Goal: Task Accomplishment & Management: Use online tool/utility

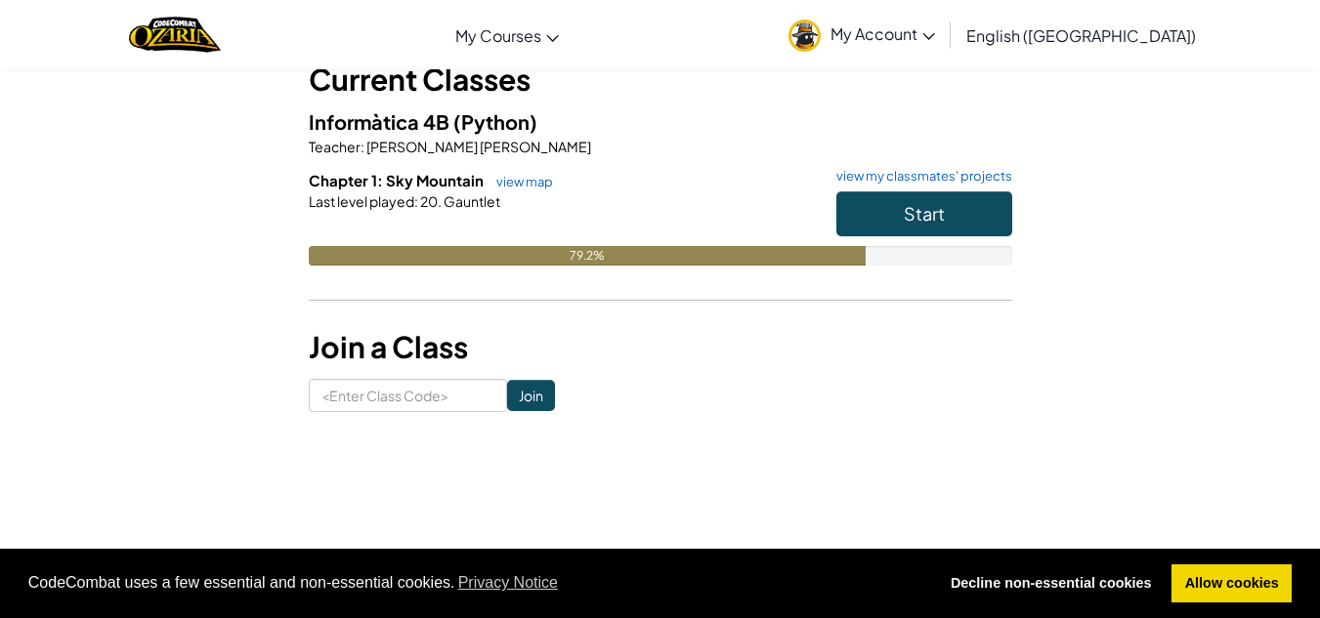
scroll to position [124, 0]
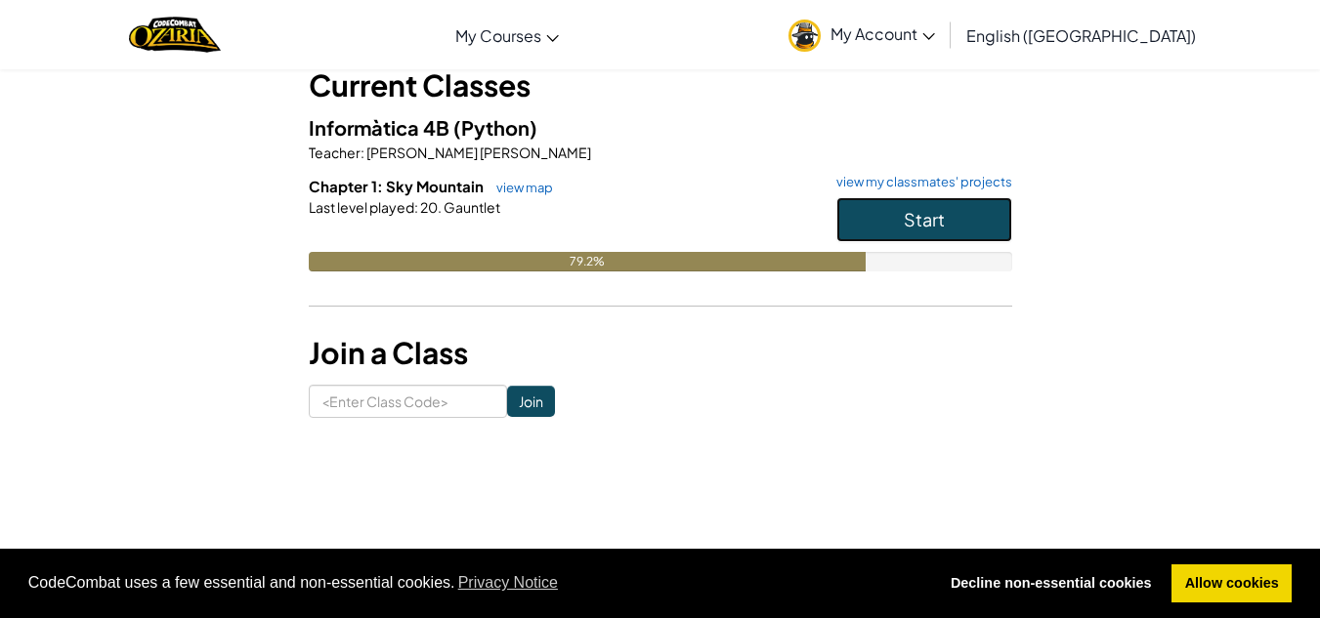
click at [959, 225] on button "Start" at bounding box center [924, 219] width 176 height 45
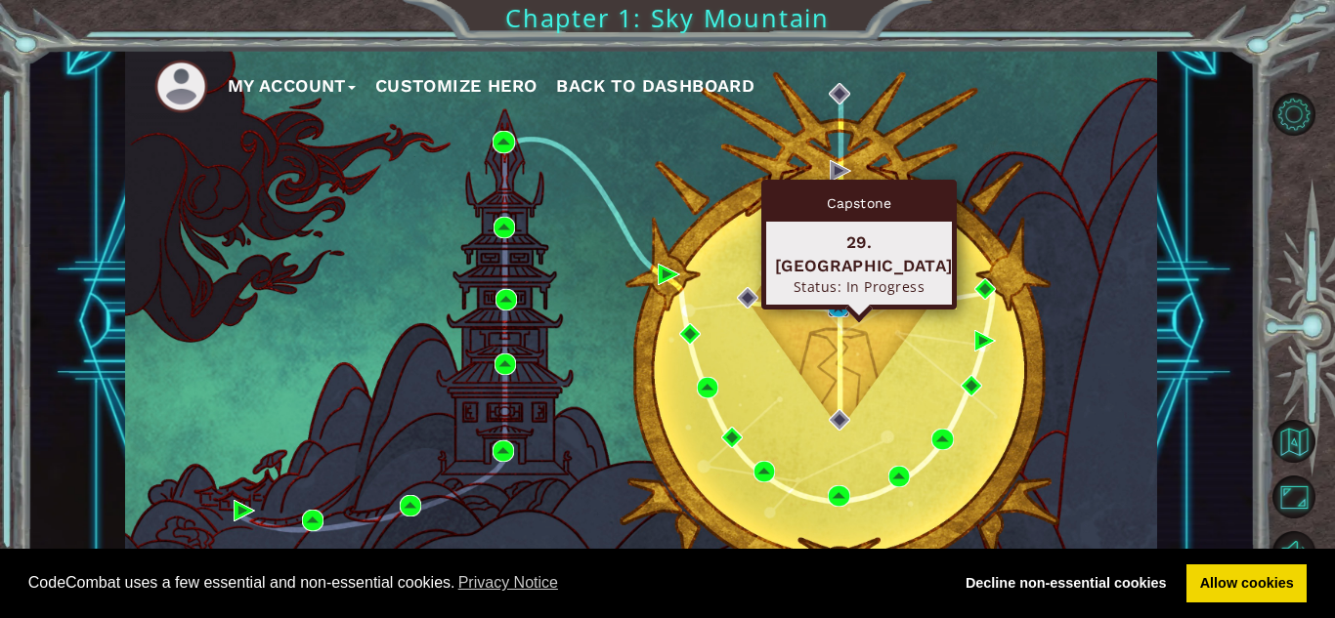
click at [830, 306] on img at bounding box center [838, 306] width 21 height 21
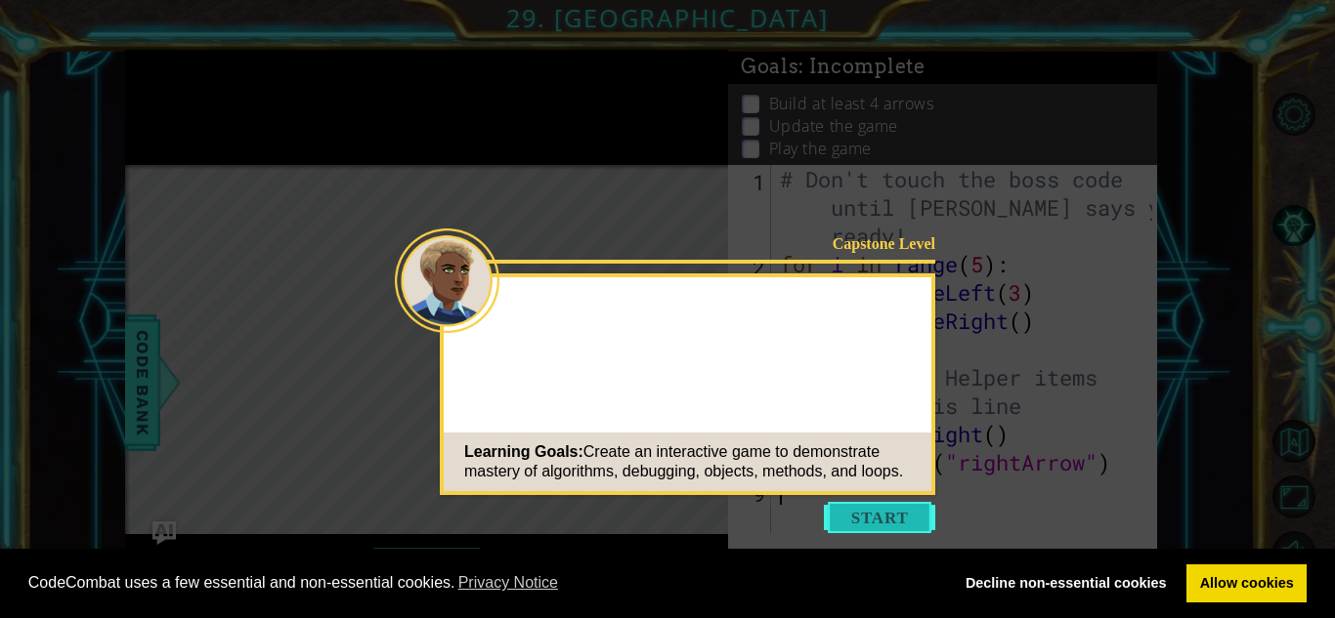
click at [876, 526] on button "Start" at bounding box center [879, 517] width 111 height 31
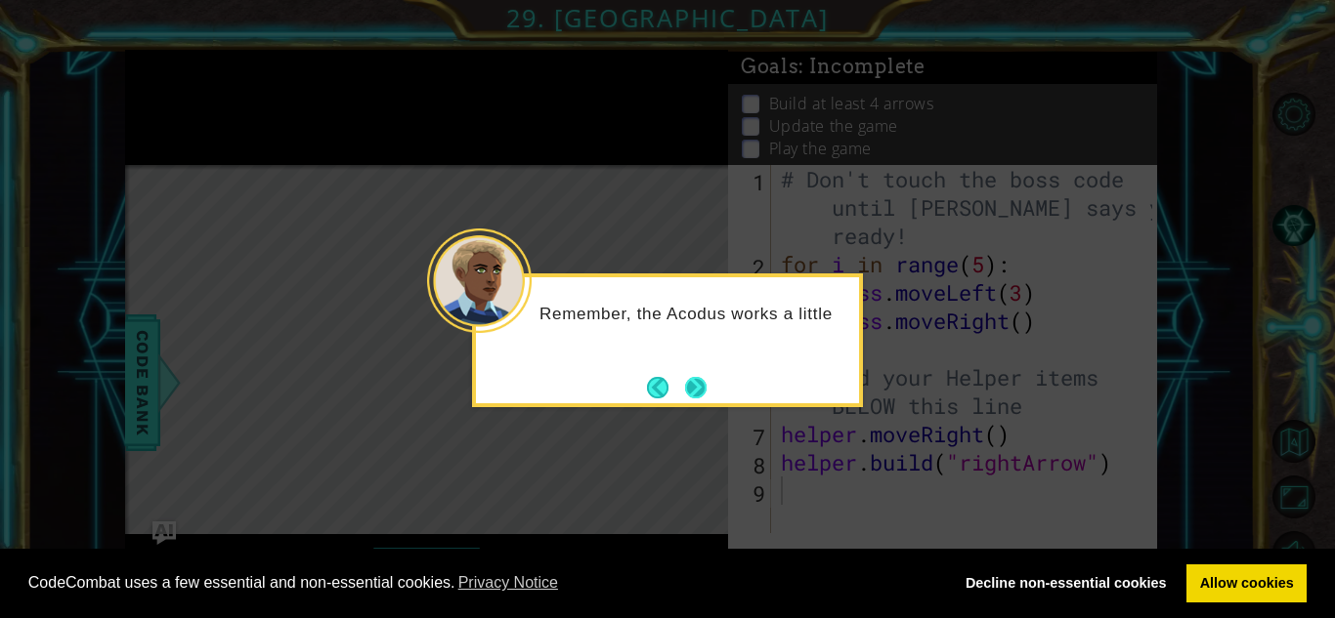
click at [696, 383] on button "Next" at bounding box center [695, 387] width 21 height 21
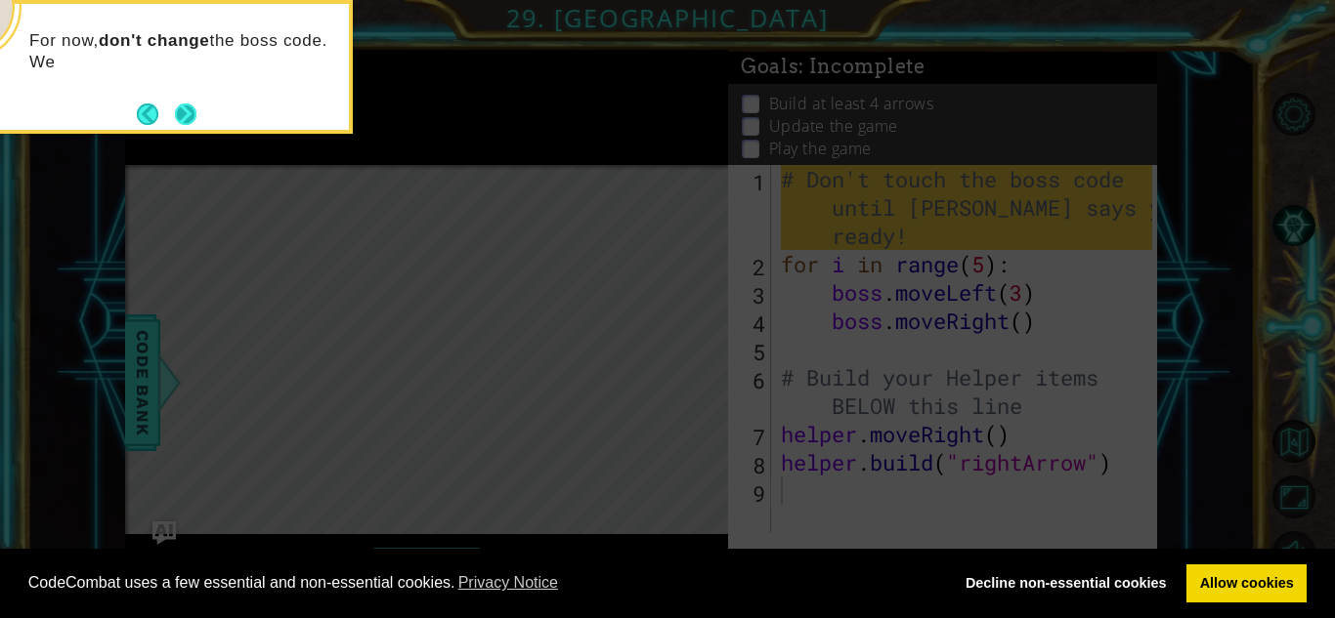
click at [180, 114] on button "Next" at bounding box center [185, 114] width 23 height 23
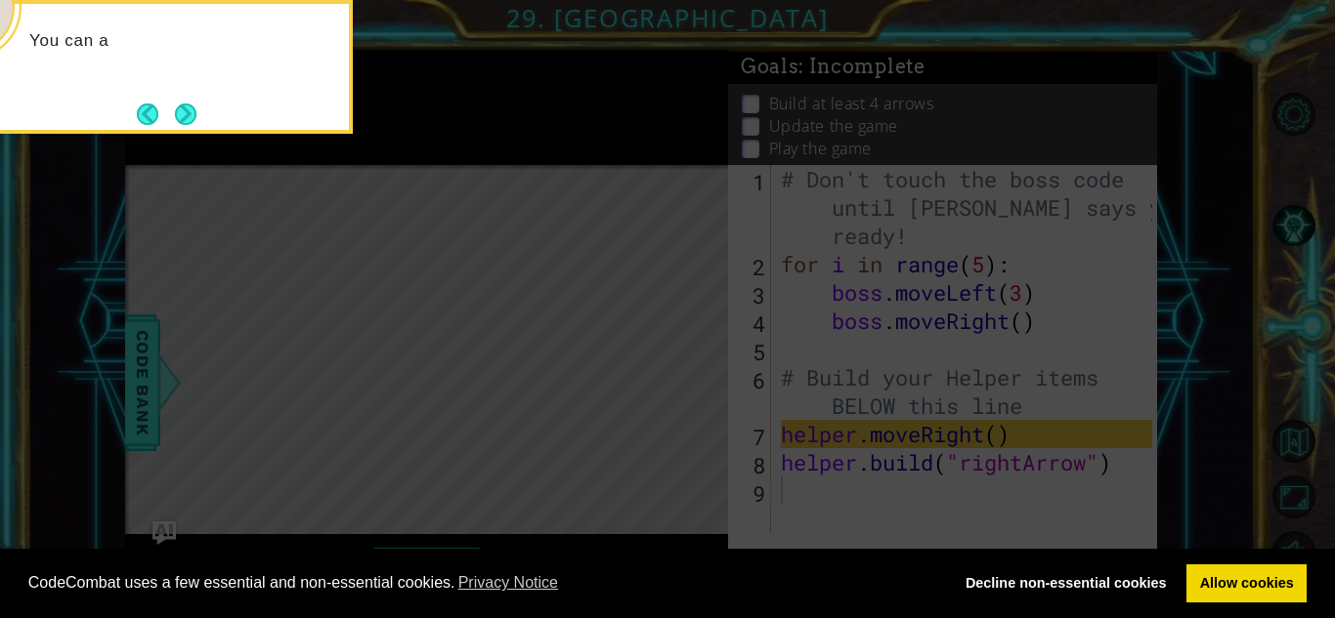
click at [180, 114] on button "Next" at bounding box center [186, 114] width 22 height 22
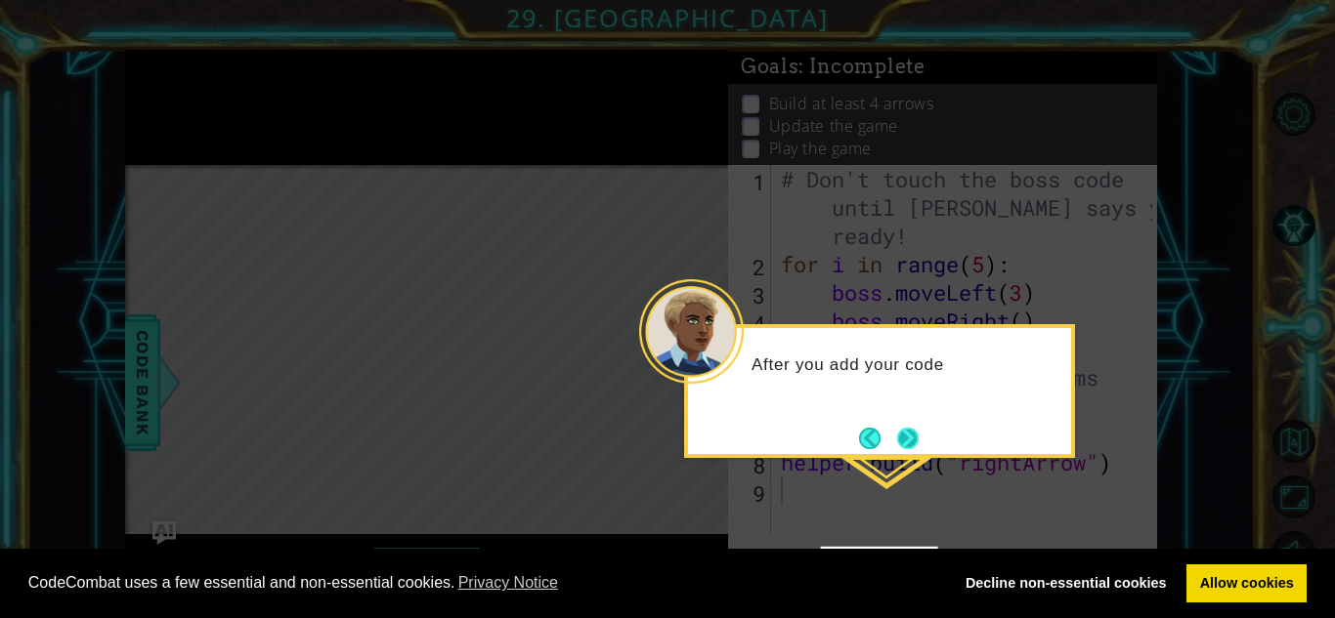
click at [911, 431] on button "Next" at bounding box center [908, 438] width 22 height 22
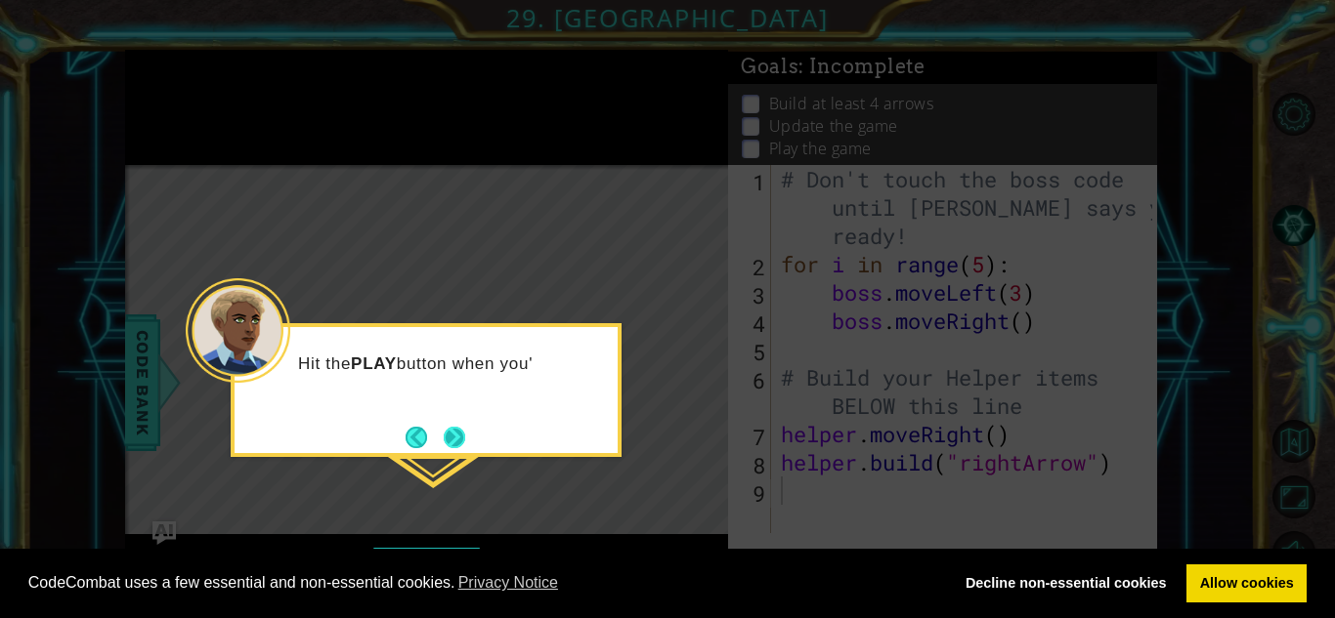
click at [466, 441] on button "Next" at bounding box center [454, 437] width 23 height 23
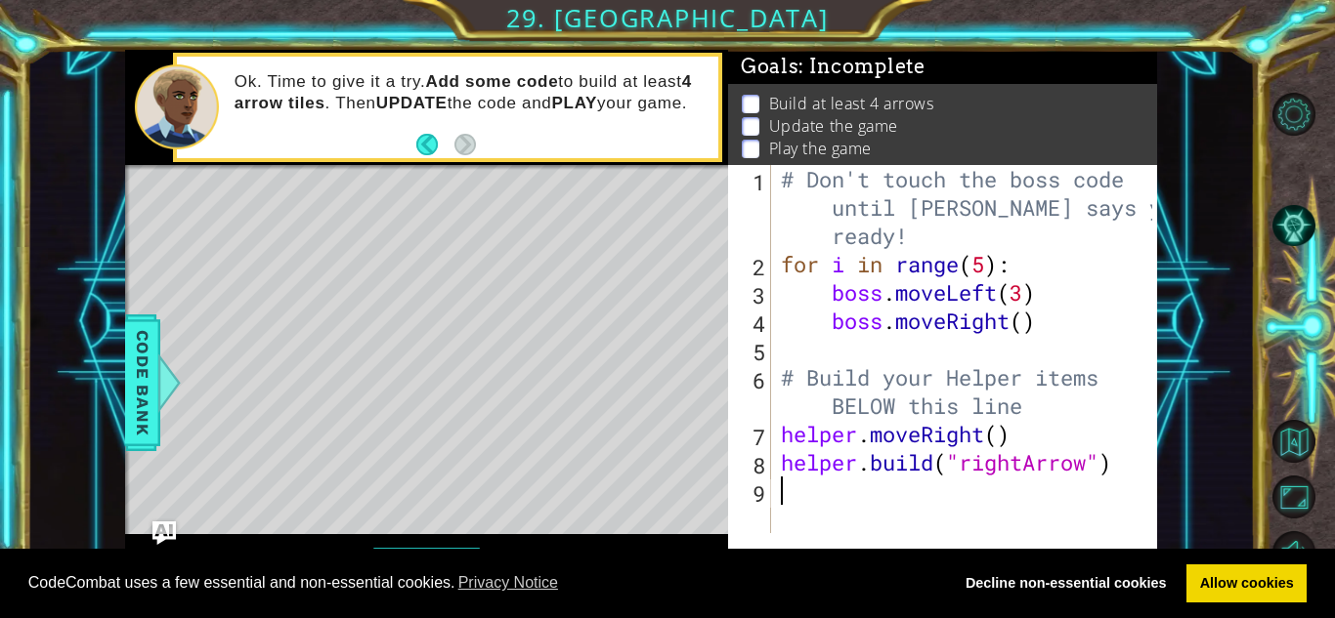
click at [415, 146] on div "Ok. Time to give it a try. Add some code to build at least 4 arrow tiles . Then…" at bounding box center [469, 107] width 497 height 91
click at [440, 143] on button "Back" at bounding box center [435, 144] width 38 height 21
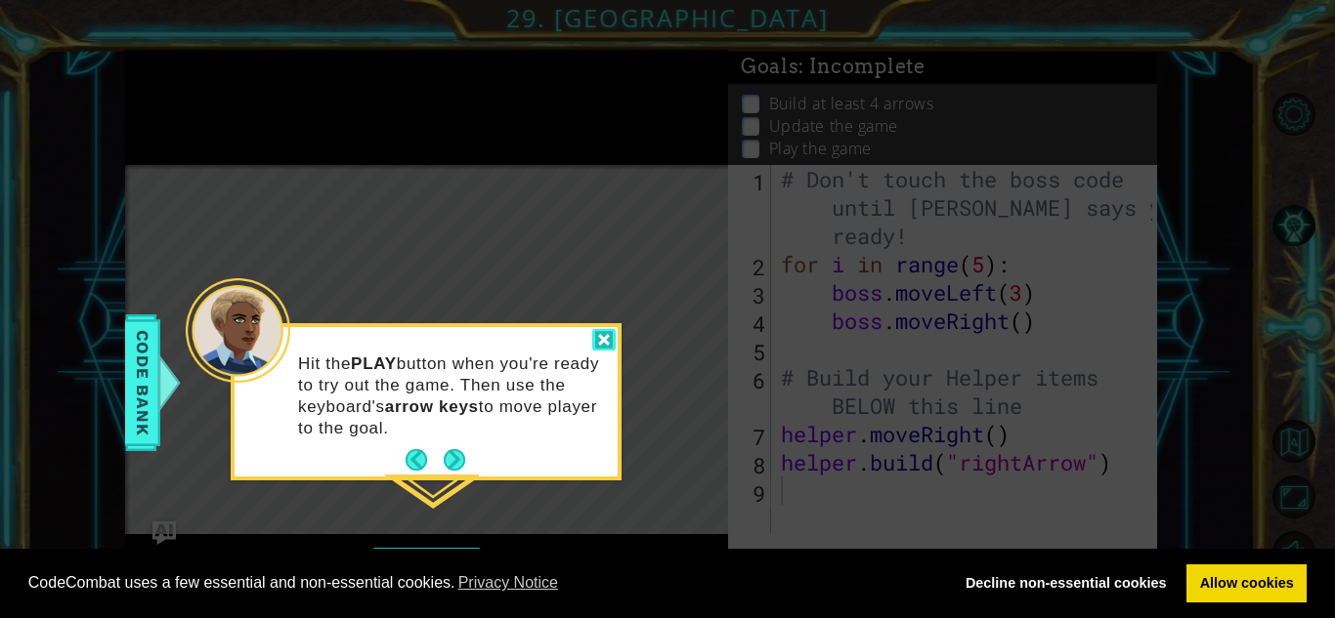
click at [614, 339] on div at bounding box center [603, 340] width 23 height 22
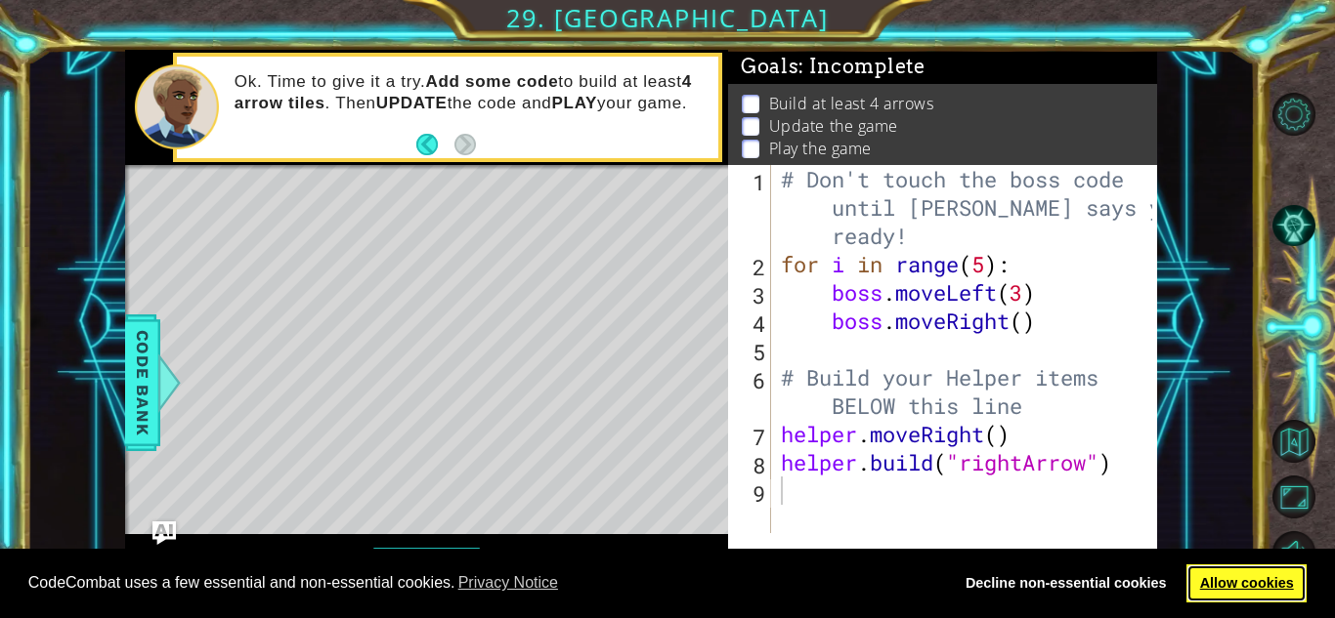
click at [1207, 584] on link "Allow cookies" at bounding box center [1246, 584] width 120 height 39
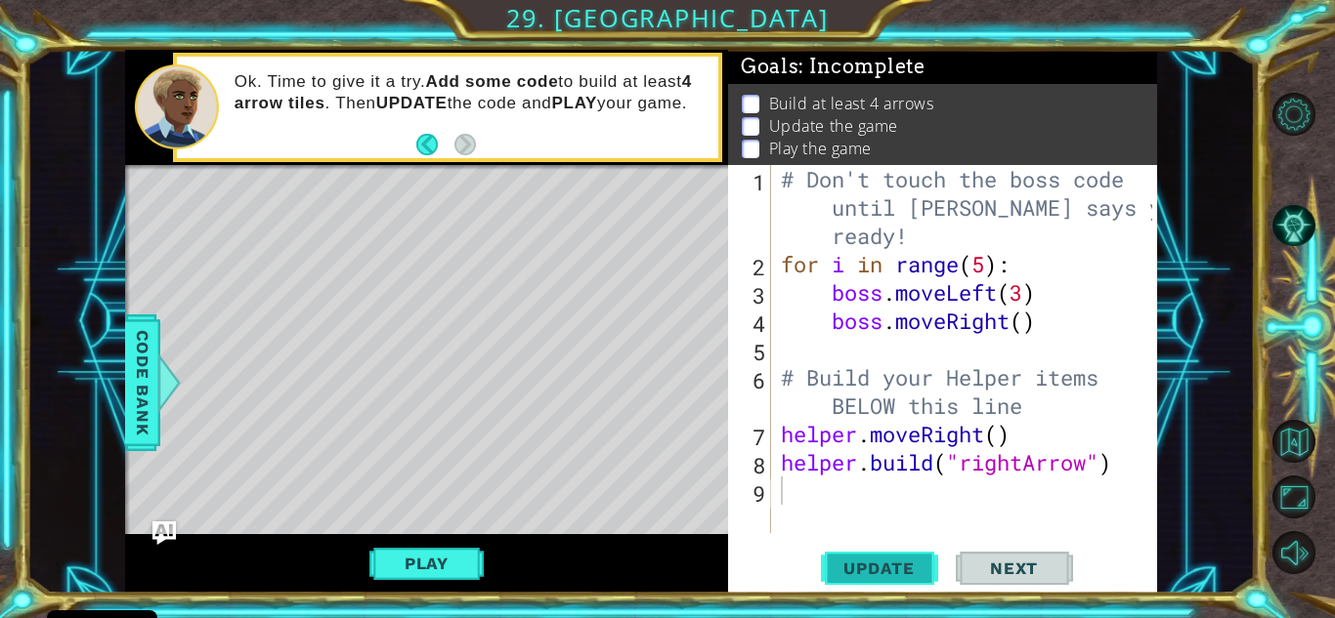
click at [873, 569] on span "Update" at bounding box center [879, 569] width 110 height 20
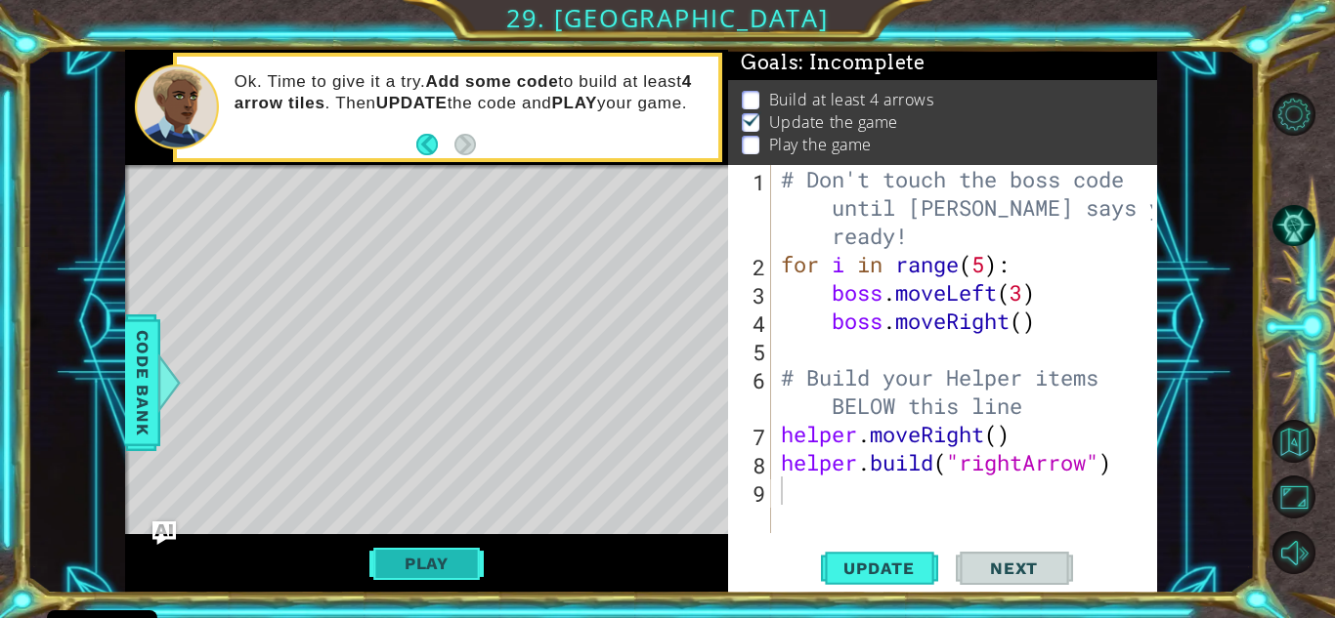
click at [441, 558] on button "Play" at bounding box center [426, 563] width 114 height 37
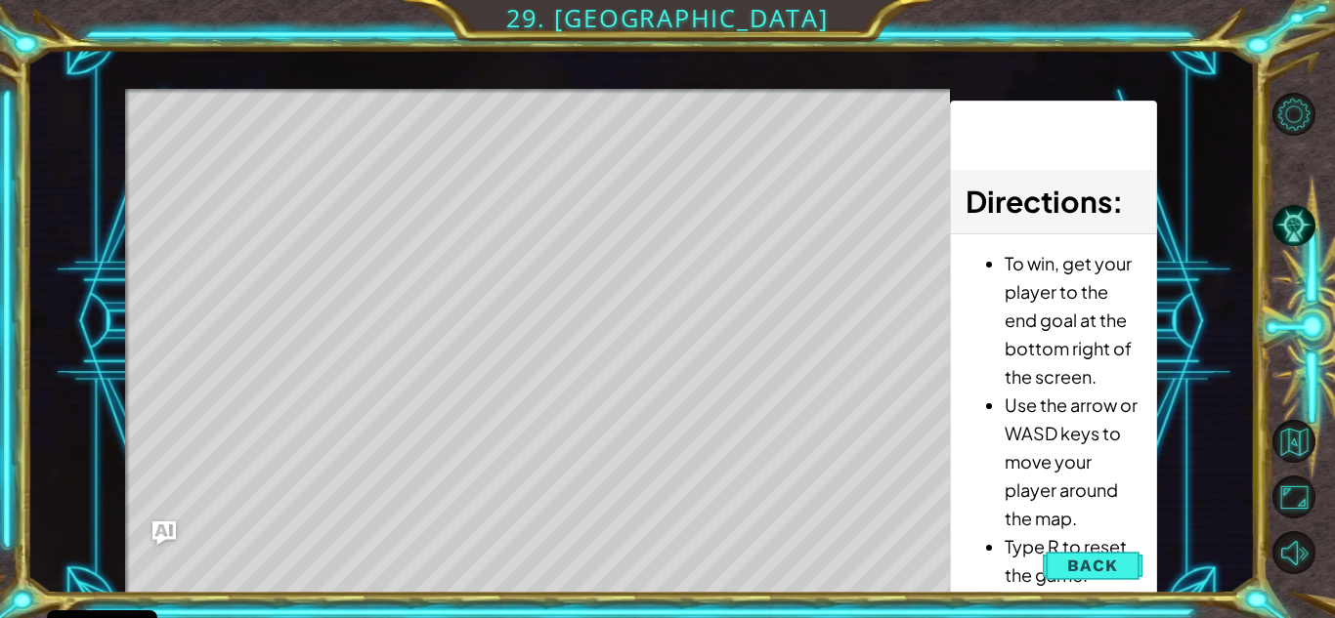
click at [442, 557] on div "Level Map" at bounding box center [576, 376] width 903 height 575
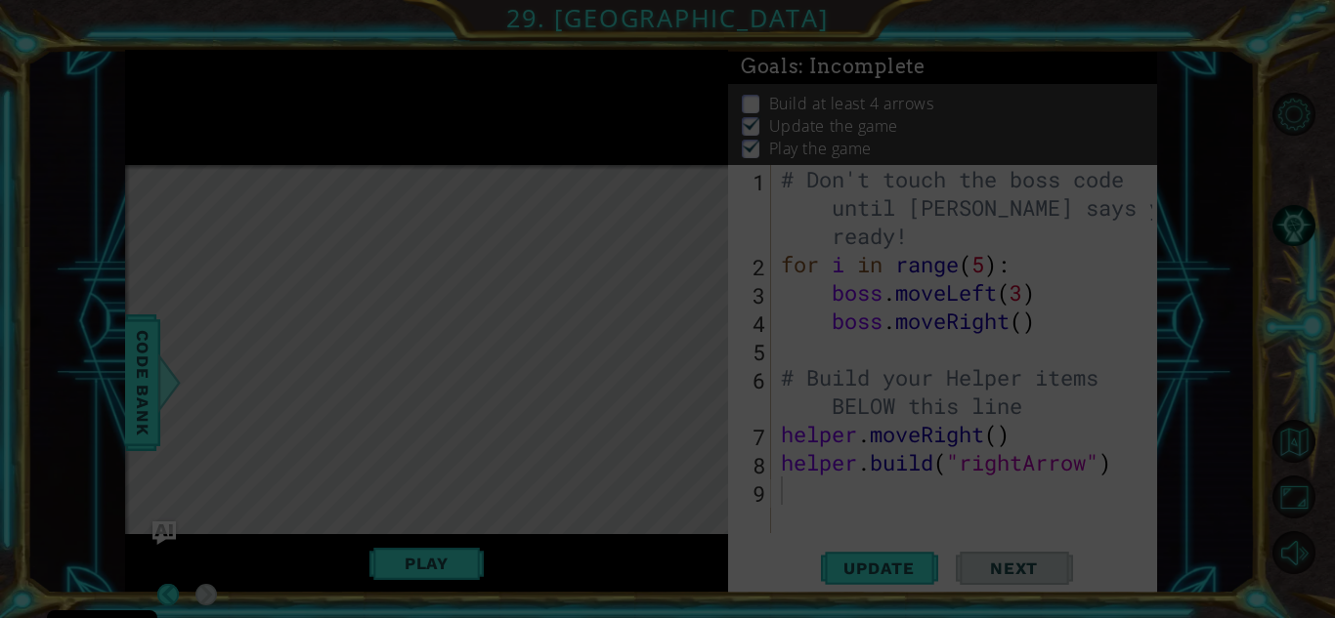
scroll to position [15, 0]
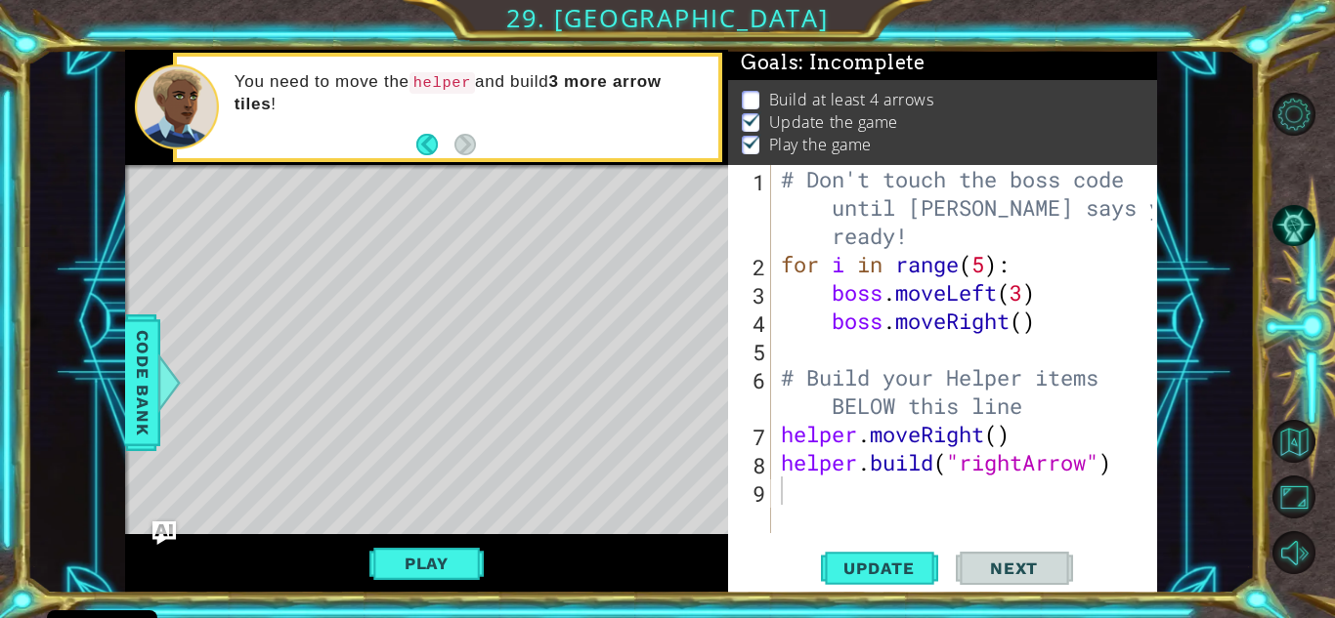
click at [1031, 567] on span "Next" at bounding box center [1013, 569] width 87 height 20
click at [1031, 565] on span "Next" at bounding box center [1013, 569] width 87 height 20
click at [1018, 556] on button "Next" at bounding box center [1014, 568] width 117 height 43
click at [651, 492] on div "Level Map" at bounding box center [576, 452] width 903 height 575
click at [1034, 564] on span "Next" at bounding box center [1013, 569] width 87 height 20
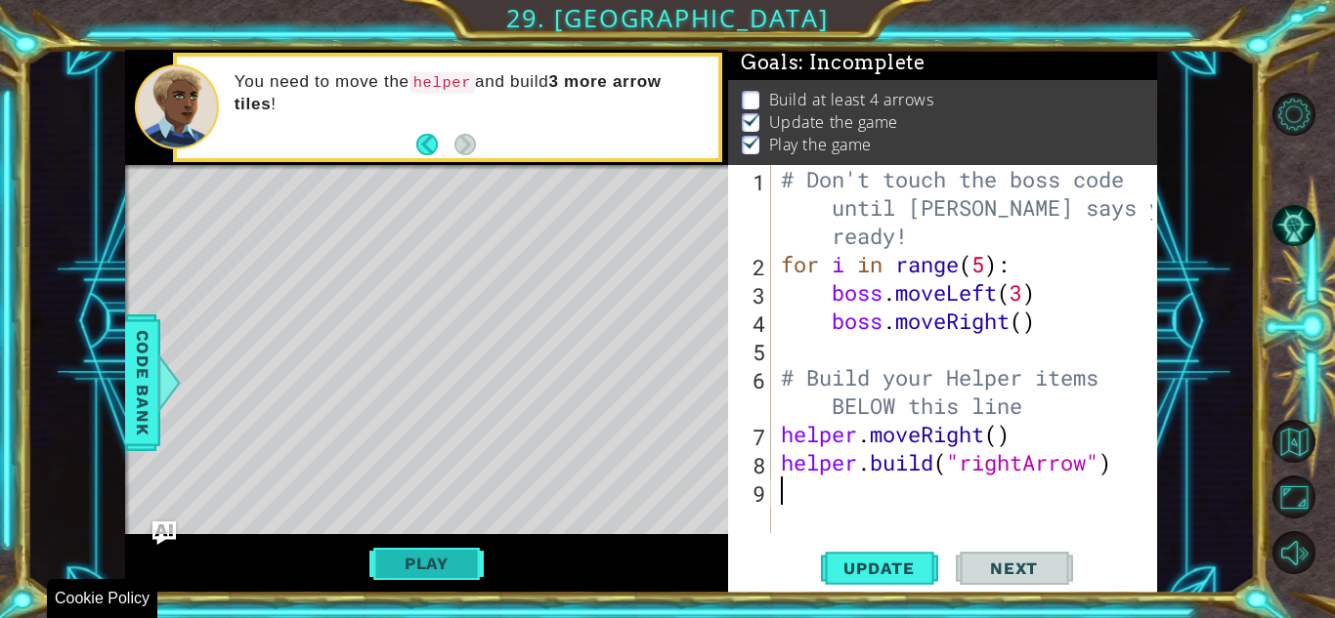
click at [436, 566] on button "Play" at bounding box center [426, 563] width 114 height 37
click at [1006, 575] on span "Next" at bounding box center [1013, 569] width 87 height 20
click at [1006, 567] on span "Next" at bounding box center [1013, 569] width 87 height 20
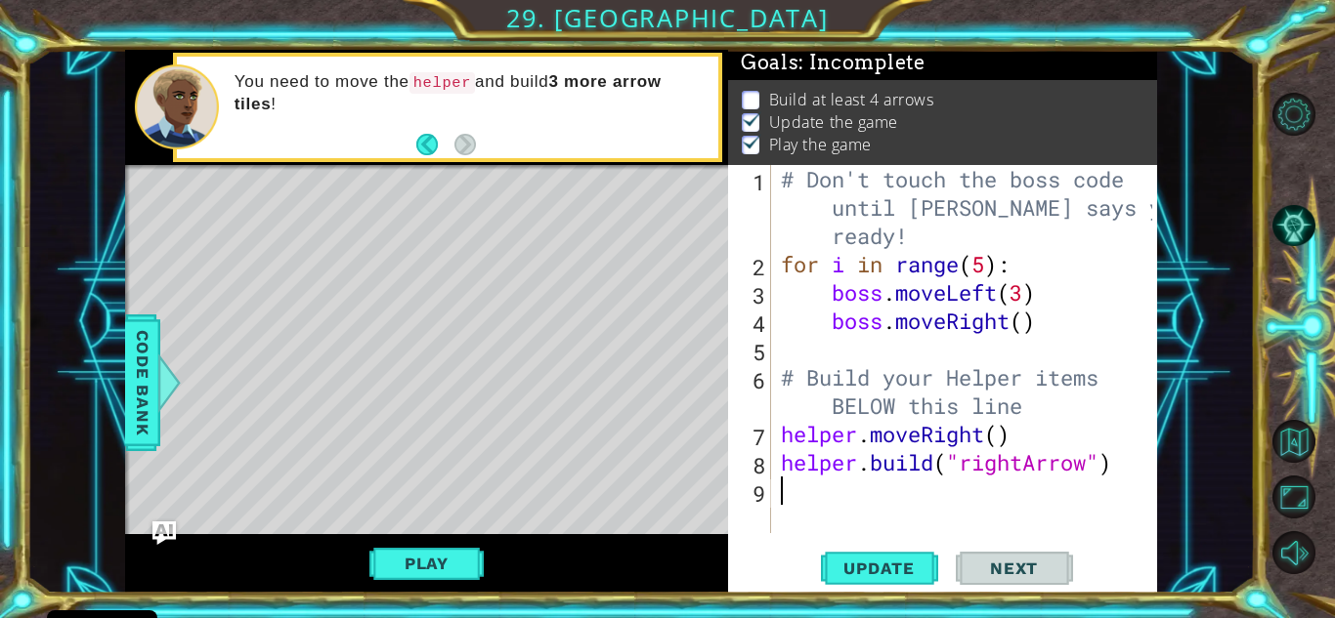
click at [1006, 567] on span "Next" at bounding box center [1013, 569] width 87 height 20
click at [758, 89] on li "Build at least 4 arrows" at bounding box center [945, 100] width 406 height 22
click at [752, 91] on p at bounding box center [751, 100] width 18 height 19
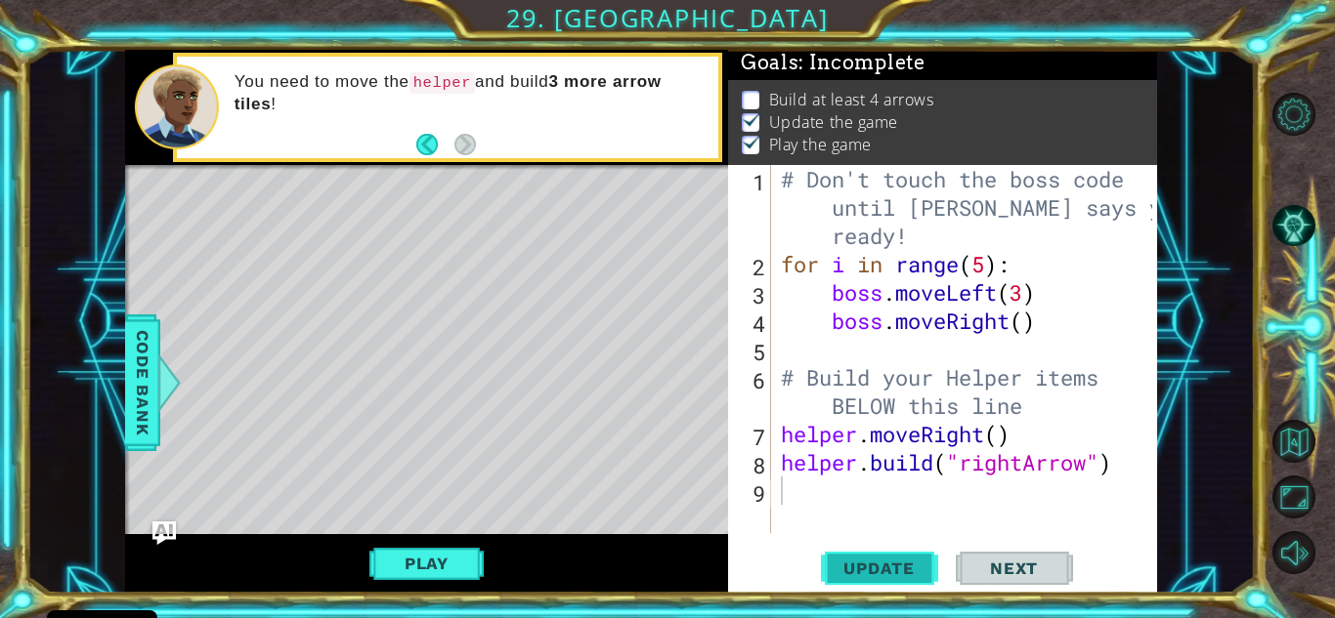
click at [892, 561] on span "Update" at bounding box center [879, 569] width 110 height 20
click at [1001, 440] on div "# Don't touch the boss code until [PERSON_NAME] says you're ready! for i in ran…" at bounding box center [969, 406] width 385 height 482
type textarea "helper.moveRight()"
click at [831, 489] on div "# Don't touch the boss code until [PERSON_NAME] says you're ready! for i in ran…" at bounding box center [969, 406] width 385 height 482
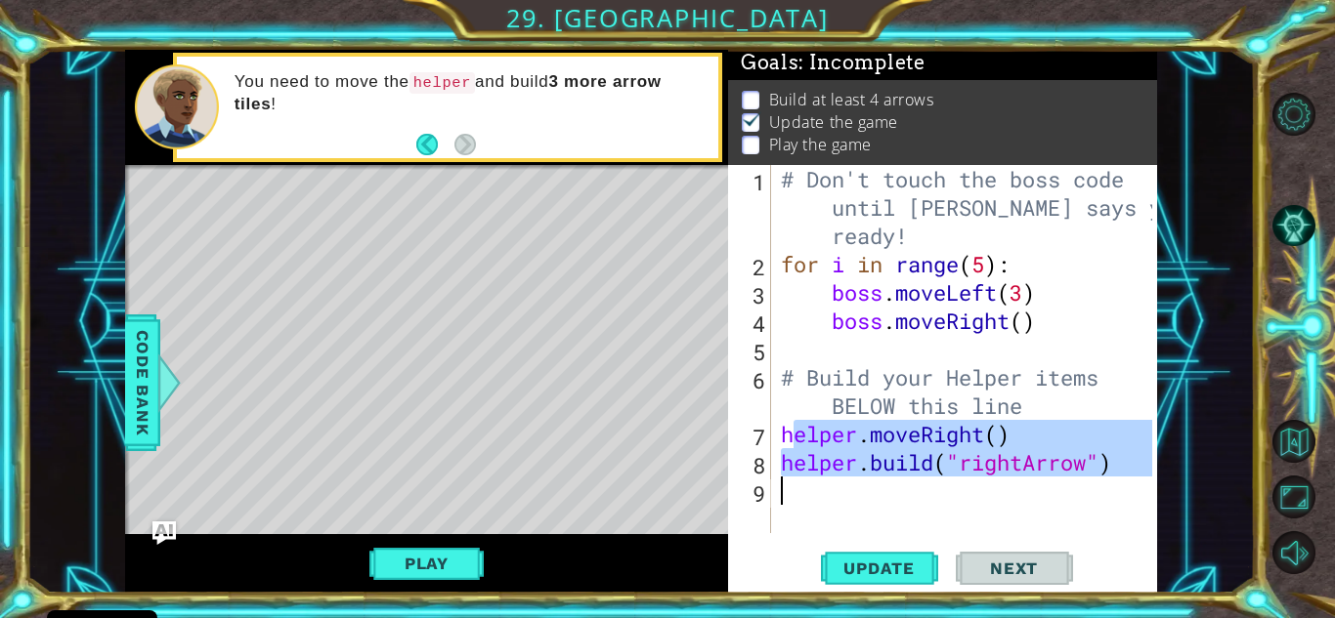
drag, startPoint x: 791, startPoint y: 447, endPoint x: 968, endPoint y: 491, distance: 182.5
click at [968, 491] on div "# Don't touch the boss code until [PERSON_NAME] says you're ready! for i in ran…" at bounding box center [969, 406] width 385 height 482
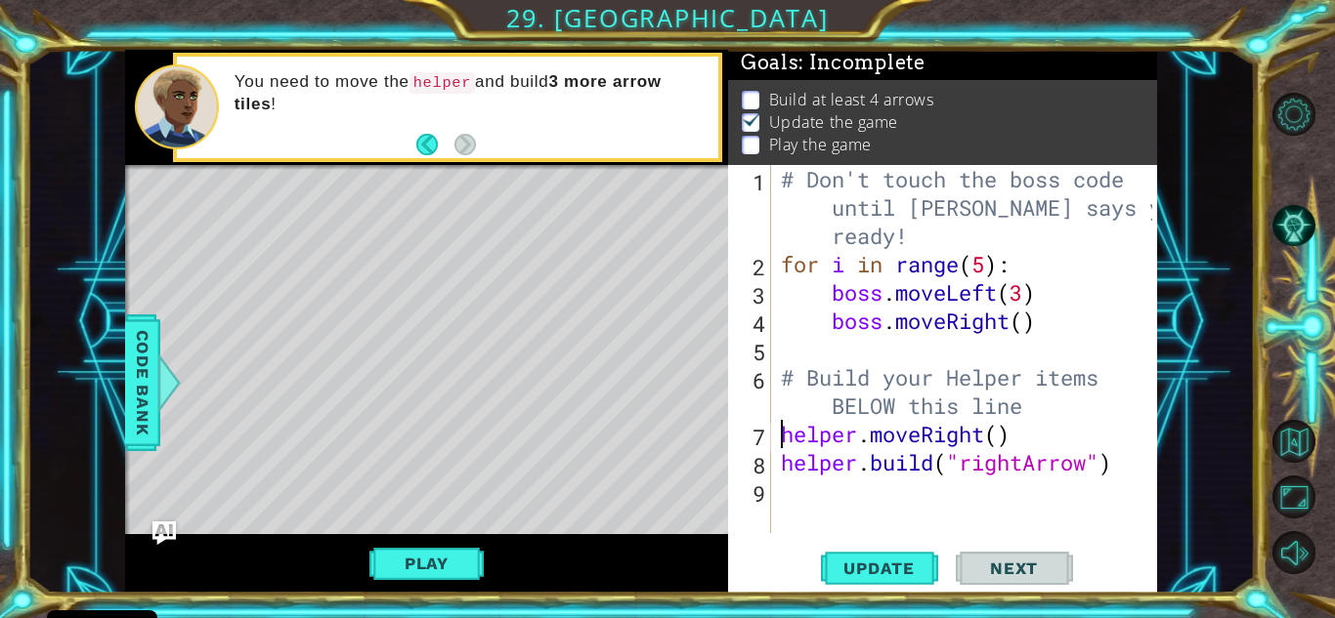
click at [781, 434] on div "# Don't touch the boss code until [PERSON_NAME] says you're ready! for i in ran…" at bounding box center [969, 406] width 385 height 482
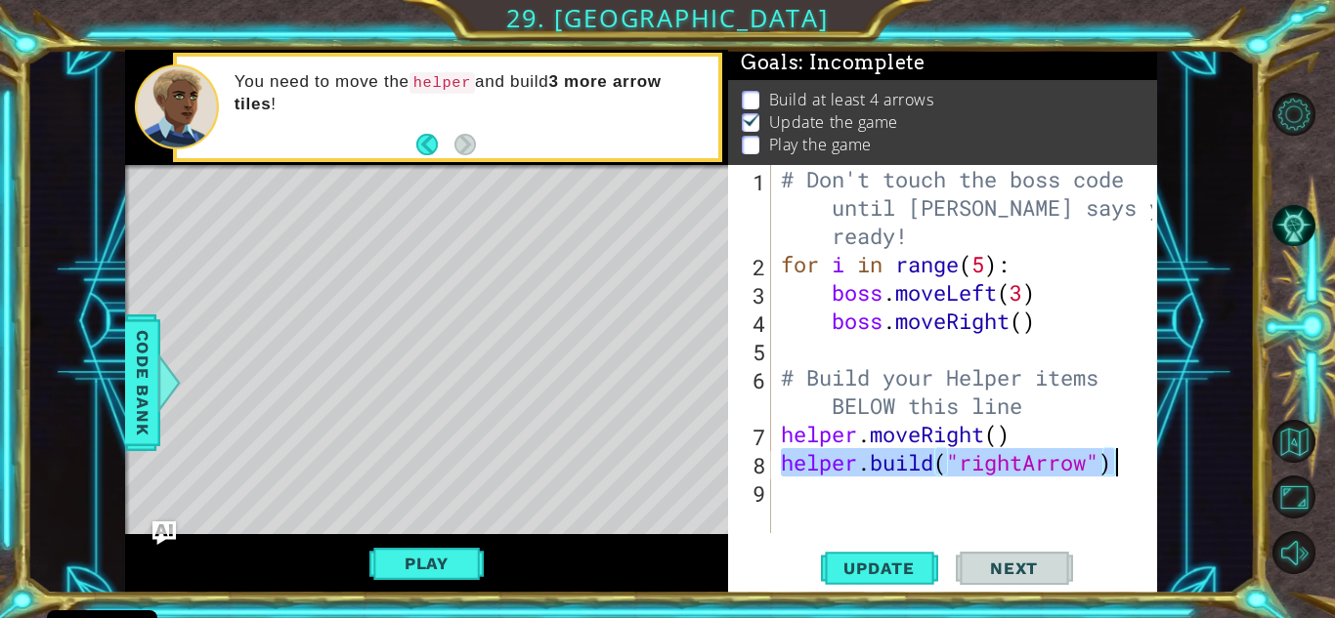
drag, startPoint x: 777, startPoint y: 466, endPoint x: 1152, endPoint y: 475, distance: 375.3
click at [1152, 475] on div "# Don't touch the boss code until [PERSON_NAME] says you're ready! for i in ran…" at bounding box center [969, 406] width 385 height 482
type textarea "[DOMAIN_NAME]("rightArrow")"
click at [1001, 507] on div "# Don't touch the boss code until [PERSON_NAME] says you're ready! for i in ran…" at bounding box center [969, 406] width 385 height 482
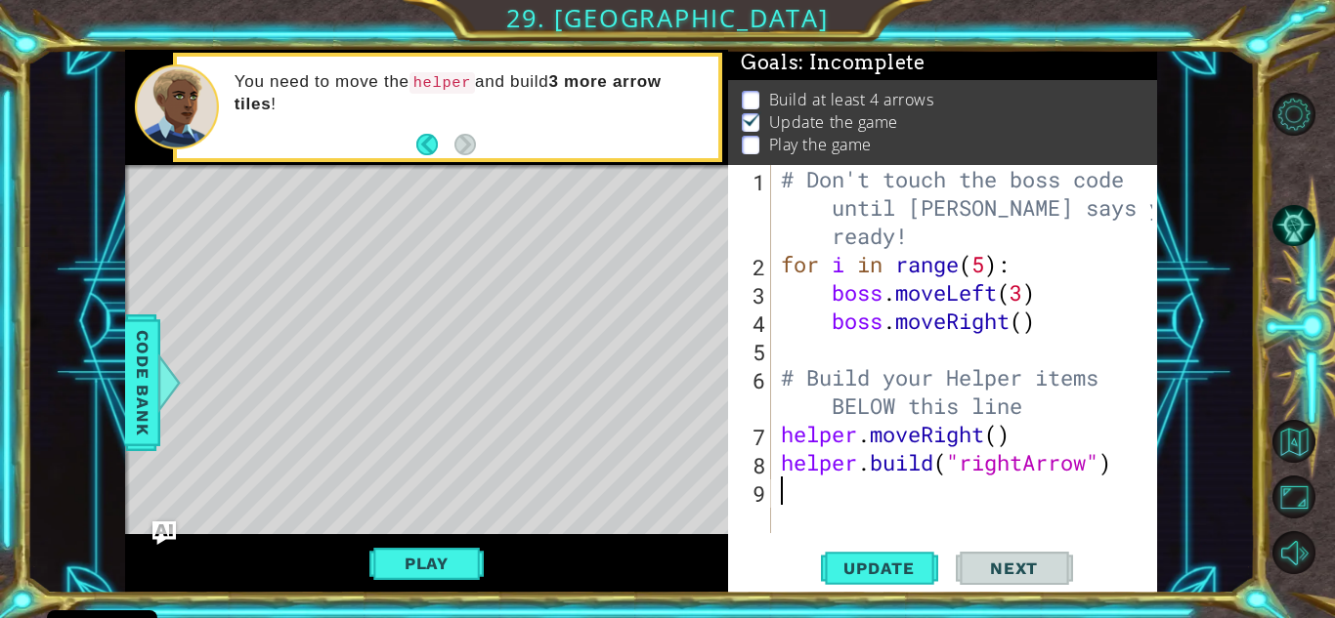
paste textarea "[DOMAIN_NAME]("rightArrow")"
type textarea "[DOMAIN_NAME]("rightArrow")"
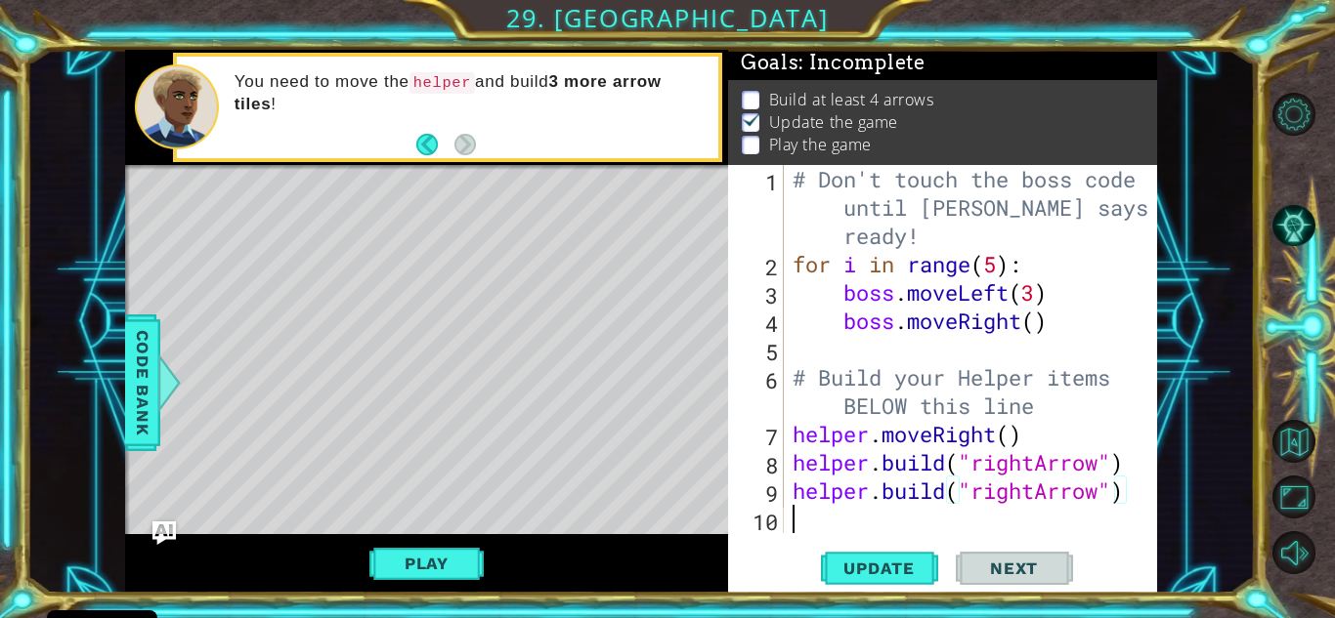
click at [927, 521] on div "# Don't touch the boss code until [PERSON_NAME] says you're ready! for i in ran…" at bounding box center [974, 406] width 373 height 482
paste textarea "[DOMAIN_NAME]("rightArrow")"
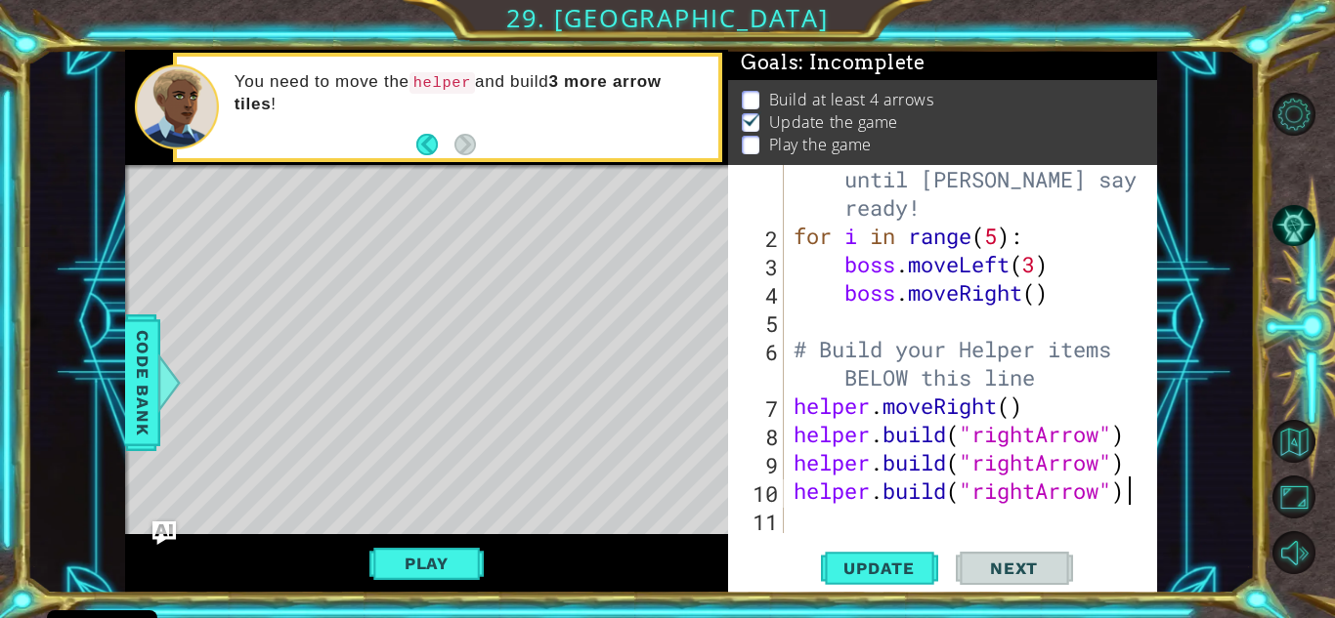
scroll to position [28, 0]
paste textarea "[DOMAIN_NAME]("rightArrow")"
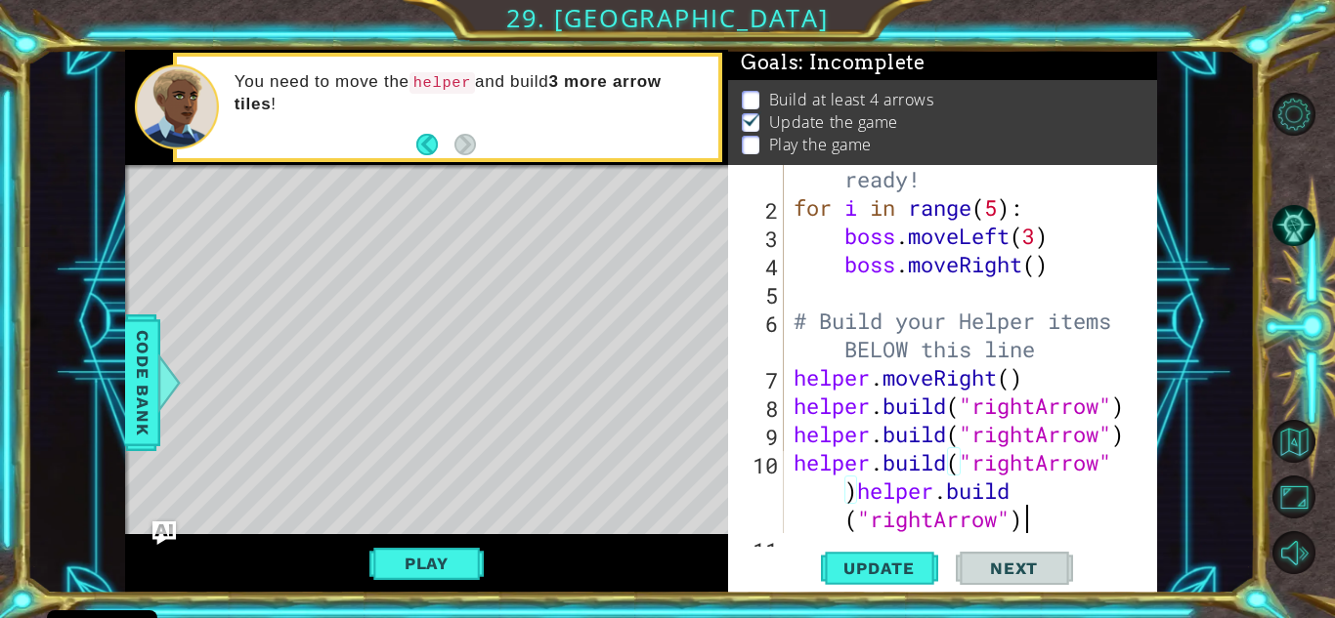
scroll to position [85, 0]
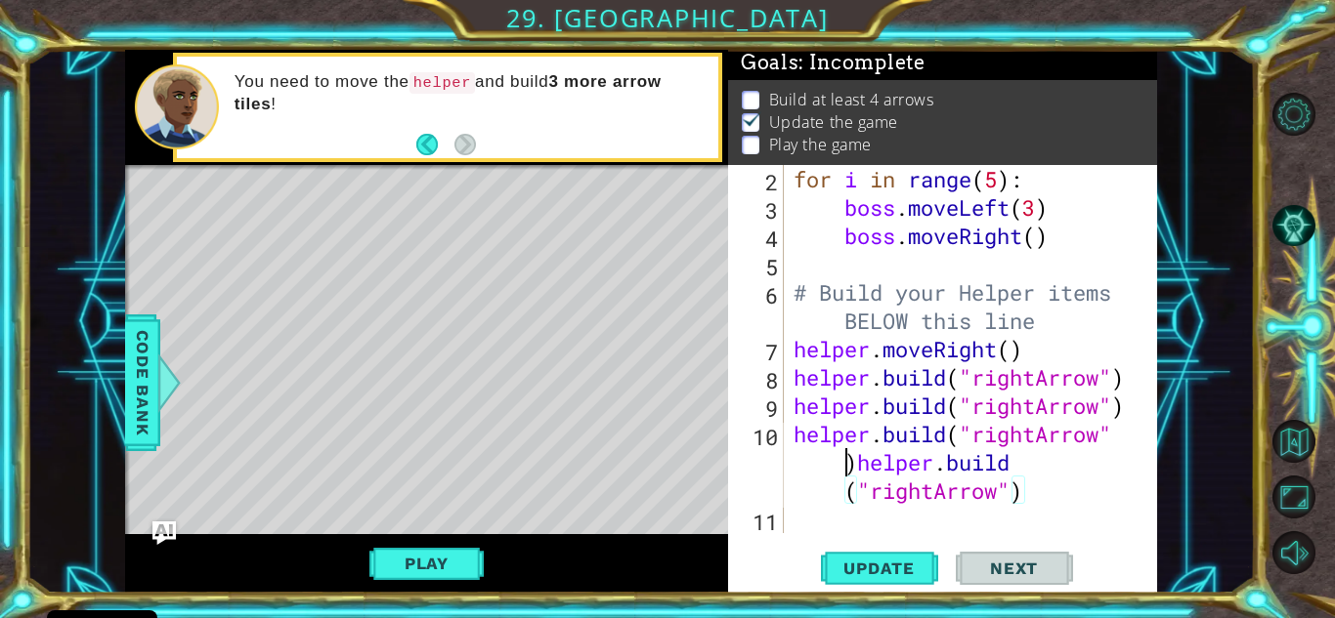
click at [839, 473] on div "for i in range ( 5 ) : boss . moveLeft ( 3 ) boss . moveRight ( ) # Build your …" at bounding box center [968, 377] width 358 height 425
click at [839, 474] on div "for i in range ( 5 ) : boss . moveLeft ( 3 ) boss . moveRight ( ) # Build your …" at bounding box center [968, 377] width 358 height 425
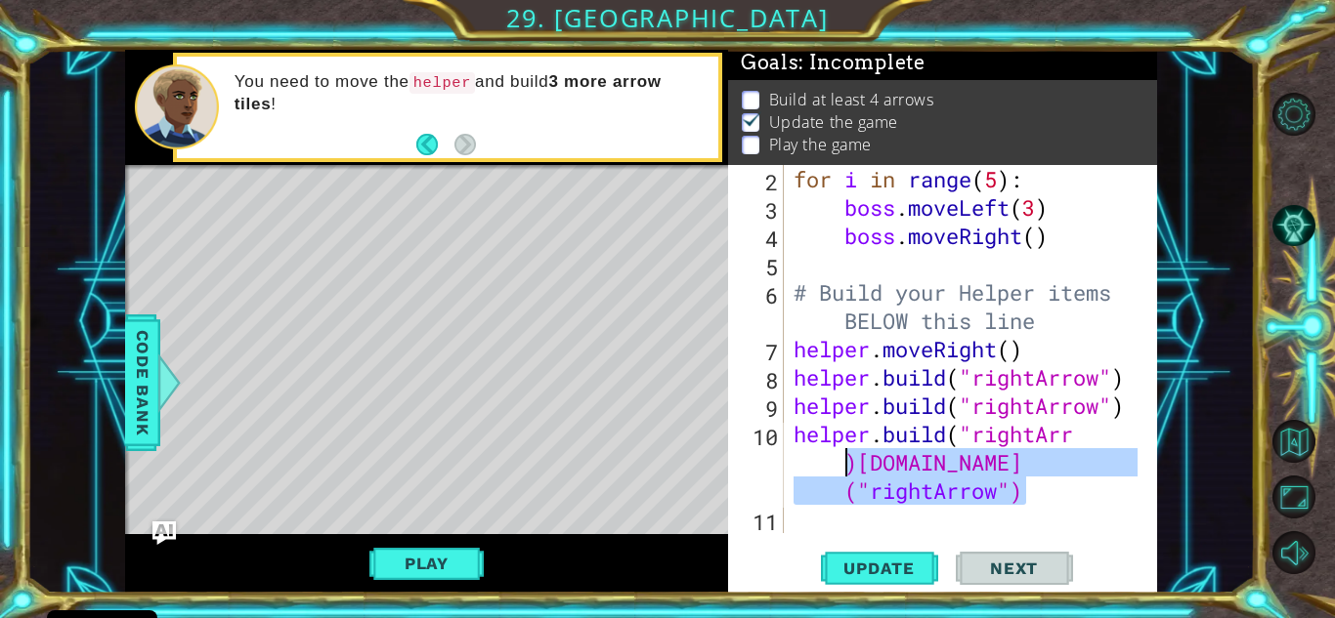
drag, startPoint x: 1039, startPoint y: 491, endPoint x: 837, endPoint y: 462, distance: 203.4
click at [837, 462] on div "for i in range ( 5 ) : boss . moveLeft ( 3 ) boss . moveRight ( ) # Build your …" at bounding box center [968, 377] width 358 height 425
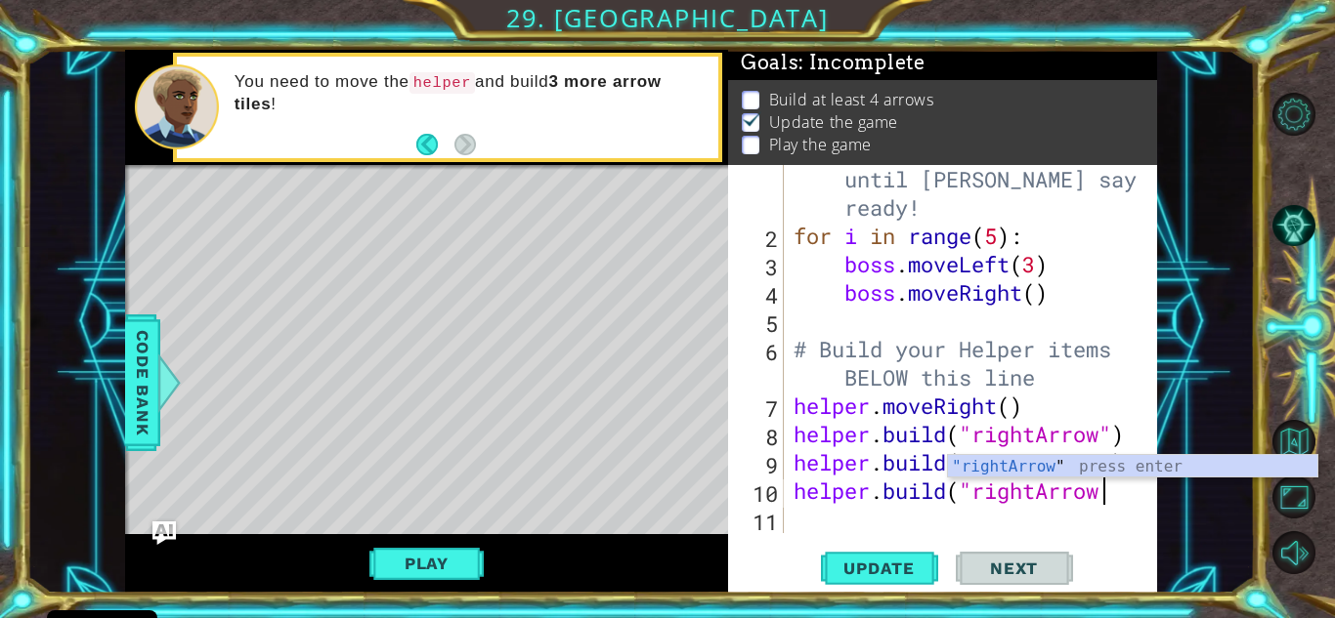
scroll to position [0, 13]
click at [995, 466] on div ""rightArrow " press enter" at bounding box center [1132, 490] width 369 height 70
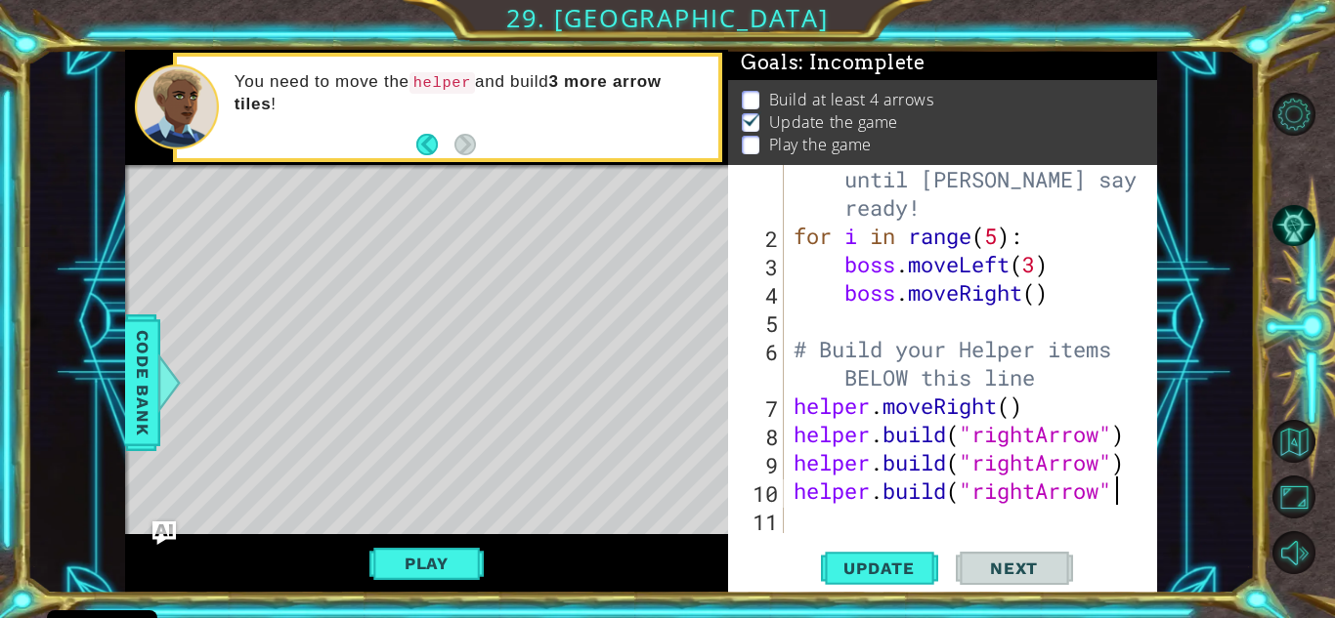
type textarea "[DOMAIN_NAME]("rightArrow")"
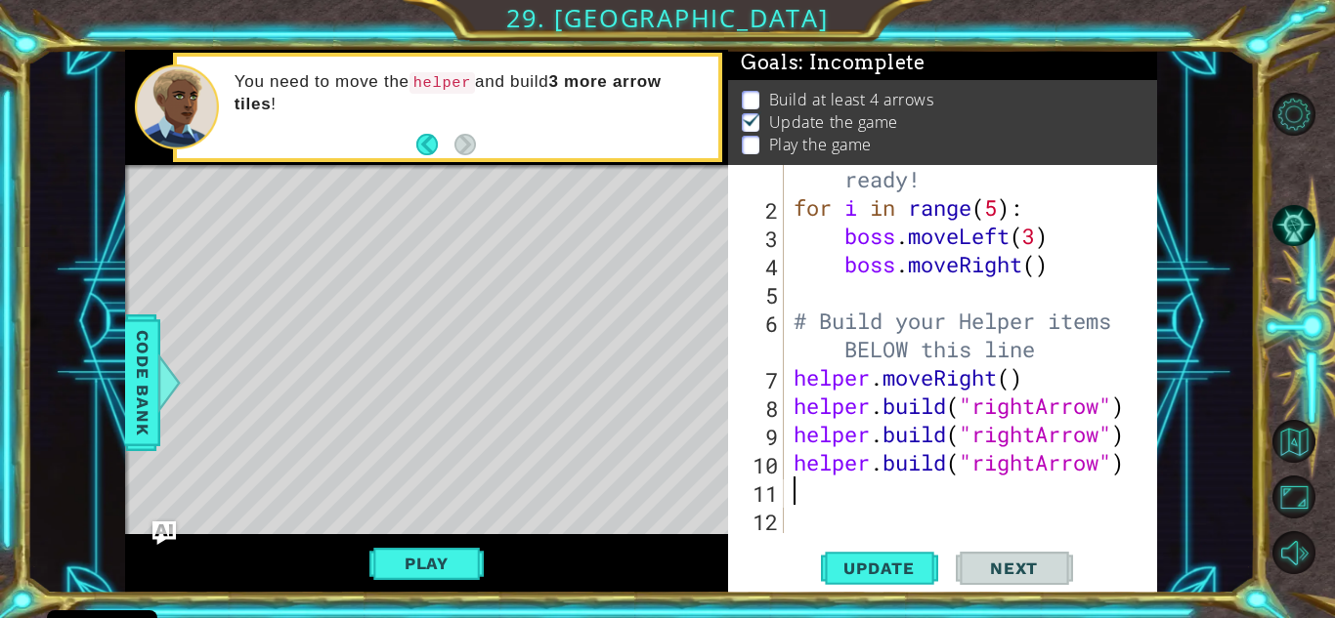
scroll to position [57, 0]
paste textarea "[DOMAIN_NAME]("rightArrow")"
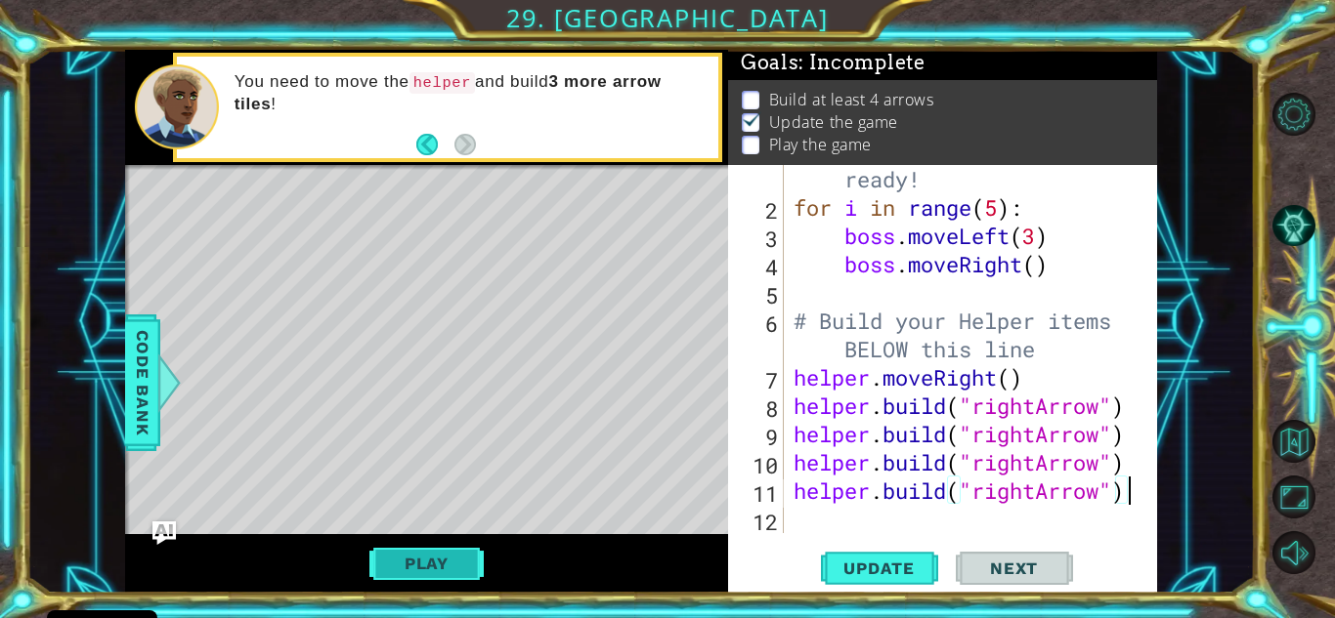
type textarea "[DOMAIN_NAME]("rightArrow")"
click at [426, 559] on button "Play" at bounding box center [426, 563] width 114 height 37
click at [1014, 561] on span "Next" at bounding box center [1013, 564] width 87 height 20
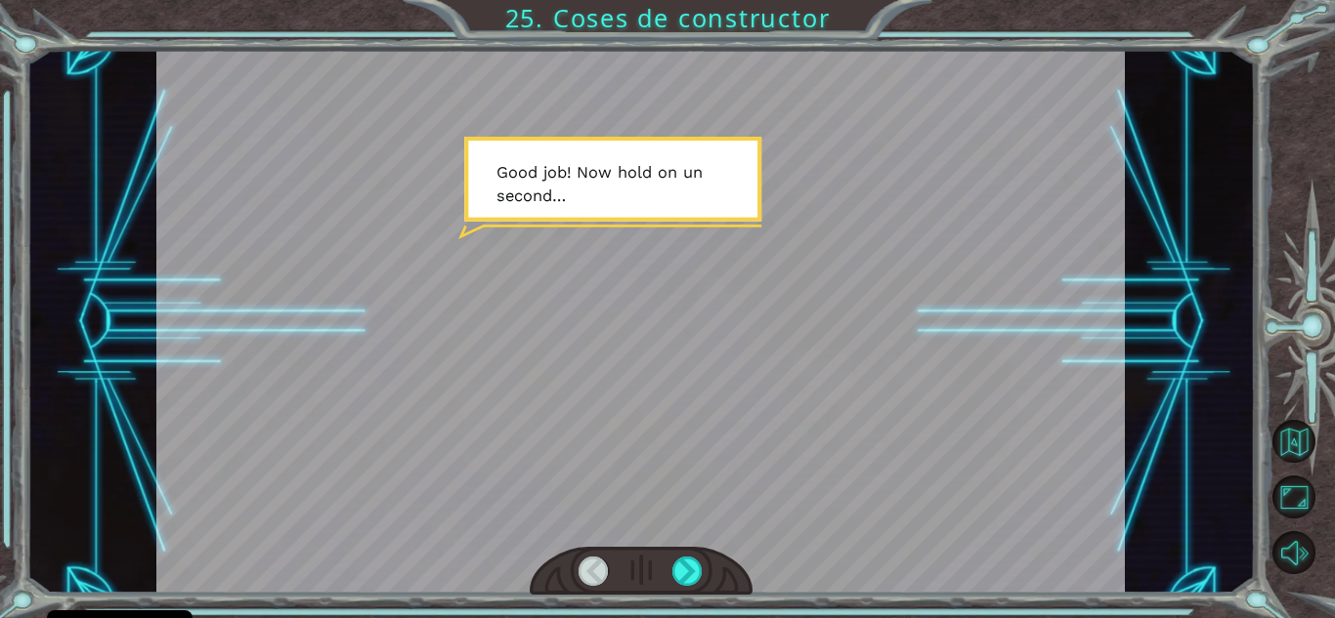
click at [891, 195] on div at bounding box center [640, 322] width 968 height 544
click at [686, 575] on div at bounding box center [687, 571] width 30 height 29
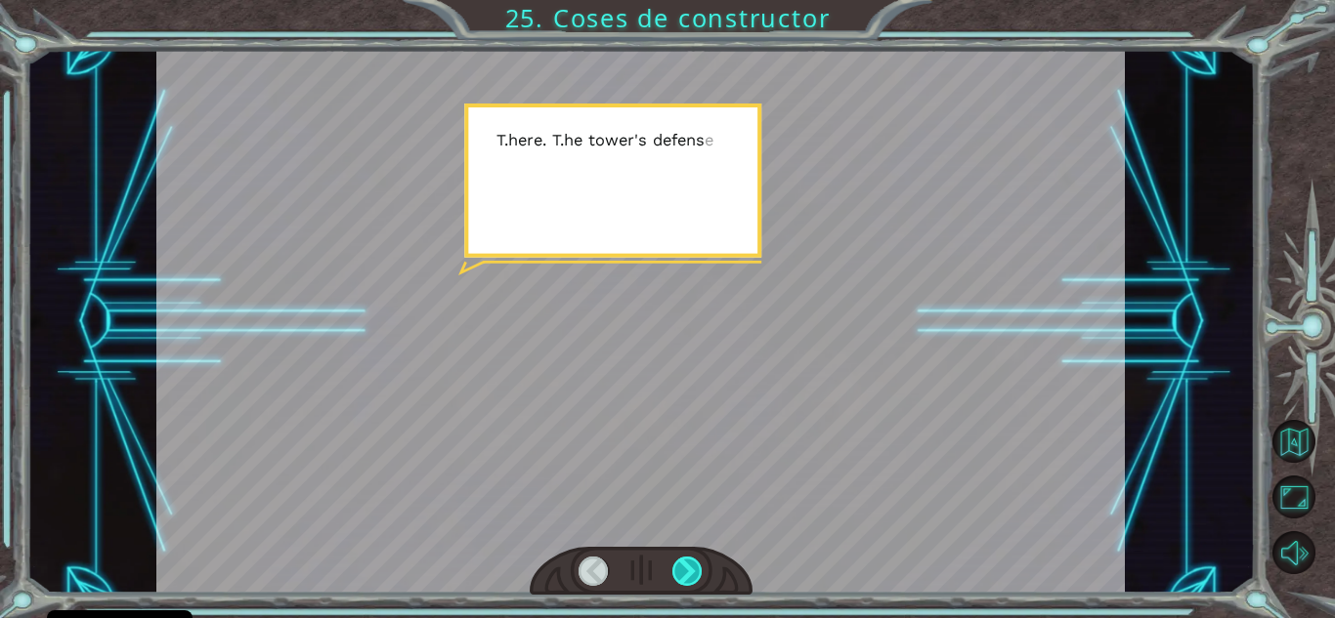
click at [686, 575] on div at bounding box center [687, 571] width 30 height 29
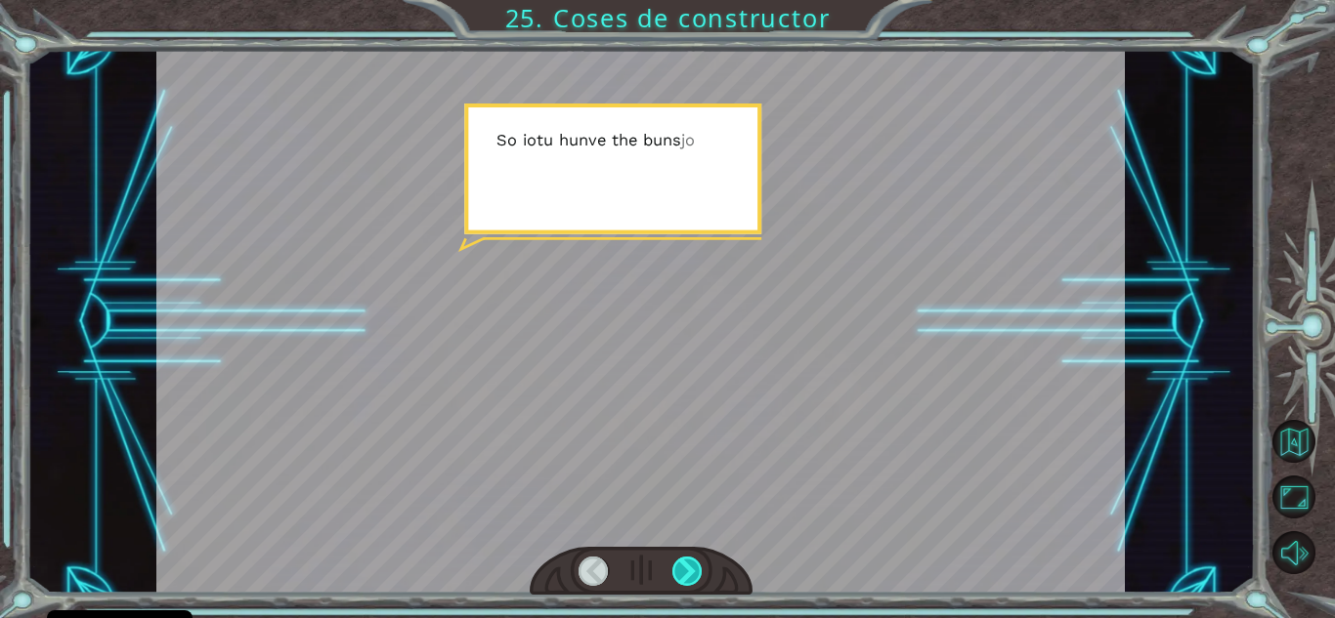
click at [680, 575] on div at bounding box center [687, 571] width 30 height 29
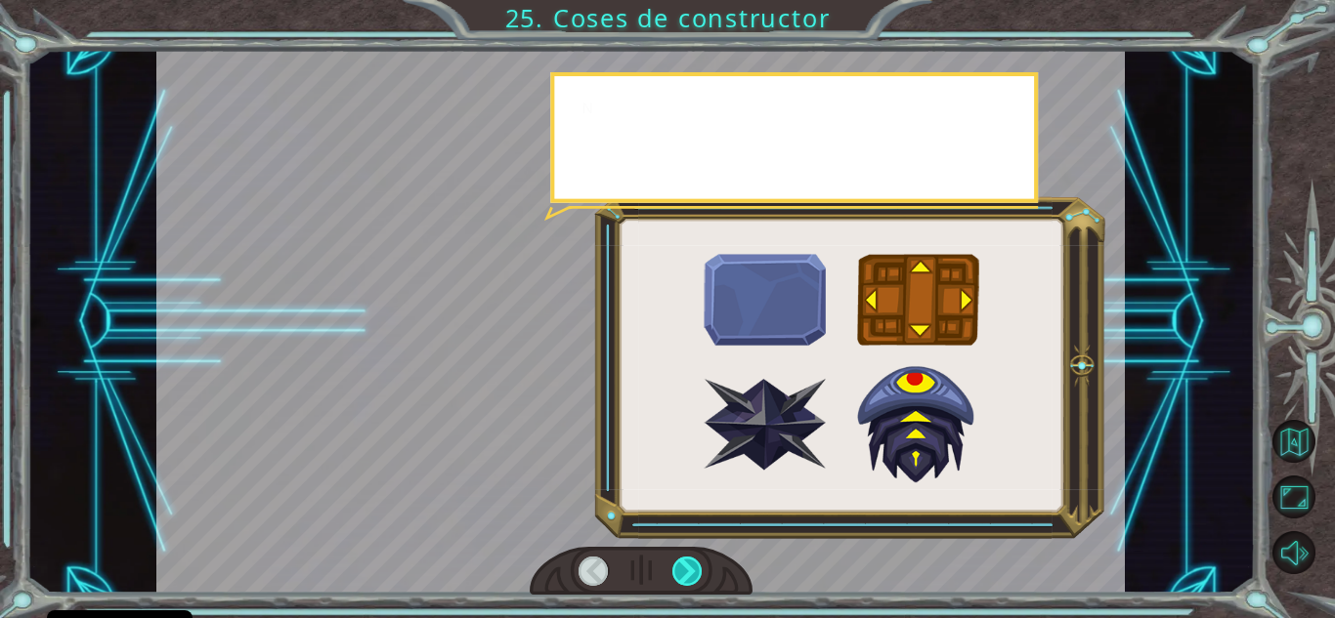
click at [680, 575] on div at bounding box center [687, 571] width 30 height 29
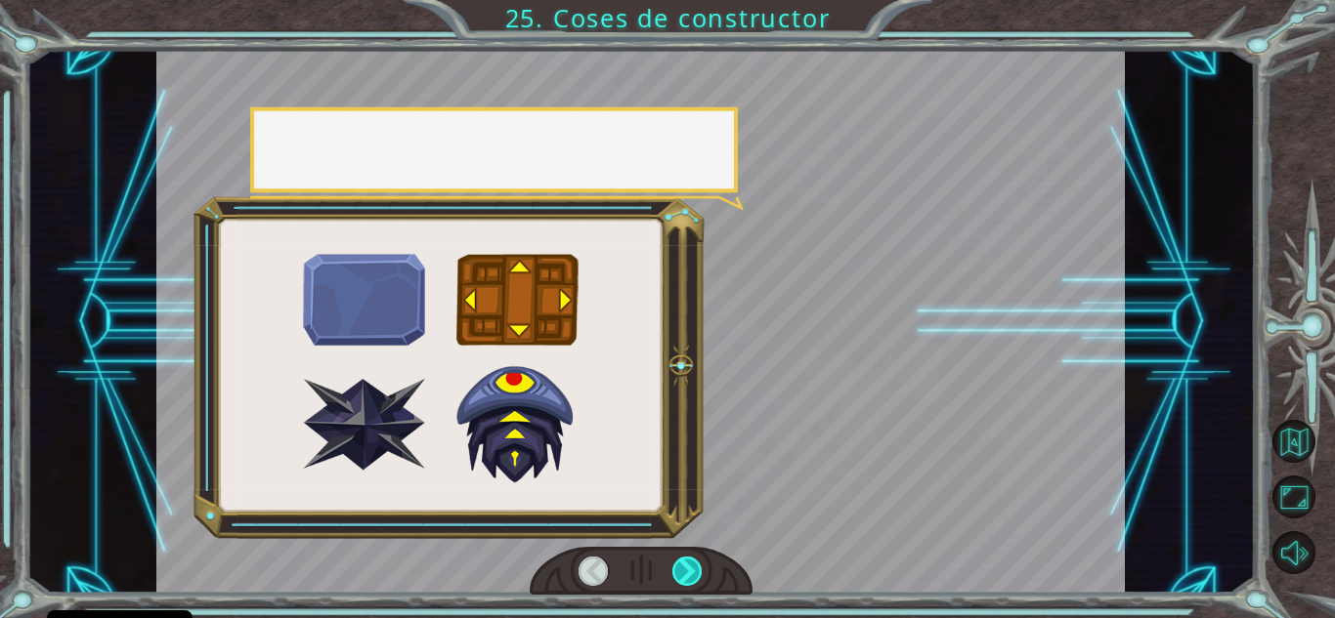
click at [680, 575] on div at bounding box center [687, 571] width 30 height 29
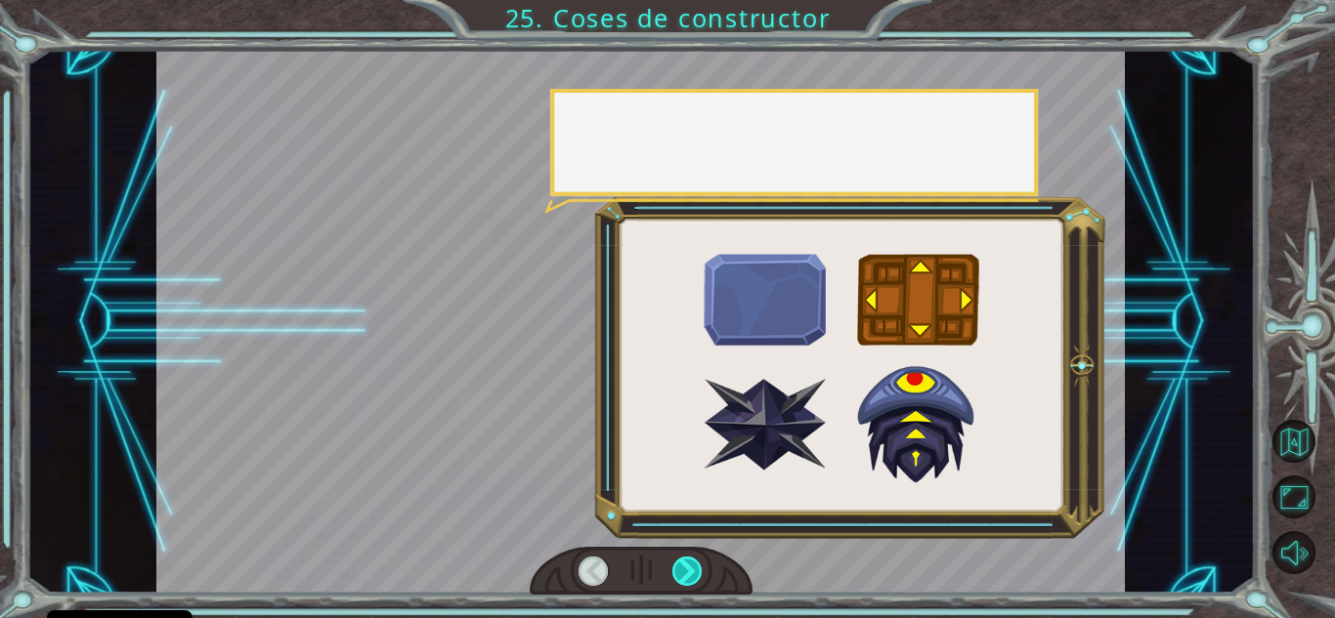
click at [680, 575] on div at bounding box center [687, 571] width 30 height 29
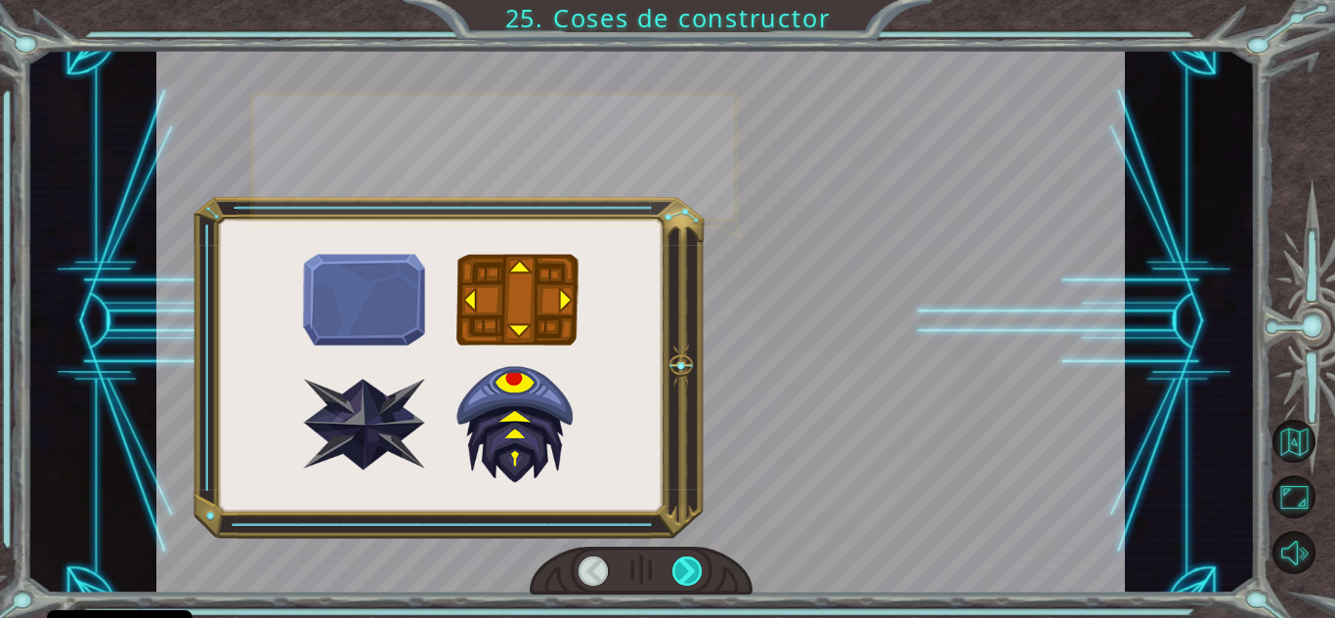
click at [679, 575] on div at bounding box center [687, 571] width 30 height 29
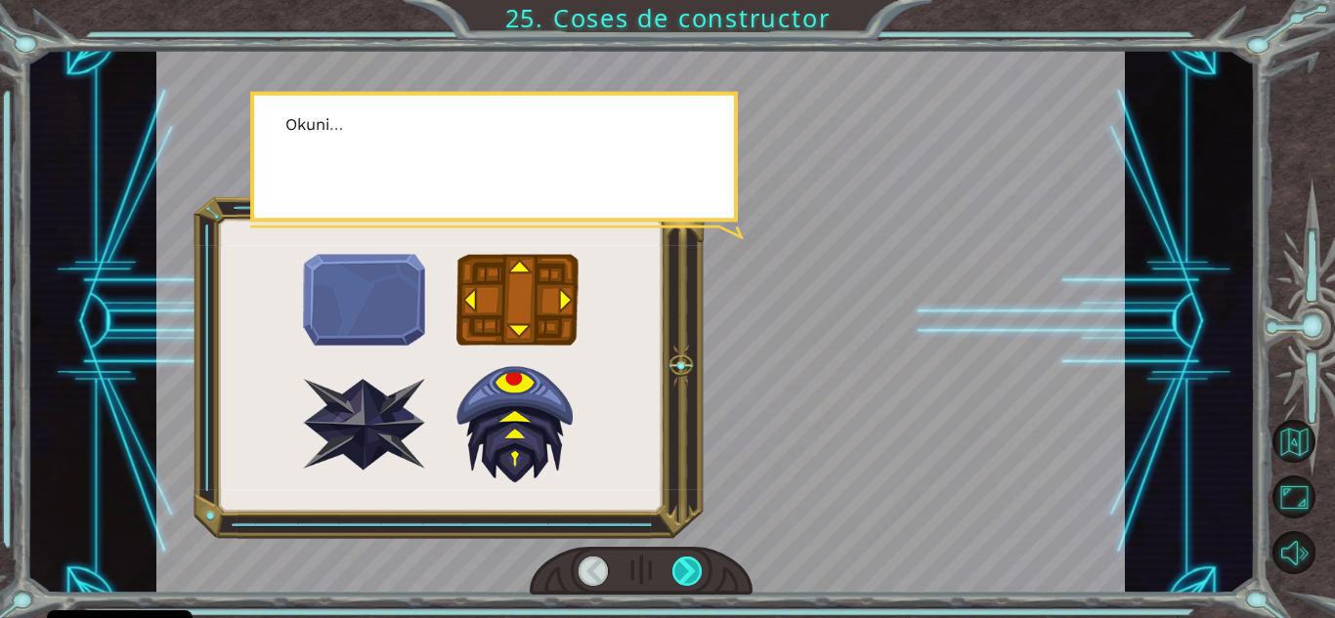
click at [679, 575] on div at bounding box center [687, 571] width 30 height 29
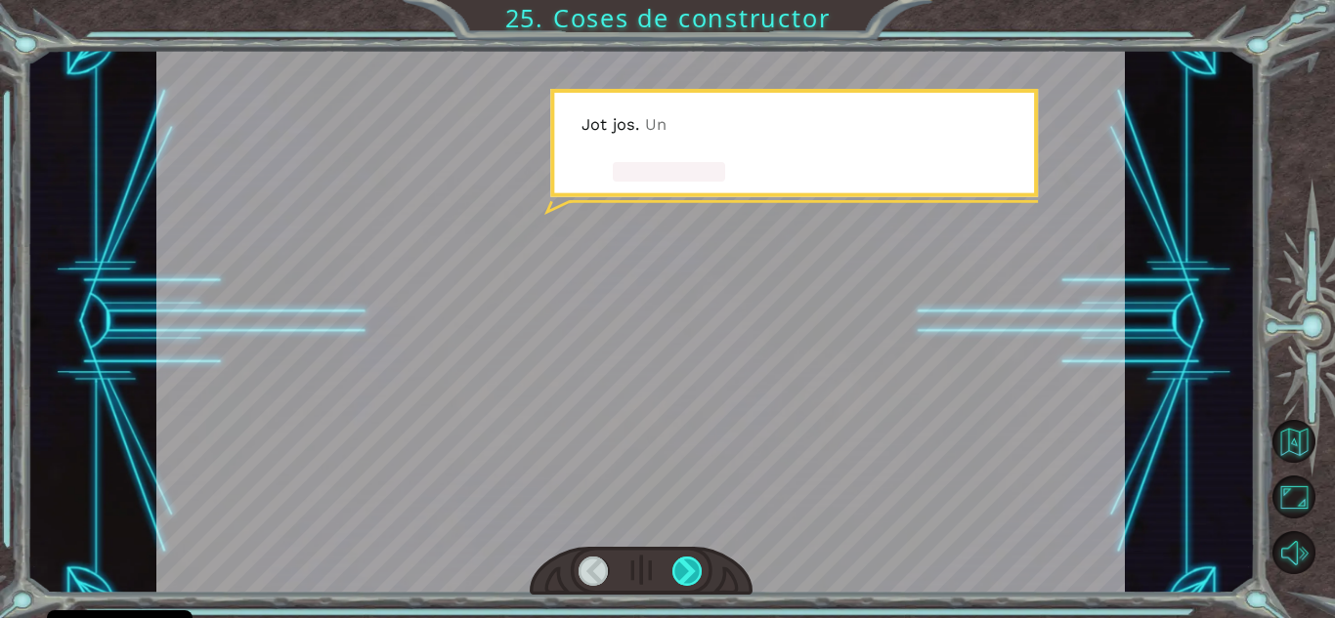
click at [679, 575] on div at bounding box center [687, 571] width 30 height 29
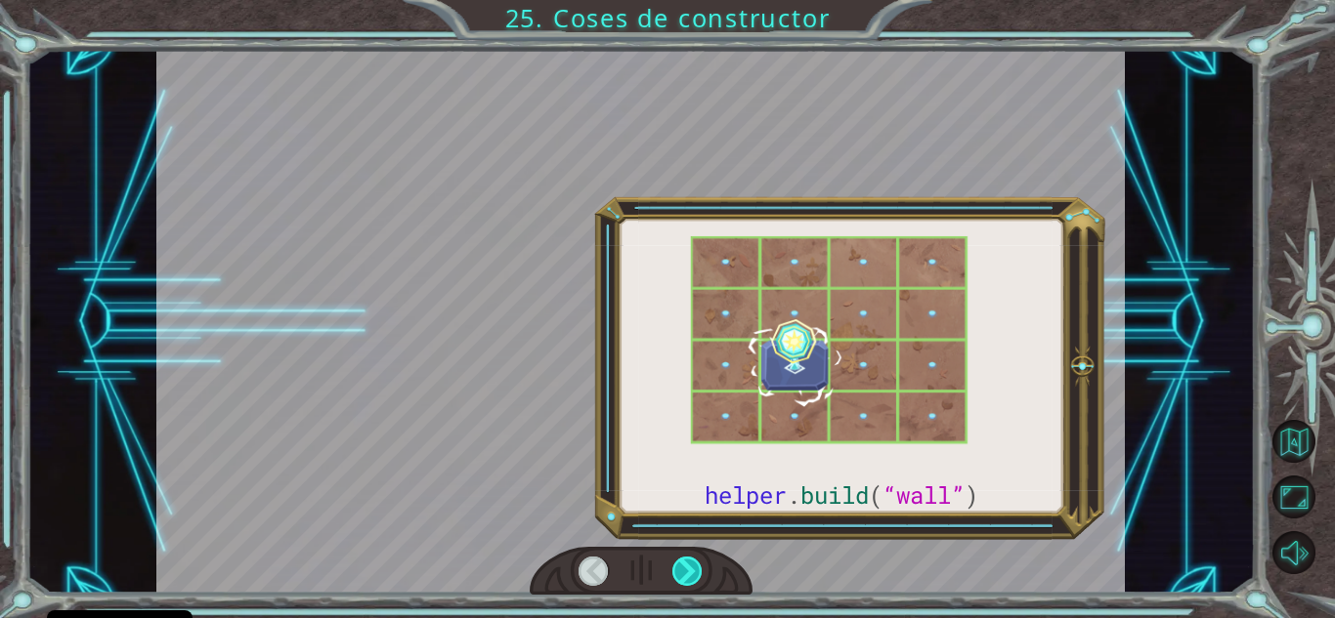
click at [679, 575] on div at bounding box center [687, 571] width 30 height 29
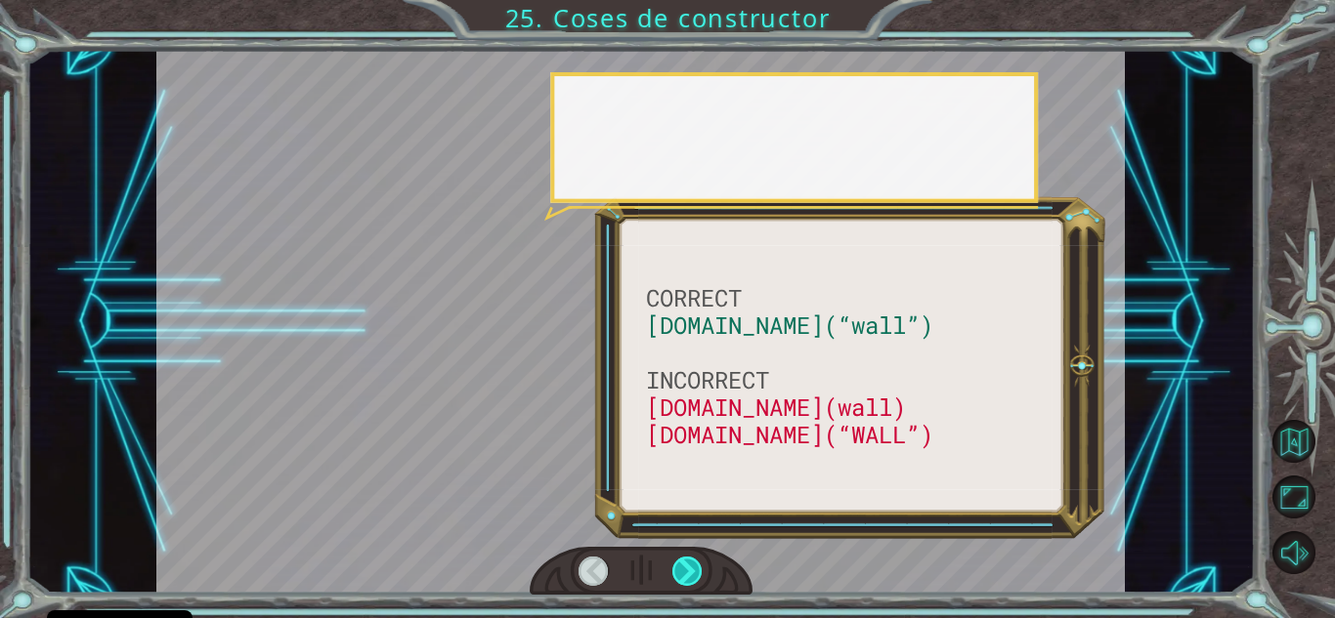
click at [679, 575] on div at bounding box center [687, 571] width 30 height 29
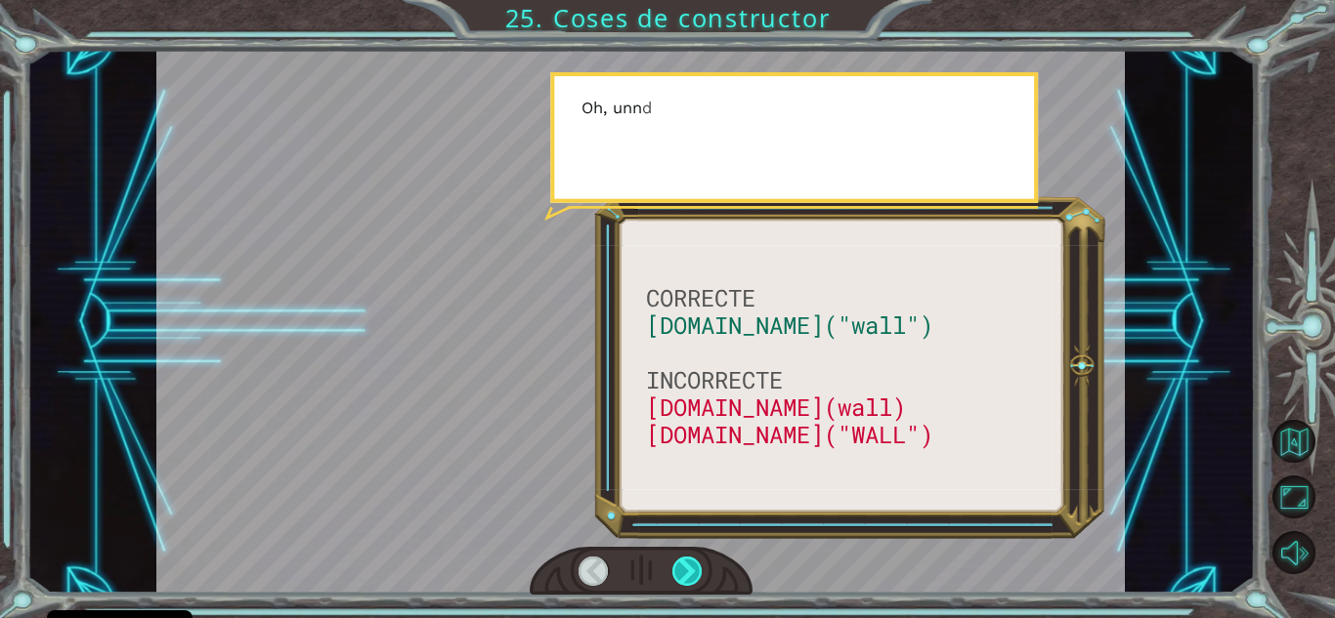
click at [679, 575] on div at bounding box center [687, 571] width 30 height 29
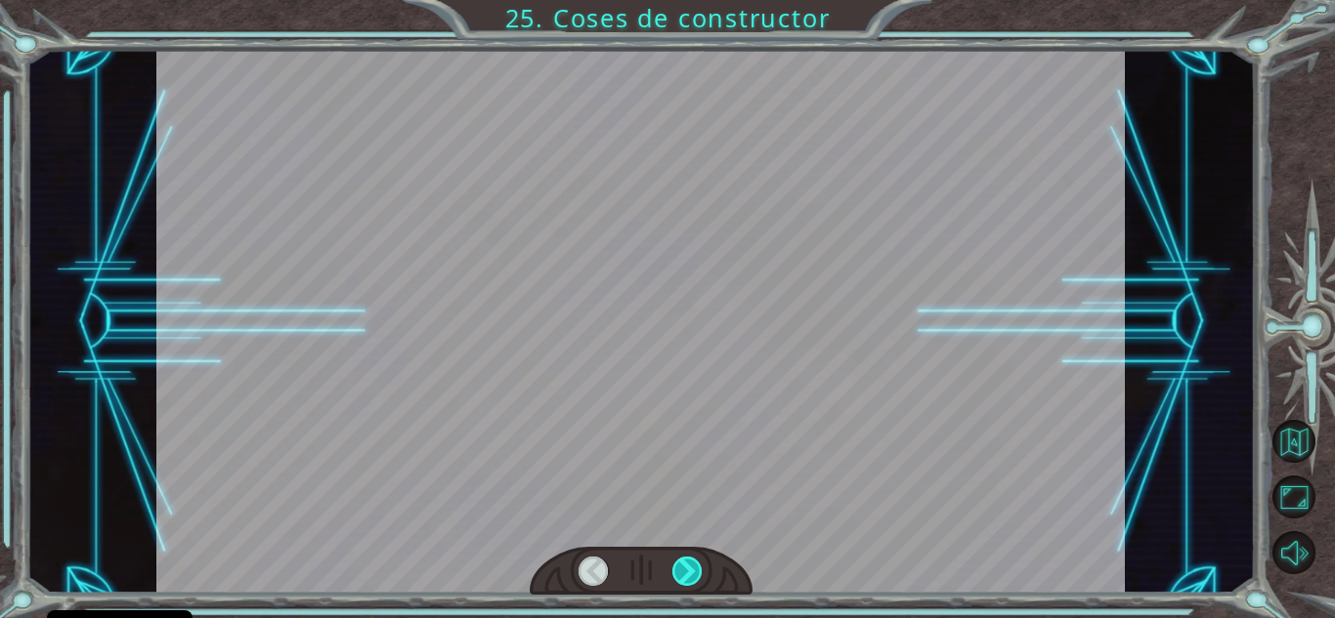
click at [679, 575] on div at bounding box center [687, 571] width 30 height 29
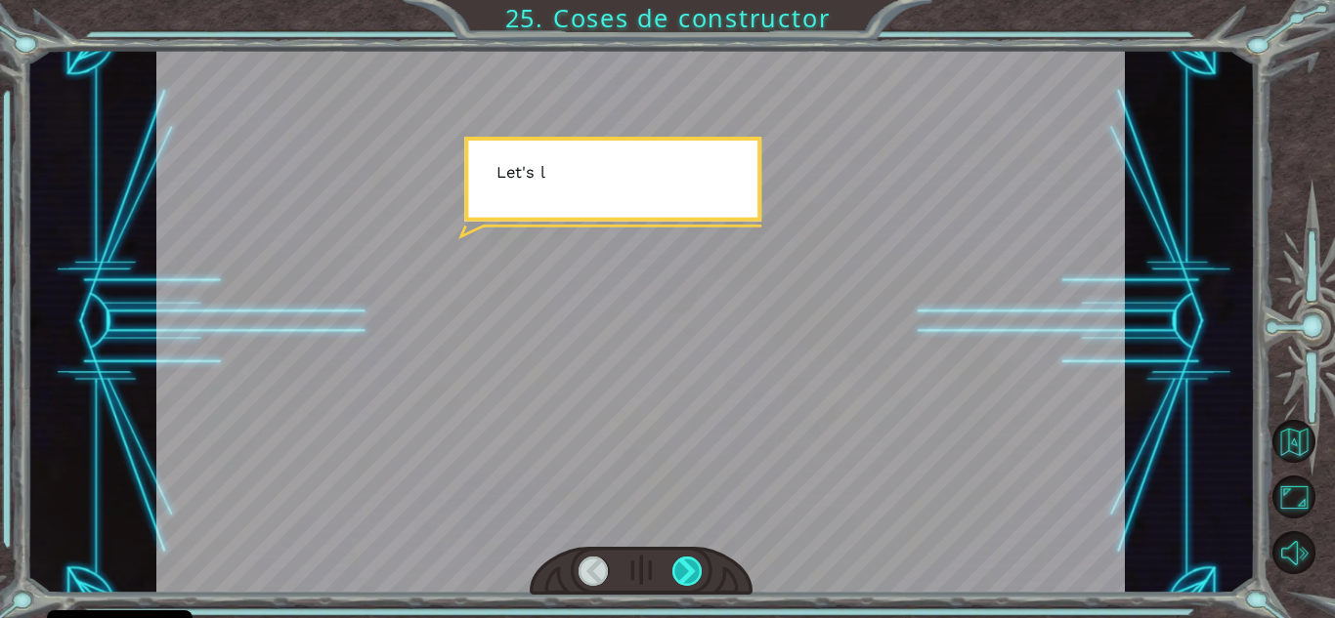
click at [679, 575] on div at bounding box center [687, 571] width 30 height 29
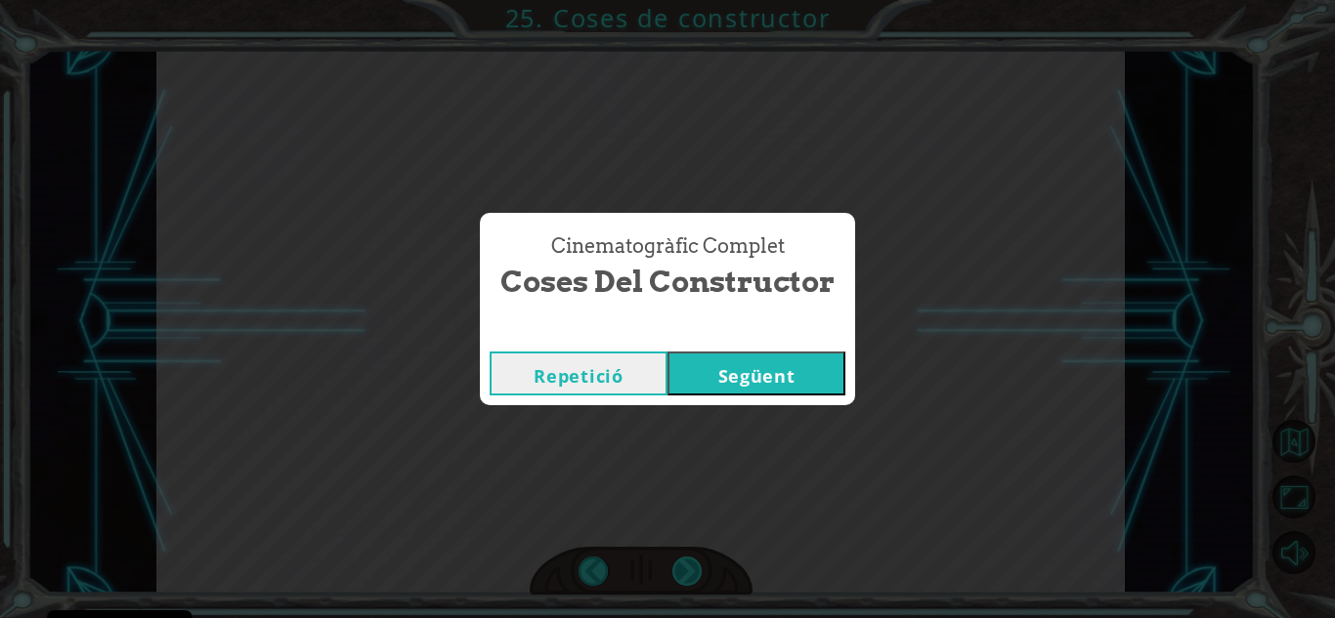
click at [679, 575] on div "Cinematogràfic complet Coses del constructor Repetició Següent" at bounding box center [667, 309] width 1335 height 618
click at [743, 388] on button "Següent" at bounding box center [756, 374] width 178 height 44
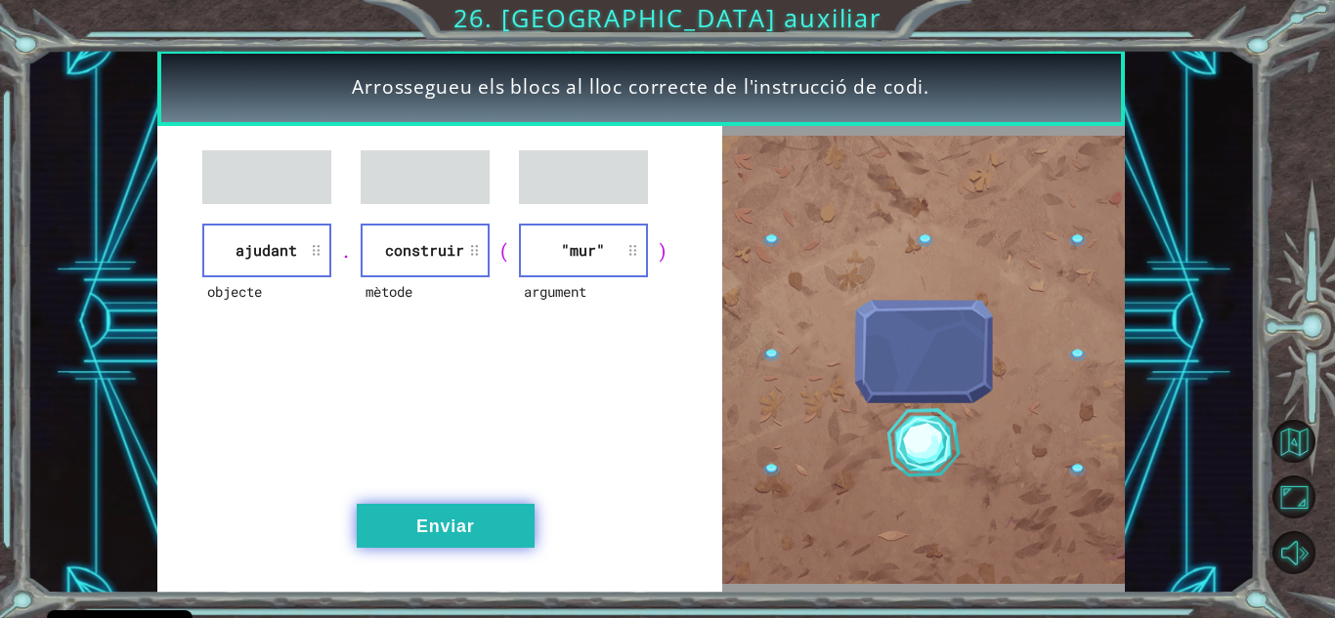
click at [477, 515] on button "Enviar" at bounding box center [446, 526] width 178 height 44
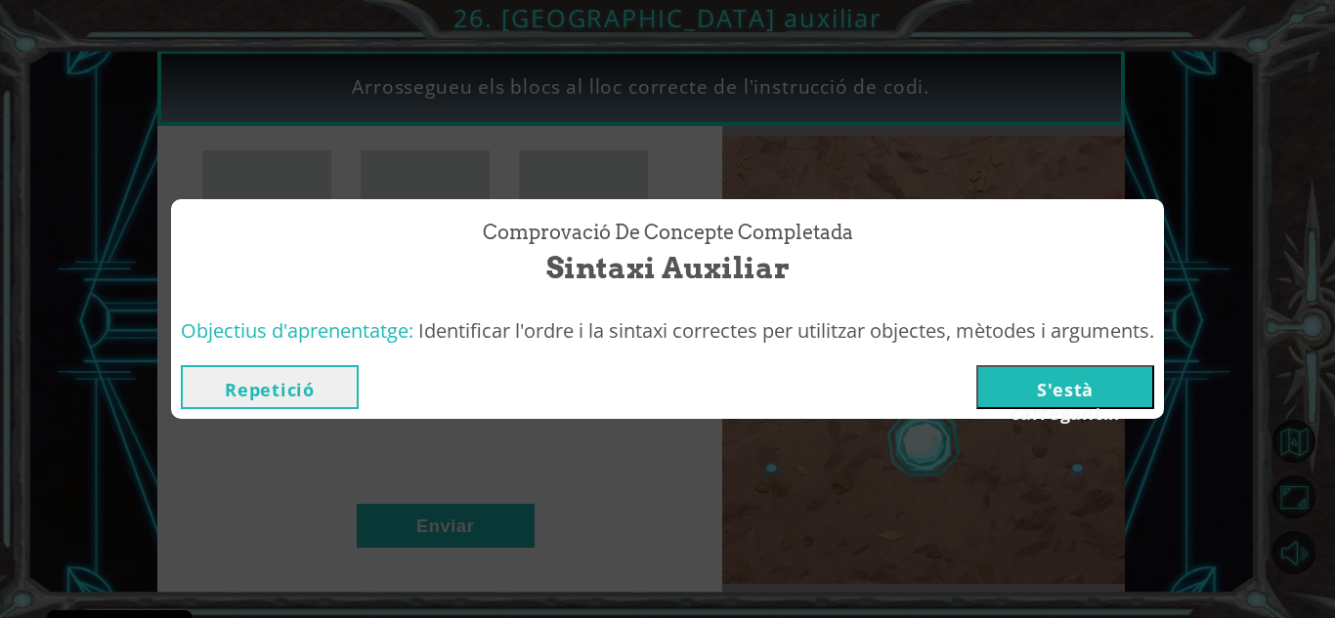
click at [1027, 389] on button "S'està carregant..." at bounding box center [1065, 387] width 178 height 44
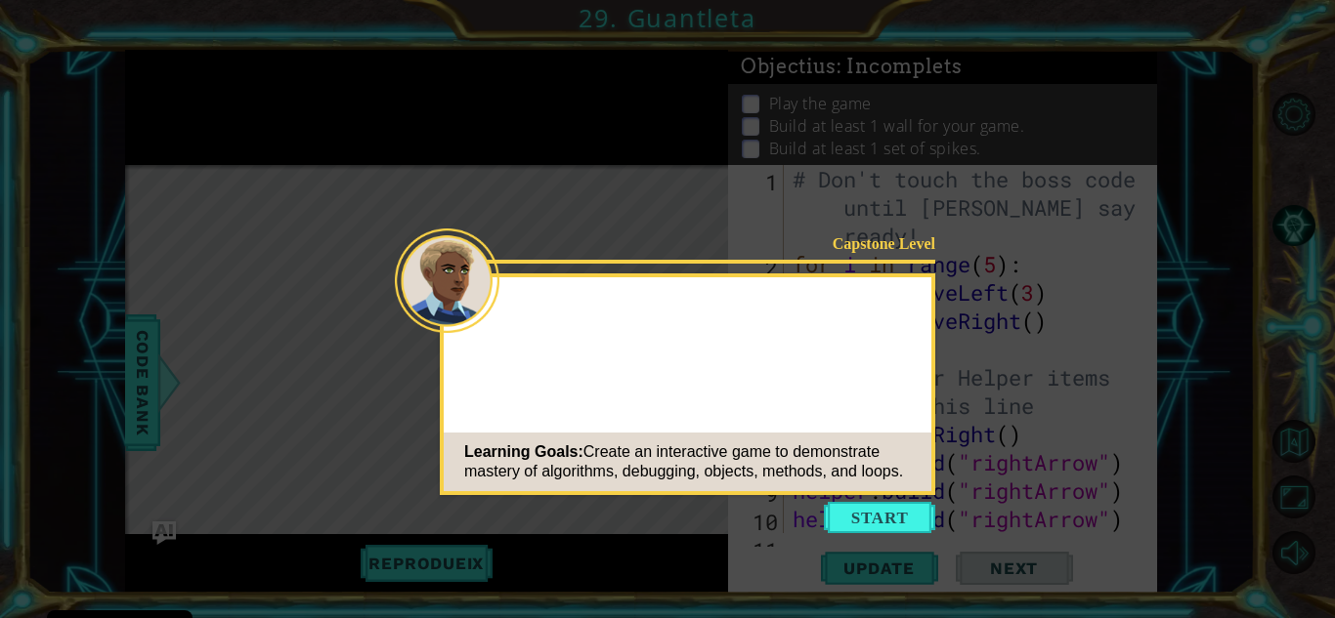
click at [870, 521] on button "Start" at bounding box center [879, 517] width 111 height 31
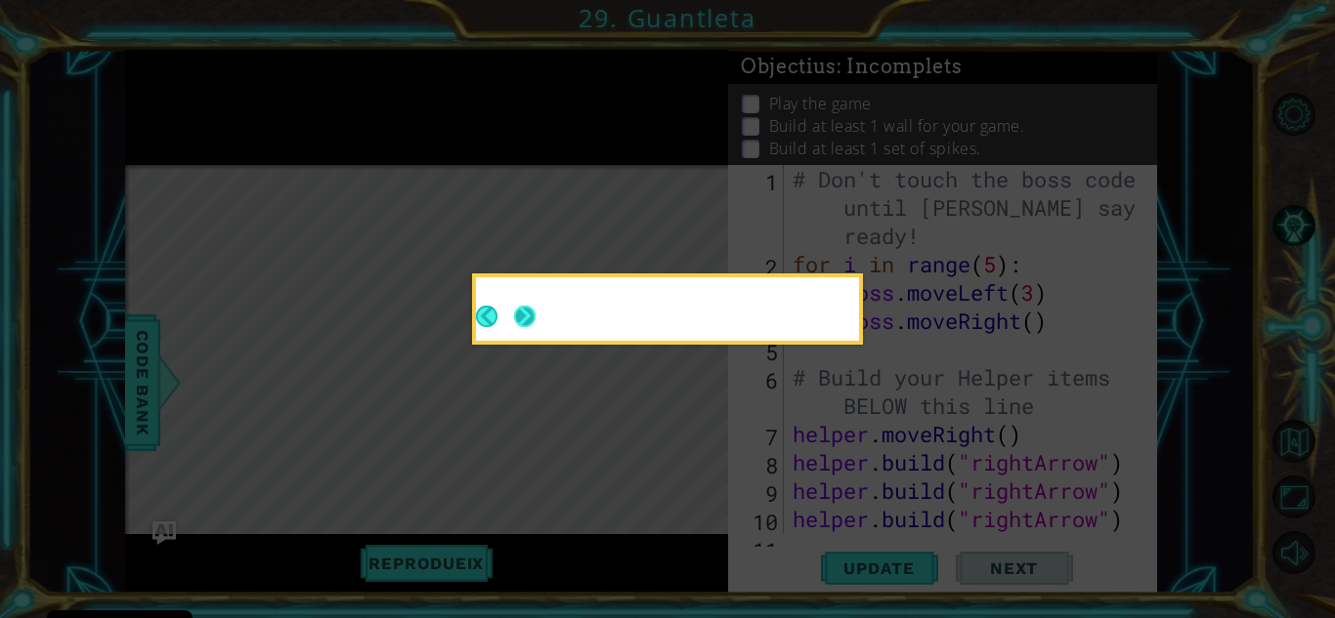
click at [533, 320] on button "Next" at bounding box center [524, 316] width 23 height 23
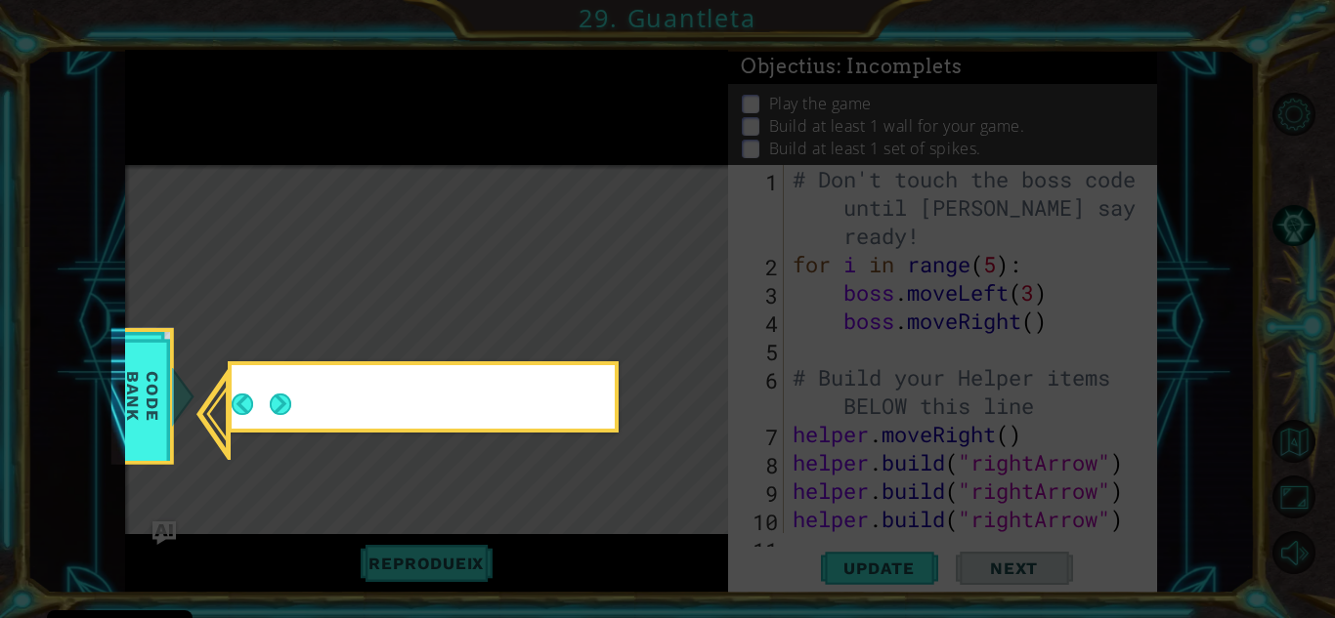
click at [473, 433] on div at bounding box center [423, 397] width 391 height 71
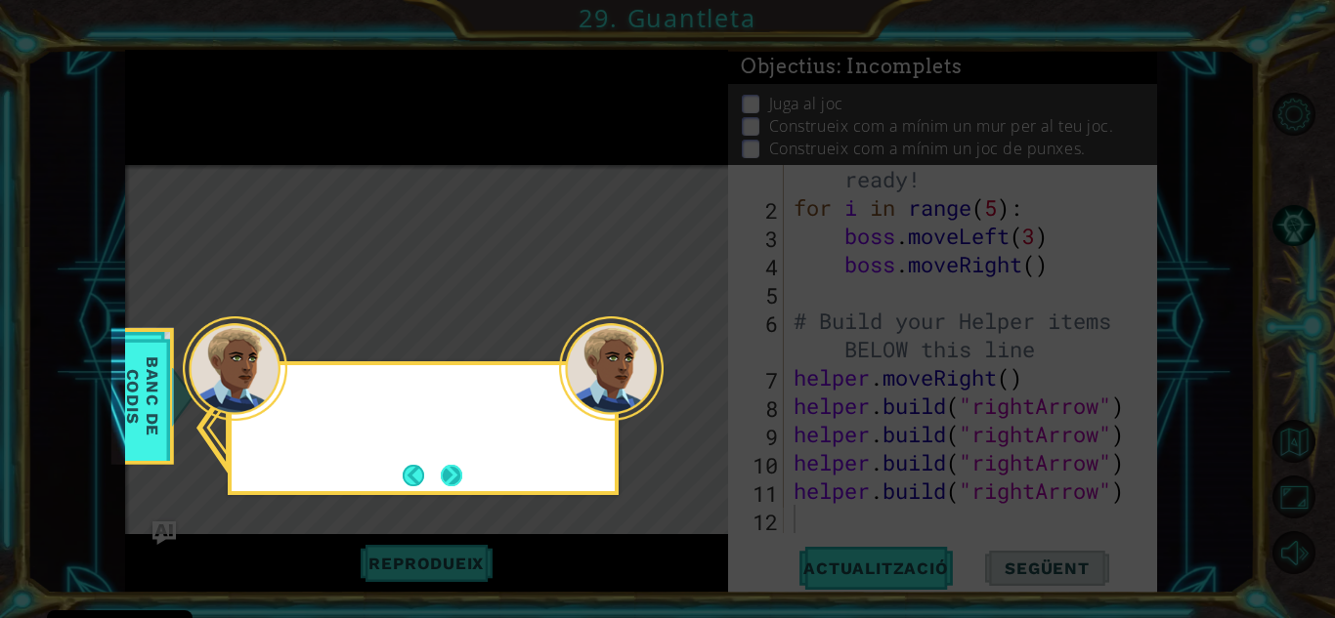
scroll to position [57, 0]
click at [450, 476] on button "Següent" at bounding box center [451, 474] width 27 height 27
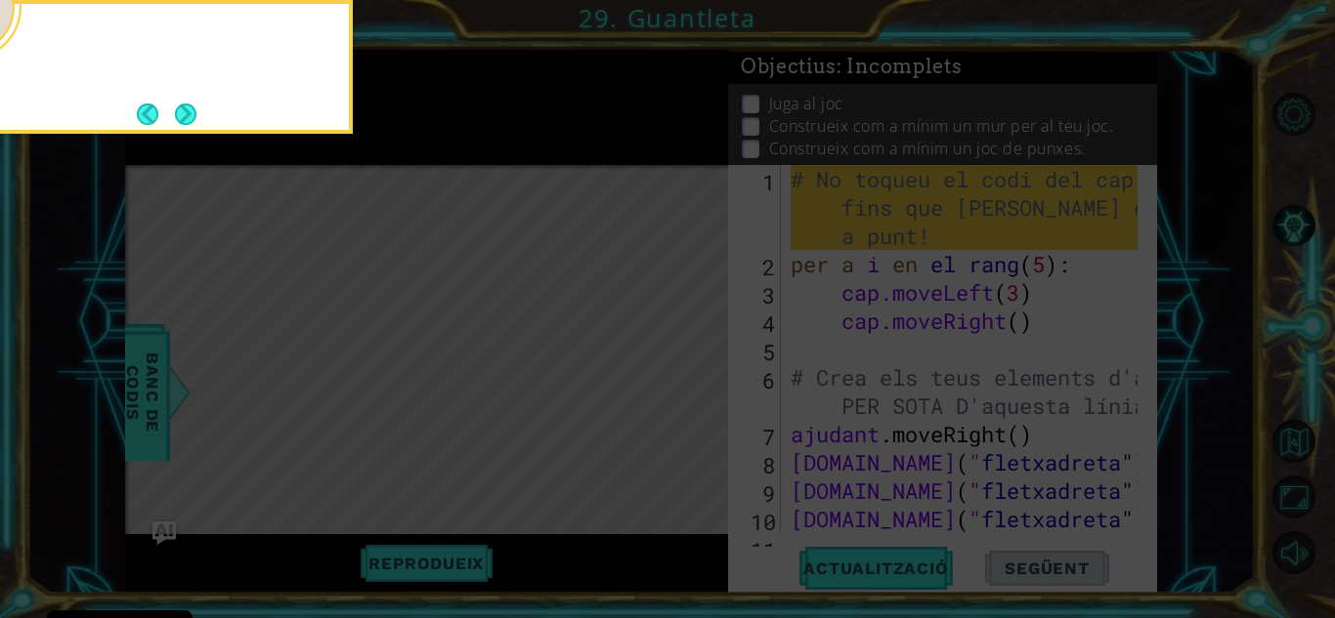
scroll to position [0, 0]
click at [188, 109] on button "Següent" at bounding box center [185, 114] width 29 height 29
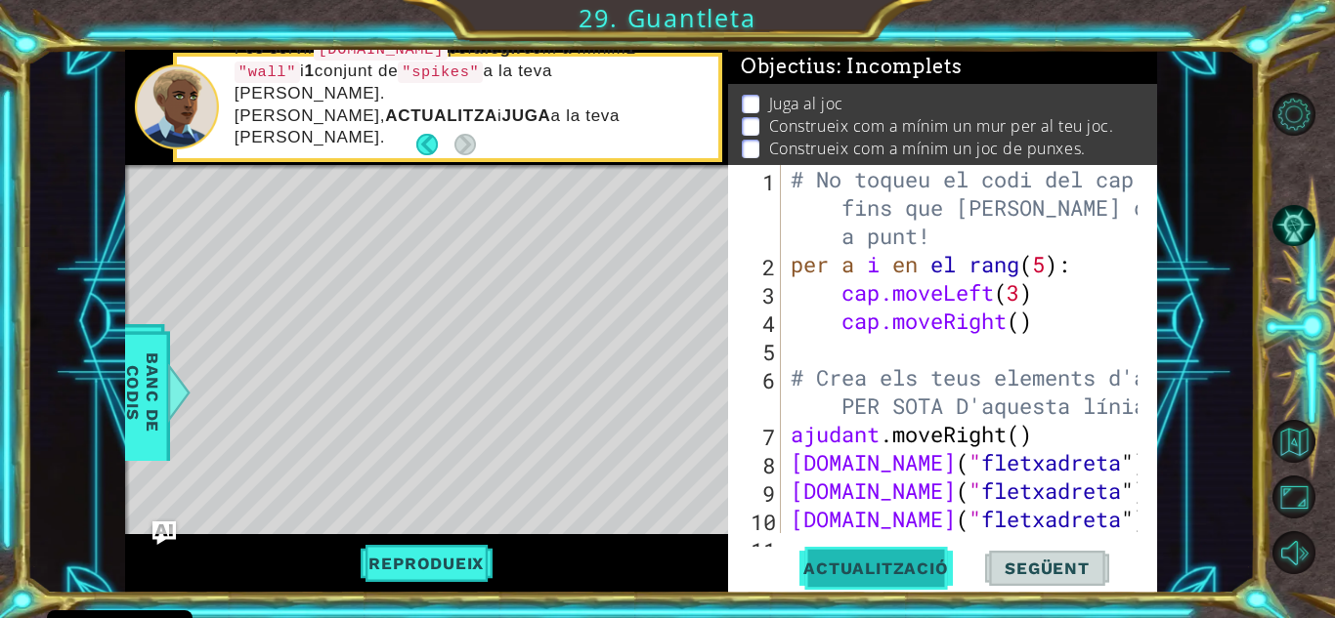
click at [869, 577] on font "Actualització" at bounding box center [875, 569] width 145 height 20
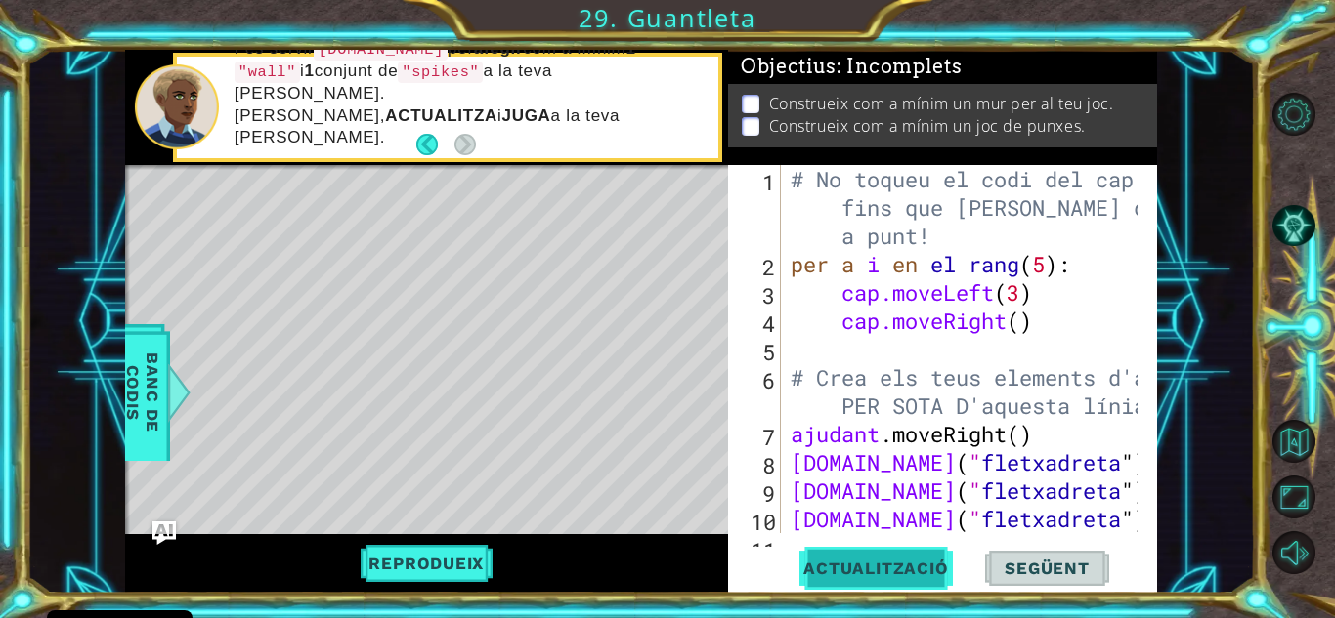
click at [875, 567] on font "Actualització" at bounding box center [875, 569] width 145 height 20
click at [1027, 563] on font "Següent" at bounding box center [1046, 569] width 84 height 20
click at [833, 559] on font "Actualització" at bounding box center [875, 569] width 145 height 20
click at [1004, 564] on font "Següent" at bounding box center [1046, 569] width 84 height 20
click at [419, 555] on font "Reprodueix" at bounding box center [425, 564] width 115 height 20
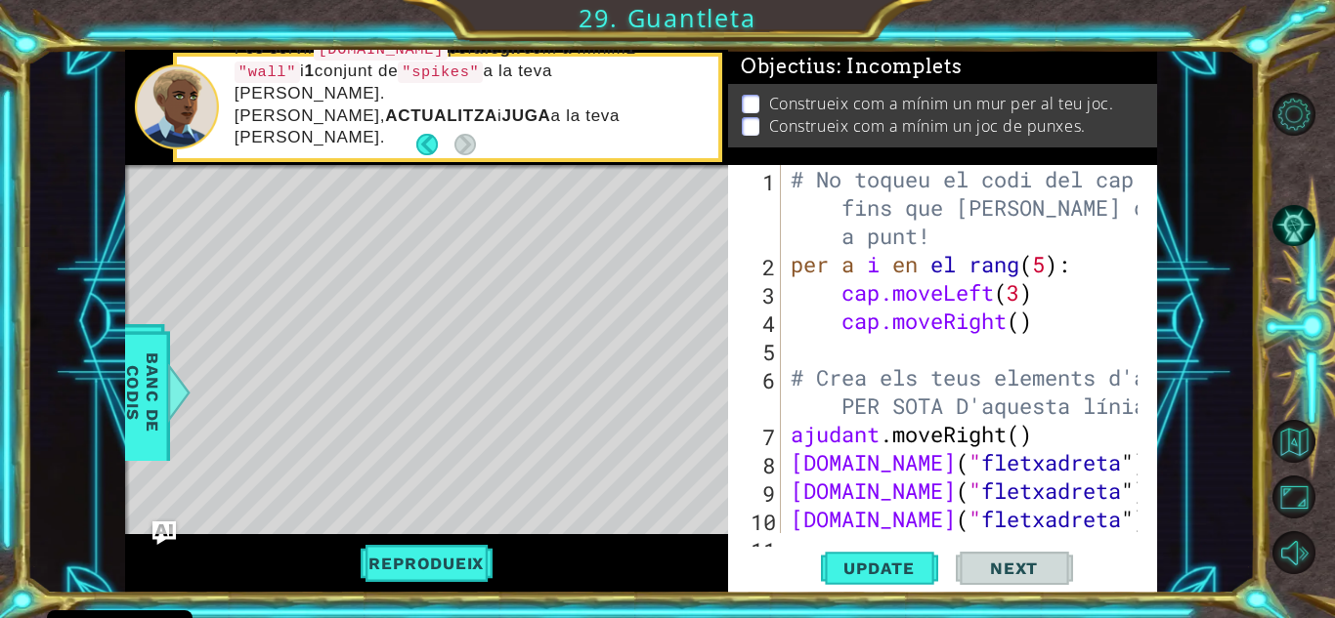
click at [1001, 565] on span "Next" at bounding box center [1013, 569] width 87 height 20
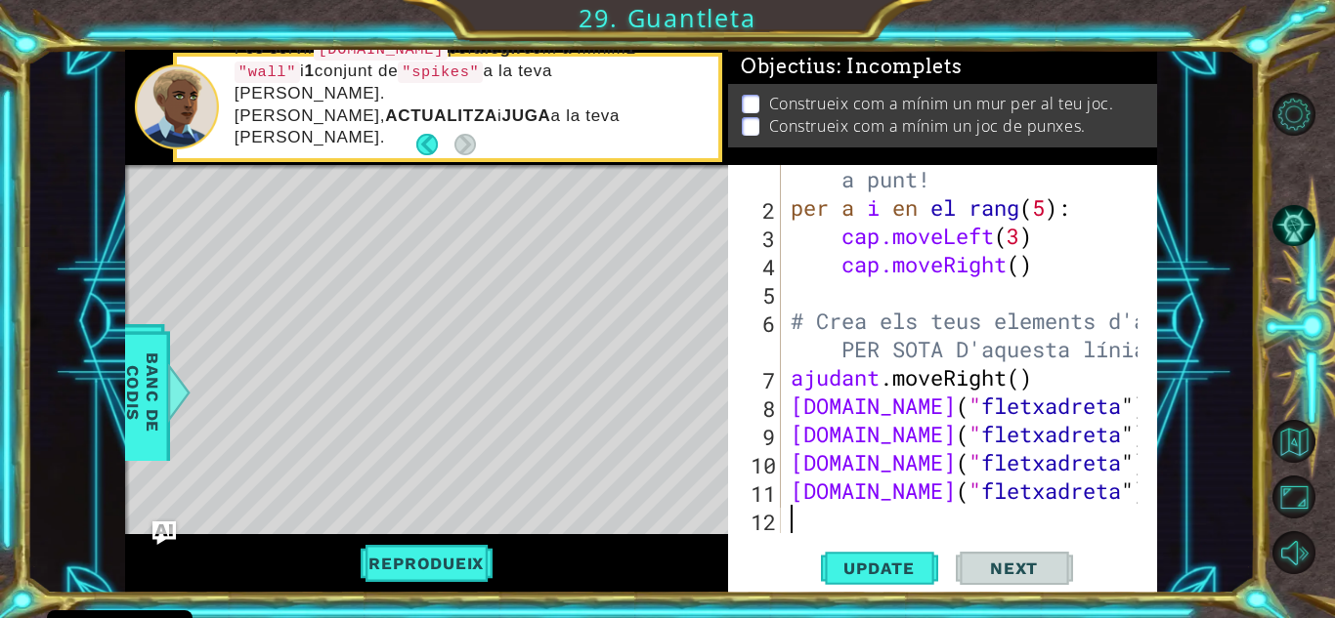
paste textarea "[DOMAIN_NAME]("rightArrow")"
type textarea "[DOMAIN_NAME]("rightArrow")"
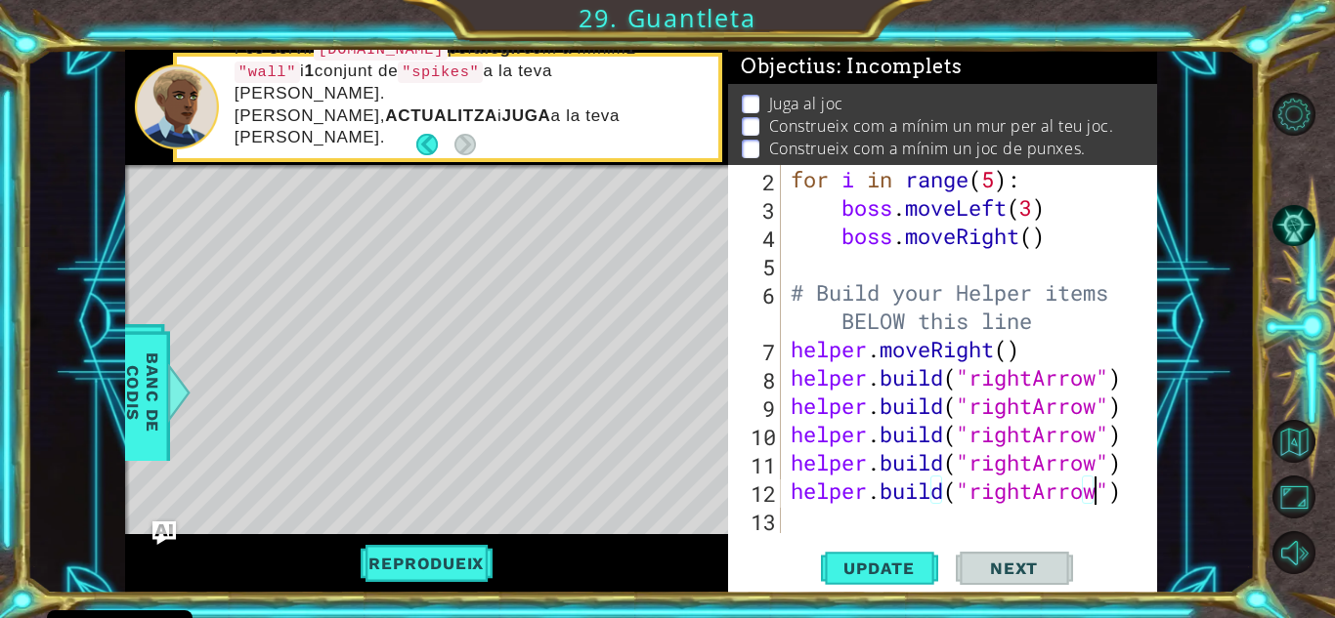
scroll to position [85, 0]
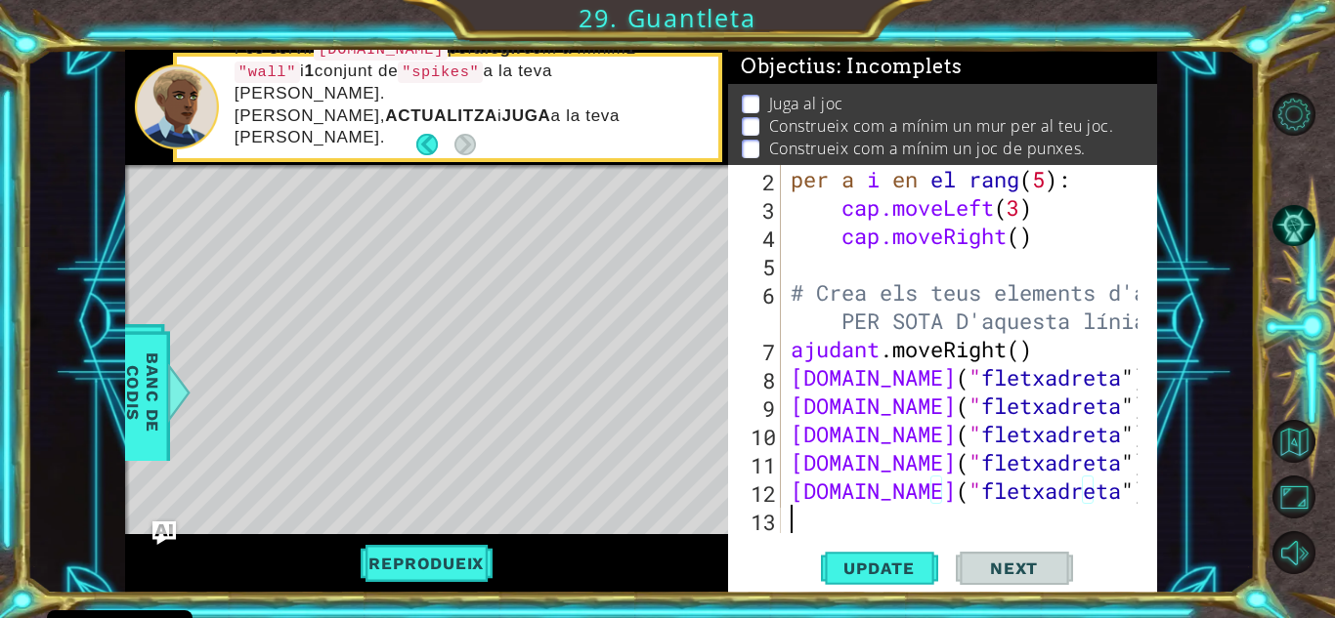
click at [825, 509] on div "per a i en el rang ( 5 ) : cap.moveLeft ( 3 ) ​ ​ cap.moveRight ( ) ​ ​ # Crea …" at bounding box center [967, 377] width 361 height 425
paste textarea "[DOMAIN_NAME]("rightArrow")"
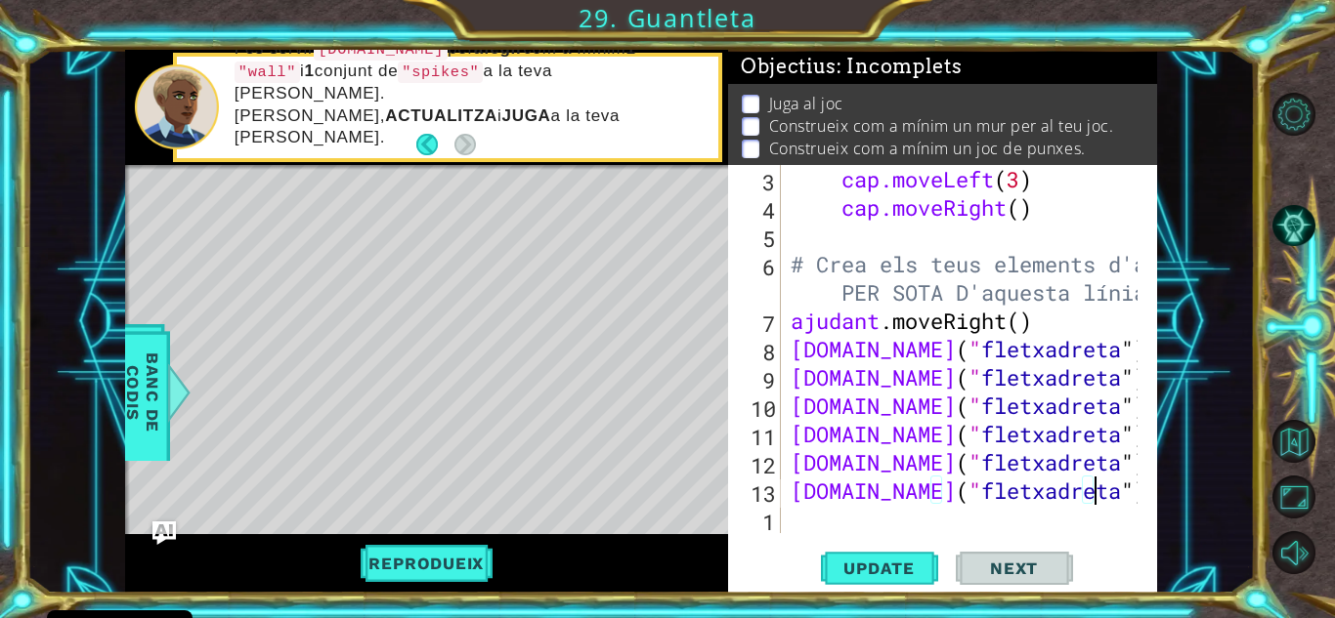
paste textarea "[DOMAIN_NAME]("rightArrow")"
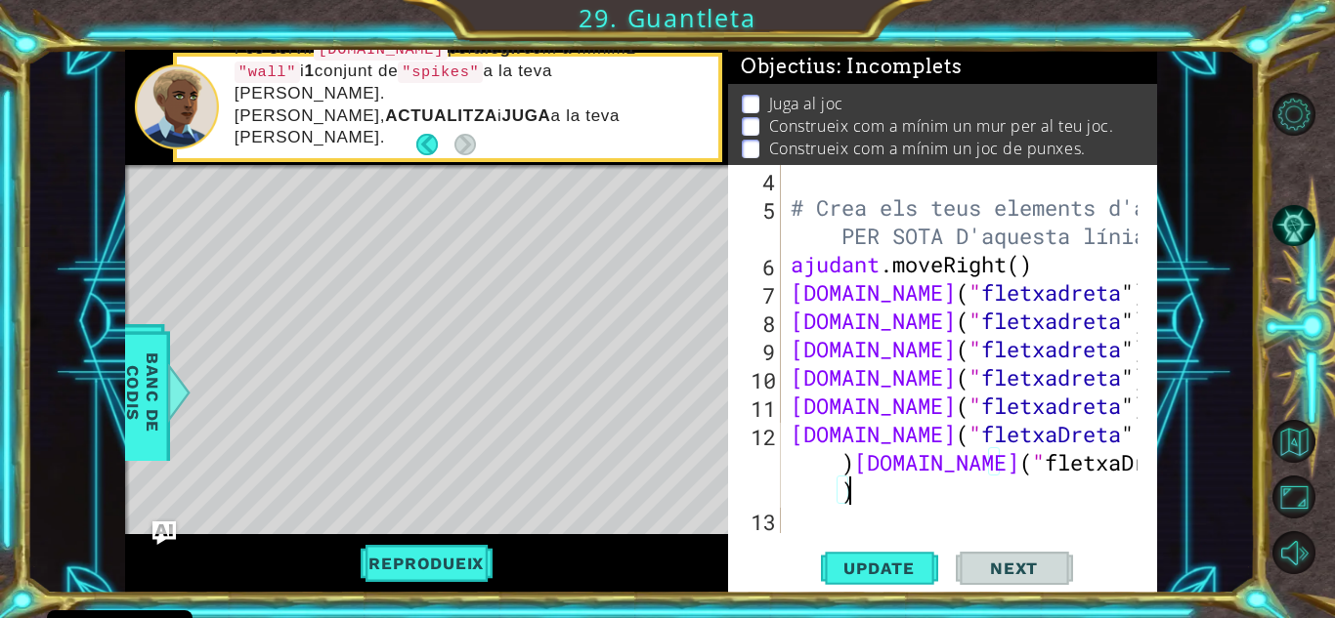
scroll to position [170, 0]
click at [400, 552] on button "Reprodueix" at bounding box center [426, 563] width 186 height 37
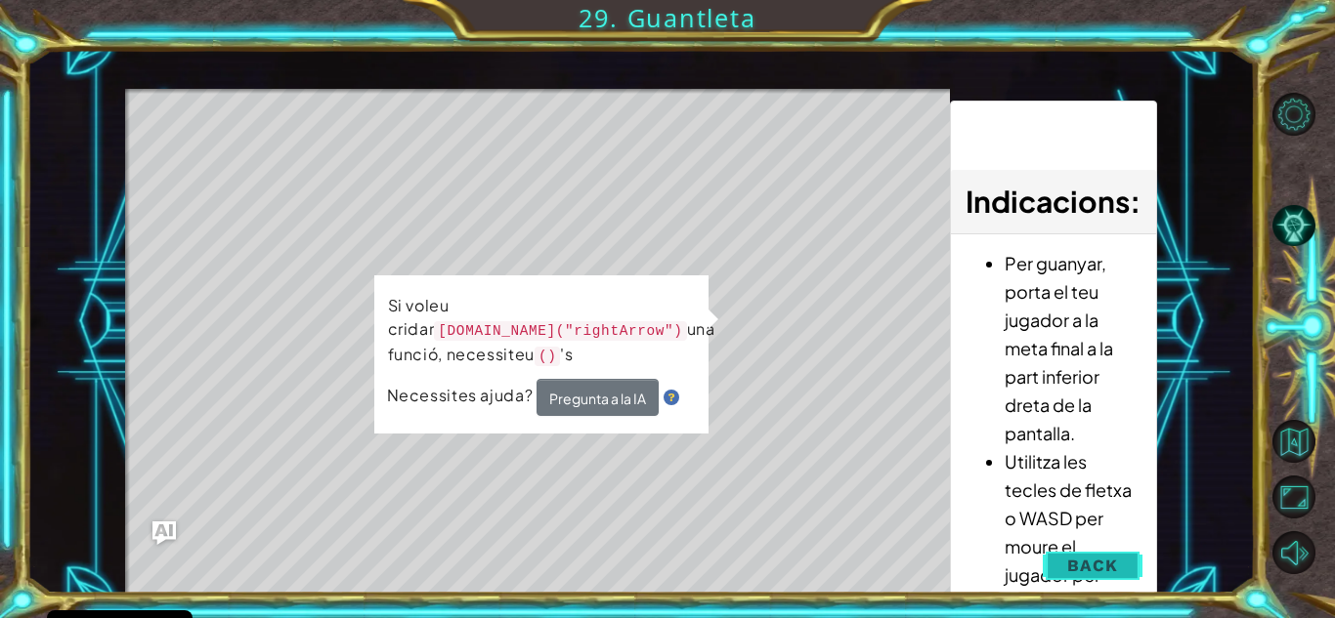
click at [1080, 563] on span "Back" at bounding box center [1092, 566] width 50 height 20
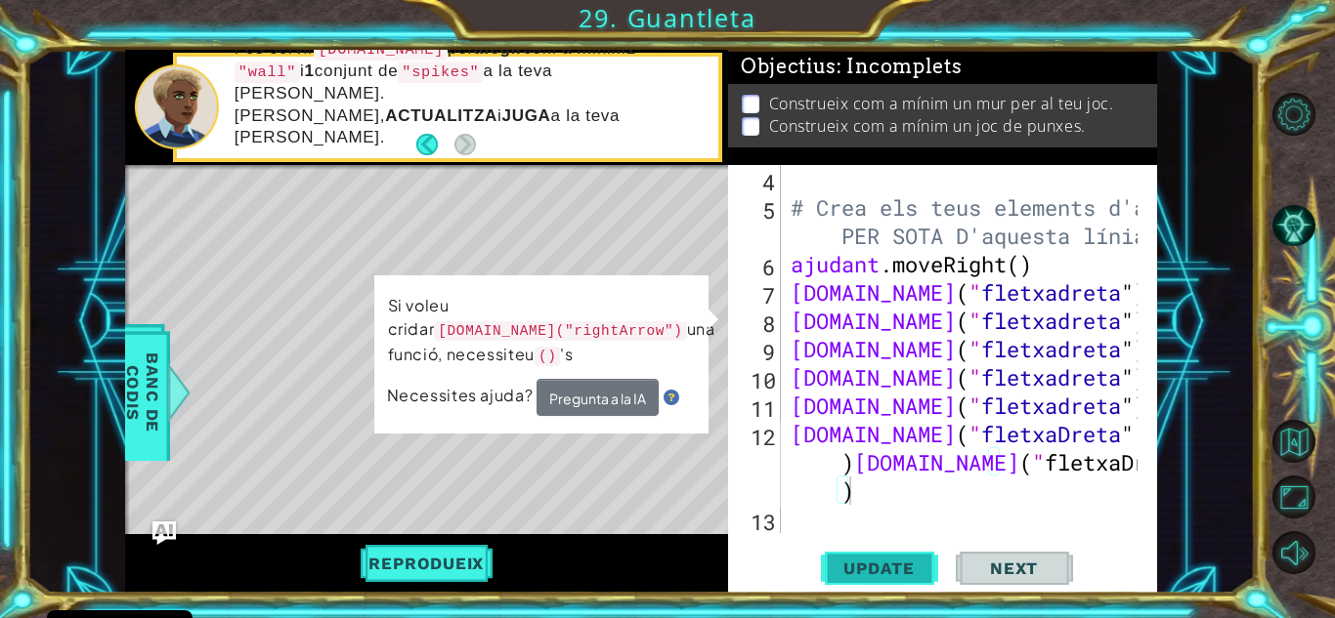
click at [871, 571] on span "Update" at bounding box center [879, 569] width 110 height 20
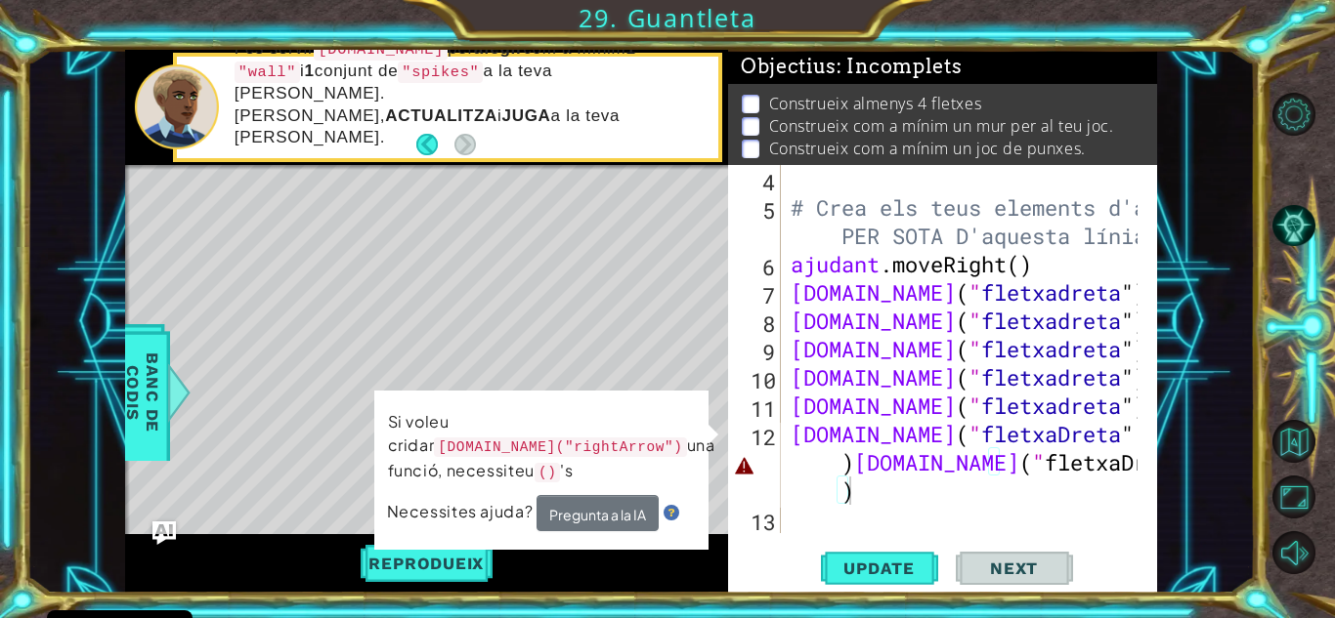
click at [976, 563] on span "Next" at bounding box center [1013, 569] width 87 height 20
click at [369, 564] on font "Reprodueix" at bounding box center [425, 564] width 115 height 20
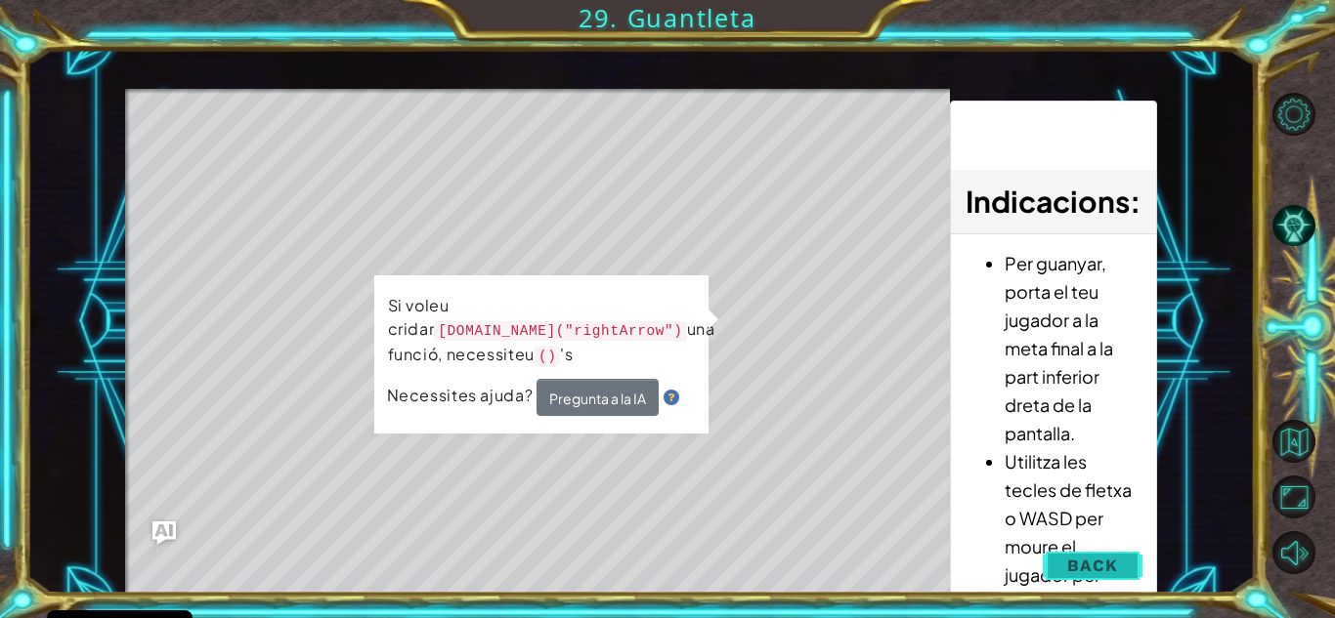
click at [1098, 576] on button "Back" at bounding box center [1092, 565] width 99 height 39
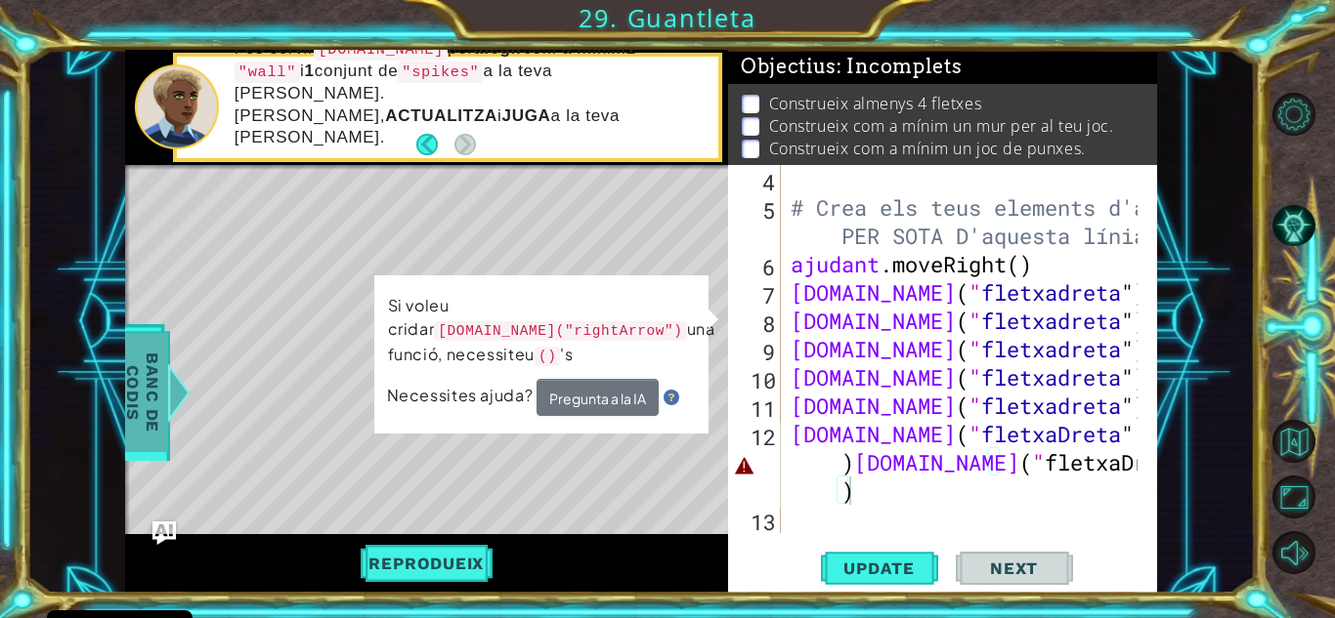
click at [143, 416] on font "Banc de codis" at bounding box center [142, 393] width 39 height 80
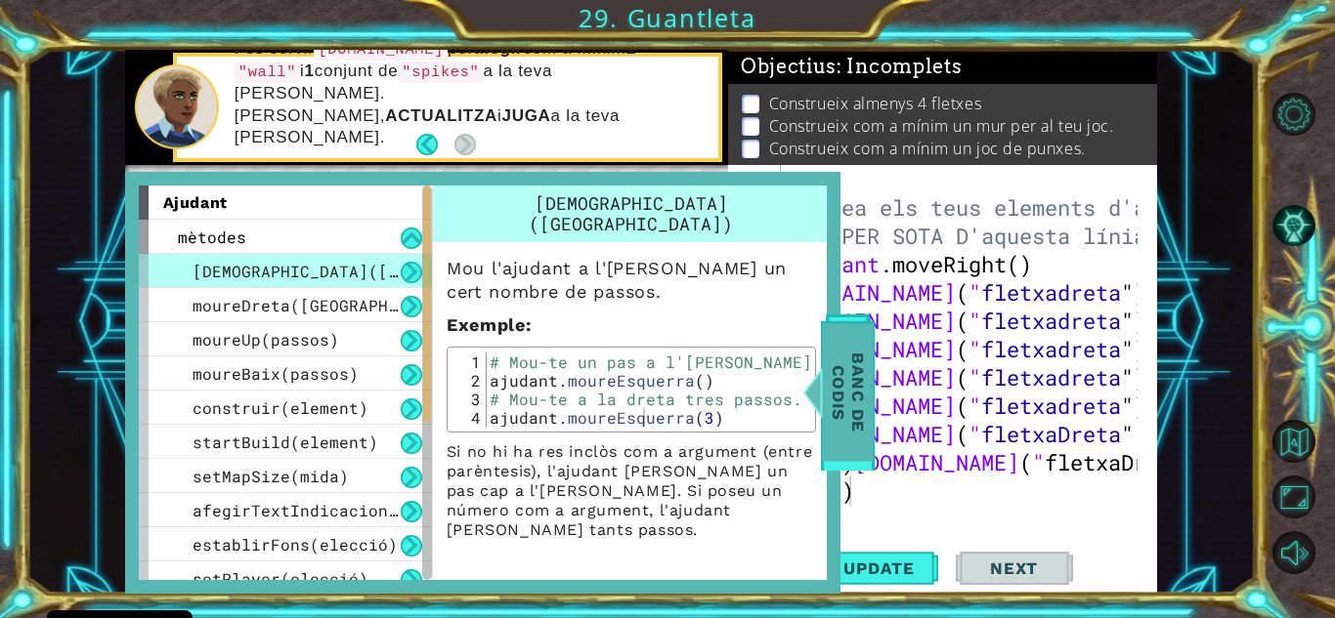
click at [855, 413] on font "Banc de codis" at bounding box center [847, 393] width 39 height 80
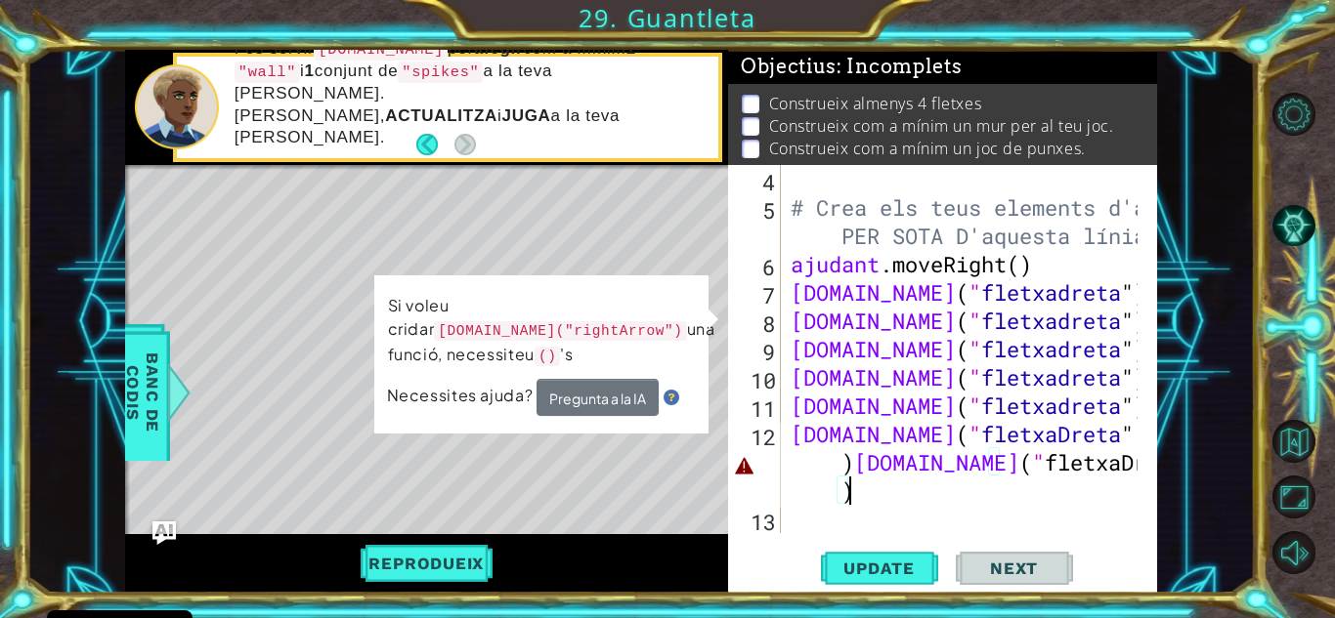
click at [907, 490] on div "# Crea els teus elements d'ajuda PER SOTA D'aquesta línia ajudant .moveRight ( …" at bounding box center [967, 377] width 361 height 425
click at [752, 97] on p at bounding box center [751, 104] width 18 height 19
click at [749, 101] on p at bounding box center [751, 104] width 18 height 19
click at [746, 119] on p at bounding box center [751, 126] width 18 height 19
click at [750, 140] on p at bounding box center [751, 149] width 18 height 19
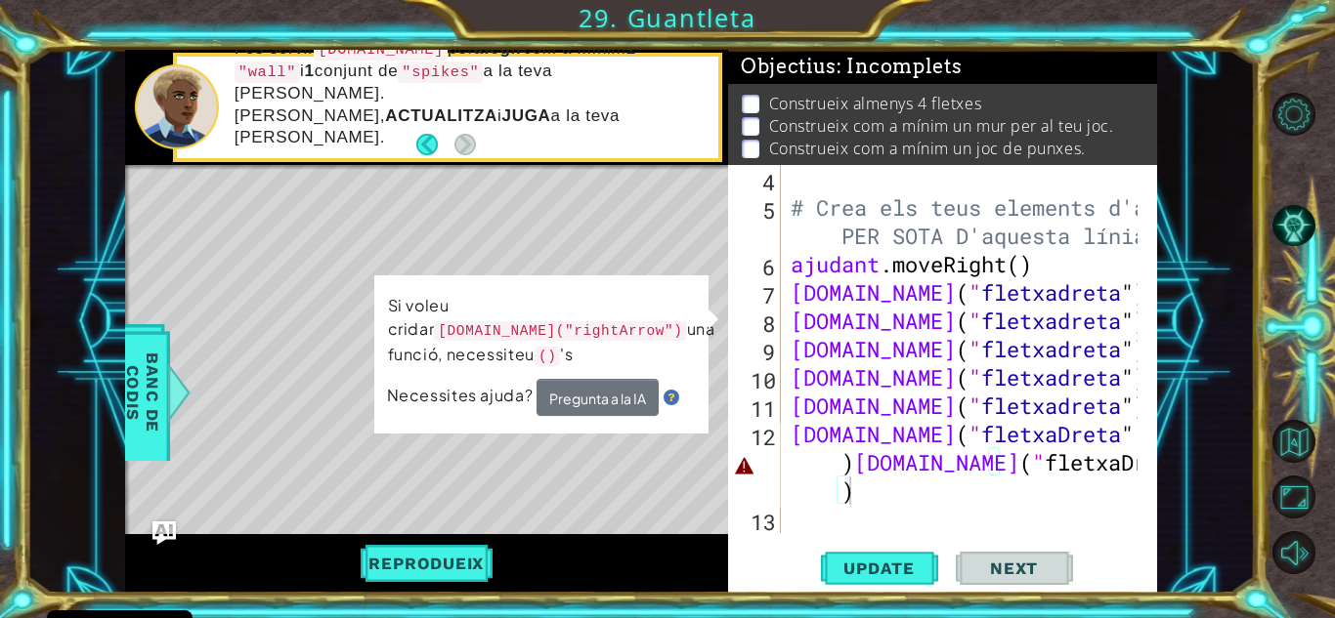
click at [1053, 571] on span "Next" at bounding box center [1013, 569] width 87 height 20
click at [857, 583] on button "Update" at bounding box center [879, 568] width 117 height 43
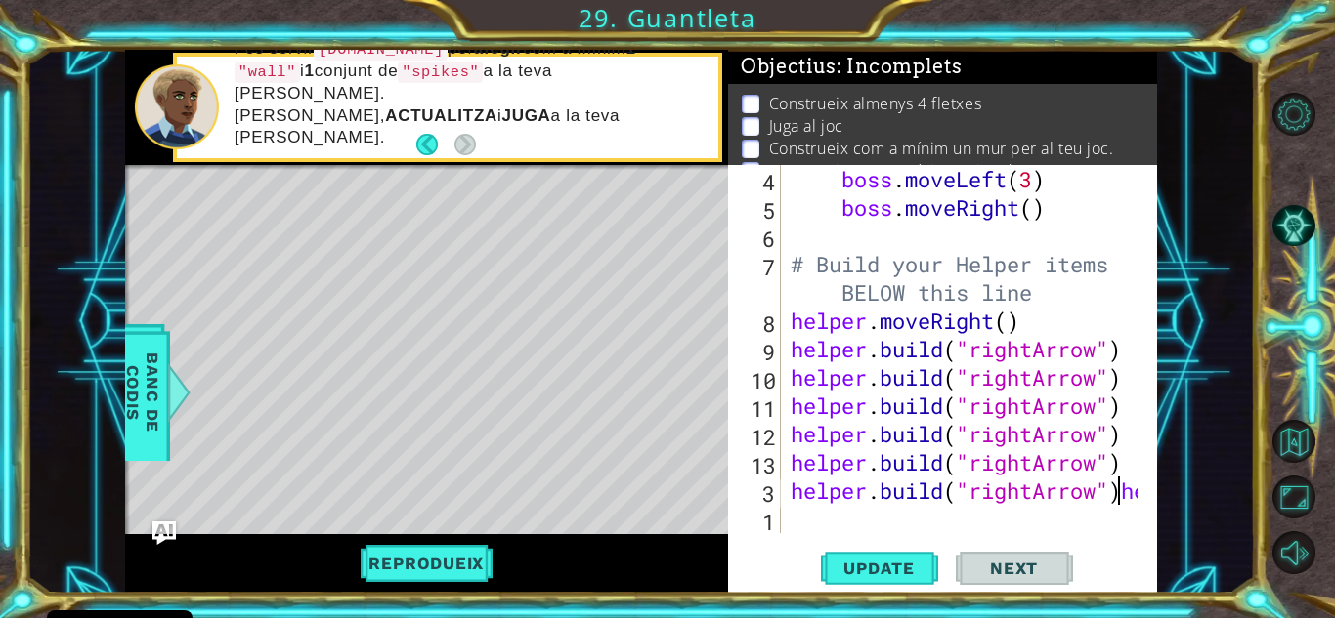
scroll to position [113, 0]
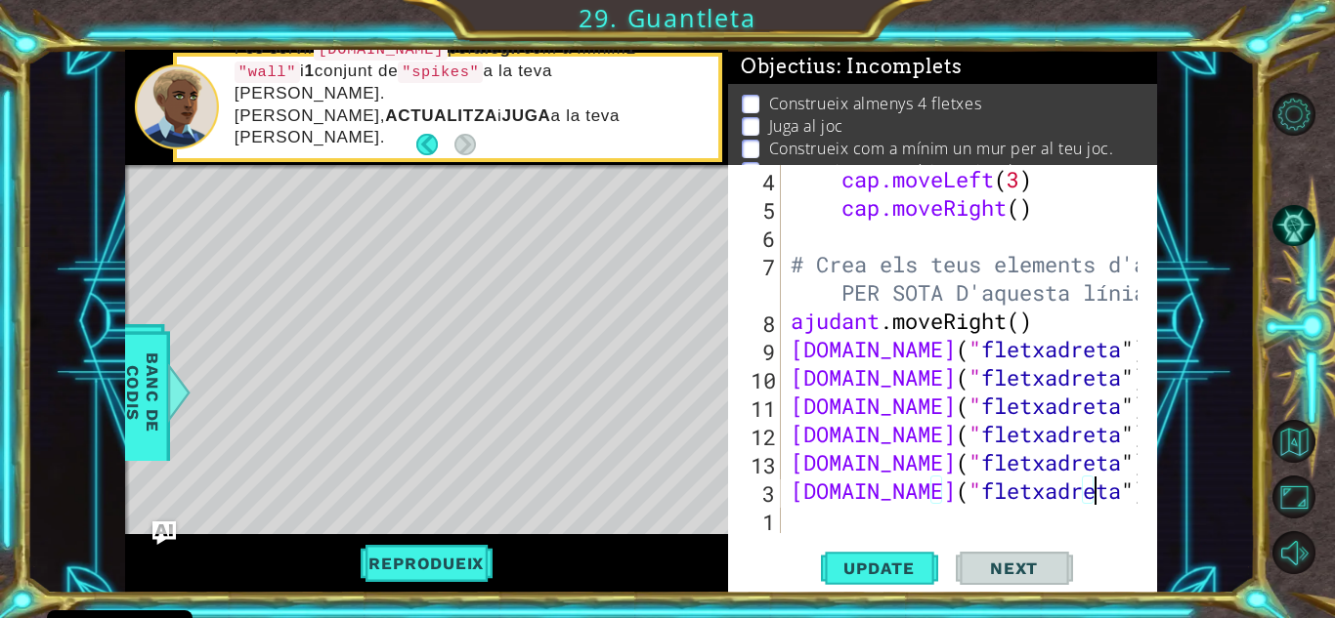
type textarea "[DOMAIN_NAME]("rightArrow""
click at [1067, 479] on div "cap.moveLeft ( 3 ) ​ ​ cap.moveRight ( ) ​ ​ # Crea els teus elements d'ajuda P…" at bounding box center [967, 377] width 361 height 425
type textarea "[DOMAIN_NAME]("rightArrow""
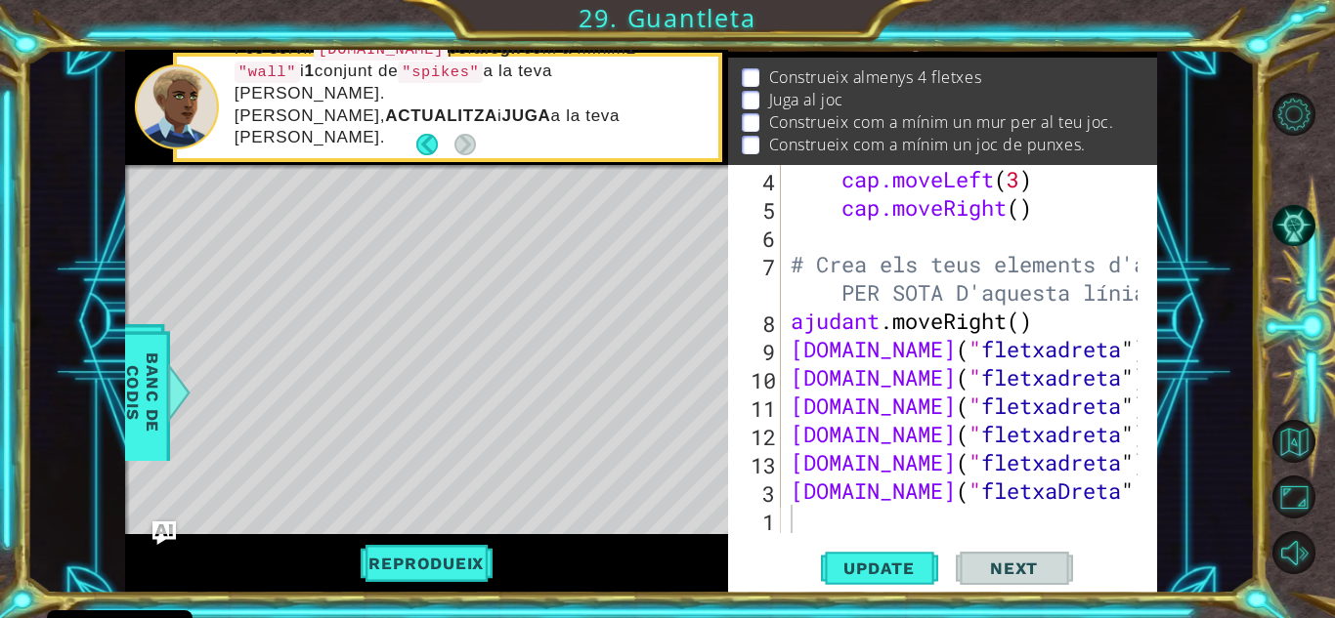
click at [1146, 158] on div "Objectius : Incomplets Construeix almenys 4 fletxes Juga al joc Construeix com …" at bounding box center [942, 108] width 429 height 116
click at [1132, 354] on div at bounding box center [1142, 293] width 20 height 482
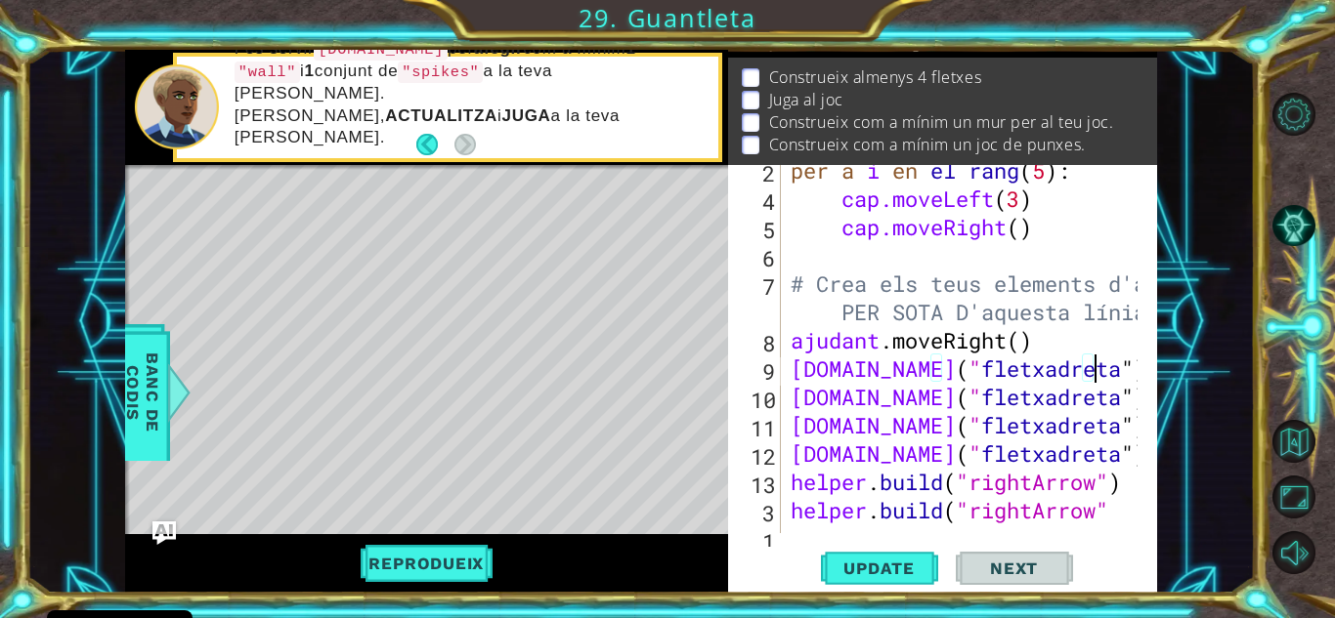
scroll to position [113, 0]
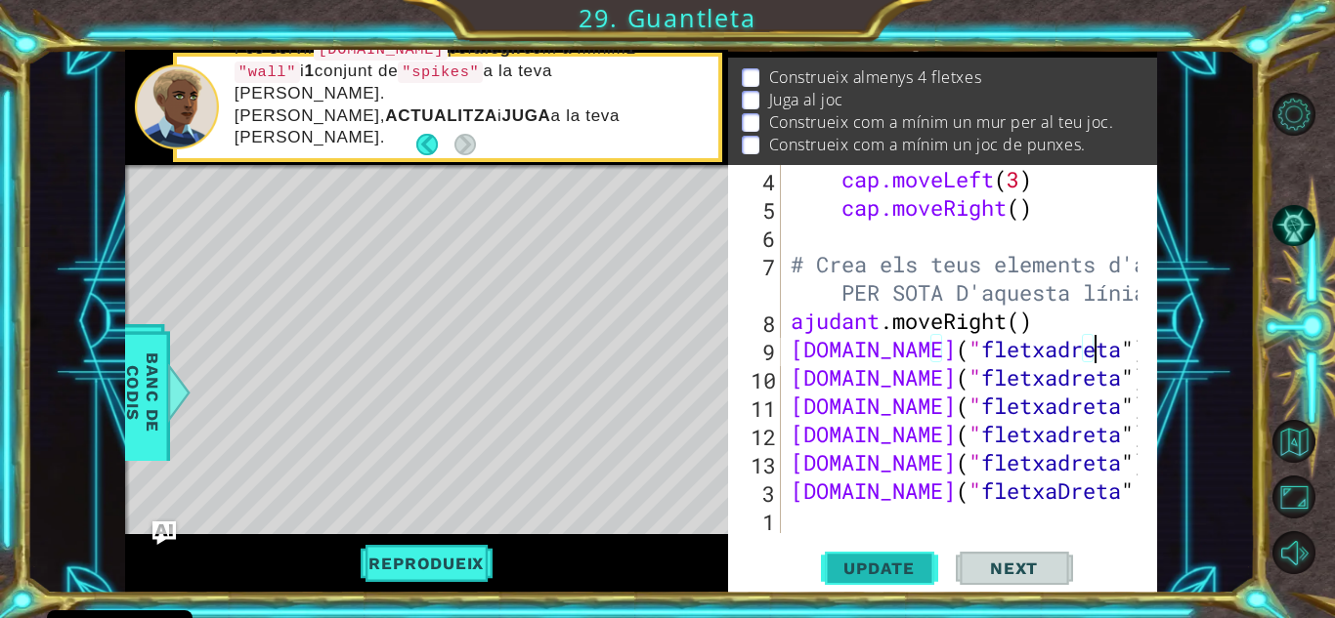
click at [855, 569] on span "Update" at bounding box center [879, 569] width 110 height 20
click at [873, 560] on span "Update" at bounding box center [879, 569] width 110 height 20
click at [897, 563] on span "Update" at bounding box center [879, 569] width 110 height 20
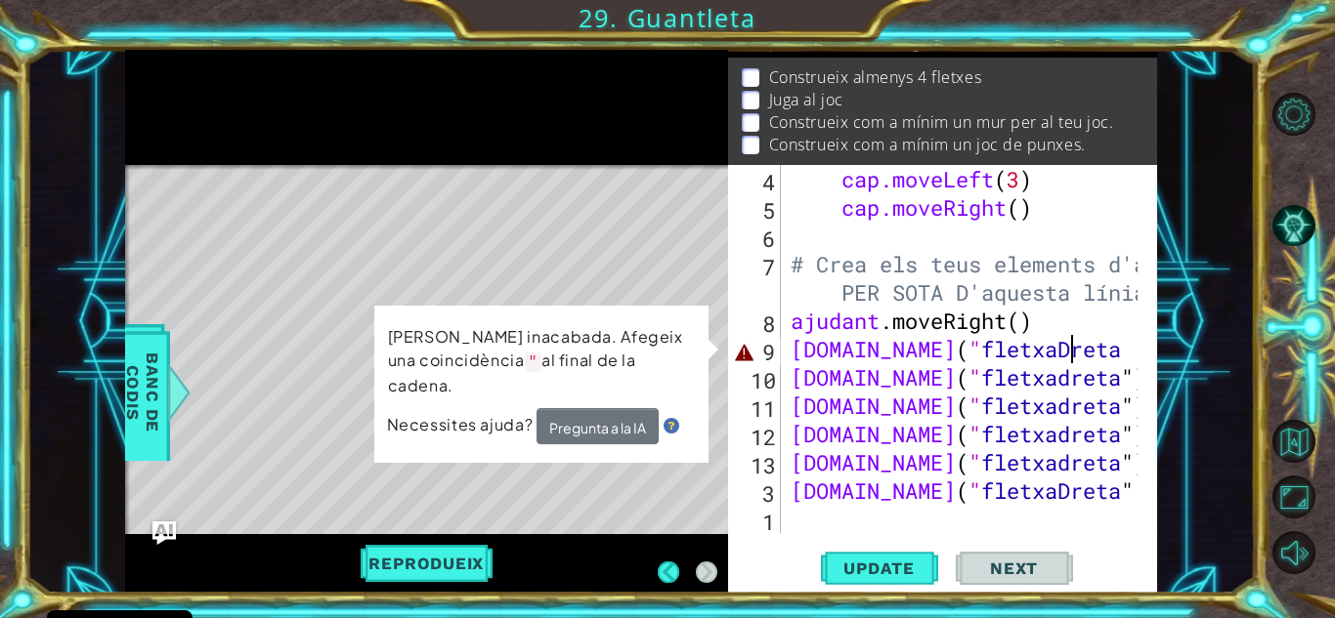
scroll to position [39, 0]
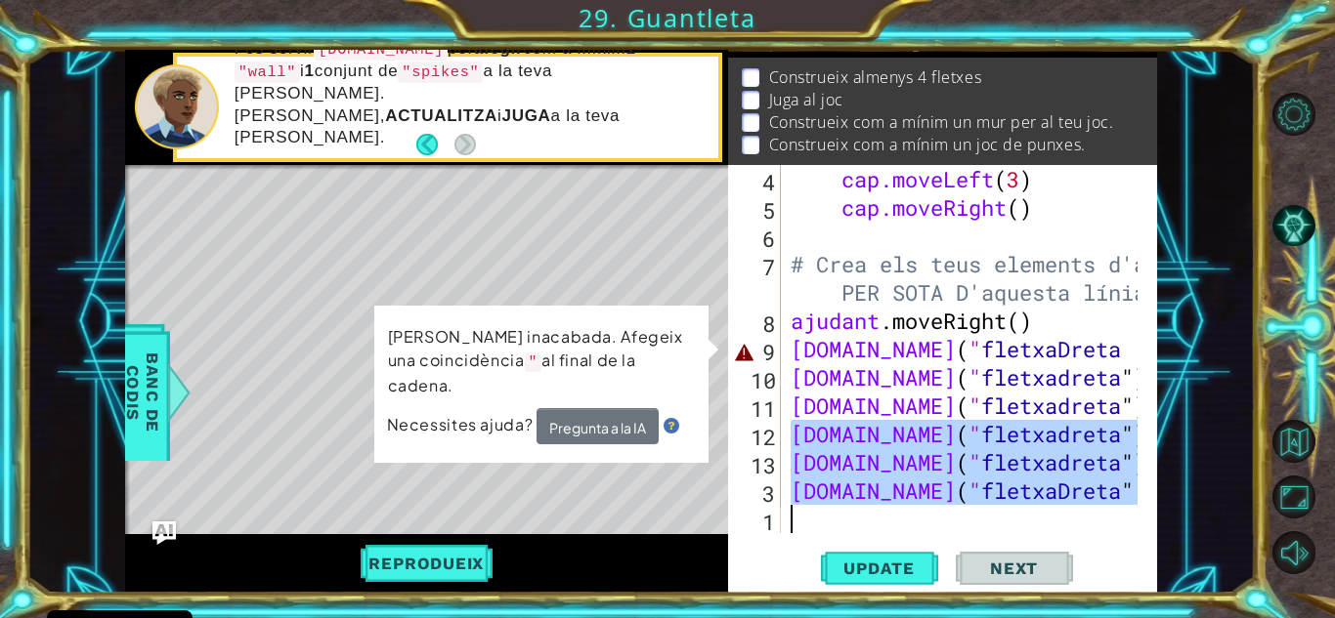
drag, startPoint x: 786, startPoint y: 428, endPoint x: 1096, endPoint y: 515, distance: 322.6
click at [1096, 515] on div "cap.moveLeft ( 3 ) ​ ​ cap.moveRight ( ) ​ ​ # Crea els teus elements d'ajuda P…" at bounding box center [962, 349] width 351 height 368
type textarea "[DOMAIN_NAME]("rightArrow""
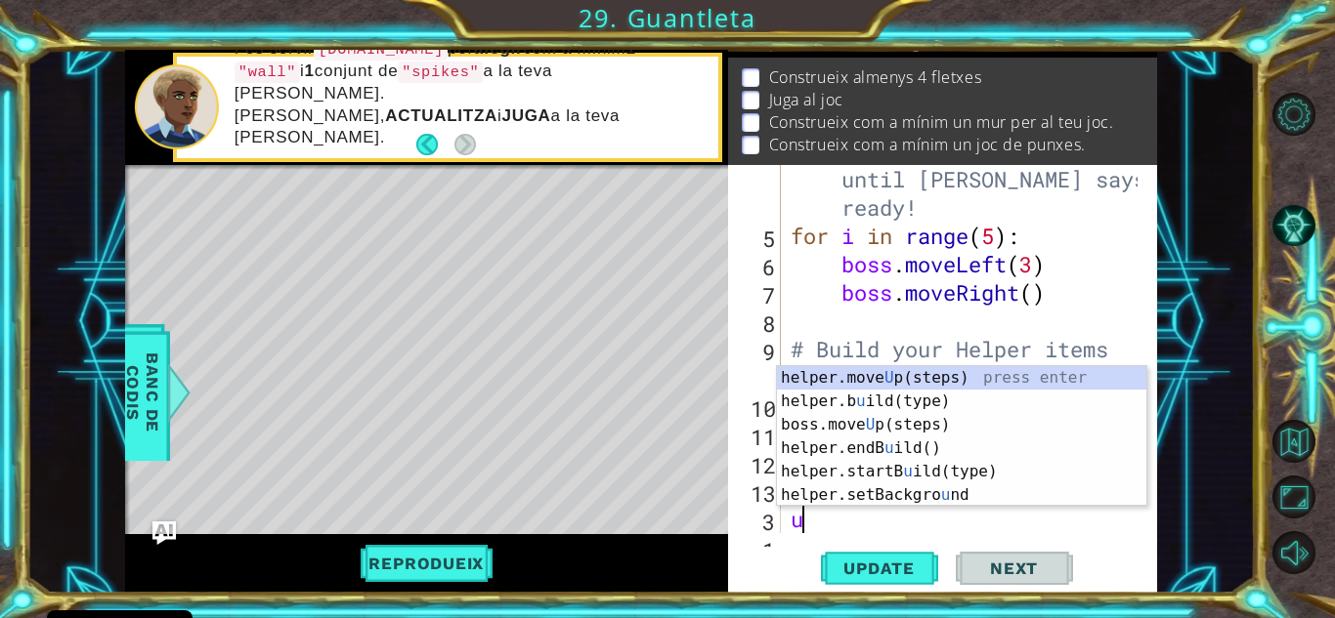
scroll to position [57, 0]
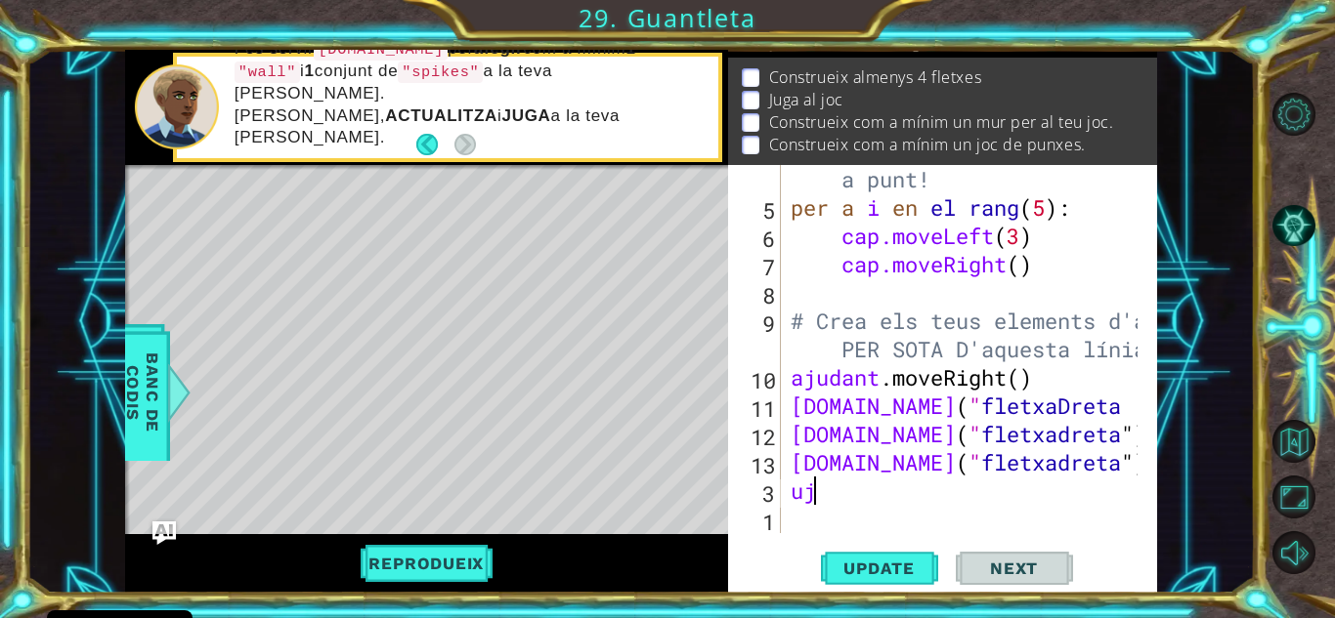
type textarea "u"
type textarea "ajudant"
click at [893, 493] on div "# No toqueu el codi del cap fins que [PERSON_NAME] digui que ets a punt! per a …" at bounding box center [967, 349] width 361 height 482
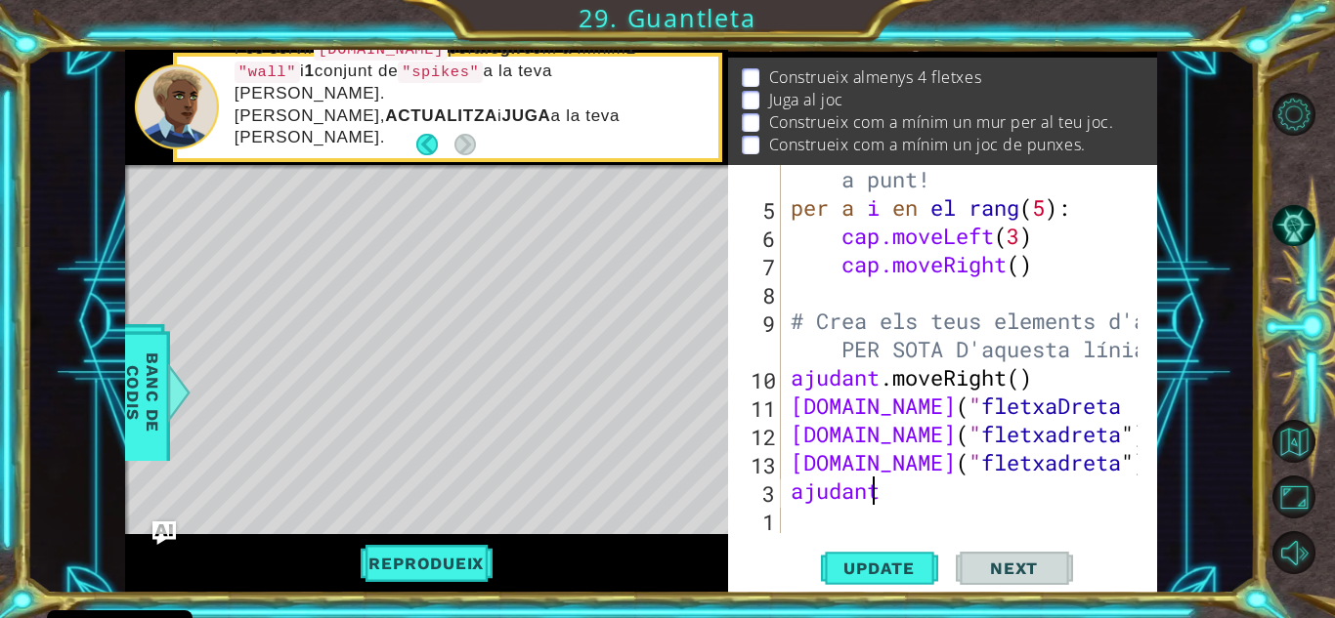
click at [893, 493] on div "# No toqueu el codi del cap fins que [PERSON_NAME] digui que ets a punt! per a …" at bounding box center [967, 349] width 361 height 482
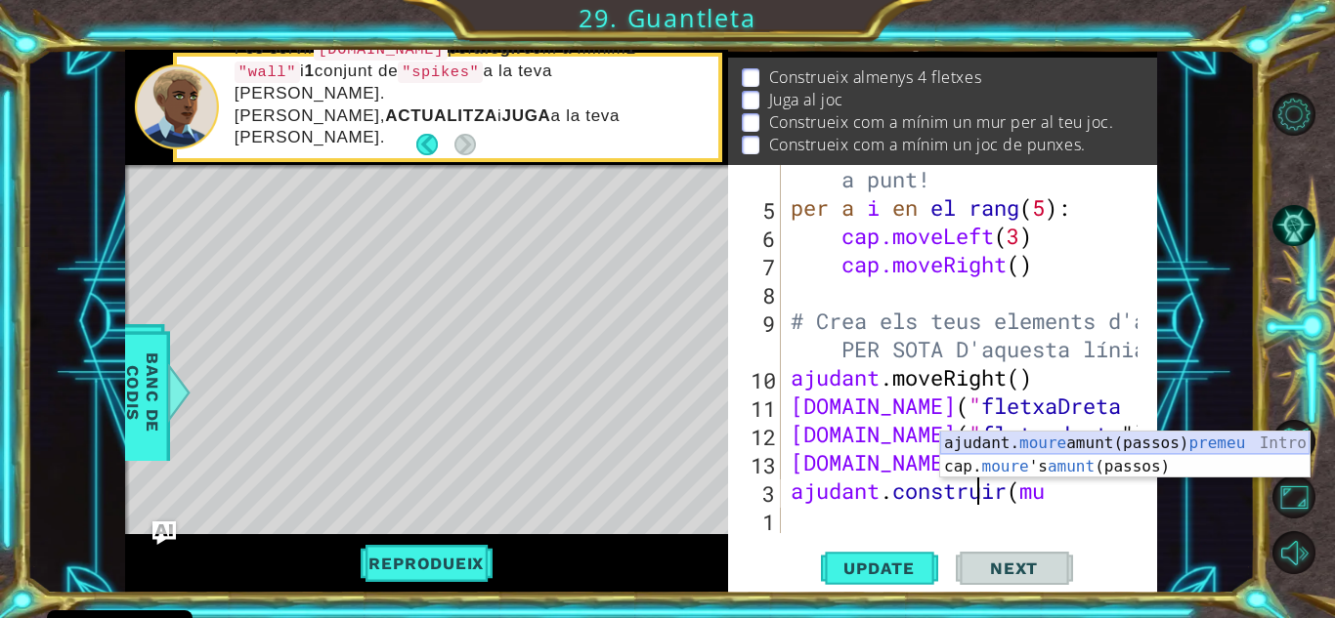
click at [1062, 444] on div "ajudant. moure amunt (passos) premeu Intro cap. moure 's amunt (passos) premeu …" at bounding box center [1124, 479] width 369 height 94
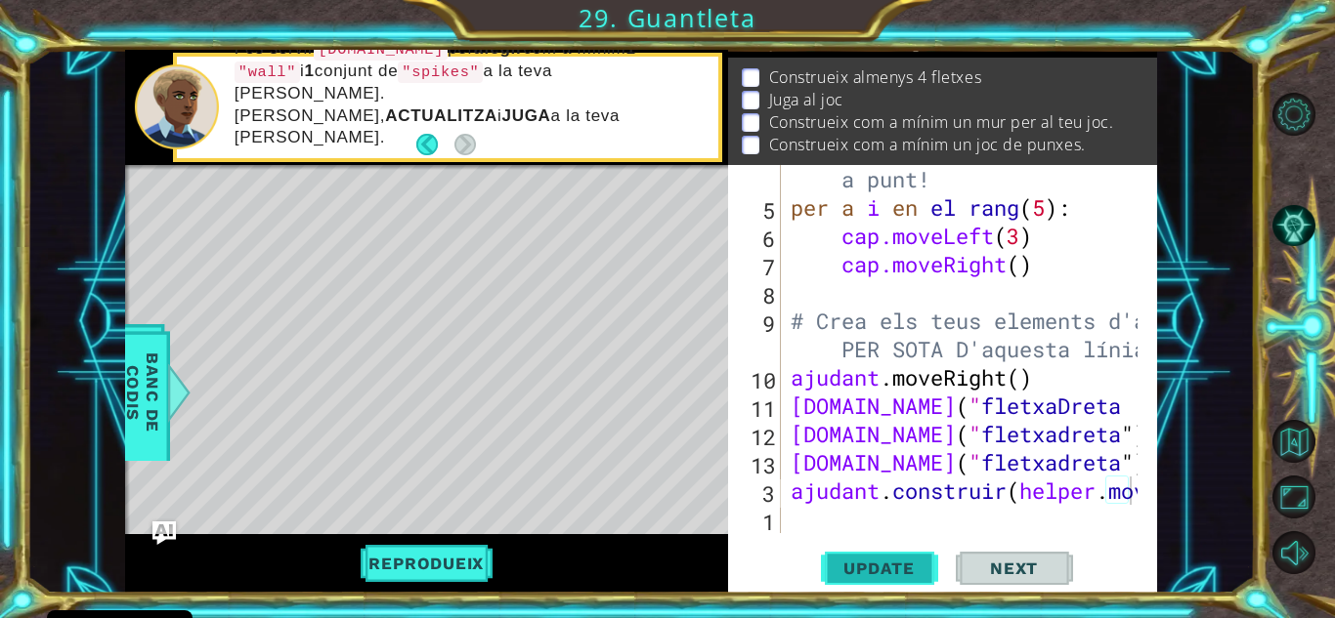
click at [902, 561] on span "Update" at bounding box center [879, 569] width 110 height 20
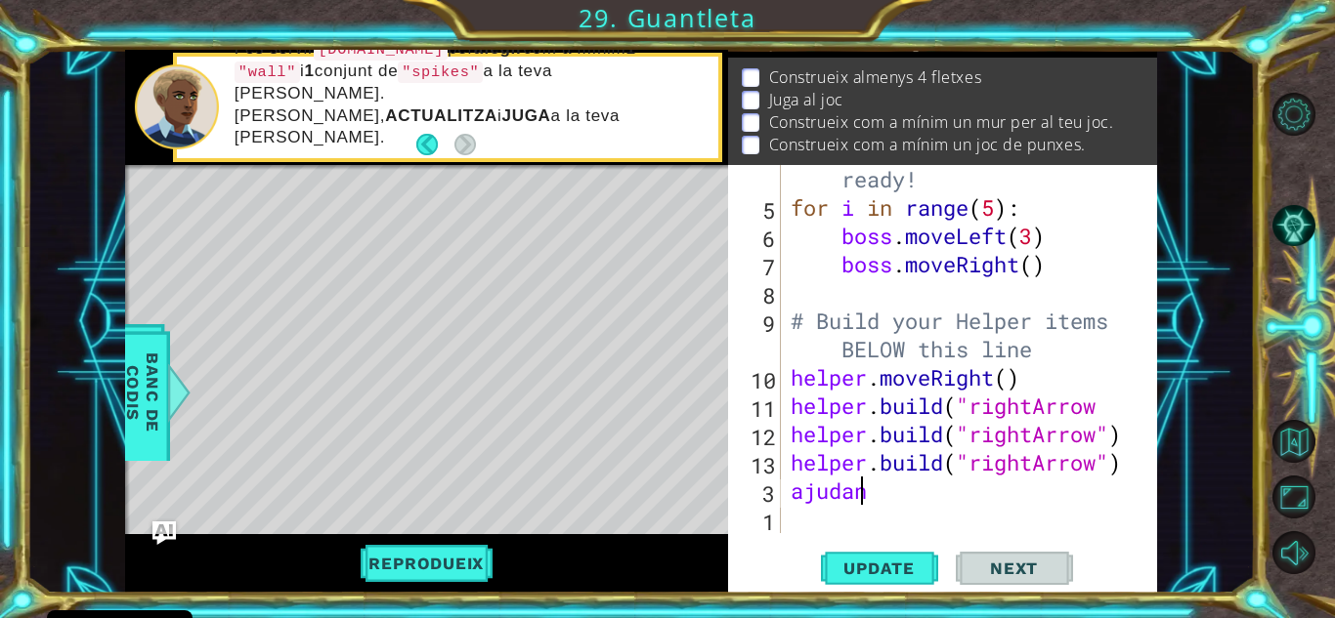
scroll to position [0, 1]
type textarea "a"
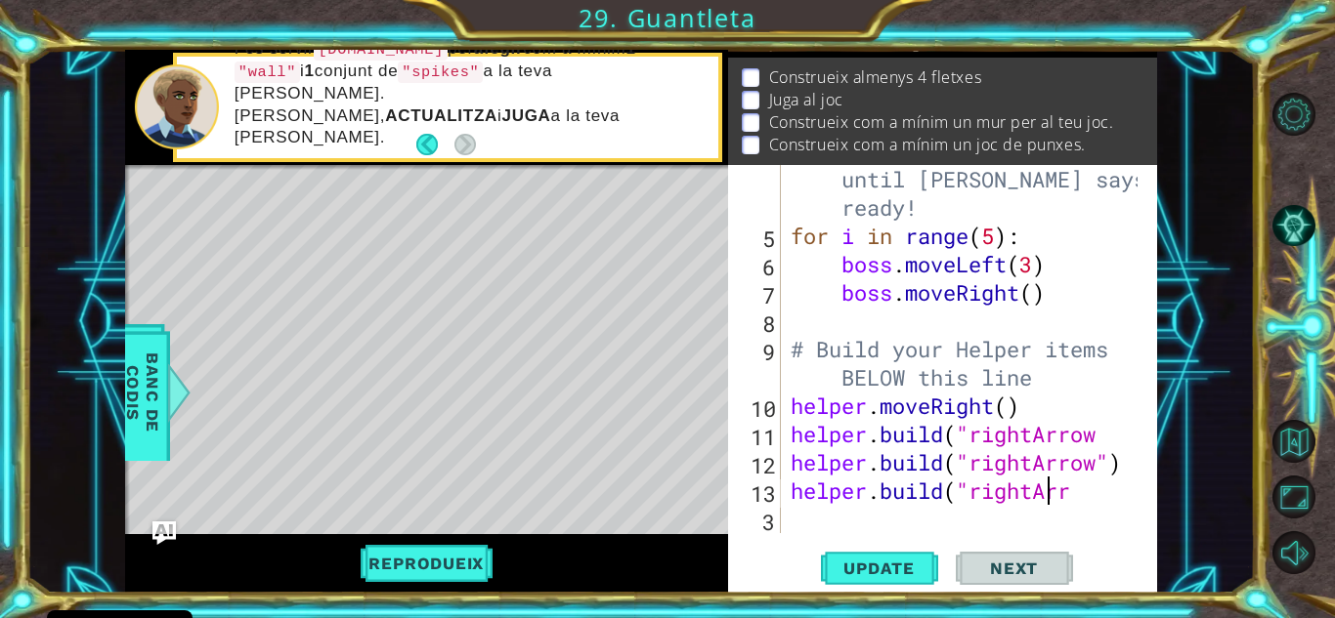
scroll to position [28, 0]
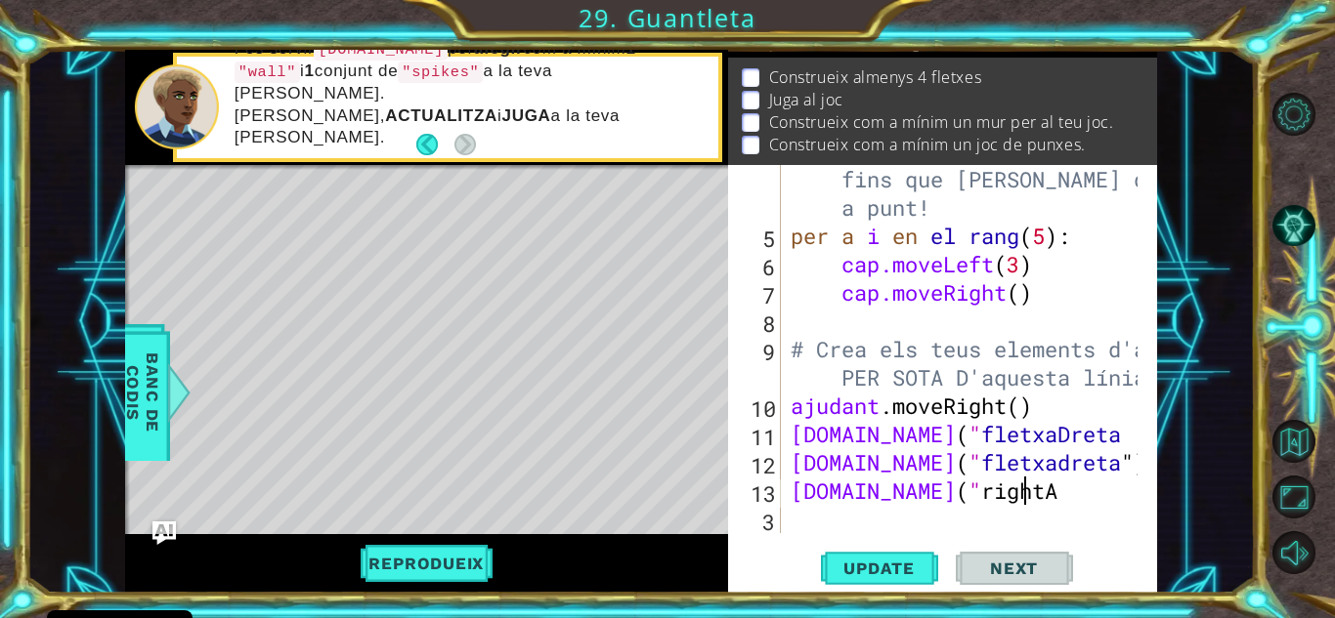
type textarea "h"
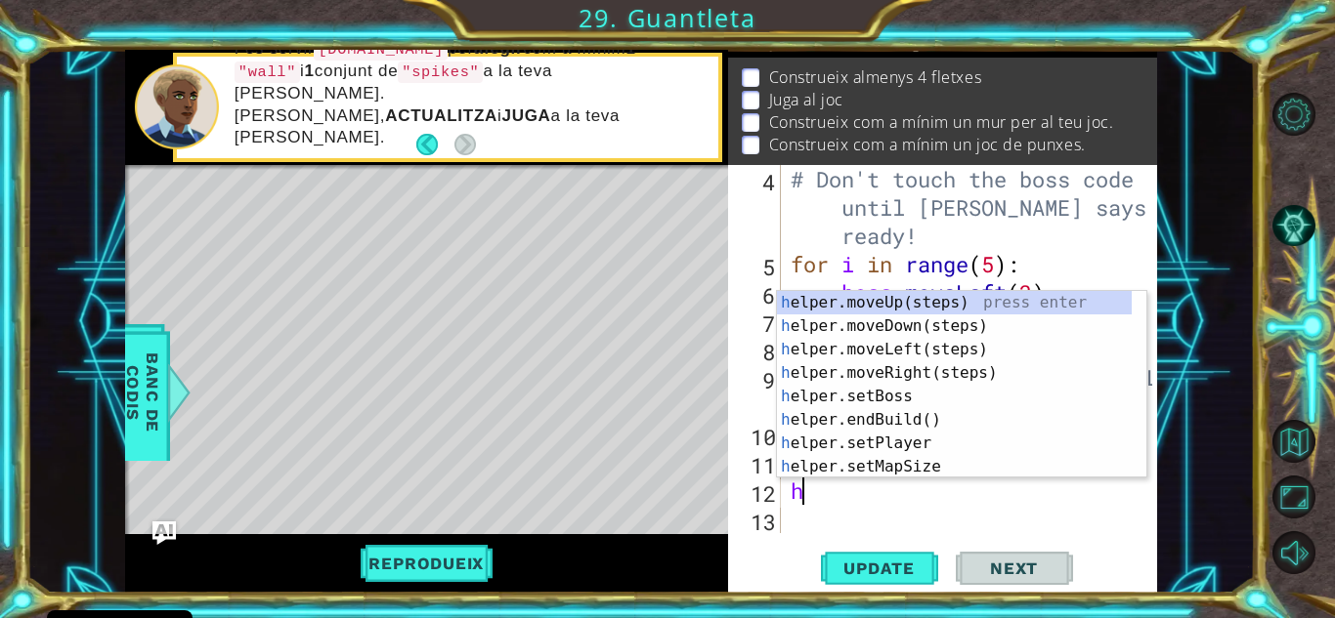
type textarea "h"
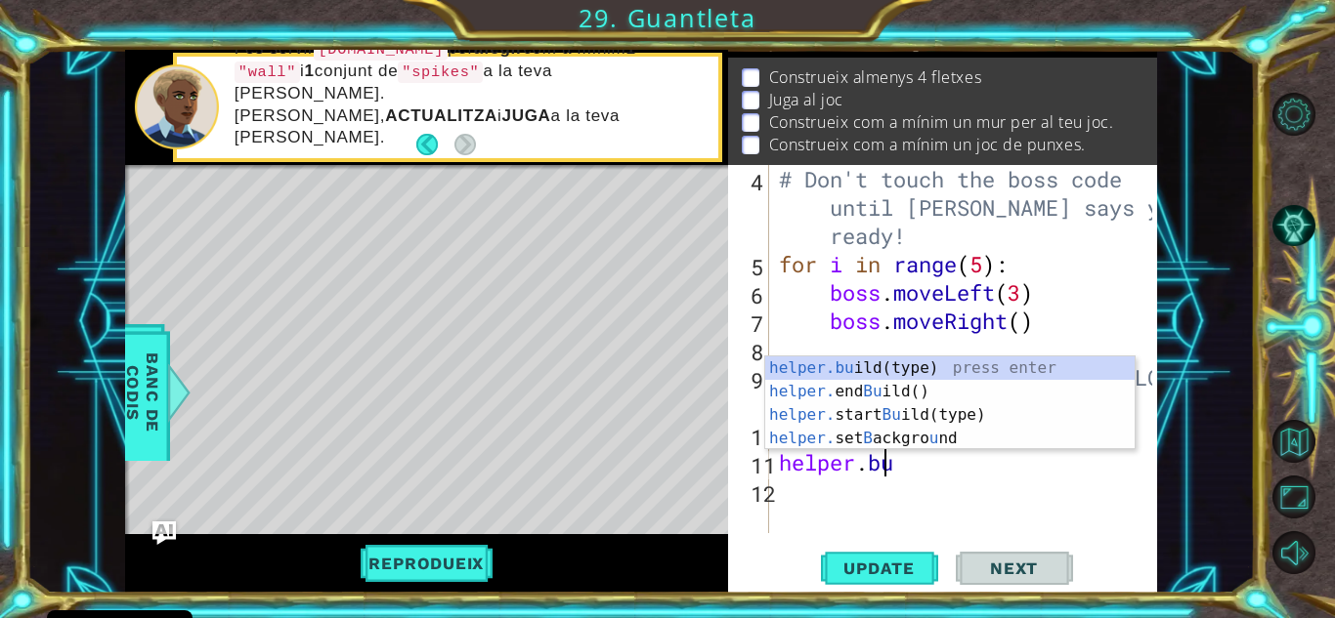
type textarea "h"
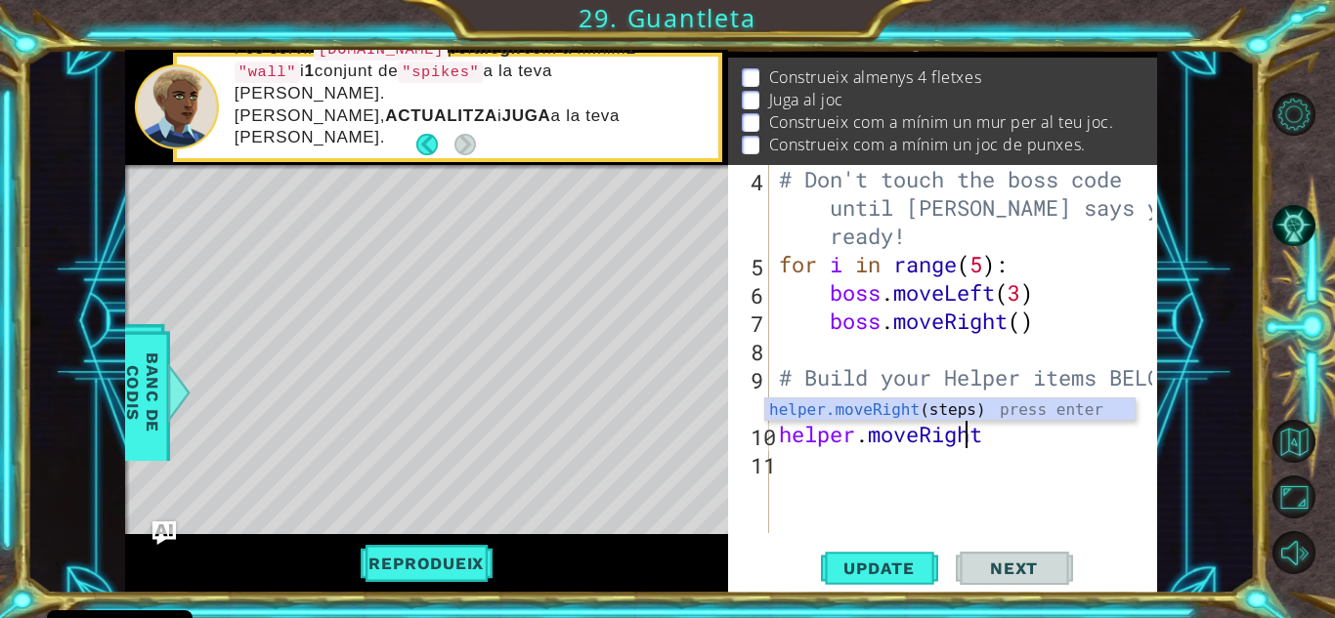
type textarea "h"
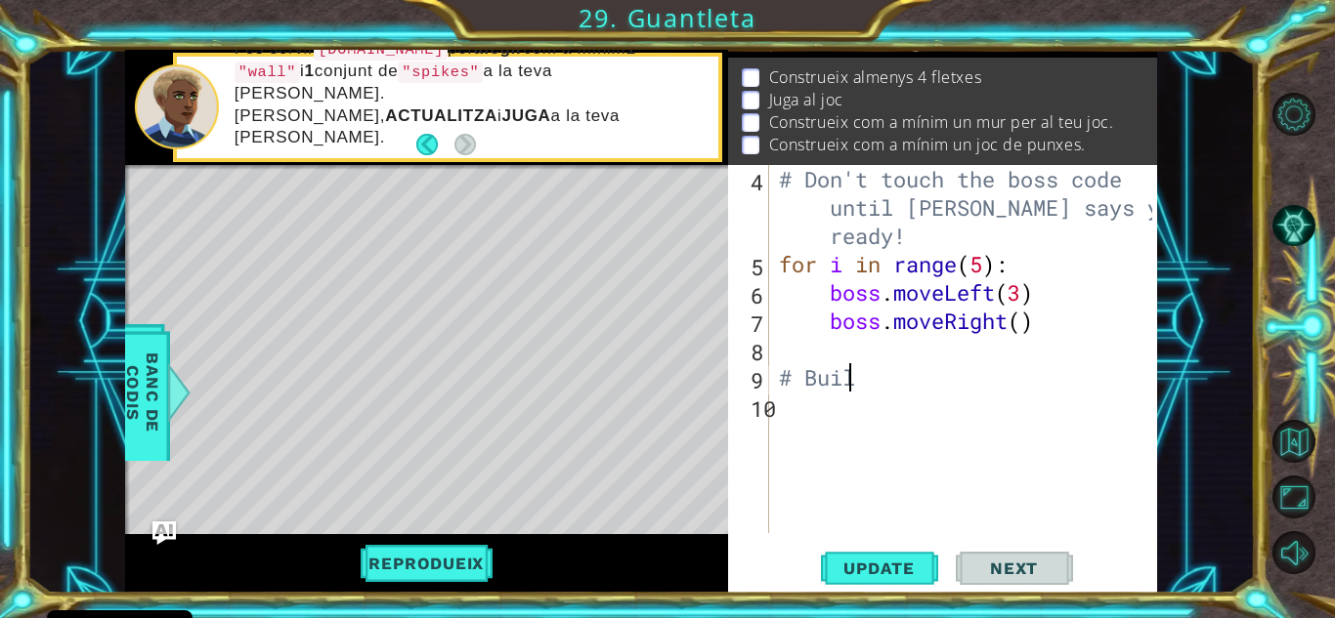
type textarea "#"
type textarea "b"
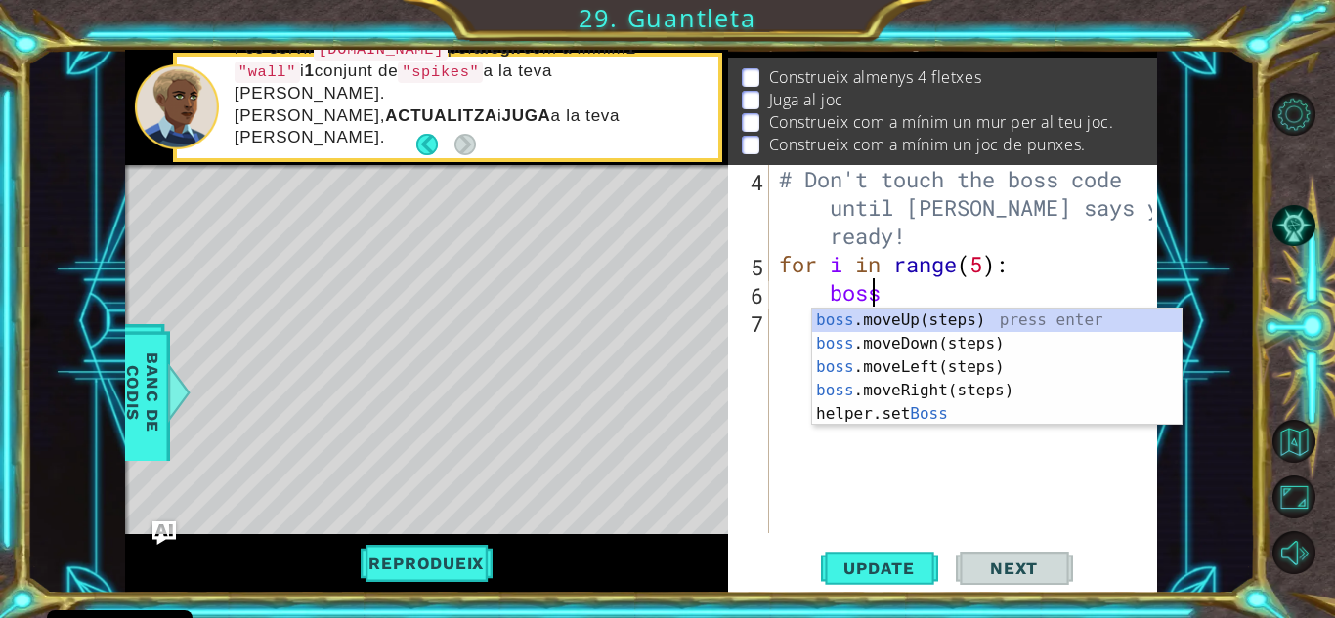
type textarea "b"
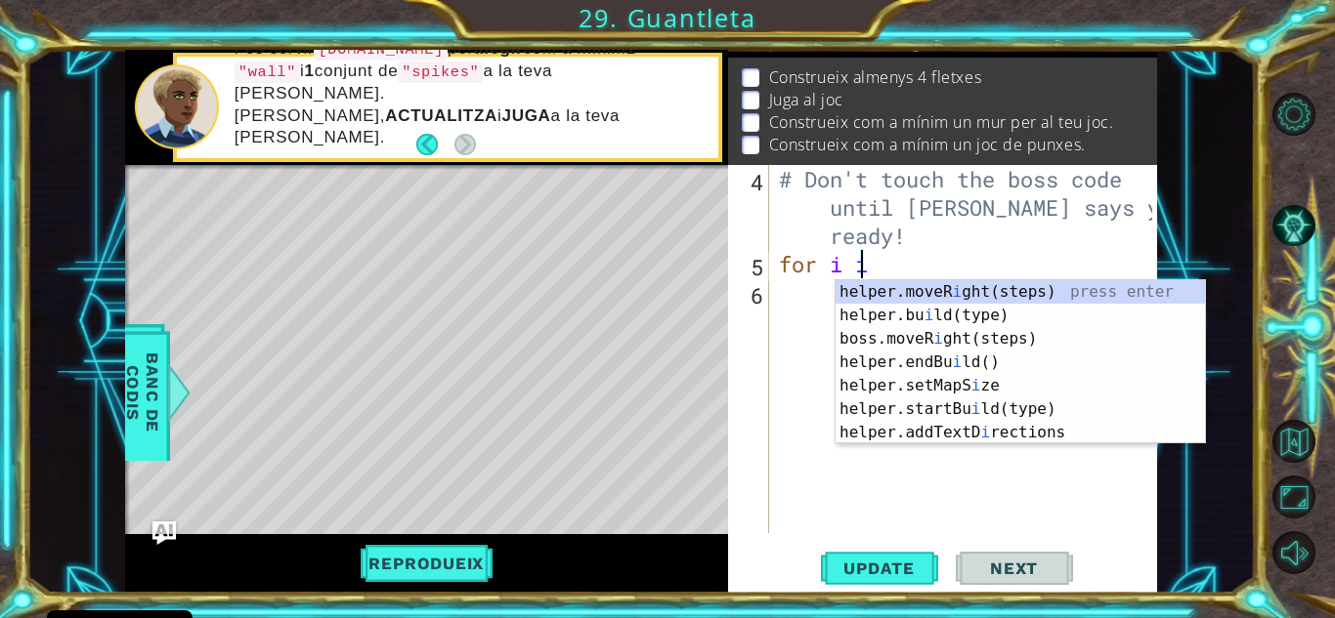
type textarea "f"
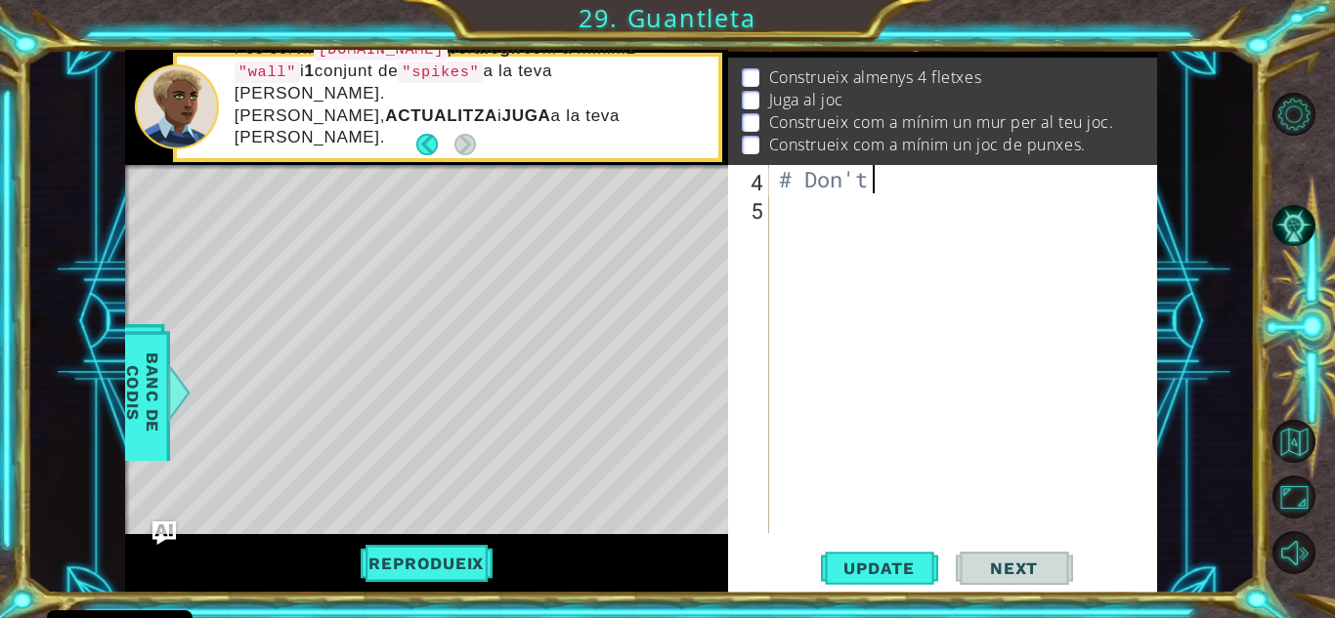
type textarea "#"
click at [856, 573] on span "Update" at bounding box center [879, 569] width 110 height 20
type textarea "a"
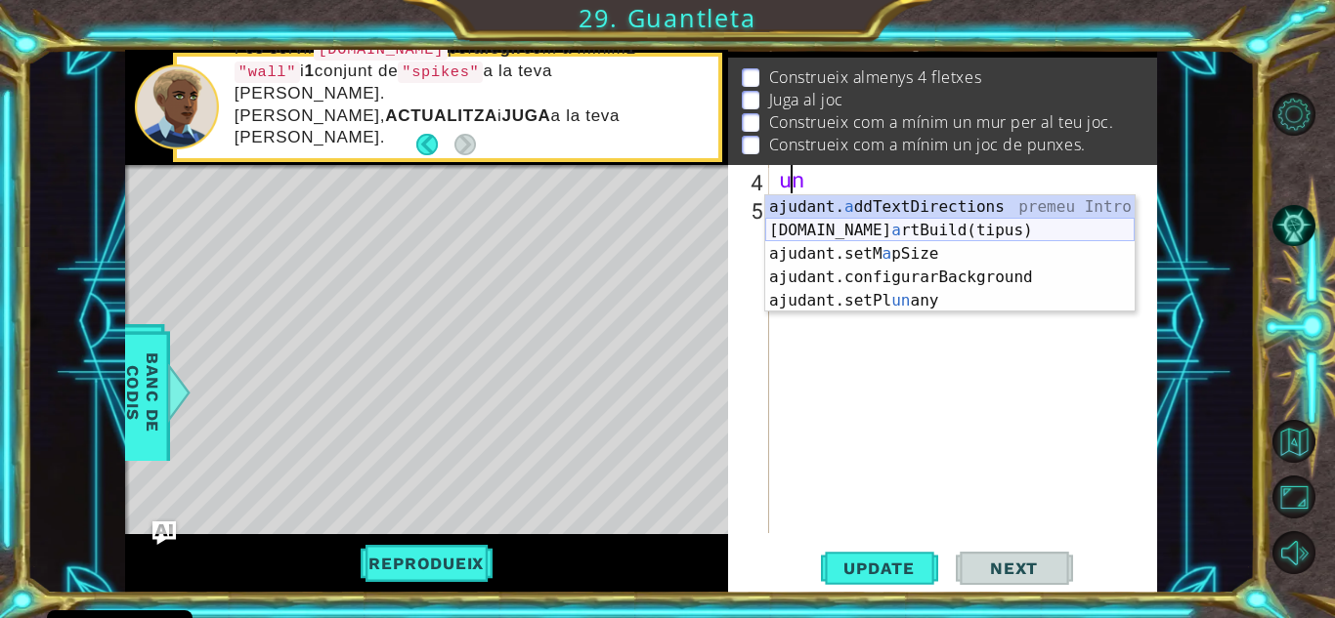
click at [988, 234] on div "ajudant. a ddTextDirections premeu Intro [DOMAIN_NAME] a rtBuild(tipus) premeu …" at bounding box center [949, 277] width 369 height 164
type textarea "helper.startBuild("wall")"
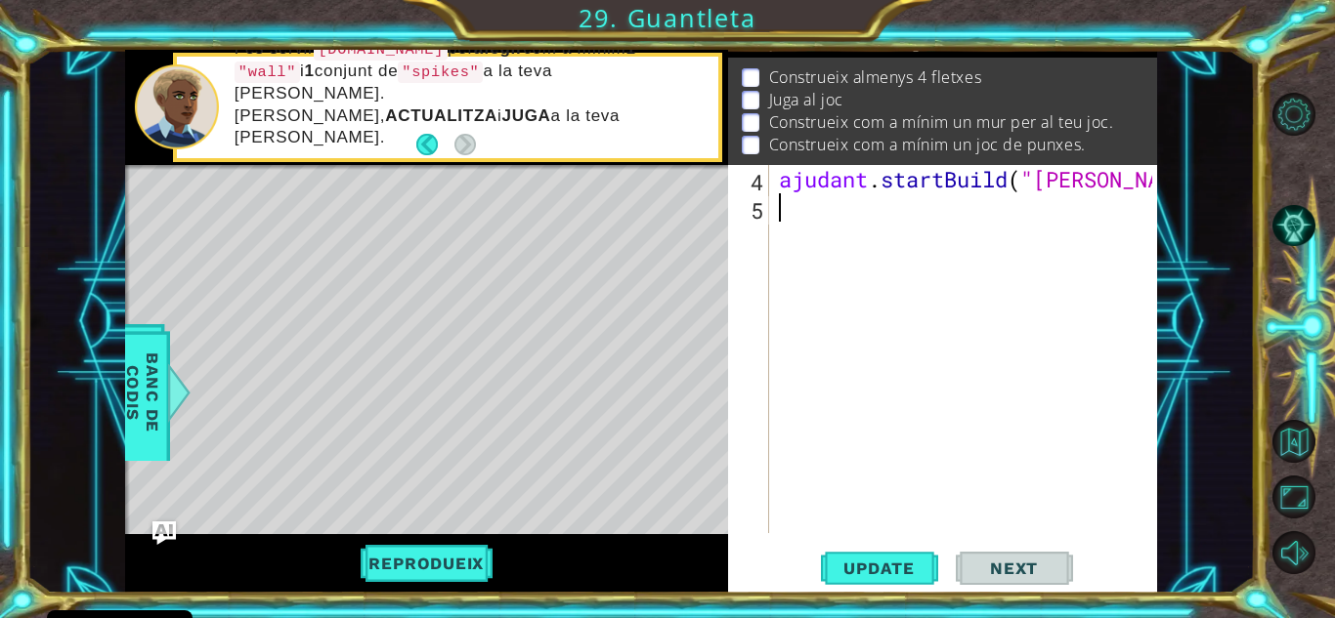
click at [991, 216] on div "ajudant . startBuild ( "[PERSON_NAME]" )" at bounding box center [968, 377] width 387 height 425
click at [815, 228] on div "ajudant . startBuild ( "[PERSON_NAME]" )" at bounding box center [968, 377] width 387 height 425
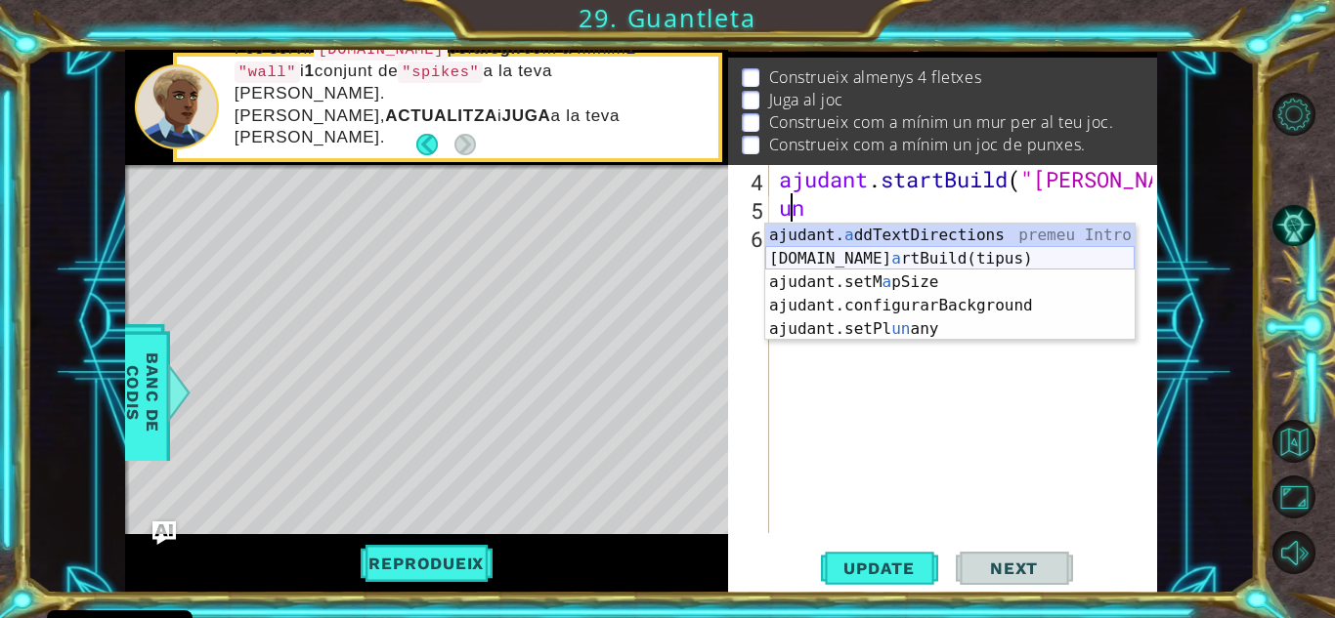
click at [883, 262] on div "ajudant. a ddTextDirections premeu Intro [DOMAIN_NAME] a rtBuild(tipus) premeu …" at bounding box center [949, 306] width 369 height 164
type textarea "helper.startBuild("wall")"
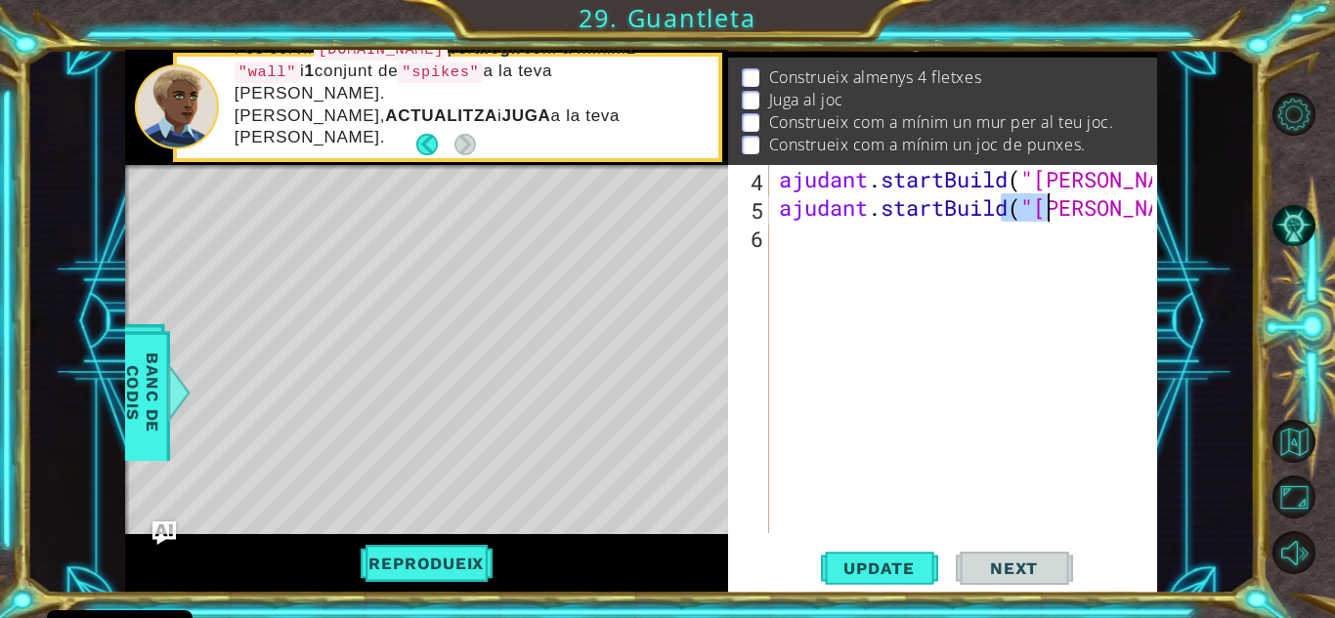
click at [1106, 219] on div "ajudant . startBuild ( "[PERSON_NAME]" ) ajudant . startBuild ( "[PERSON_NAME]"…" at bounding box center [968, 377] width 387 height 425
click at [1137, 214] on div "ajudant . startBuild ( "[PERSON_NAME]" ) ajudant . startBuild ( "[PERSON_NAME]"…" at bounding box center [968, 377] width 387 height 425
click at [1138, 211] on div "ajudant . startBuild ( "[PERSON_NAME]" ) ajudant . startBuild ( "[PERSON_NAME]"…" at bounding box center [968, 377] width 387 height 425
click at [1098, 208] on div "ajudant . startBuild ( "[PERSON_NAME]" ) ajudant.startBuild ( " mur "" at bounding box center [968, 377] width 387 height 425
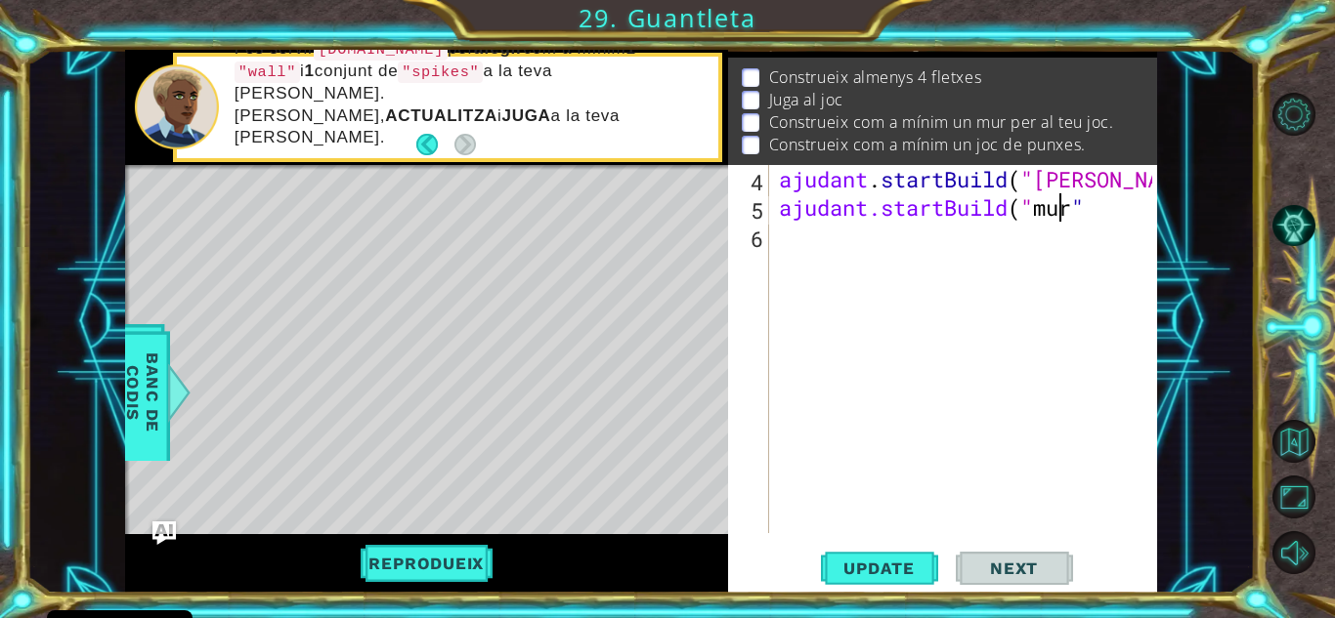
click at [1098, 208] on div "ajudant . startBuild ( "[PERSON_NAME]" ) ajudant.startBuild ( " mur "" at bounding box center [968, 377] width 387 height 425
drag, startPoint x: 1111, startPoint y: 208, endPoint x: 1073, endPoint y: 211, distance: 38.2
click at [1073, 211] on div "ajudant . startBuild ( "[PERSON_NAME]" ) ajudant.startBuild ( " mur "" at bounding box center [968, 377] width 387 height 425
drag, startPoint x: 1073, startPoint y: 211, endPoint x: 1115, endPoint y: 208, distance: 42.1
click at [1115, 208] on div "ajudant . startBuild ( "[PERSON_NAME]" ) ajudant.startBuild ( " mur "" at bounding box center [968, 377] width 387 height 425
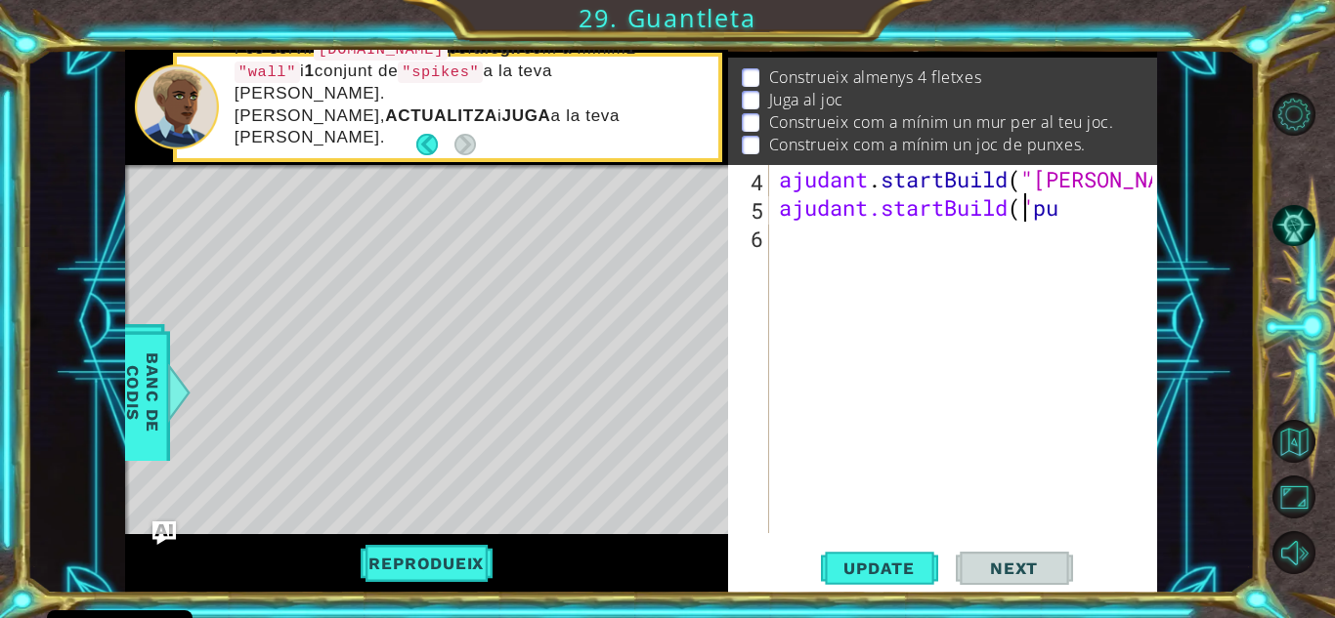
scroll to position [0, 12]
click at [1137, 218] on div "ajudant . startBuild ( "[PERSON_NAME]" ) ajudant.startBuild ( "joc de paraules" at bounding box center [968, 377] width 387 height 425
type textarea "helper.startBuild("joc de punxes")"
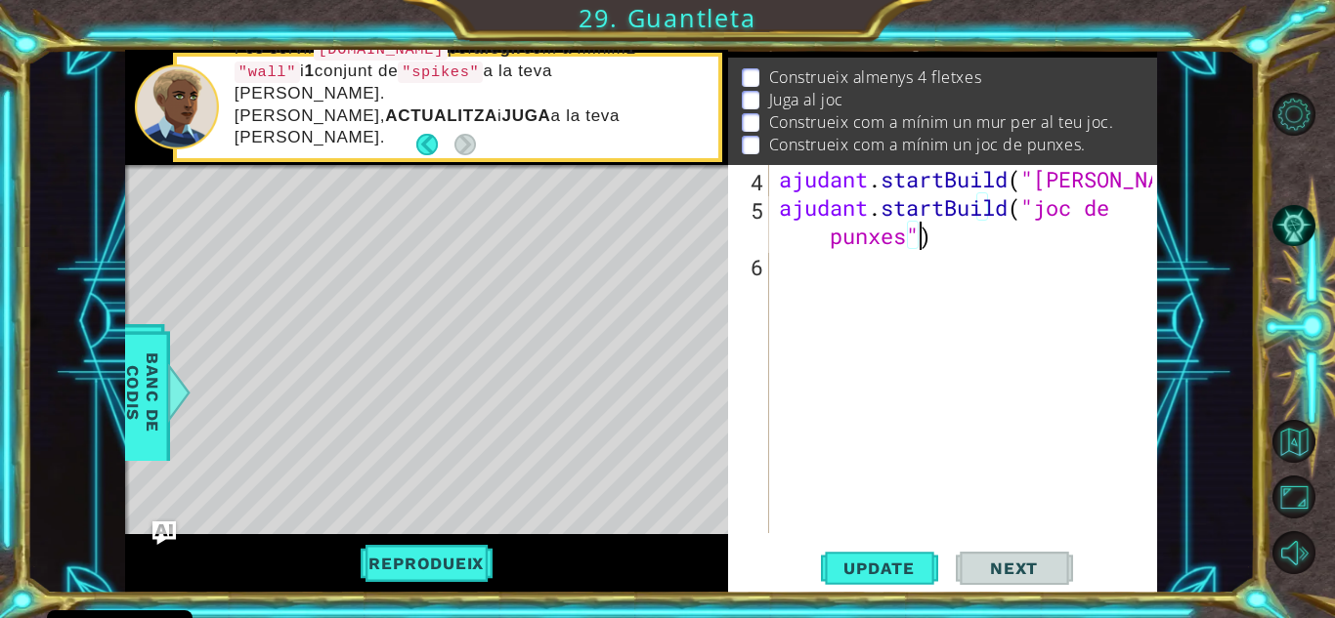
click at [962, 258] on div "ajudant . startBuild ( "[PERSON_NAME]" ) ajudant . startBuild ( "joc de punxes"…" at bounding box center [968, 377] width 387 height 425
type textarea "a"
click at [920, 235] on div "ajudant . startBuild ( "[PERSON_NAME]" ) ajudant . startBuild ( "joc de punxes"…" at bounding box center [968, 377] width 387 height 425
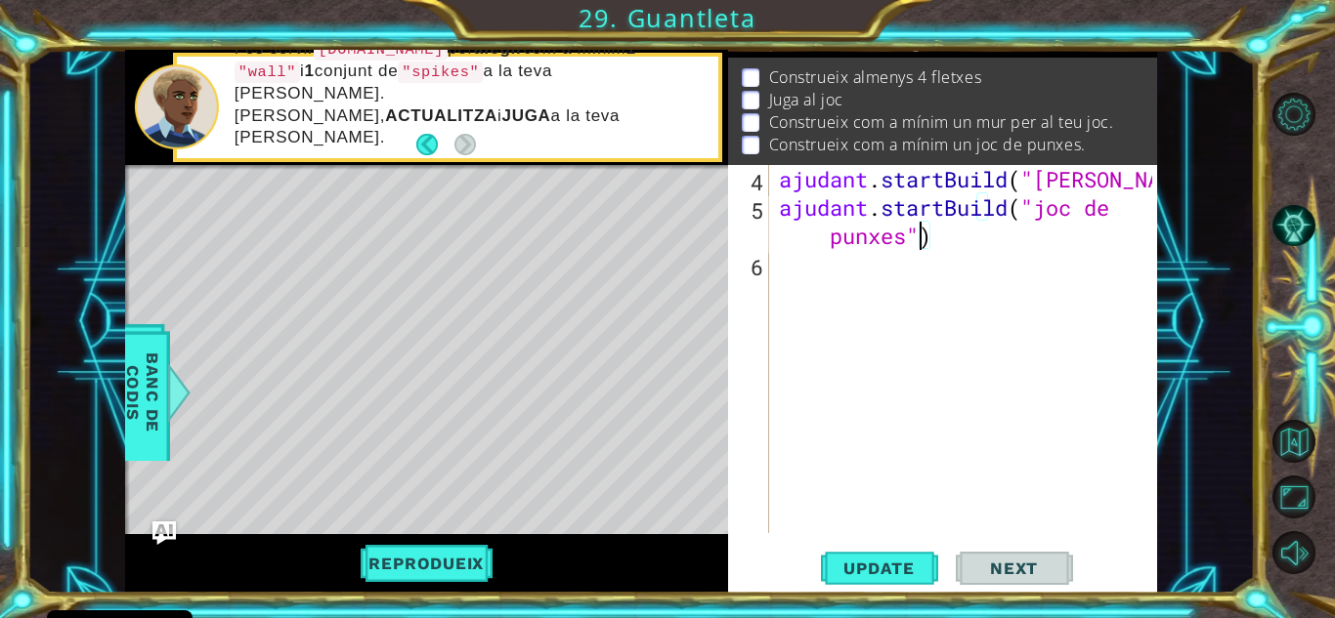
type textarea "helper.startBuild("joc de pundxes"2)"
click at [967, 277] on div "ajudant . startBuild ( "[PERSON_NAME]" ) ajudant . startBuild ( "joc de punxes"…" at bounding box center [968, 377] width 387 height 425
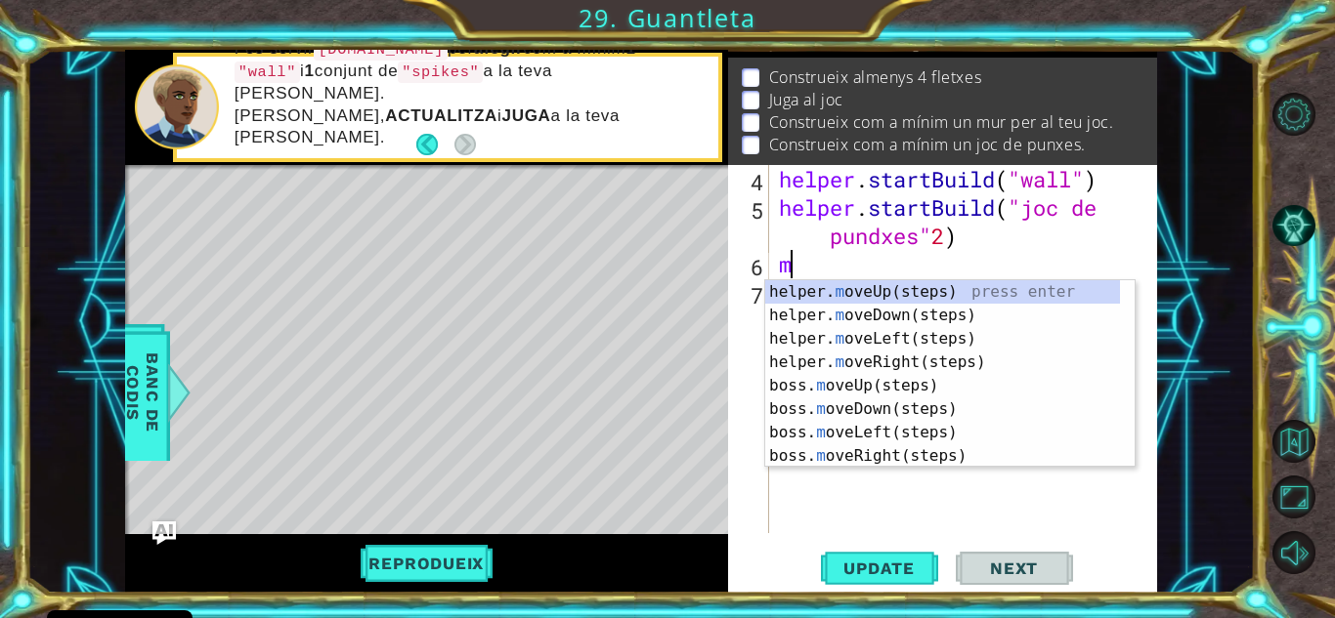
type textarea "mo"
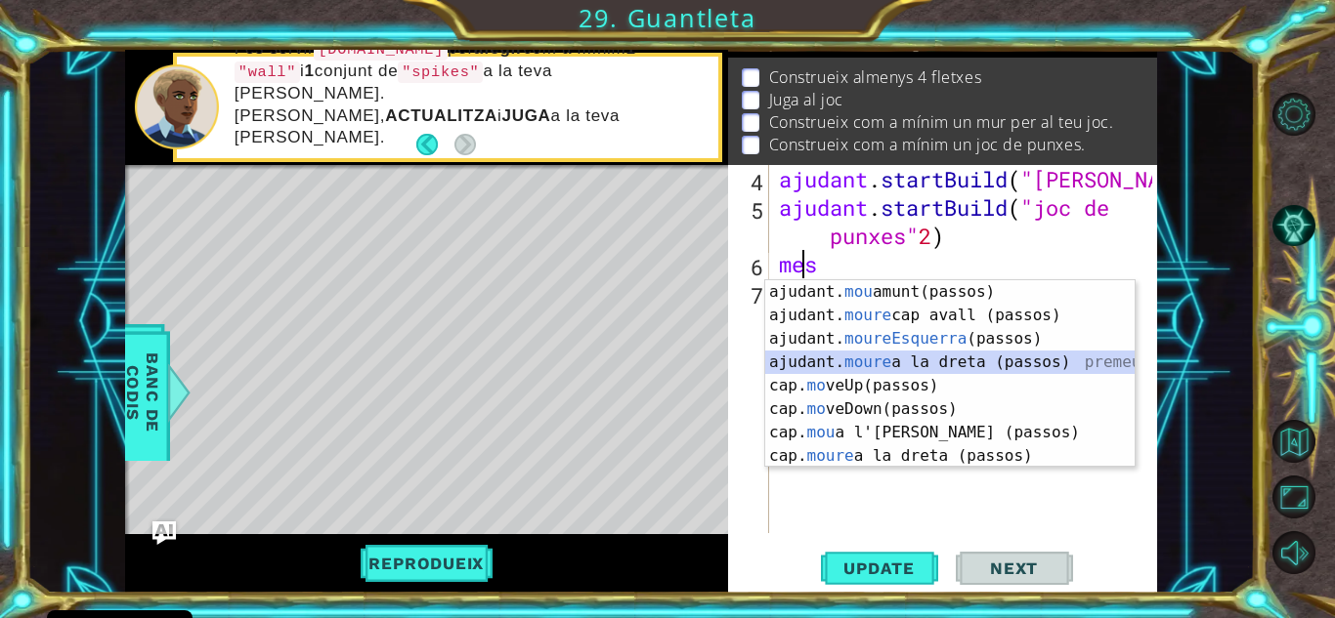
click at [907, 361] on div "ajudant. mou amunt(passos) prem Intro ajudant. moure cap avall (passos) premeu …" at bounding box center [949, 397] width 369 height 234
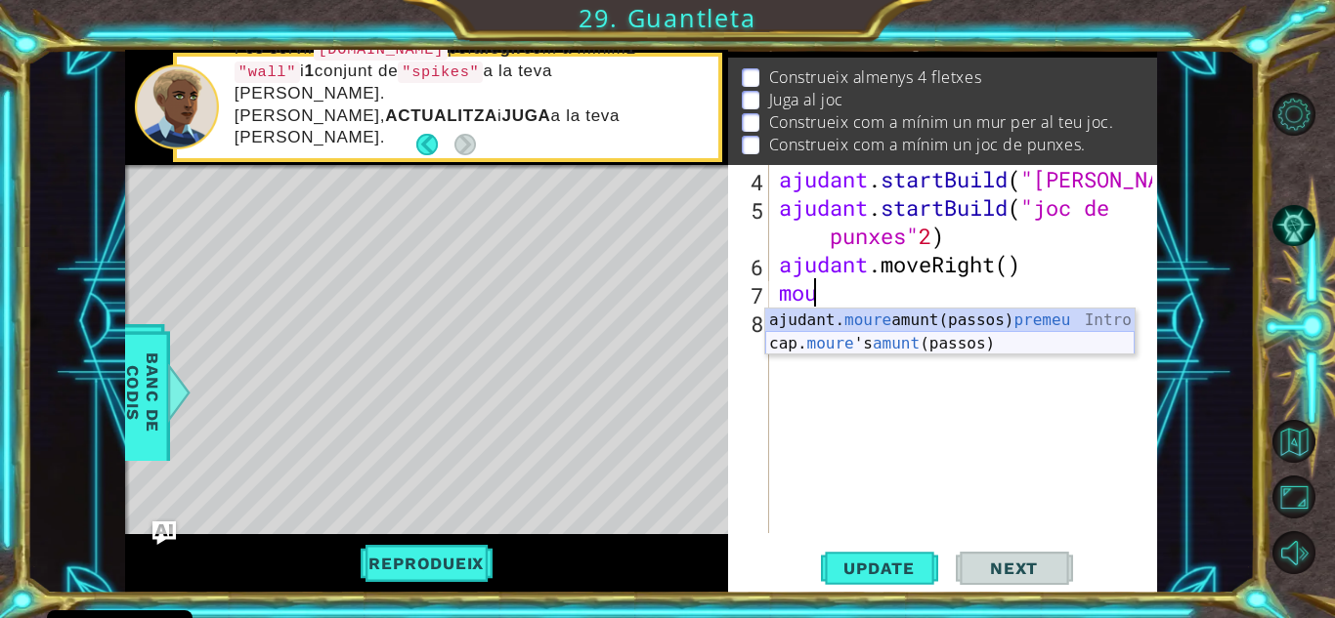
scroll to position [0, 1]
type textarea "mo"
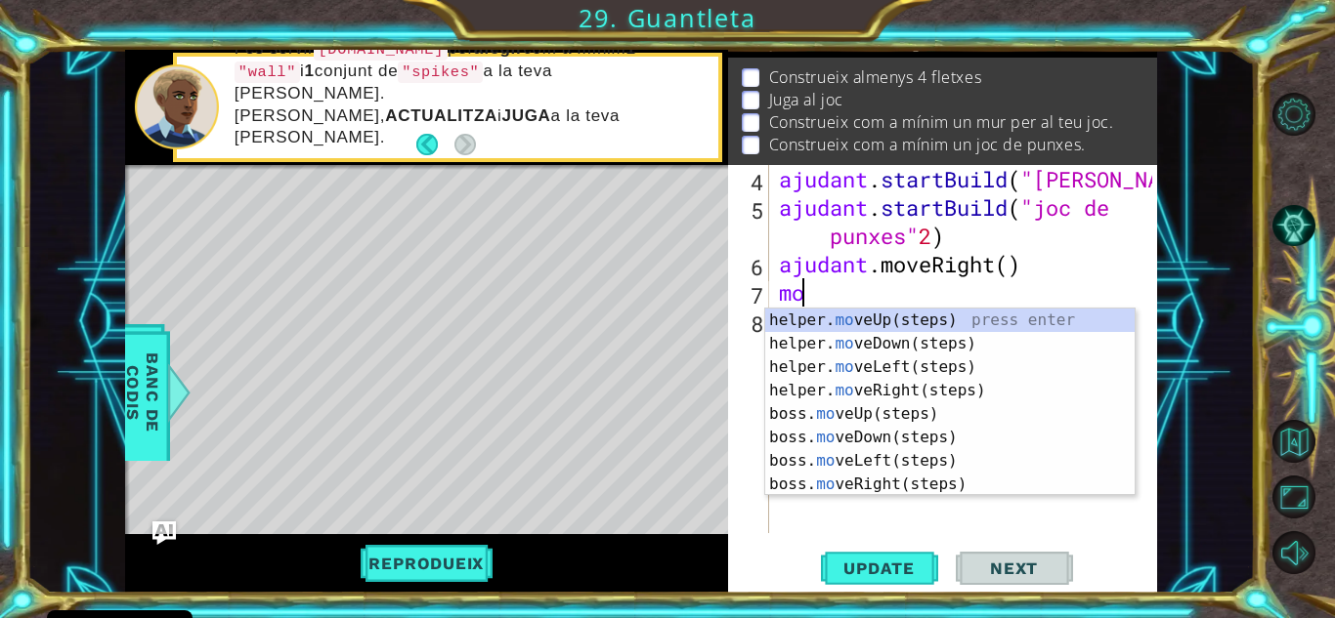
scroll to position [0, 0]
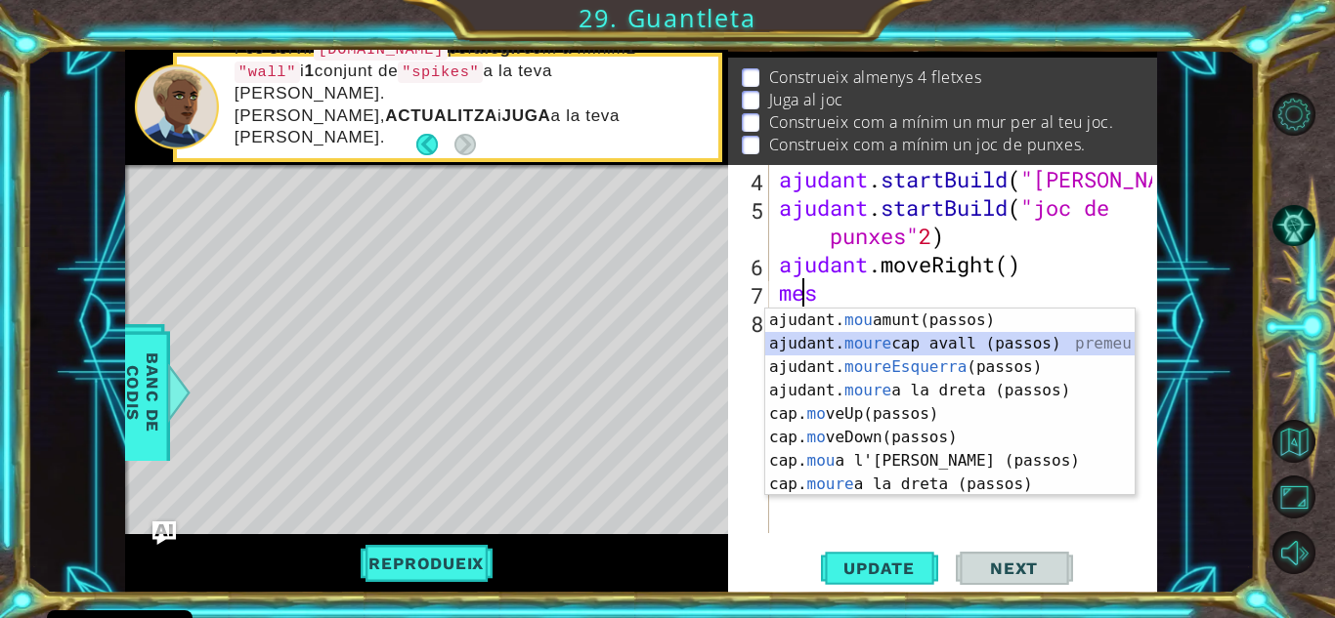
click at [887, 346] on div "ajudant. mou amunt(passos) prem Intro ajudant. moure cap avall (passos) premeu …" at bounding box center [949, 426] width 369 height 234
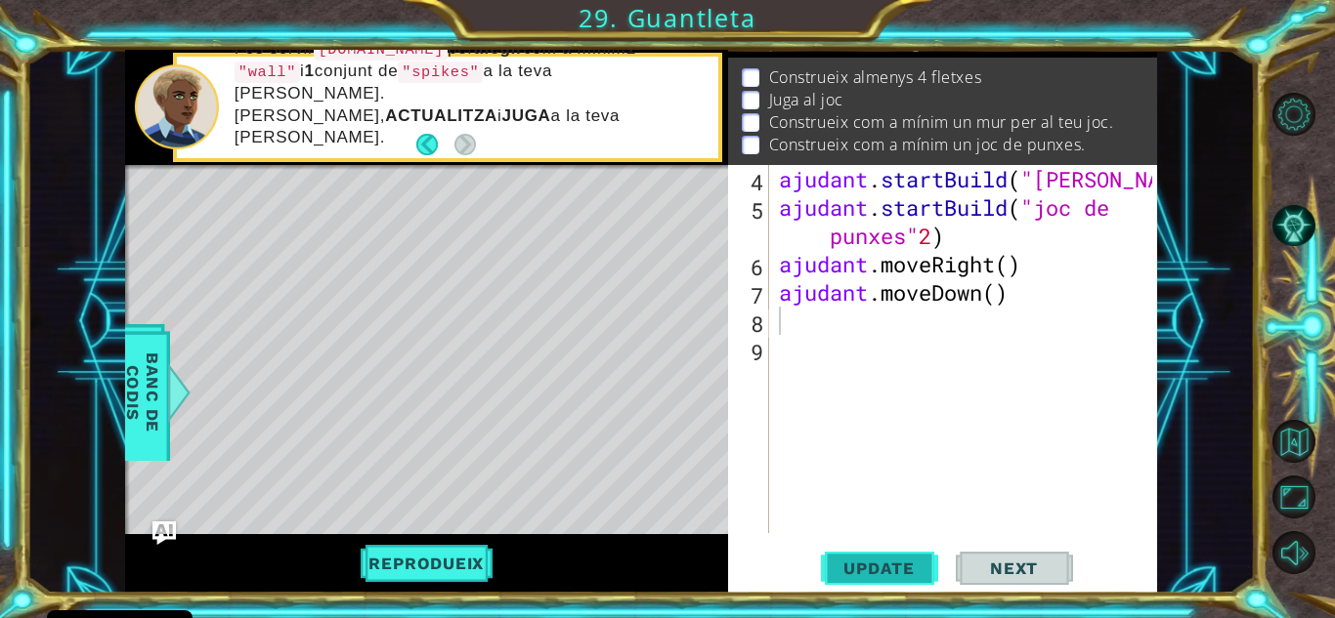
click at [907, 563] on span "Update" at bounding box center [879, 569] width 110 height 20
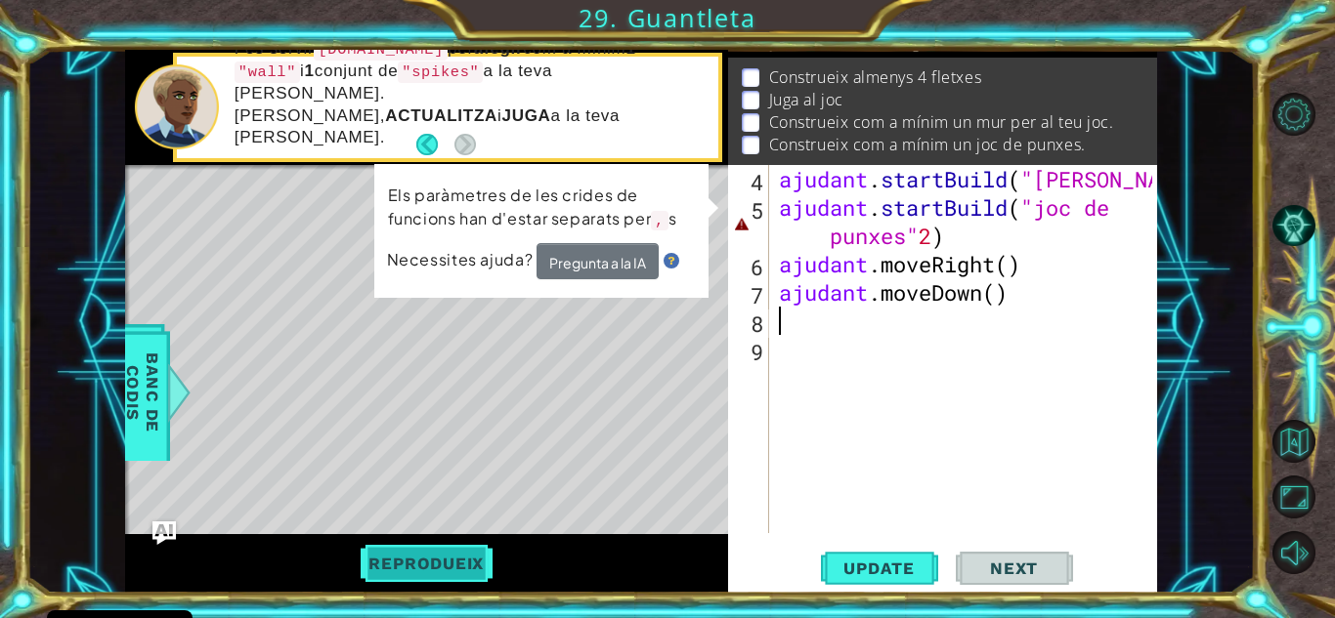
click at [396, 552] on button "Reprodueix" at bounding box center [426, 563] width 186 height 37
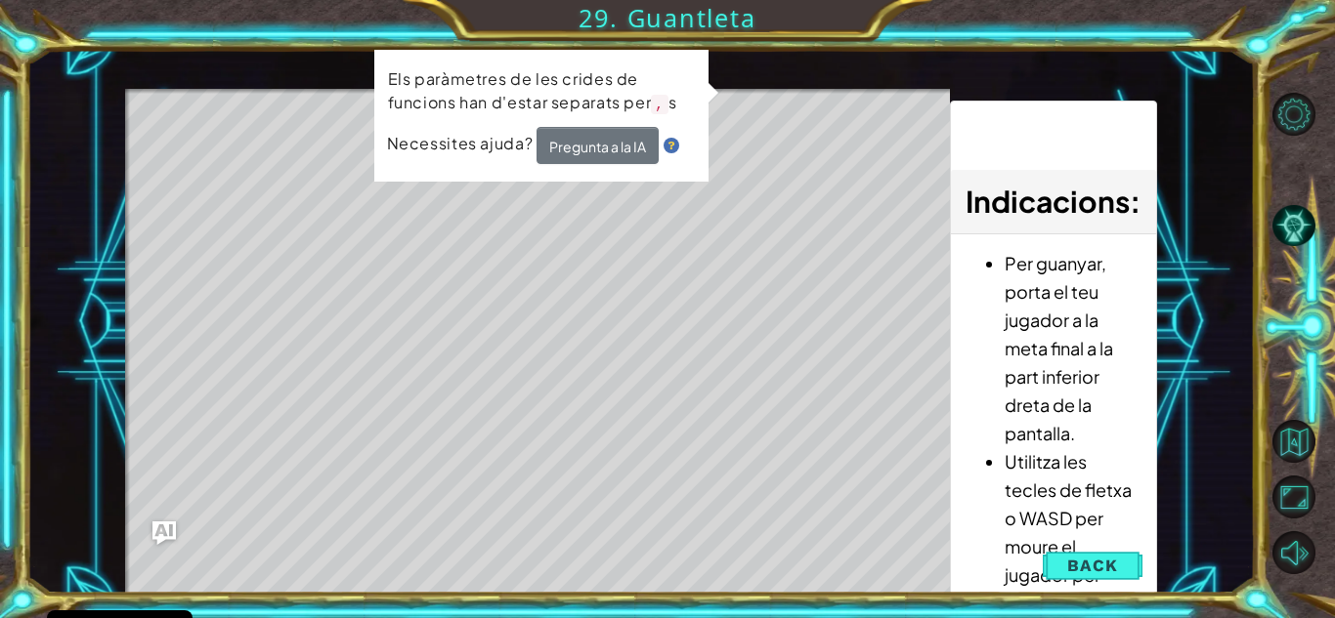
click at [230, 71] on div "ajudant mètodes moureEsquerra(passos) moureDreta(passos) moureUp(passos) moureB…" at bounding box center [641, 322] width 1032 height 544
click at [536, 158] on button "Pregunta a la IA" at bounding box center [597, 145] width 122 height 37
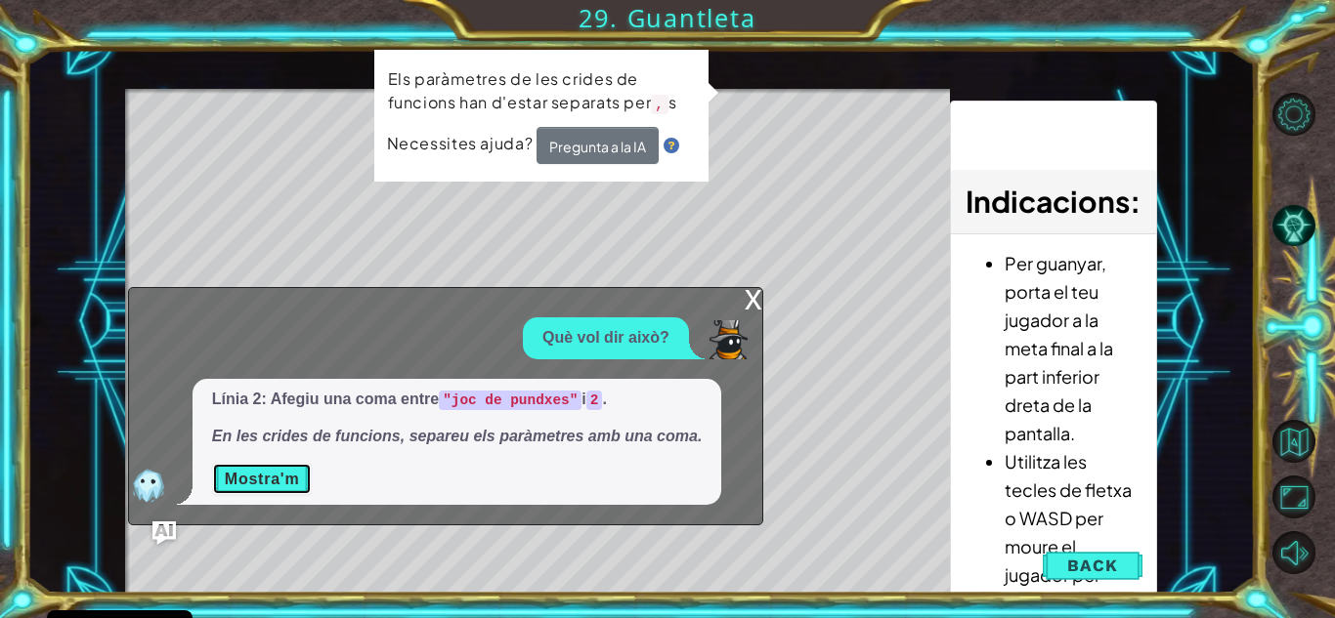
click at [252, 477] on font "Mostra'm" at bounding box center [262, 479] width 75 height 17
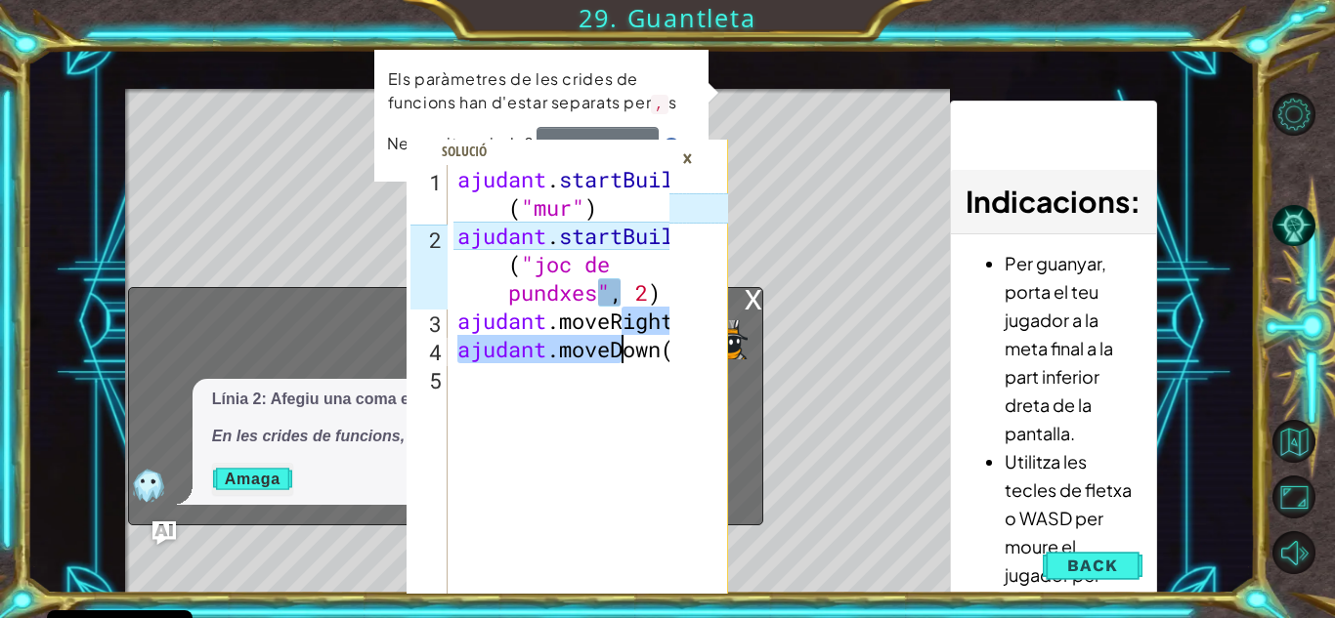
drag, startPoint x: 623, startPoint y: 313, endPoint x: 619, endPoint y: 342, distance: 29.6
click at [619, 342] on div "ajudant . startBuild ( "mur" ) ajudant . startBuild ( "joc de pundxes" , 2 ) aj…" at bounding box center [566, 462] width 226 height 595
click at [464, 178] on div "ajudant . startBuild ( "mur" ) ajudant . startBuild ( "joc de pundxes" , 2 ) aj…" at bounding box center [566, 462] width 226 height 595
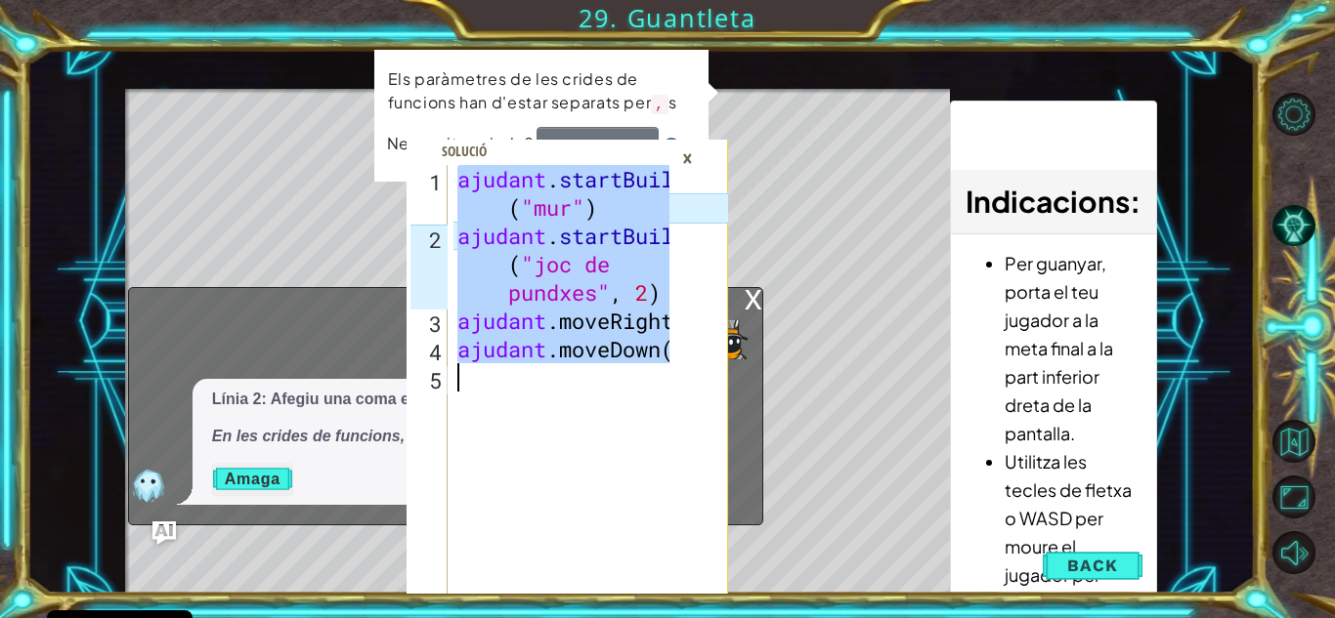
drag, startPoint x: 456, startPoint y: 177, endPoint x: 696, endPoint y: 437, distance: 353.3
click at [696, 437] on div "helper.startBuild("wall") 1 2 3 4 5 ajudant . startBuild ( "mur" ) ajudant . st…" at bounding box center [566, 379] width 321 height 428
type textarea "helper.moveDown()"
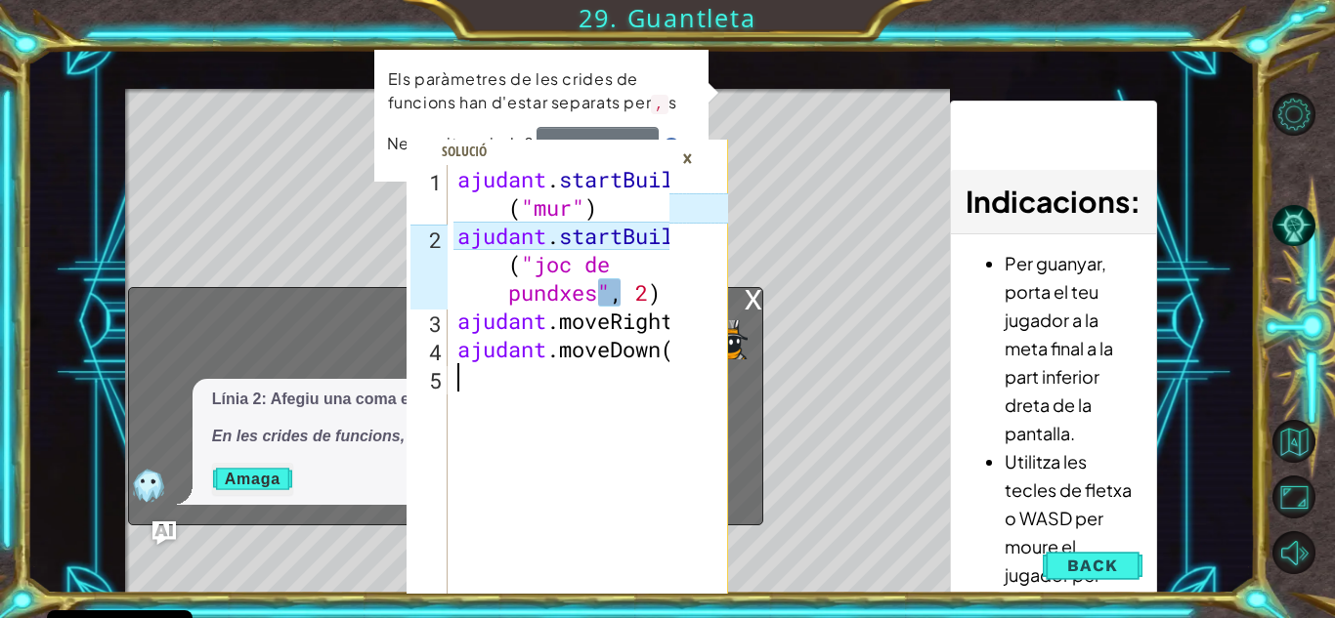
click at [436, 386] on font "5" at bounding box center [435, 380] width 13 height 28
click at [691, 154] on font "×" at bounding box center [687, 158] width 11 height 31
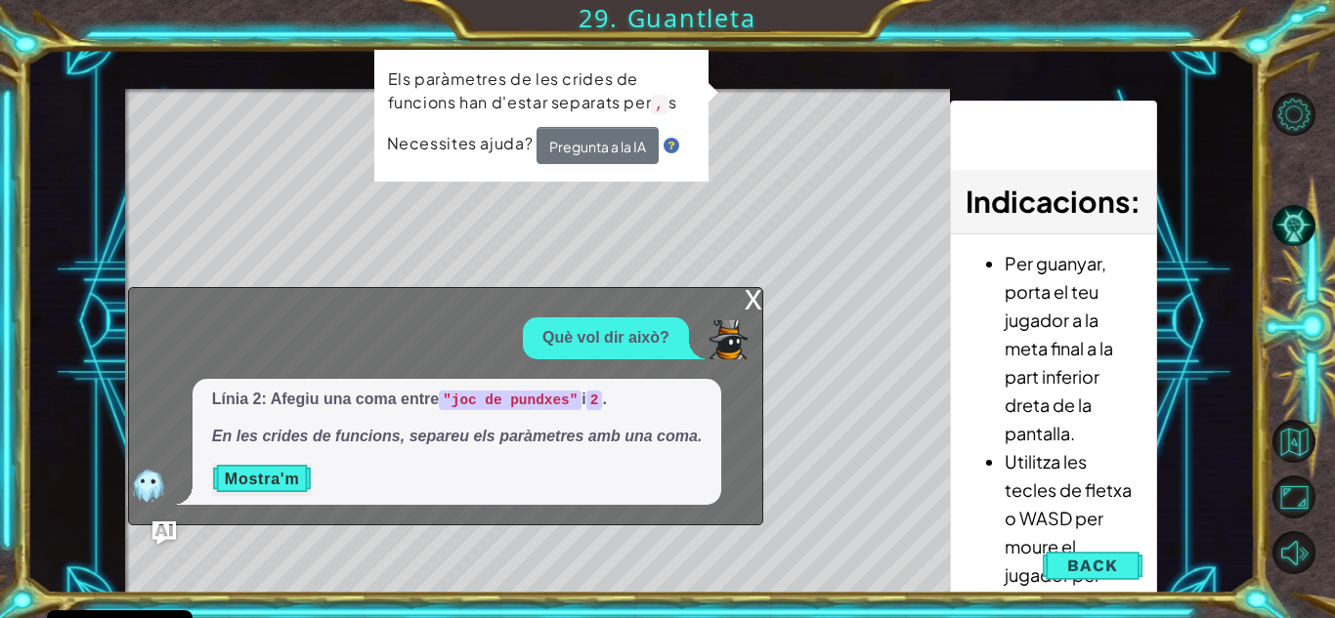
click at [753, 294] on font "x" at bounding box center [754, 297] width 18 height 40
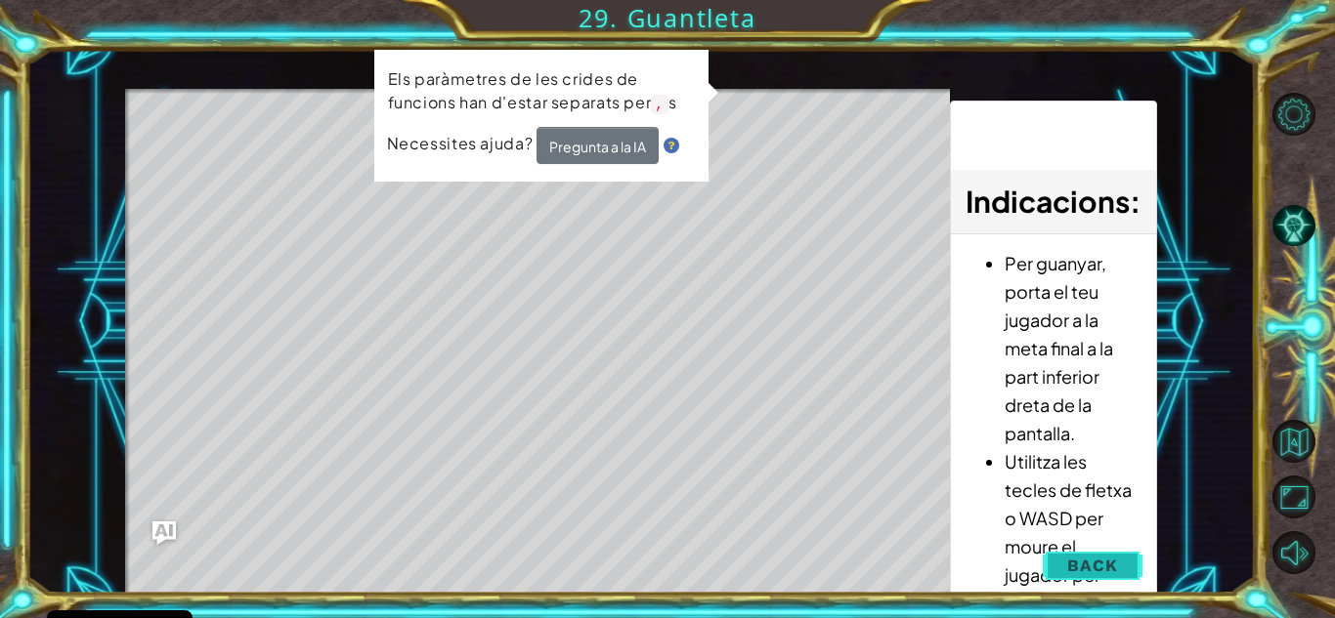
click at [1107, 570] on span "Back" at bounding box center [1092, 566] width 50 height 20
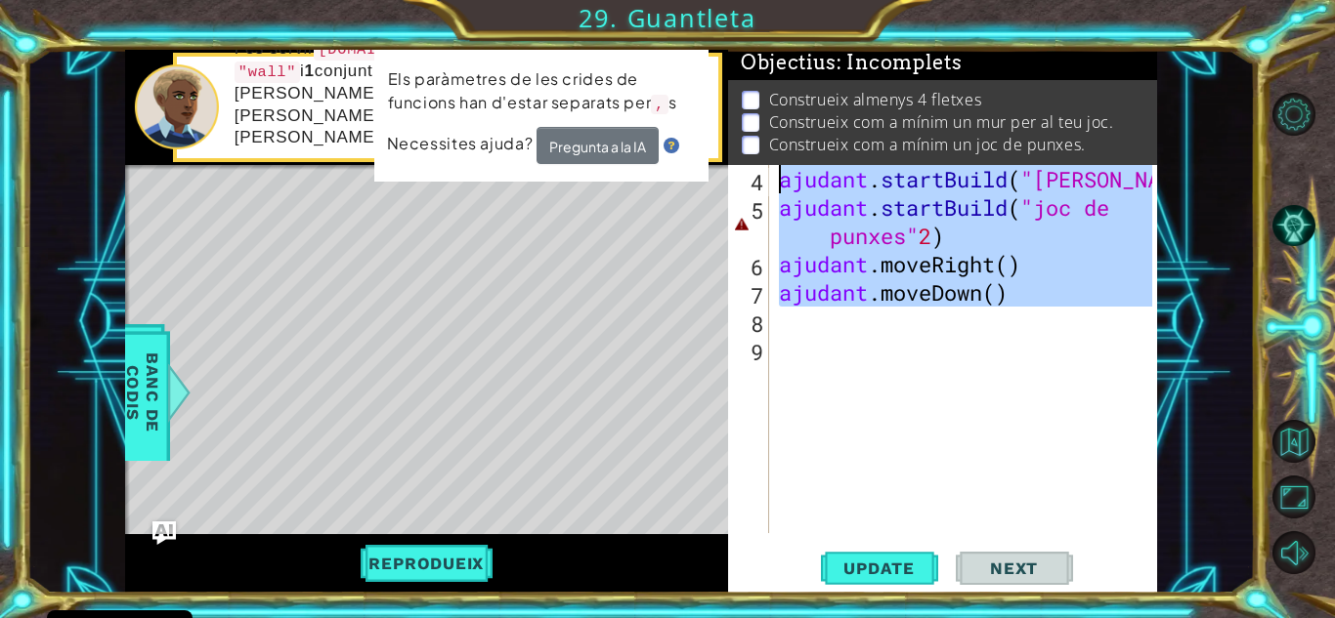
drag, startPoint x: 1072, startPoint y: 308, endPoint x: 765, endPoint y: 152, distance: 343.9
click at [765, 152] on div "Objectius : Incomplets Construeix almenys 4 fletxes Construeix com a mínim un m…" at bounding box center [942, 322] width 429 height 544
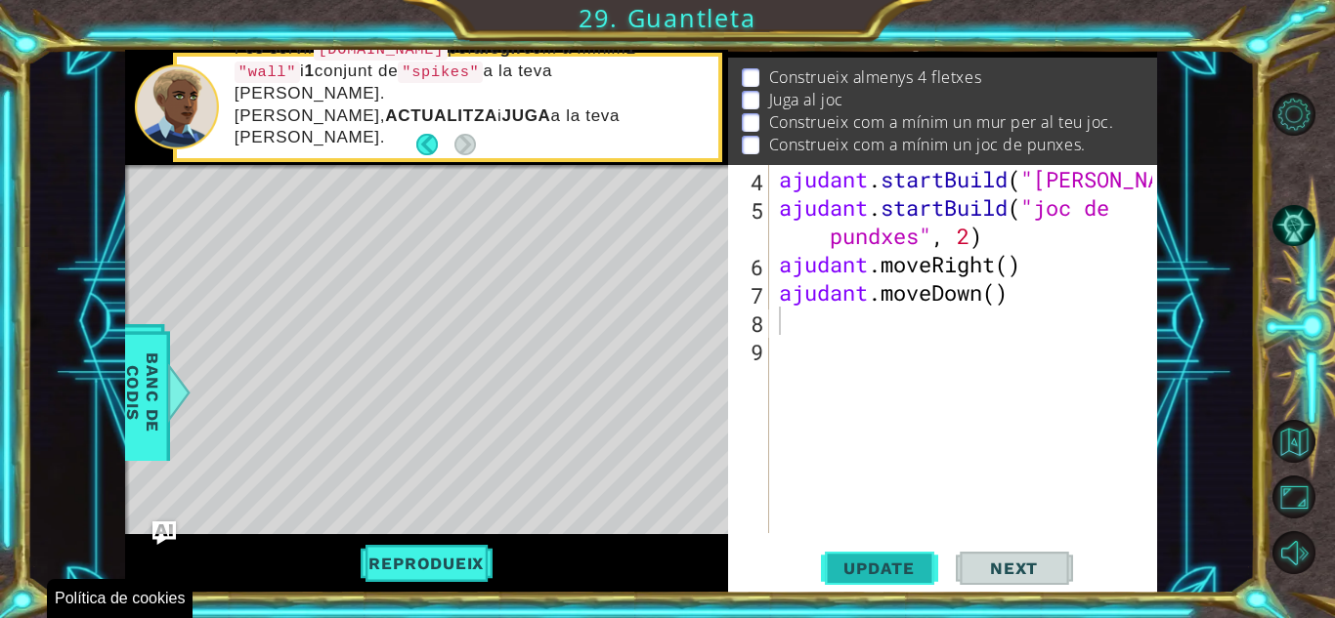
click at [887, 578] on button "Update" at bounding box center [879, 568] width 117 height 43
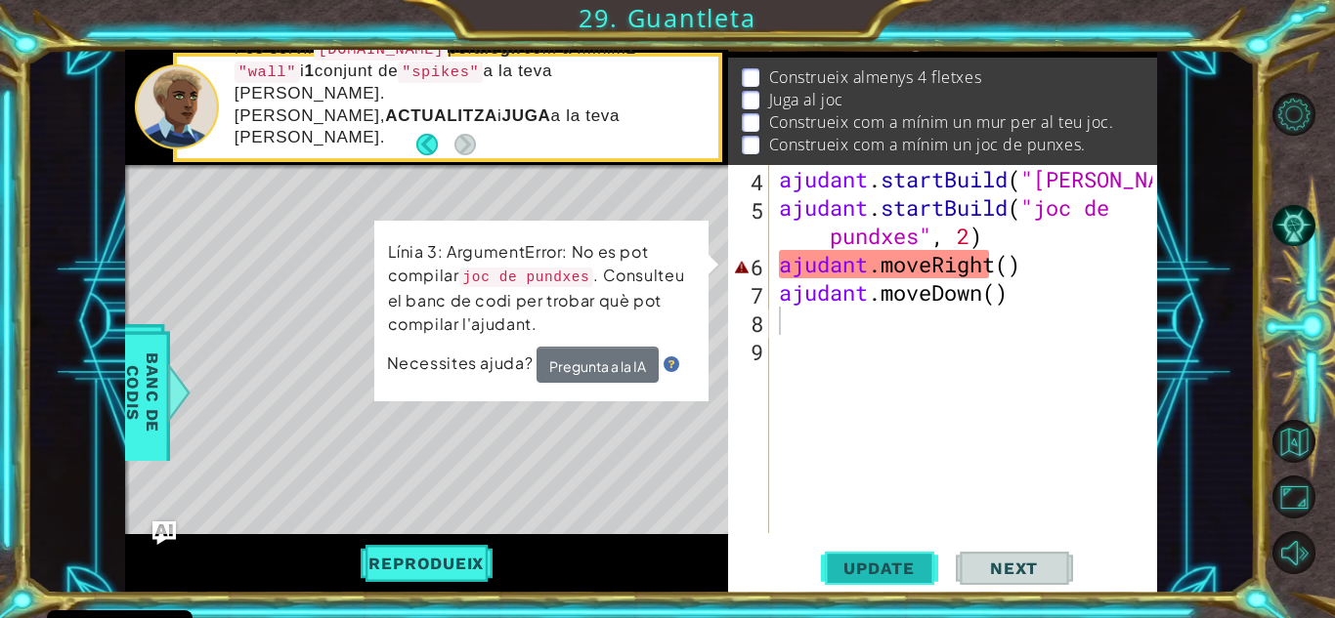
click at [898, 559] on span "Update" at bounding box center [879, 569] width 110 height 20
click at [1055, 270] on div "ajudant . startBuild ( "[PERSON_NAME]" ) ajudant . startBuild ( "joc de pundxes…" at bounding box center [968, 377] width 387 height 425
click at [1047, 268] on div "ajudant . startBuild ( "[PERSON_NAME]" ) ajudant . startBuild ( "joc de pundxes…" at bounding box center [968, 377] width 387 height 425
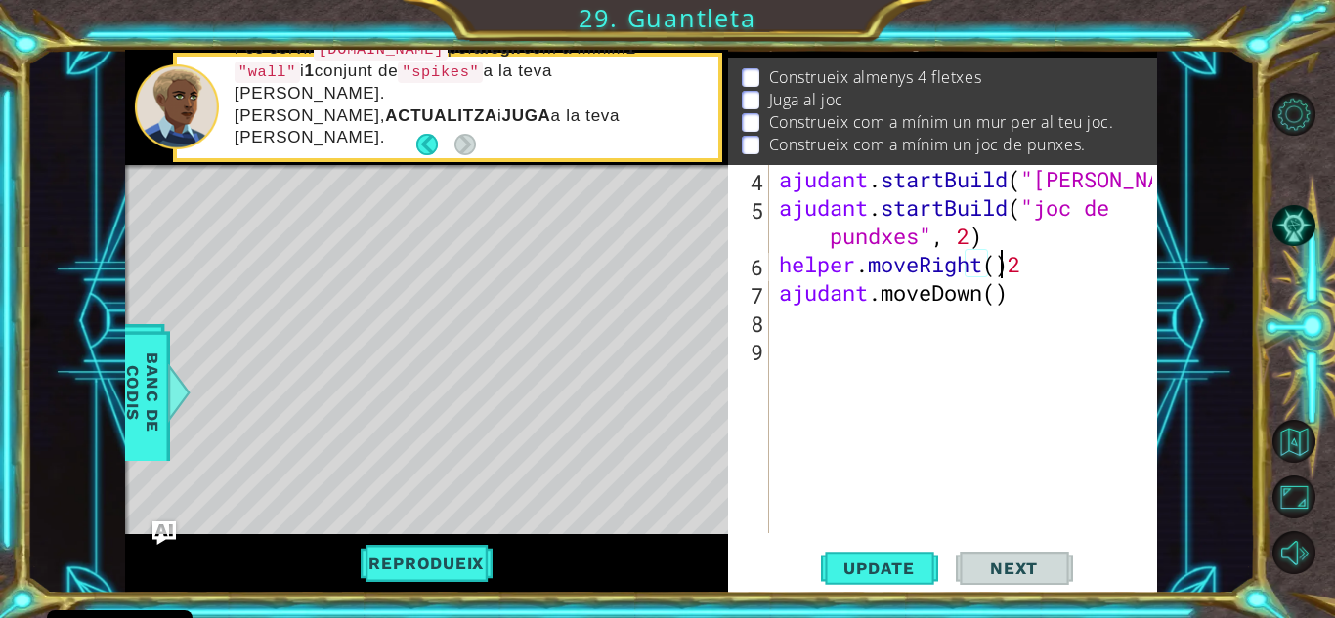
scroll to position [0, 10]
click at [873, 559] on span "Update" at bounding box center [879, 569] width 110 height 20
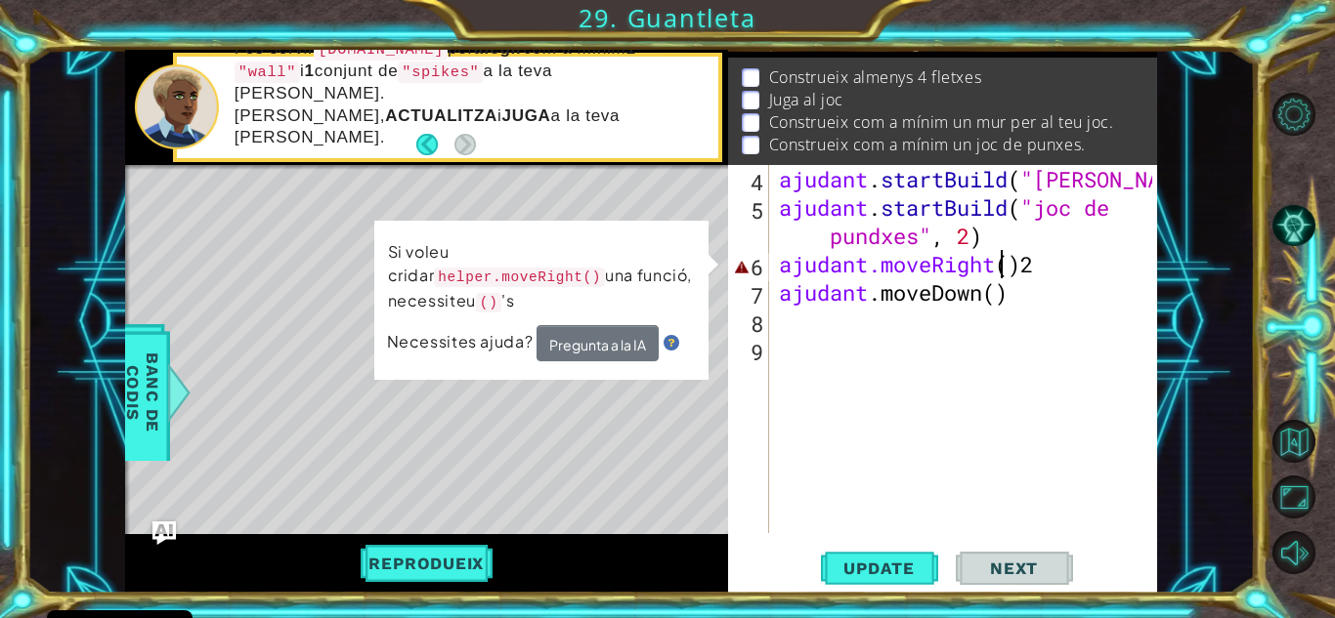
click at [1101, 259] on div "ajudant . startBuild ( "[PERSON_NAME]" ) ajudant . startBuild ( "joc de pundxes…" at bounding box center [968, 377] width 387 height 425
click at [1074, 268] on div "ajudant . startBuild ( "[PERSON_NAME]" ) ajudant . startBuild ( "joc de pundxes…" at bounding box center [968, 377] width 387 height 425
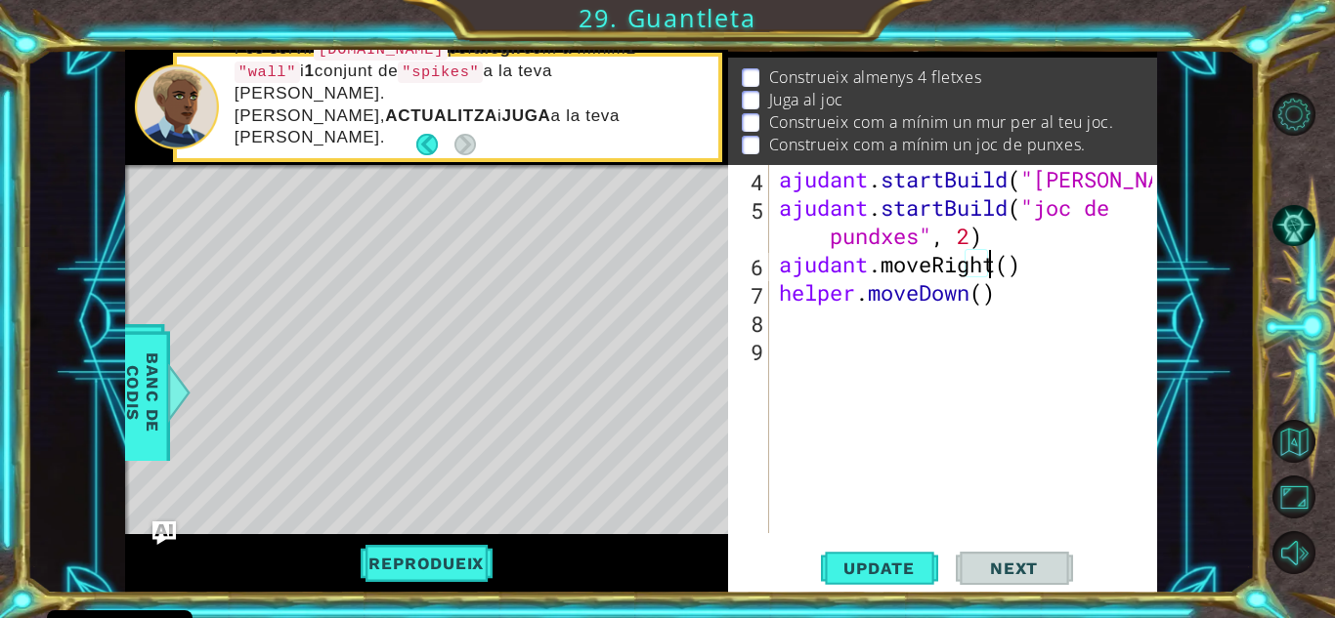
click at [1045, 269] on div "ajudant . startBuild ( "[PERSON_NAME]" ) ajudant . startBuild ( "joc de pundxes…" at bounding box center [968, 377] width 387 height 425
type textarea "helper.moveRight()"
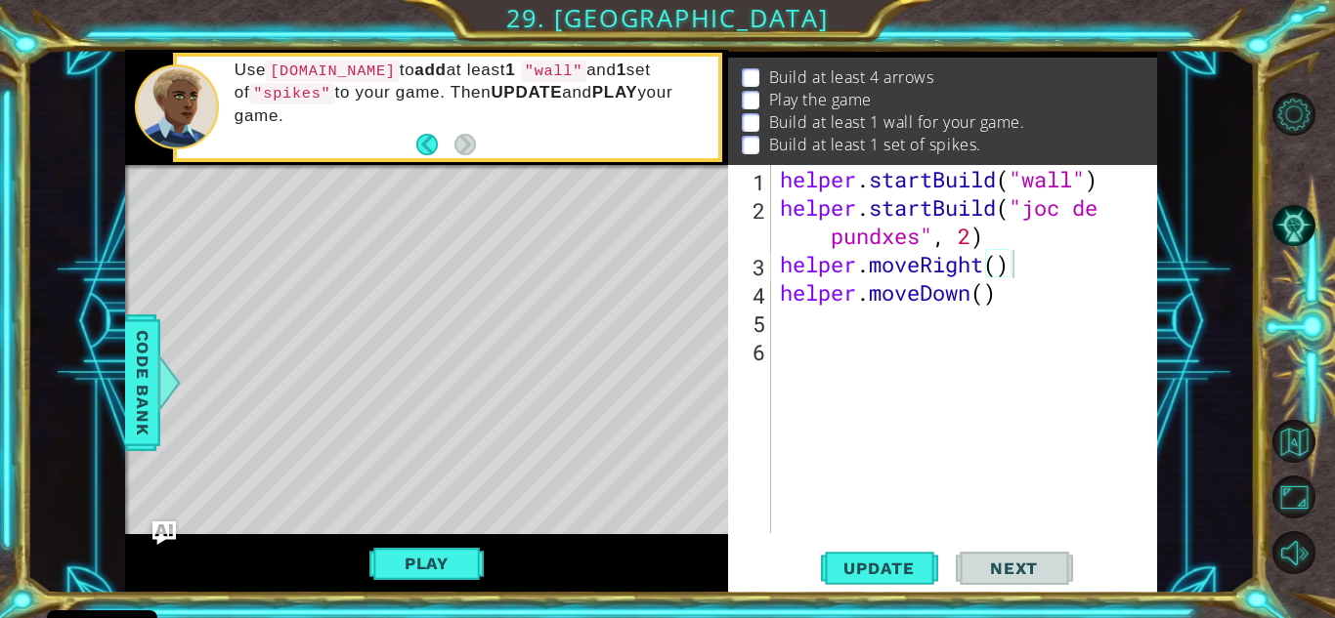
scroll to position [0, 0]
click at [864, 333] on div "helper . startBuild ( "wall" ) helper . startBuild ( "joc de pundxes" , 2 ) hel…" at bounding box center [969, 377] width 386 height 425
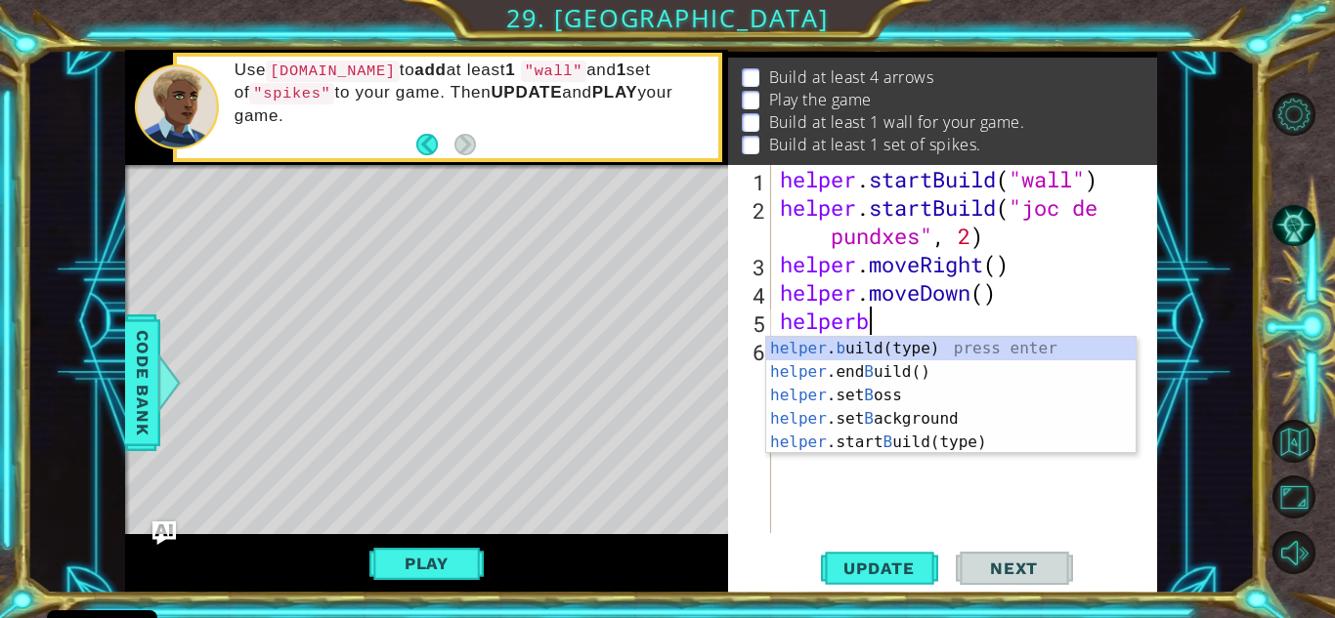
scroll to position [0, 3]
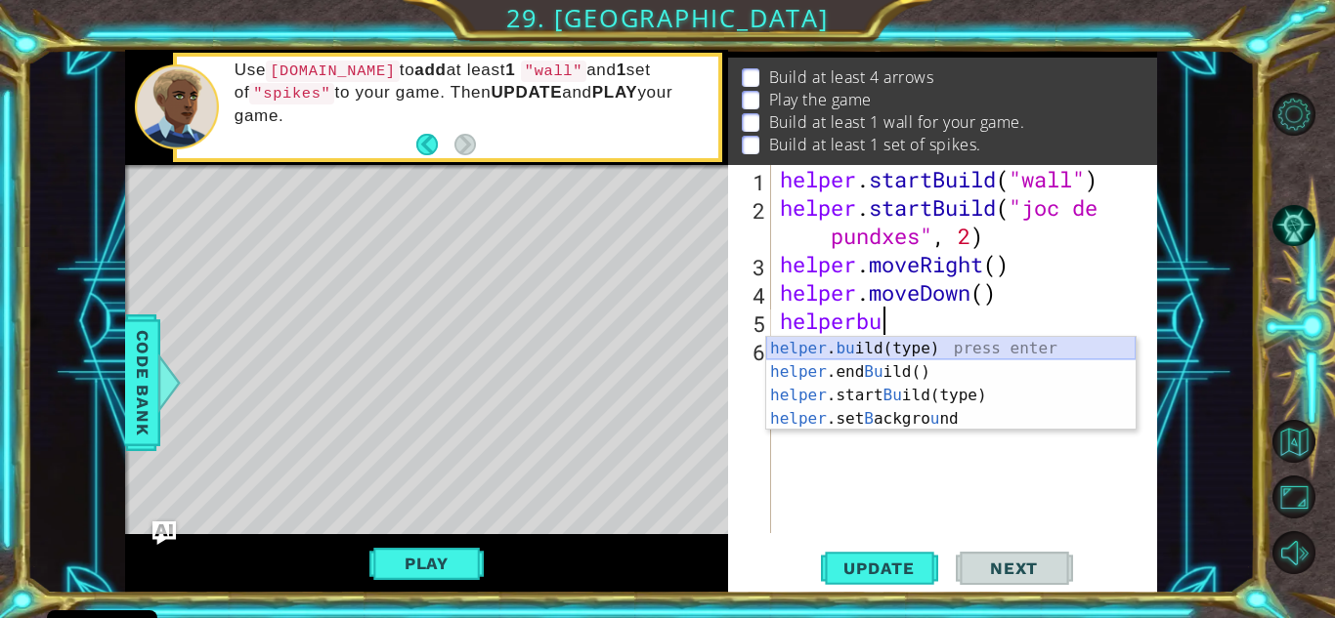
click at [915, 341] on div "helper . bu ild(type) press enter helper .end Bu ild() press enter helper .star…" at bounding box center [950, 407] width 369 height 141
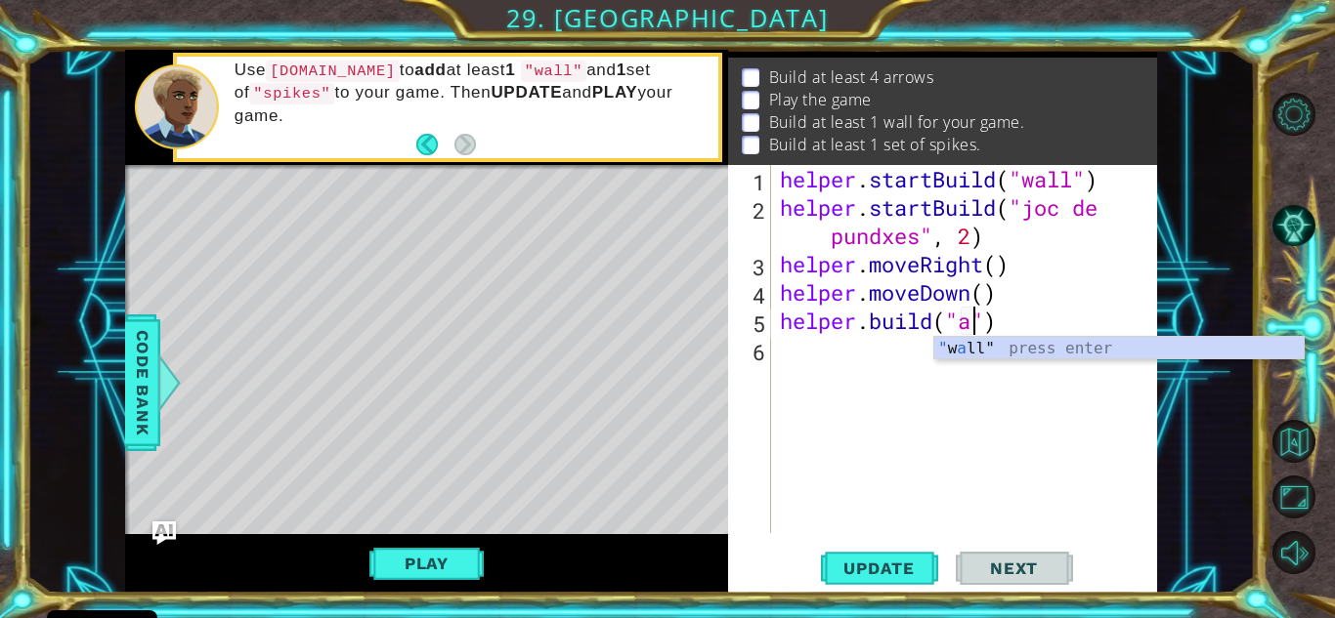
scroll to position [0, 9]
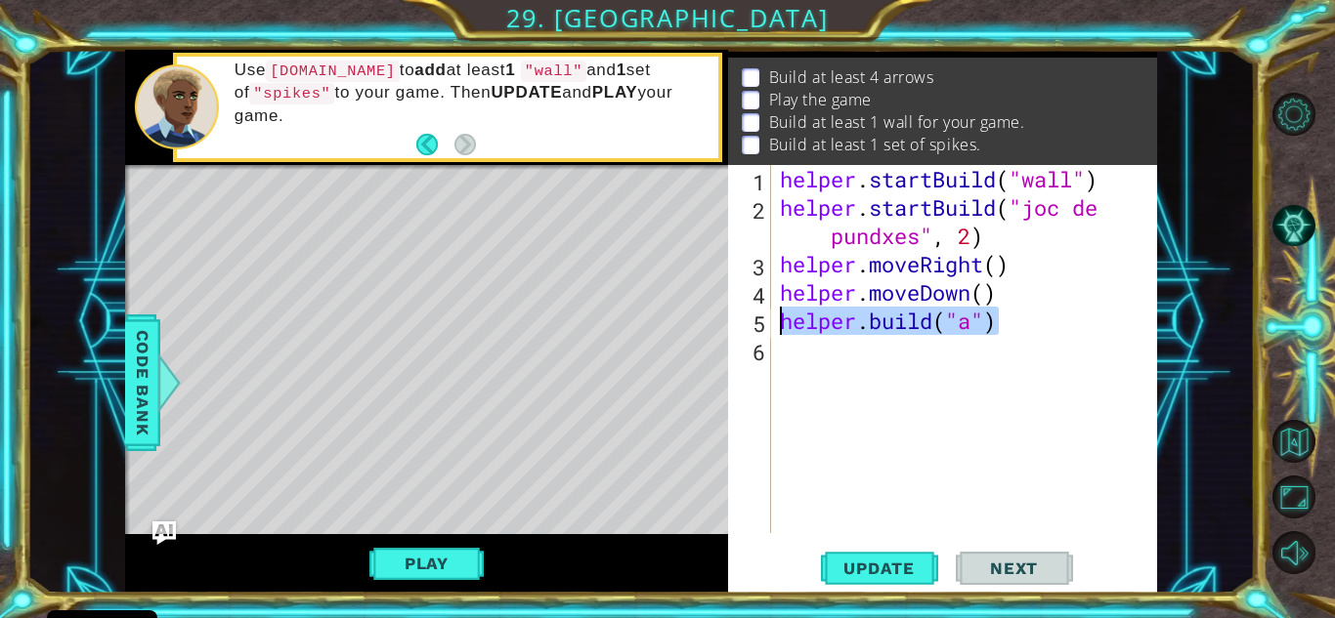
drag, startPoint x: 1005, startPoint y: 319, endPoint x: 760, endPoint y: 311, distance: 245.4
click at [760, 311] on div "[DOMAIN_NAME]("a") 1 2 3 4 5 6 helper . startBuild ( "wall" ) helper . startBui…" at bounding box center [940, 349] width 424 height 368
click at [975, 326] on div "helper . startBuild ( "wall" ) helper . startBuild ( "joc de pundxes" , 2 ) hel…" at bounding box center [964, 349] width 376 height 368
click at [958, 327] on div "helper . startBuild ( "wall" ) helper . startBuild ( "joc de pundxes" , 2 ) hel…" at bounding box center [969, 377] width 386 height 425
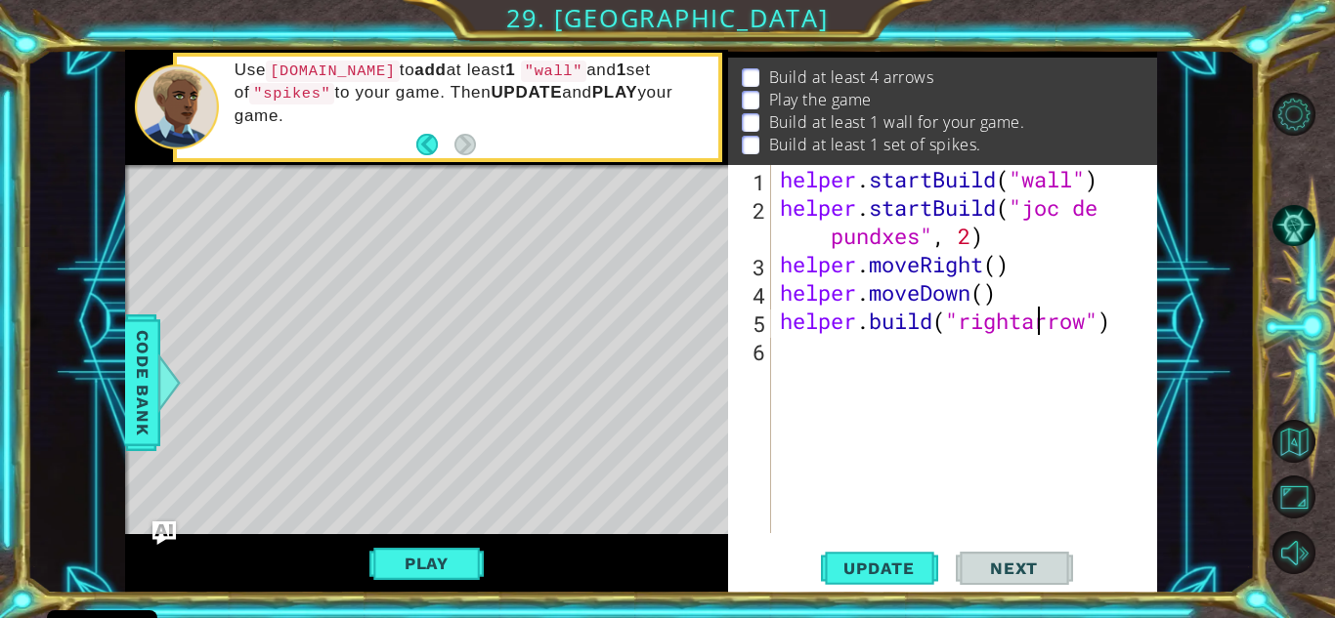
click at [1036, 320] on div "helper . startBuild ( "wall" ) helper . startBuild ( "joc de pundxes" , 2 ) hel…" at bounding box center [969, 377] width 386 height 425
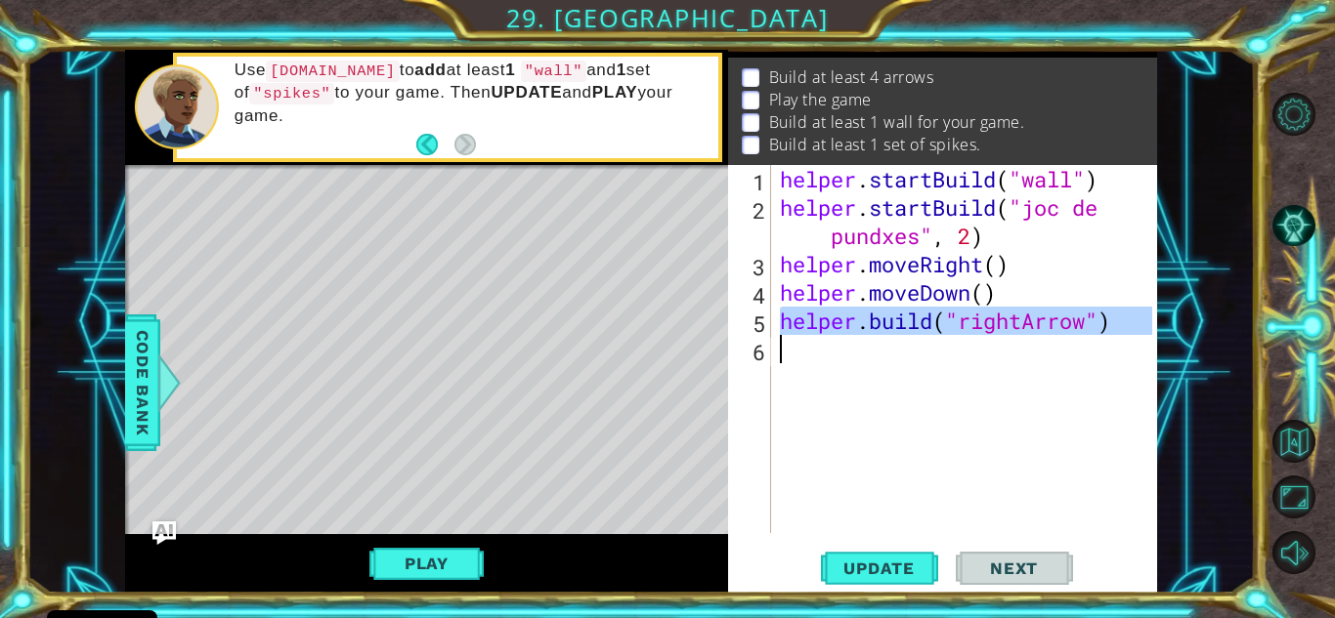
drag, startPoint x: 779, startPoint y: 320, endPoint x: 1169, endPoint y: 347, distance: 390.7
click at [1169, 347] on div "1 2 3 4 5 helper . startBuild ( "wall" ) helper . startBuild ( "joc de pundxes"…" at bounding box center [640, 322] width 1228 height 544
type textarea "[DOMAIN_NAME]("rightArrow")"
click at [900, 348] on div "helper . startBuild ( "wall" ) helper . startBuild ( "joc de pundxes" , 2 ) hel…" at bounding box center [964, 349] width 376 height 368
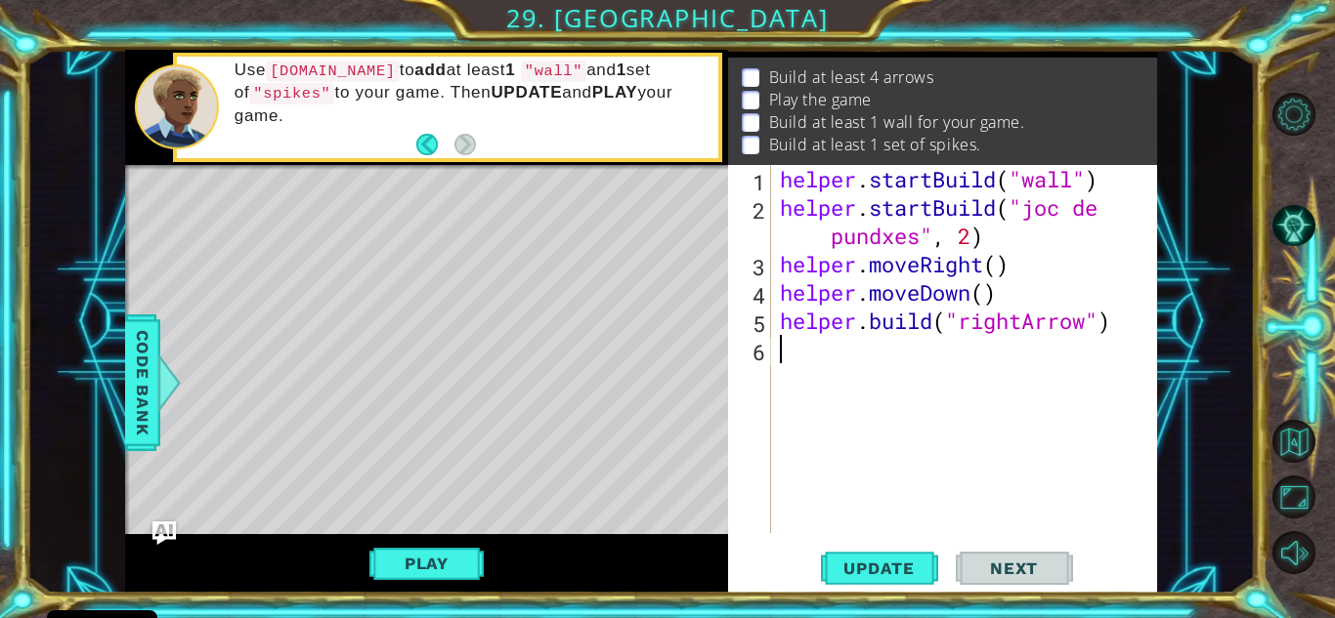
scroll to position [0, 0]
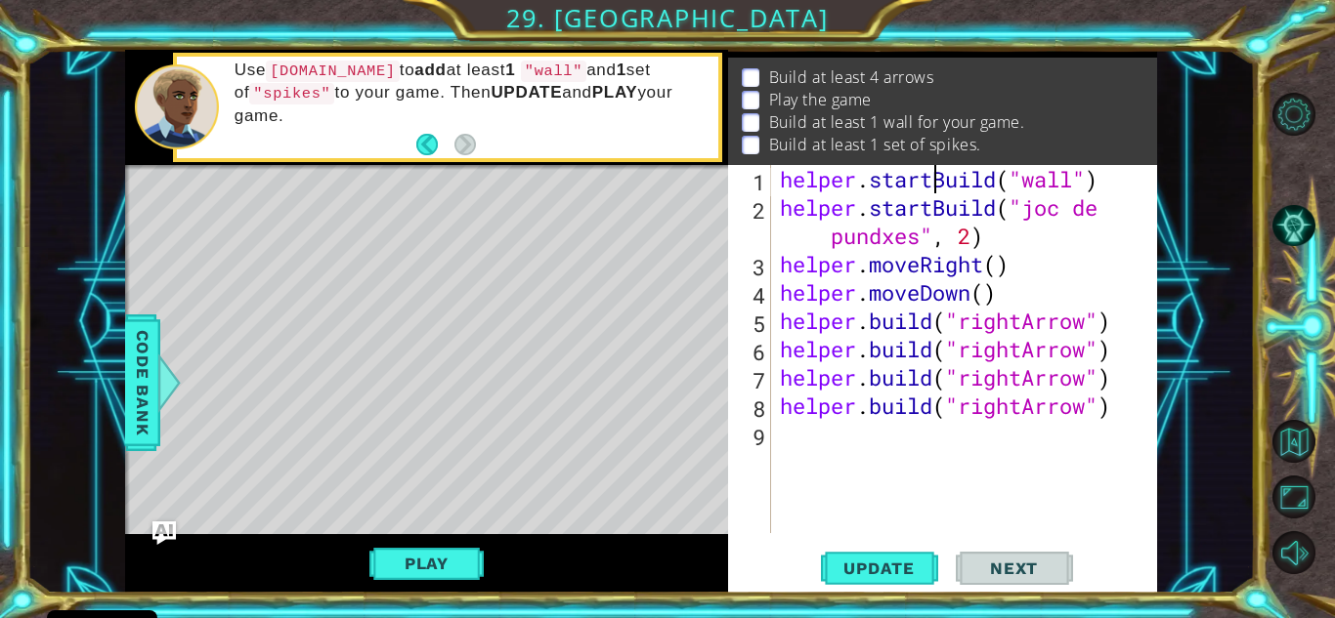
click at [932, 188] on div "helper . startBuild ( "wall" ) helper . startBuild ( "joc de pundxes" , 2 ) hel…" at bounding box center [969, 377] width 386 height 425
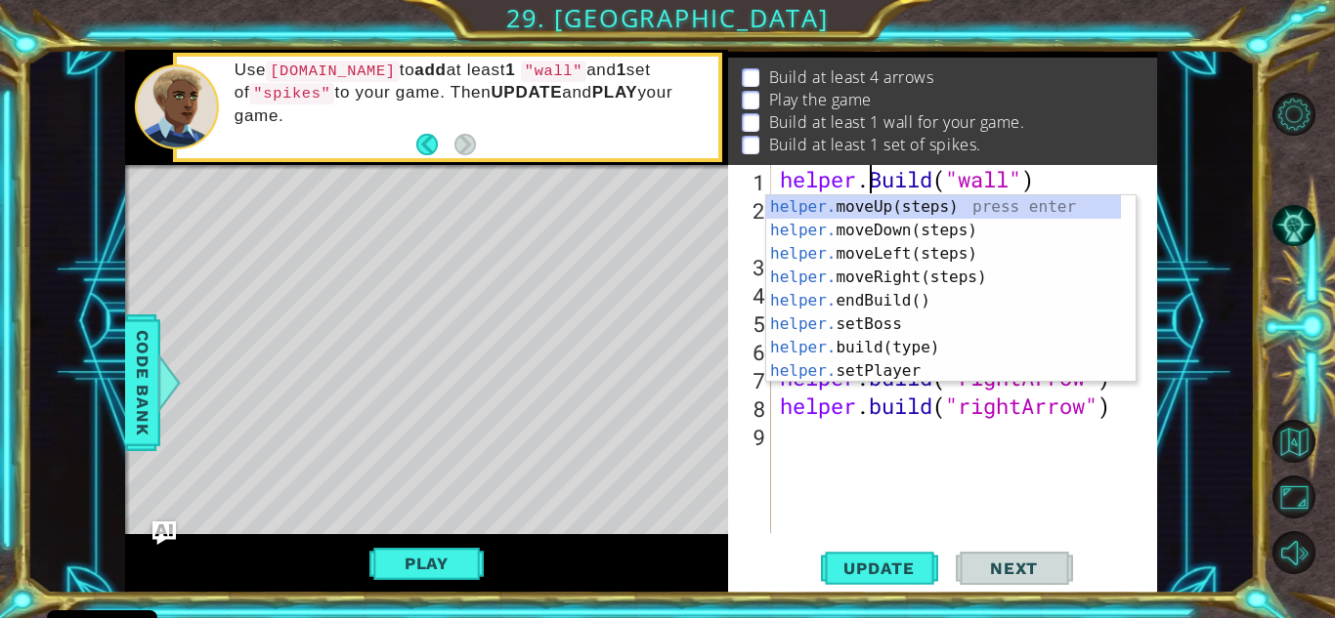
click at [884, 187] on div "helper . Build ( "wall" ) helper . startBuild ( "joc de pundxes" , 2 ) helper .…" at bounding box center [969, 377] width 386 height 425
type textarea "[DOMAIN_NAME]("wall")"
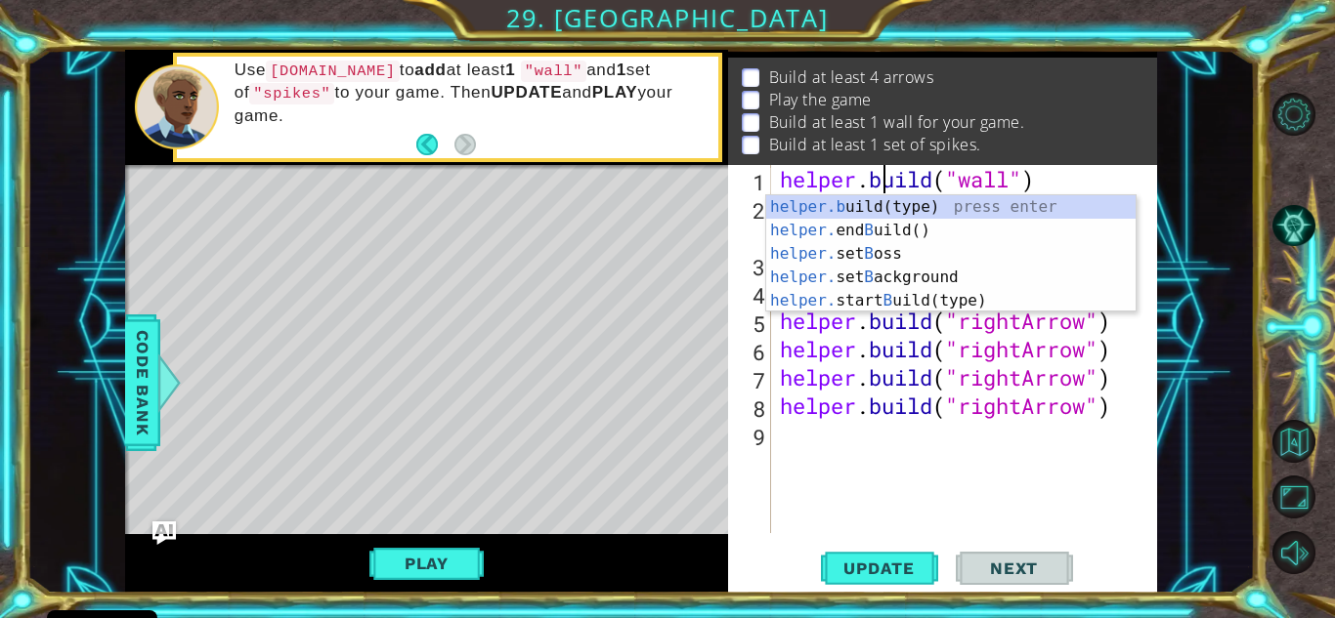
scroll to position [0, 4]
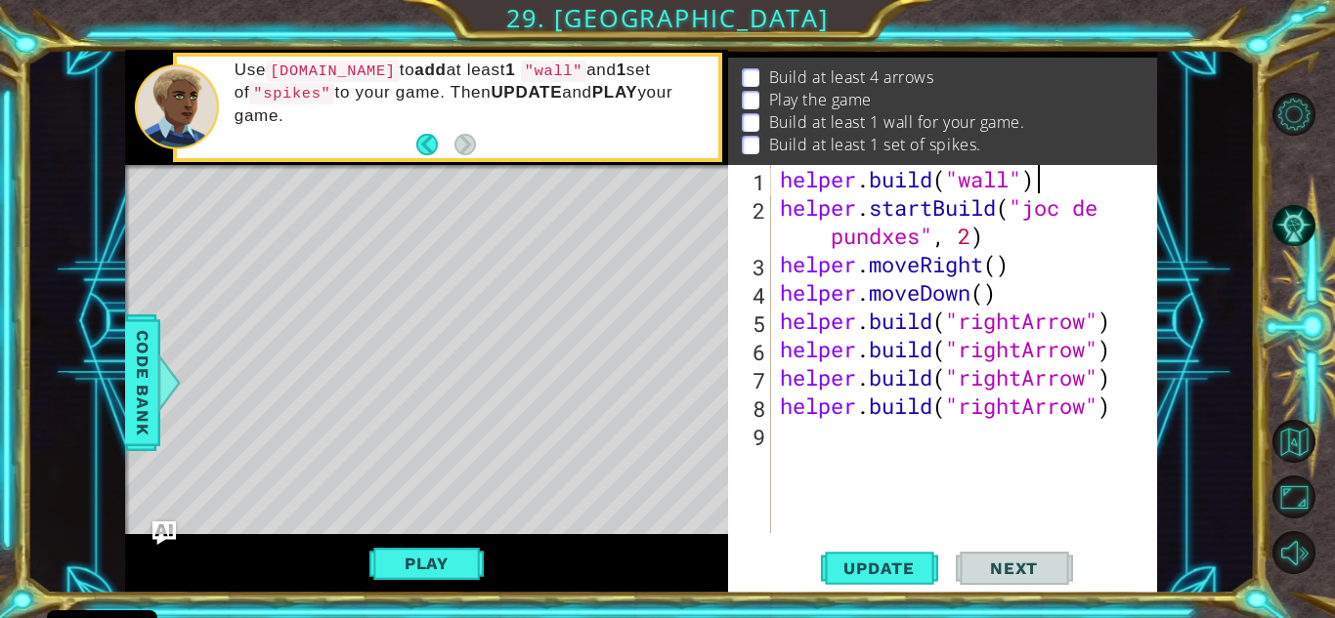
click at [1080, 178] on div "helper . build ( "wall" ) helper . startBuild ( "joc de pundxes" , 2 ) helper .…" at bounding box center [969, 377] width 386 height 425
drag, startPoint x: 778, startPoint y: 175, endPoint x: 1108, endPoint y: 172, distance: 330.3
click at [1108, 172] on div "helper . build ( "wall" ) helper . startBuild ( "joc de pundxes" , 2 ) helper .…" at bounding box center [969, 377] width 386 height 425
click at [851, 436] on div "helper . build ( "wall" ) helper . startBuild ( "joc de pundxes" , 2 ) helper .…" at bounding box center [969, 377] width 386 height 425
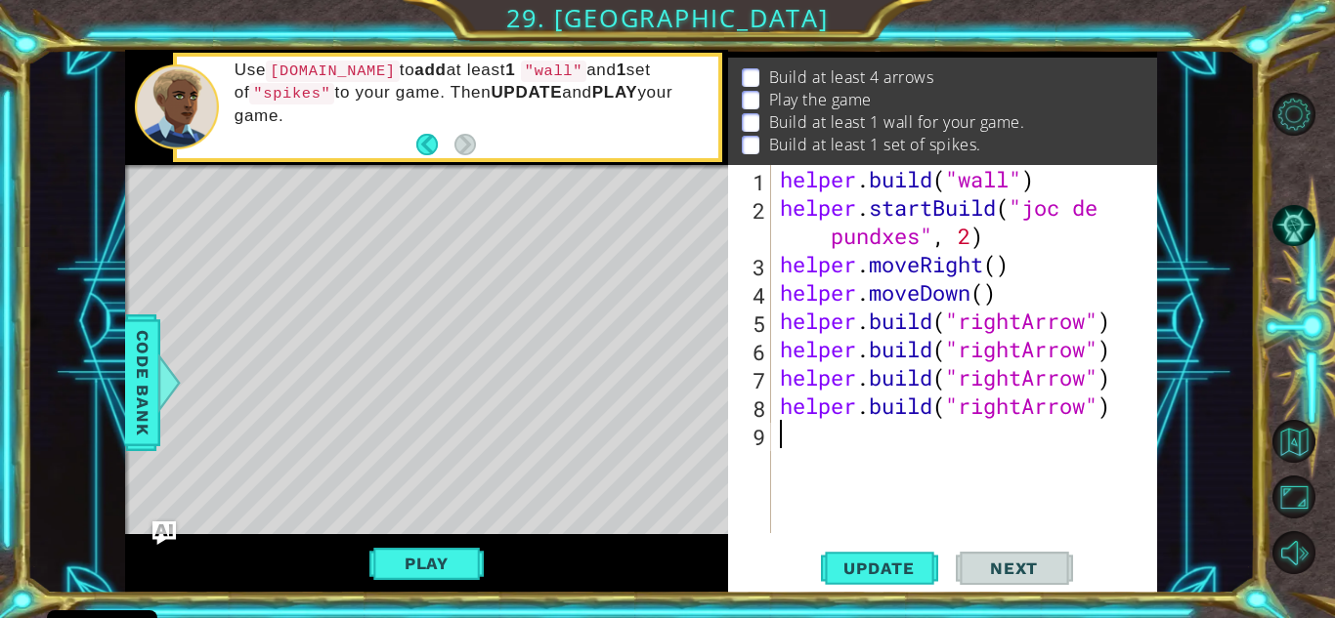
paste textarea "[DOMAIN_NAME]("wall")"
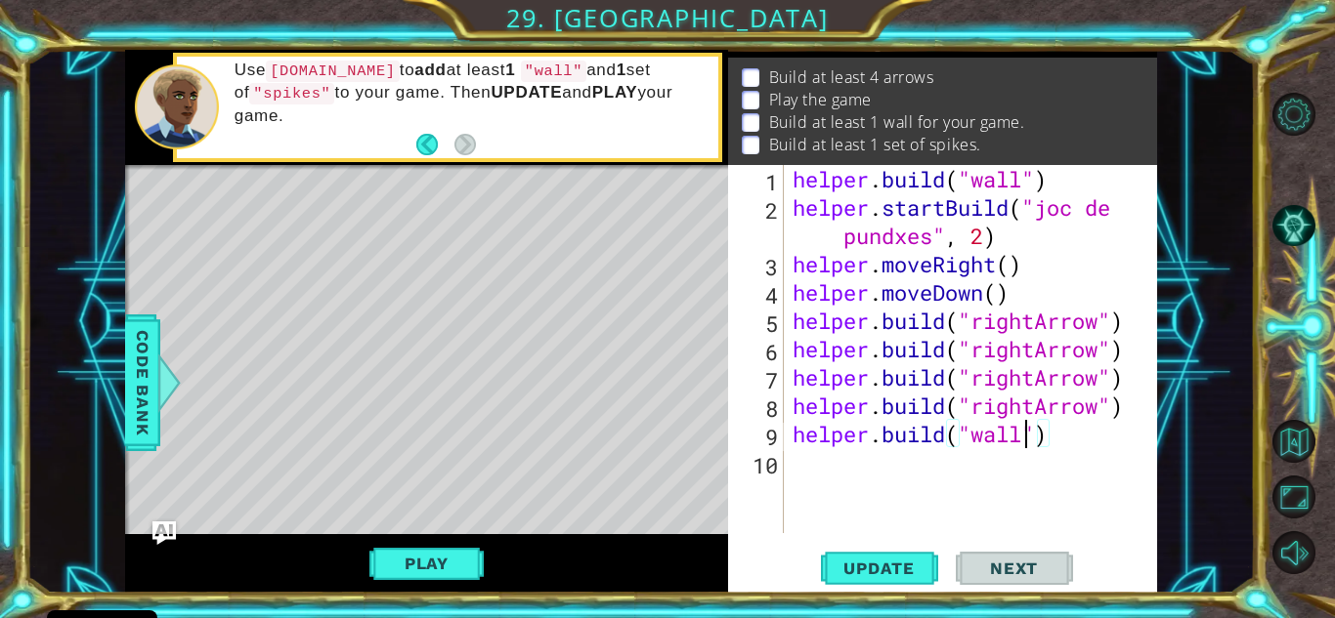
click at [1022, 438] on div "helper . build ( "wall" ) helper . startBuild ( "joc de pundxes" , 2 ) helper .…" at bounding box center [974, 377] width 373 height 425
click at [888, 565] on span "Update" at bounding box center [879, 569] width 110 height 20
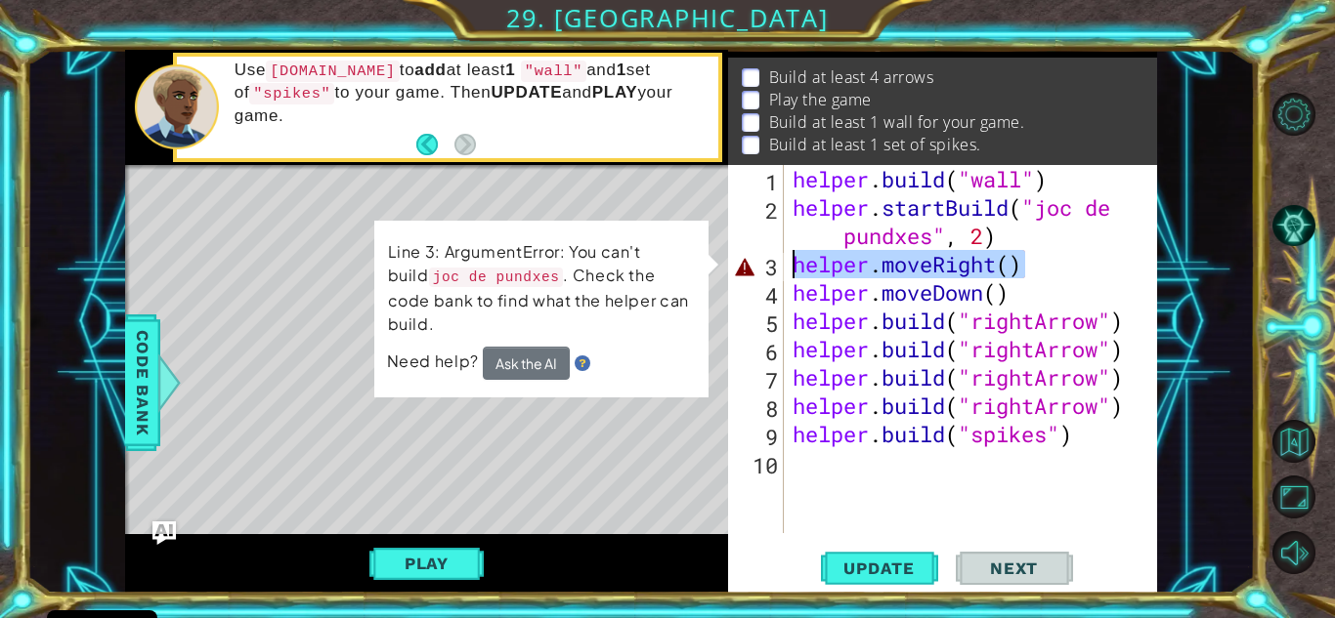
drag, startPoint x: 1036, startPoint y: 268, endPoint x: 772, endPoint y: 274, distance: 263.9
click at [772, 274] on div "[DOMAIN_NAME]("spikes") 1 2 3 4 5 6 7 8 9 10 helper . build ( "wall" ) helper .…" at bounding box center [940, 349] width 424 height 368
type textarea "helper.moveRight()"
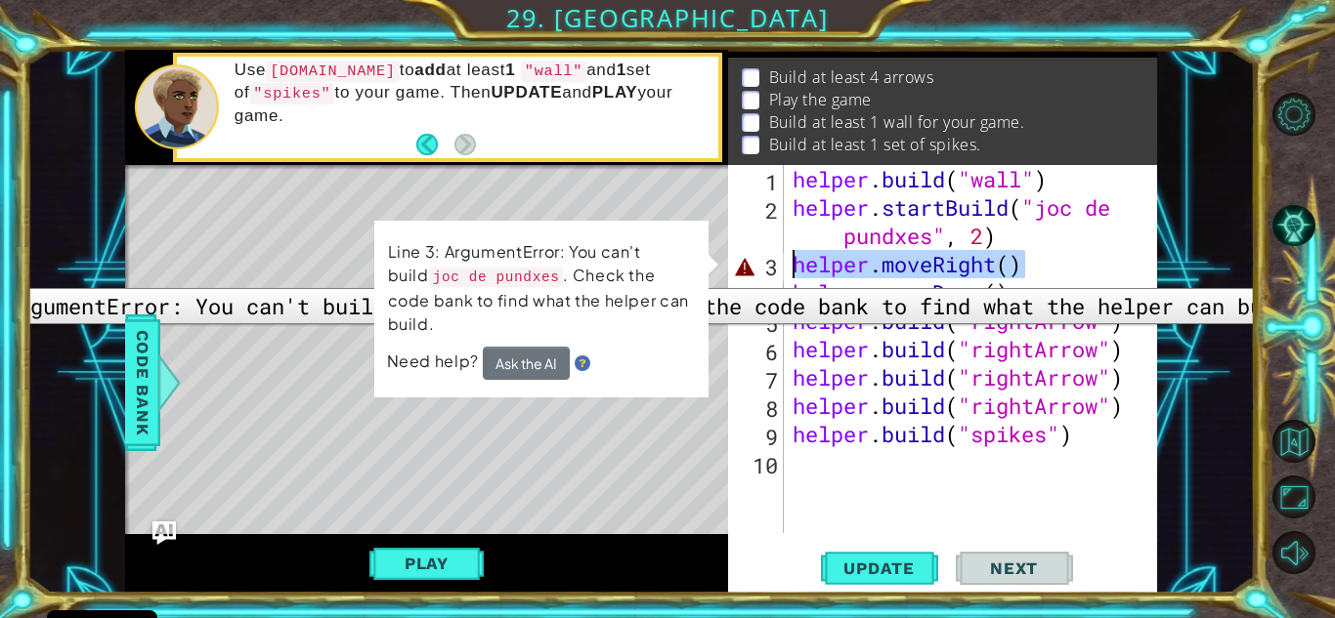
scroll to position [0, 0]
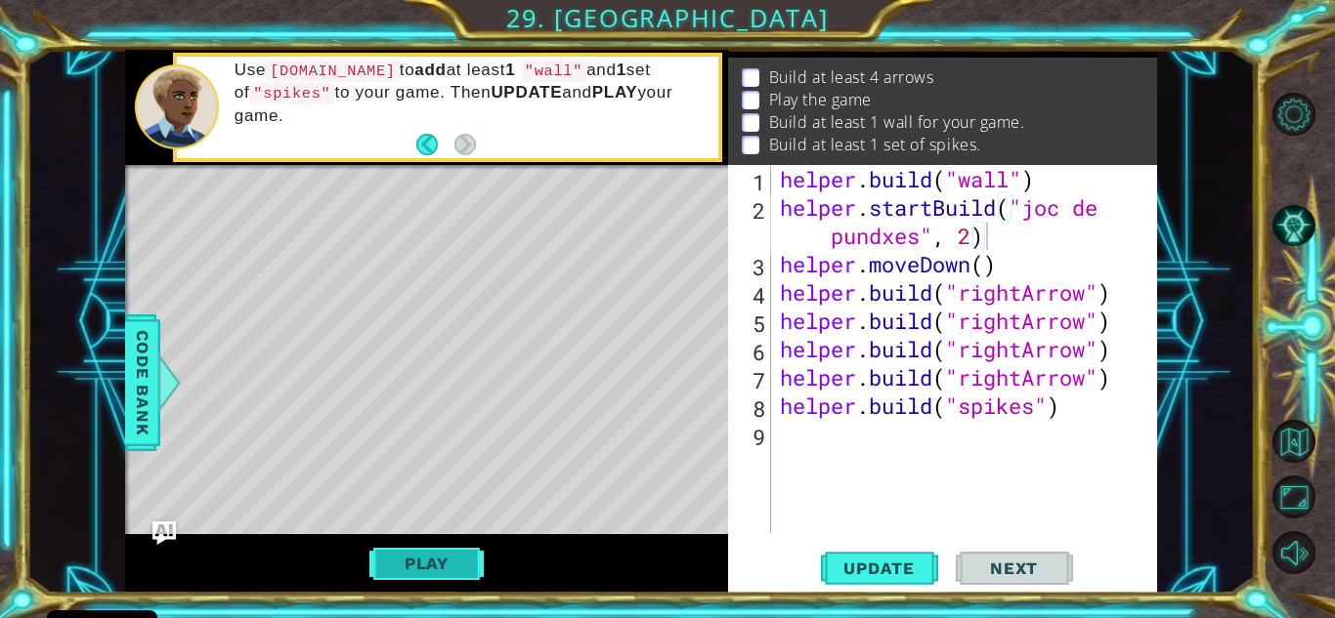
click at [447, 563] on button "Play" at bounding box center [426, 563] width 114 height 37
click at [431, 570] on button "Play" at bounding box center [426, 563] width 114 height 37
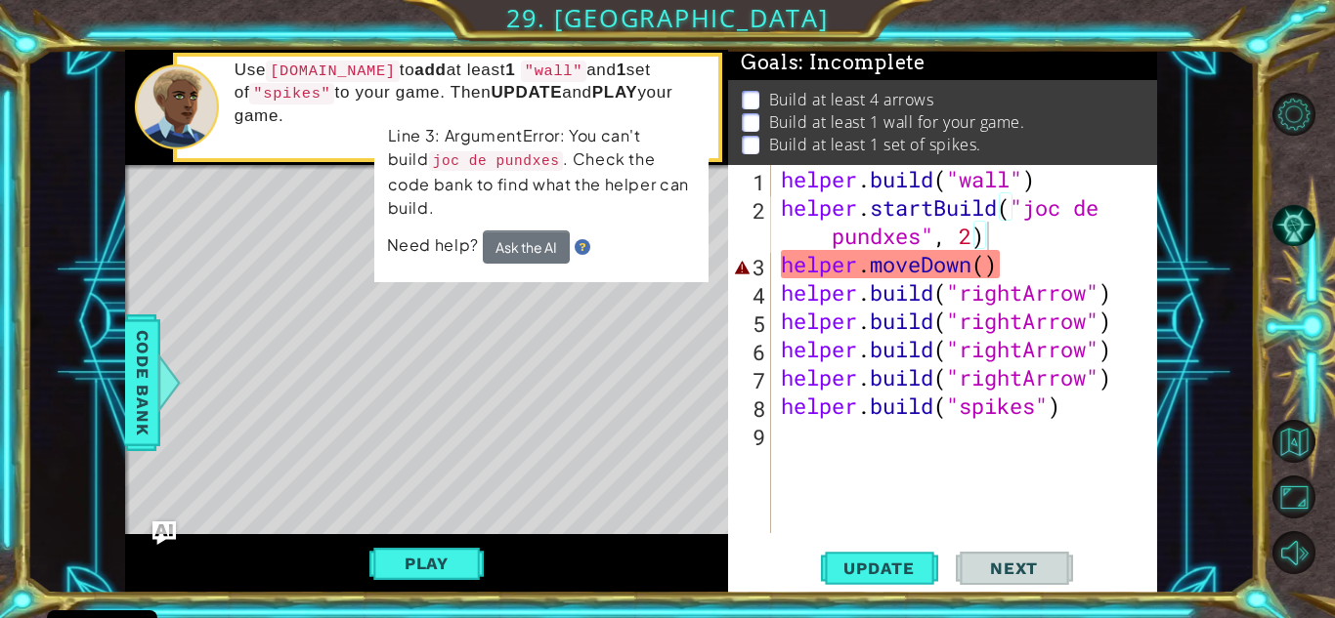
type textarea "helper.moveDown()"
drag, startPoint x: 1007, startPoint y: 272, endPoint x: 762, endPoint y: 268, distance: 245.3
click at [762, 268] on div "helper.moveDown() 1 2 3 4 5 6 7 8 9 helper . build ( "wall" ) helper . startBui…" at bounding box center [940, 349] width 424 height 368
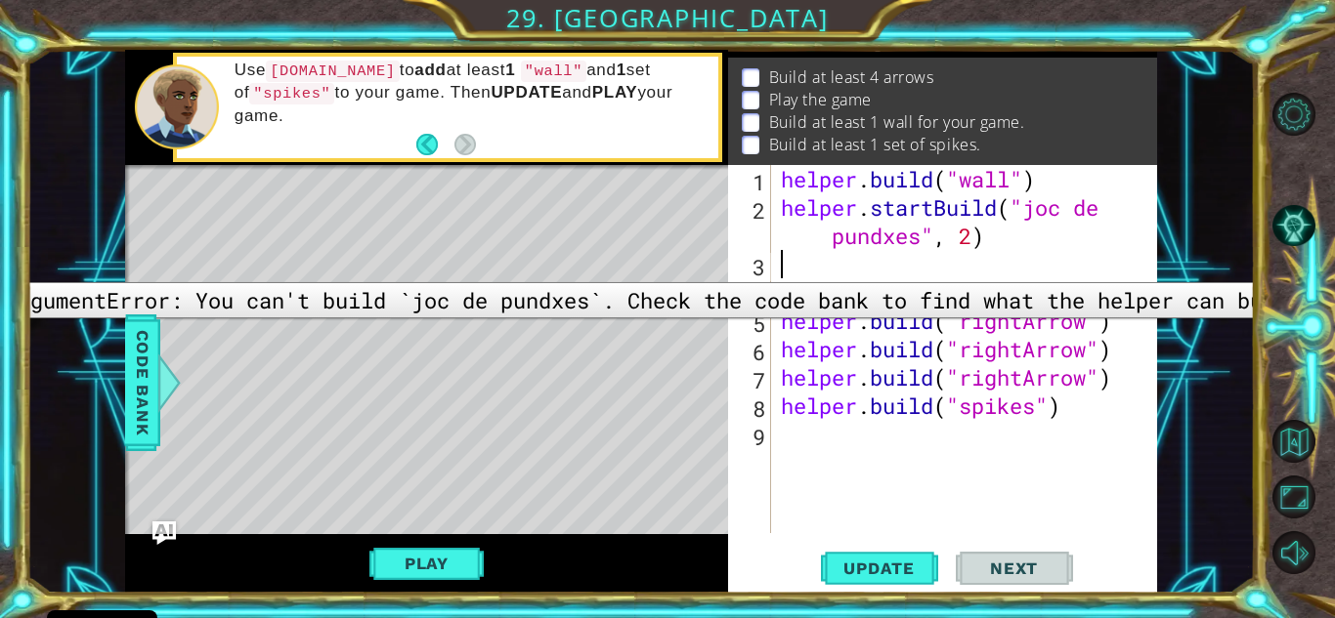
type textarea "helper.startBuild("joc de pundxes", 2)"
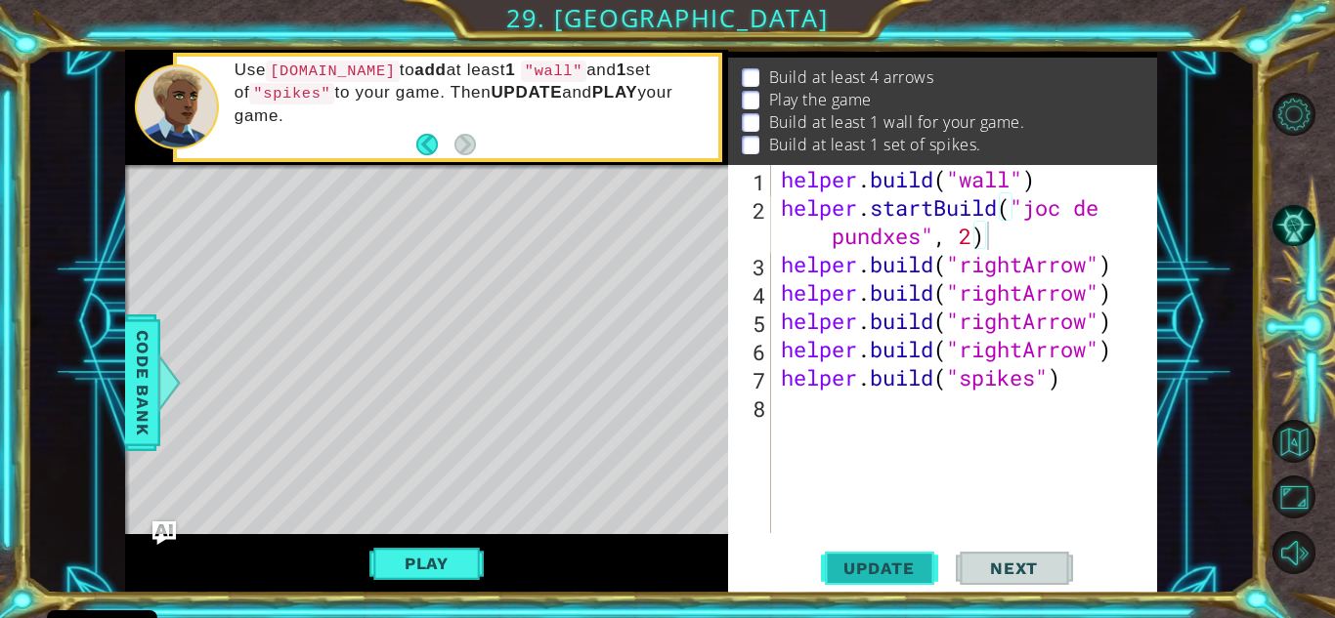
click at [863, 569] on span "Update" at bounding box center [879, 569] width 110 height 20
click at [437, 570] on button "Play" at bounding box center [426, 563] width 114 height 37
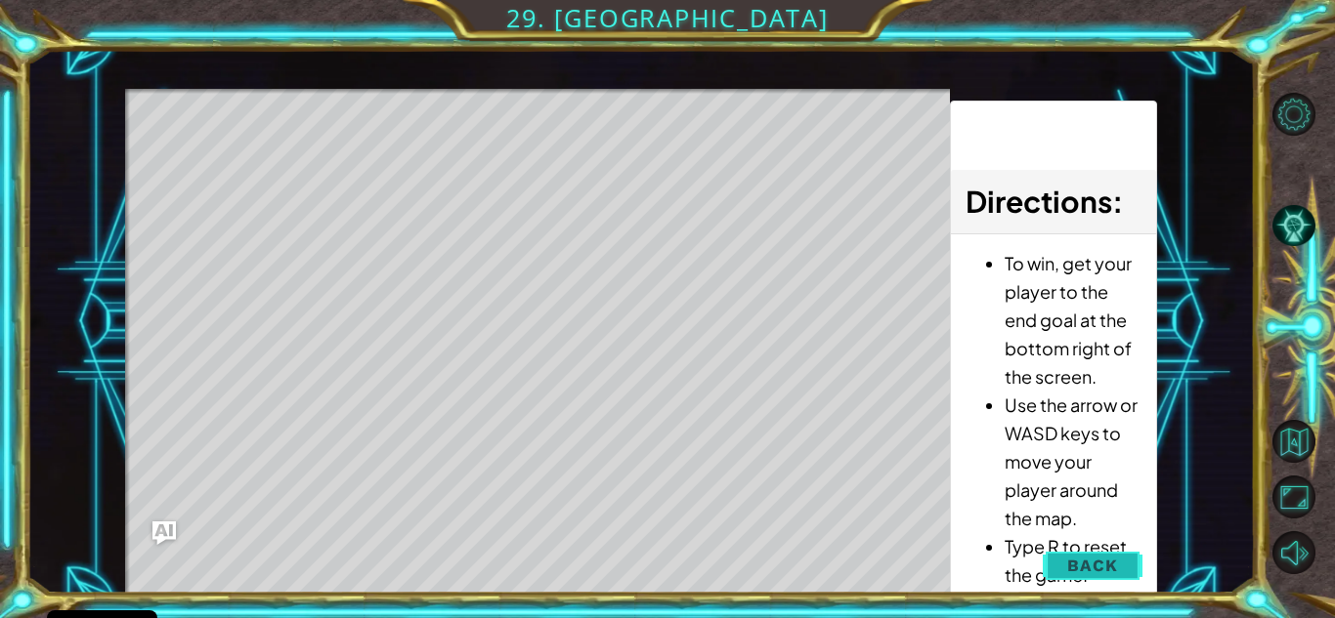
click at [1060, 548] on button "Back" at bounding box center [1092, 565] width 99 height 39
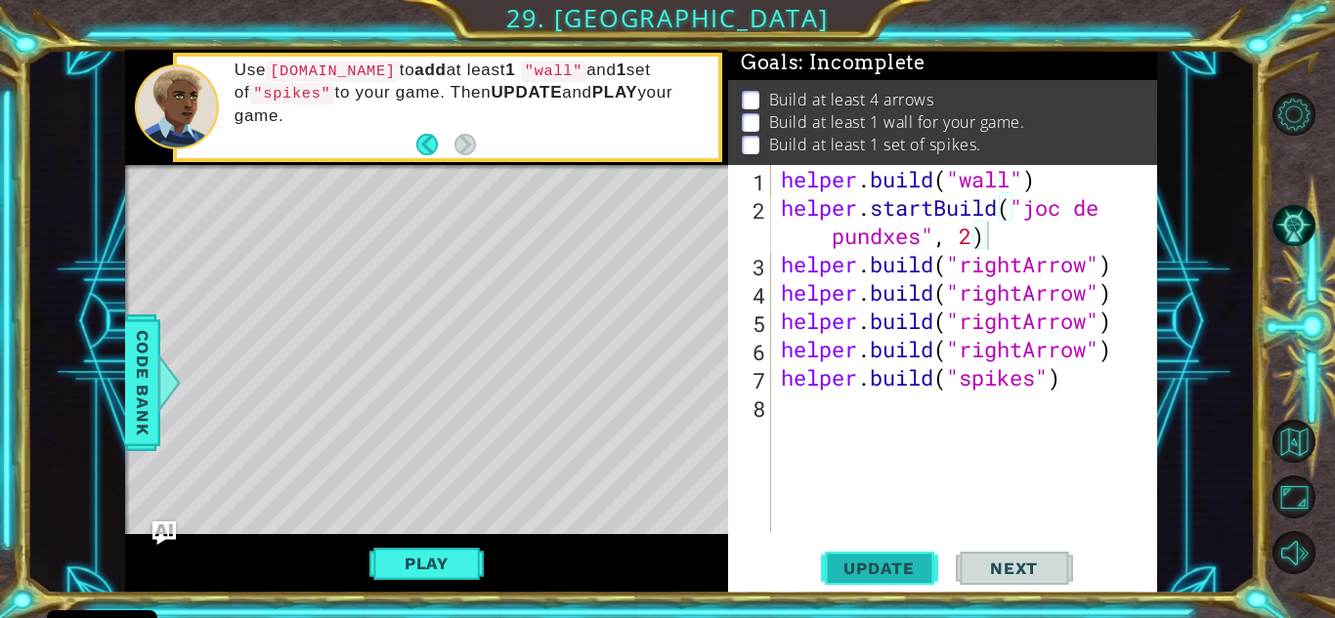
click at [848, 563] on span "Update" at bounding box center [879, 569] width 110 height 20
click at [791, 369] on div "1 2 3 4 5 helper . startBuild ( "wall" ) helper . startBuild ( "joc de pundxes"…" at bounding box center [641, 322] width 1032 height 544
click at [857, 417] on div "helper . build ( "wall" ) helper . startBuild ( "joc de pundxes" , 2 ) helper .…" at bounding box center [969, 377] width 385 height 425
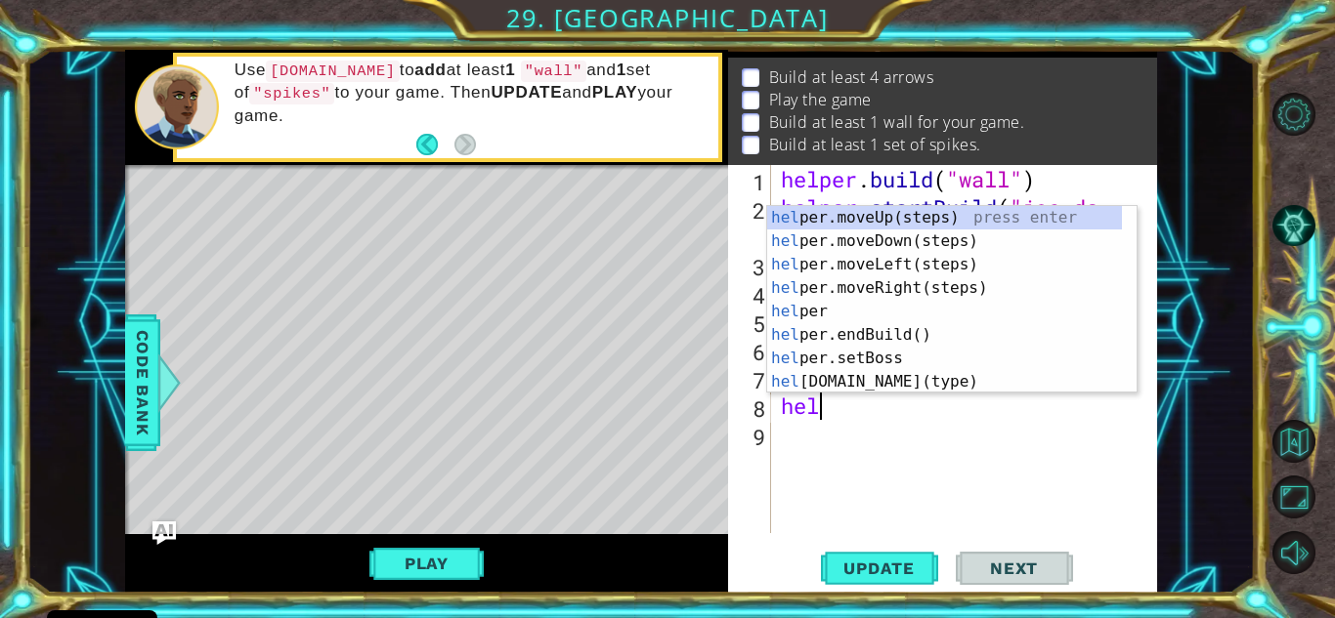
type textarea "help"
click at [887, 247] on div "help er.moveUp(steps) press enter help er.moveDown(steps) press enter help er.m…" at bounding box center [944, 323] width 355 height 234
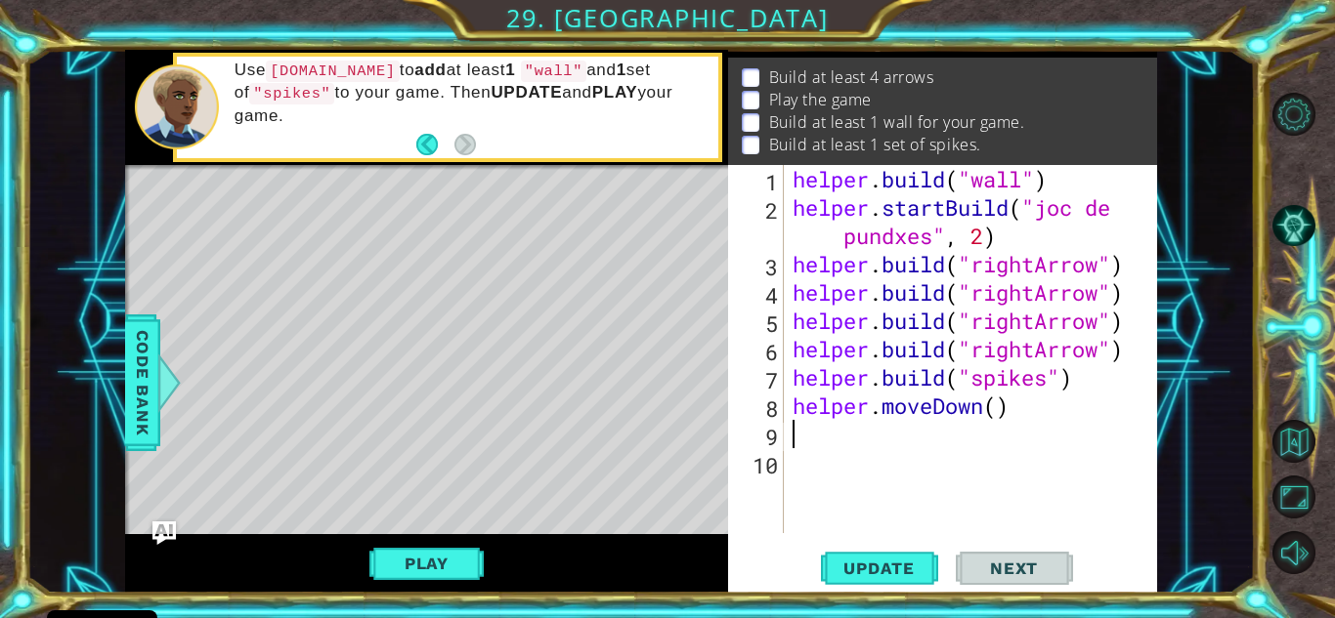
scroll to position [0, 0]
click at [1009, 400] on div "helper . build ( "wall" ) helper . startBuild ( "joc de pundxes" , 2 ) helper .…" at bounding box center [974, 377] width 373 height 425
click at [997, 407] on div "helper . build ( "wall" ) helper . startBuild ( "joc de pundxes" , 2 ) helper .…" at bounding box center [974, 377] width 373 height 425
type textarea "helper.moveDown(5)"
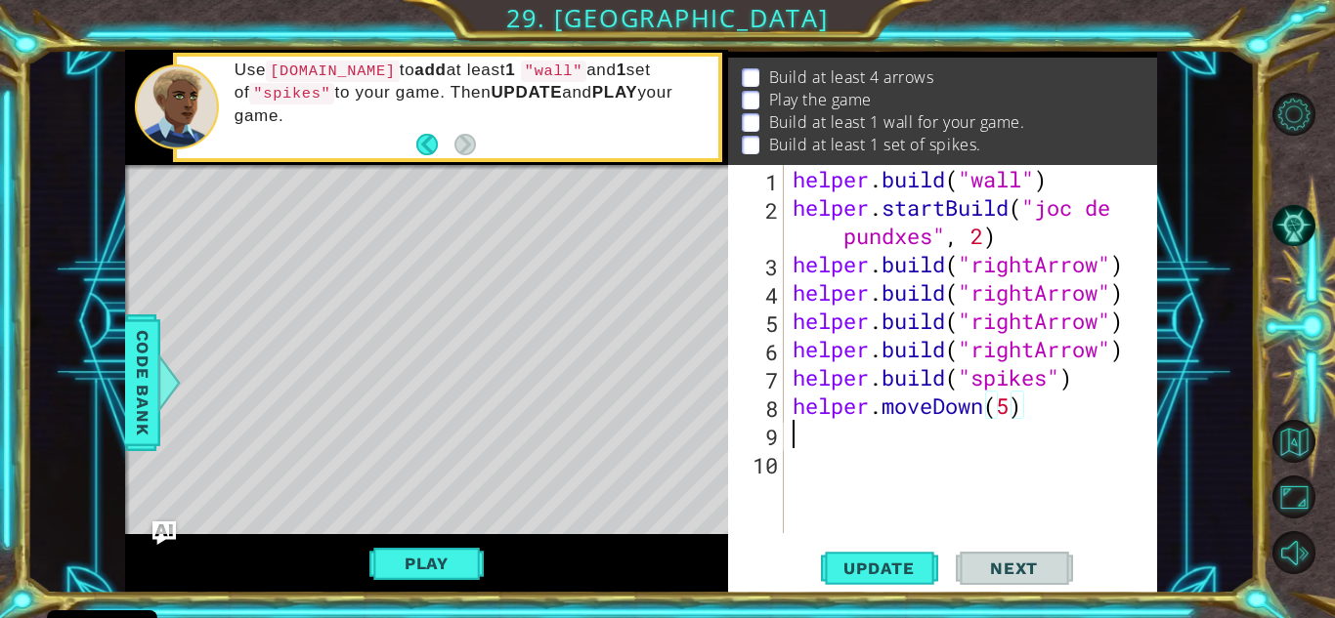
click at [879, 441] on div "helper . build ( "wall" ) helper . startBuild ( "joc de pundxes" , 2 ) helper .…" at bounding box center [974, 377] width 373 height 425
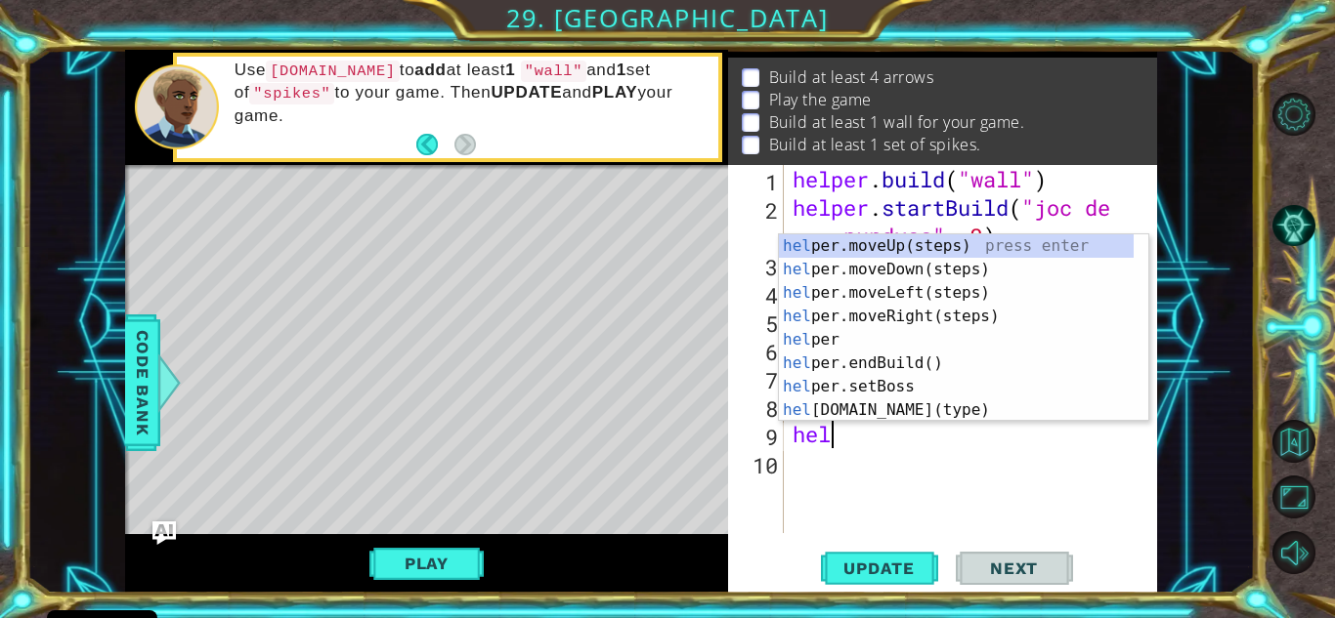
type textarea "help"
click at [914, 323] on div "help er.moveUp(steps) press enter help er.moveDown(steps) press enter help er.m…" at bounding box center [956, 351] width 355 height 234
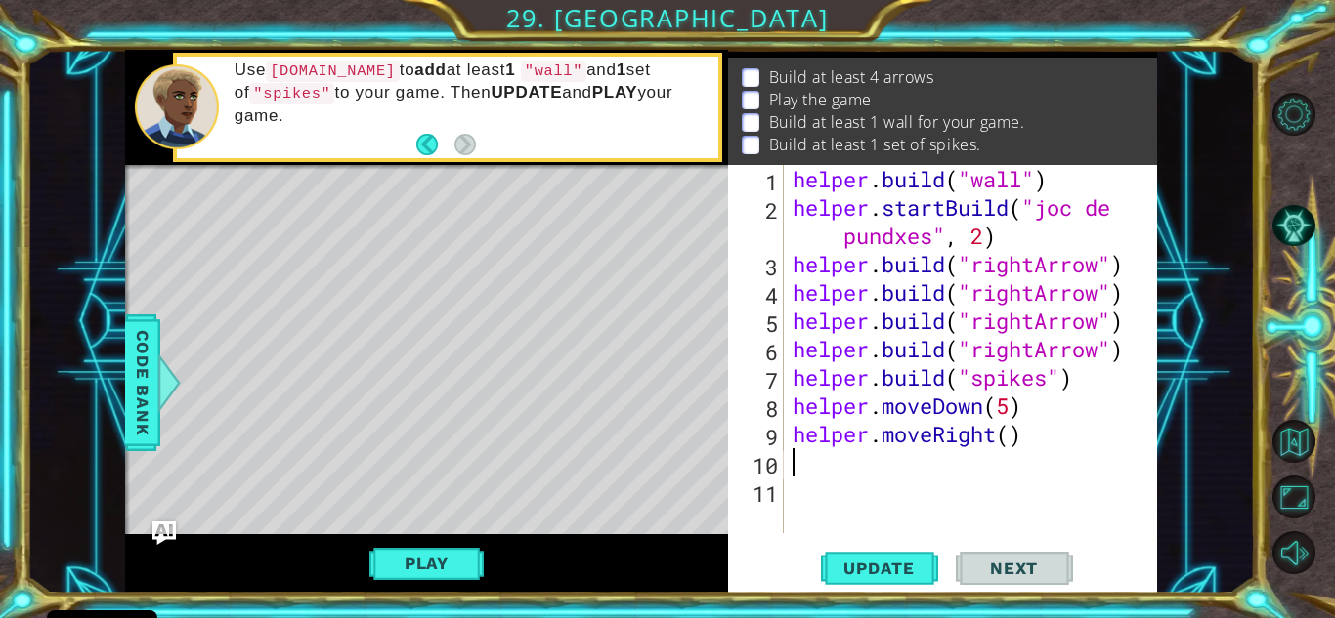
scroll to position [0, 0]
click at [1013, 451] on div "helper . build ( "wall" ) helper . startBuild ( "joc de pundxes" , 2 ) helper .…" at bounding box center [974, 377] width 373 height 425
click at [1015, 441] on div "helper . build ( "wall" ) helper . startBuild ( "joc de pundxes" , 2 ) helper .…" at bounding box center [974, 377] width 373 height 425
click at [858, 563] on span "Update" at bounding box center [879, 569] width 110 height 20
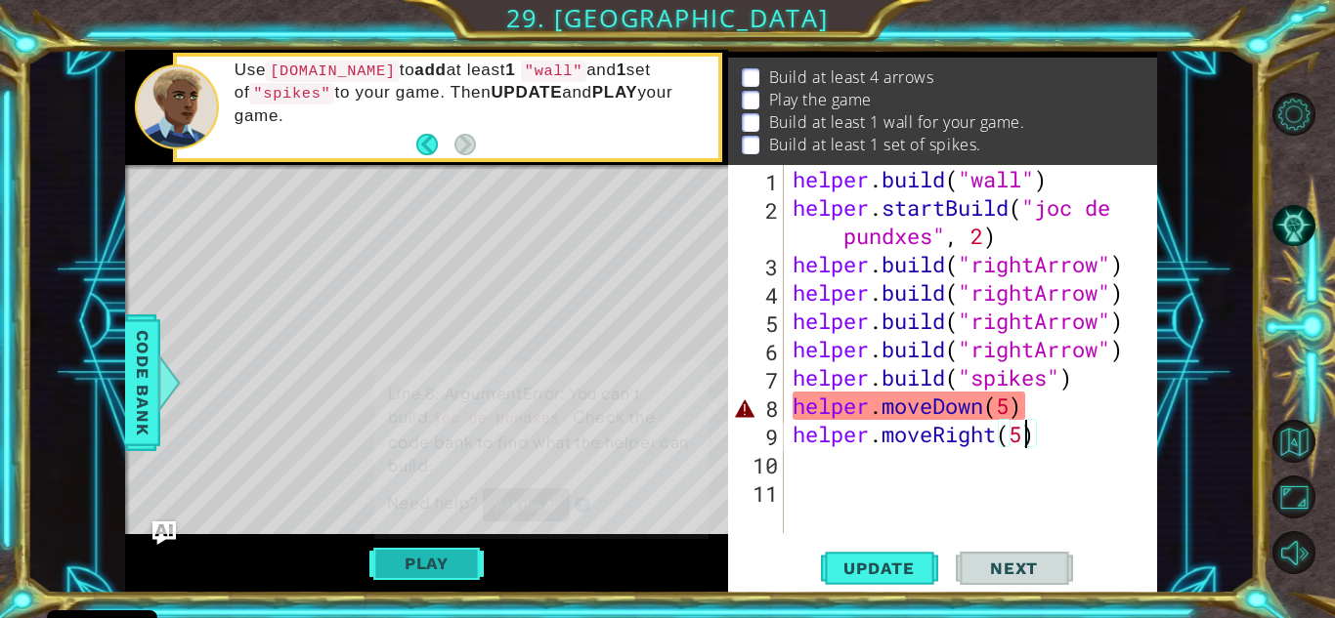
click at [454, 551] on button "Play" at bounding box center [426, 563] width 114 height 37
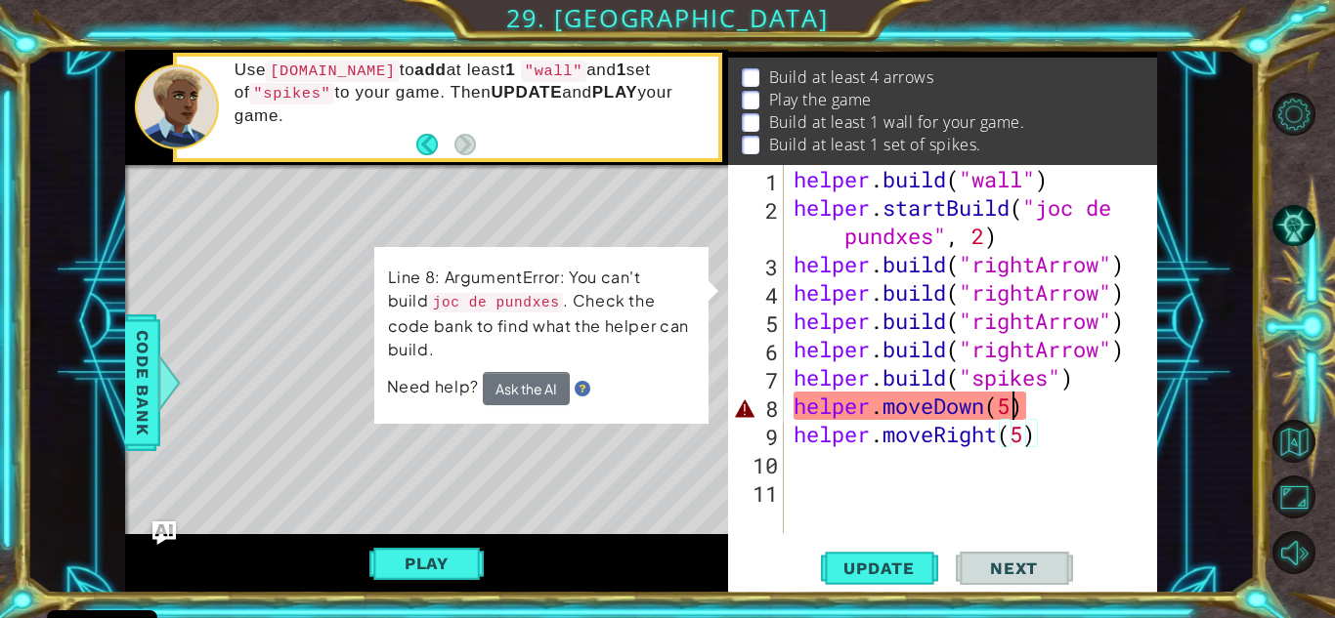
click at [1010, 403] on div "helper . build ( "wall" ) helper . startBuild ( "joc de pundxes" , 2 ) helper .…" at bounding box center [975, 377] width 372 height 425
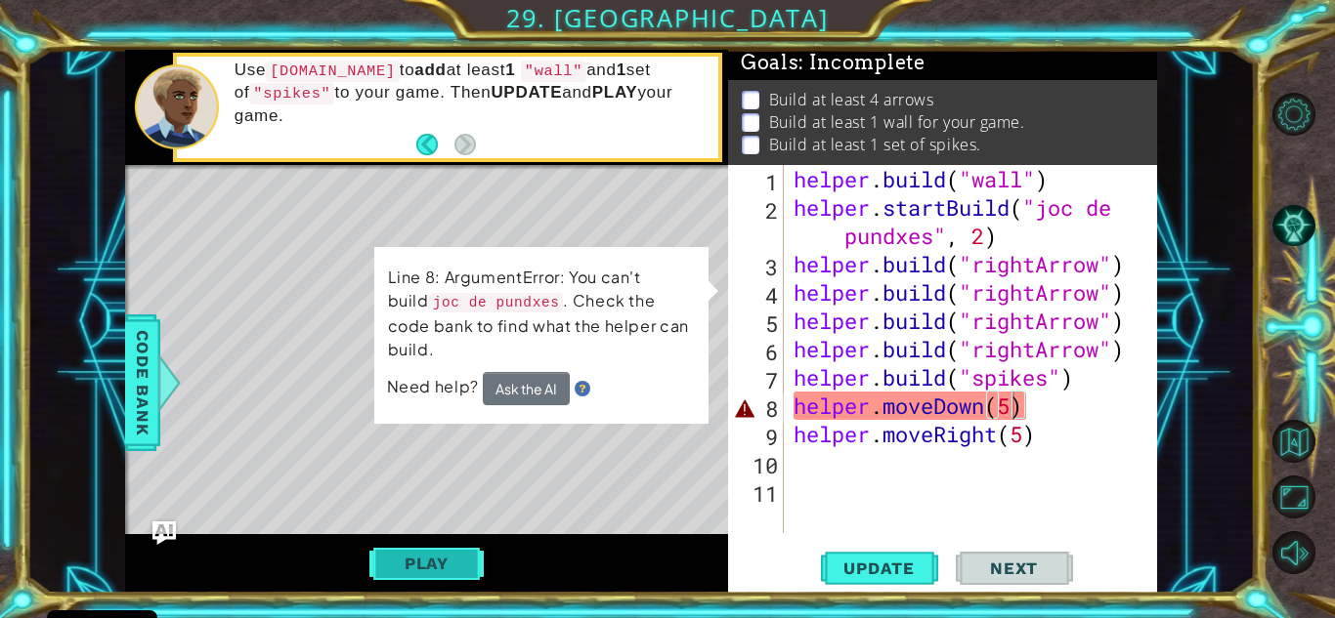
click at [447, 571] on button "Play" at bounding box center [426, 563] width 114 height 37
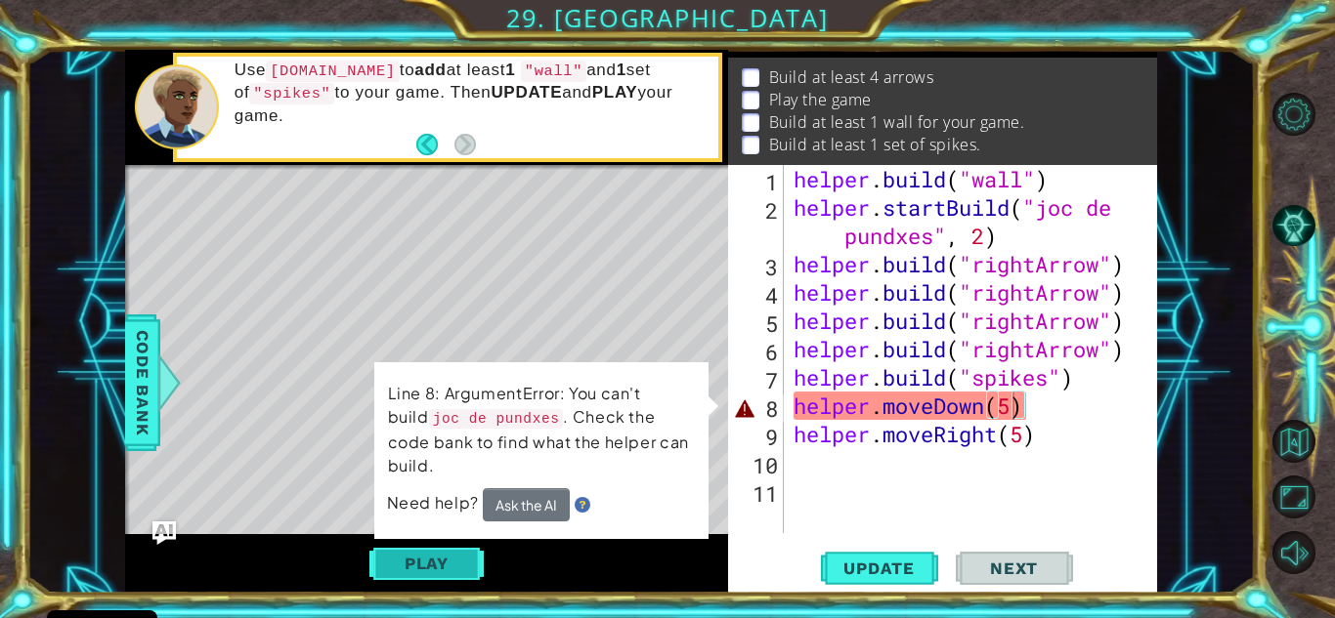
click at [452, 564] on button "Play" at bounding box center [426, 563] width 114 height 37
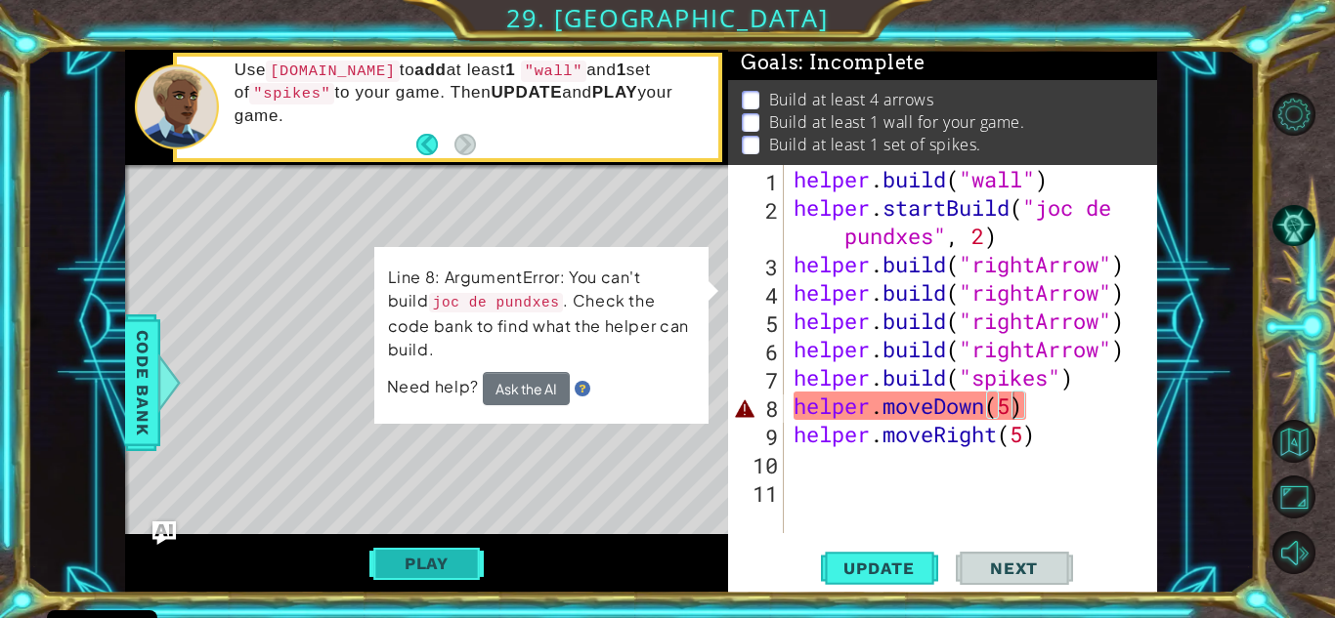
click at [452, 564] on button "Play" at bounding box center [426, 563] width 114 height 37
click at [1009, 406] on div "helper . build ( "wall" ) helper . startBuild ( "joc de pundxes" , 2 ) helper .…" at bounding box center [975, 377] width 372 height 425
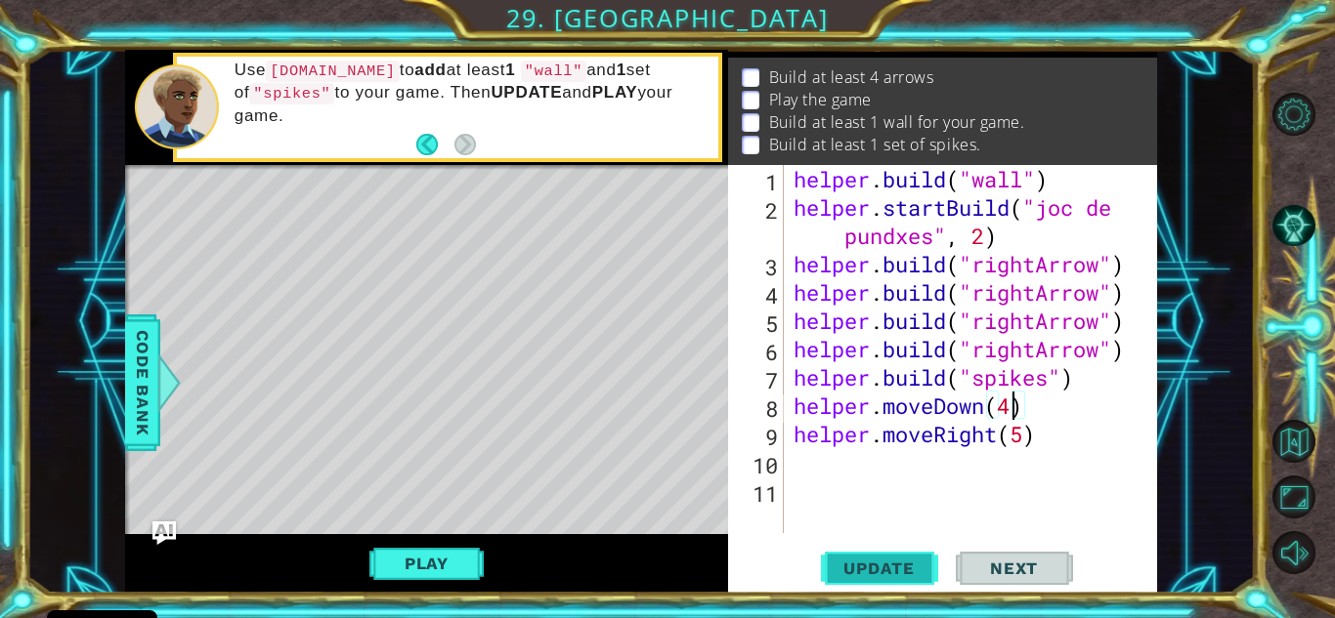
type textarea "helper.moveDown(4)"
click at [902, 569] on span "Update" at bounding box center [879, 569] width 110 height 20
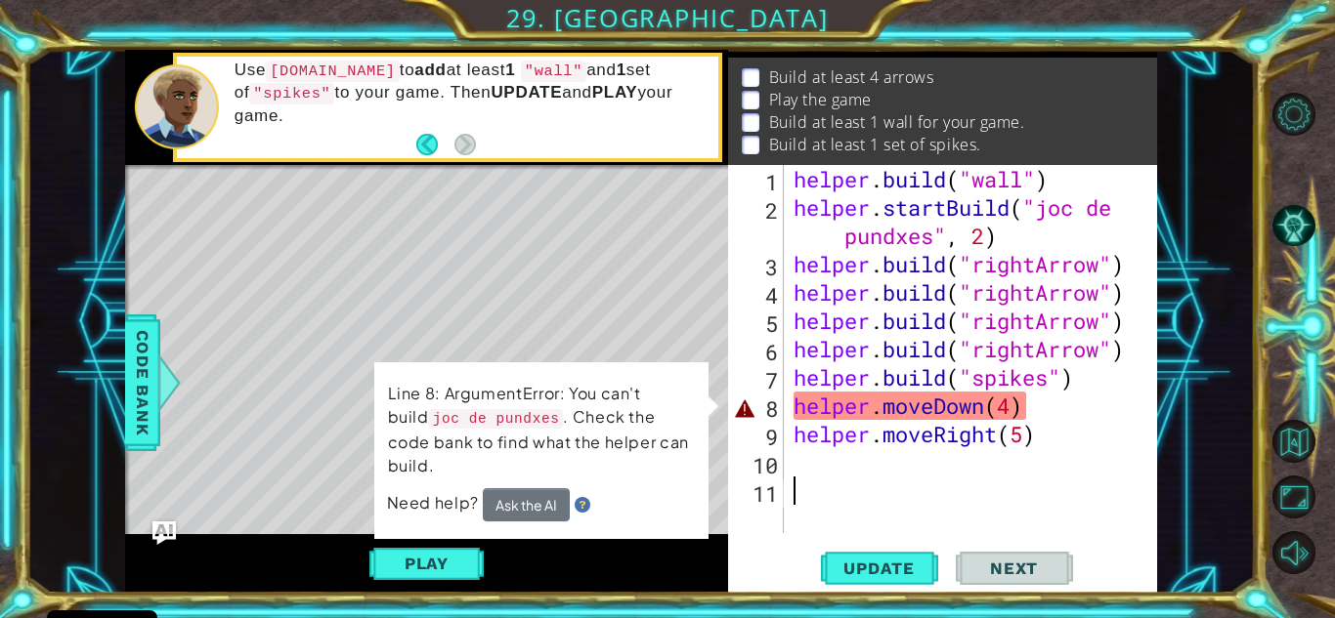
click at [392, 559] on button "Play" at bounding box center [426, 563] width 114 height 37
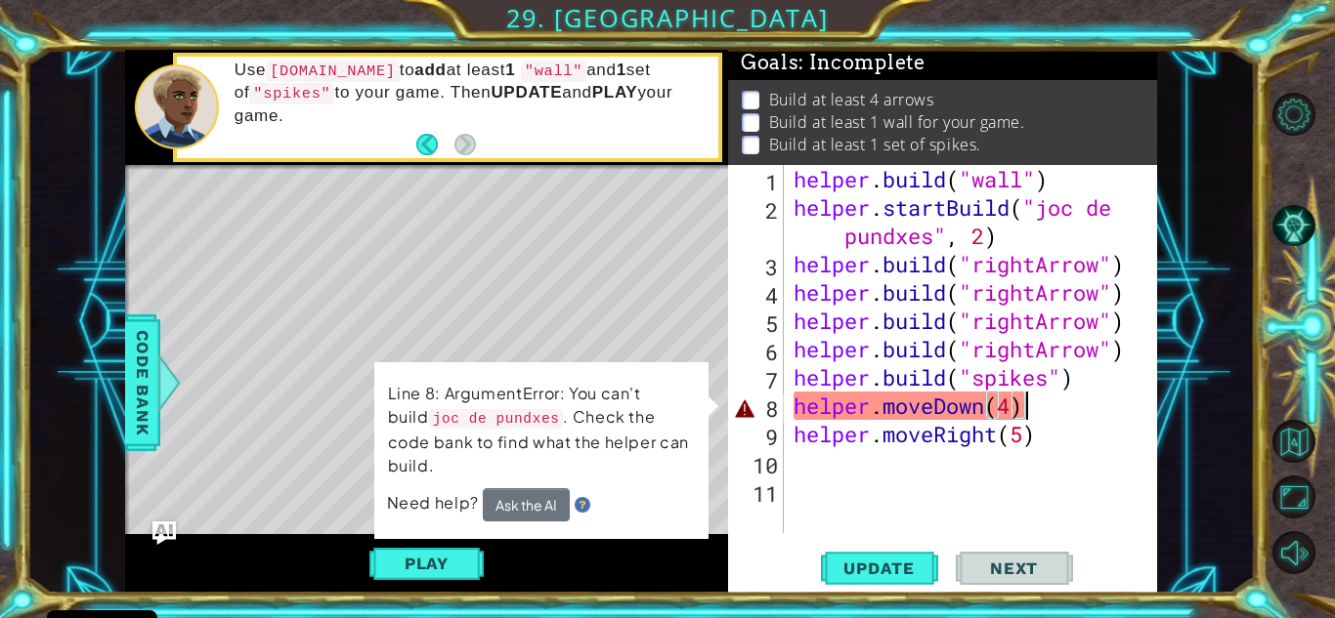
click at [1028, 400] on div "helper . build ( "wall" ) helper . startBuild ( "joc de pundxes" , 2 ) helper .…" at bounding box center [975, 377] width 372 height 425
click at [1018, 406] on div "helper . build ( "wall" ) helper . startBuild ( "joc de pundxes" , 2 ) helper .…" at bounding box center [975, 377] width 372 height 425
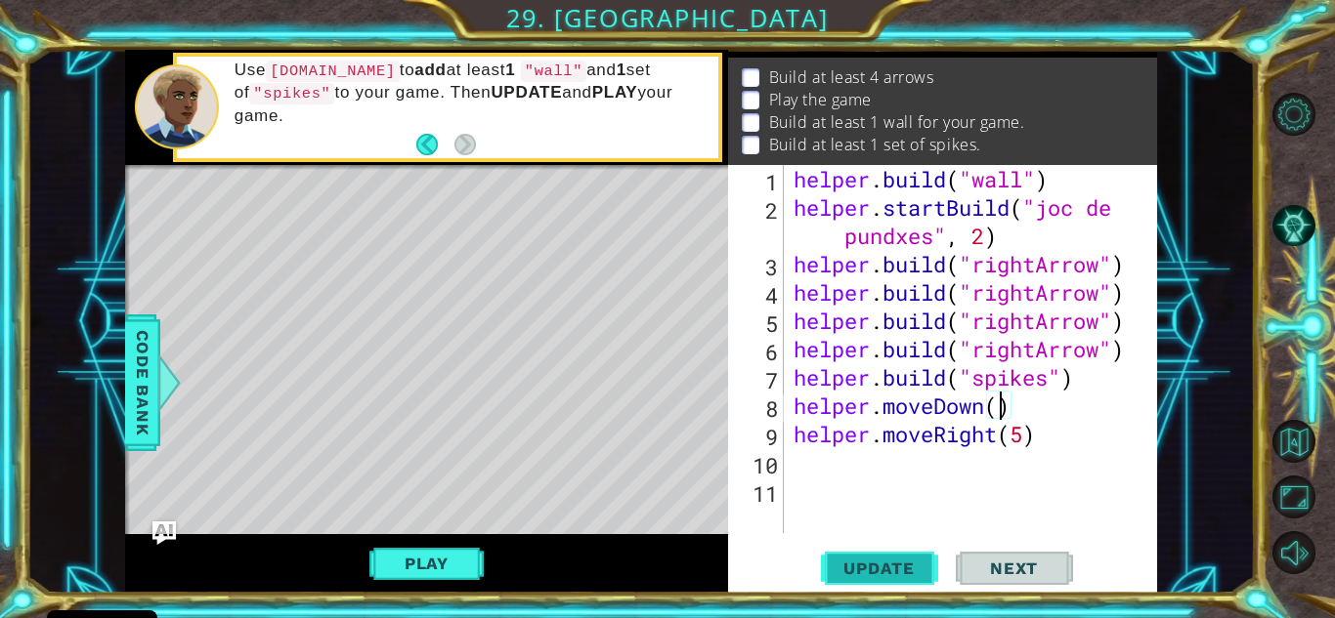
click at [871, 572] on span "Update" at bounding box center [879, 569] width 110 height 20
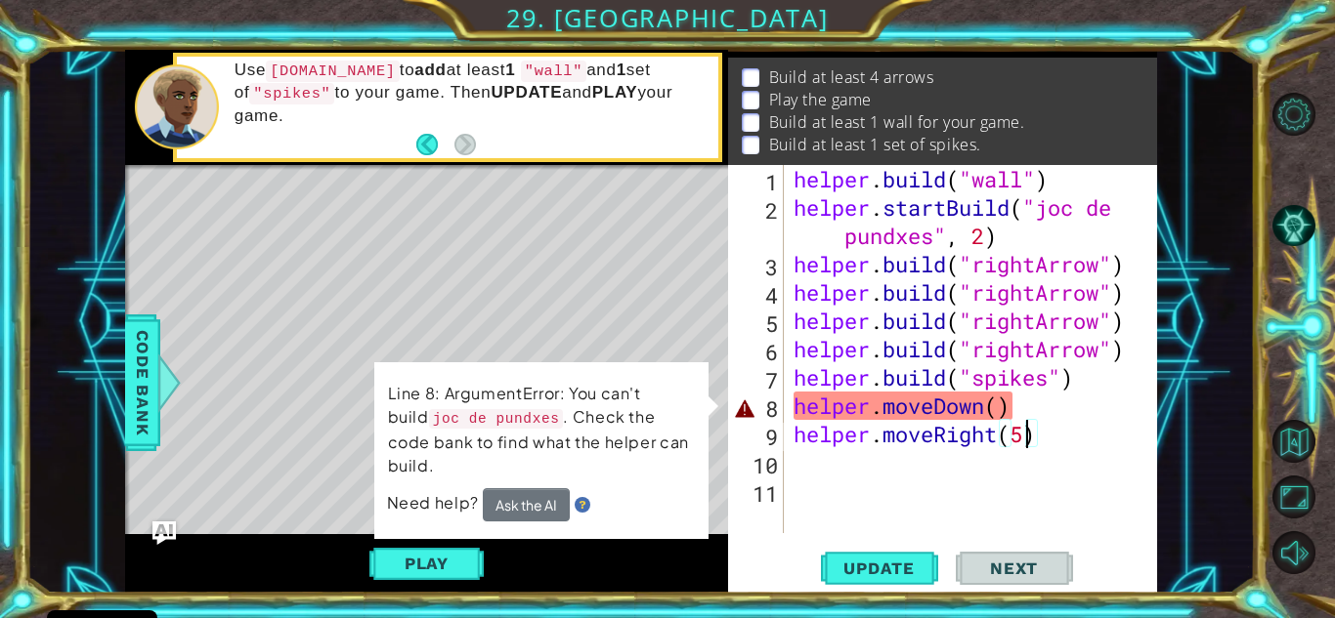
click at [1032, 426] on div "helper . build ( "wall" ) helper . startBuild ( "joc de pundxes" , 2 ) helper .…" at bounding box center [975, 377] width 372 height 425
click at [882, 415] on div "helper . build ( "wall" ) helper . startBuild ( "joc de pundxes" , 2 ) helper .…" at bounding box center [975, 377] width 372 height 425
drag, startPoint x: 1040, startPoint y: 409, endPoint x: 1020, endPoint y: 407, distance: 19.6
click at [1020, 407] on div "helper . build ( "wall" ) helper . startBuild ( "joc de pundxes" , 2 ) helper .…" at bounding box center [975, 377] width 372 height 425
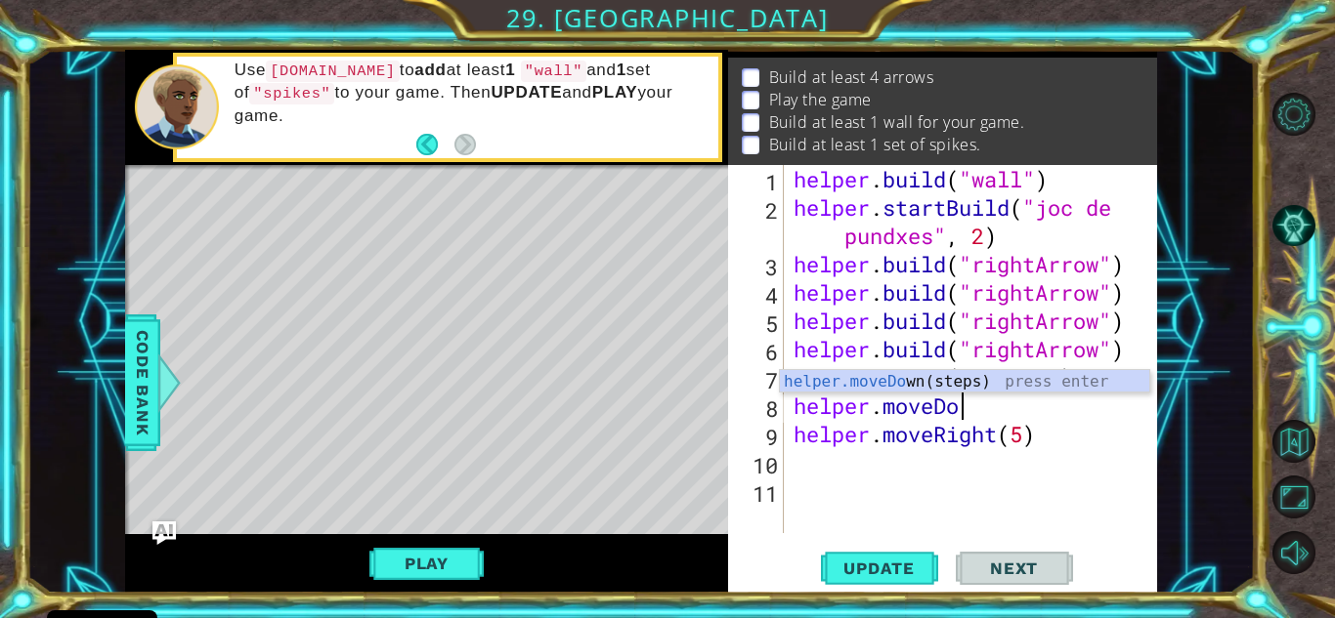
type textarea "helper.moveD"
click at [956, 379] on div "helper.moveD own(steps) press enter" at bounding box center [964, 405] width 369 height 70
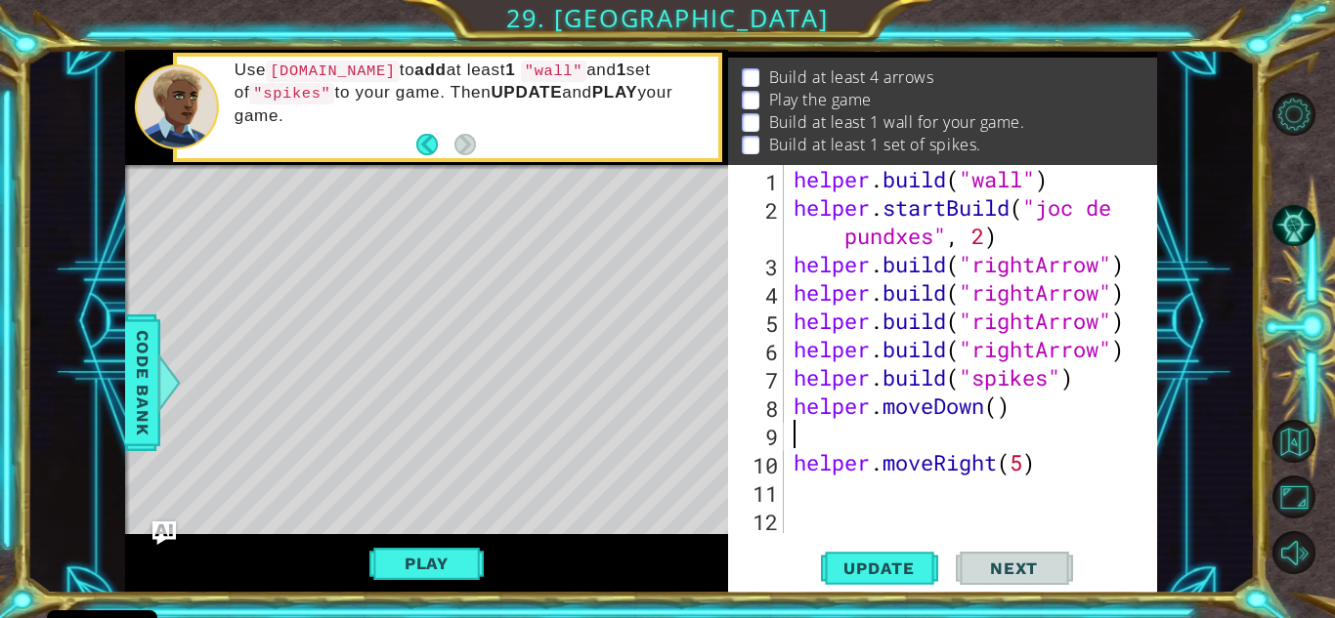
click at [1004, 407] on div "helper . build ( "wall" ) helper . startBuild ( "joc de pundxes" , 2 ) helper .…" at bounding box center [975, 377] width 372 height 425
type textarea "helper.moveDown(5)"
click at [970, 446] on div "helper . build ( "wall" ) helper . startBuild ( "joc de pundxes" , 2 ) helper .…" at bounding box center [975, 377] width 372 height 425
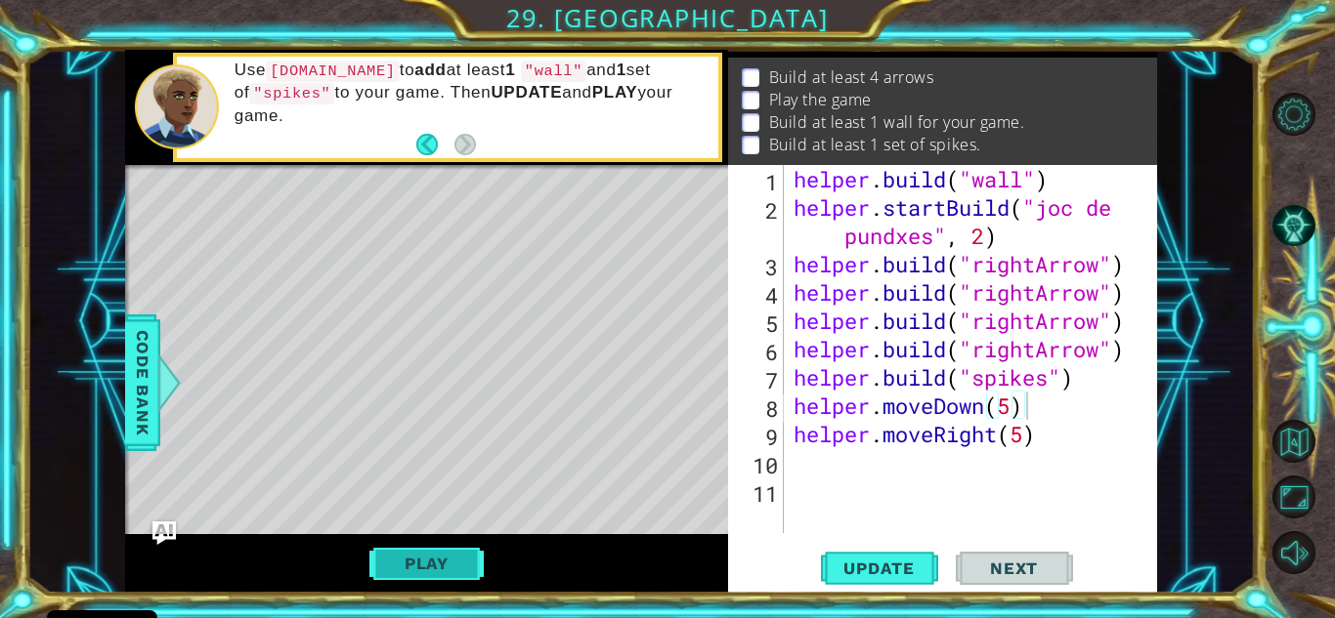
click at [410, 575] on button "Play" at bounding box center [426, 563] width 114 height 37
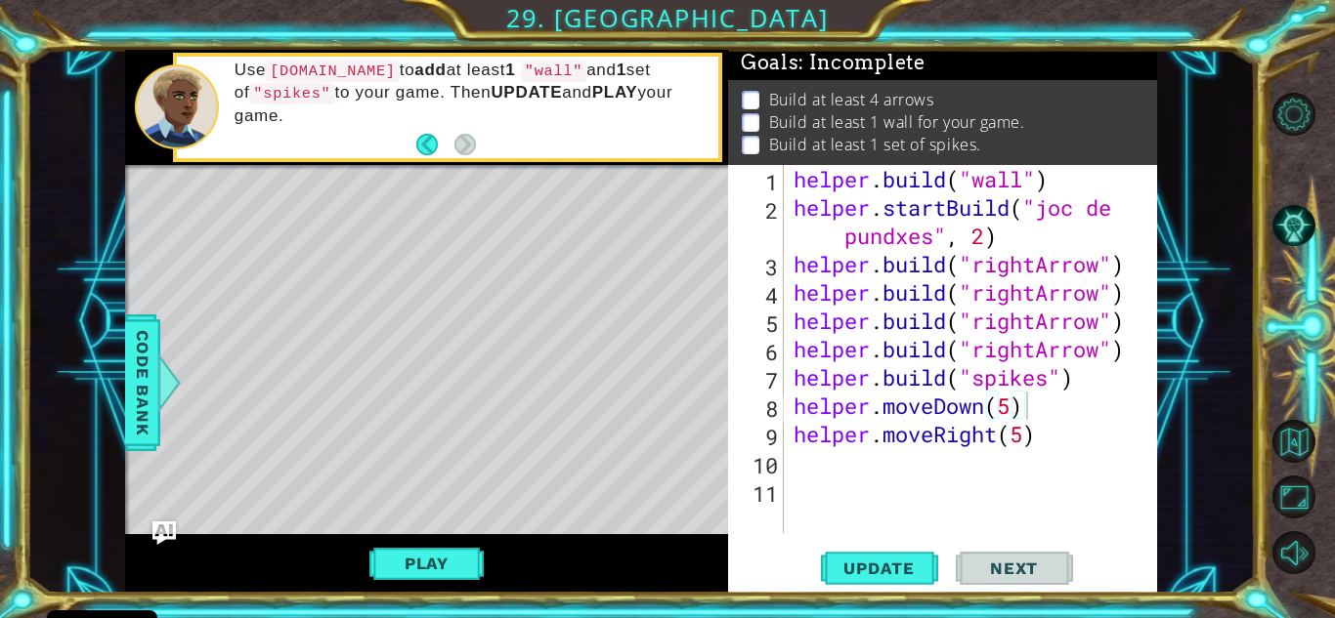
click at [819, 573] on div "Update Next" at bounding box center [946, 568] width 429 height 43
click at [831, 570] on span "Update" at bounding box center [879, 569] width 110 height 20
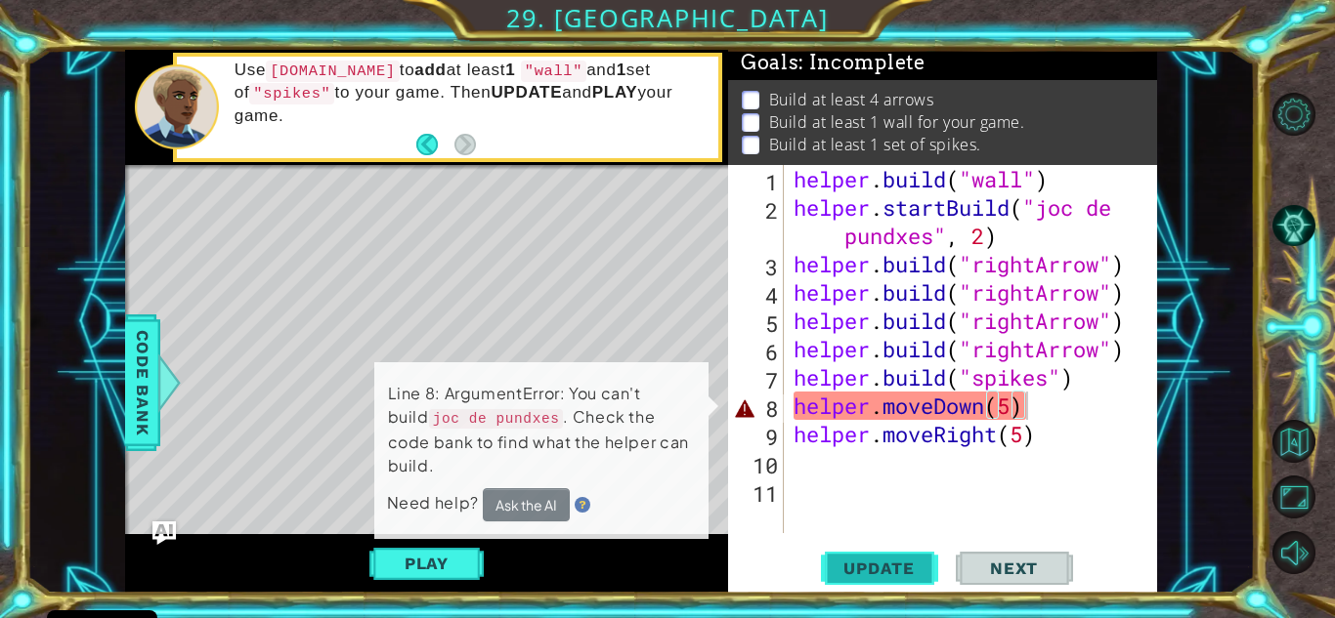
click at [872, 574] on span "Update" at bounding box center [879, 569] width 110 height 20
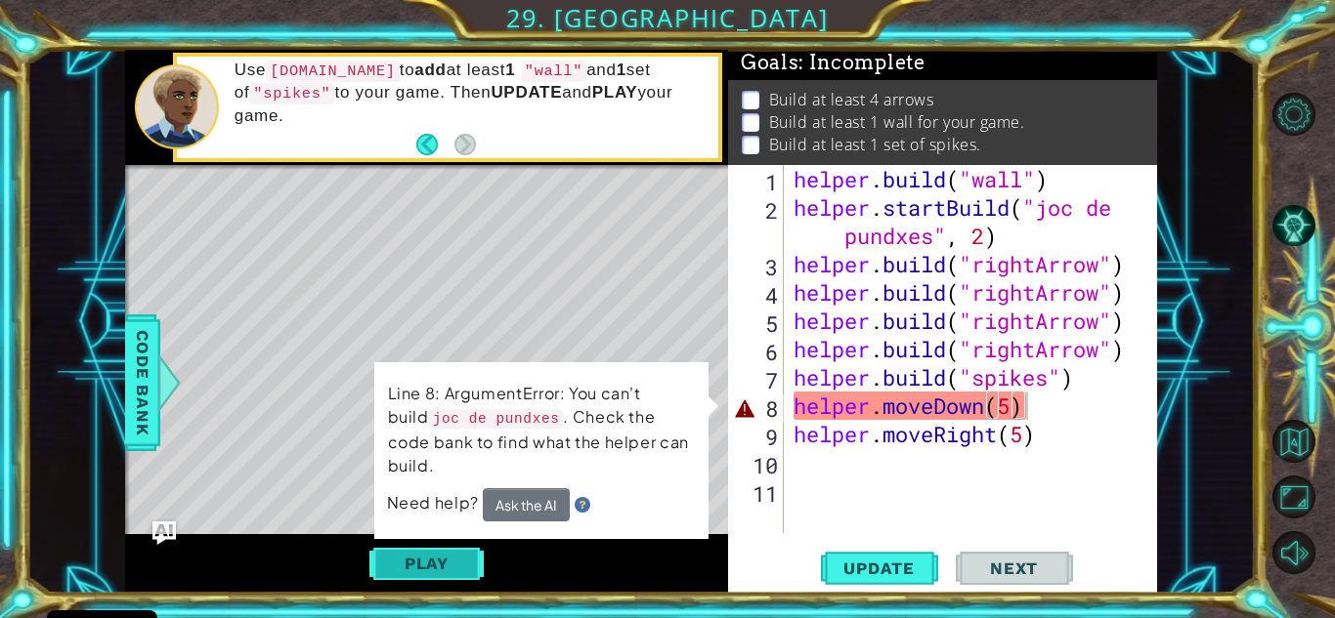
click at [444, 559] on button "Play" at bounding box center [426, 563] width 114 height 37
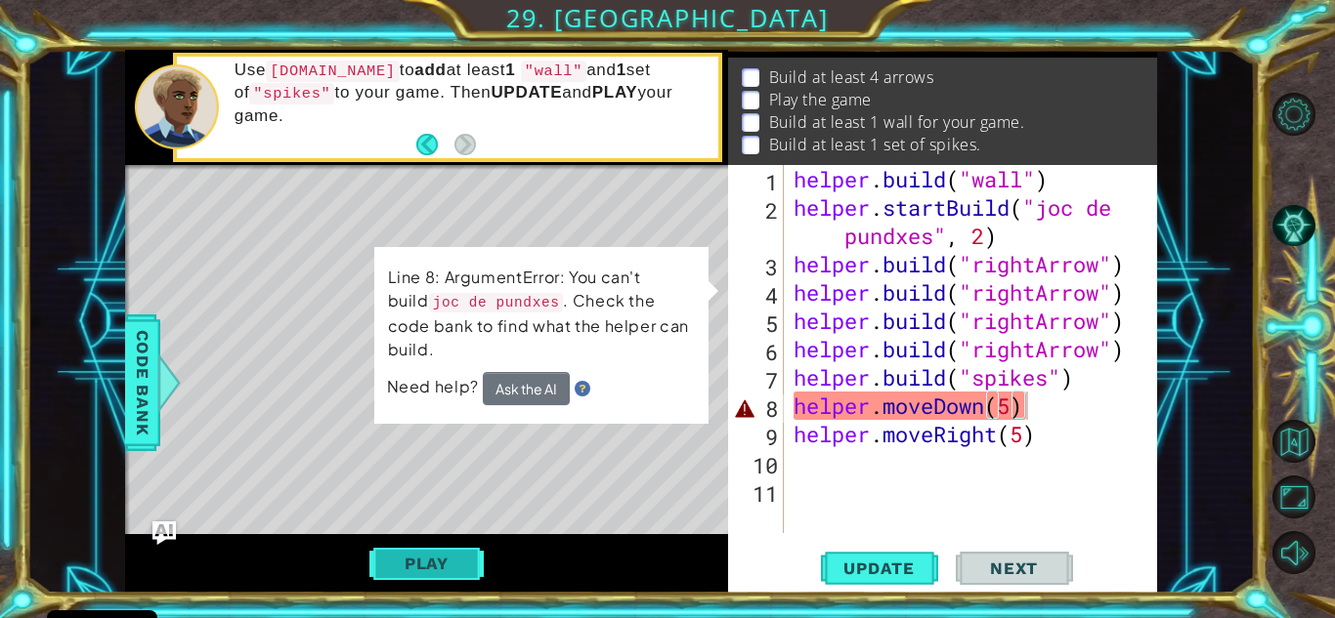
click at [478, 573] on button "Play" at bounding box center [426, 563] width 114 height 37
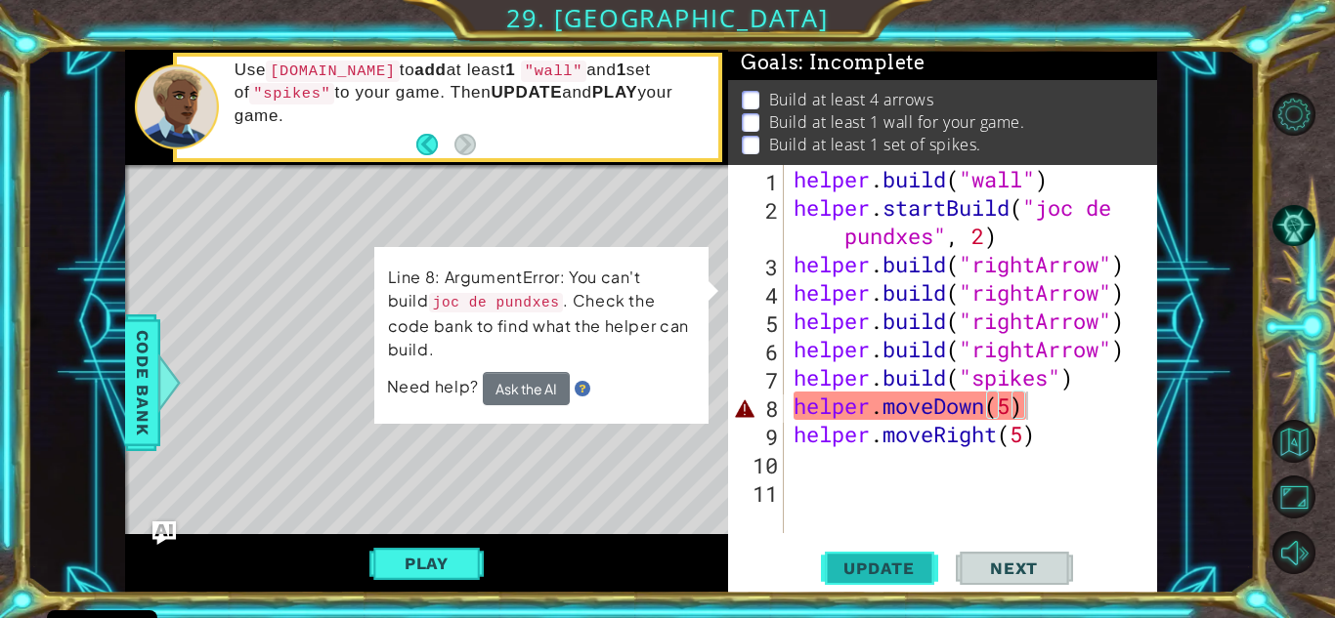
click at [868, 555] on button "Update" at bounding box center [879, 568] width 117 height 43
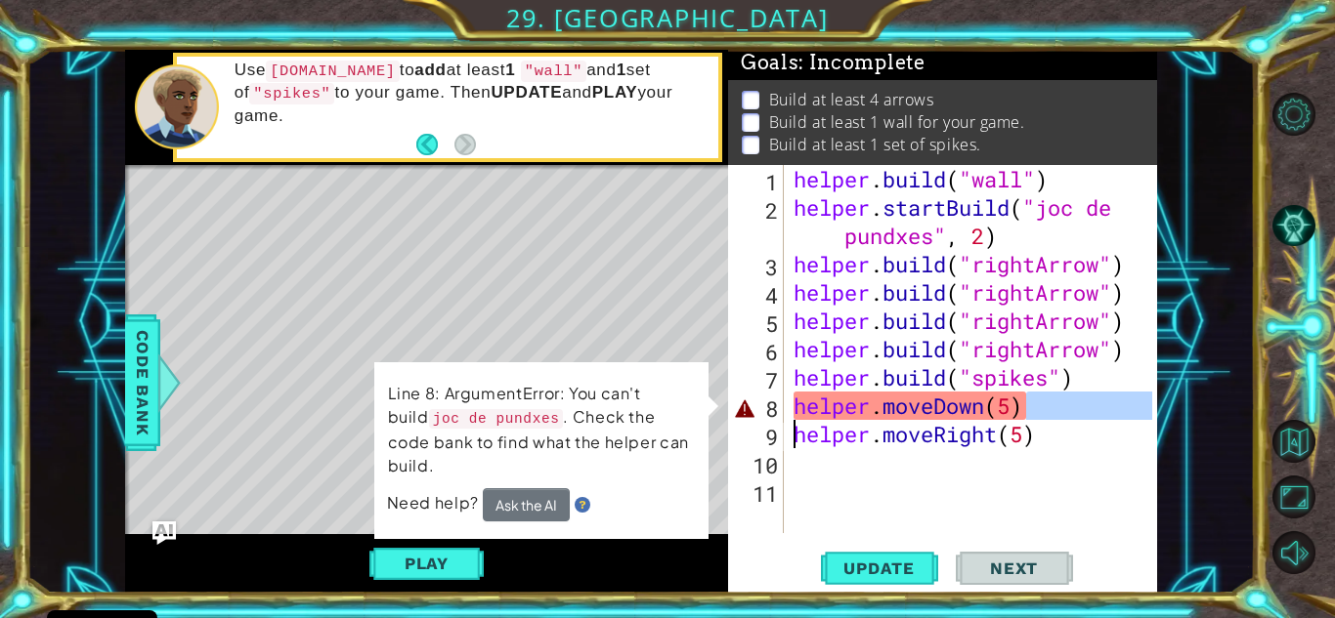
drag, startPoint x: 1026, startPoint y: 407, endPoint x: 752, endPoint y: 421, distance: 273.9
click at [752, 421] on div "helper.moveDown(5) 1 2 3 4 5 6 7 8 9 10 11 helper . build ( "wall" ) helper . s…" at bounding box center [940, 349] width 424 height 368
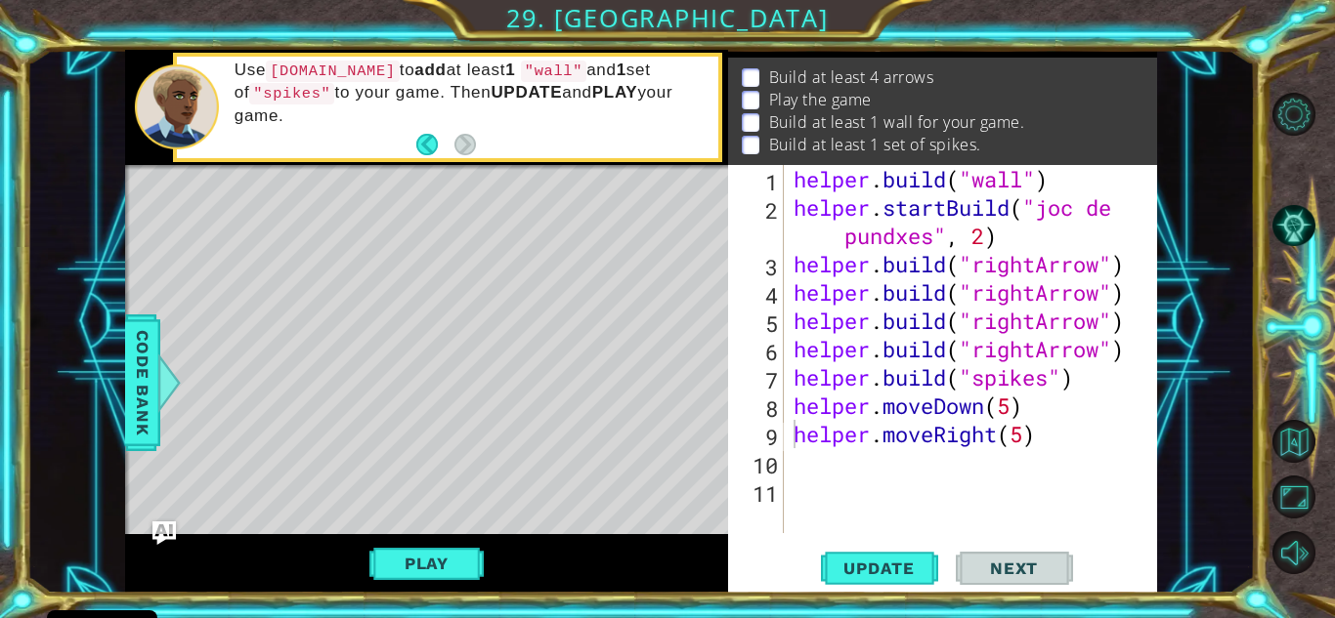
click at [852, 601] on div "1 2 3 4 5 helper . startBuild ( "wall" ) helper . startBuild ( "joc de pundxes"…" at bounding box center [667, 309] width 1335 height 618
click at [883, 562] on span "Update" at bounding box center [879, 569] width 110 height 20
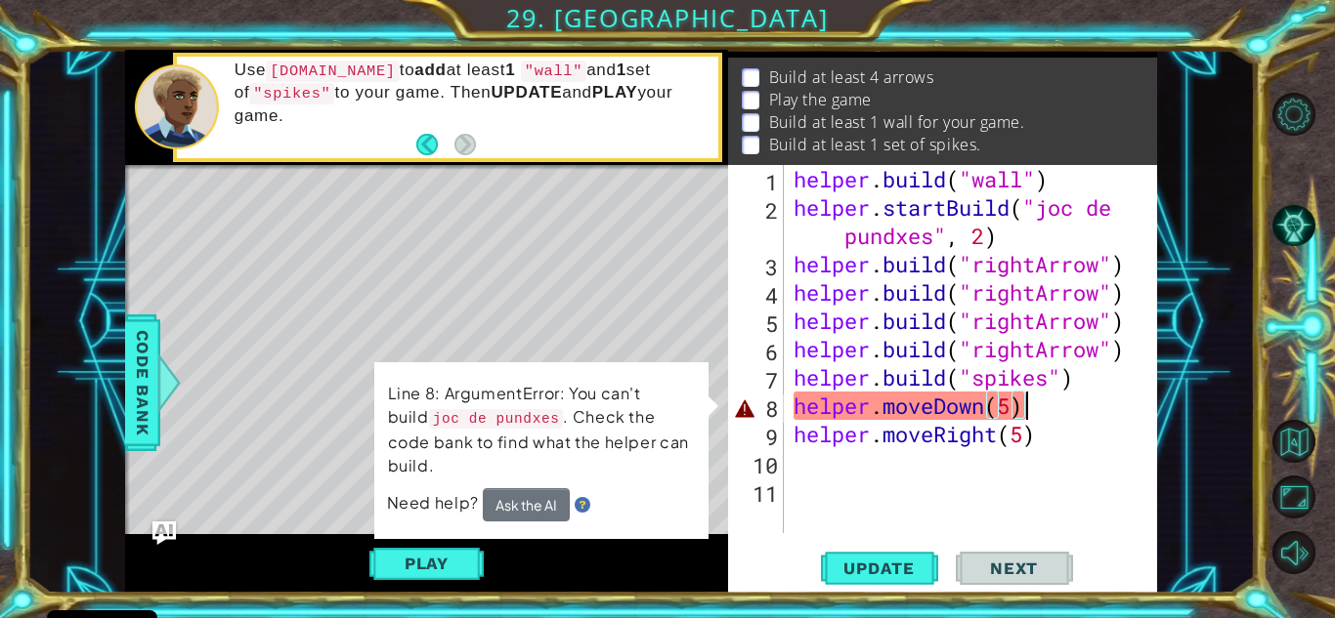
click at [1038, 409] on div "helper . build ( "wall" ) helper . startBuild ( "joc de pundxes" , 2 ) helper .…" at bounding box center [975, 377] width 372 height 425
type textarea "helper.moveDown(5)"
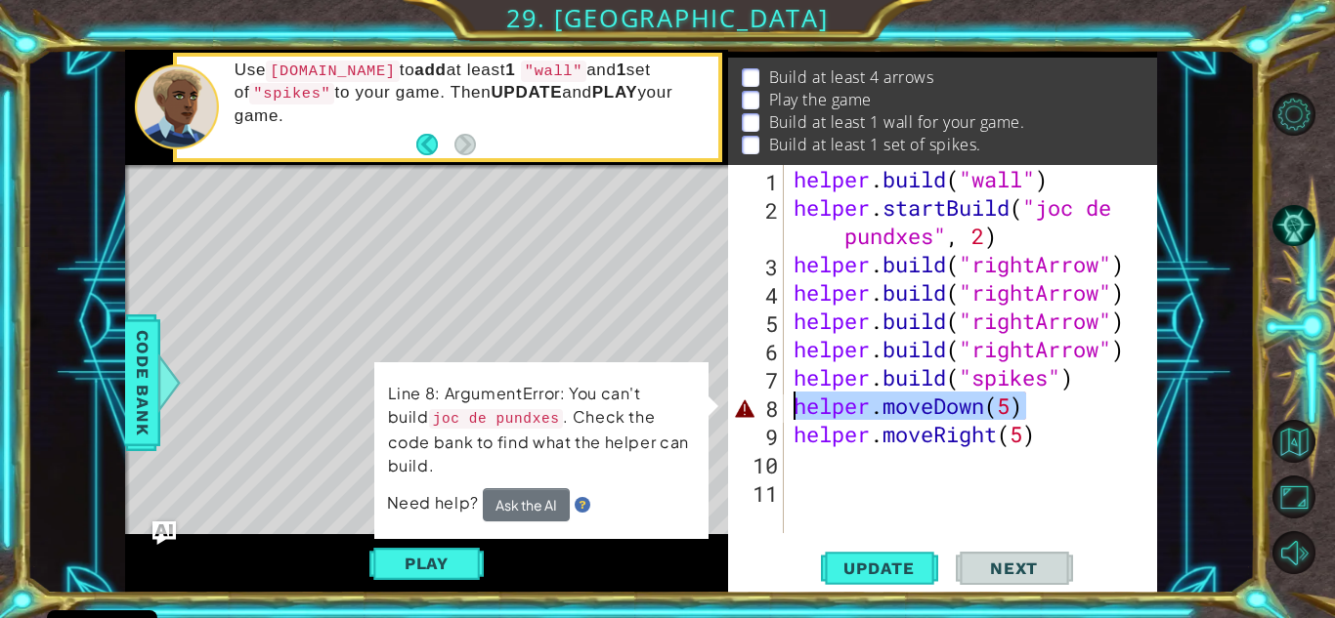
drag, startPoint x: 1038, startPoint y: 409, endPoint x: 784, endPoint y: 414, distance: 254.1
click at [784, 414] on div "helper.moveDown(5) 1 2 3 4 5 6 7 8 9 10 11 helper . build ( "wall" ) helper . s…" at bounding box center [940, 349] width 424 height 368
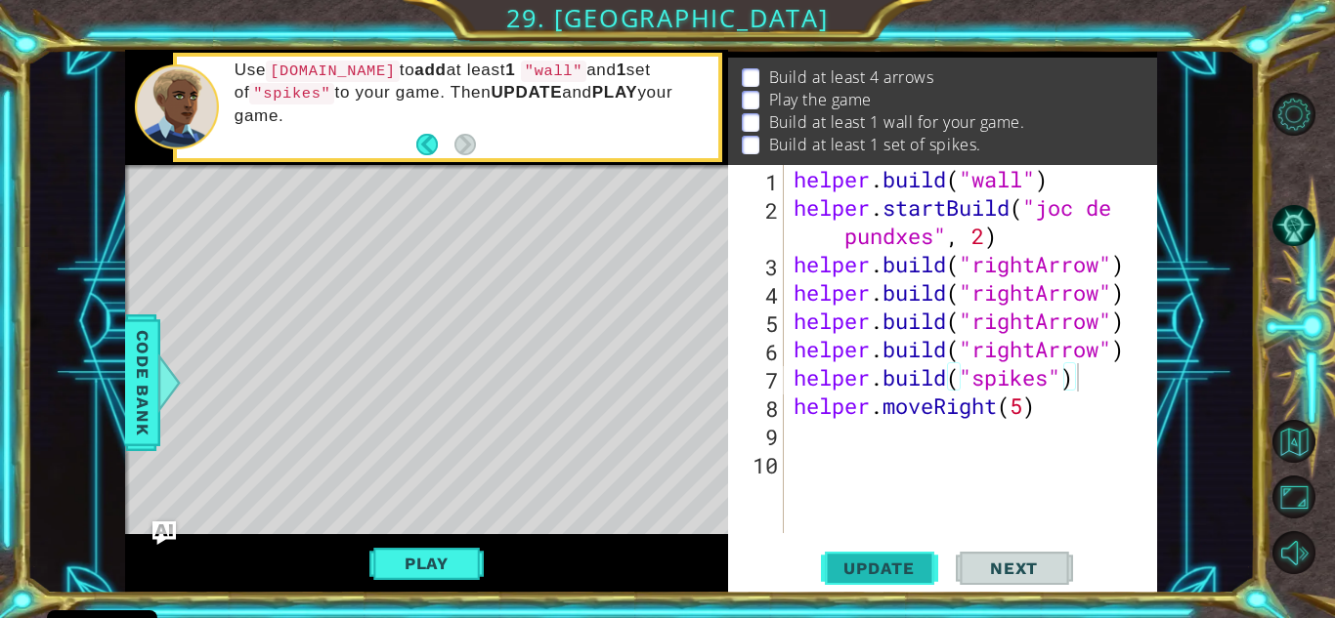
click at [835, 570] on span "Update" at bounding box center [879, 569] width 110 height 20
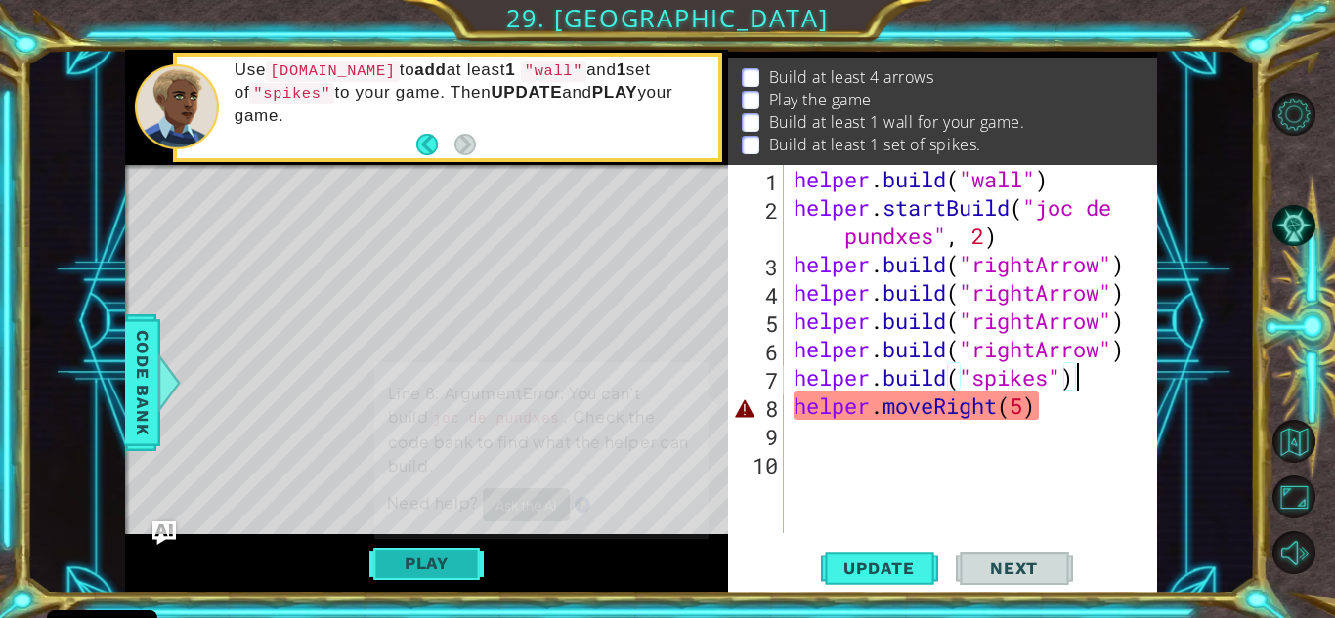
click at [446, 558] on button "Play" at bounding box center [426, 563] width 114 height 37
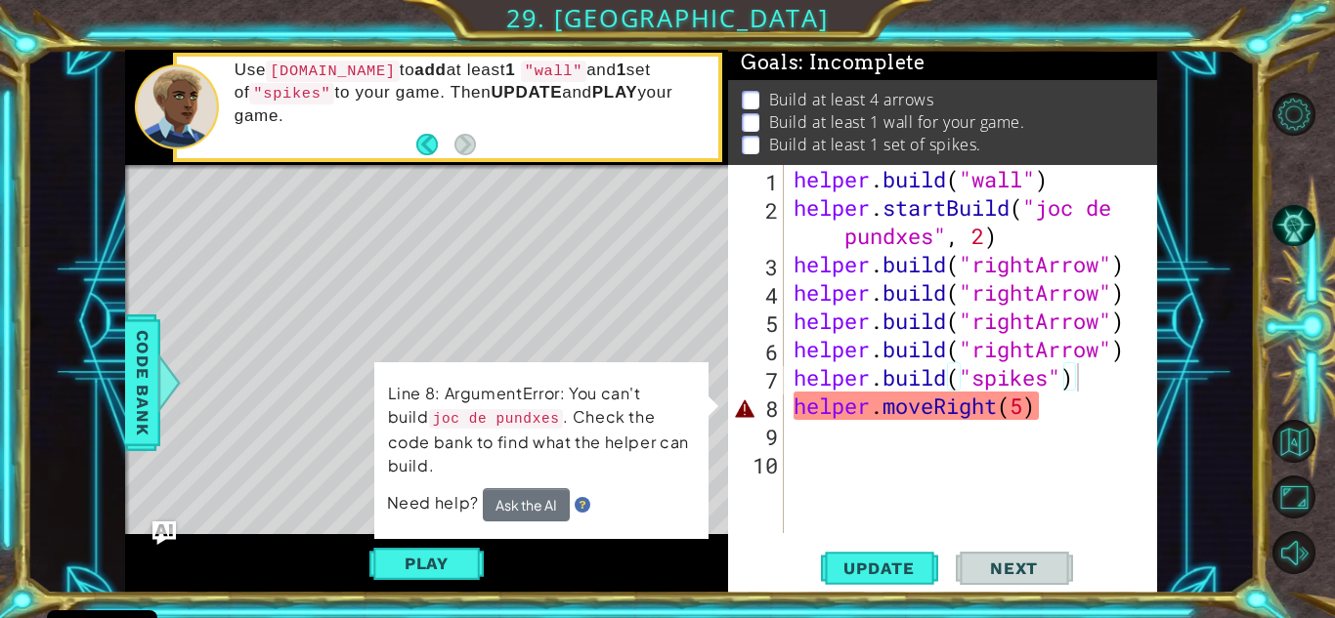
type textarea "helper.moveRight(5)"
click at [1053, 412] on div "helper . build ( "wall" ) helper . startBuild ( "joc de pundxes" , 2 ) helper .…" at bounding box center [975, 377] width 372 height 425
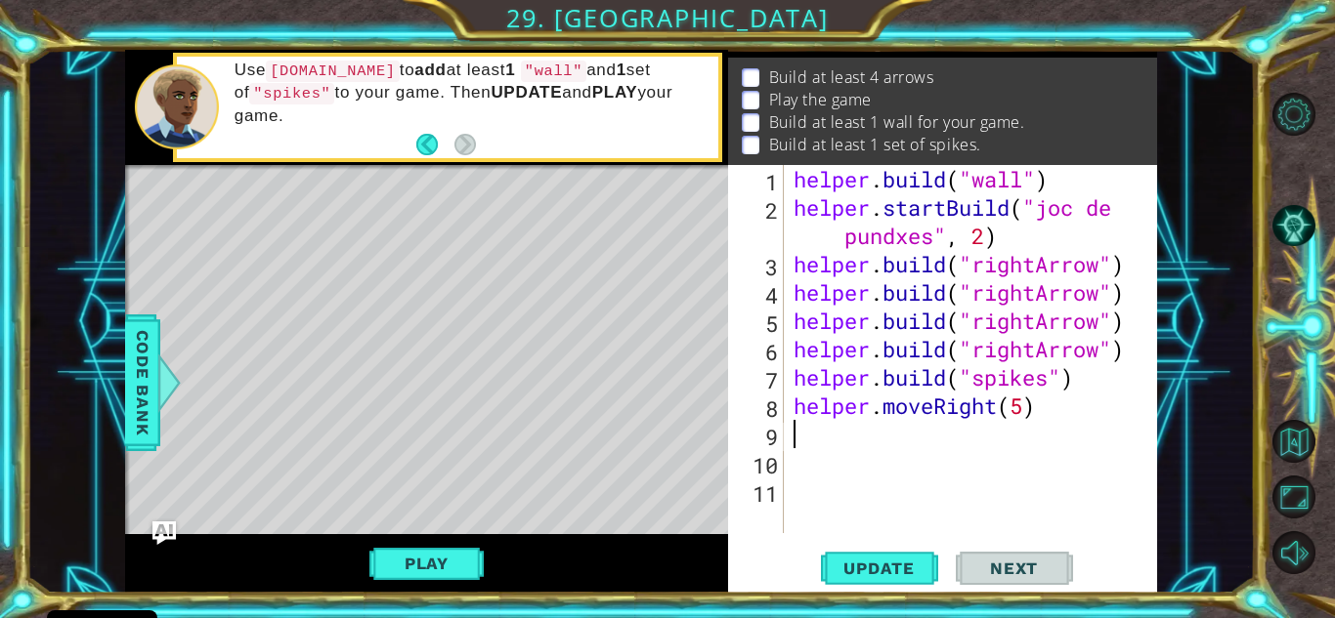
click at [1055, 405] on div "helper . build ( "wall" ) helper . startBuild ( "joc de pundxes" , 2 ) helper .…" at bounding box center [975, 377] width 372 height 425
type textarea "helper.moveRight(5)"
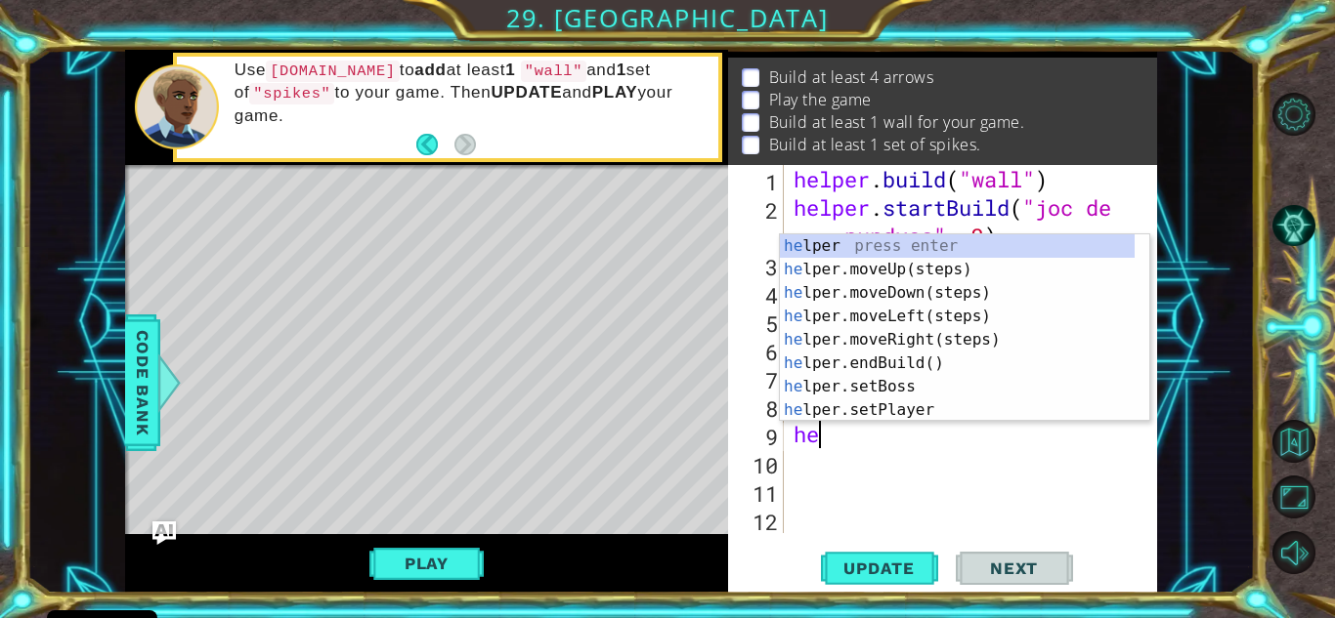
type textarea "hel"
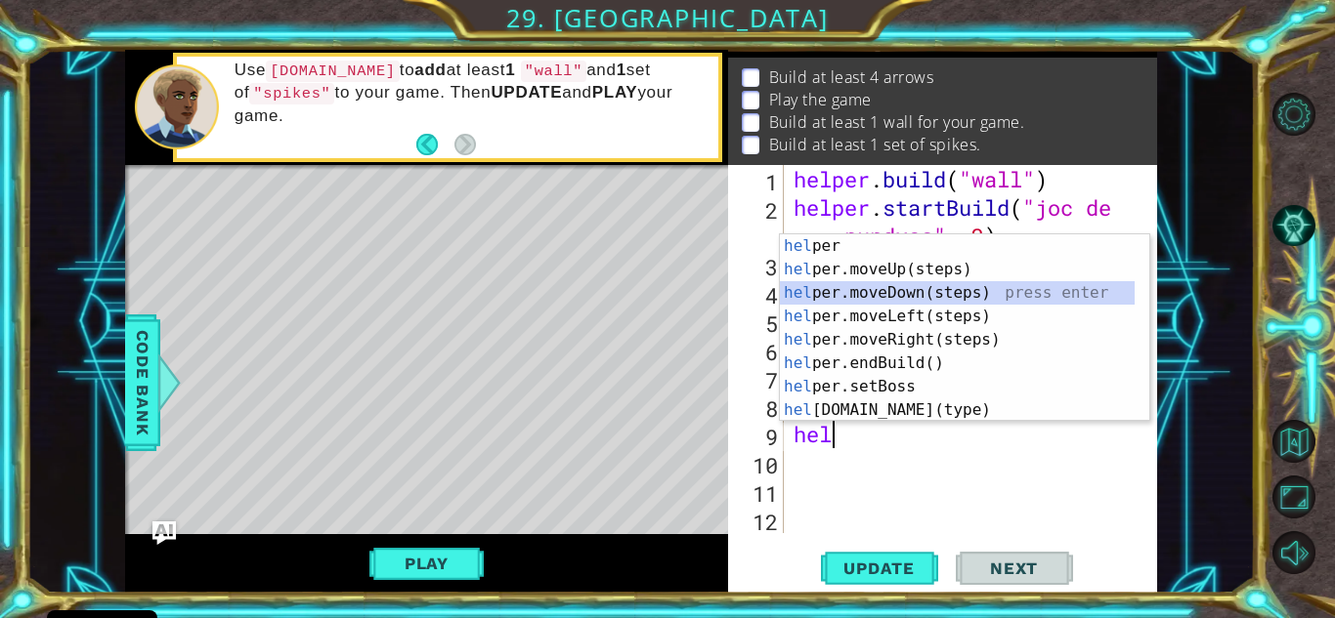
click at [934, 293] on div "hel per press enter hel per.moveUp(steps) press enter hel per.moveDown(steps) p…" at bounding box center [957, 351] width 355 height 234
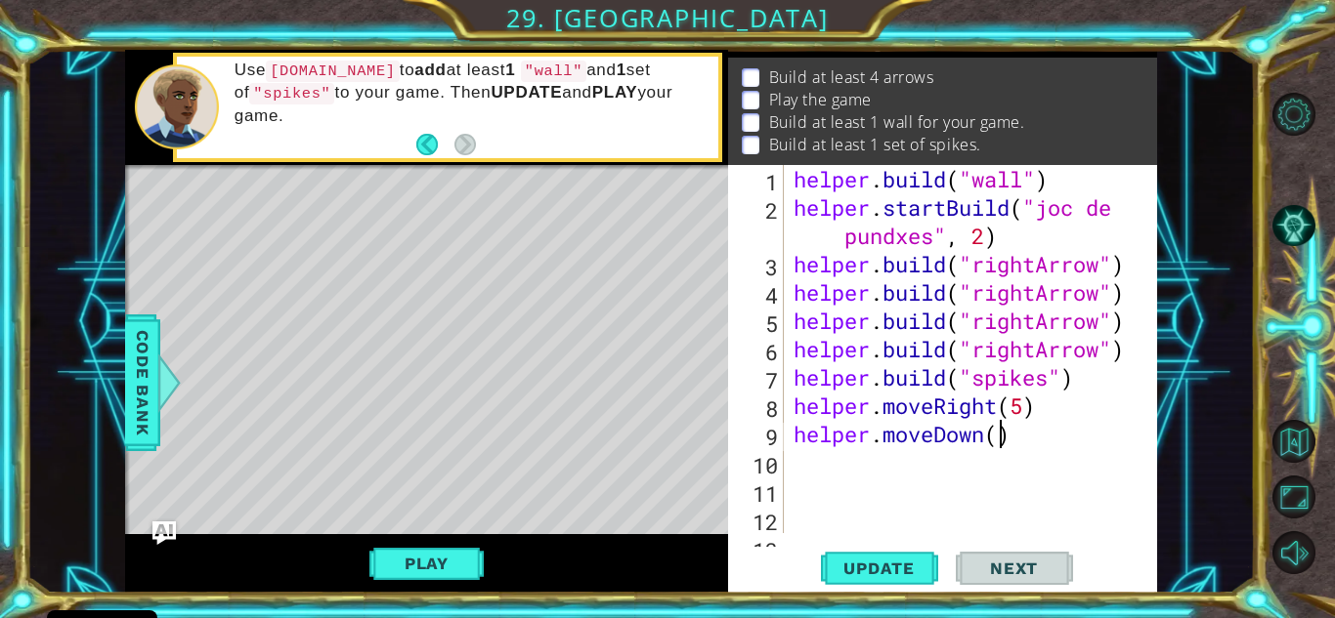
click at [1001, 441] on div "helper . build ( "wall" ) helper . startBuild ( "joc de pundxes" , 2 ) helper .…" at bounding box center [968, 377] width 358 height 425
type textarea "helper.moveDown(5)"
click at [936, 528] on div "helper . build ( "wall" ) helper . startBuild ( "joc de pundxes" , 2 ) helper .…" at bounding box center [968, 377] width 358 height 425
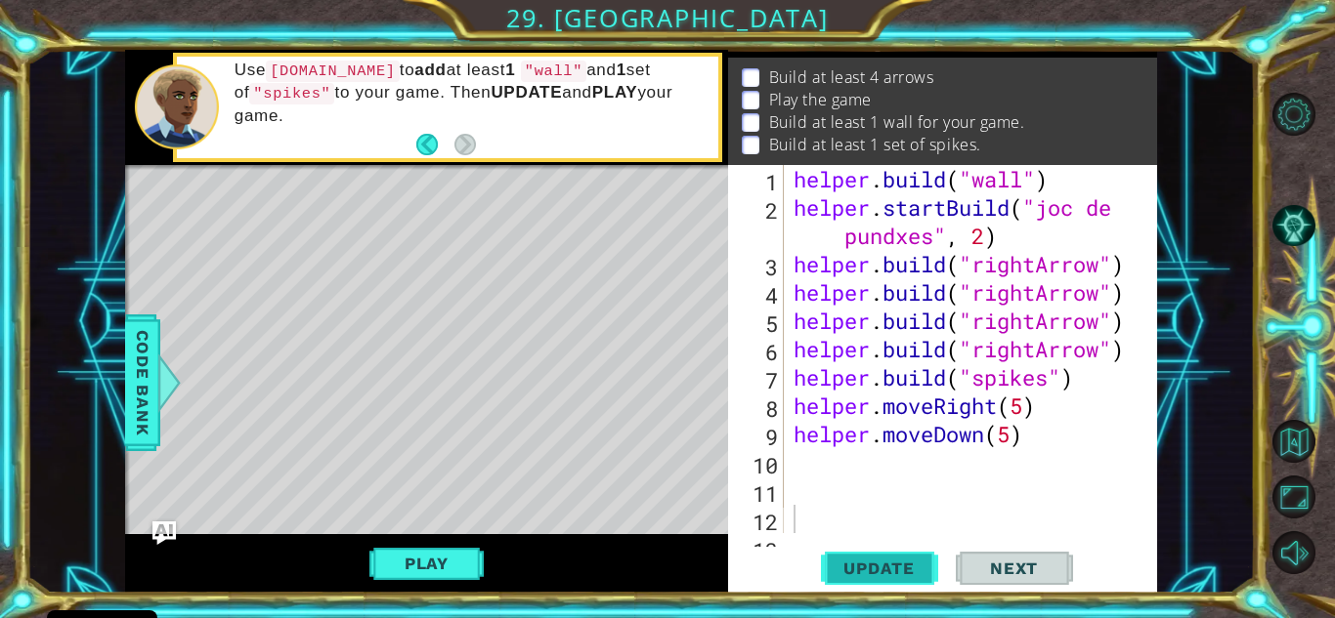
click at [873, 582] on button "Update" at bounding box center [879, 568] width 117 height 43
click at [875, 576] on span "Update" at bounding box center [879, 569] width 110 height 20
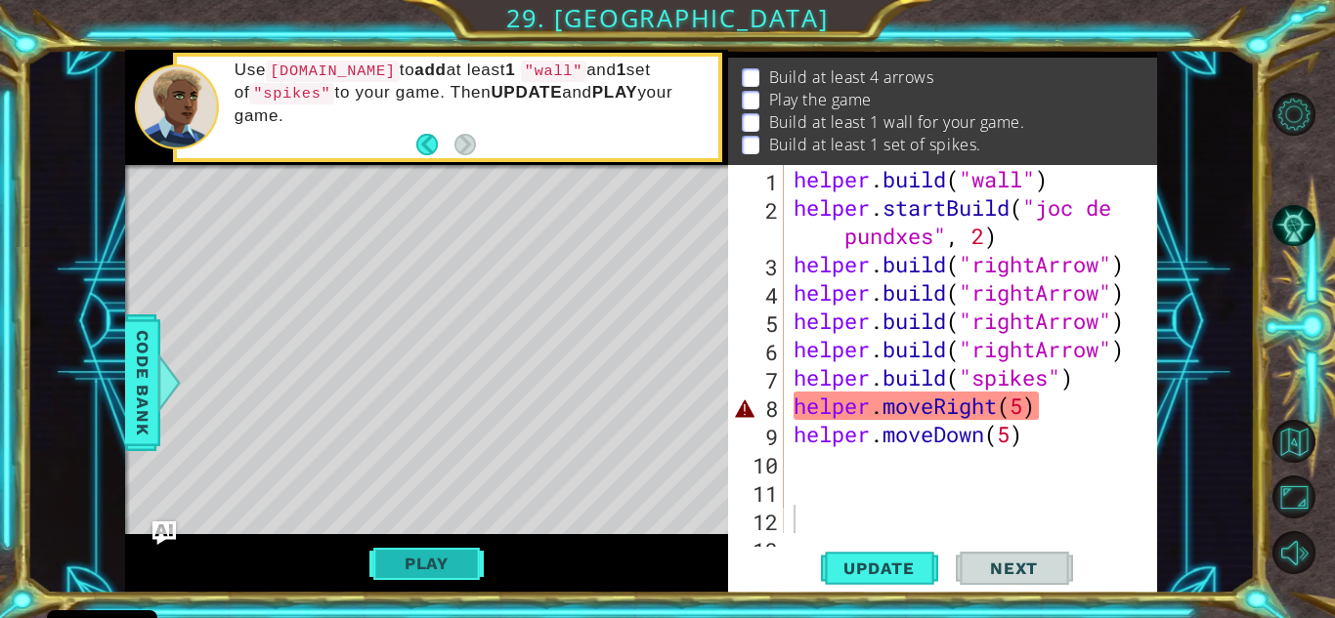
click at [465, 564] on button "Play" at bounding box center [426, 563] width 114 height 37
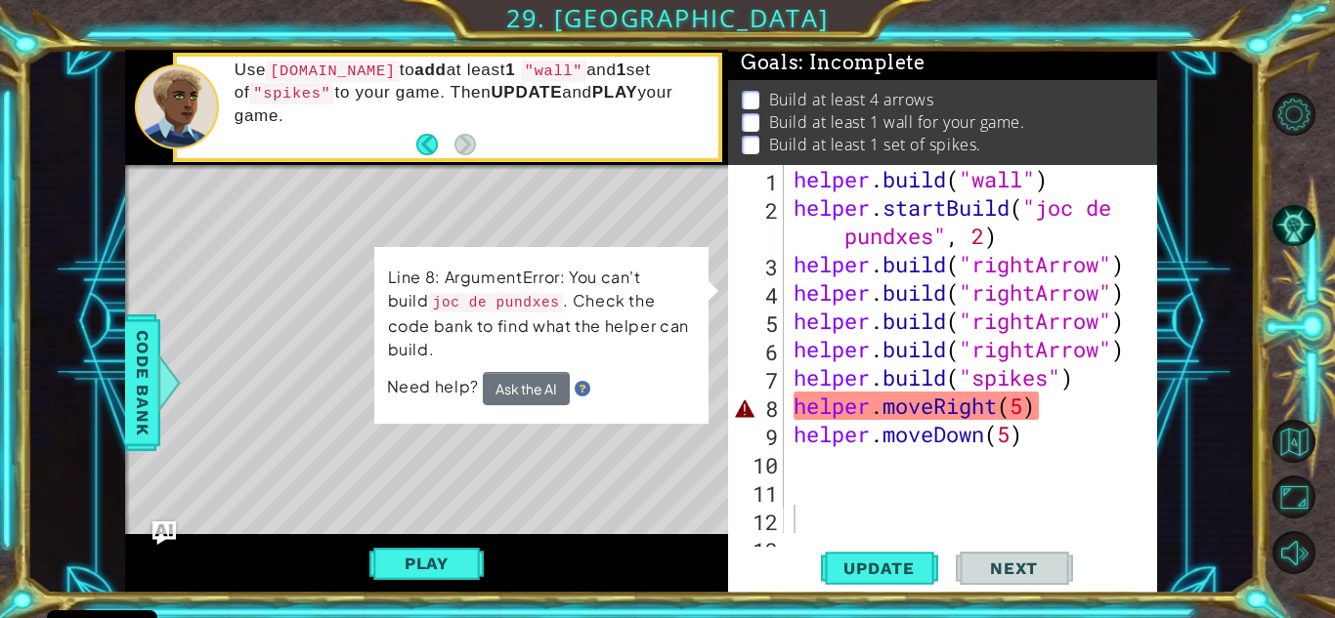
type textarea "[DOMAIN_NAME]("wall")"
click at [790, 176] on div "helper . build ( "wall" ) helper . startBuild ( "joc de pundxes" , 2 ) helper .…" at bounding box center [968, 377] width 358 height 425
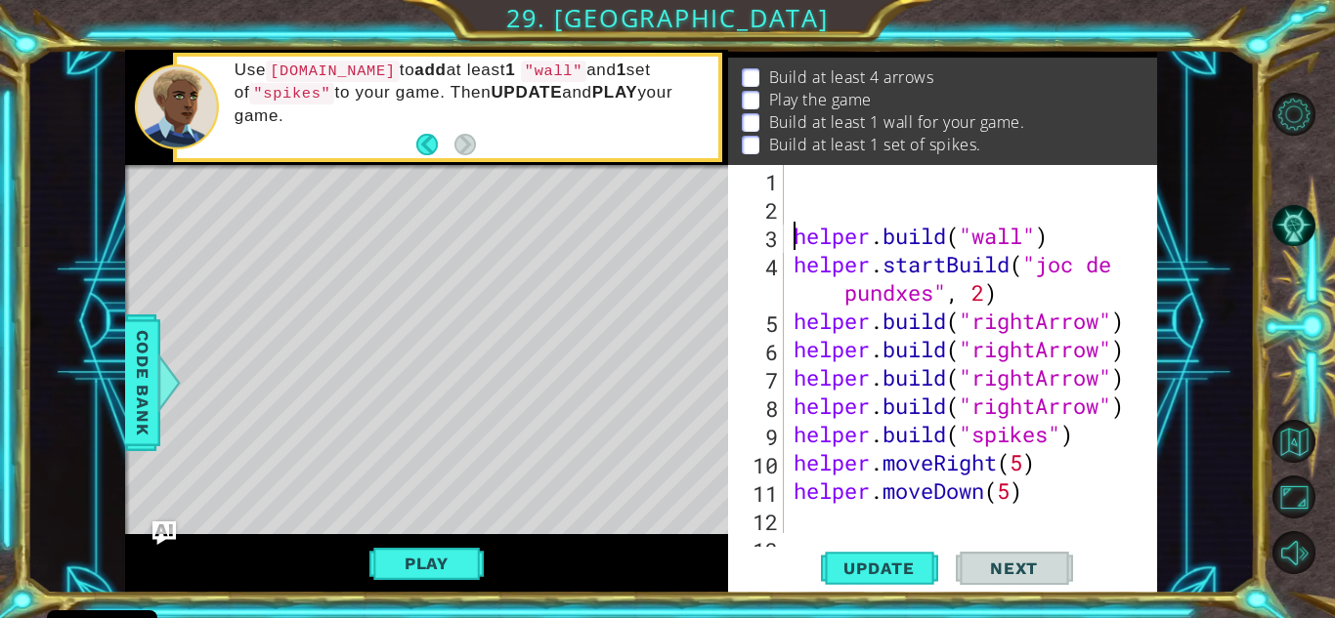
click at [793, 175] on div "helper . build ( "wall" ) helper . startBuild ( "joc de pundxes" , 2 ) helper .…" at bounding box center [968, 377] width 358 height 425
type textarea "f"
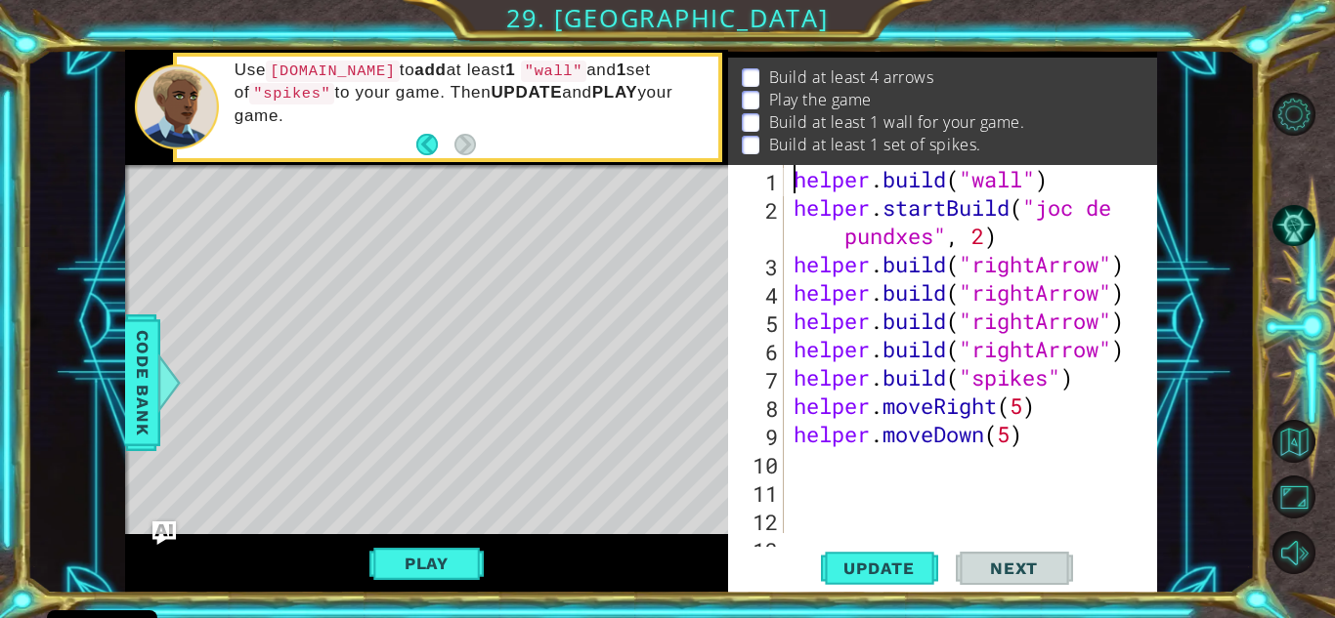
scroll to position [0, 0]
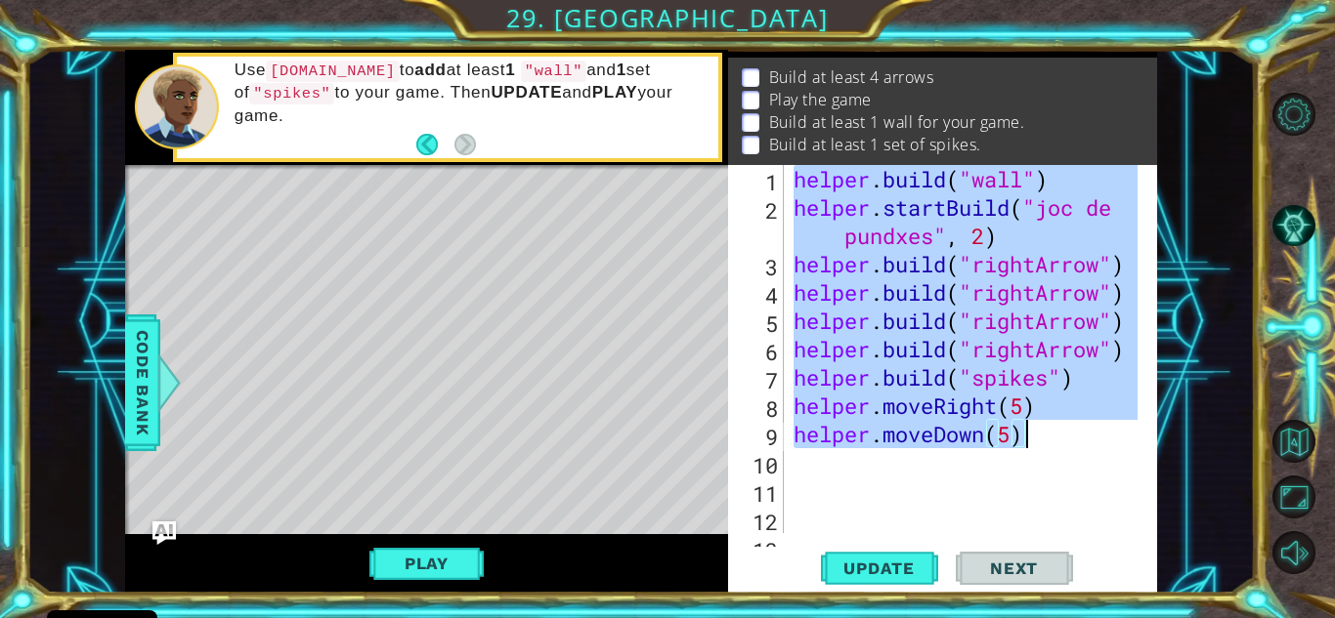
drag, startPoint x: 792, startPoint y: 175, endPoint x: 1056, endPoint y: 440, distance: 373.8
click at [1056, 440] on div "helper . build ( "wall" ) helper . startBuild ( "joc de pundxes" , 2 ) helper .…" at bounding box center [968, 377] width 358 height 425
click at [1295, 116] on button "Level Options" at bounding box center [1293, 114] width 43 height 43
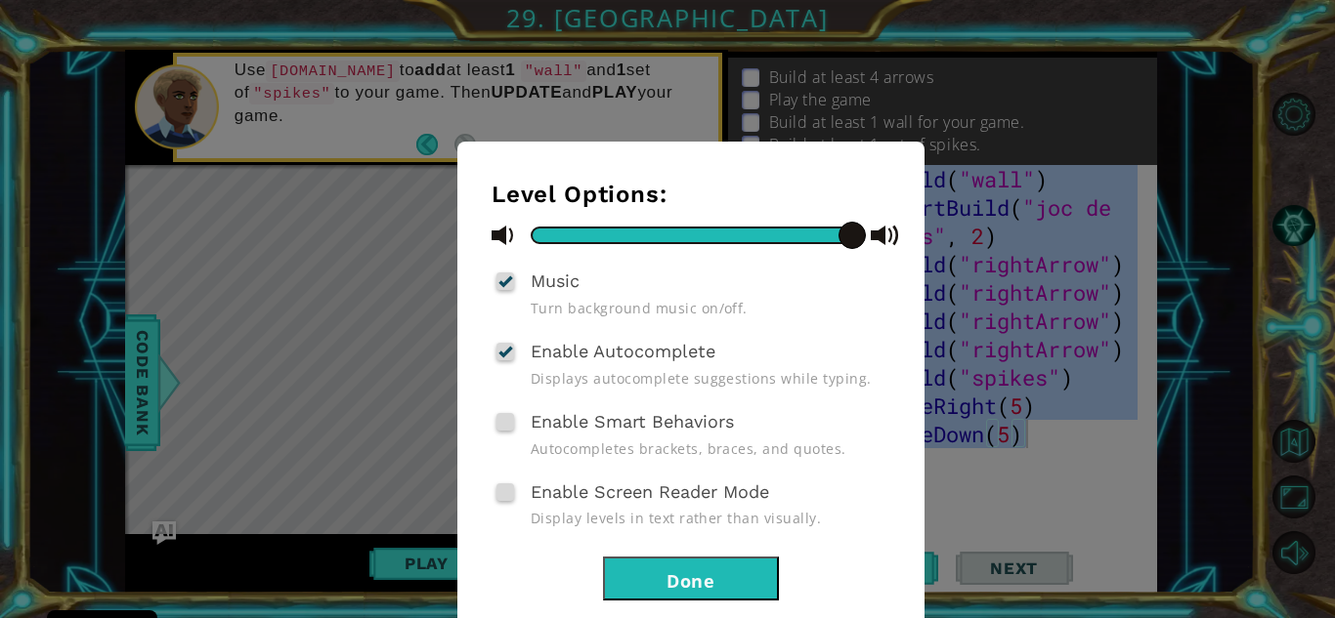
scroll to position [46, 0]
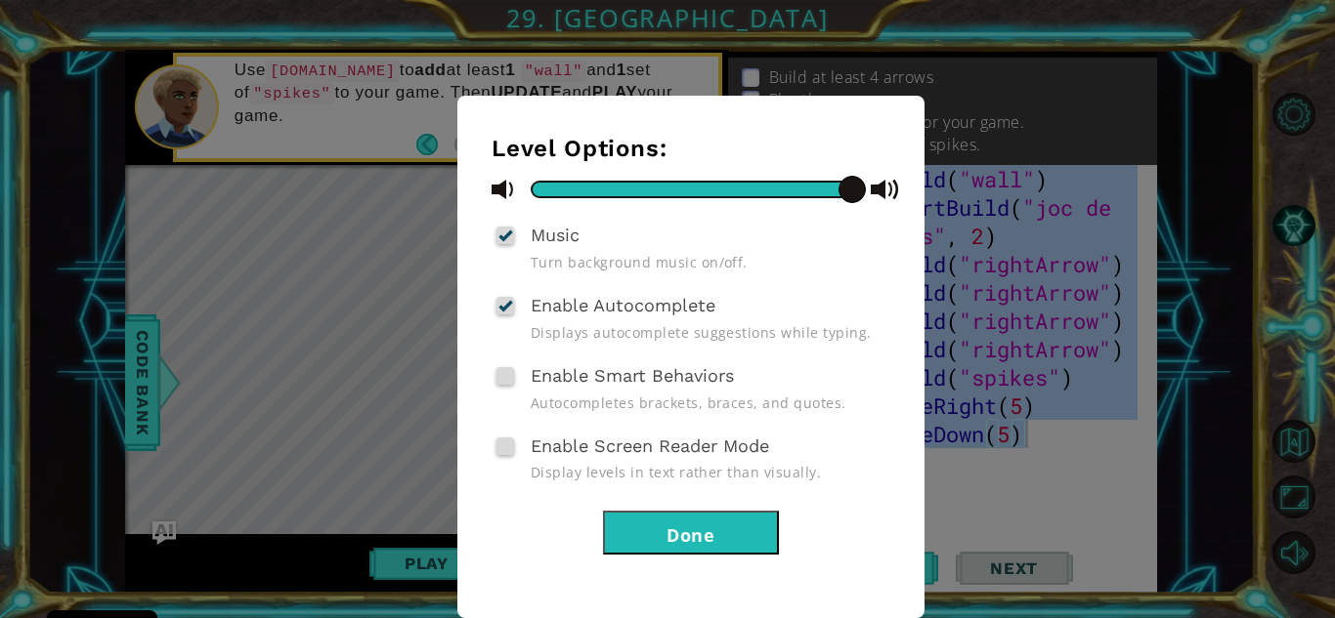
click at [1104, 329] on div "Level Options: Music Turn background music on/off. Enable Autocomplete Displays…" at bounding box center [667, 309] width 1335 height 618
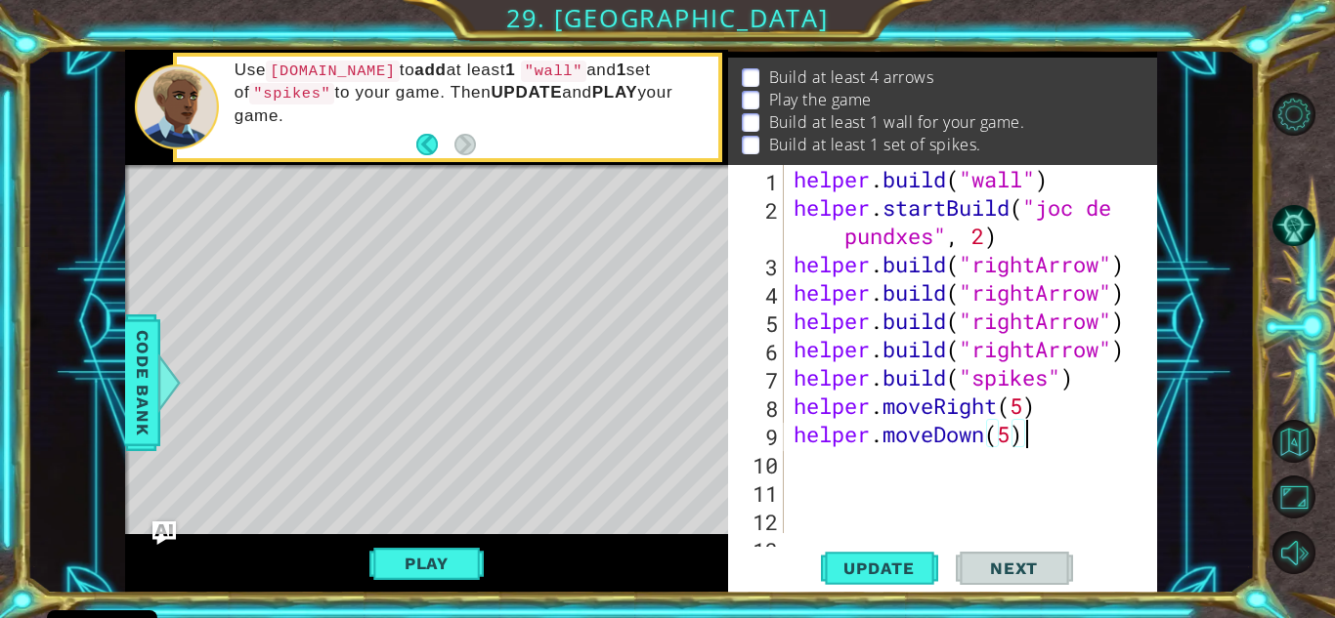
scroll to position [28, 0]
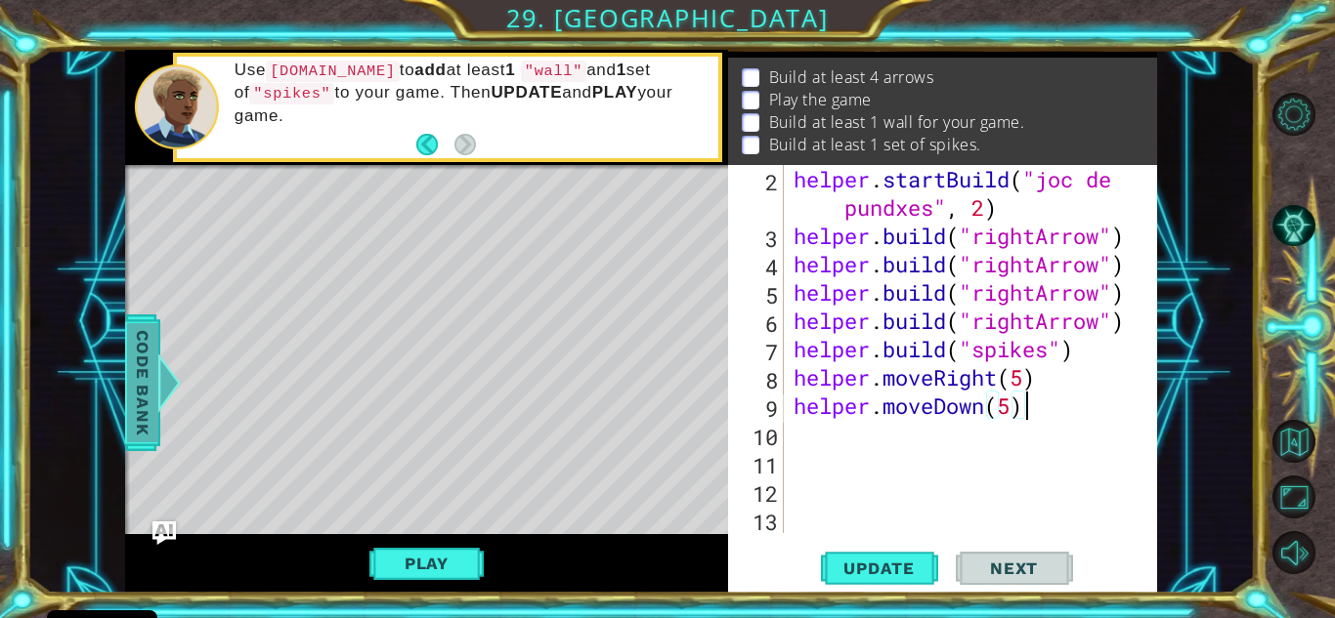
click at [144, 409] on span "Code Bank" at bounding box center [142, 382] width 31 height 119
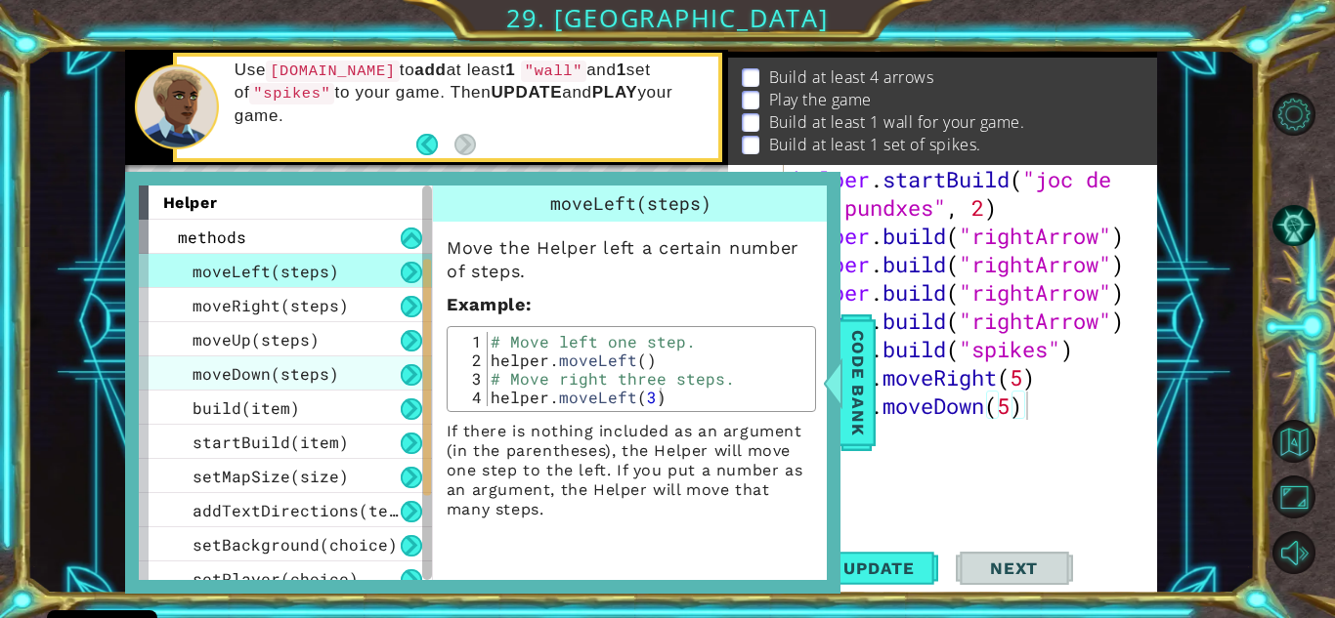
scroll to position [289, 0]
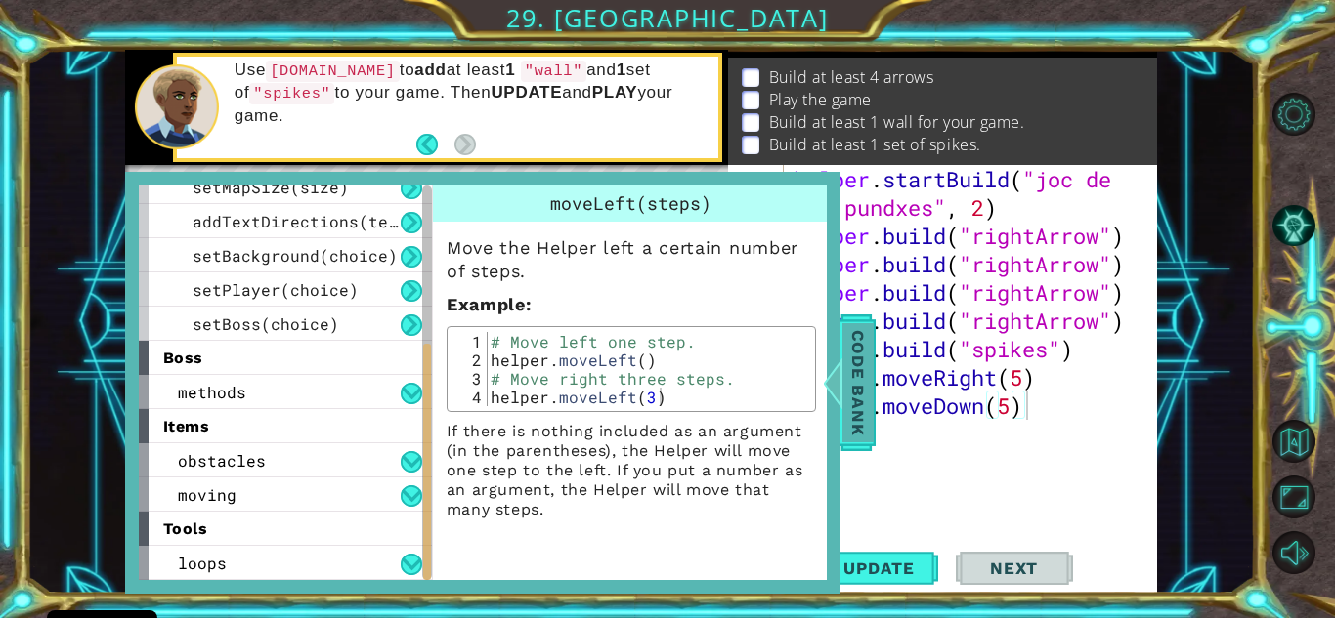
click at [843, 396] on div at bounding box center [832, 383] width 24 height 59
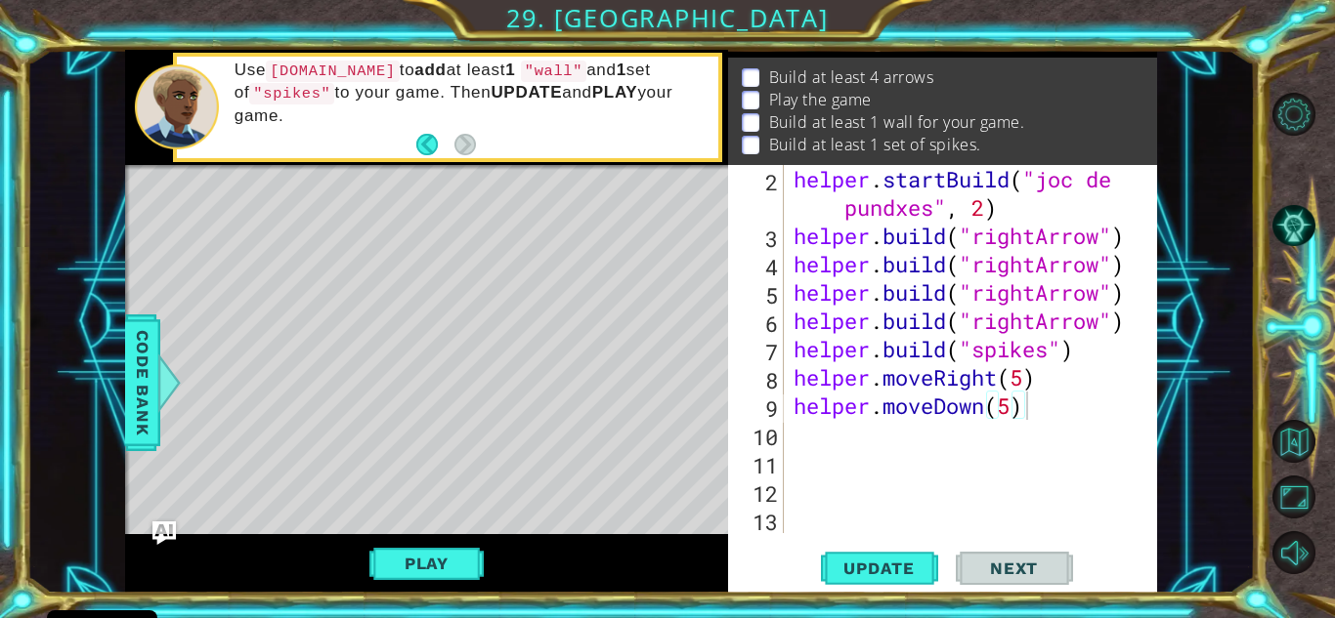
click at [996, 568] on span "Next" at bounding box center [1013, 569] width 87 height 20
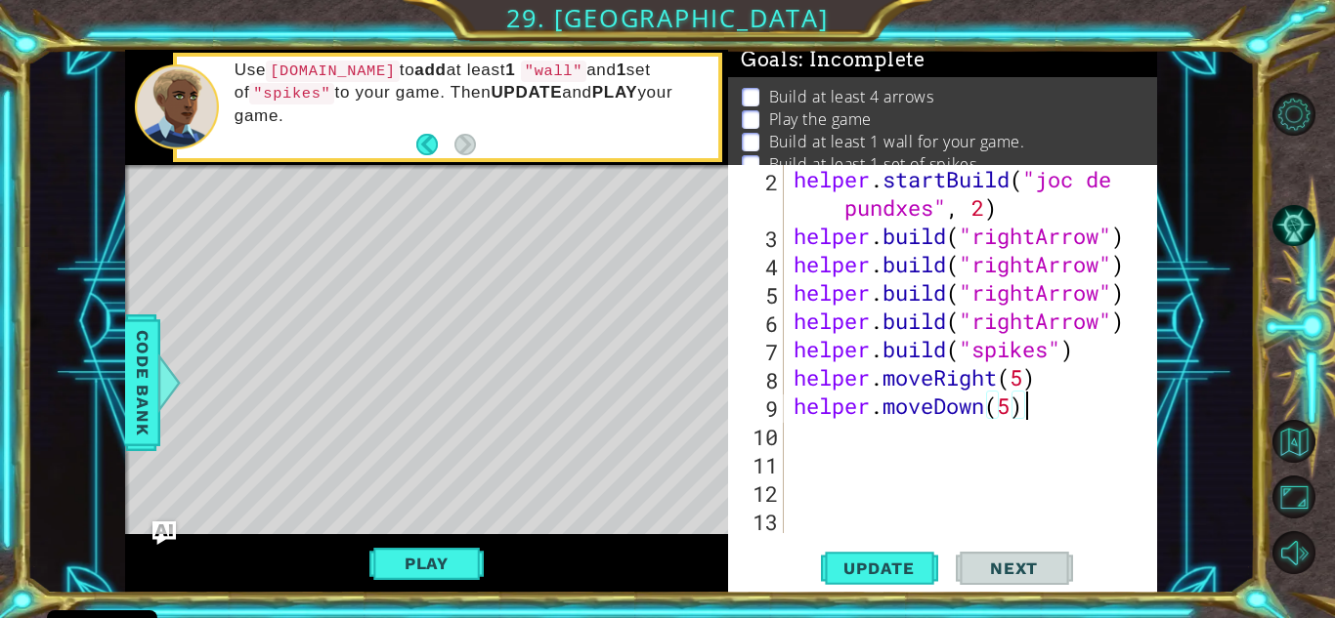
scroll to position [0, 0]
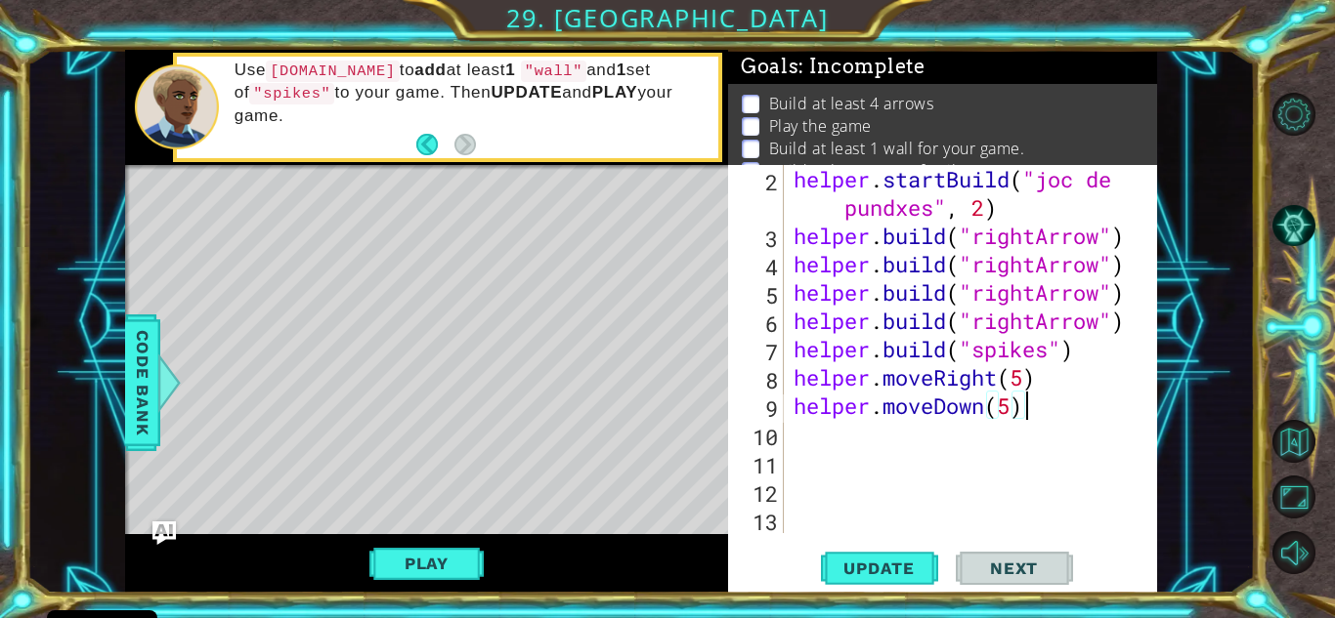
type textarea "helper.moveDown(5)"
click at [163, 537] on img "Ask AI" at bounding box center [163, 532] width 25 height 25
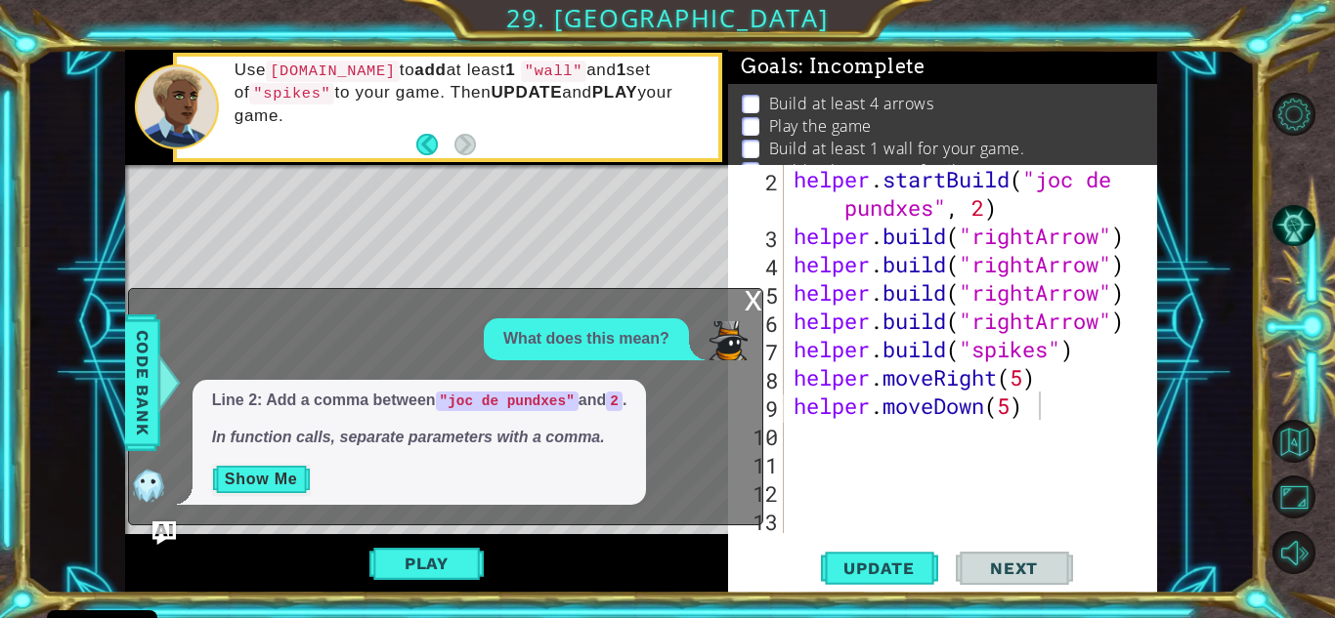
click at [753, 298] on div "x" at bounding box center [754, 299] width 18 height 20
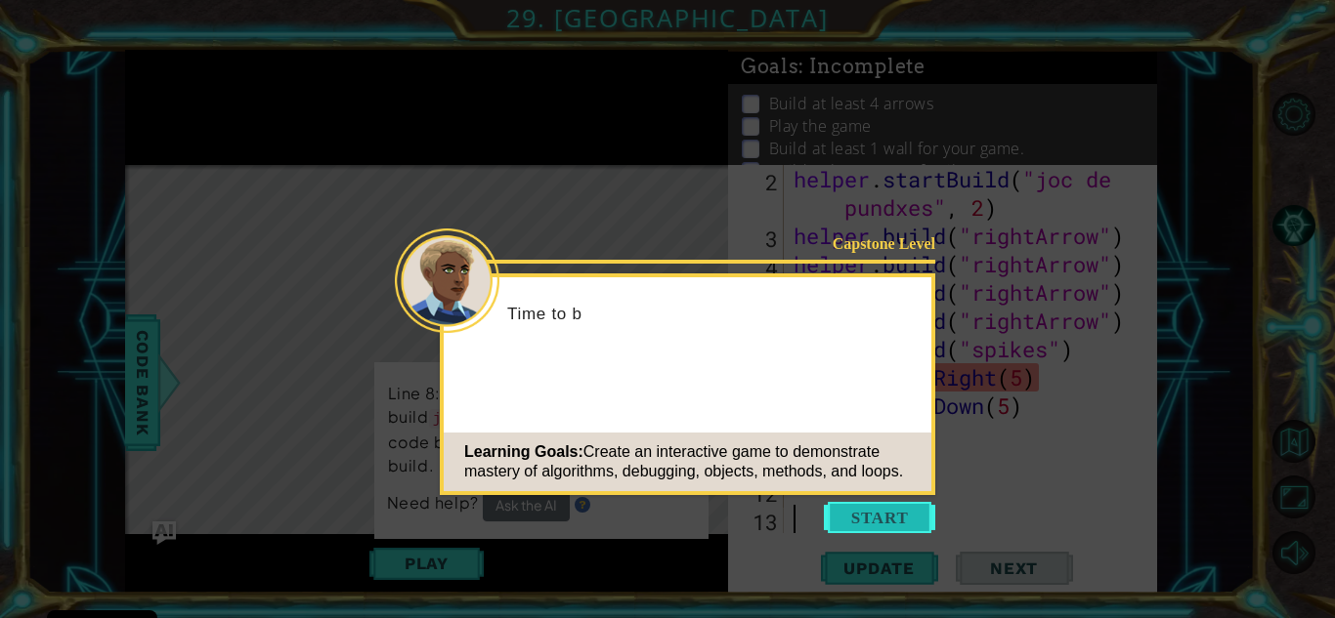
scroll to position [28, 0]
click at [870, 514] on button "Start" at bounding box center [879, 517] width 111 height 31
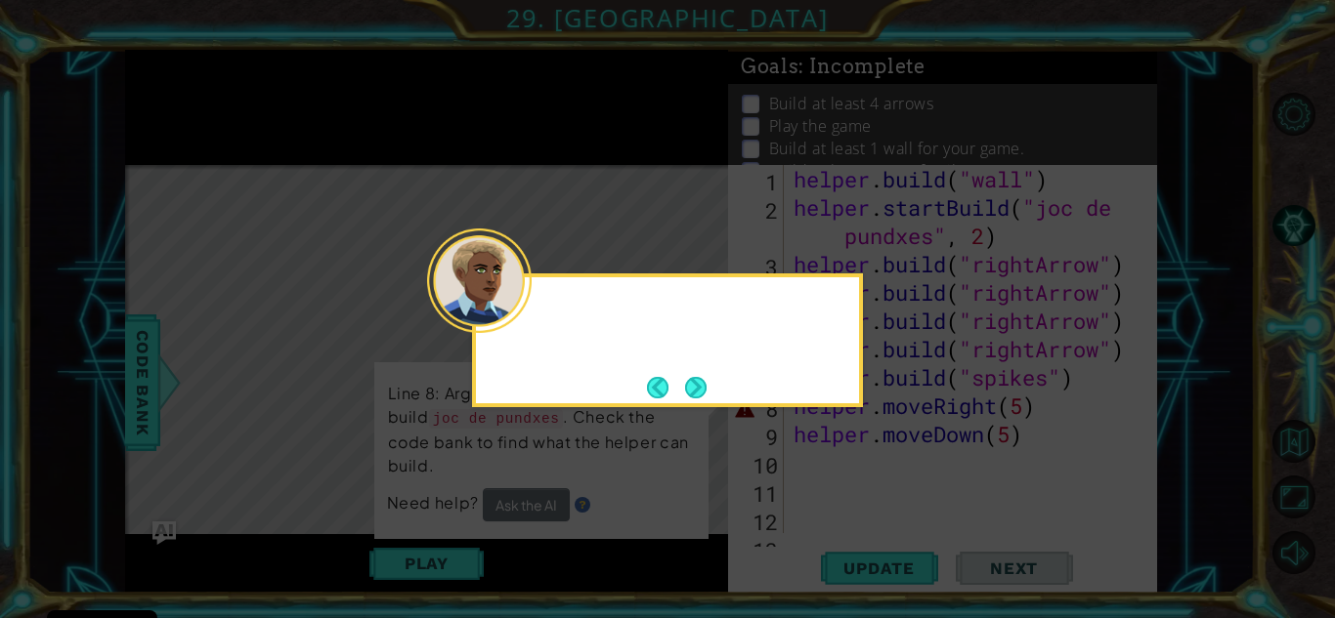
scroll to position [0, 0]
click at [690, 390] on button "Next" at bounding box center [695, 387] width 21 height 21
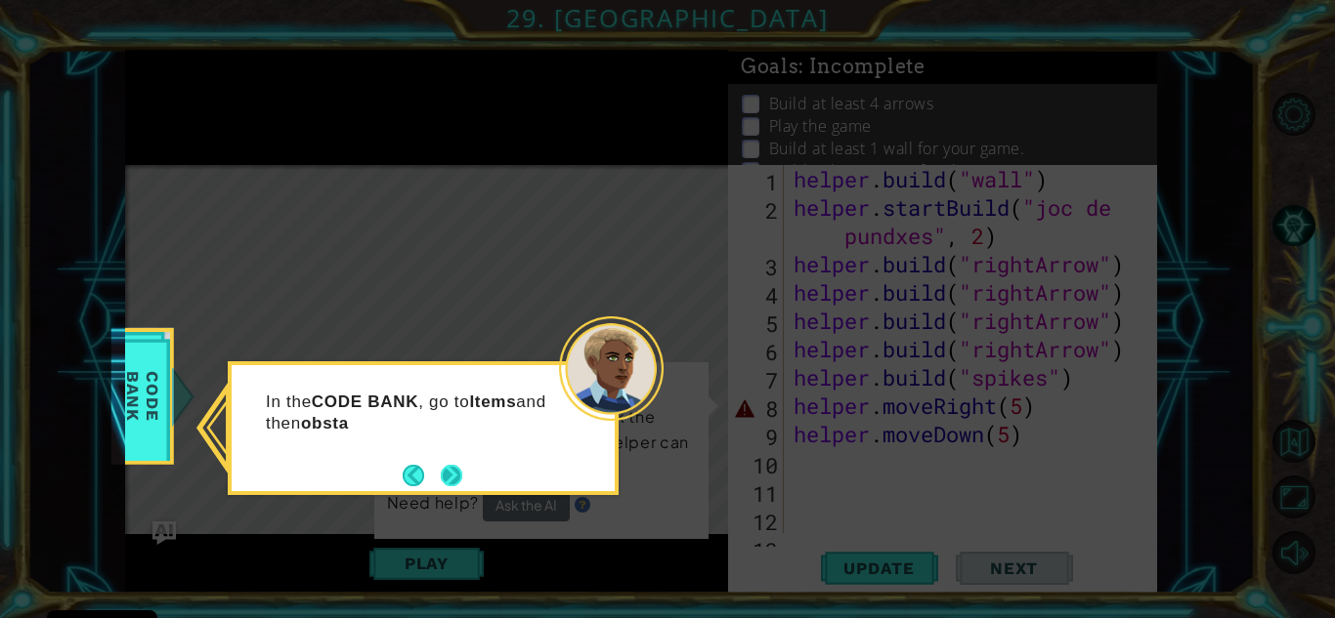
click at [446, 476] on button "Next" at bounding box center [452, 475] width 36 height 36
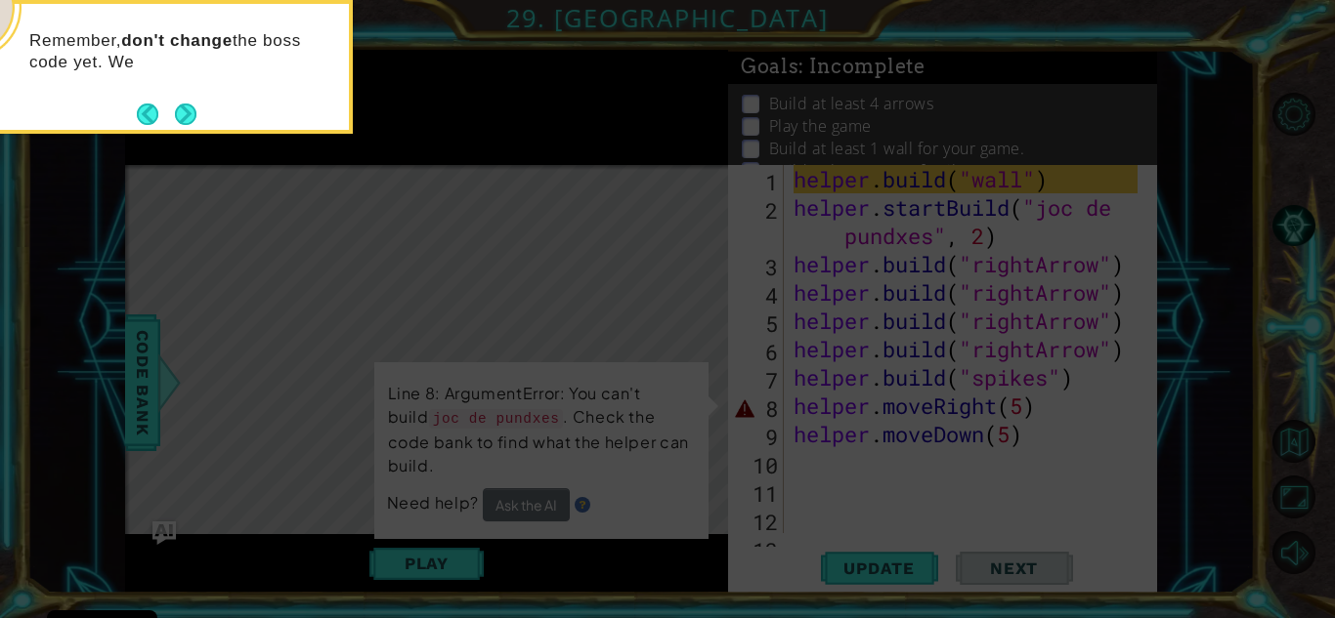
click at [191, 95] on div "Remember, don't change the boss code yet. We" at bounding box center [157, 61] width 383 height 99
click at [200, 126] on div "Remember, don't change the boss code yet. We'll get to that next" at bounding box center [157, 67] width 391 height 134
click at [182, 113] on button "Next" at bounding box center [185, 114] width 21 height 21
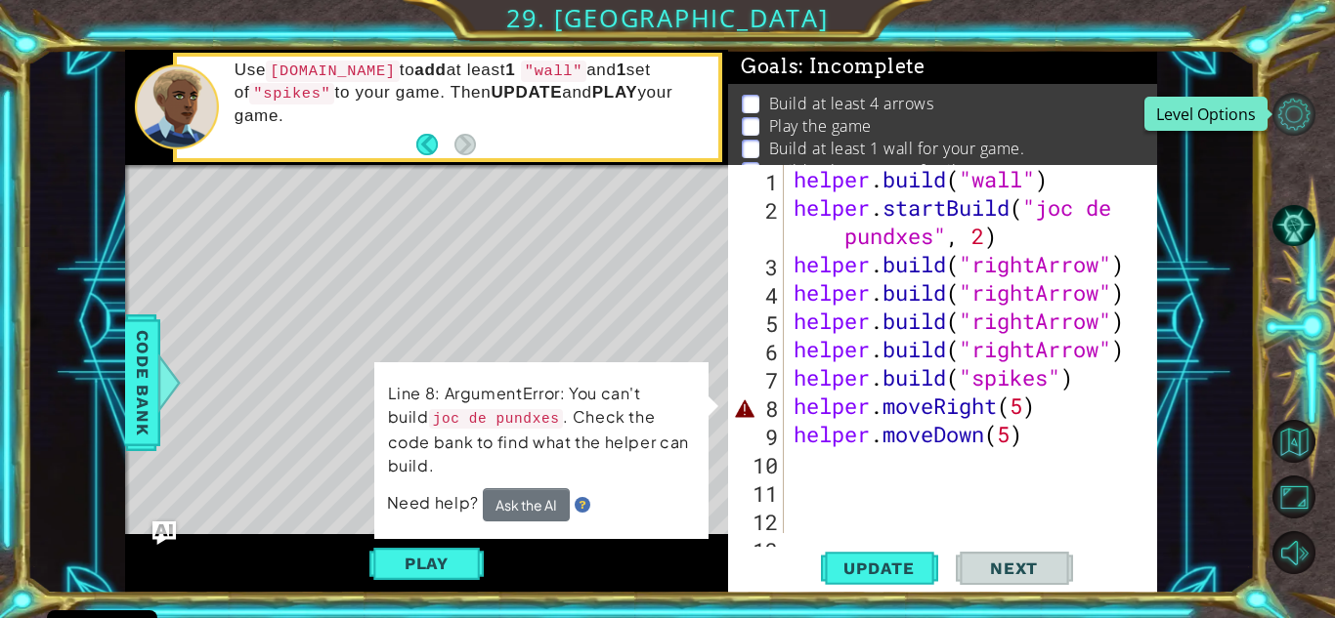
click at [1294, 98] on button "Level Options" at bounding box center [1293, 114] width 43 height 43
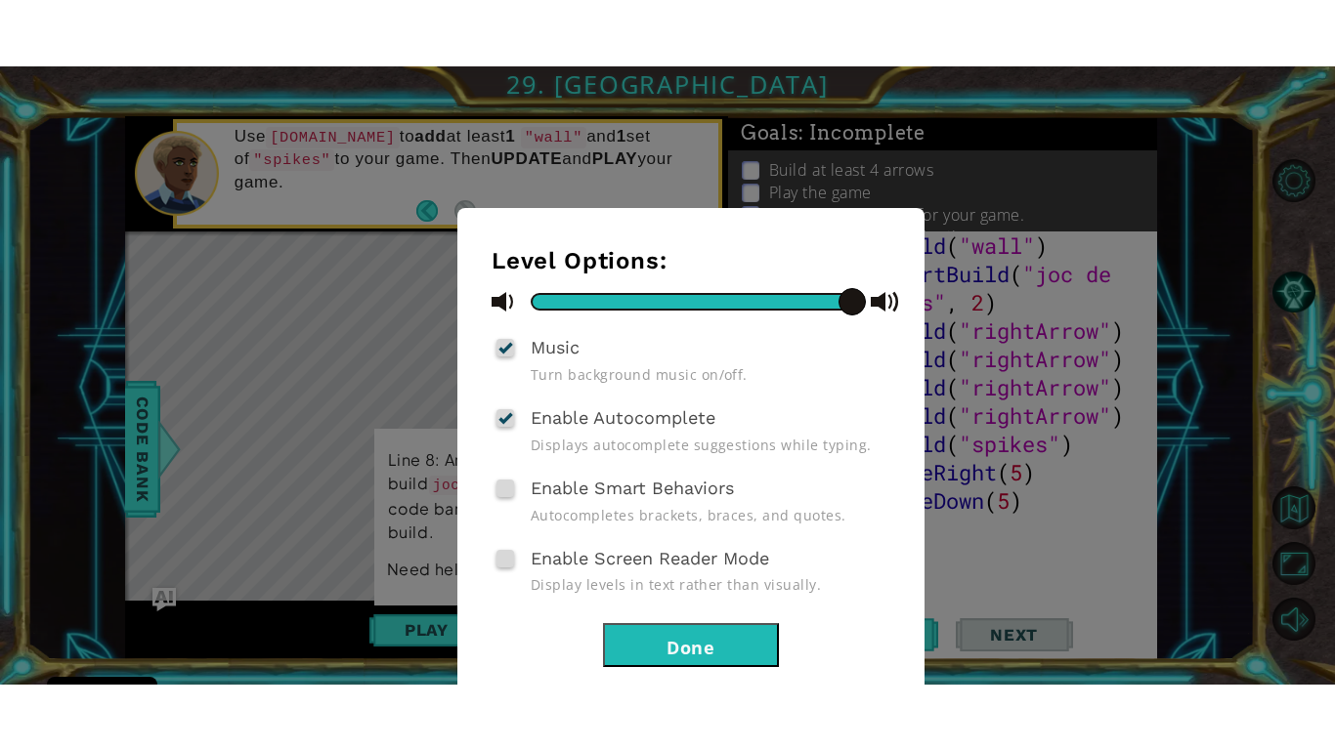
scroll to position [46, 0]
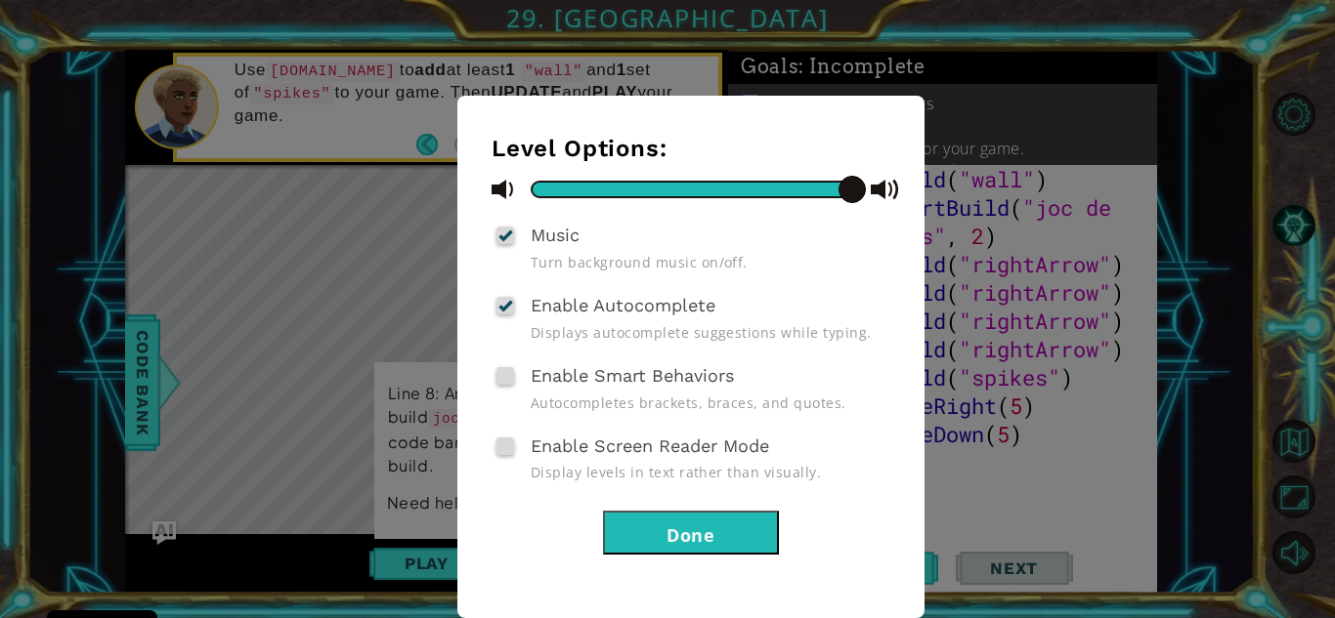
click at [683, 532] on button "Done" at bounding box center [691, 533] width 176 height 44
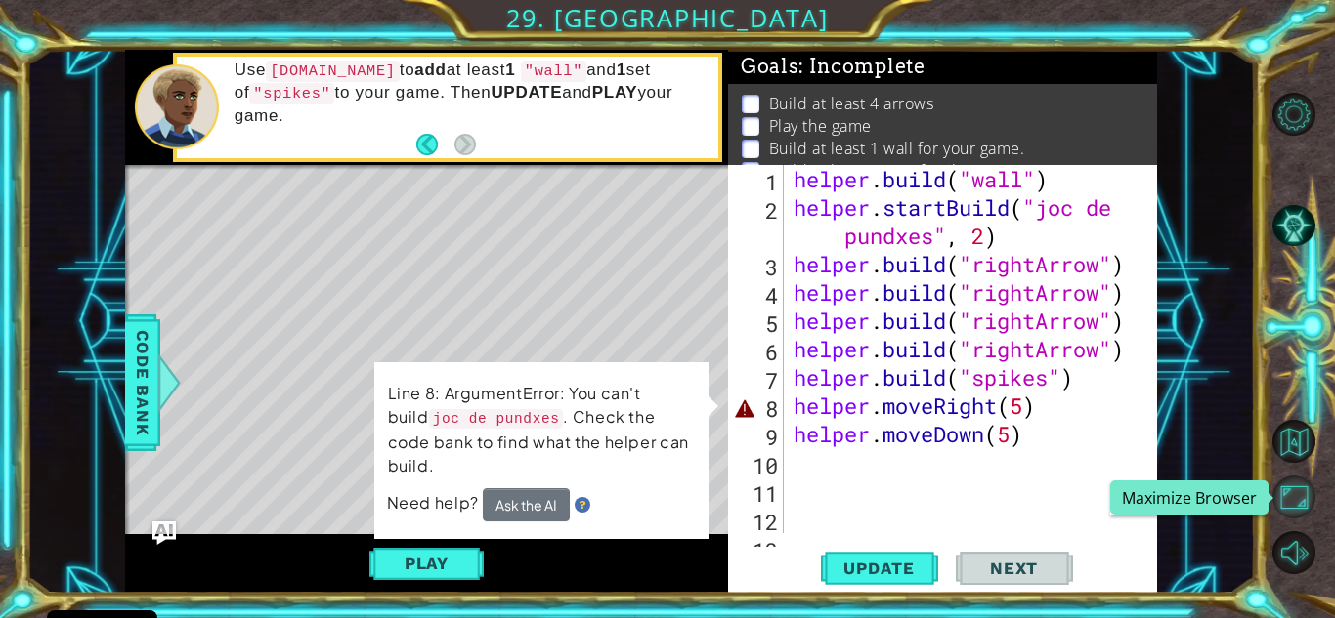
click at [1296, 498] on button "Maximize Browser" at bounding box center [1293, 497] width 43 height 43
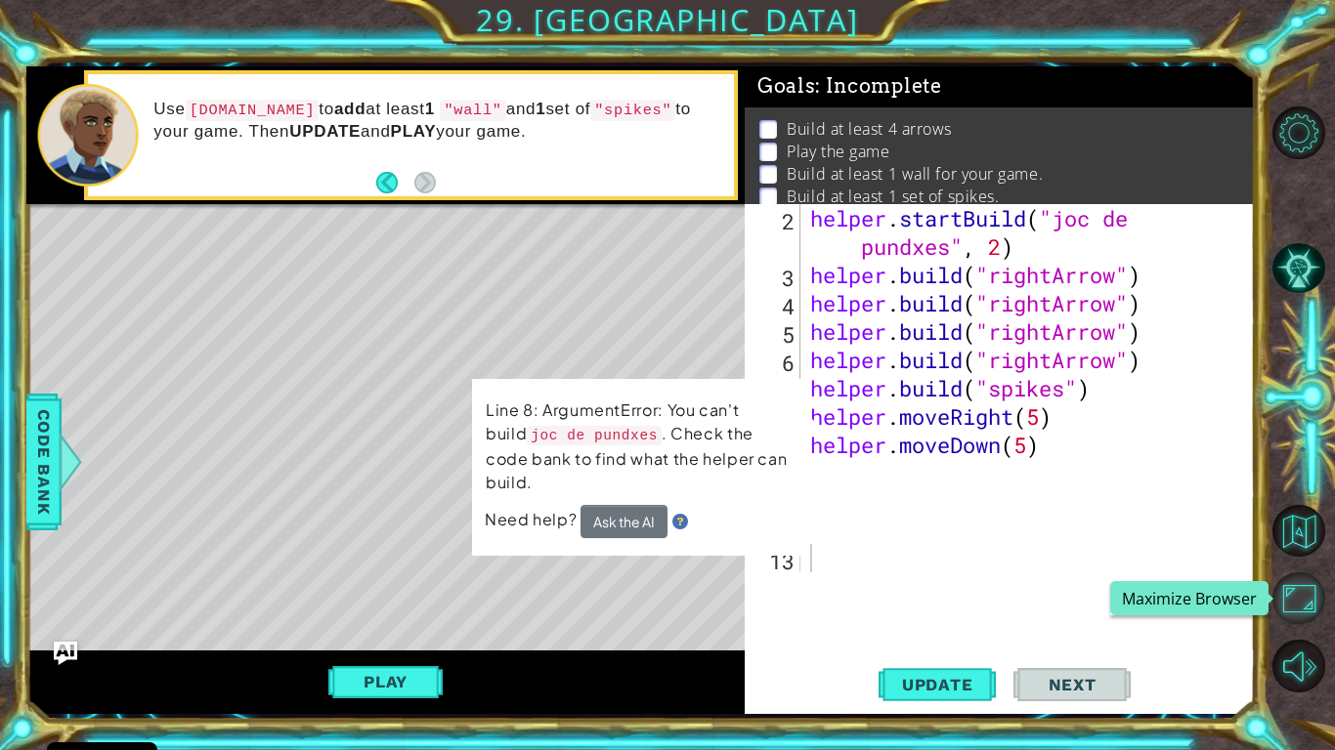
scroll to position [28, 0]
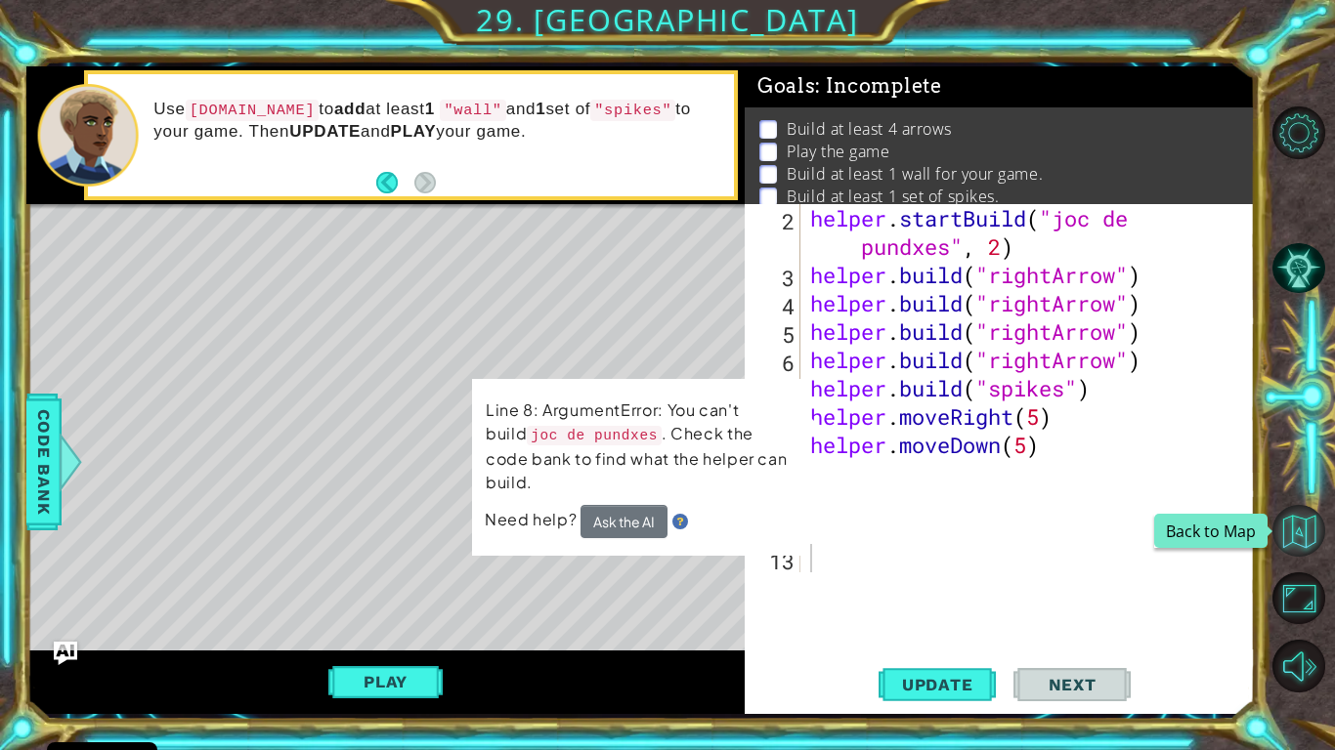
click at [1290, 533] on button "Back to Map" at bounding box center [1298, 531] width 53 height 53
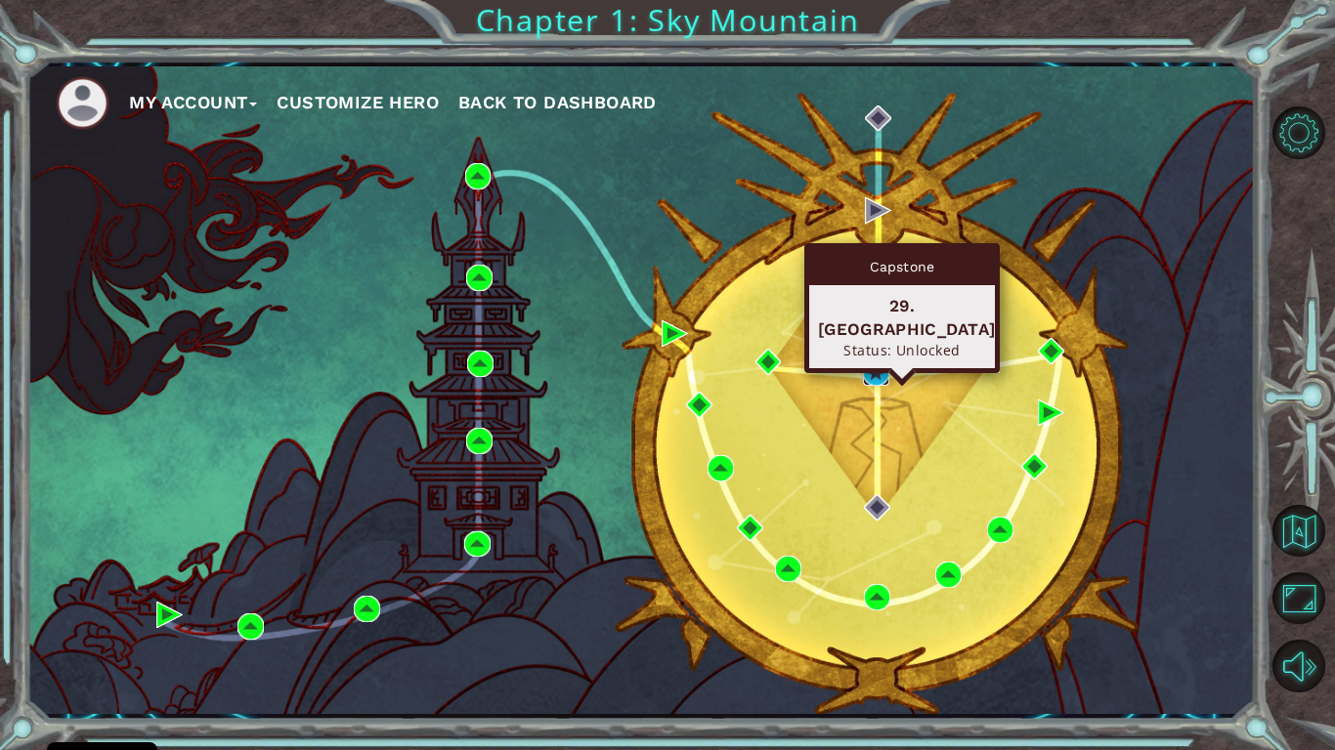
click at [872, 368] on img at bounding box center [876, 373] width 26 height 26
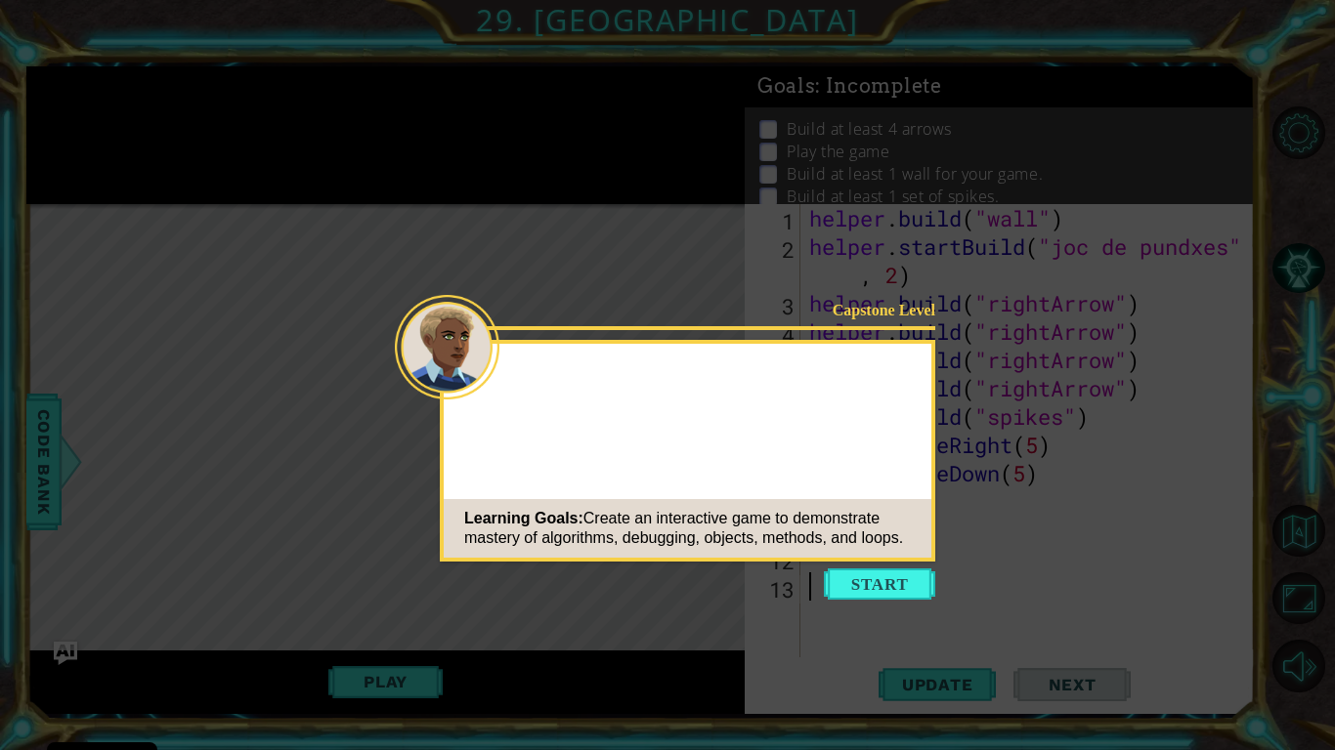
click at [876, 585] on button "Start" at bounding box center [879, 584] width 111 height 31
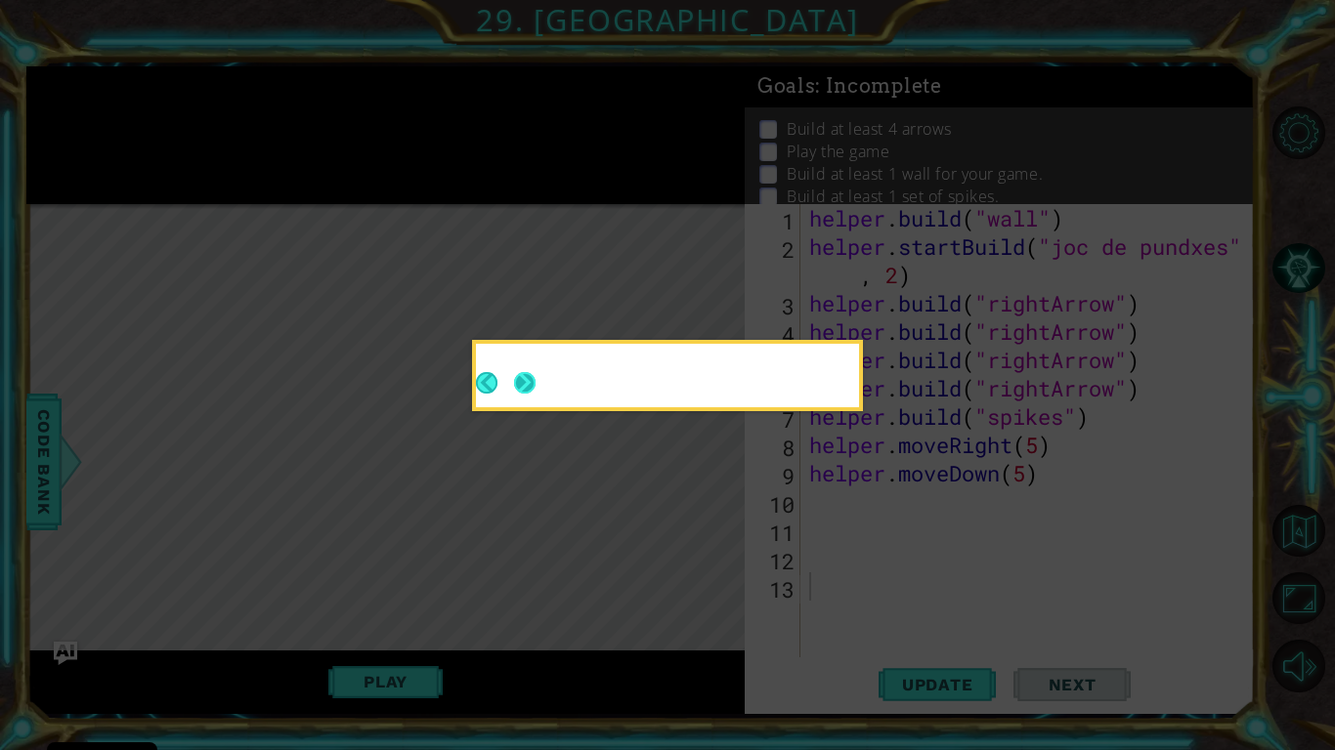
click at [532, 381] on button "Next" at bounding box center [524, 382] width 21 height 21
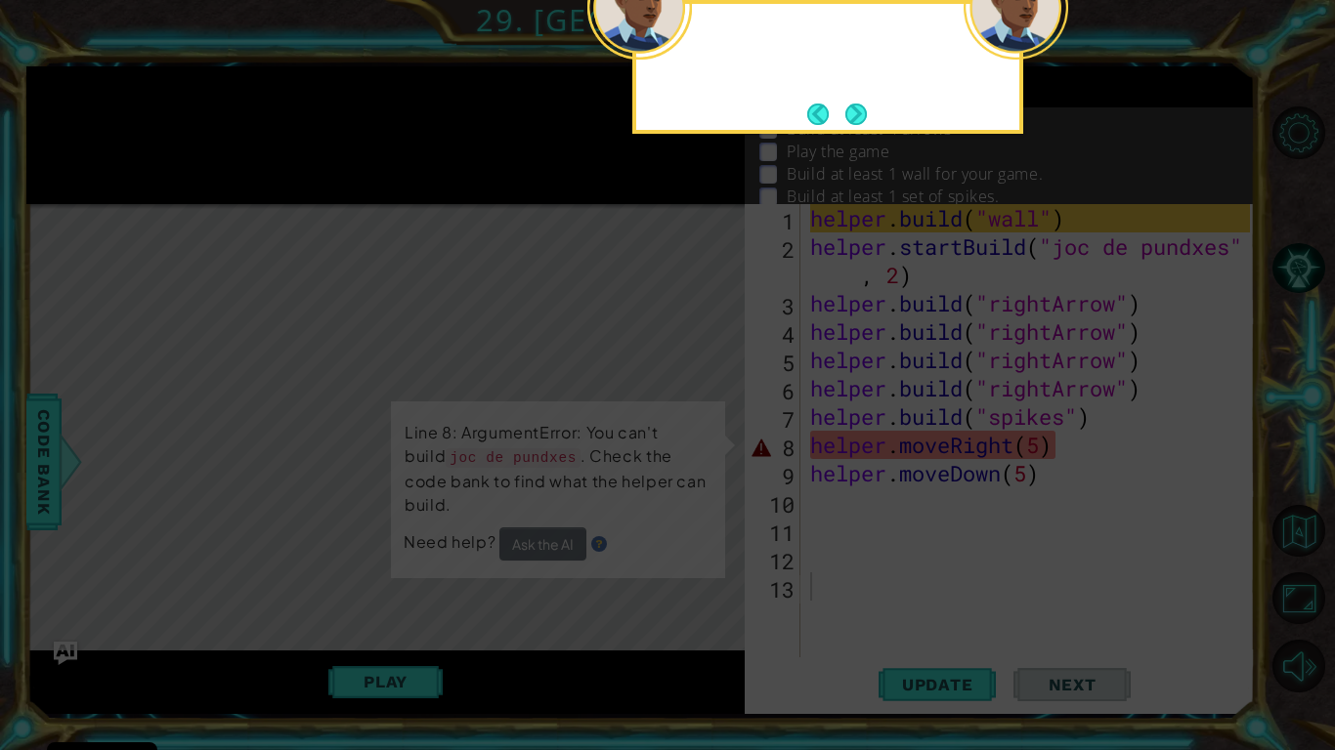
click at [682, 51] on div at bounding box center [639, 7] width 105 height 105
click at [864, 114] on button "Next" at bounding box center [856, 114] width 22 height 22
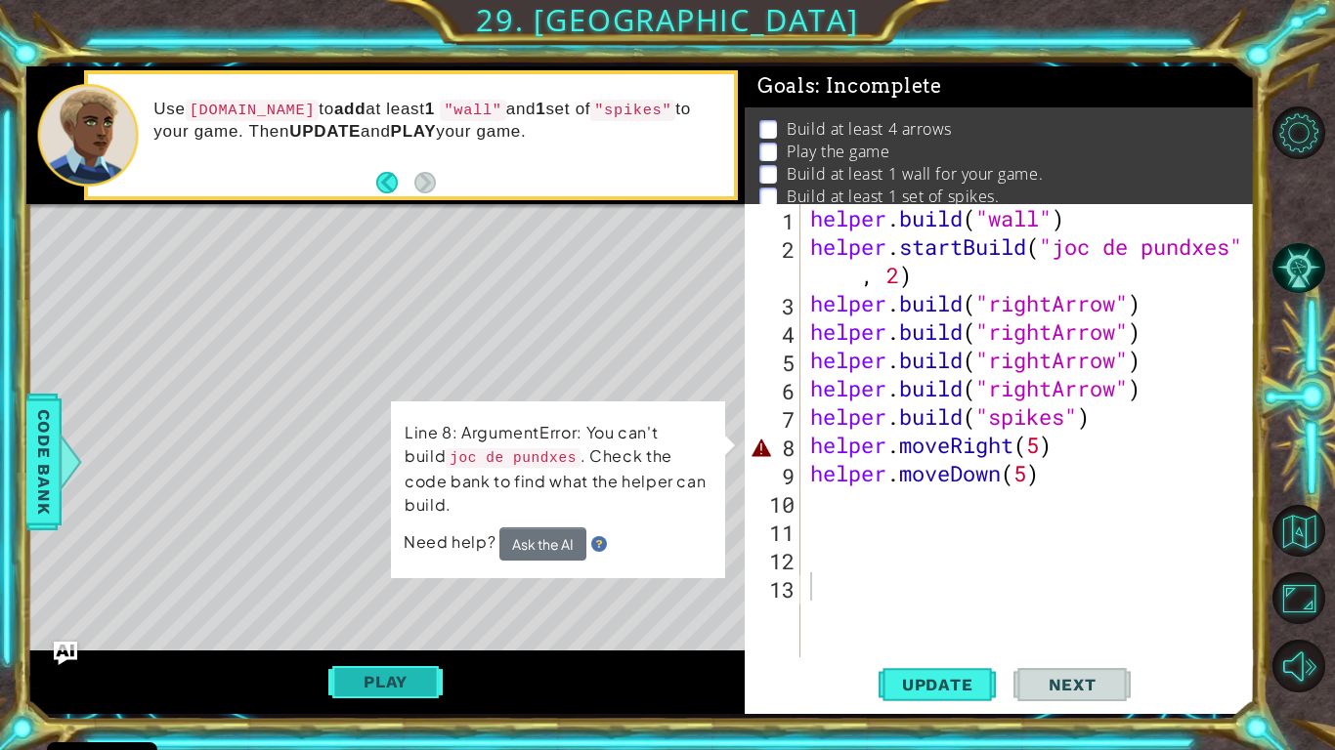
click at [396, 617] on button "Play" at bounding box center [385, 681] width 114 height 37
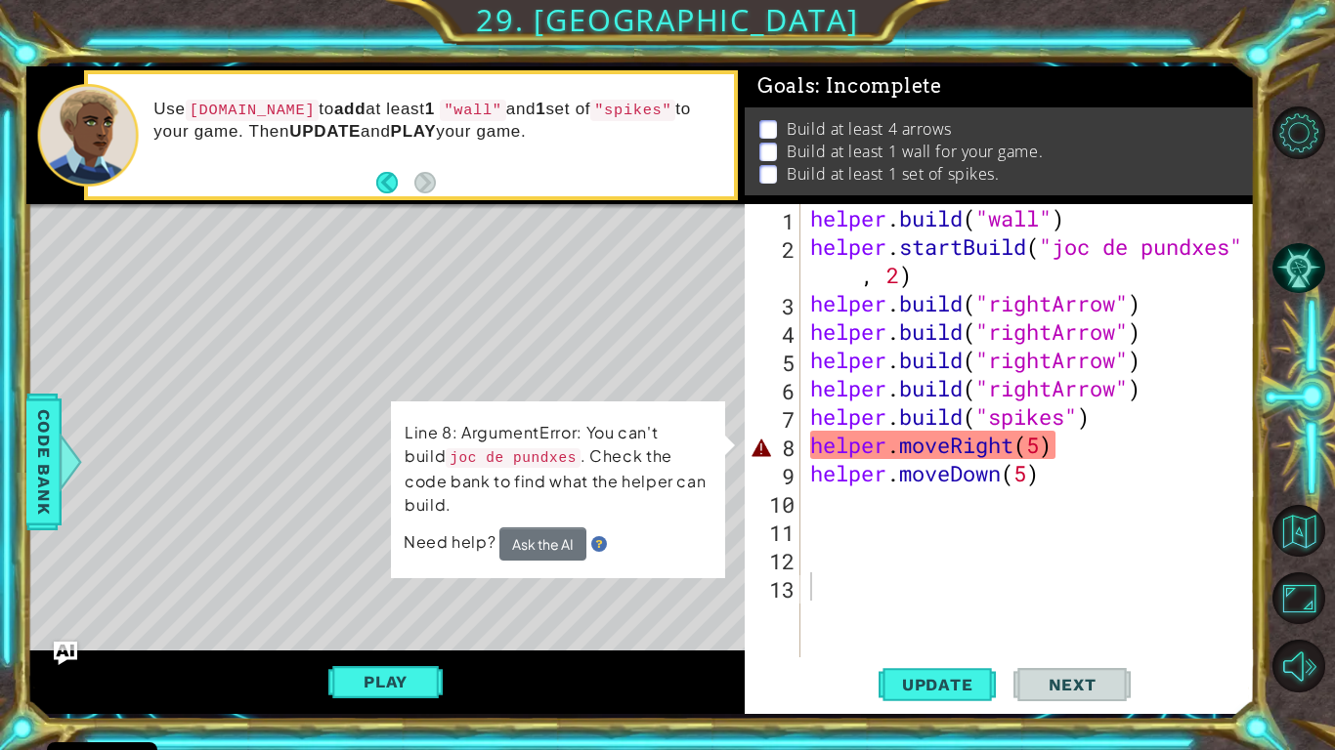
click at [1104, 447] on div "helper . build ( "wall" ) helper . startBuild ( "joc de pundxes" , 2 ) helper .…" at bounding box center [1032, 459] width 453 height 510
click at [1095, 447] on div "helper . build ( "wall" ) helper . startBuild ( "joc de pundxes" , 2 ) helper .…" at bounding box center [1032, 459] width 453 height 510
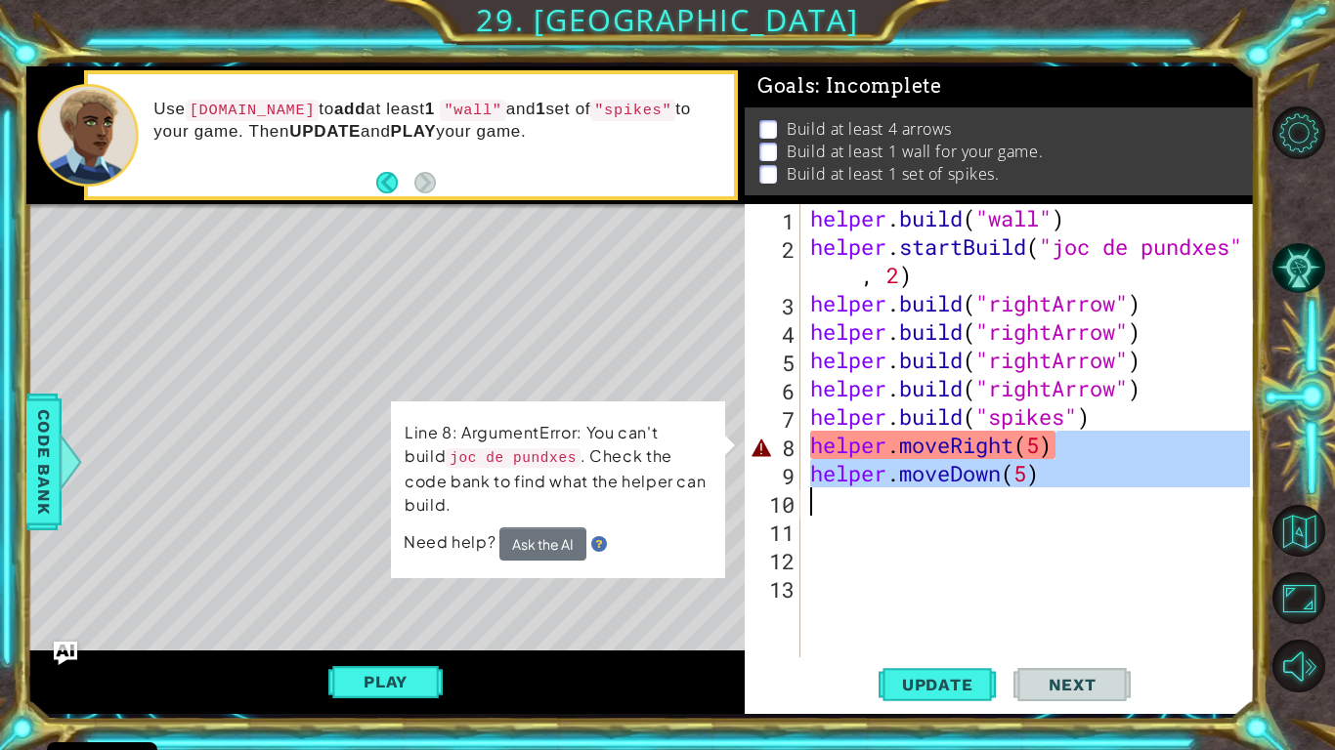
drag, startPoint x: 1086, startPoint y: 452, endPoint x: 812, endPoint y: 494, distance: 277.7
click at [812, 494] on div "helper . build ( "wall" ) helper . startBuild ( "joc de pundxes" , 2 ) helper .…" at bounding box center [1032, 459] width 453 height 510
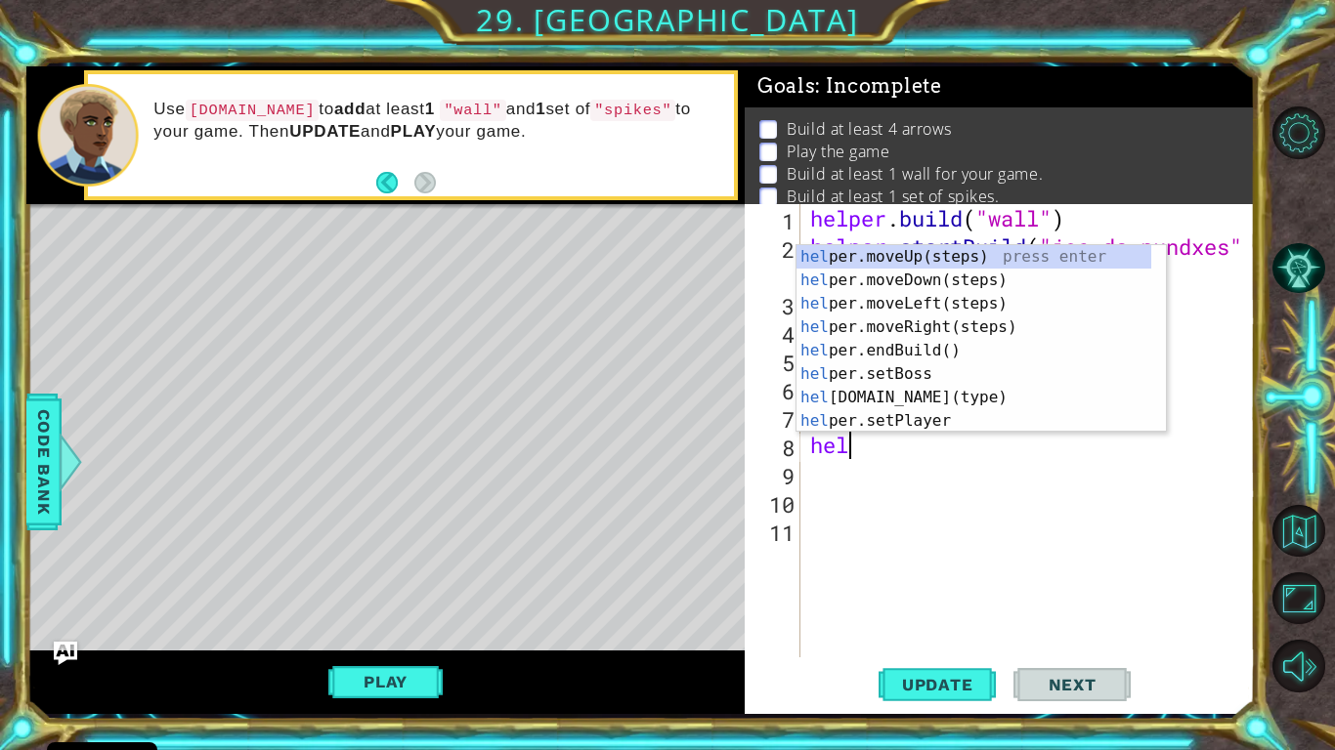
type textarea "h"
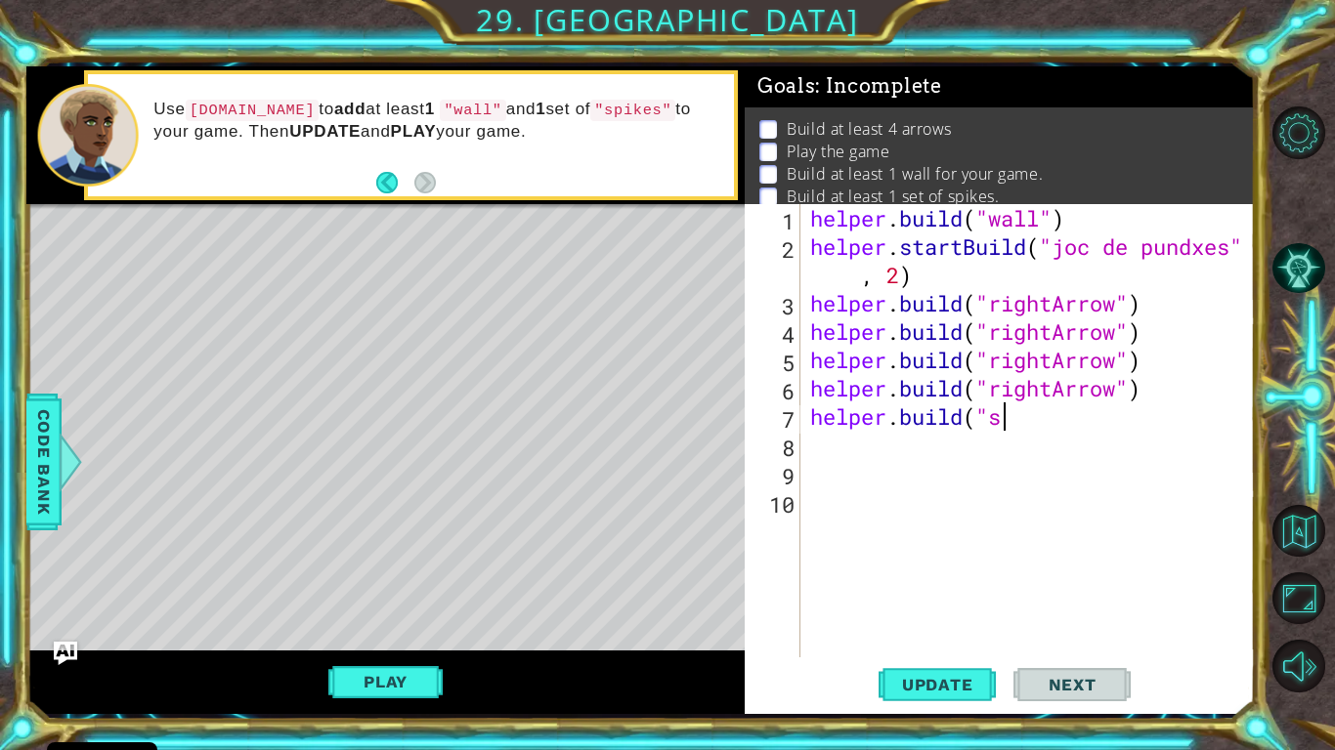
type textarea "h"
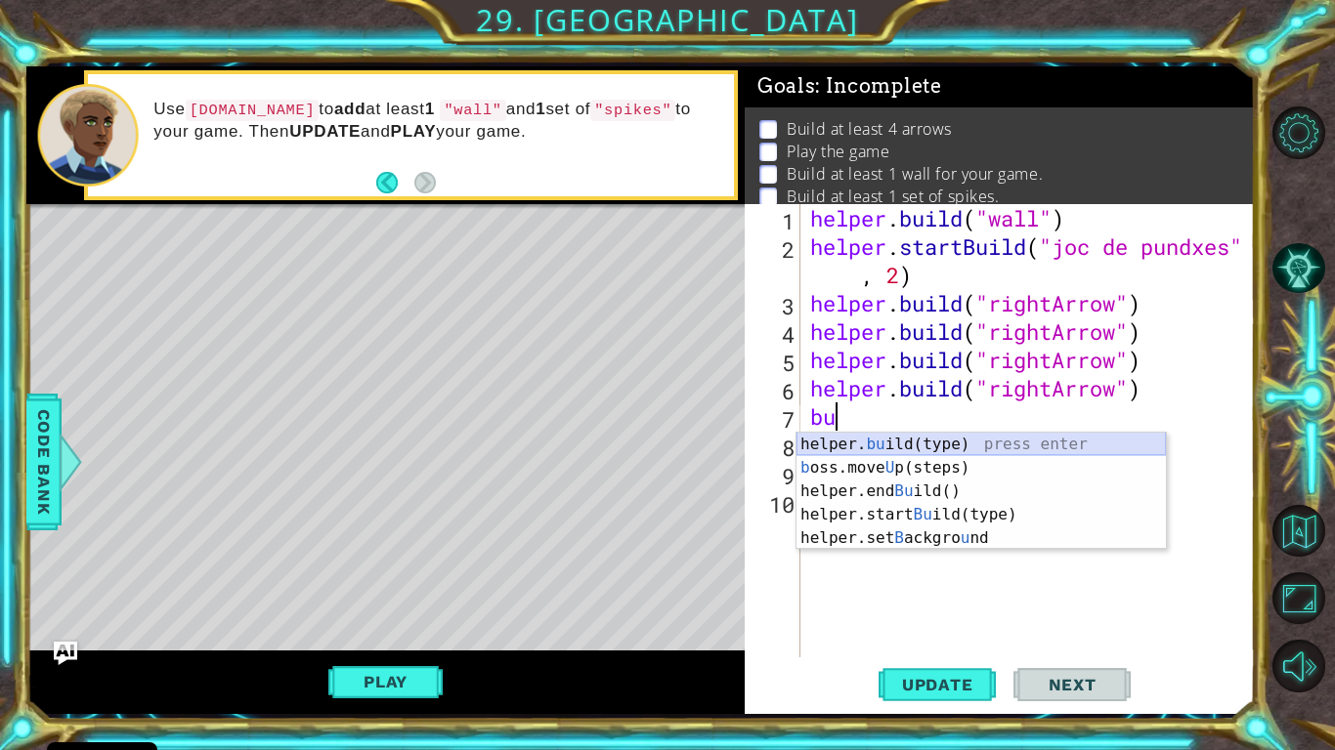
click at [974, 434] on div "helper. bu ild(type) press enter b oss.move U p(steps) press enter helper.end B…" at bounding box center [980, 515] width 369 height 164
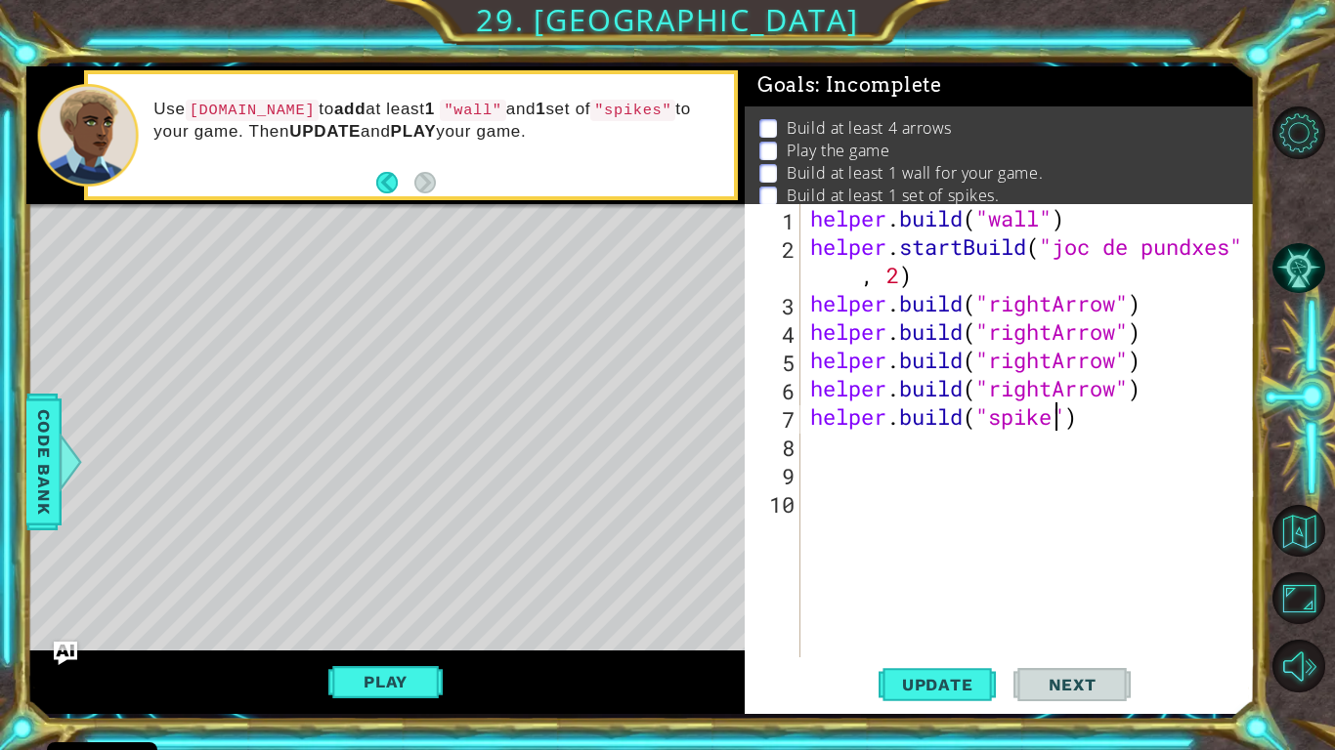
scroll to position [0, 12]
type textarea "[DOMAIN_NAME]("spikes")"
click at [945, 617] on span "Update" at bounding box center [937, 685] width 110 height 20
click at [412, 617] on button "Play" at bounding box center [385, 681] width 114 height 37
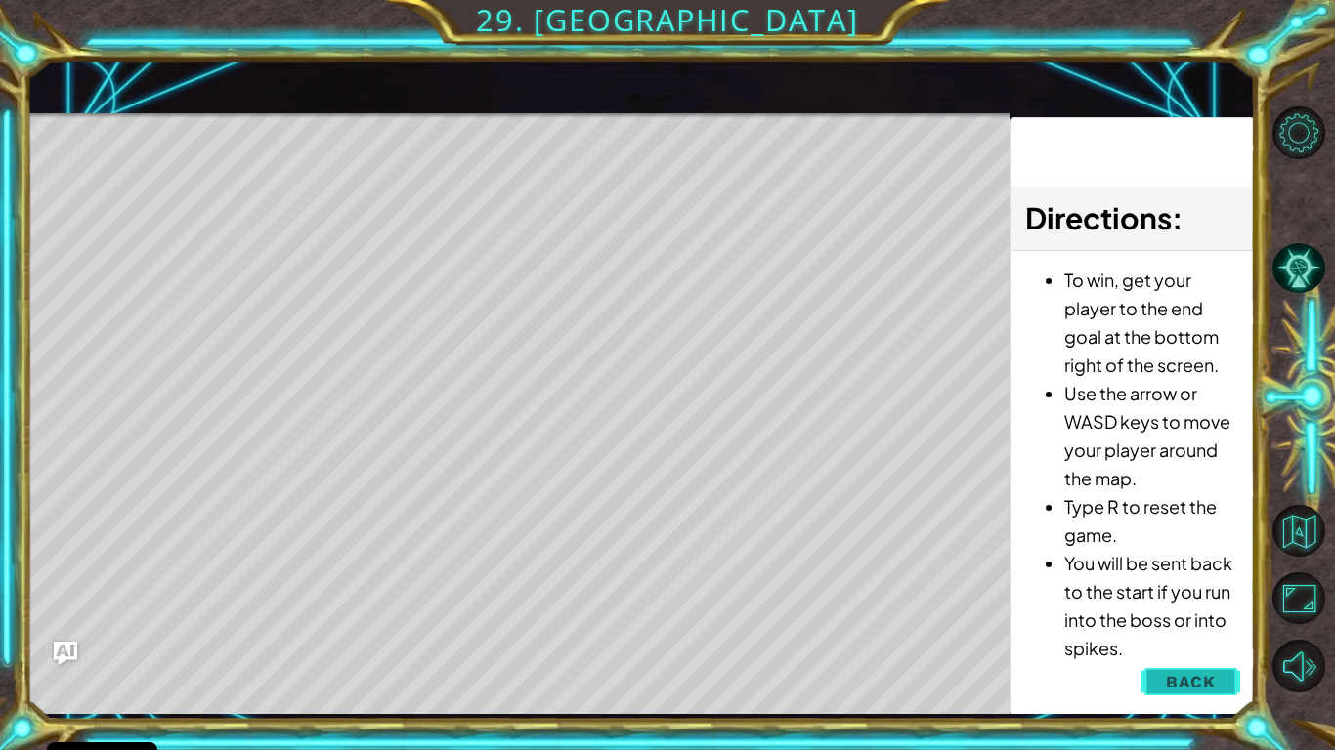
click at [1200, 617] on span "Back" at bounding box center [1191, 682] width 50 height 20
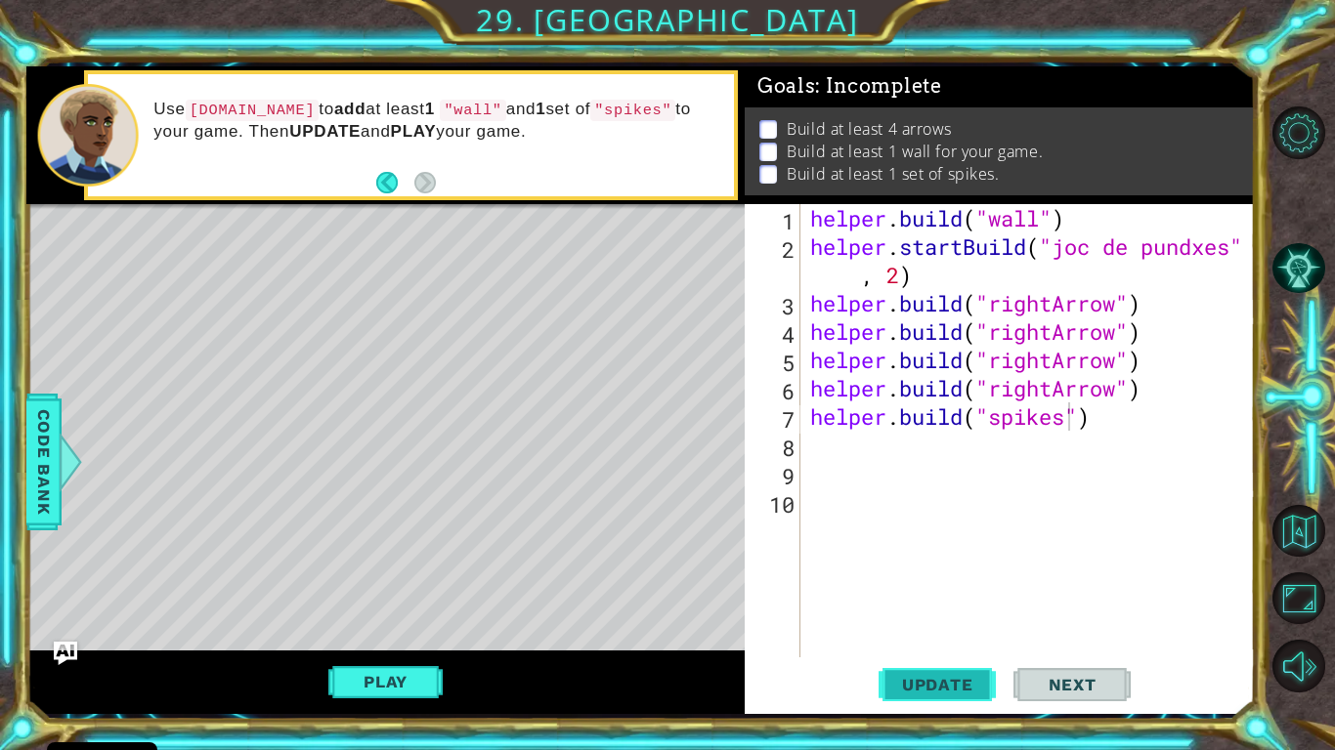
click at [926, 617] on span "Update" at bounding box center [937, 685] width 110 height 20
click at [1129, 407] on div "helper . build ( "wall" ) helper . startBuild ( "joc de pundxes" , 2 ) helper .…" at bounding box center [1032, 459] width 453 height 510
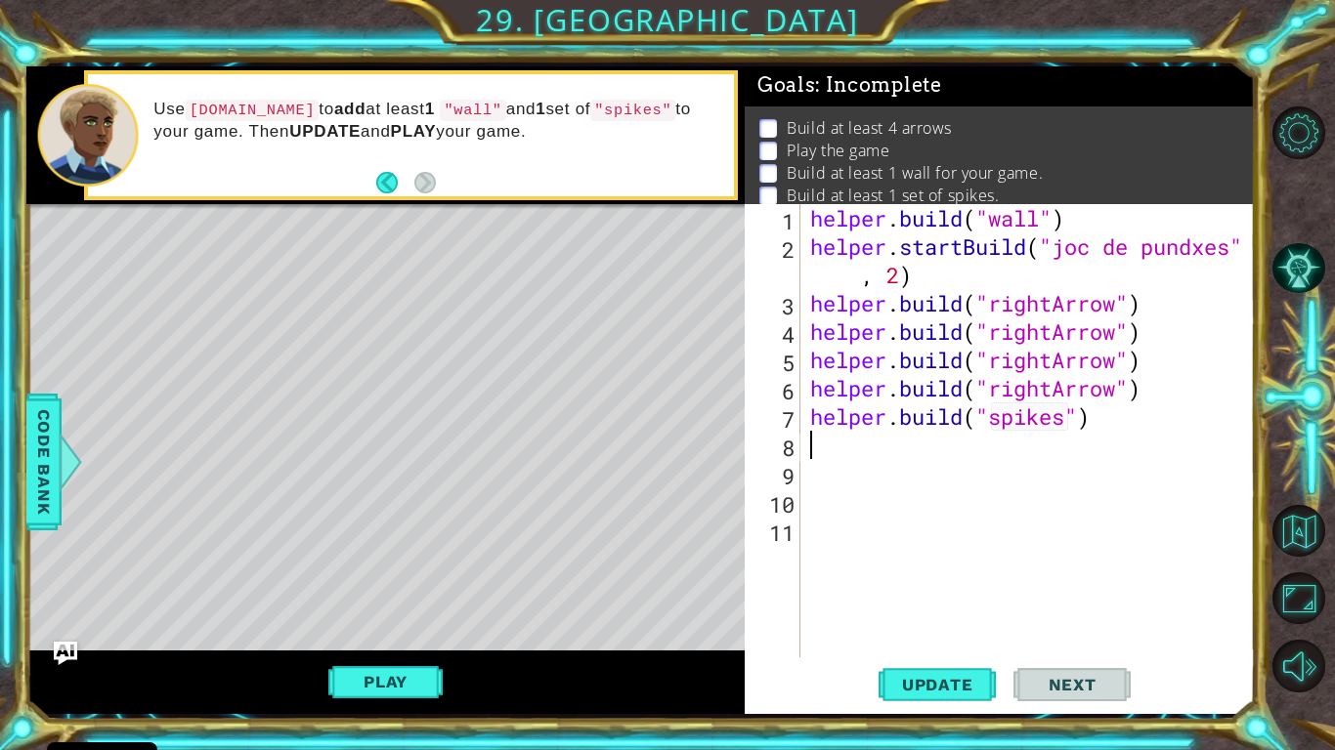
type textarea "b"
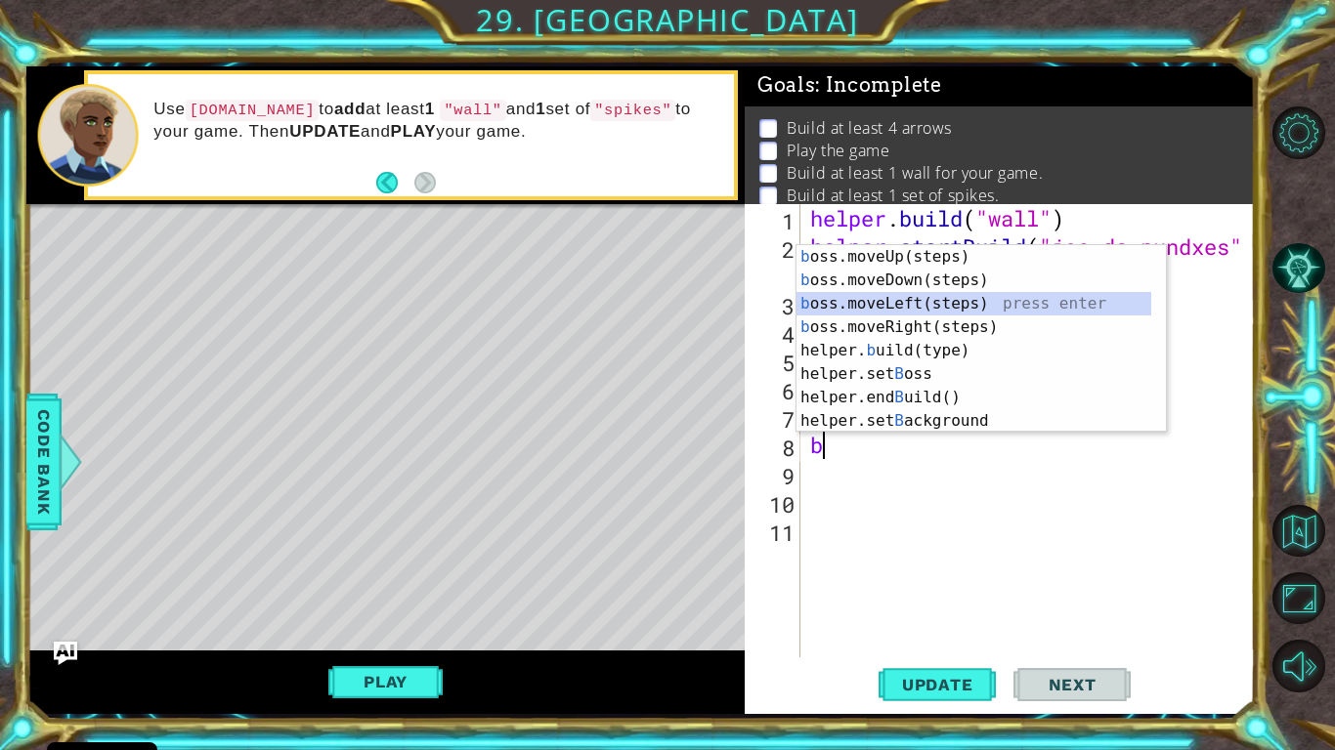
click at [902, 305] on div "b oss.moveUp(steps) press enter b oss.moveDown(steps) press enter b oss.moveLef…" at bounding box center [973, 362] width 355 height 234
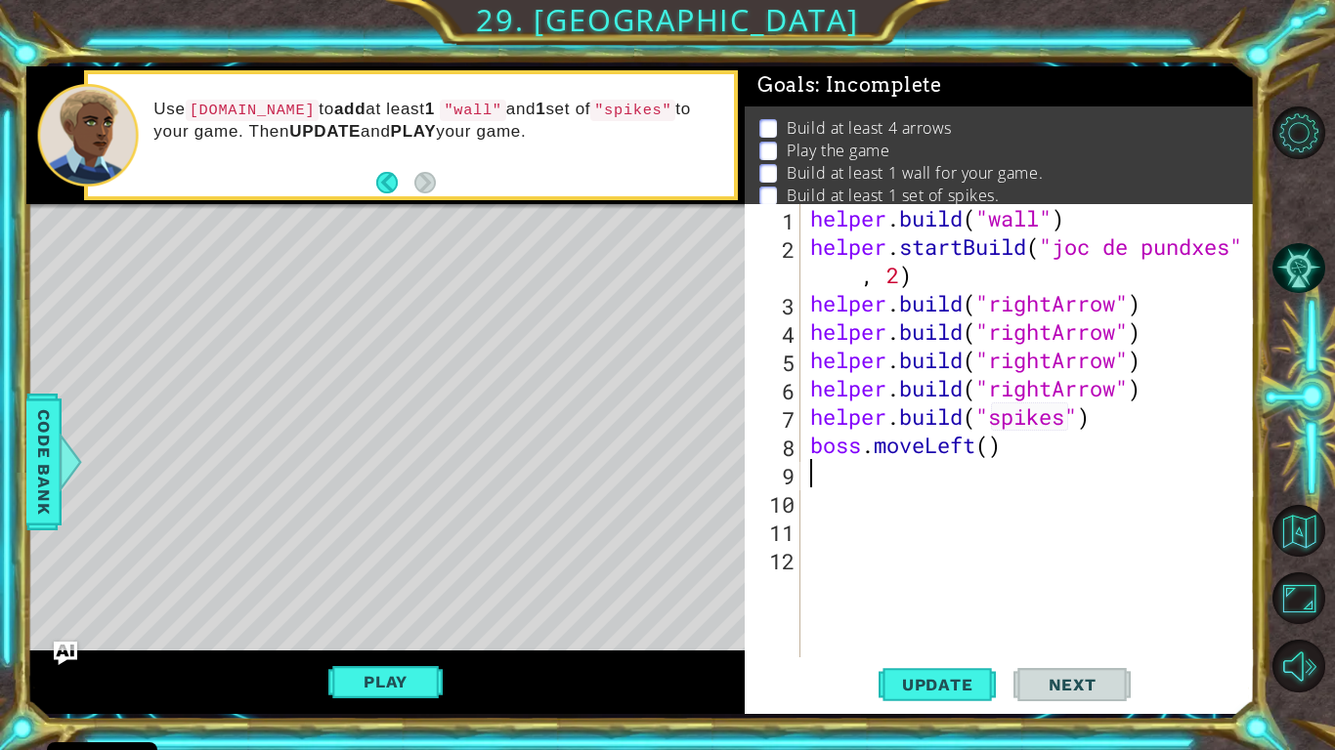
click at [994, 444] on div "helper . build ( "wall" ) helper . startBuild ( "joc de pundxes" , 2 ) helper .…" at bounding box center [1032, 459] width 453 height 510
click at [918, 617] on span "Update" at bounding box center [937, 685] width 110 height 20
click at [407, 617] on button "Play" at bounding box center [385, 681] width 114 height 37
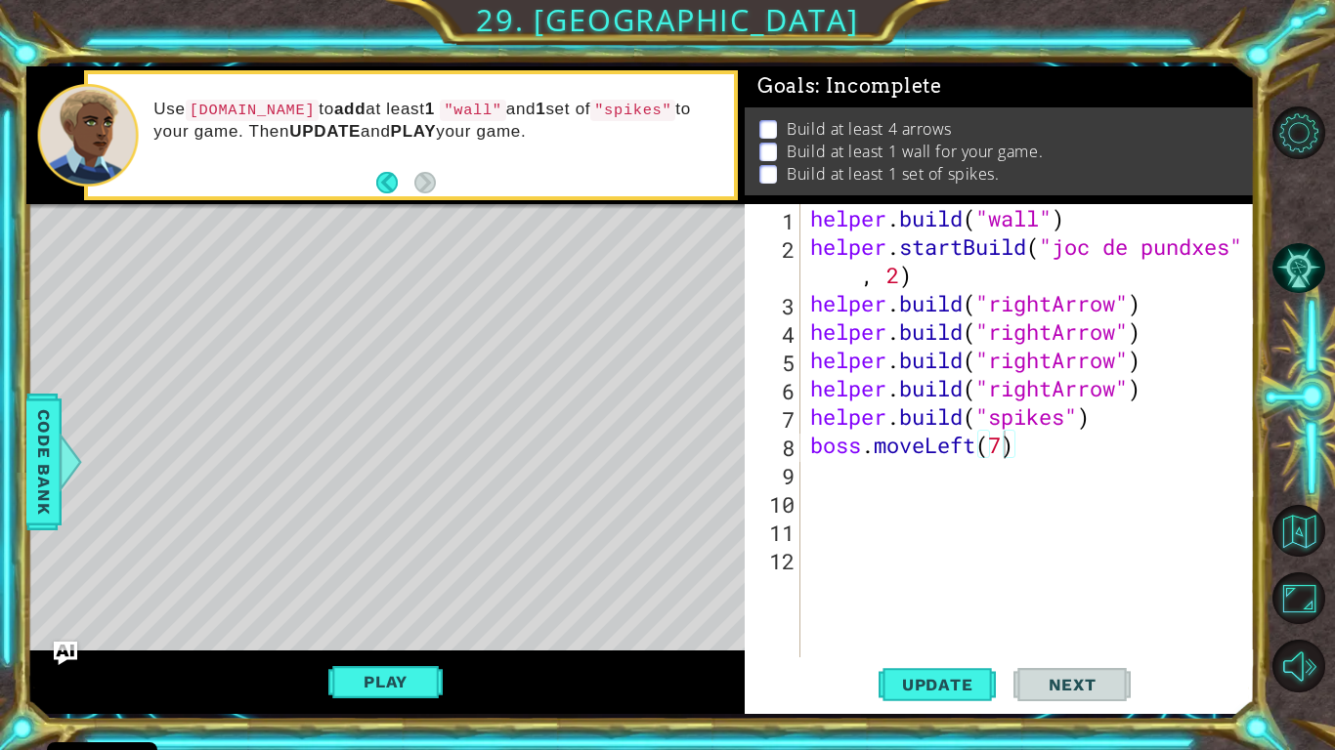
scroll to position [0, 0]
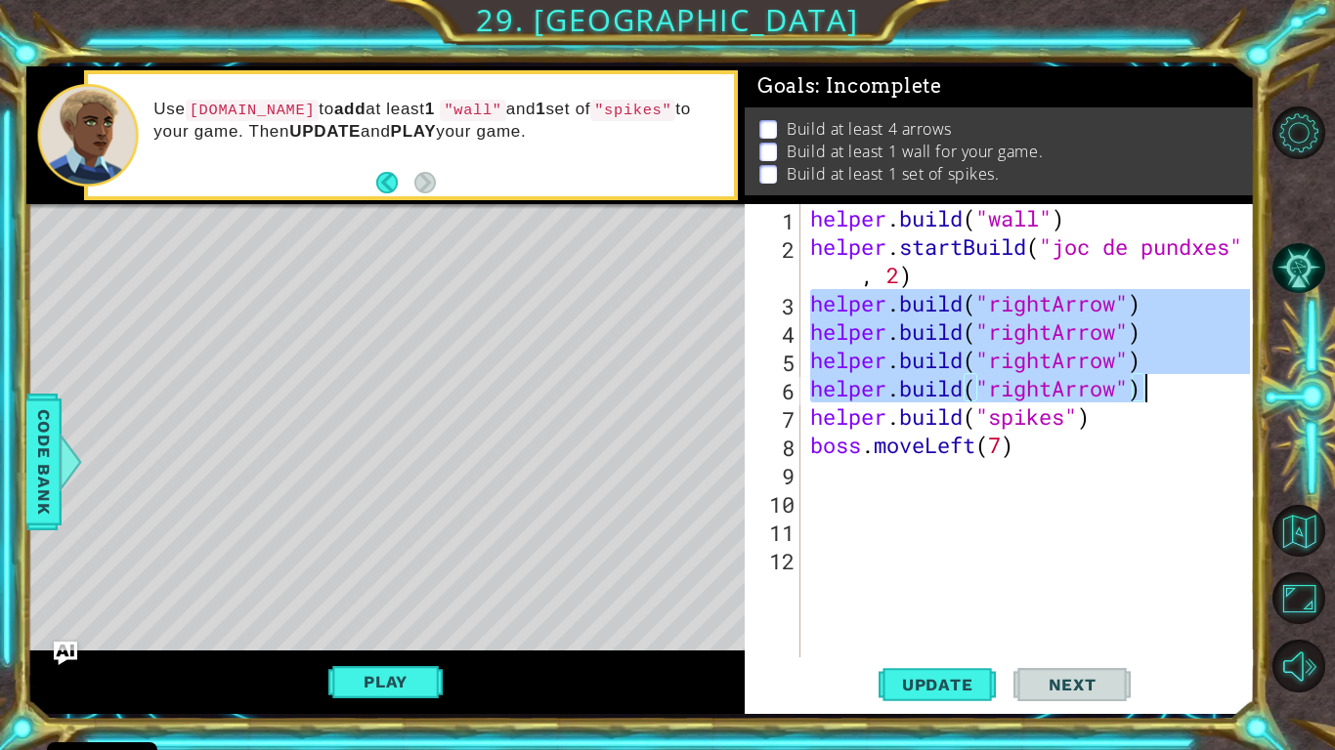
drag, startPoint x: 809, startPoint y: 301, endPoint x: 1171, endPoint y: 384, distance: 371.9
click at [1171, 384] on div "helper . build ( "wall" ) helper . startBuild ( "joc de pundxes" , 2 ) helper .…" at bounding box center [1032, 459] width 453 height 510
click at [1171, 384] on div "helper . build ( "wall" ) helper . startBuild ( "joc de pundxes" , 2 ) helper .…" at bounding box center [1028, 430] width 444 height 453
drag, startPoint x: 814, startPoint y: 302, endPoint x: 1250, endPoint y: 381, distance: 442.9
click at [1250, 381] on div "helper.build("rightArrow") 1 2 3 4 5 6 7 8 9 10 11 12 helper . build ( "wall" )…" at bounding box center [1000, 459] width 510 height 510
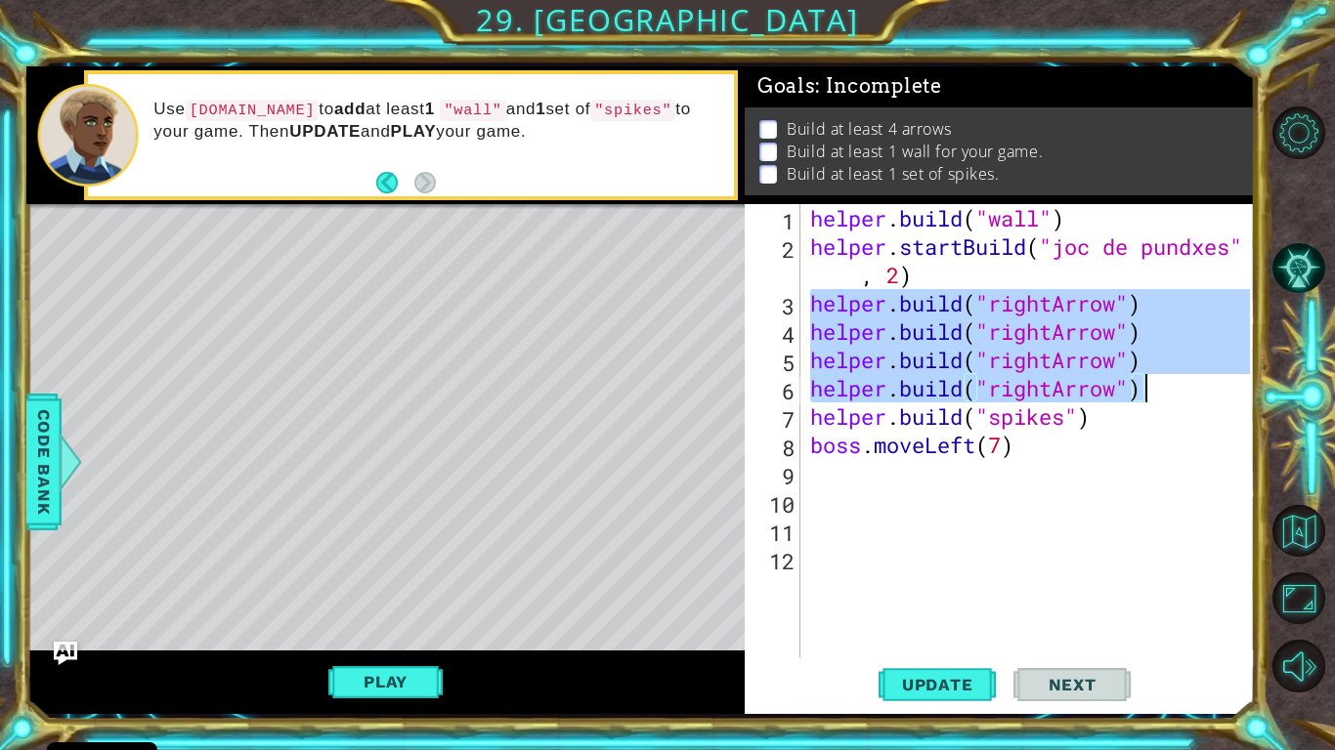
type textarea "helper.build("rightArrow") helper.build("rightArrow")"
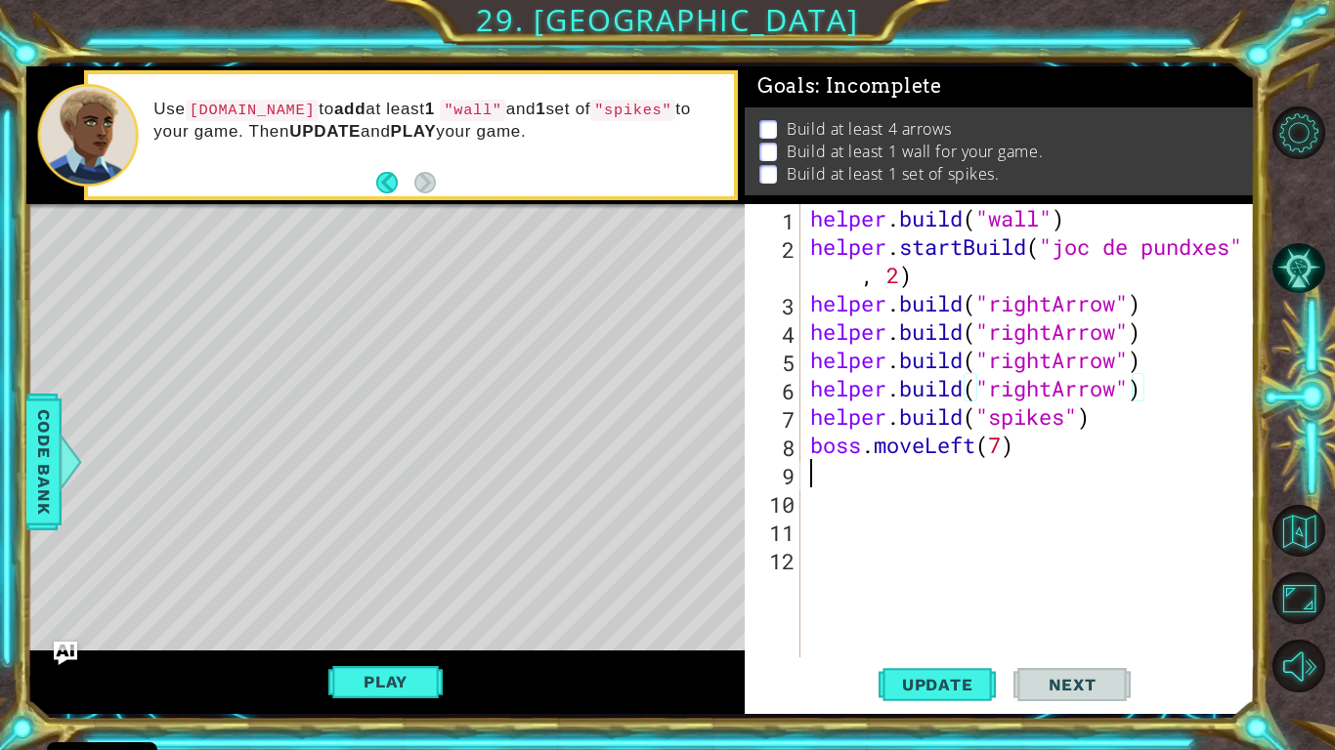
click at [1012, 486] on div "helper . build ( "wall" ) helper . startBuild ( "joc de pundxes" , 2 ) helper .…" at bounding box center [1032, 459] width 453 height 510
paste textarea "[DOMAIN_NAME]("rightArrow")"
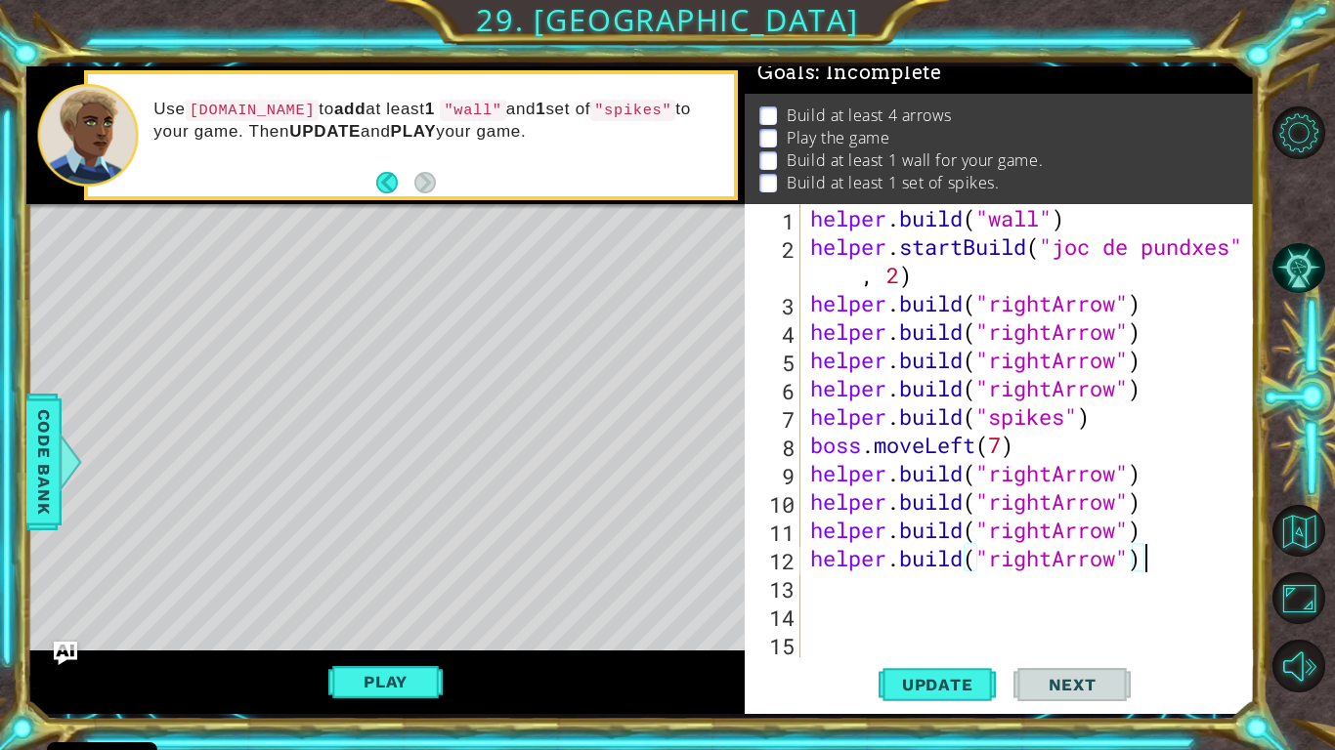
scroll to position [38, 0]
click at [889, 283] on div "helper . build ( "wall" ) helper . startBuild ( "joc de pundxes" , 2 ) helper .…" at bounding box center [1032, 459] width 453 height 510
type textarea "helper.startBuild("joc de pundxes", 2)"
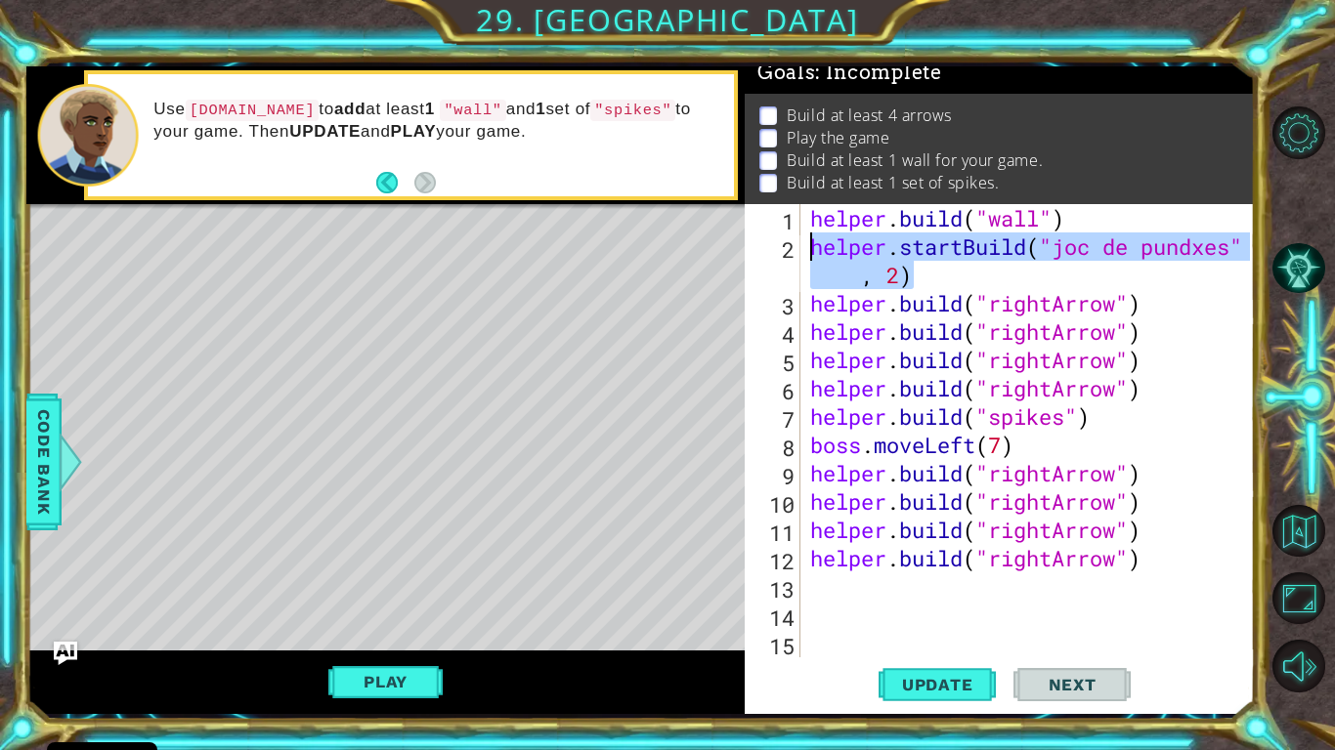
drag, startPoint x: 945, startPoint y: 272, endPoint x: 798, endPoint y: 244, distance: 149.1
click at [798, 244] on div "helper.startBuild("joc de pundxes", 2) 1 2 3 4 5 6 7 8 9 10 11 12 13 14 15 help…" at bounding box center [997, 430] width 505 height 453
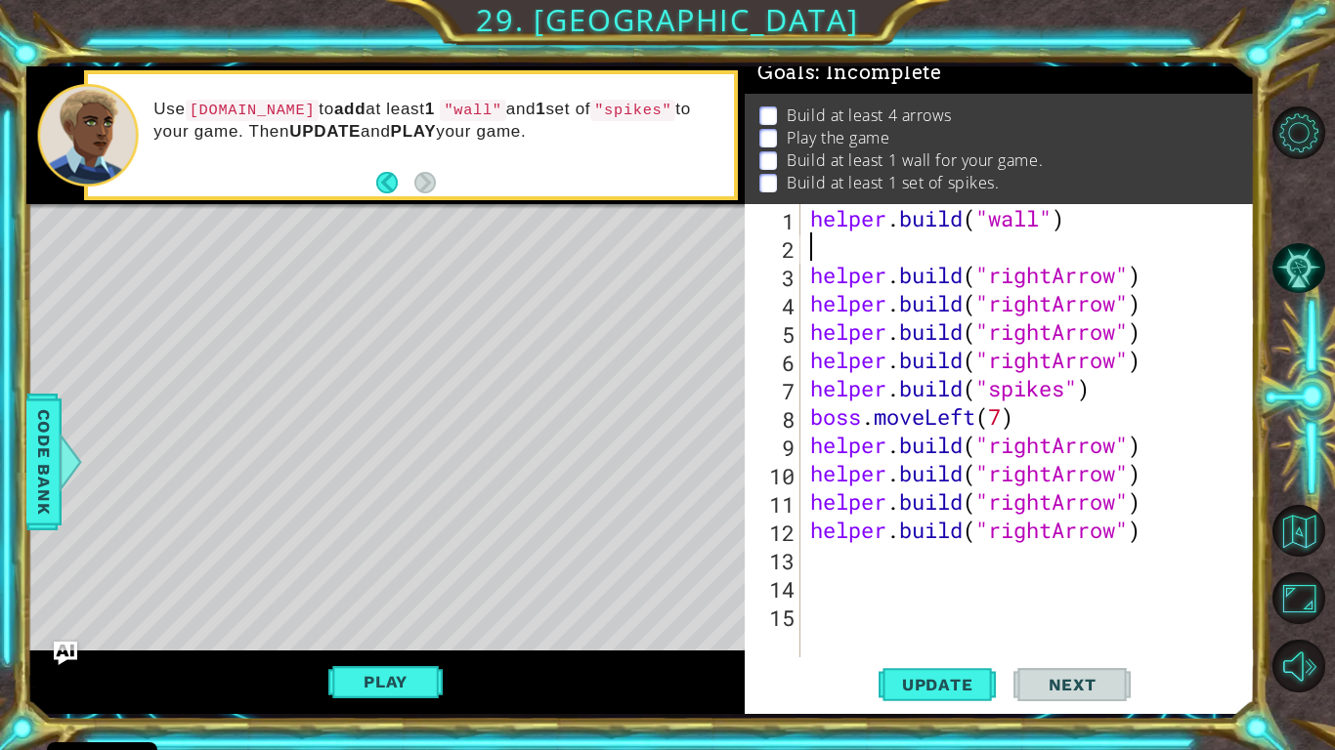
type textarea "[DOMAIN_NAME]("wall")"
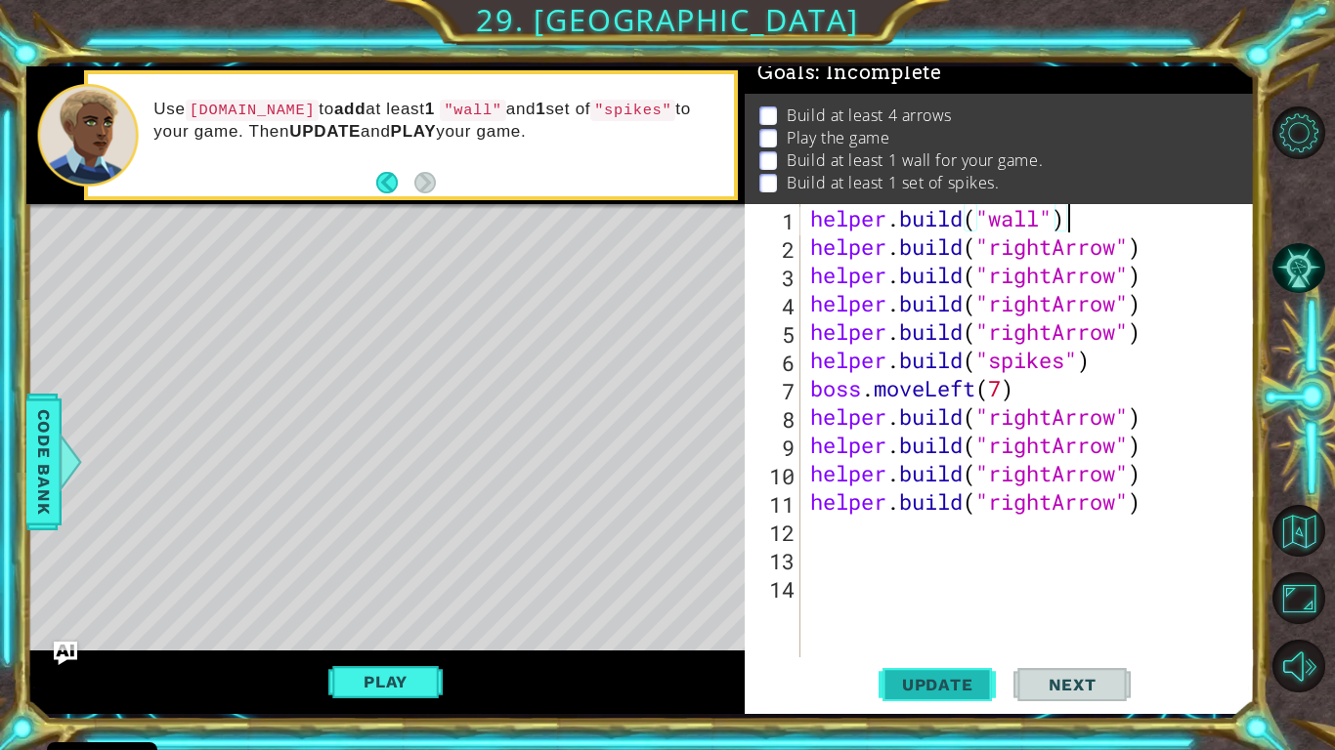
click at [912, 617] on span "Update" at bounding box center [937, 685] width 110 height 20
click at [936, 617] on span "Update" at bounding box center [937, 685] width 110 height 20
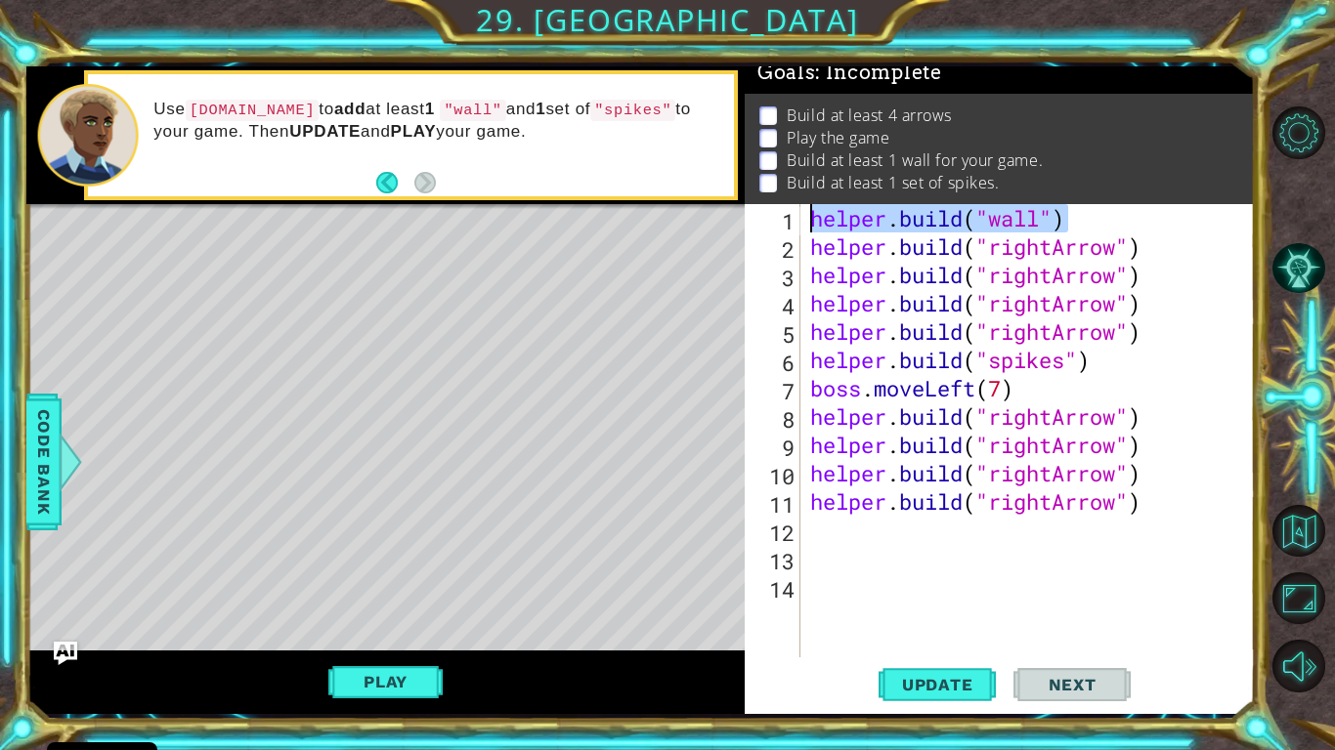
drag, startPoint x: 1082, startPoint y: 221, endPoint x: 798, endPoint y: 225, distance: 283.4
click at [798, 225] on div "helper.build("wall") 1 2 3 4 5 6 7 8 9 10 11 12 13 14 helper . build ( "wall" )…" at bounding box center [997, 430] width 505 height 453
click at [819, 250] on div "helper . build ( "rightArrow" ) helper . build ( "rightArrow" ) helper . build …" at bounding box center [1032, 459] width 453 height 510
type textarea "[DOMAIN_NAME]("rightArrow")"
click at [807, 252] on div "helper . build ( "rightArrow" ) helper . build ( "rightArrow" ) helper . build …" at bounding box center [1032, 459] width 453 height 510
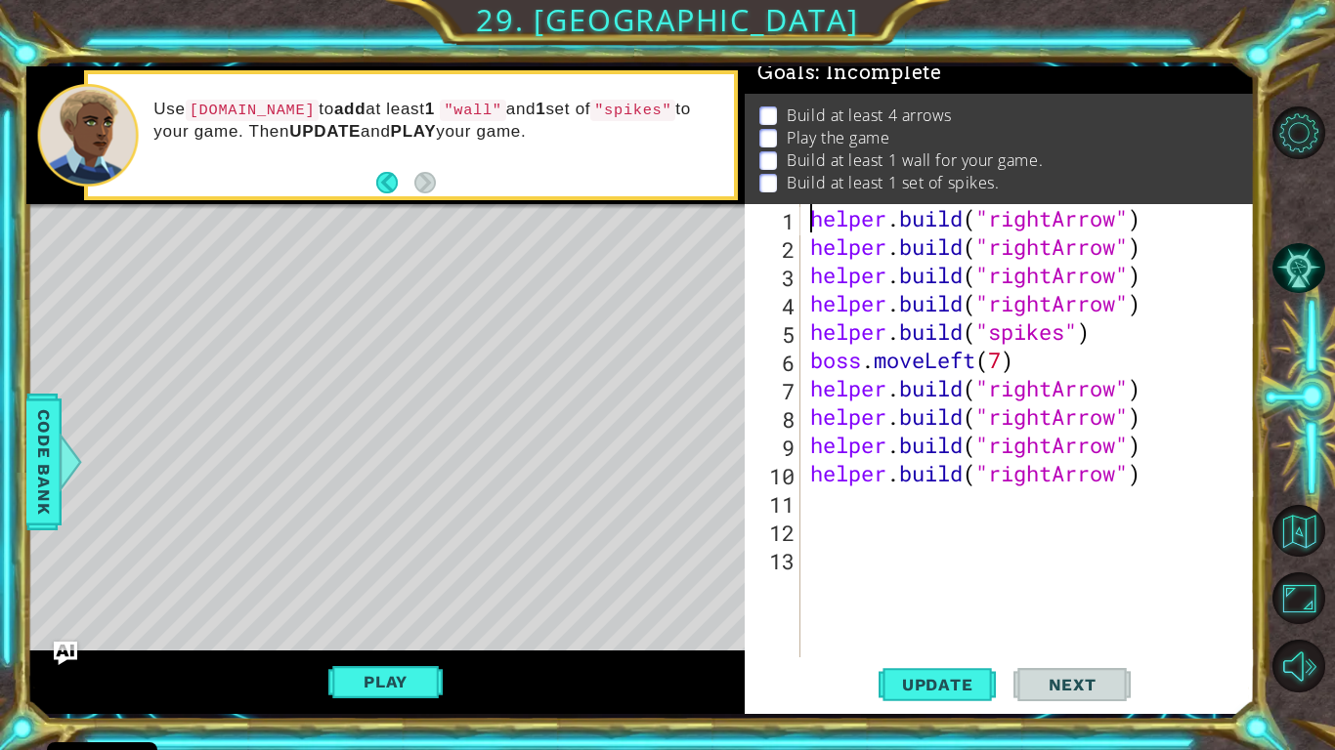
click at [826, 502] on div "helper . build ( "rightArrow" ) helper . build ( "rightArrow" ) helper . build …" at bounding box center [1032, 459] width 453 height 510
paste textarea "[DOMAIN_NAME]("rightArrow")"
type textarea "[DOMAIN_NAME]("rightArrow")"
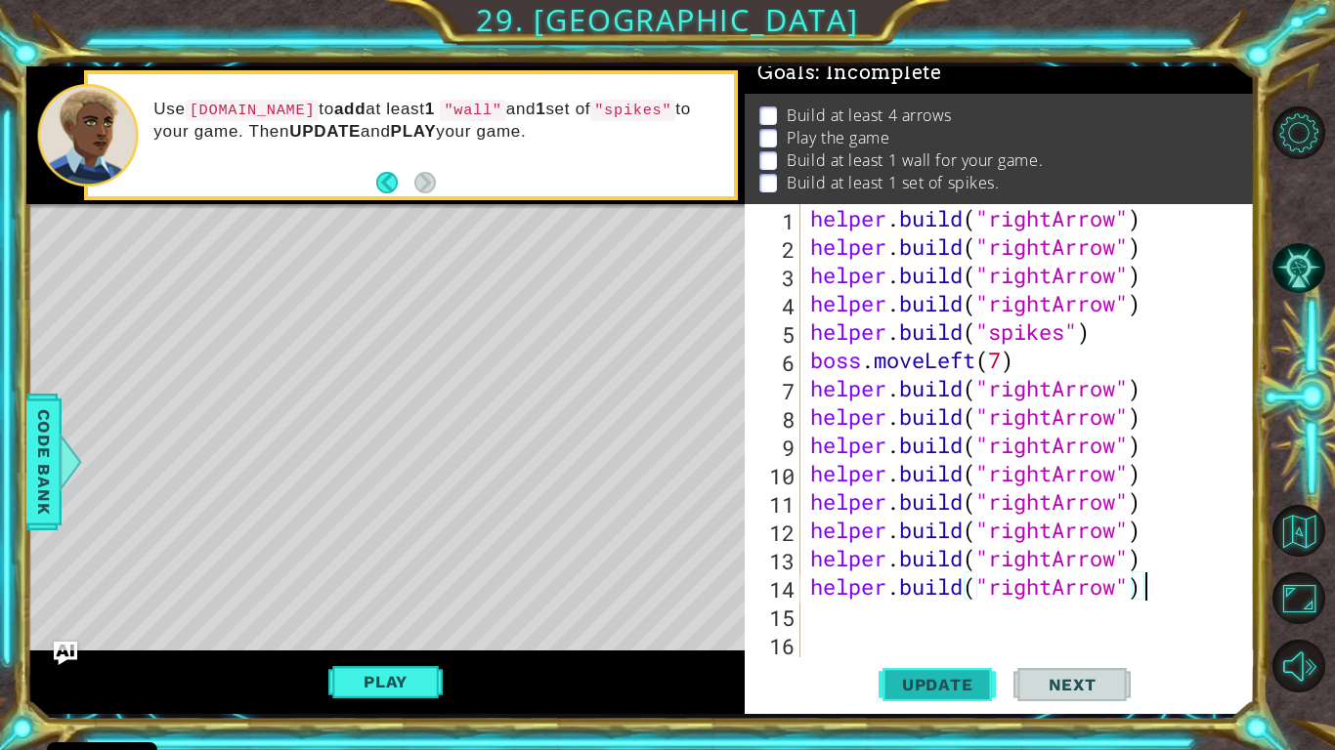
click at [949, 617] on span "Update" at bounding box center [937, 685] width 110 height 20
click at [400, 617] on button "Play" at bounding box center [385, 681] width 114 height 37
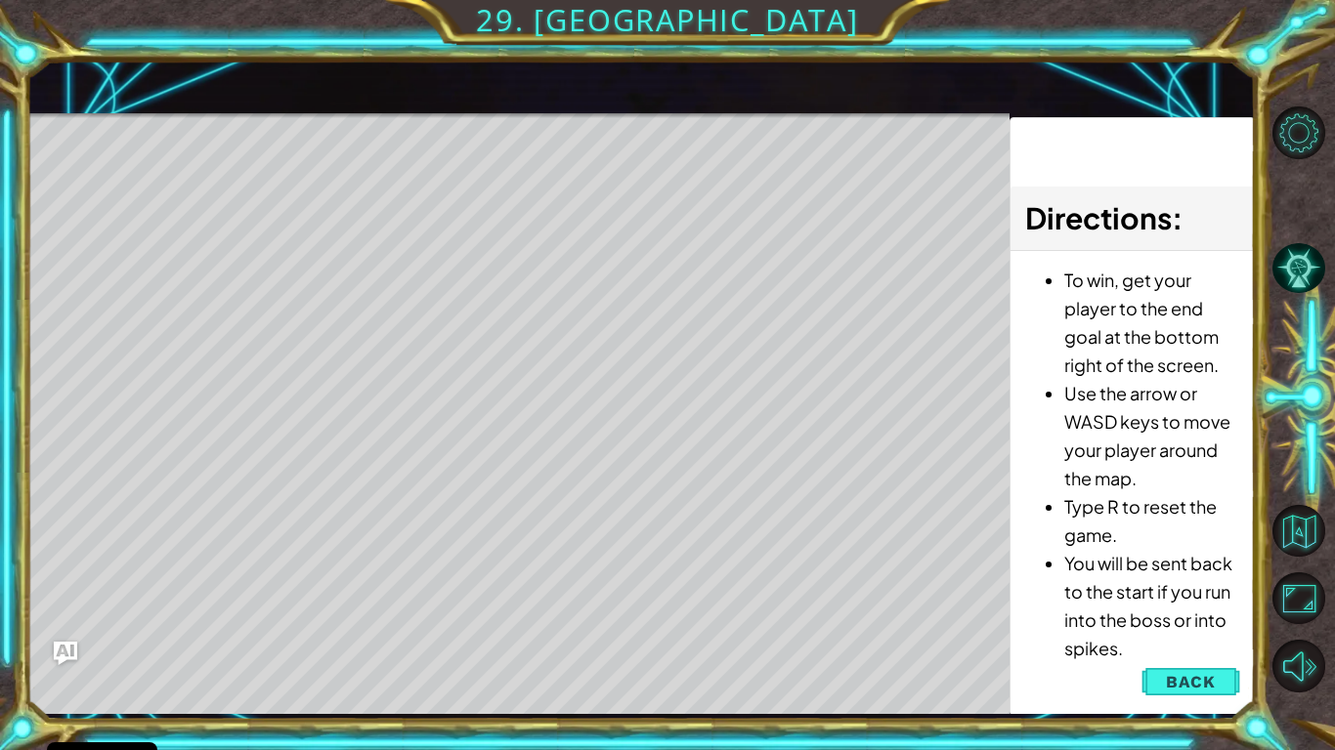
scroll to position [16, 0]
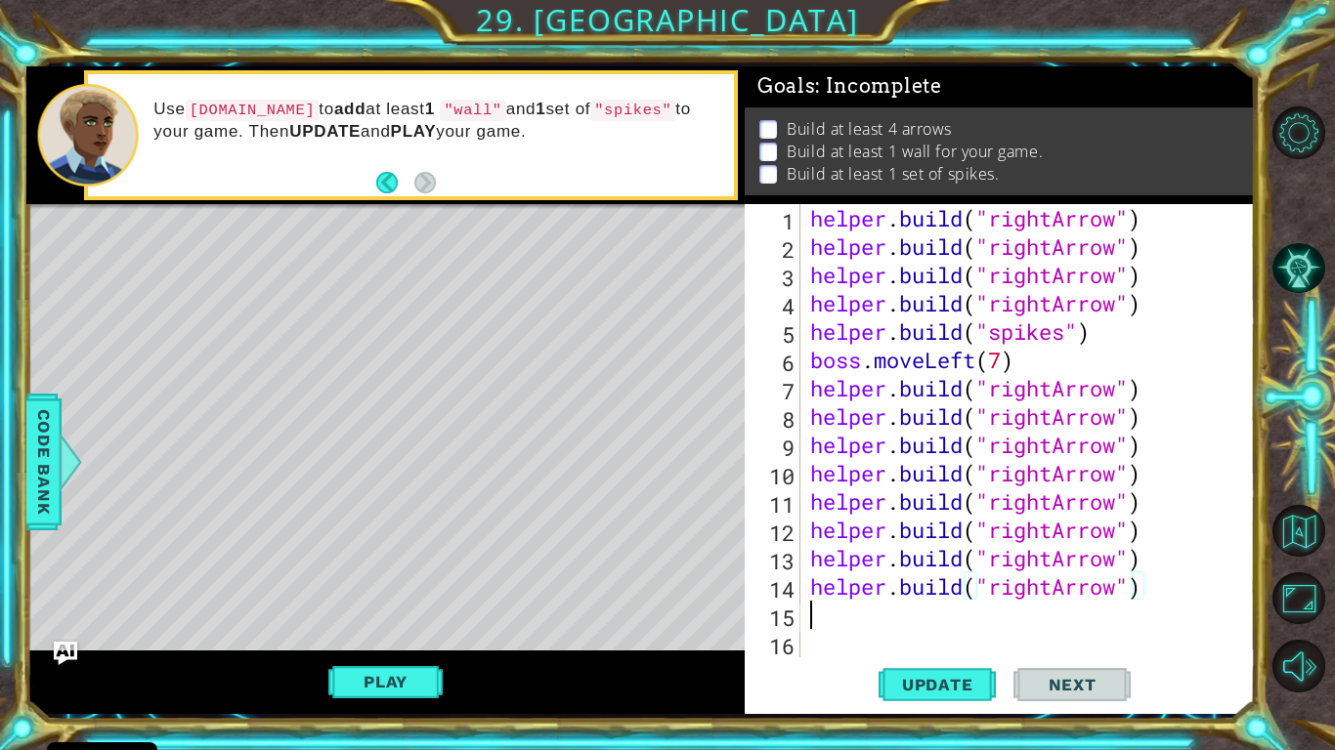
click at [833, 617] on div "helper . build ( "rightArrow" ) helper . build ( "rightArrow" ) helper . build …" at bounding box center [1032, 459] width 453 height 510
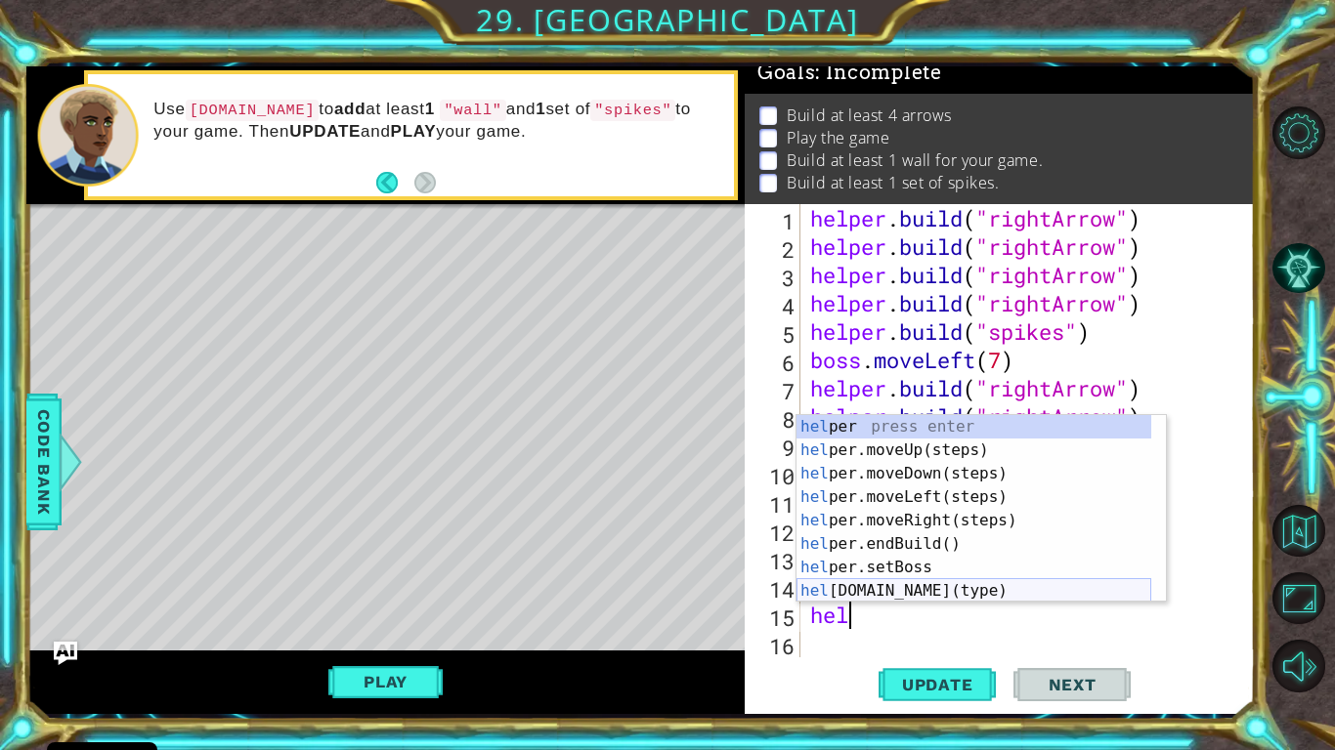
click at [856, 587] on div "hel per press enter hel per.moveUp(steps) press enter hel per.moveDown(steps) p…" at bounding box center [973, 532] width 355 height 234
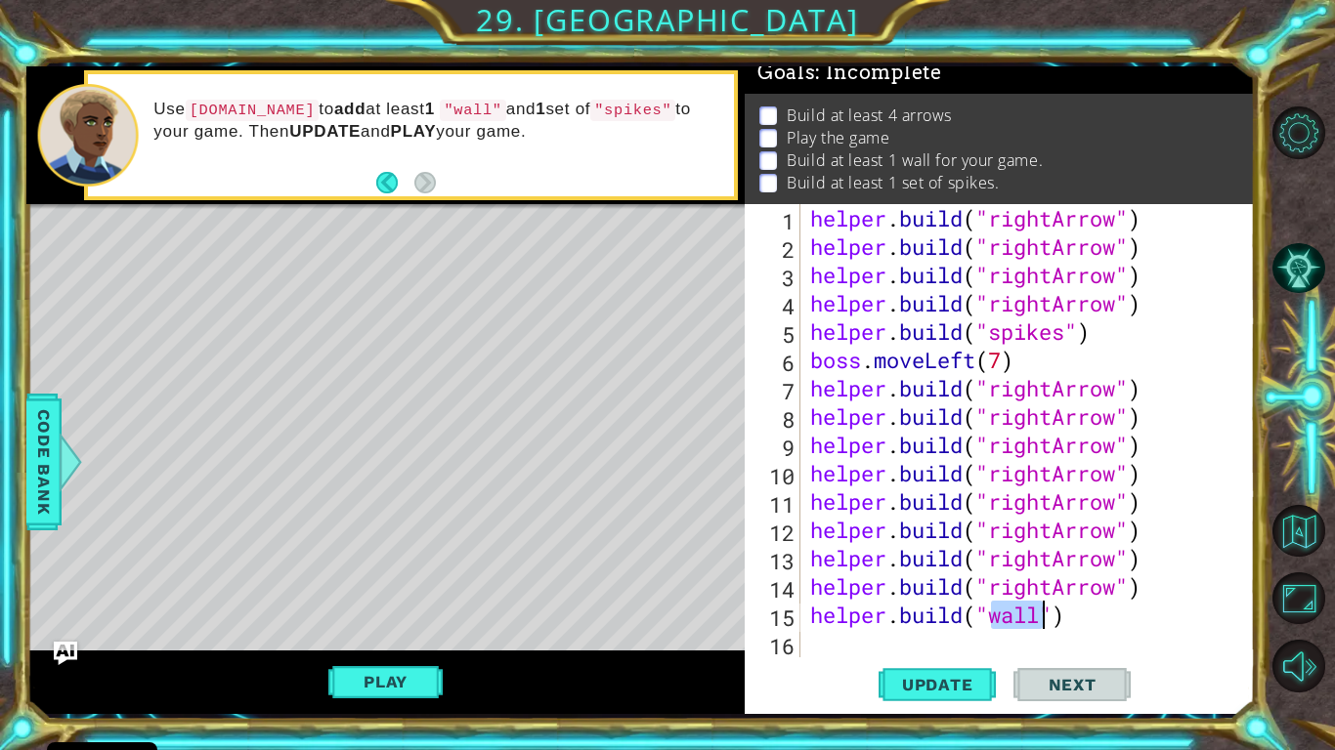
type textarea "[DOMAIN_NAME]("wall")"
click at [1027, 617] on button "Next" at bounding box center [1071, 685] width 117 height 51
click at [943, 617] on button "Update" at bounding box center [936, 685] width 117 height 51
click at [401, 617] on button "Play" at bounding box center [385, 681] width 114 height 37
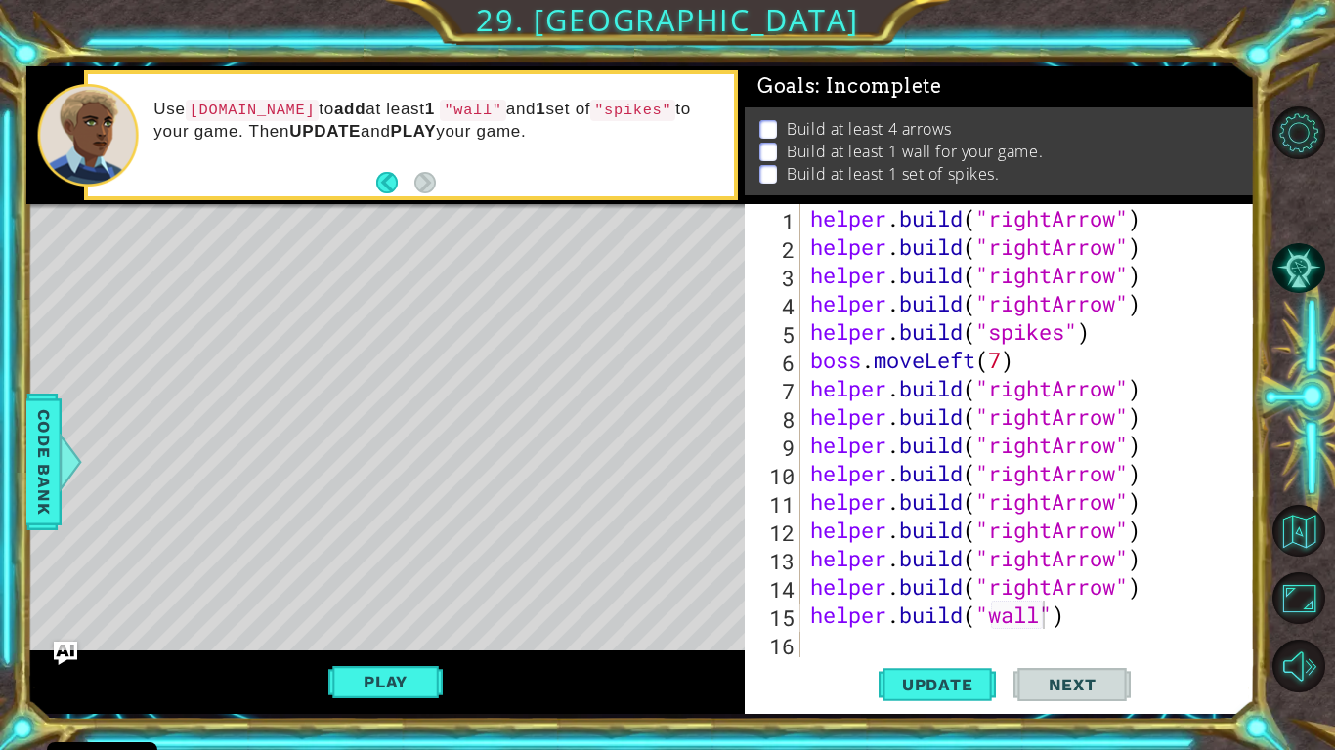
click at [1060, 617] on span "Next" at bounding box center [1072, 685] width 87 height 20
click at [976, 617] on button "Update" at bounding box center [936, 685] width 117 height 51
click at [862, 617] on div "helper . build ( "rightArrow" ) helper . build ( "rightArrow" ) helper . build …" at bounding box center [1032, 459] width 453 height 510
paste textarea "[DOMAIN_NAME]("rightArrow")"
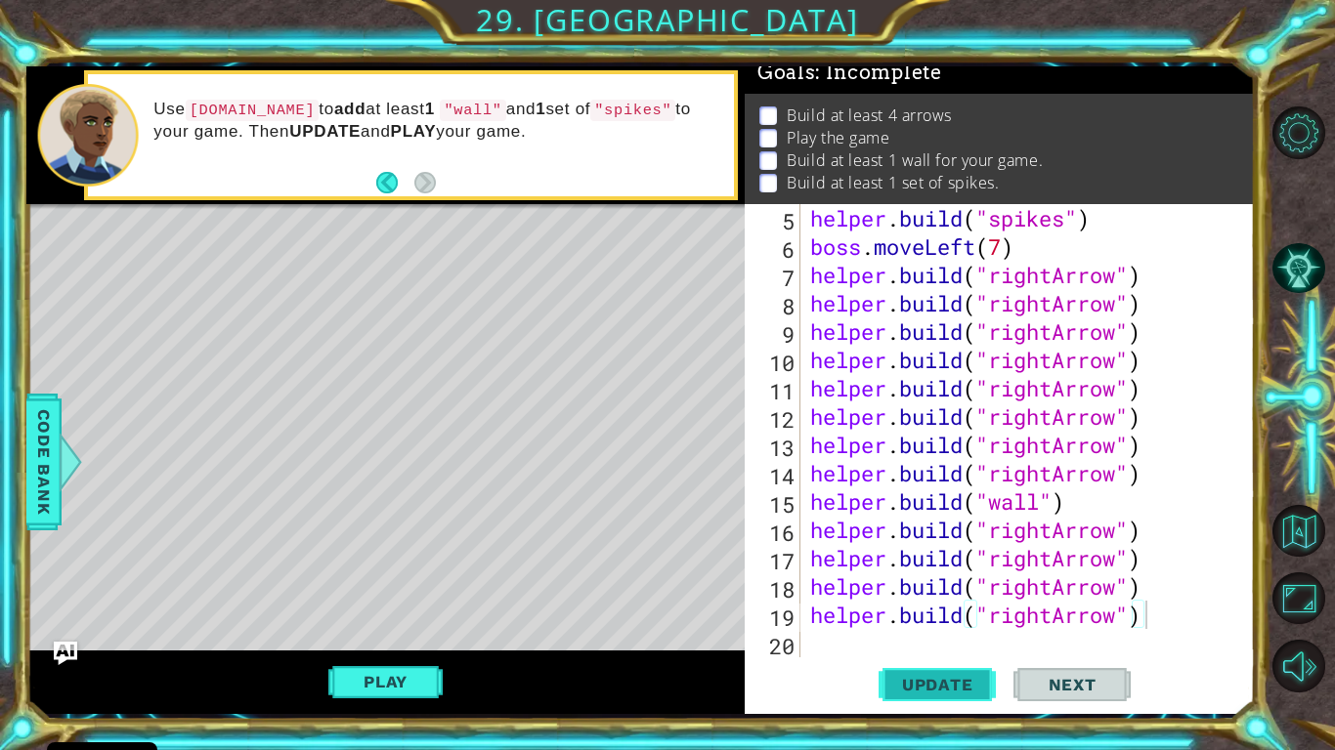
click at [915, 617] on button "Update" at bounding box center [936, 685] width 117 height 51
click at [405, 617] on button "Play" at bounding box center [385, 681] width 114 height 37
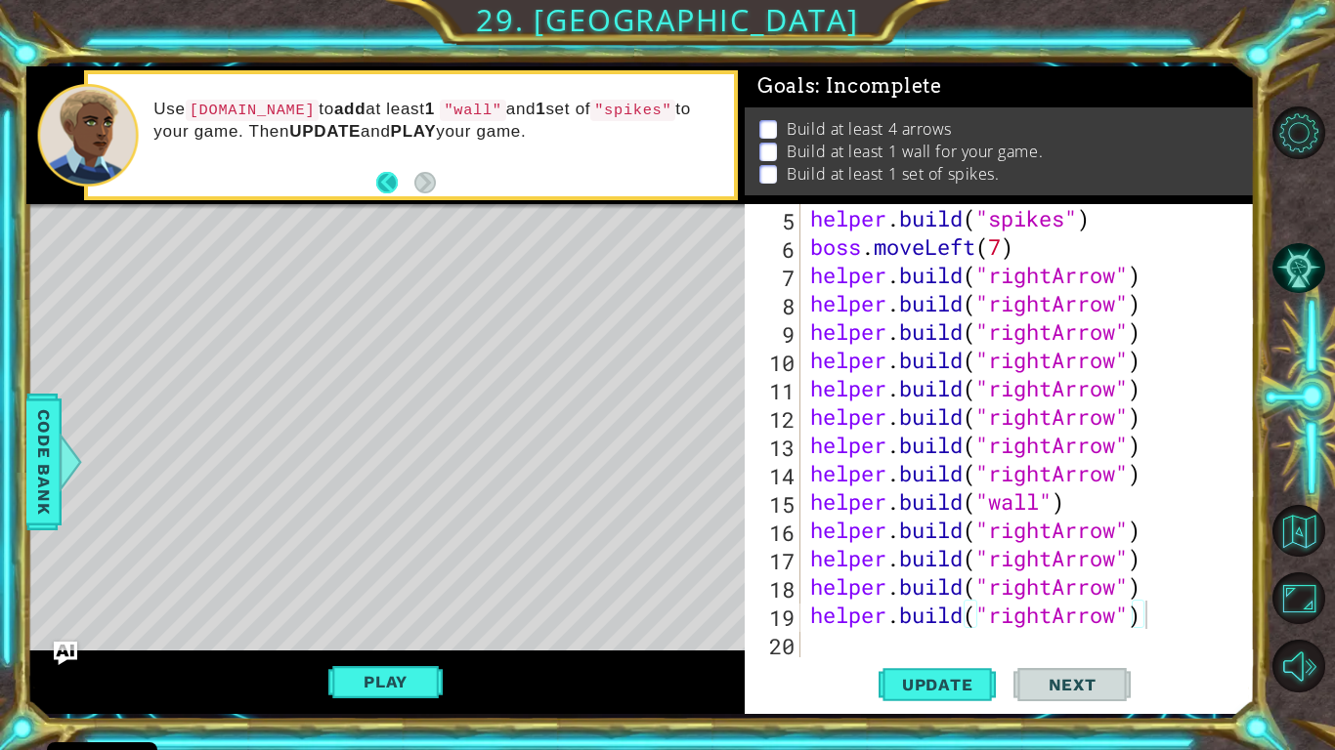
click at [390, 177] on button "Back" at bounding box center [395, 182] width 38 height 21
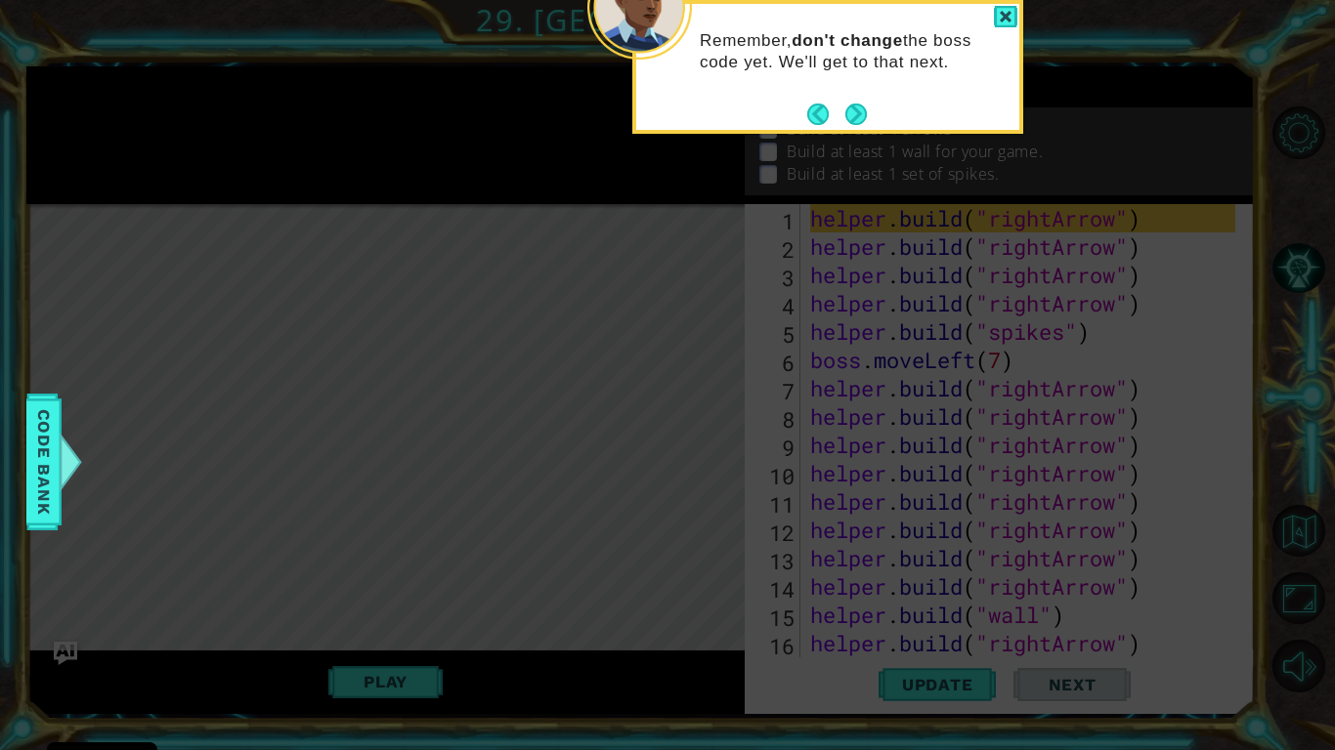
scroll to position [0, 0]
click at [854, 109] on button "Next" at bounding box center [856, 114] width 22 height 22
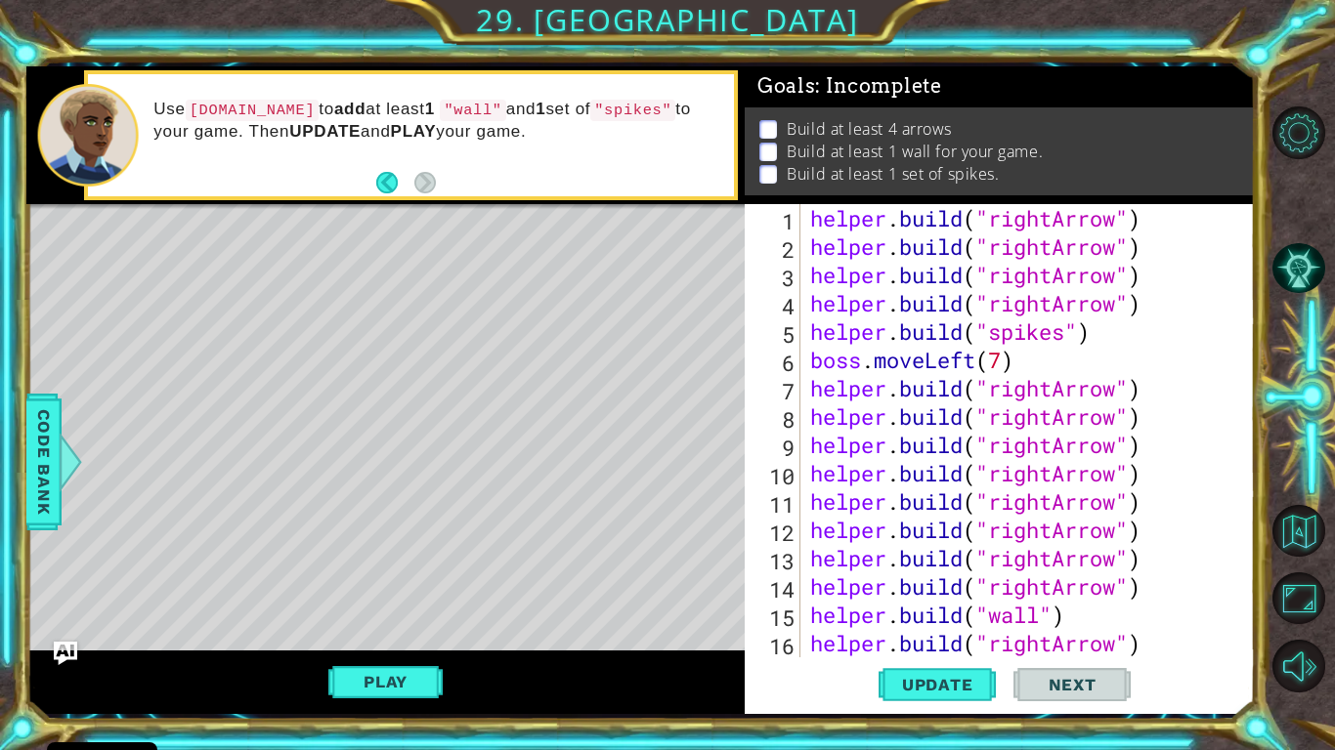
drag, startPoint x: 854, startPoint y: 109, endPoint x: 792, endPoint y: 114, distance: 61.7
click at [792, 118] on p "Build at least 4 arrows" at bounding box center [869, 128] width 165 height 21
click at [1073, 611] on div "helper . build ( "rightArrow" ) helper . build ( "rightArrow" ) helper . build …" at bounding box center [1025, 459] width 439 height 510
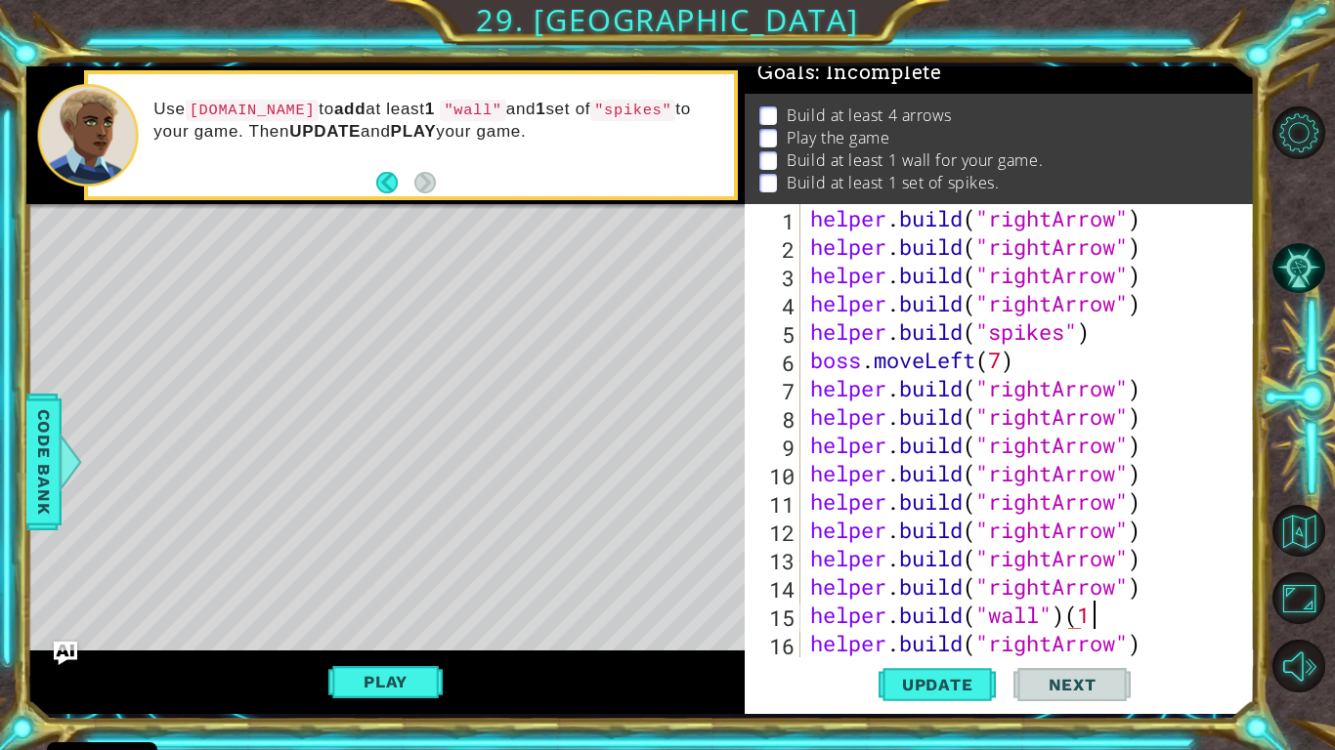
scroll to position [0, 12]
click at [942, 617] on span "Update" at bounding box center [937, 685] width 110 height 20
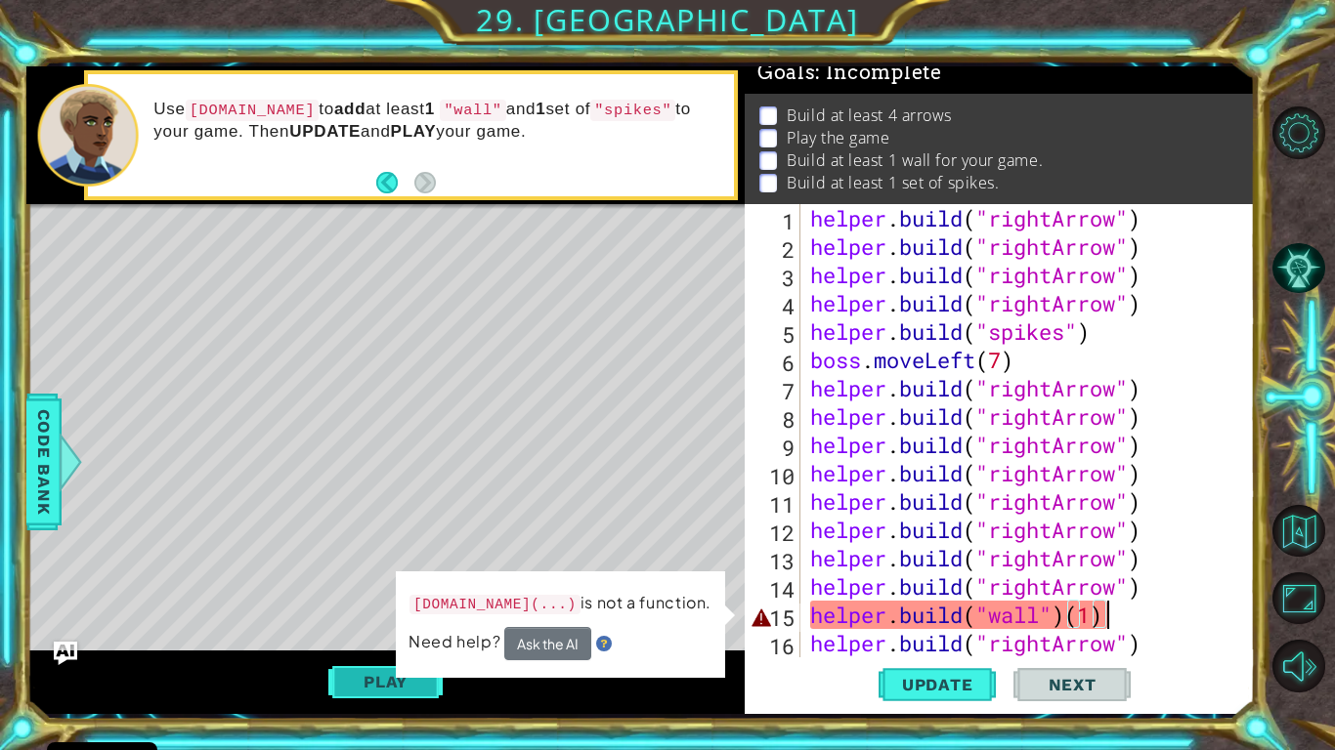
click at [394, 617] on button "Play" at bounding box center [385, 681] width 114 height 37
click at [1105, 617] on div "helper . build ( "rightArrow" ) helper . build ( "rightArrow" ) helper . build …" at bounding box center [1025, 459] width 439 height 510
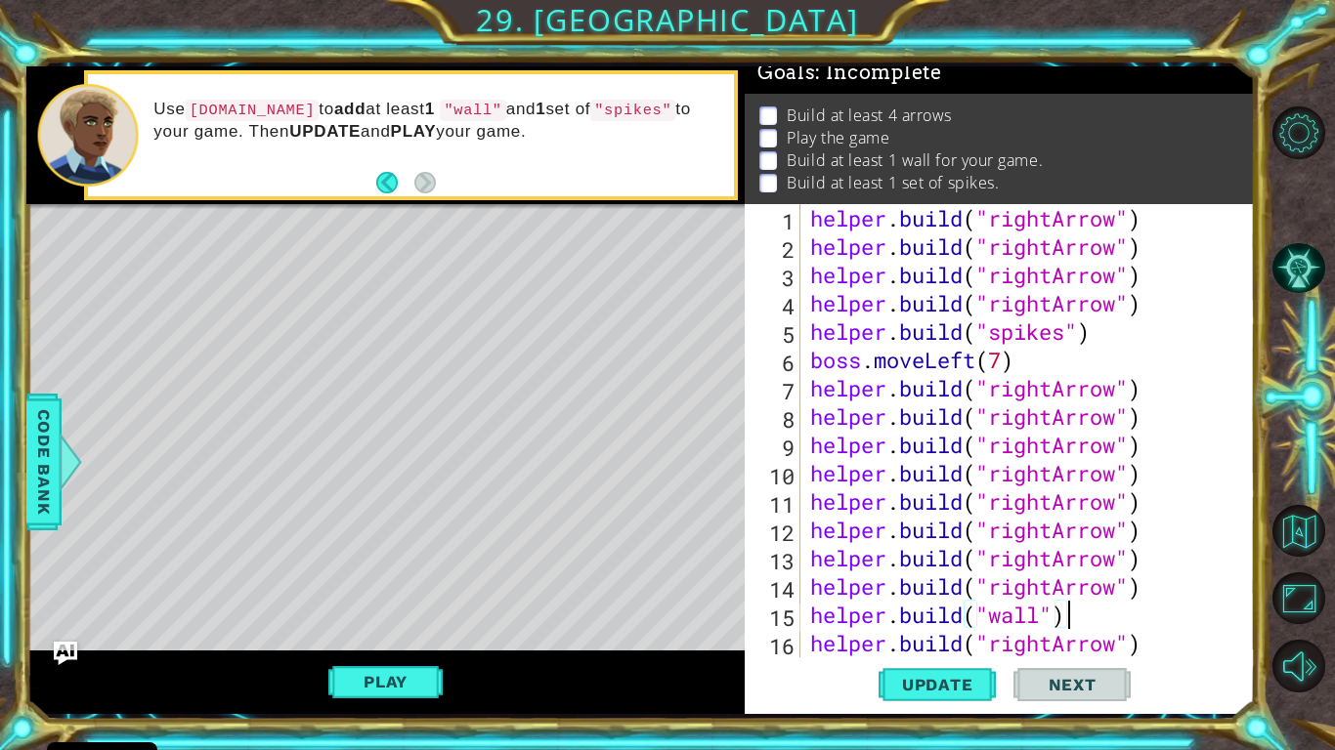
scroll to position [0, 11]
click at [927, 617] on span "Update" at bounding box center [937, 685] width 110 height 20
click at [361, 617] on button "Play" at bounding box center [385, 681] width 114 height 37
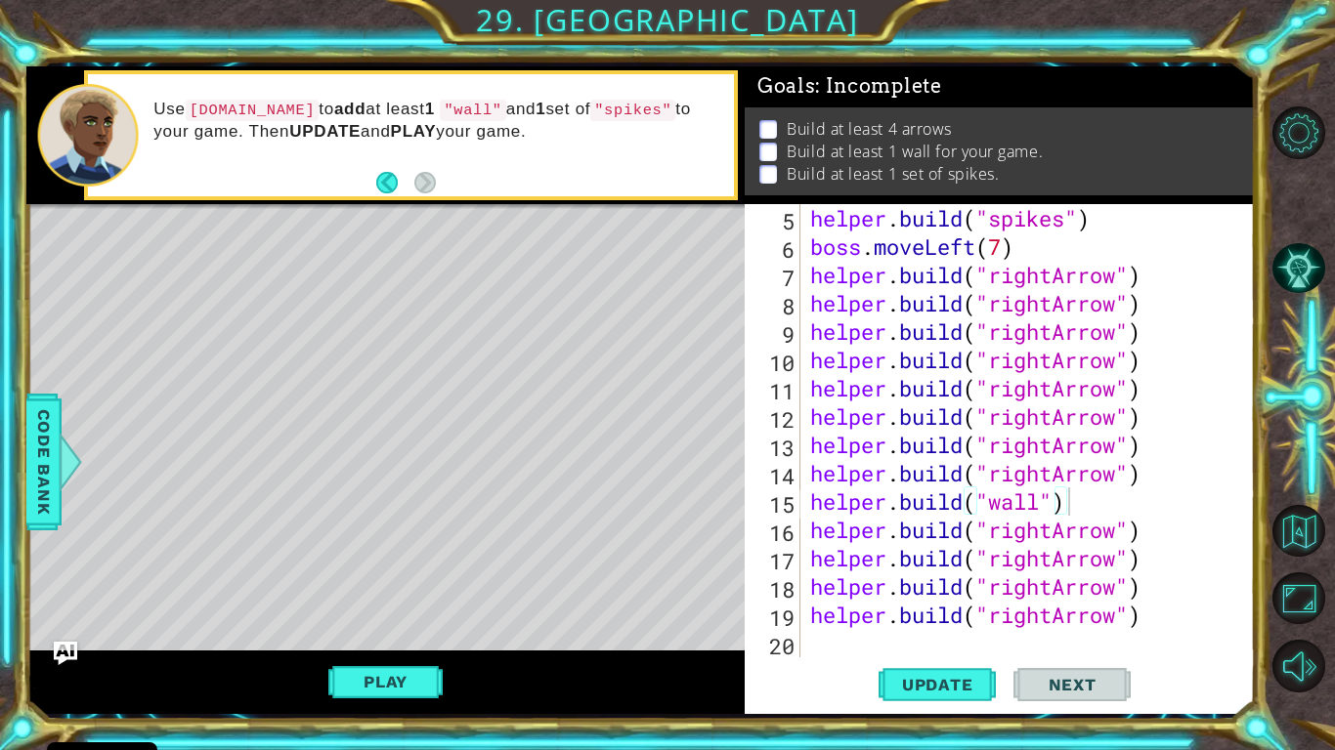
scroll to position [113, 0]
click at [1179, 545] on div "helper . build ( "spikes" ) boss . moveLeft ( 7 ) helper . build ( "rightArrow"…" at bounding box center [1025, 459] width 439 height 510
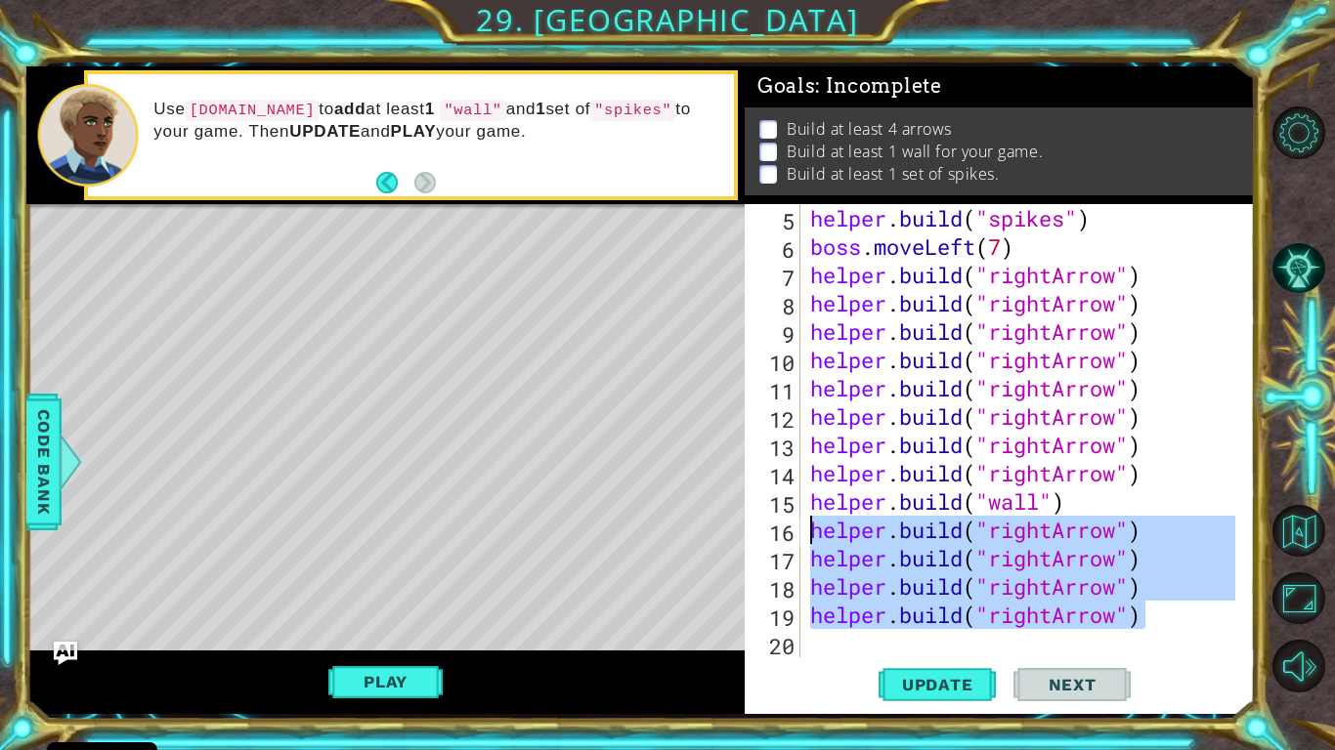
drag, startPoint x: 1172, startPoint y: 622, endPoint x: 791, endPoint y: 528, distance: 392.7
click at [791, 528] on div "helper.build("rightArrow") 5 6 7 8 9 10 11 12 13 14 15 16 17 18 19 20 helper . …" at bounding box center [997, 430] width 505 height 453
type textarea "helper.build("rightArrow") helper.build("rightArrow")"
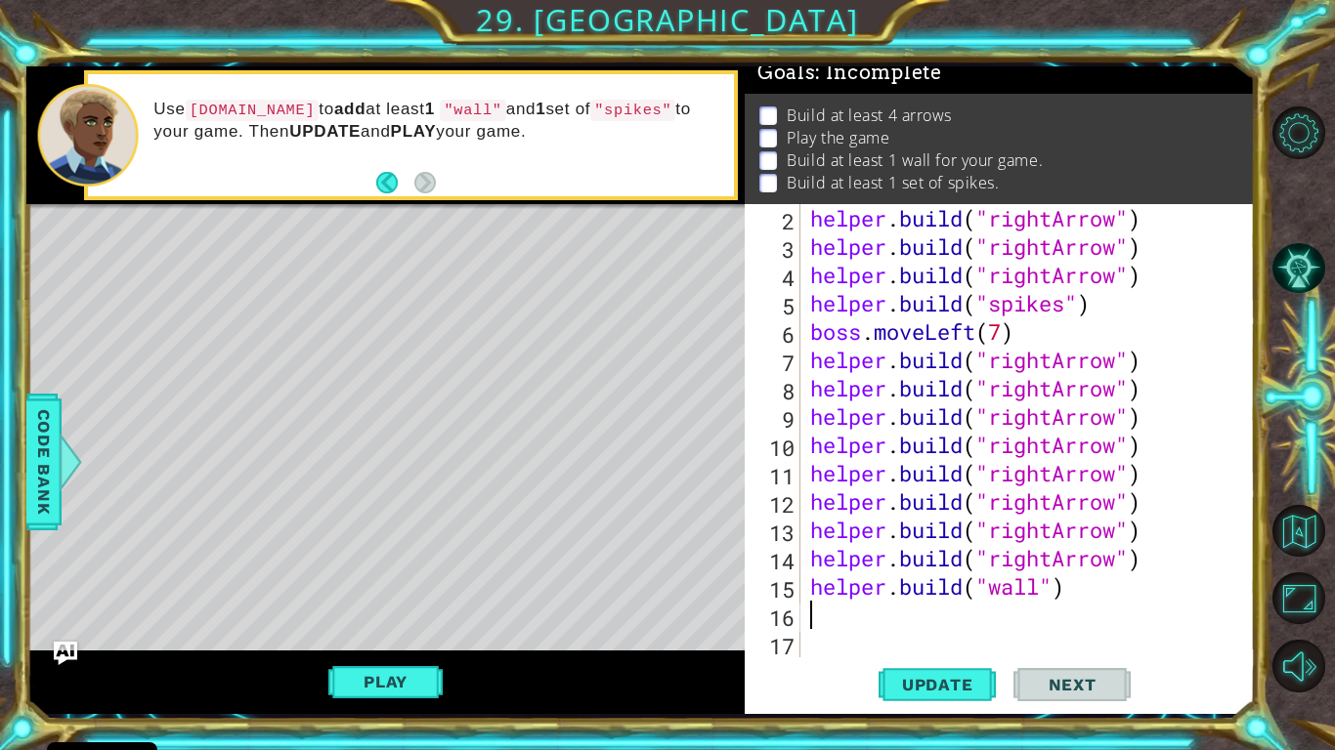
scroll to position [28, 0]
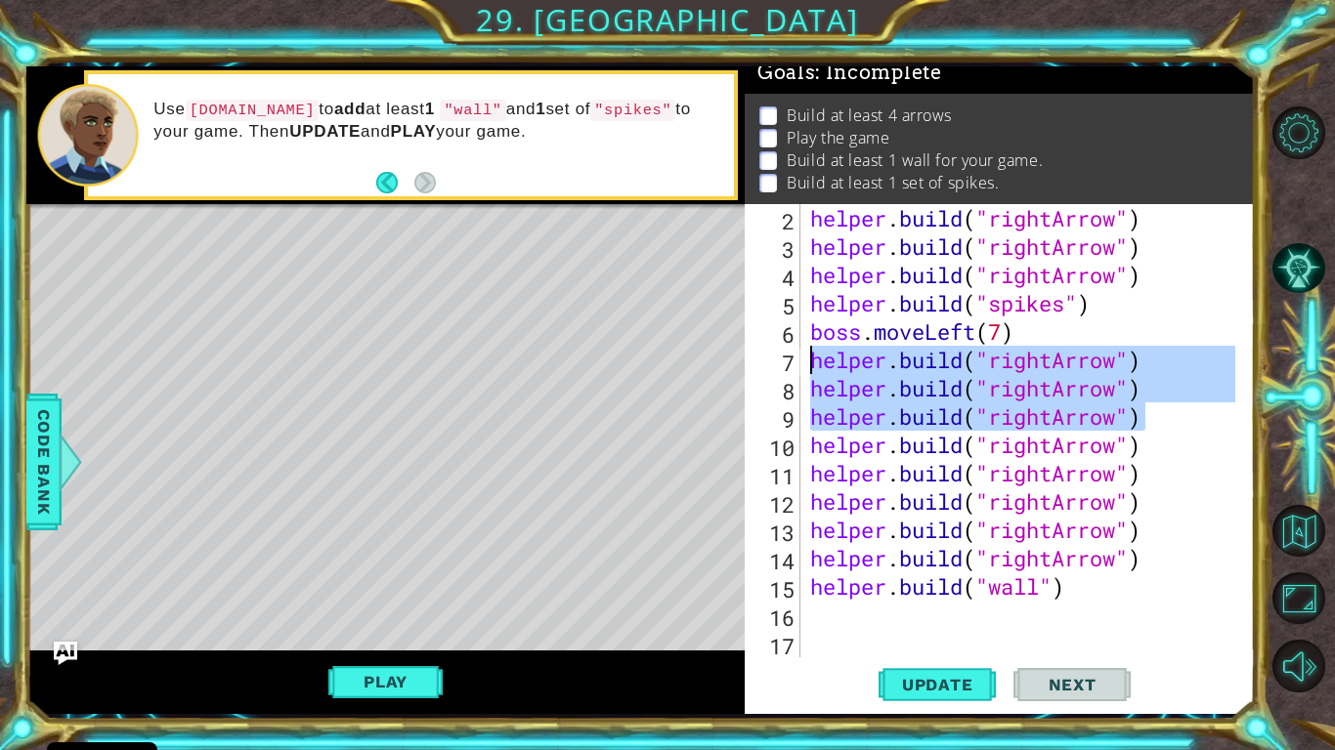
drag, startPoint x: 1172, startPoint y: 423, endPoint x: 809, endPoint y: 357, distance: 369.5
click at [809, 357] on div "helper . build ( "rightArrow" ) helper . build ( "rightArrow" ) helper . build …" at bounding box center [1025, 459] width 439 height 510
type textarea "helper.build("rightArrow") helper.build("rightArrow")"
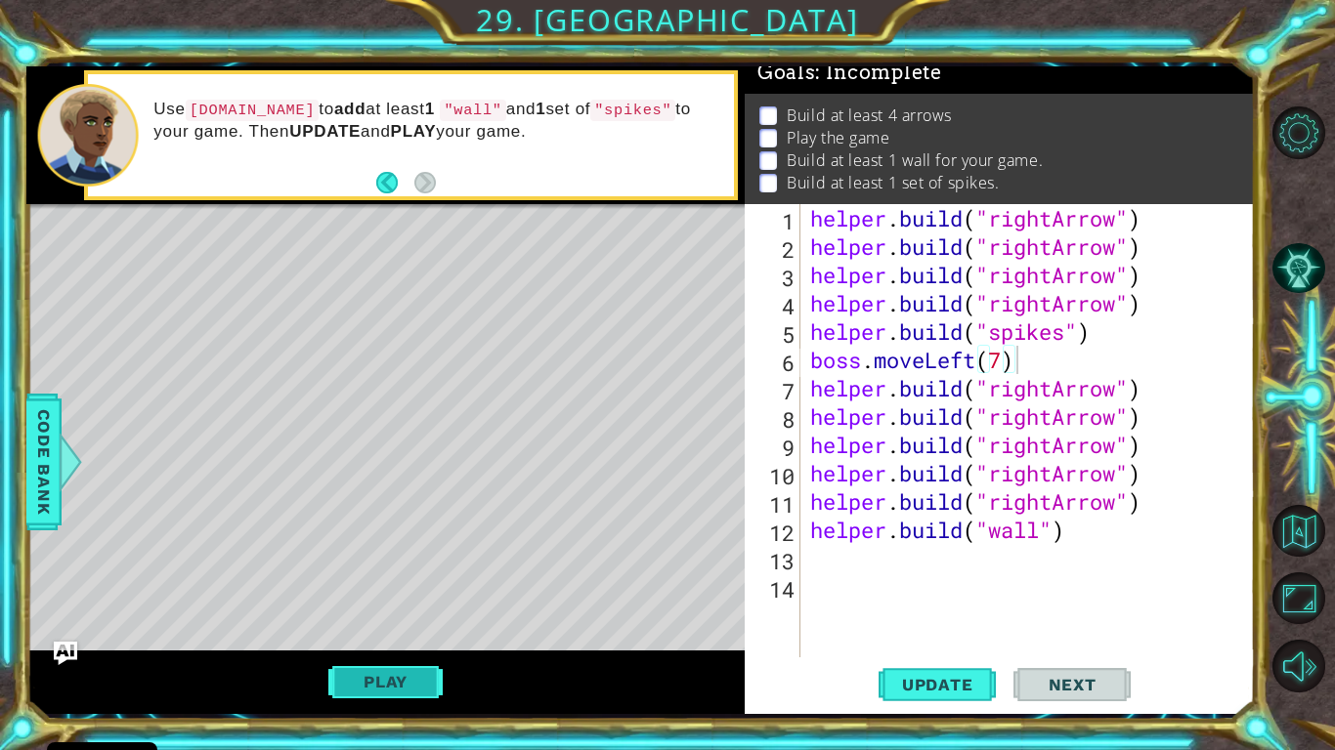
click at [391, 617] on button "Play" at bounding box center [385, 681] width 114 height 37
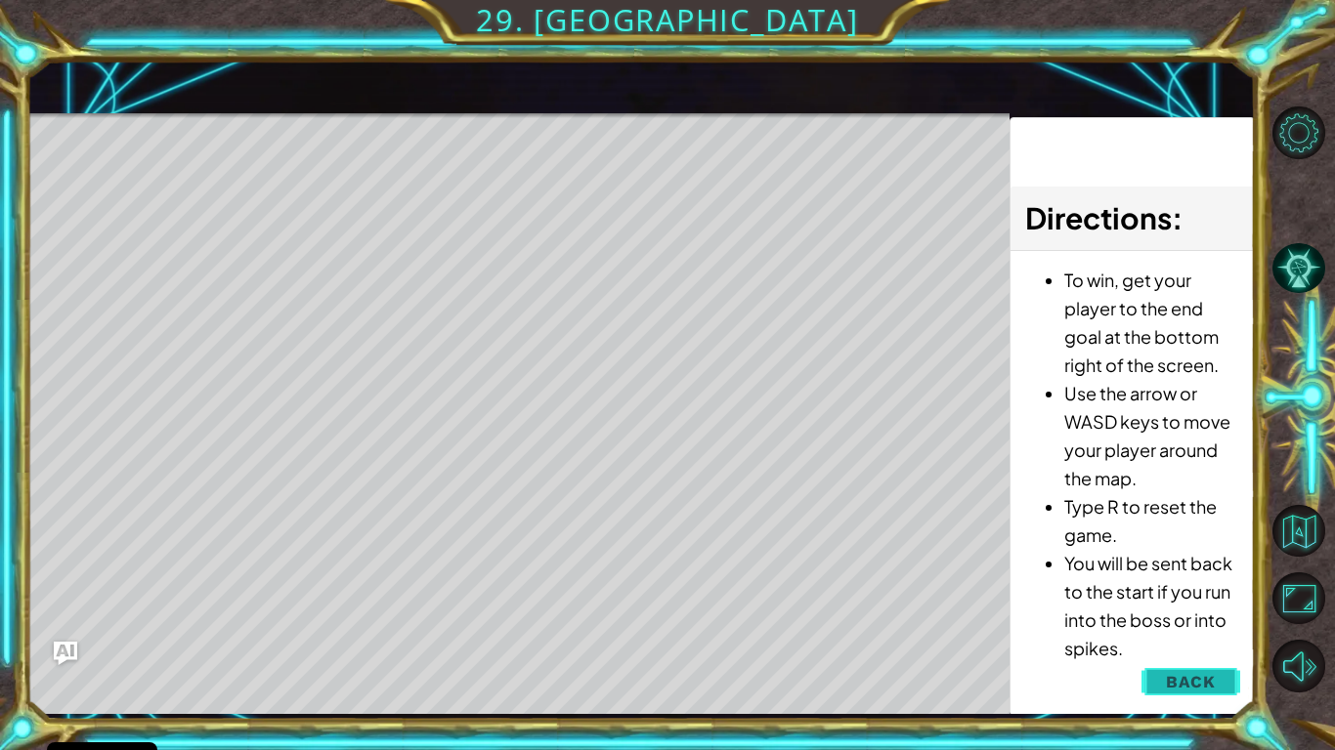
click at [1201, 617] on span "Back" at bounding box center [1191, 682] width 50 height 20
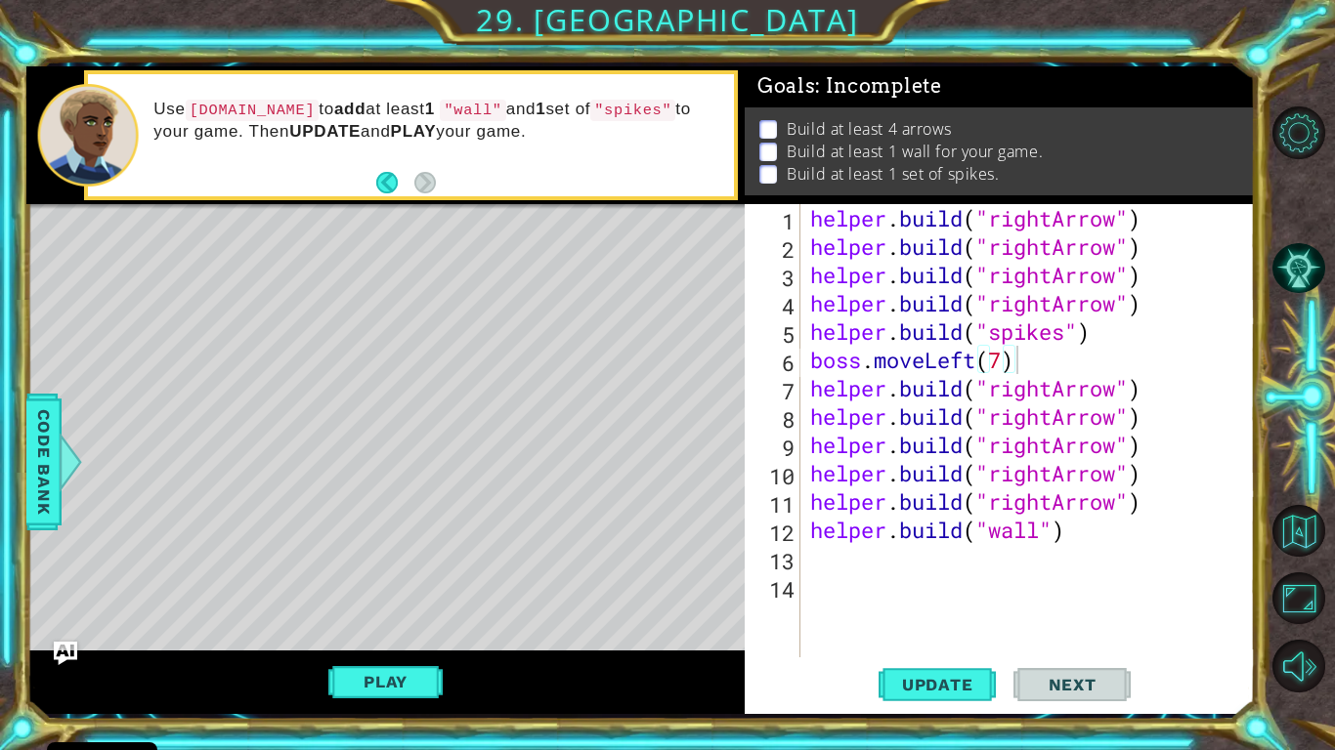
click at [1081, 617] on span "Next" at bounding box center [1072, 685] width 87 height 20
click at [354, 617] on button "Play" at bounding box center [385, 681] width 114 height 37
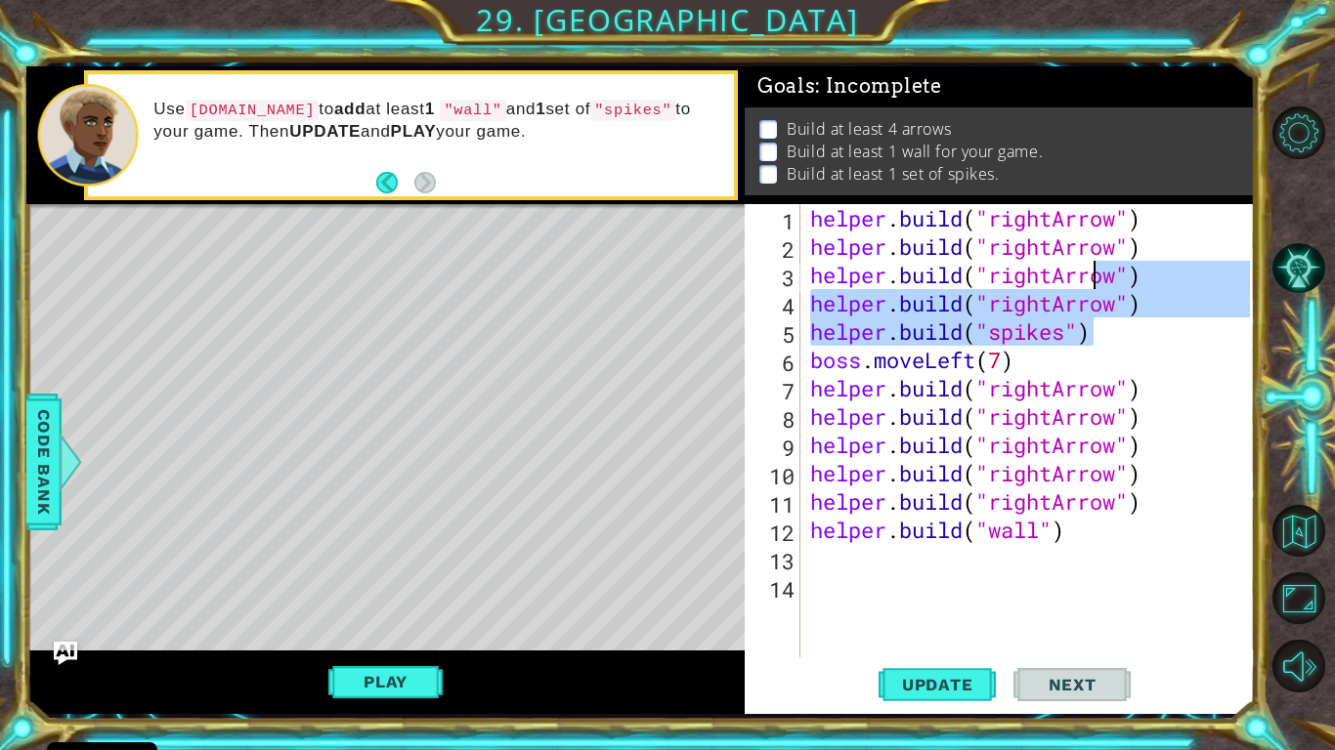
drag, startPoint x: 1173, startPoint y: 326, endPoint x: 1090, endPoint y: 289, distance: 91.0
click at [1090, 289] on div "helper . build ( "rightArrow" ) helper . build ( "rightArrow" ) helper . build …" at bounding box center [1032, 459] width 453 height 510
click at [1164, 312] on div "helper . build ( "rightArrow" ) helper . build ( "rightArrow" ) helper . build …" at bounding box center [1028, 430] width 444 height 453
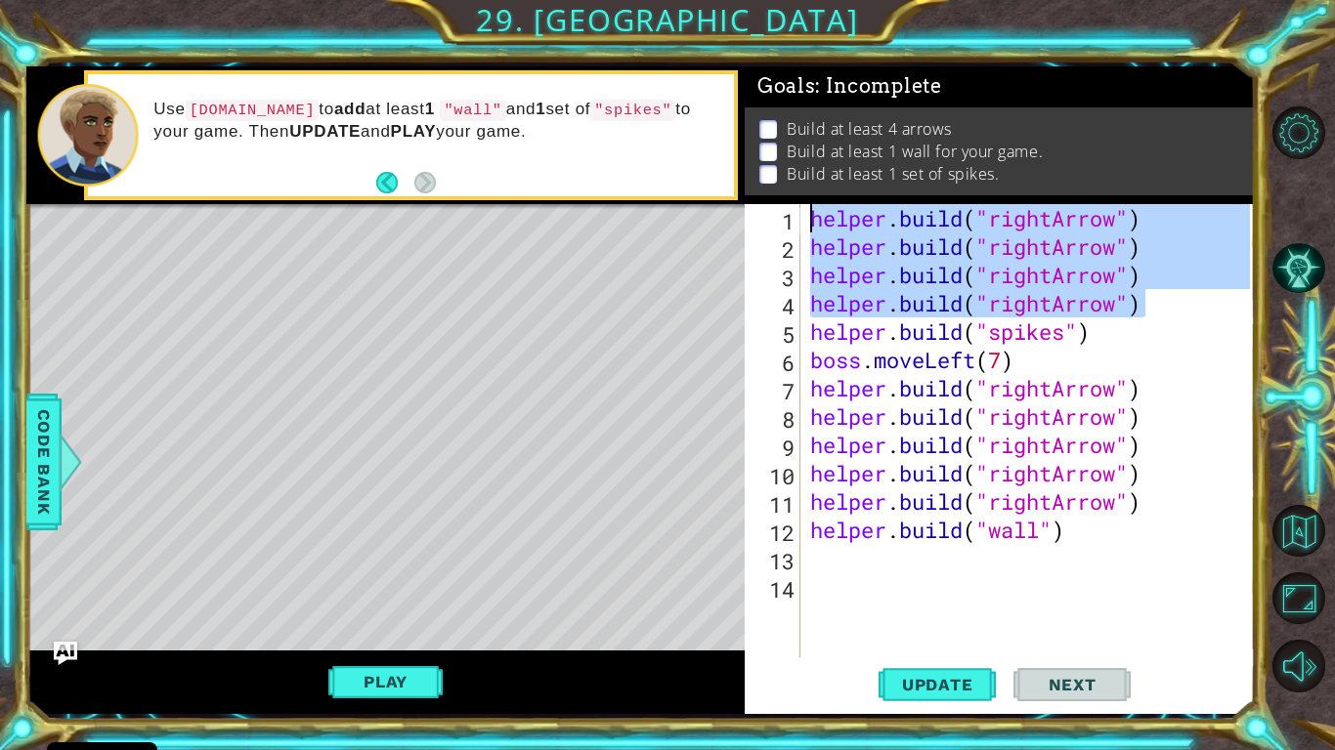
drag, startPoint x: 1163, startPoint y: 311, endPoint x: 816, endPoint y: 208, distance: 361.7
click at [816, 208] on div "helper . build ( "rightArrow" ) helper . build ( "rightArrow" ) helper . build …" at bounding box center [1032, 459] width 453 height 510
type textarea "helper.build("rightArrow") helper.build("rightArrow")"
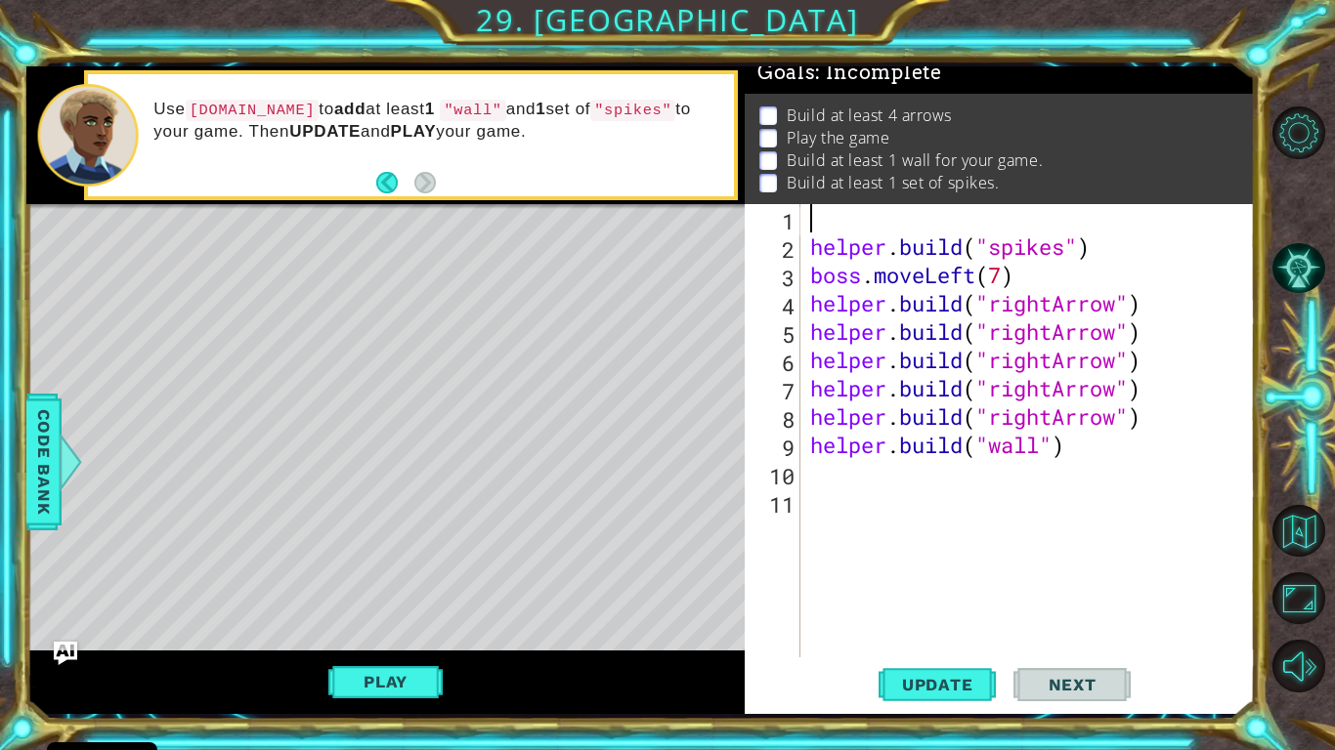
click at [811, 255] on div "helper . build ( "spikes" ) boss . moveLeft ( 7 ) helper . build ( "rightArrow"…" at bounding box center [1032, 459] width 453 height 510
type textarea "[DOMAIN_NAME]("spikes")"
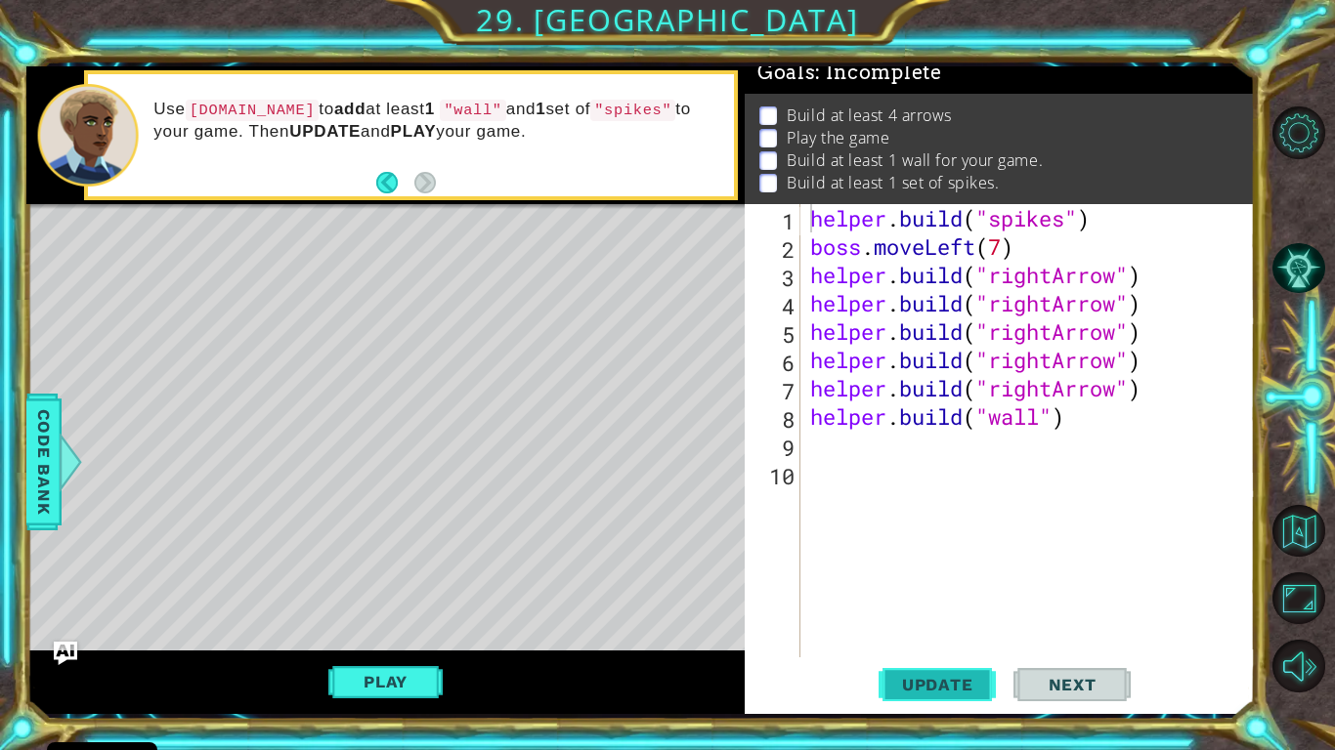
click at [956, 617] on span "Update" at bounding box center [937, 685] width 110 height 20
click at [389, 617] on button "Play" at bounding box center [385, 681] width 114 height 37
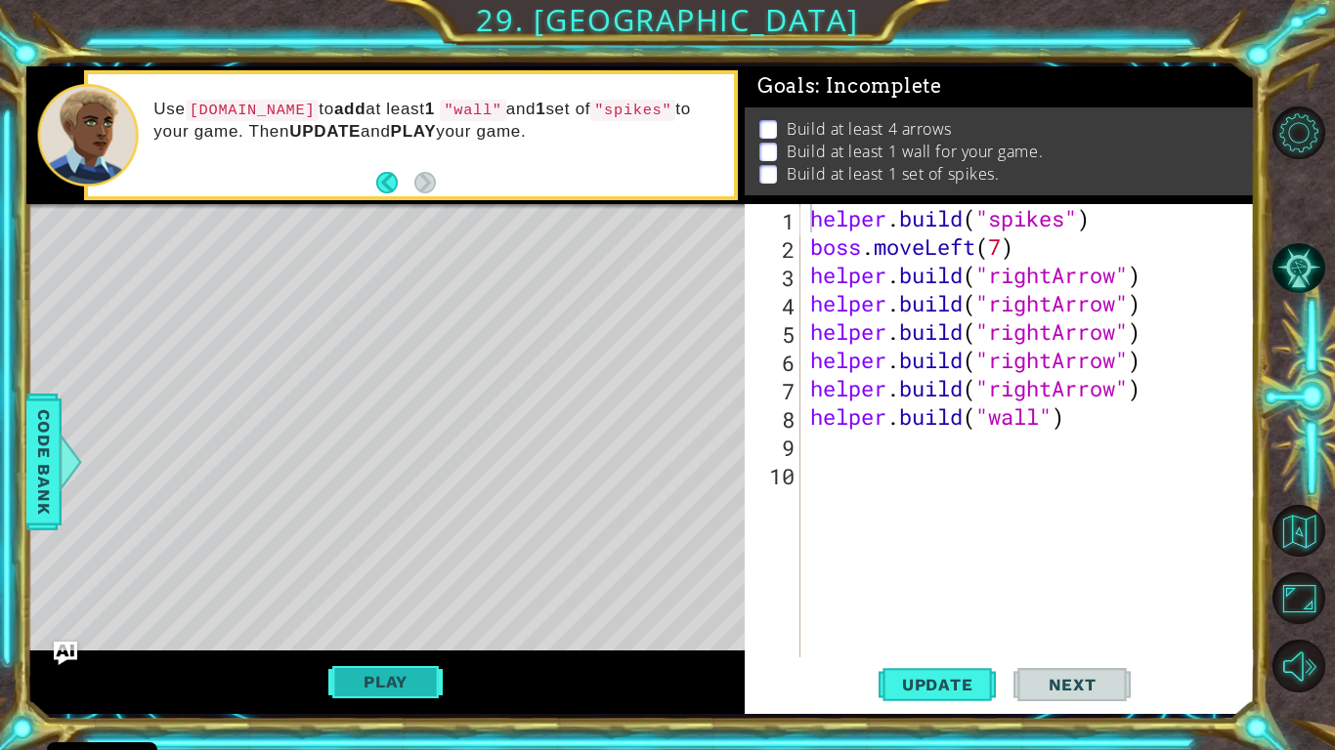
click at [422, 617] on button "Play" at bounding box center [385, 681] width 114 height 37
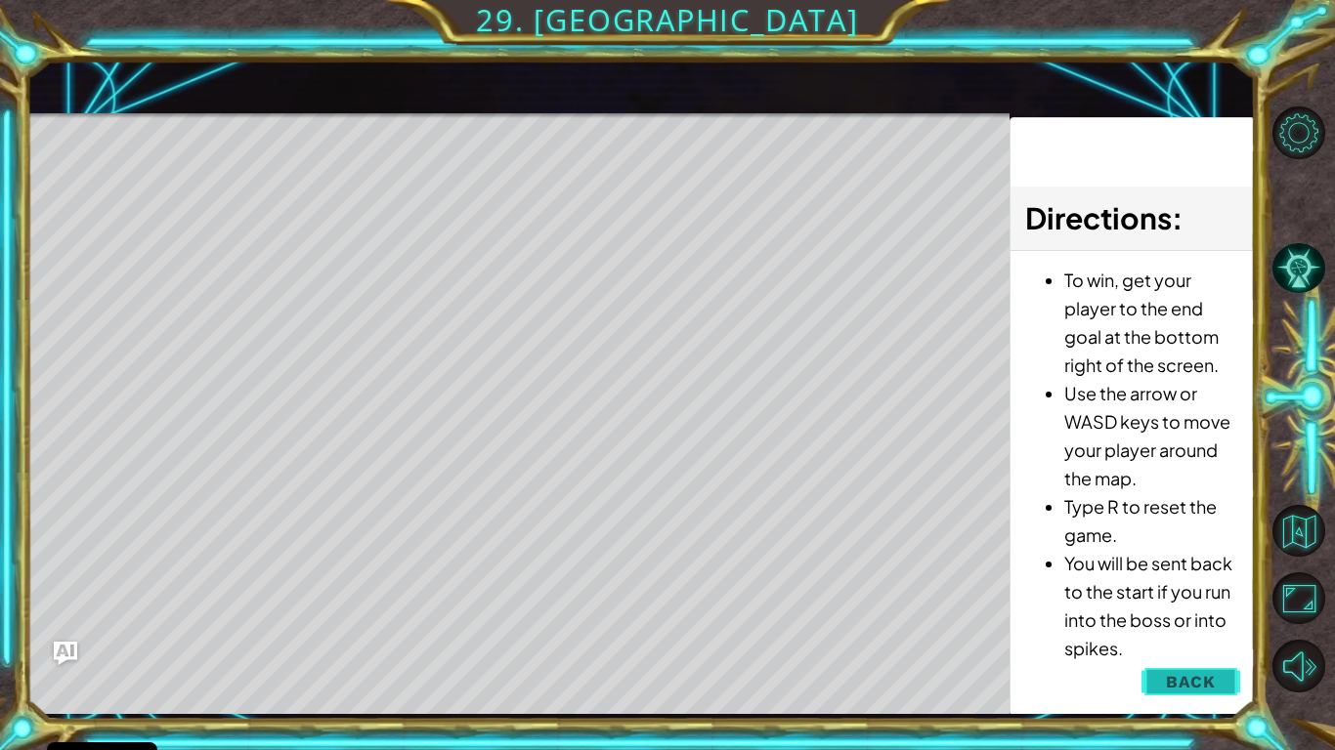
click at [1168, 617] on span "Back" at bounding box center [1191, 682] width 50 height 20
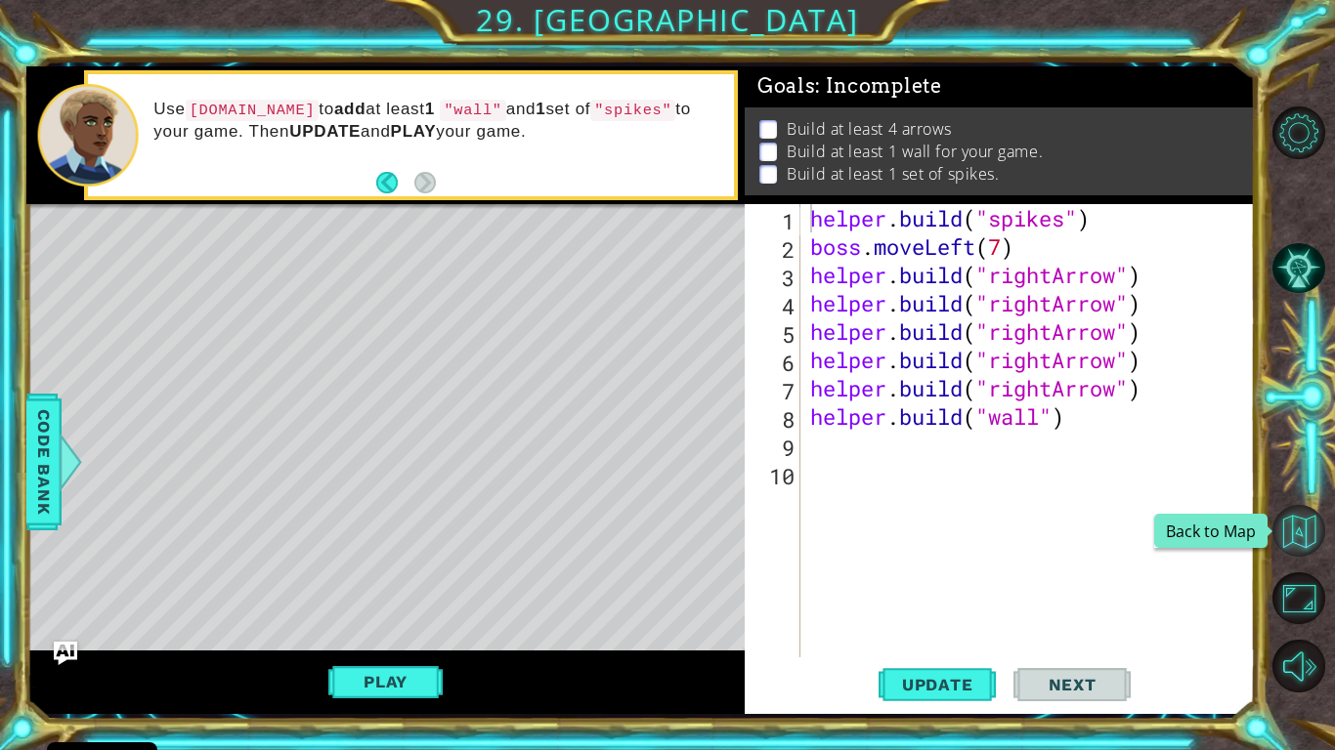
click at [1301, 521] on button "Back to Map" at bounding box center [1298, 531] width 53 height 53
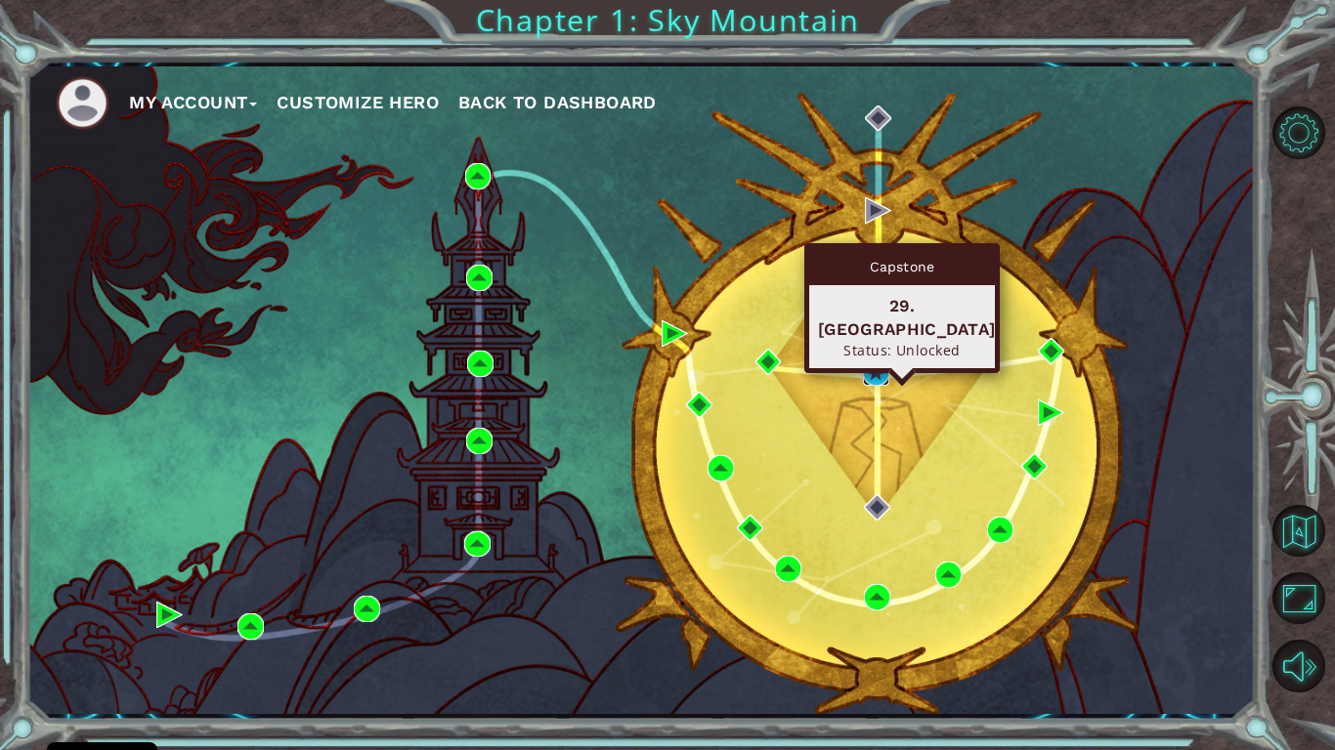
click at [875, 367] on img at bounding box center [876, 373] width 26 height 26
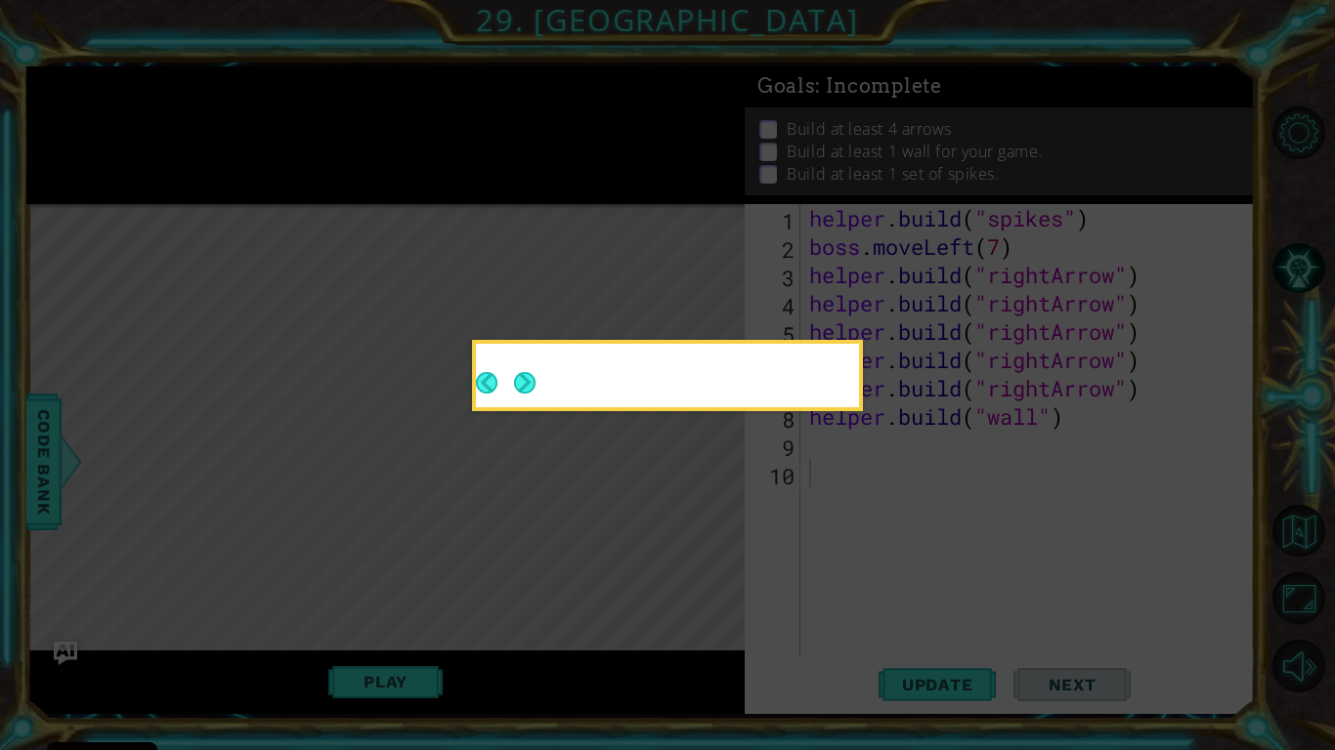
click at [518, 377] on button "Next" at bounding box center [524, 382] width 24 height 24
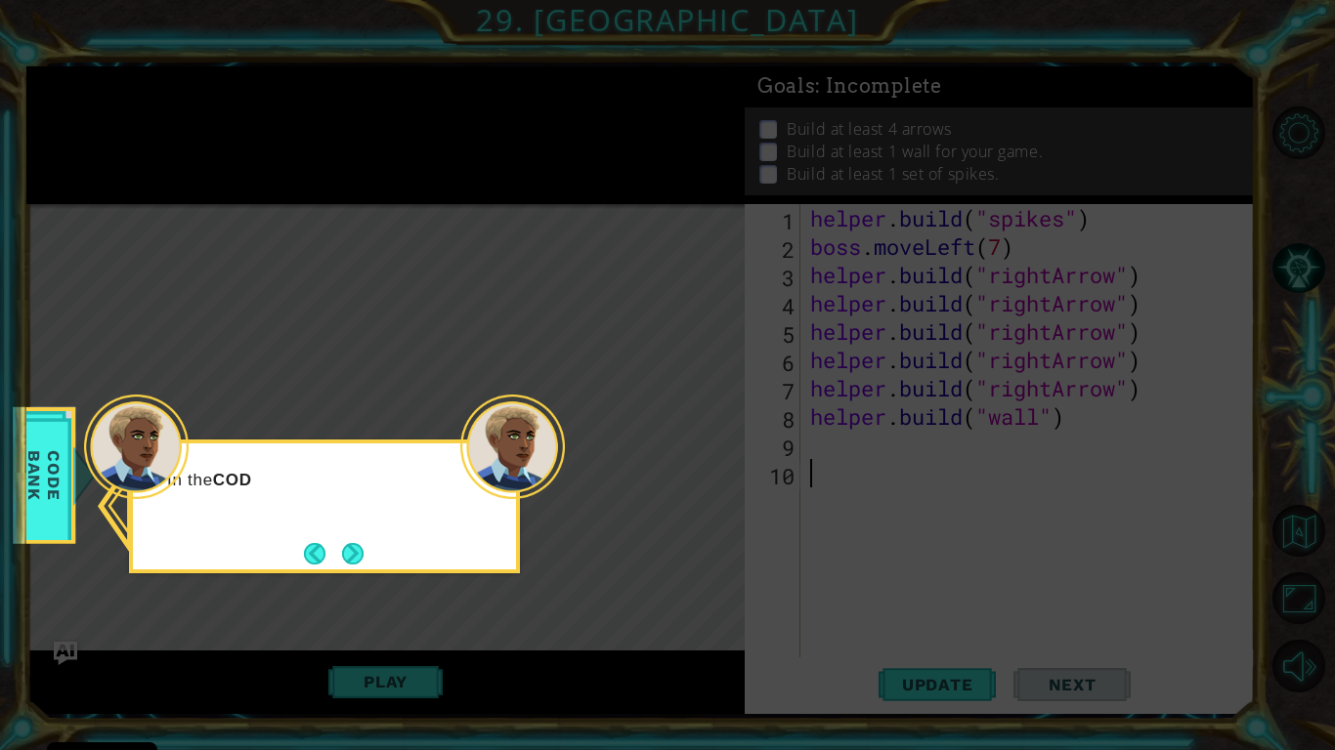
drag, startPoint x: 187, startPoint y: 504, endPoint x: 338, endPoint y: 539, distance: 155.5
click at [338, 539] on footer at bounding box center [334, 553] width 60 height 29
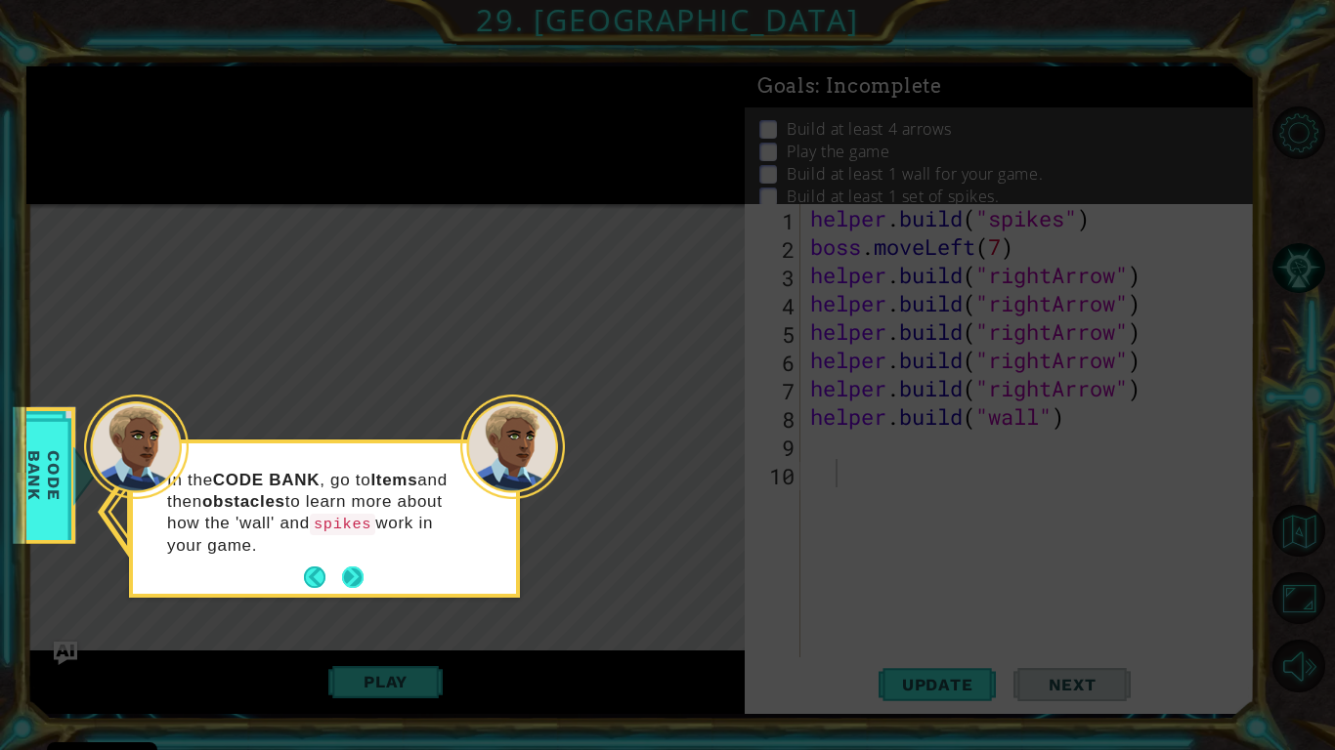
click at [363, 578] on button "Next" at bounding box center [353, 578] width 22 height 22
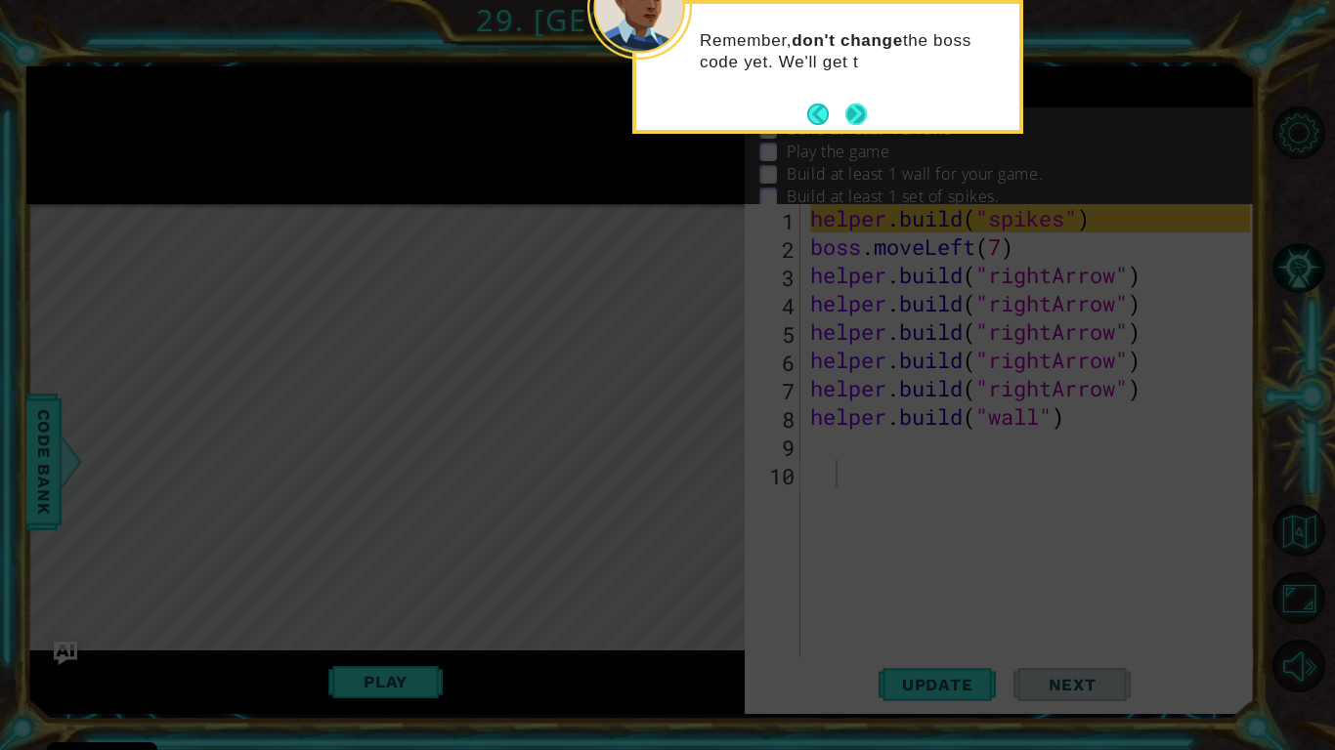
click at [865, 103] on button "Next" at bounding box center [855, 114] width 23 height 23
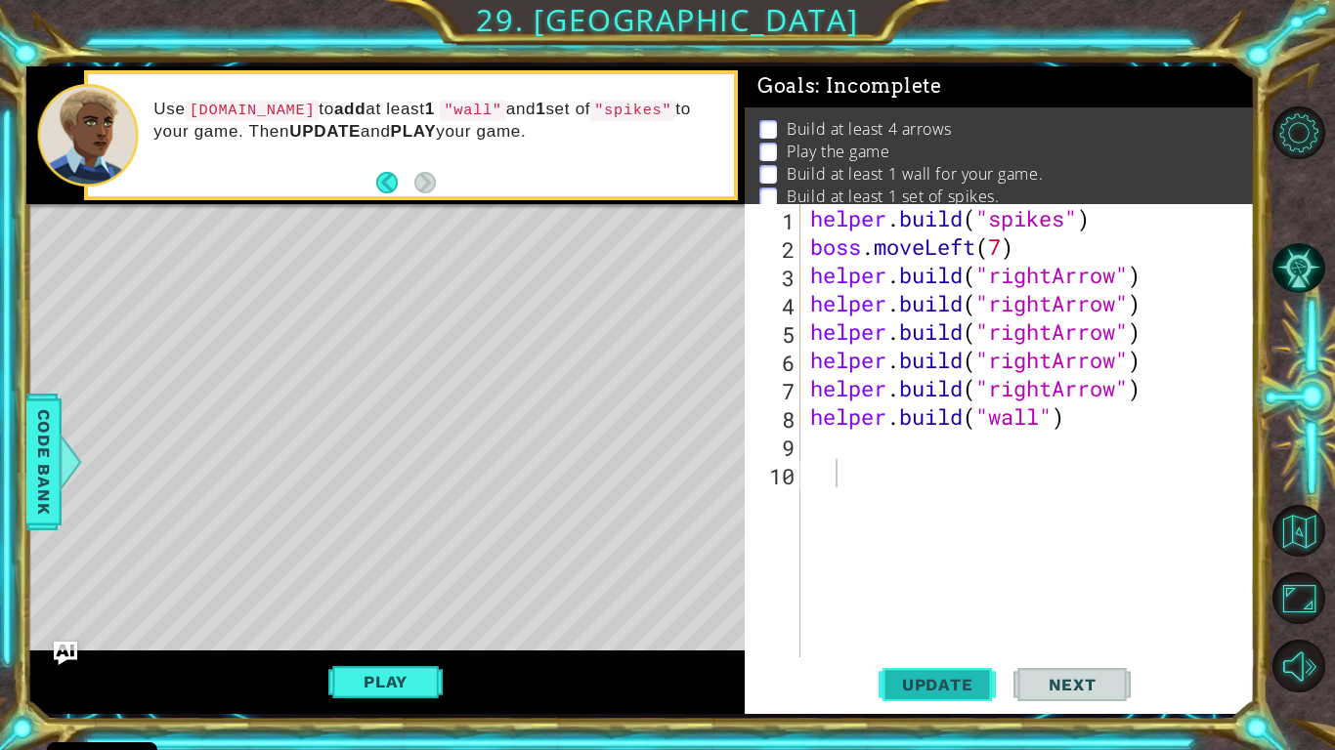
click at [926, 617] on span "Update" at bounding box center [937, 685] width 110 height 20
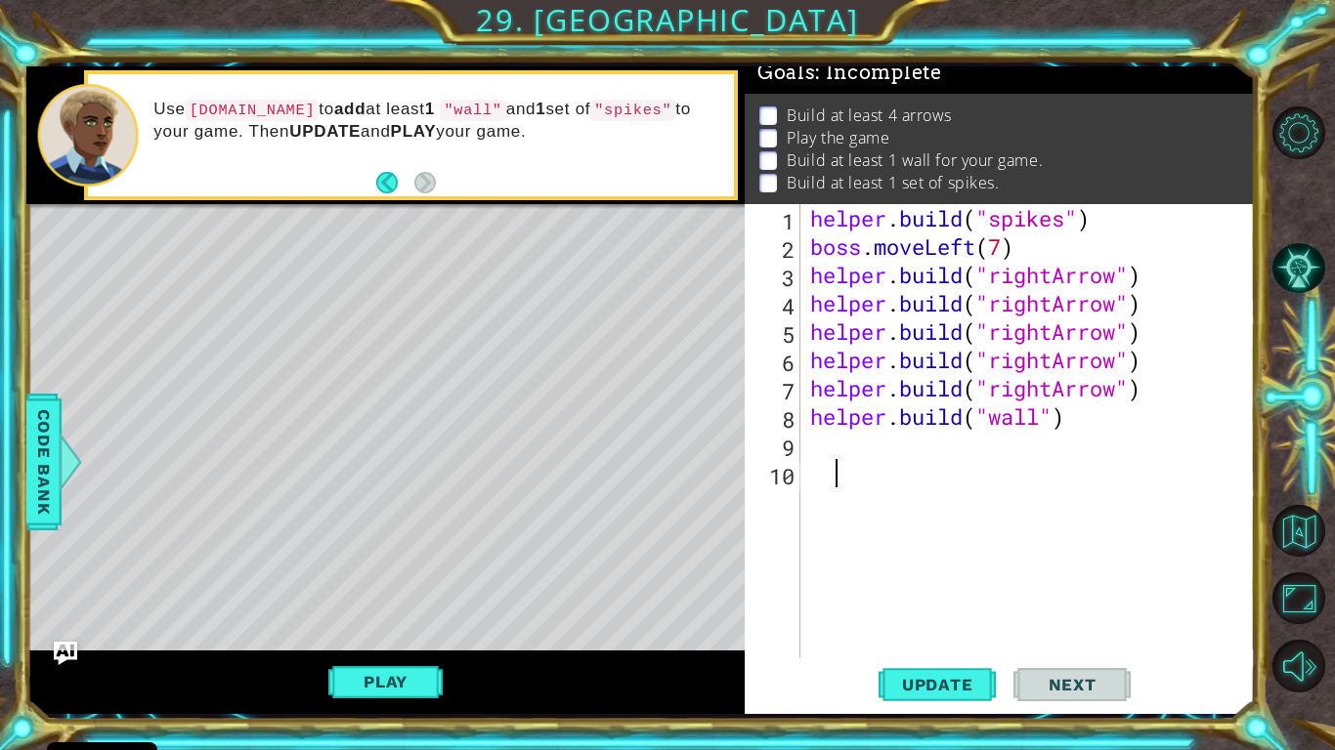
scroll to position [37, 0]
click at [406, 617] on button "Play" at bounding box center [385, 681] width 114 height 37
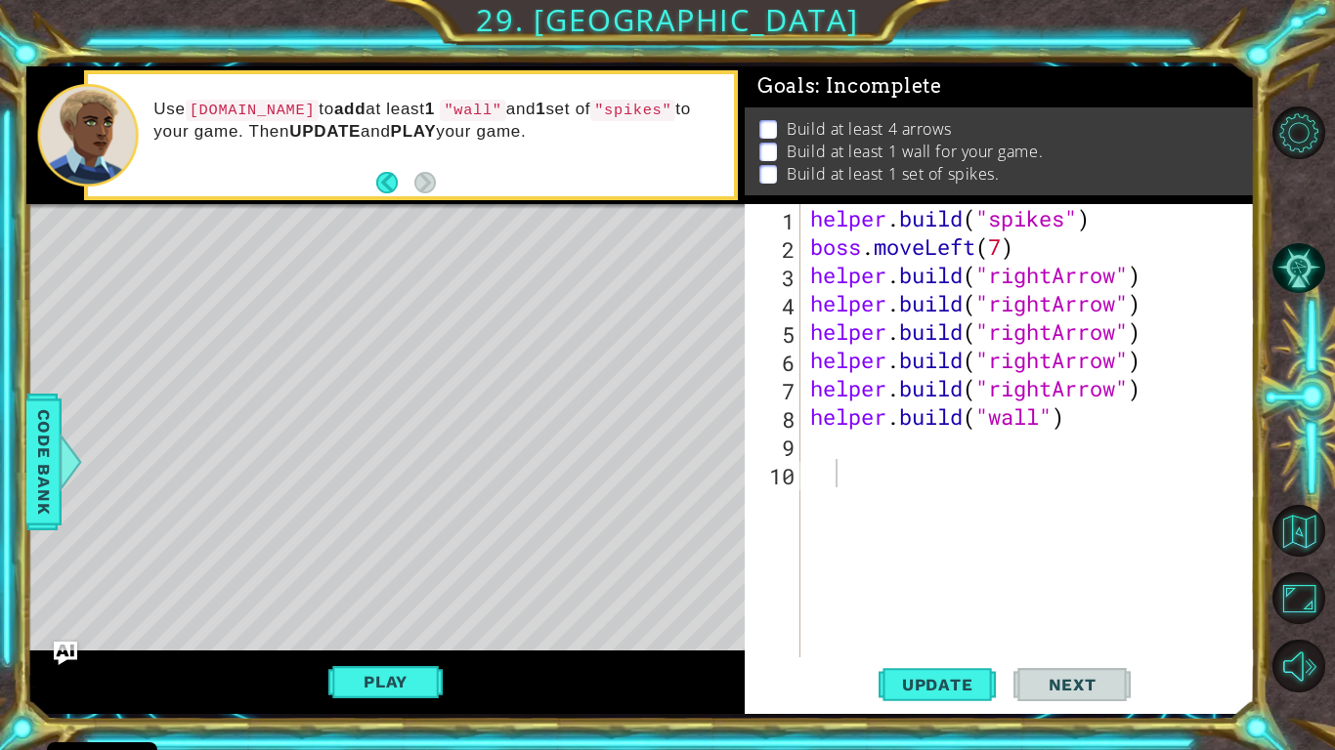
scroll to position [16, 0]
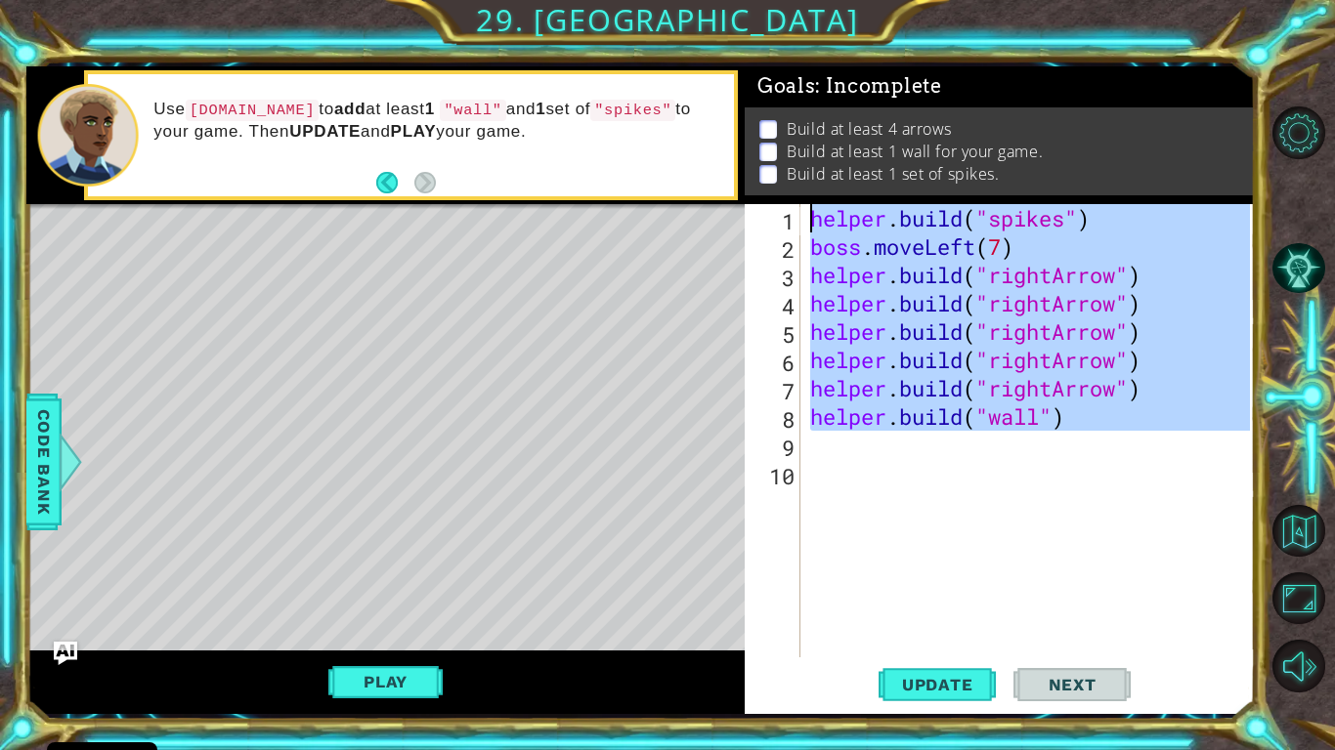
drag, startPoint x: 1106, startPoint y: 436, endPoint x: 802, endPoint y: 210, distance: 378.5
click at [802, 210] on div "1 2 3 4 5 6 7 8 9 10 helper . build ( "spikes" ) boss . moveLeft ( 7 ) helper .…" at bounding box center [997, 430] width 505 height 453
click at [1043, 279] on div "helper . build ( "spikes" ) boss . moveLeft ( 7 ) helper . build ( "rightArrow"…" at bounding box center [1028, 430] width 444 height 453
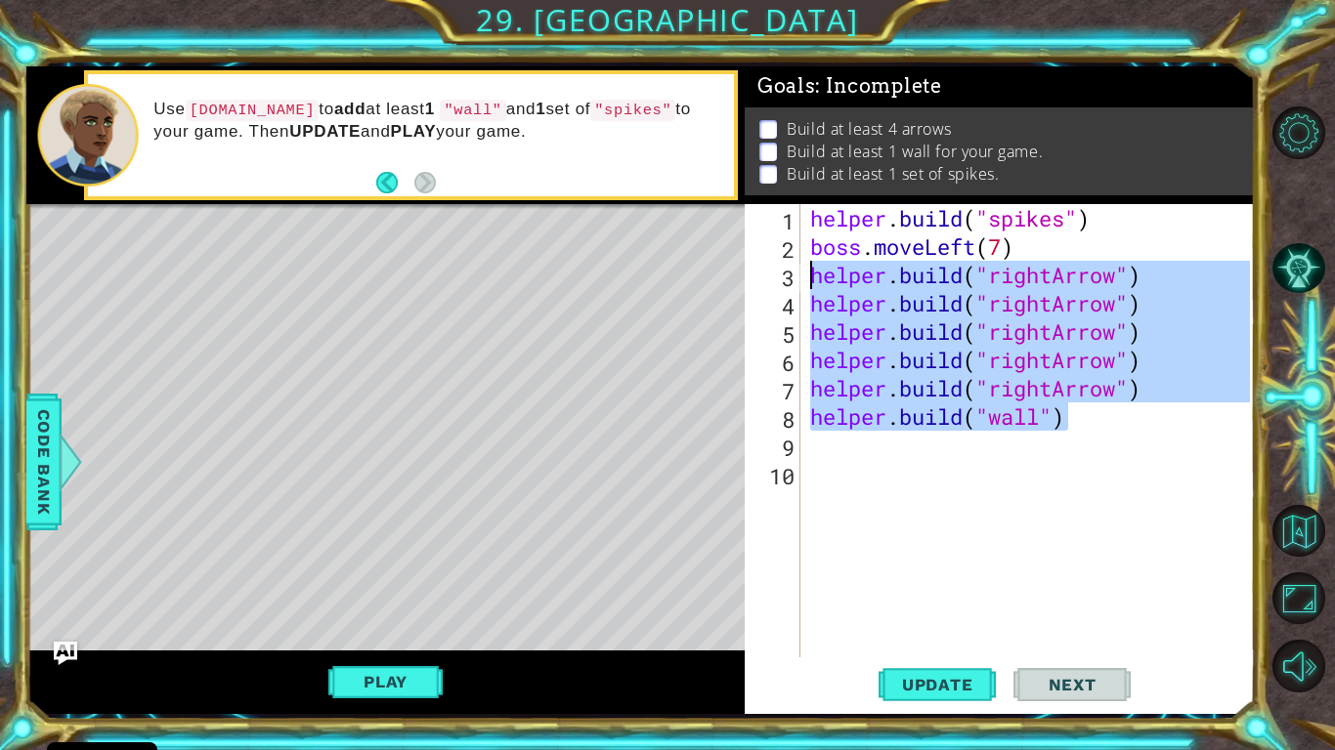
drag, startPoint x: 1122, startPoint y: 409, endPoint x: 814, endPoint y: 282, distance: 332.9
click at [814, 282] on div "helper . build ( "spikes" ) boss . moveLeft ( 7 ) helper . build ( "rightArrow"…" at bounding box center [1032, 459] width 453 height 510
type textarea "helper.build("rightArrow") helper.build("rightArrow")"
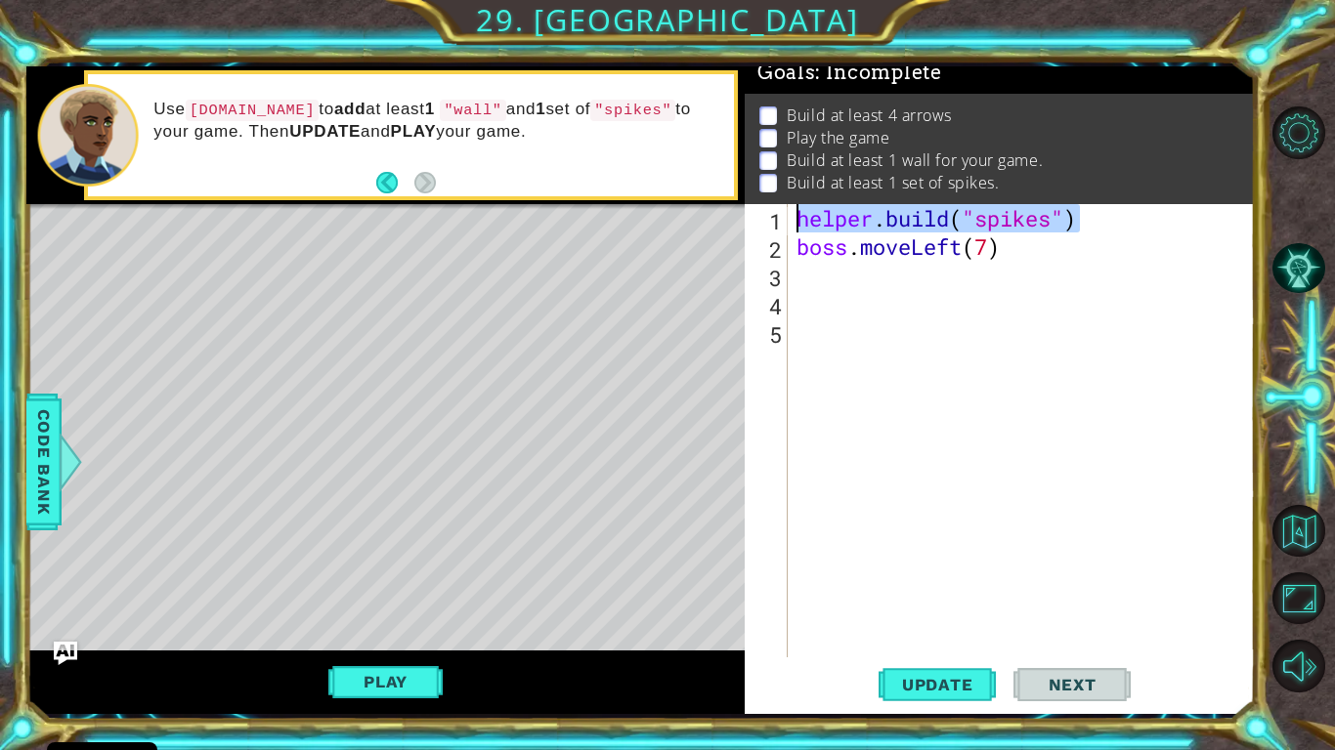
click at [689, 225] on div "1 ההההההההההההההההההההההההההההההההההההההההההההההההההההההההההההההההההההההההההההה…" at bounding box center [640, 390] width 1228 height 648
type textarea "[DOMAIN_NAME]("spikes")"
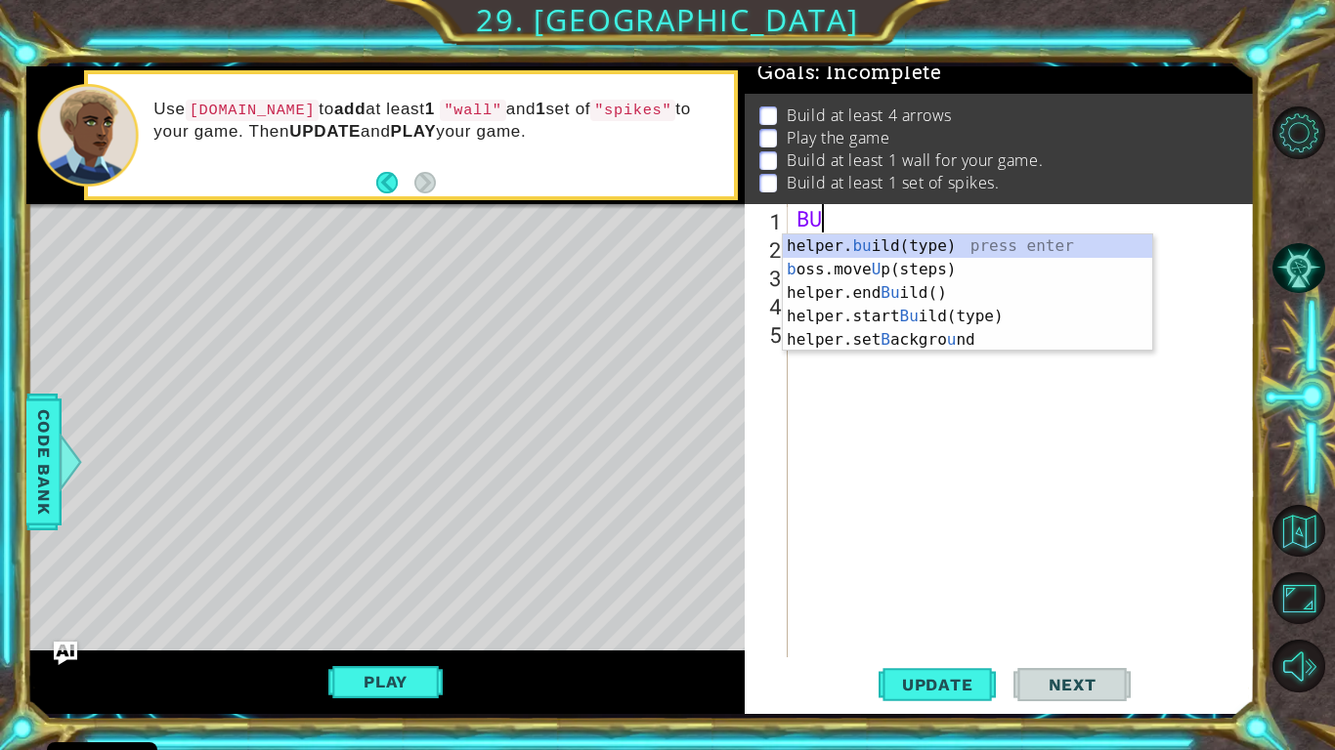
type textarea "B"
click at [881, 251] on div "helper. bu ild(type) press enter b oss.move U p(steps) press enter helper.end B…" at bounding box center [967, 316] width 369 height 164
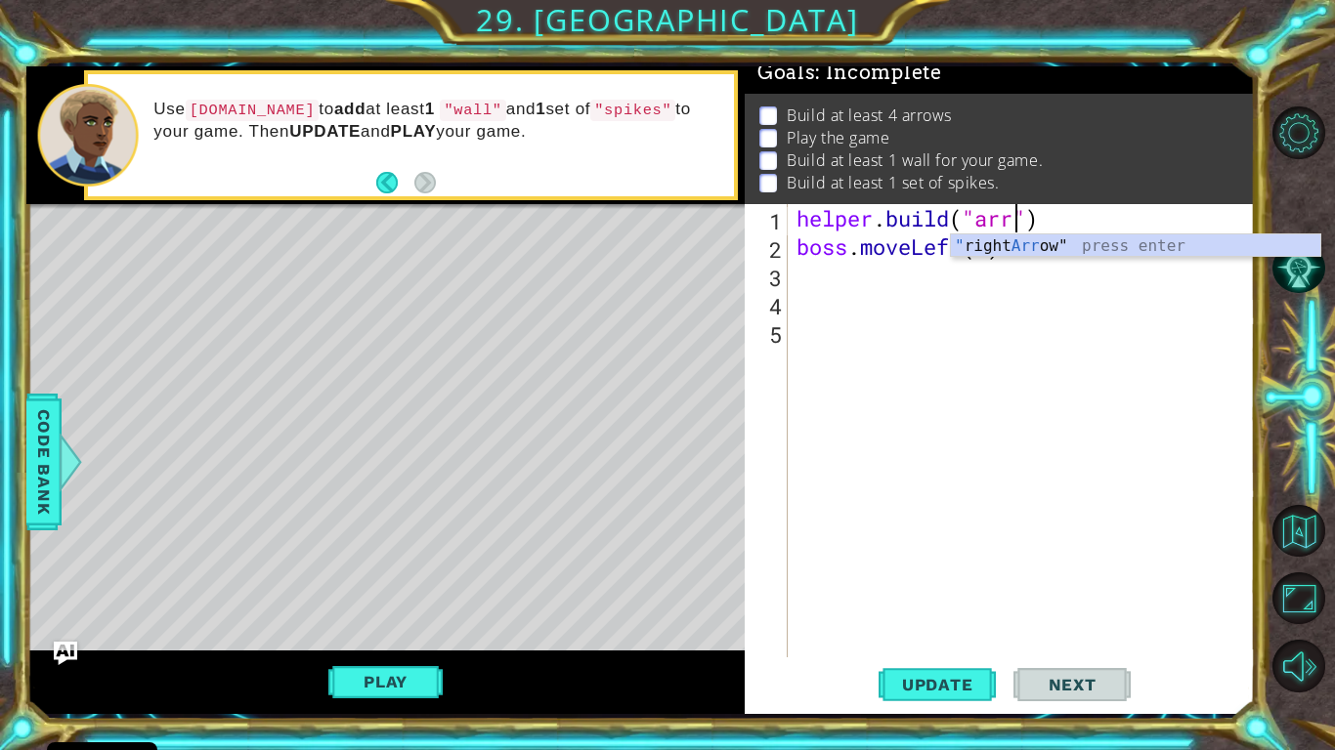
scroll to position [0, 10]
click at [1017, 242] on div "" right Arr ow" press enter" at bounding box center [1135, 269] width 369 height 70
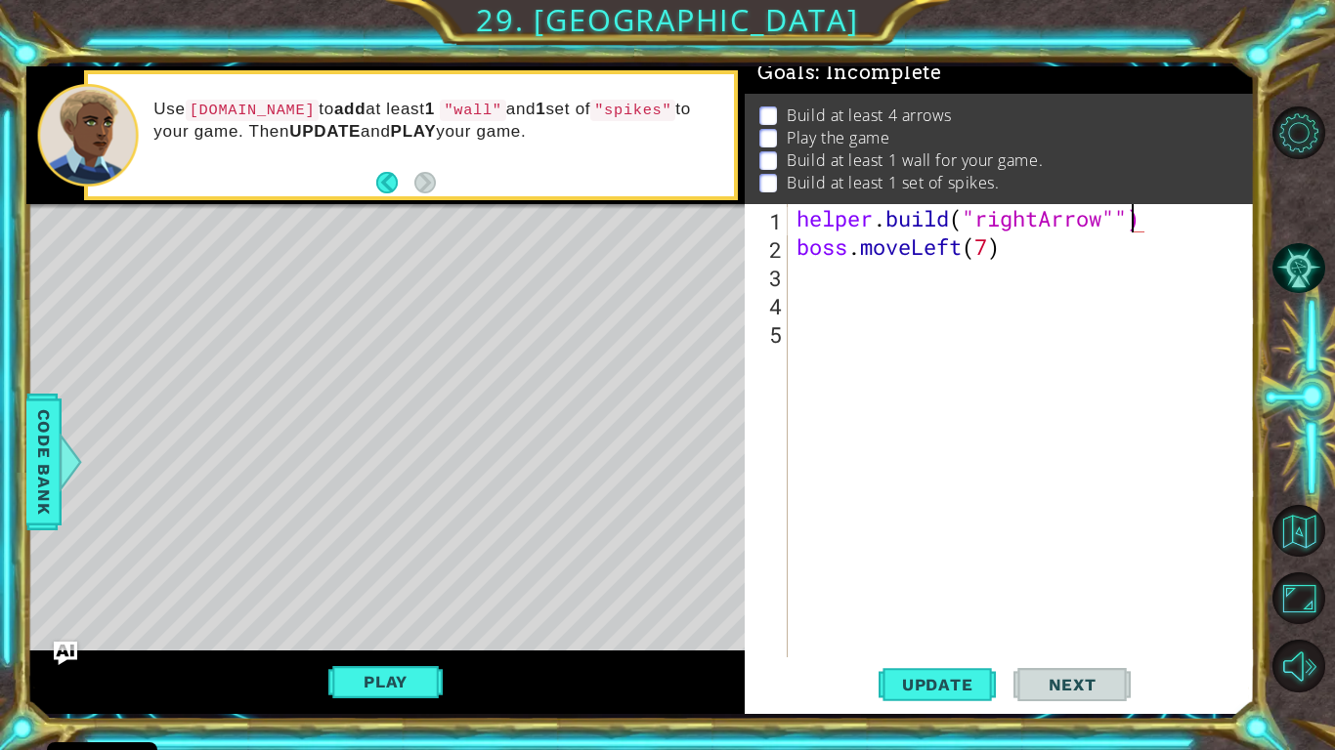
click at [1134, 222] on div "helper . build ( "rightArrow"") boss . moveLeft ( 7 )" at bounding box center [1025, 459] width 467 height 510
drag, startPoint x: 1173, startPoint y: 221, endPoint x: 784, endPoint y: 217, distance: 389.9
click at [784, 217] on div "helper.build("rightArrow") 1 2 3 4 5 helper . build ( "rightArrow" ) boss . mov…" at bounding box center [997, 430] width 505 height 453
click at [793, 244] on div "helper . build ( "rightArrow" ) boss . moveLeft ( 7 )" at bounding box center [1025, 459] width 467 height 510
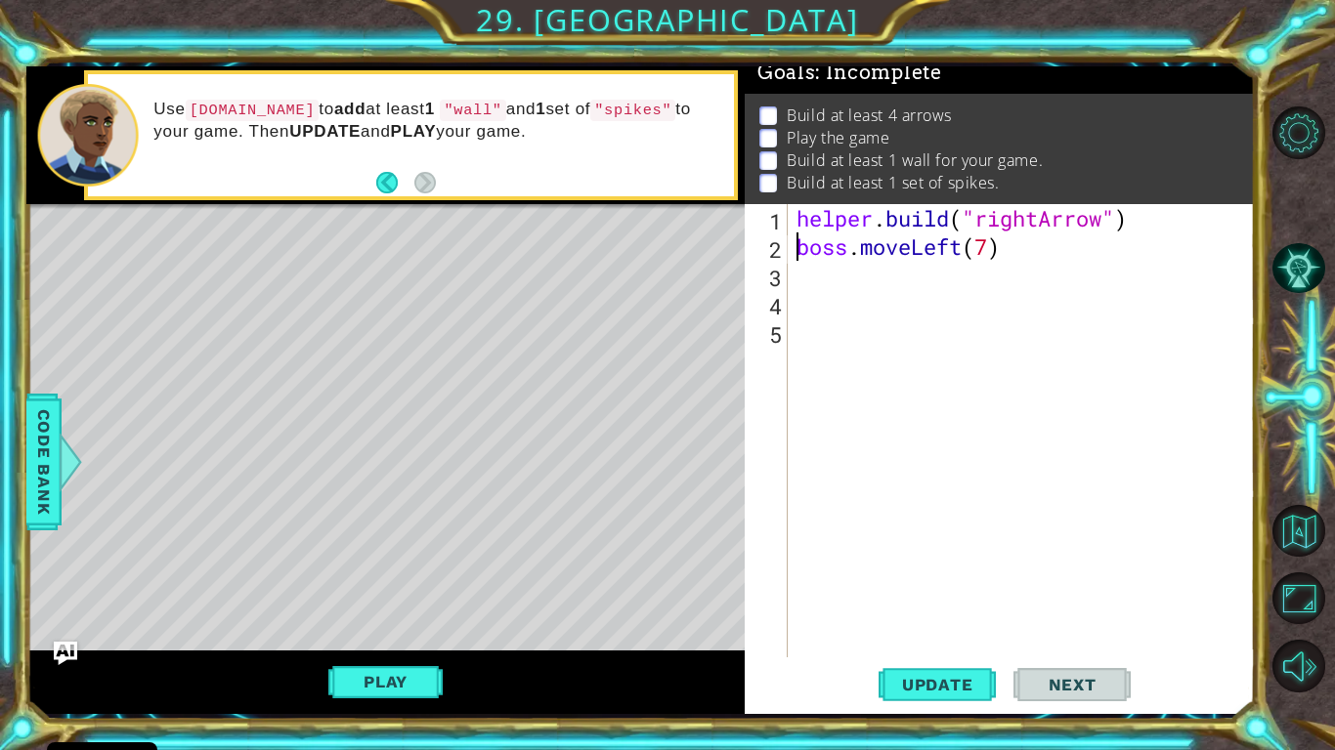
paste textarea "[DOMAIN_NAME]("rightArrow")"
type textarea "boss.moveLeft(7)"
click at [950, 274] on div "helper . build ( "rightArrow" ) helper . build ( "rightArrow" ) boss . moveLeft…" at bounding box center [1025, 459] width 467 height 510
paste textarea "[DOMAIN_NAME]("rightArrow")"
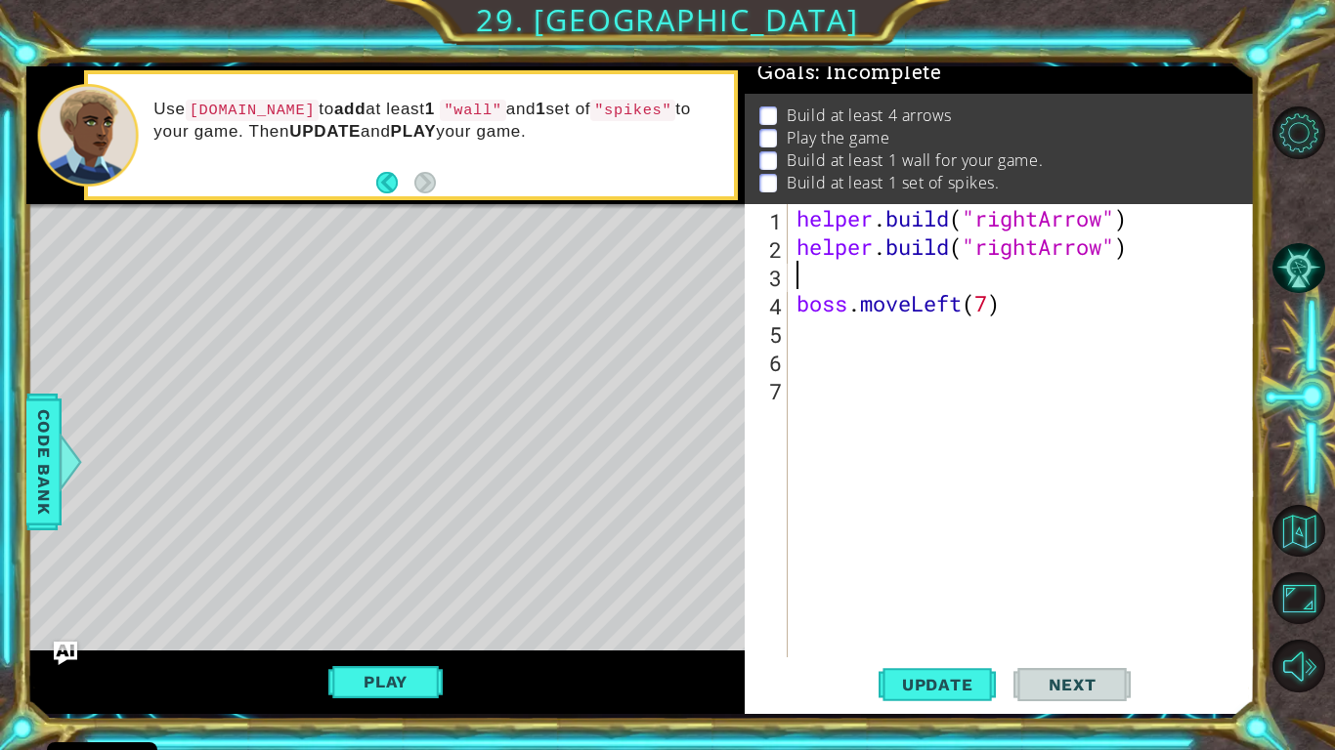
type textarea "[DOMAIN_NAME]("rightArrow")"
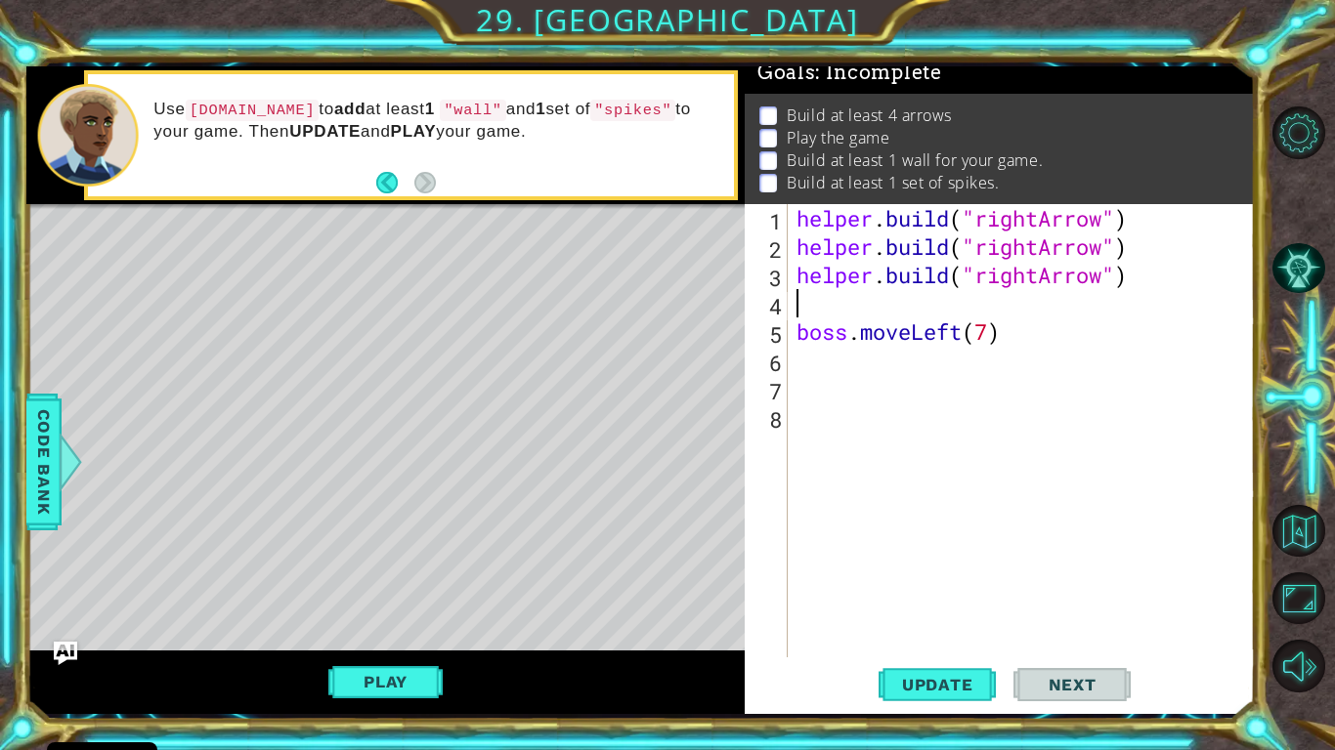
paste textarea "[DOMAIN_NAME]("rightArrow")"
type textarea "[DOMAIN_NAME]("rightArrow")"
click at [890, 362] on div "helper . build ( "rightArrow" ) helper . build ( "rightArrow" ) helper . build …" at bounding box center [1025, 459] width 467 height 510
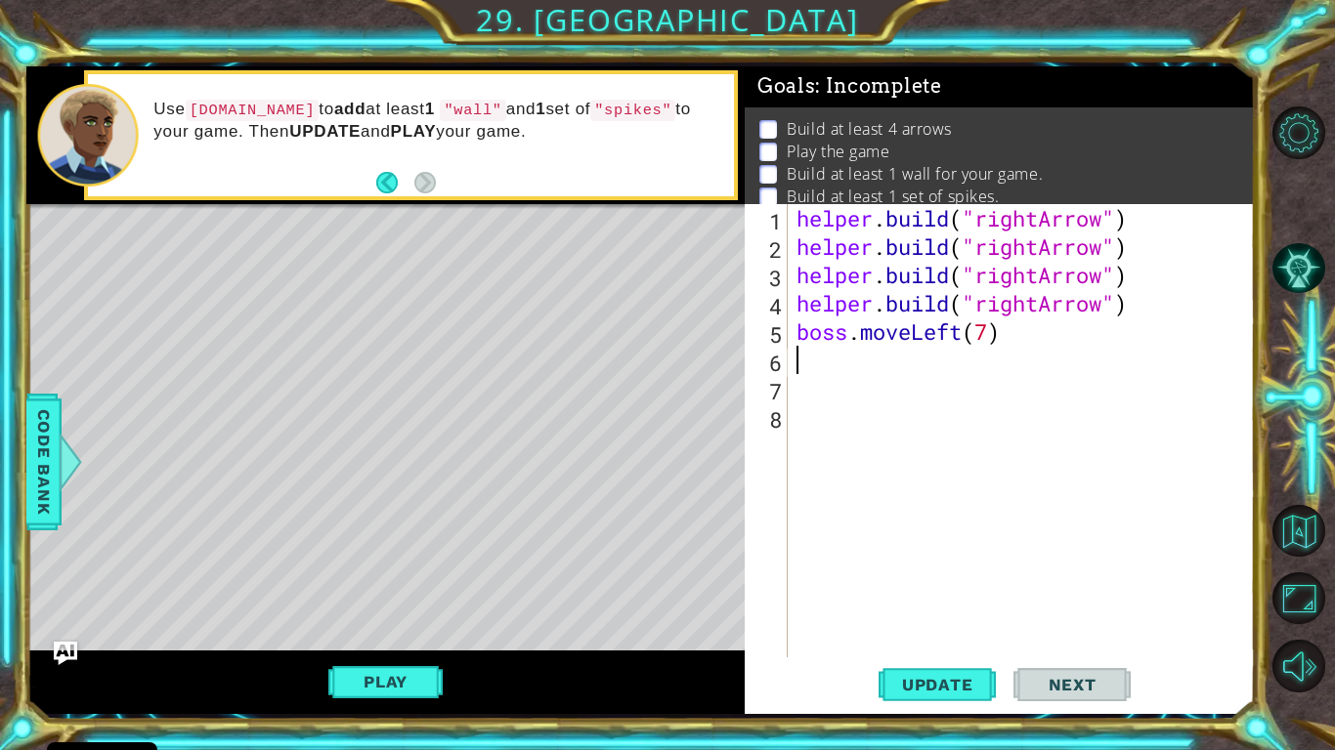
scroll to position [38, 0]
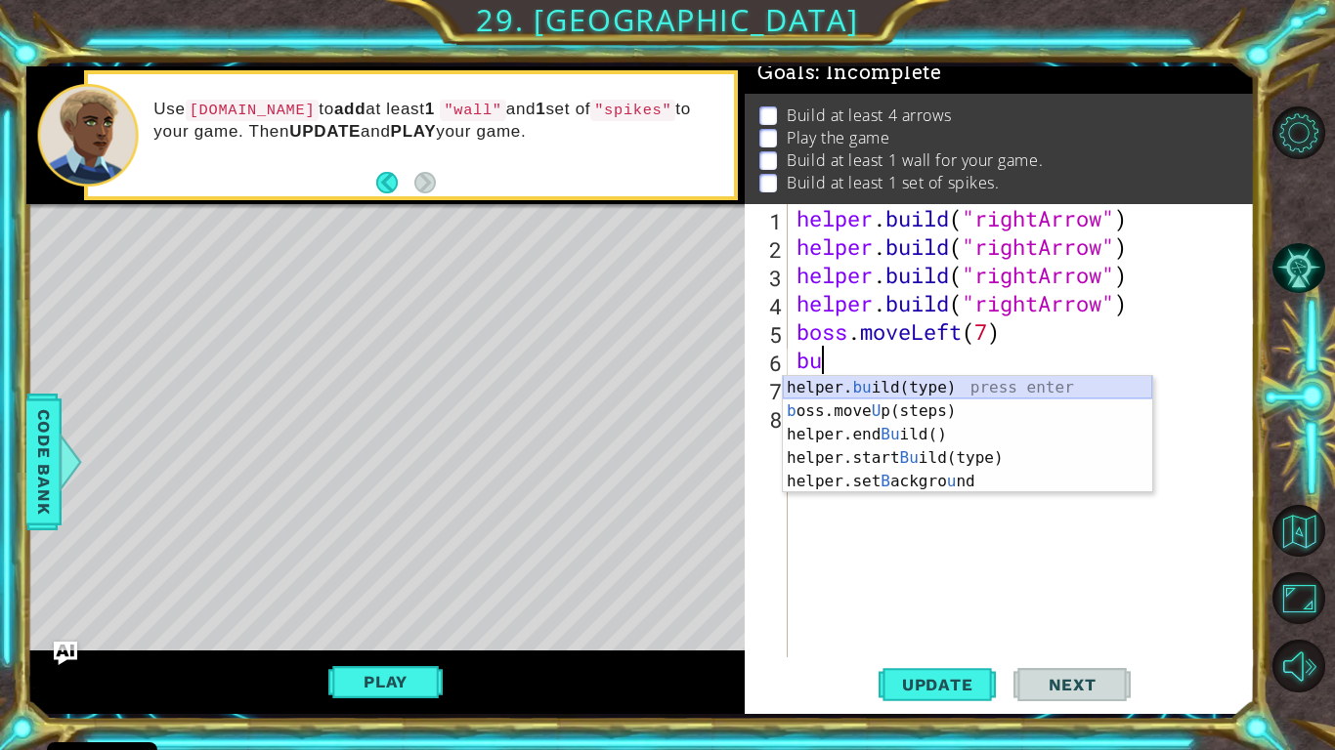
click at [881, 383] on div "helper. bu ild(type) press enter b oss.move U p(steps) press enter helper.end B…" at bounding box center [967, 458] width 369 height 164
type textarea "[DOMAIN_NAME]("wall")"
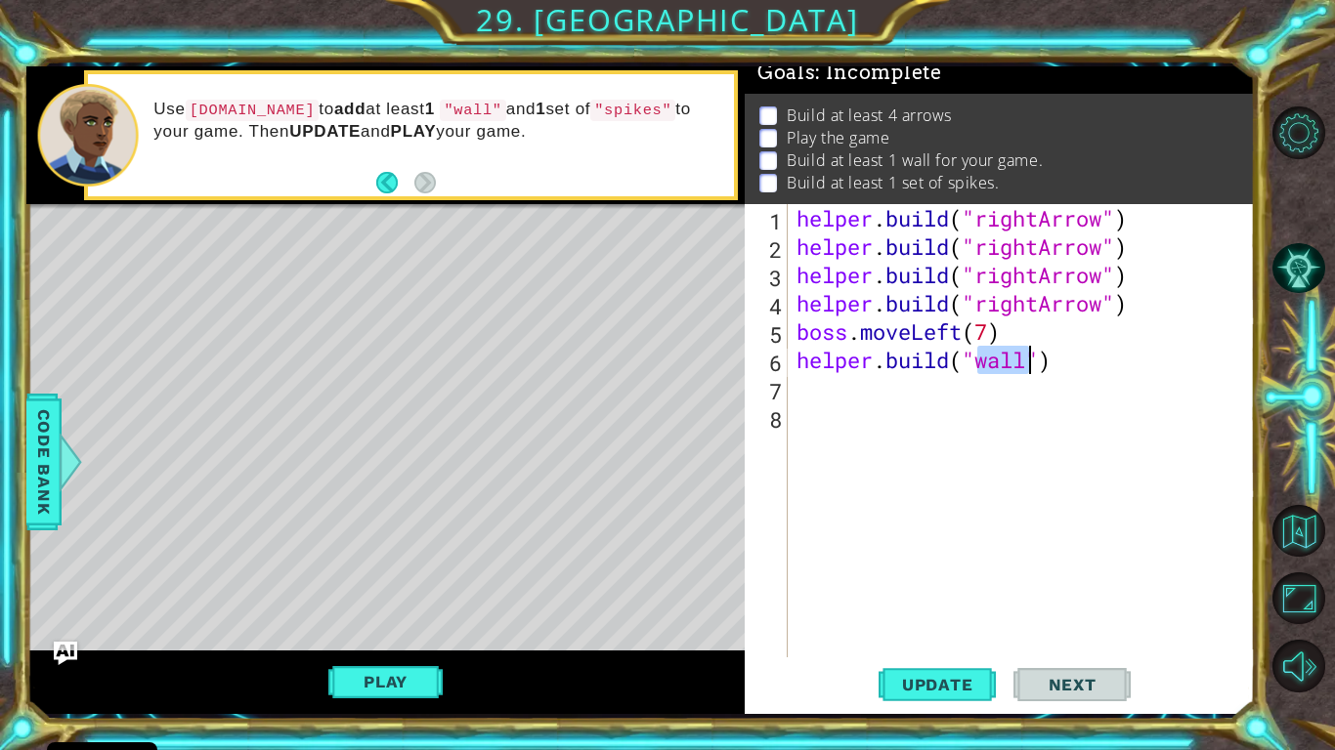
click at [1042, 371] on div "helper . build ( "rightArrow" ) helper . build ( "rightArrow" ) helper . build …" at bounding box center [1025, 459] width 467 height 510
click at [1047, 404] on div "helper . build ( "rightArrow" ) helper . build ( "rightArrow" ) helper . build …" at bounding box center [1025, 459] width 467 height 510
click at [1014, 383] on div "helper . build ( "rightArrow" ) helper . build ( "rightArrow" ) helper . build …" at bounding box center [1025, 459] width 467 height 510
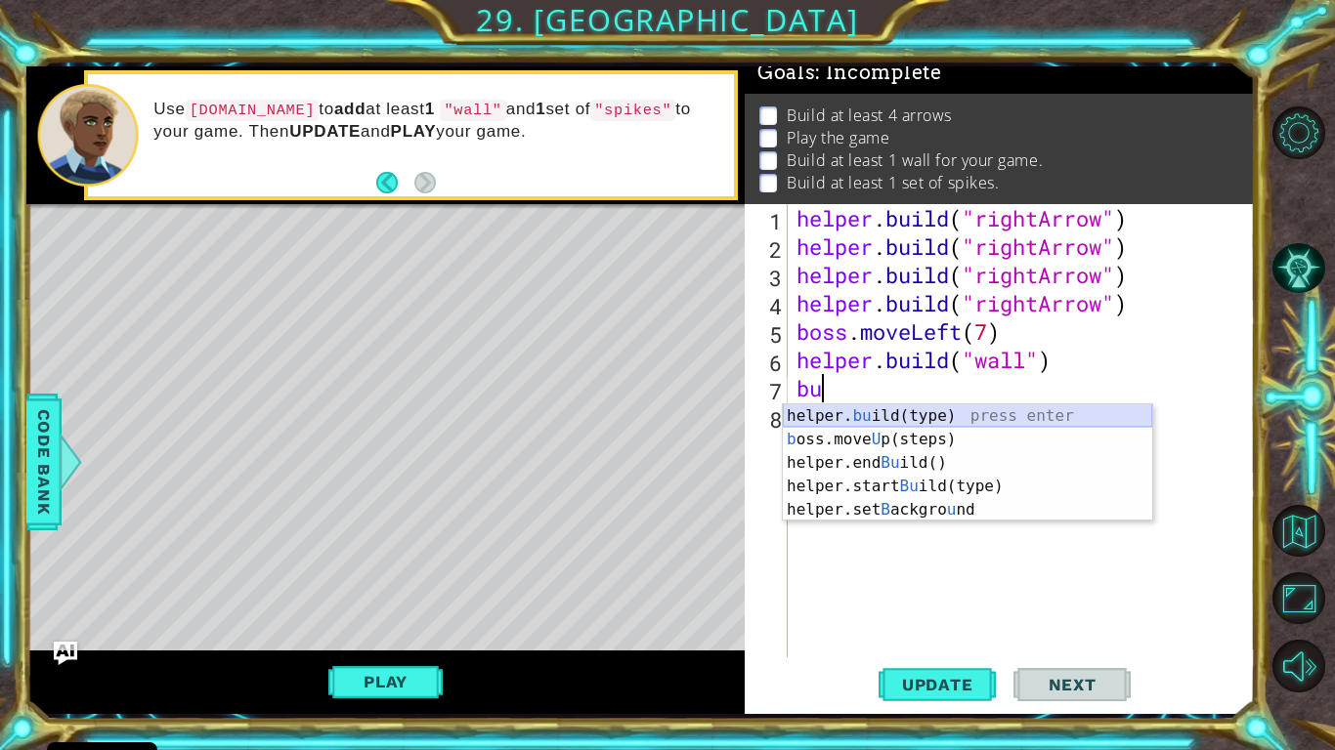
click at [1012, 410] on div "helper. bu ild(type) press enter b oss.move U p(steps) press enter helper.end B…" at bounding box center [967, 486] width 369 height 164
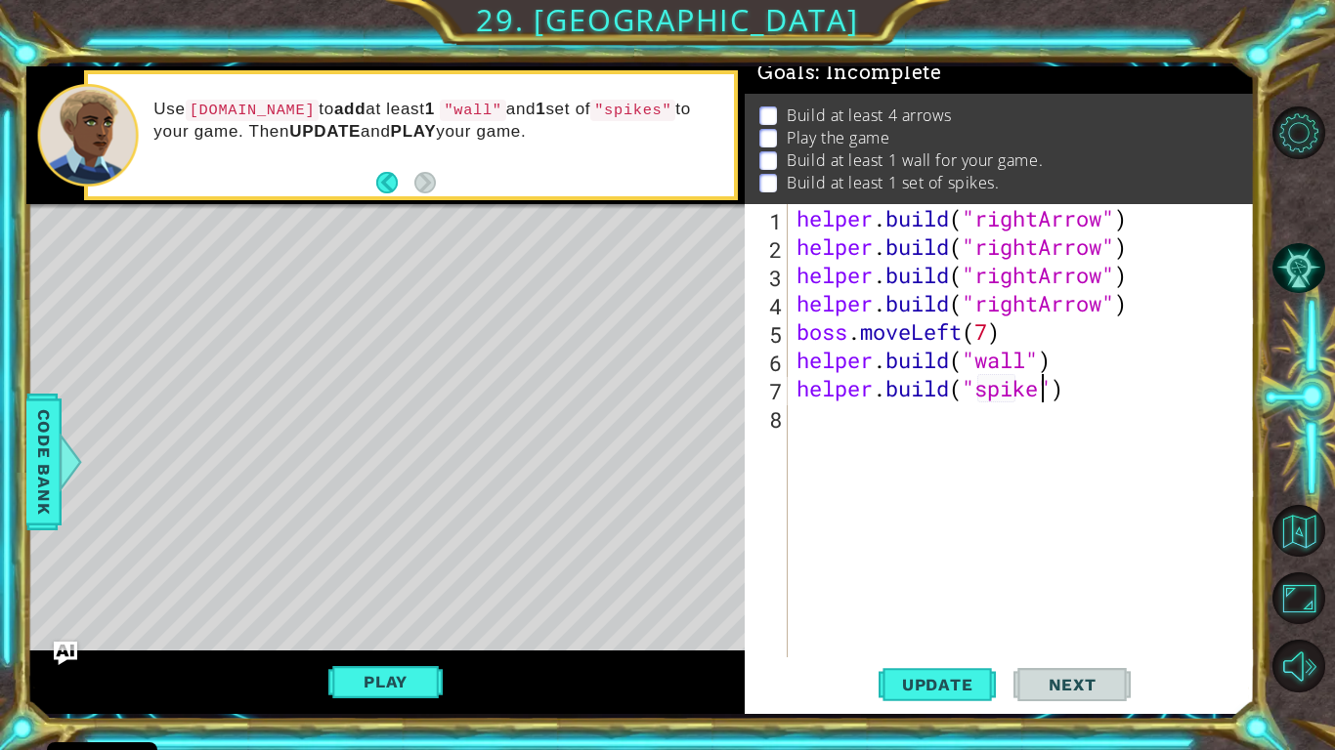
scroll to position [0, 11]
click at [926, 617] on span "Update" at bounding box center [937, 685] width 110 height 20
click at [375, 617] on button "Play" at bounding box center [385, 681] width 114 height 37
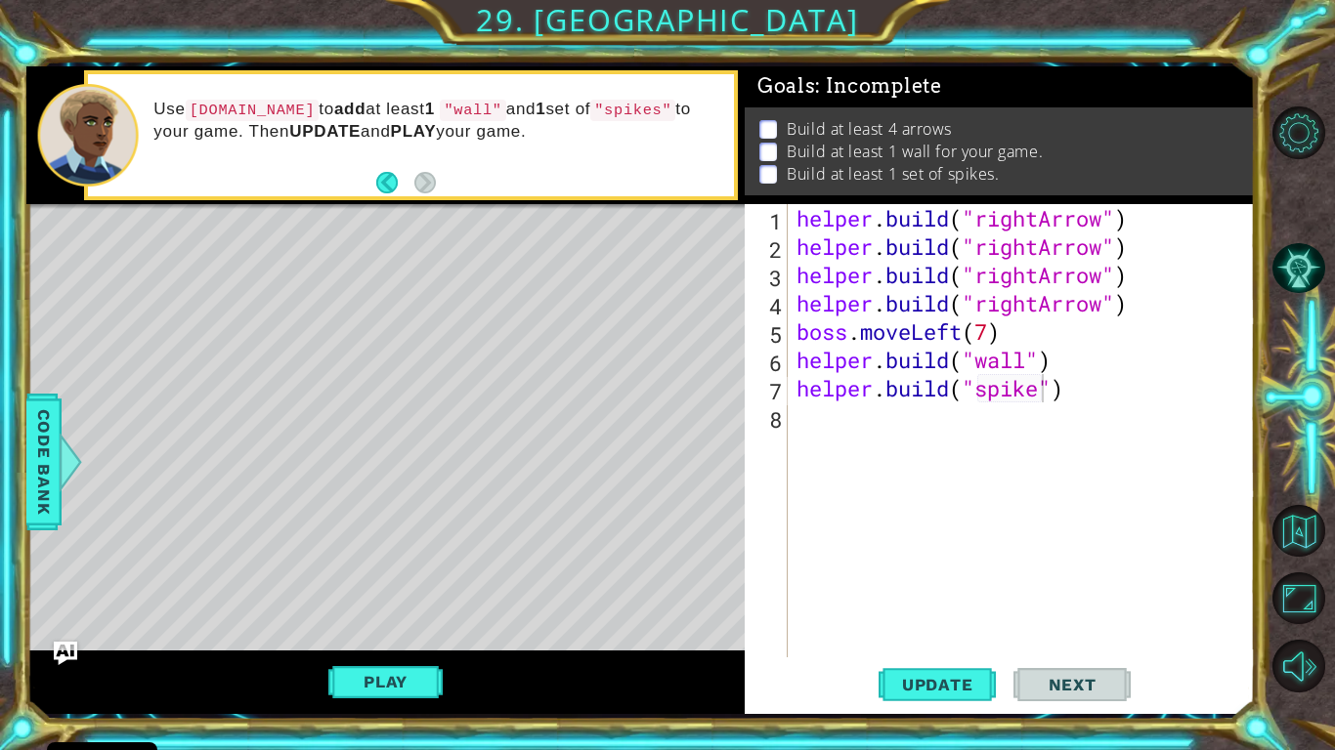
scroll to position [0, 0]
click at [1044, 384] on div "helper . build ( "rightArrow" ) helper . build ( "rightArrow" ) helper . build …" at bounding box center [1025, 459] width 467 height 510
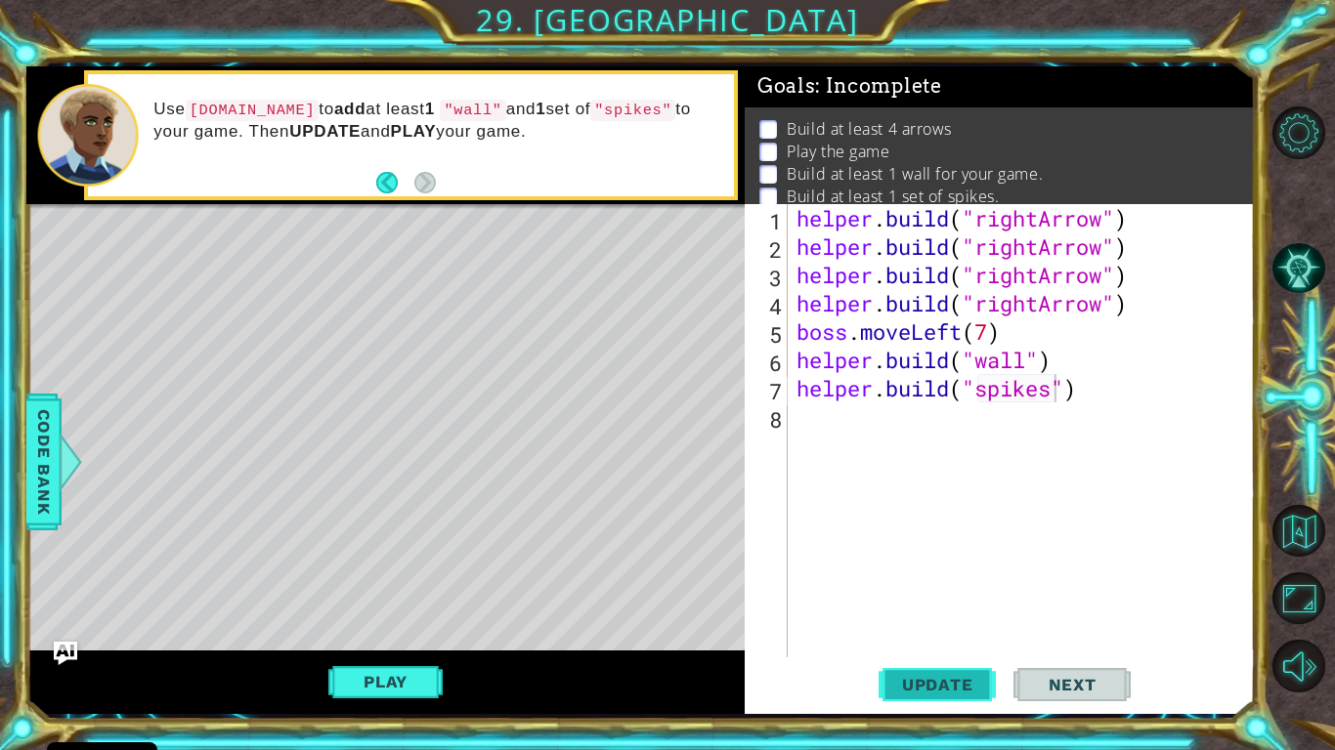
click at [943, 617] on span "Update" at bounding box center [937, 685] width 110 height 20
click at [373, 617] on button "Play" at bounding box center [385, 681] width 114 height 37
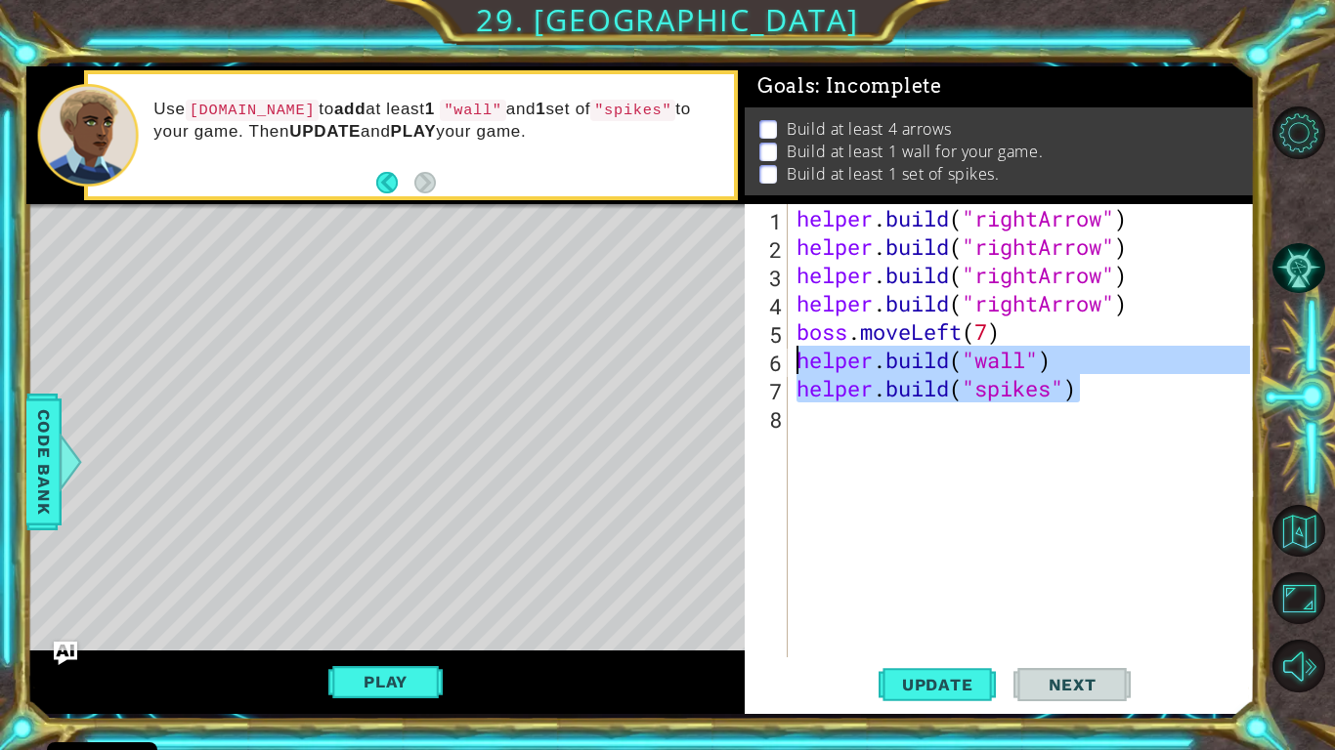
drag, startPoint x: 1101, startPoint y: 400, endPoint x: 795, endPoint y: 359, distance: 308.6
click at [795, 359] on div "helper . build ( "rightArrow" ) helper . build ( "rightArrow" ) helper . build …" at bounding box center [1025, 459] width 467 height 510
type textarea "helper.build("wall") helper.build("spikes")"
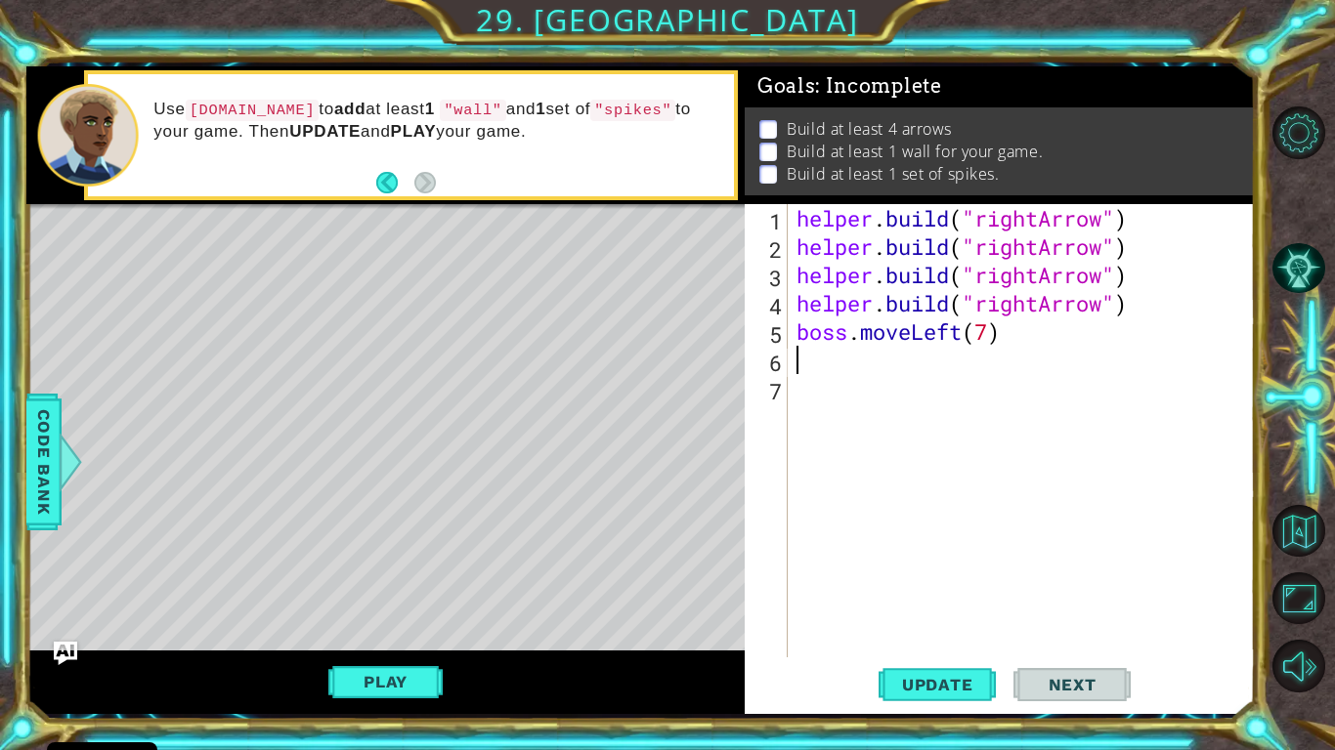
scroll to position [0, 0]
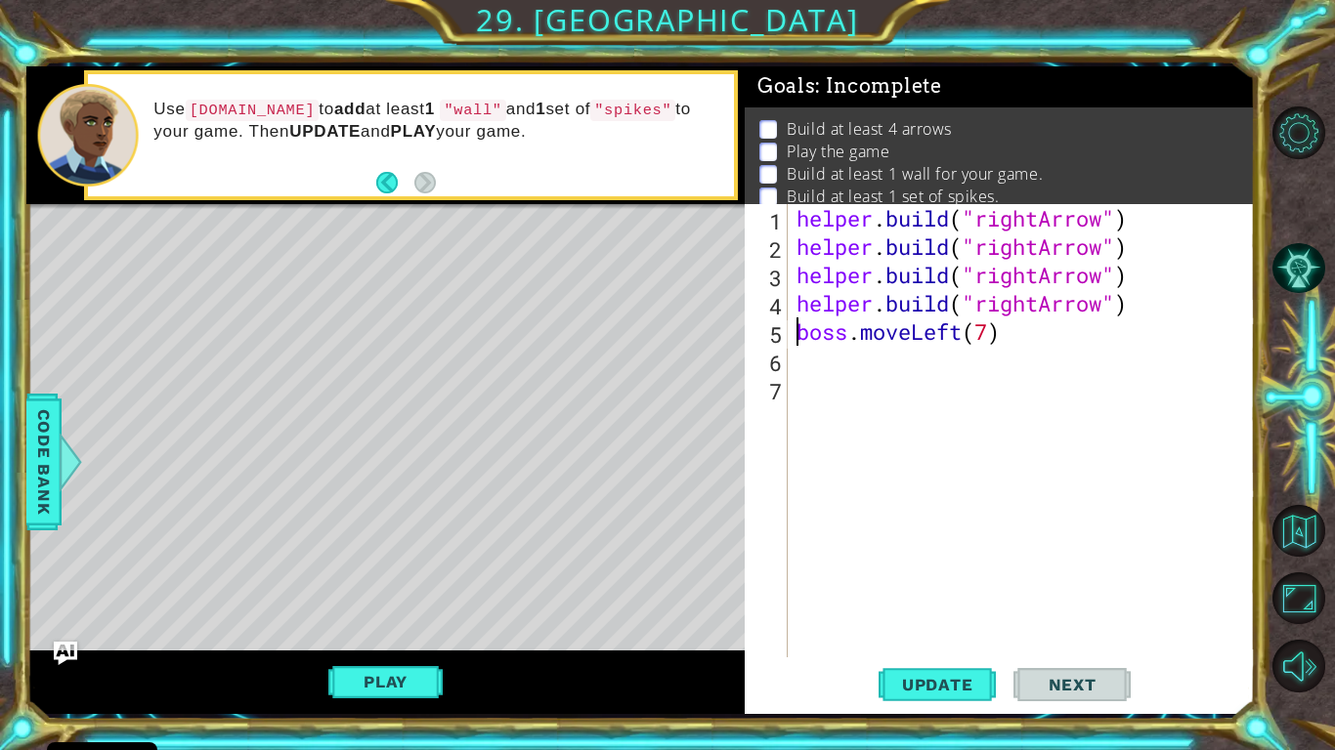
click at [795, 333] on div "helper . build ( "rightArrow" ) helper . build ( "rightArrow" ) helper . build …" at bounding box center [1025, 459] width 467 height 510
paste textarea "[DOMAIN_NAME]("spikes")"
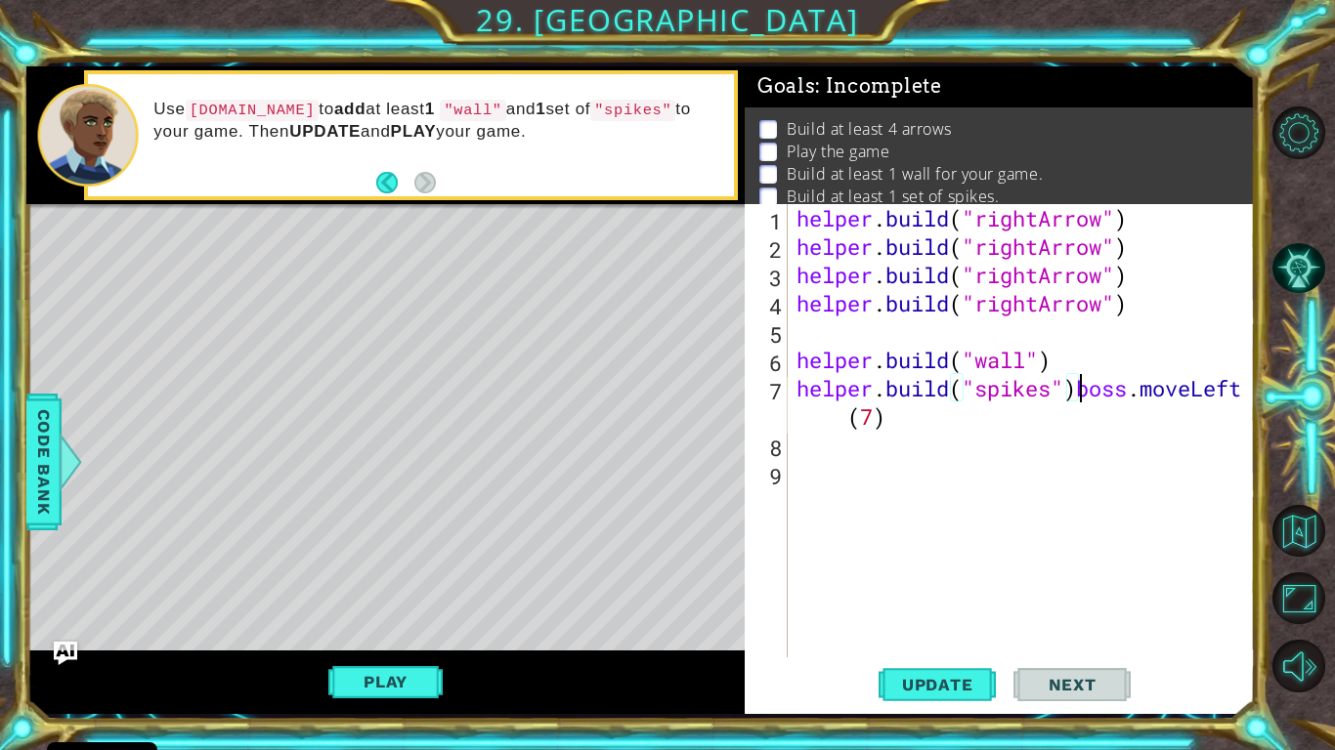
type textarea "boss.moveLeft(7)"
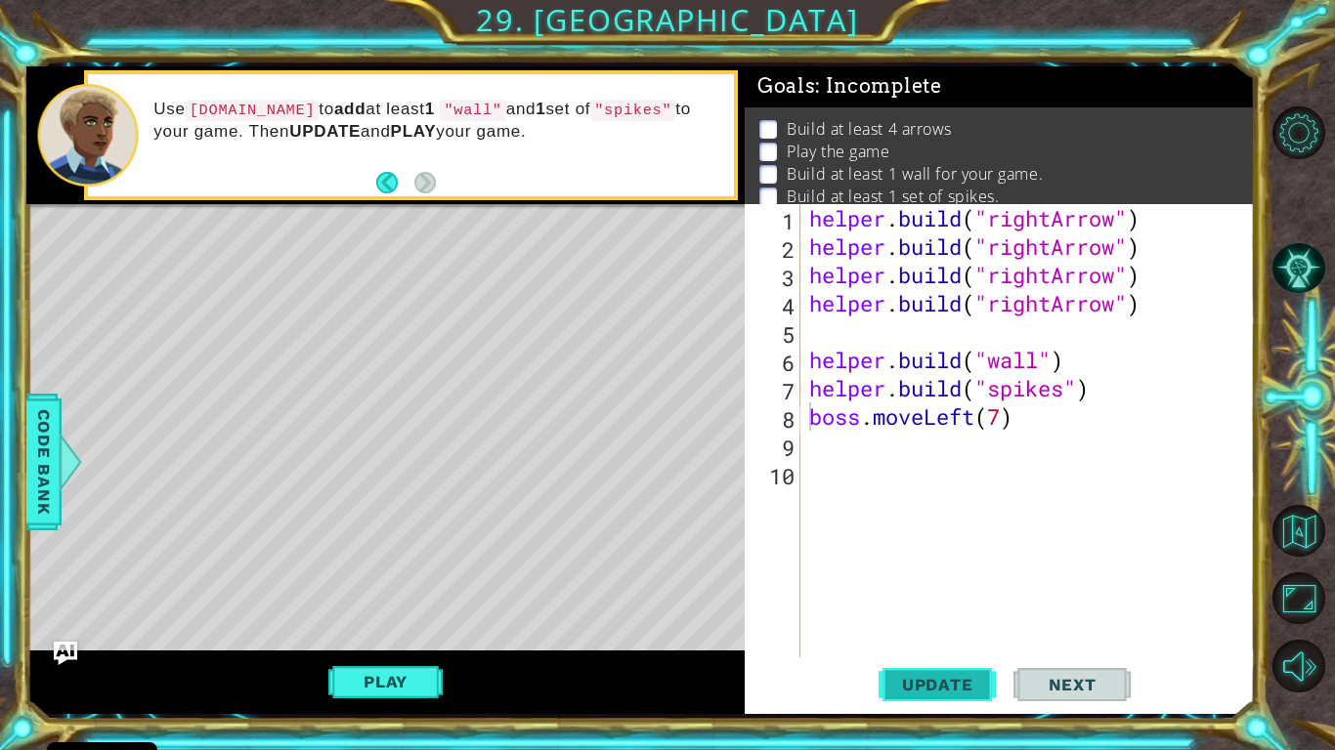
click at [964, 617] on span "Update" at bounding box center [937, 685] width 110 height 20
click at [414, 617] on button "Play" at bounding box center [385, 681] width 114 height 37
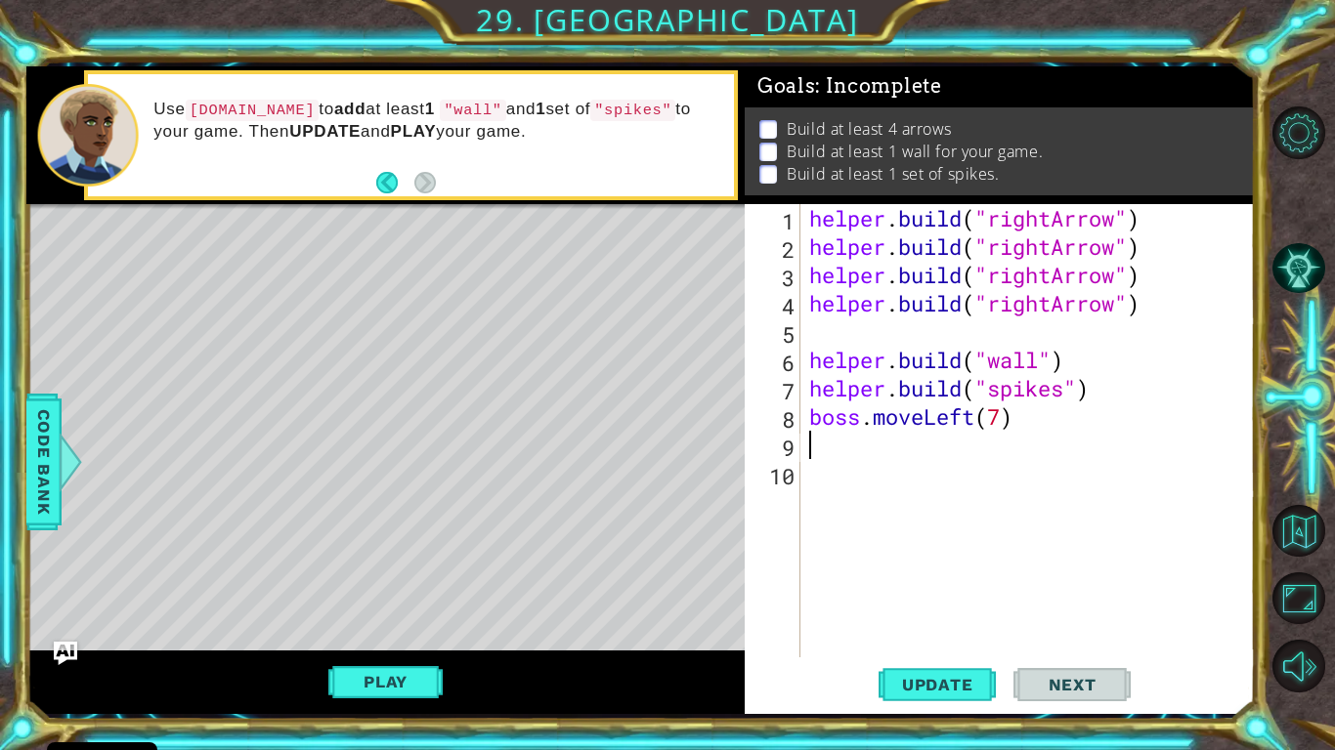
click at [873, 446] on div "helper . build ( "rightArrow" ) helper . build ( "rightArrow" ) helper . build …" at bounding box center [1032, 459] width 454 height 510
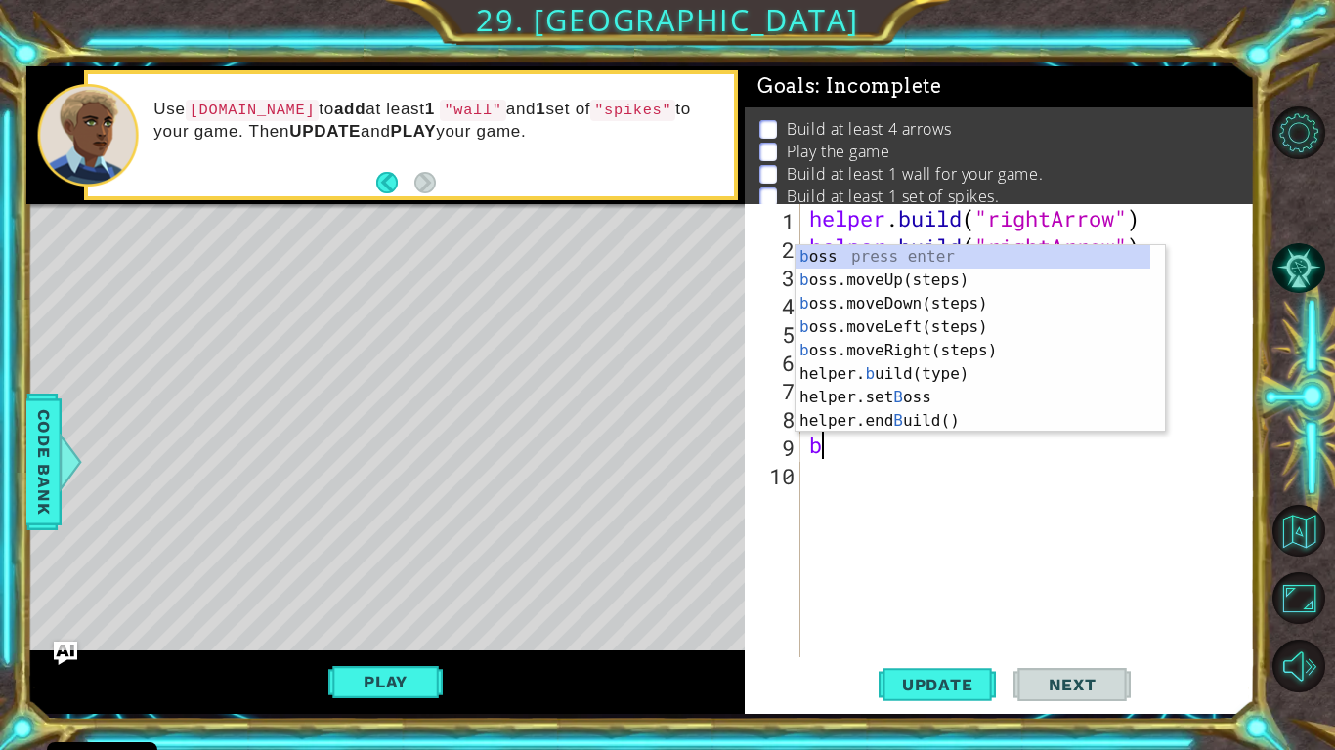
type textarea "bo"
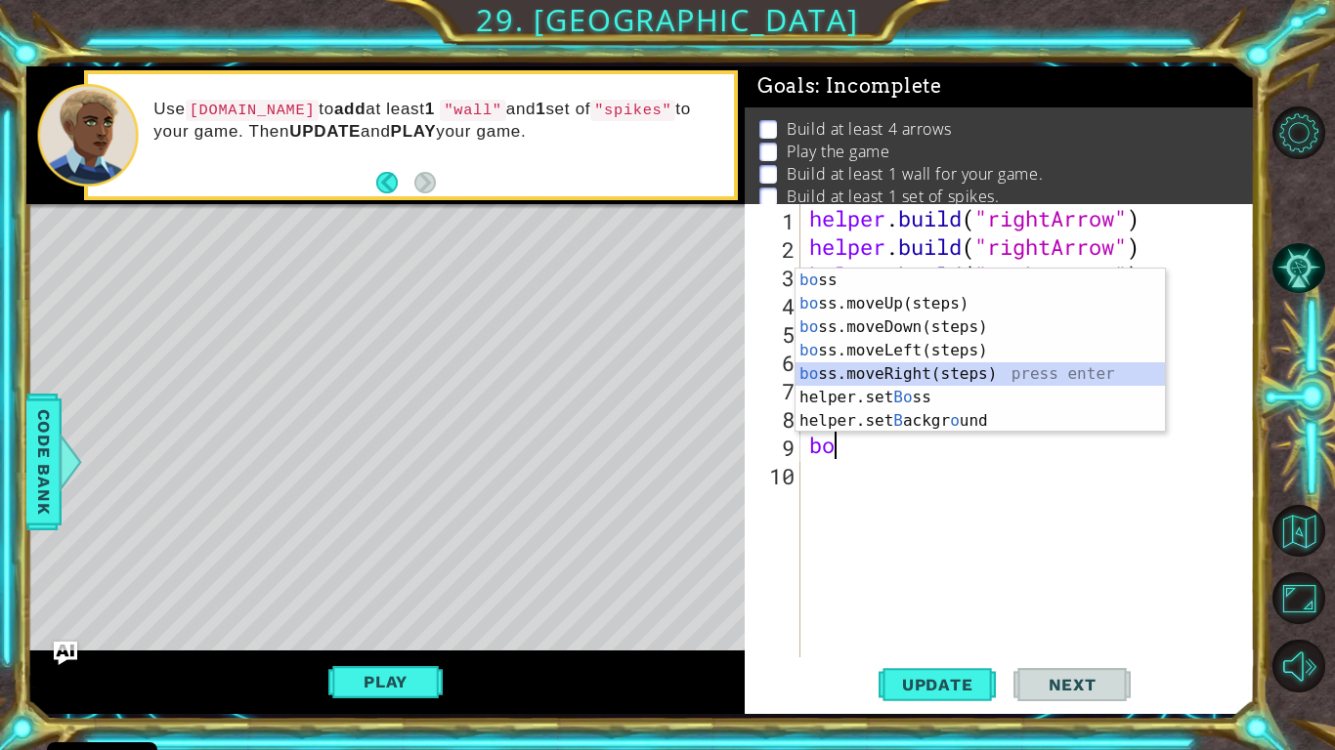
click at [963, 368] on div "bo ss press enter bo ss.moveUp(steps) press enter bo ss.moveDown(steps) press e…" at bounding box center [979, 374] width 369 height 211
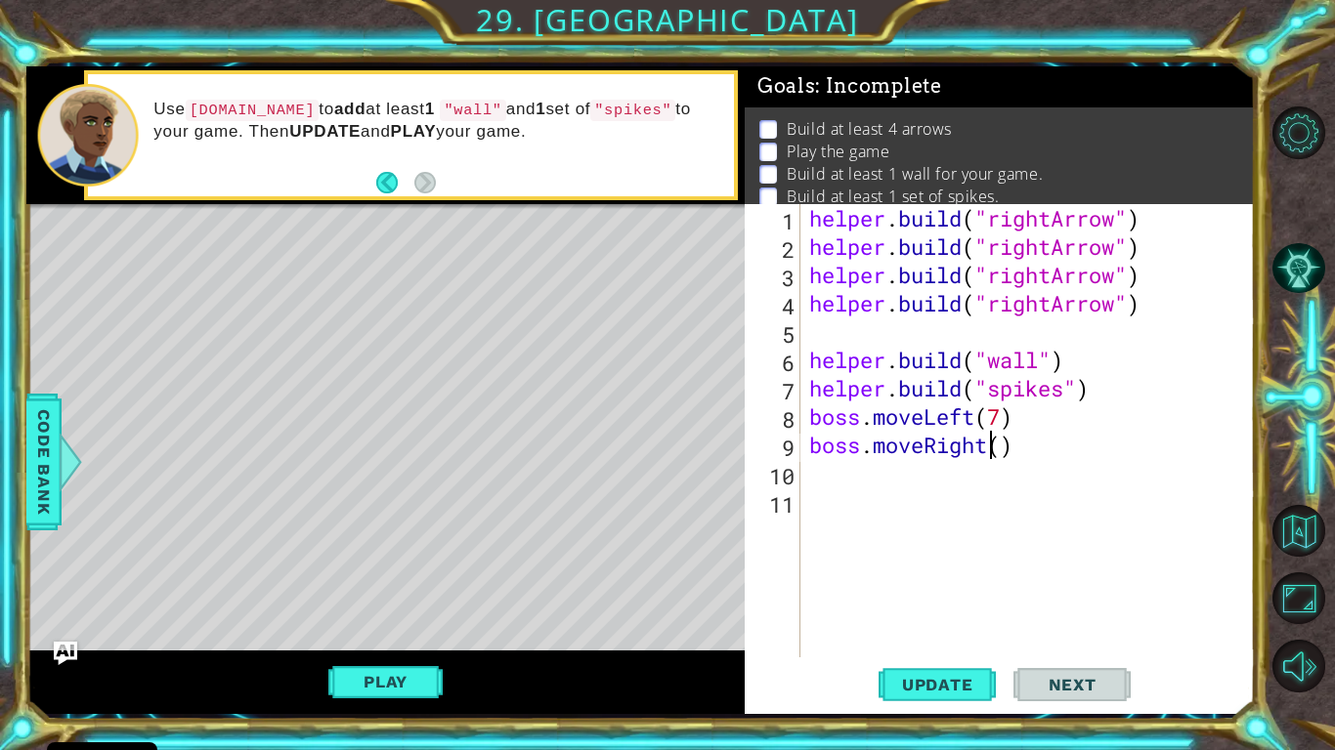
click at [996, 452] on div "helper . build ( "rightArrow" ) helper . build ( "rightArrow" ) helper . build …" at bounding box center [1032, 459] width 454 height 510
click at [1012, 454] on div "helper . build ( "rightArrow" ) helper . build ( "rightArrow" ) helper . build …" at bounding box center [1032, 459] width 454 height 510
click at [1007, 455] on div "helper . build ( "rightArrow" ) helper . build ( "rightArrow" ) helper . build …" at bounding box center [1032, 459] width 454 height 510
type textarea "boss.moveRight(4)"
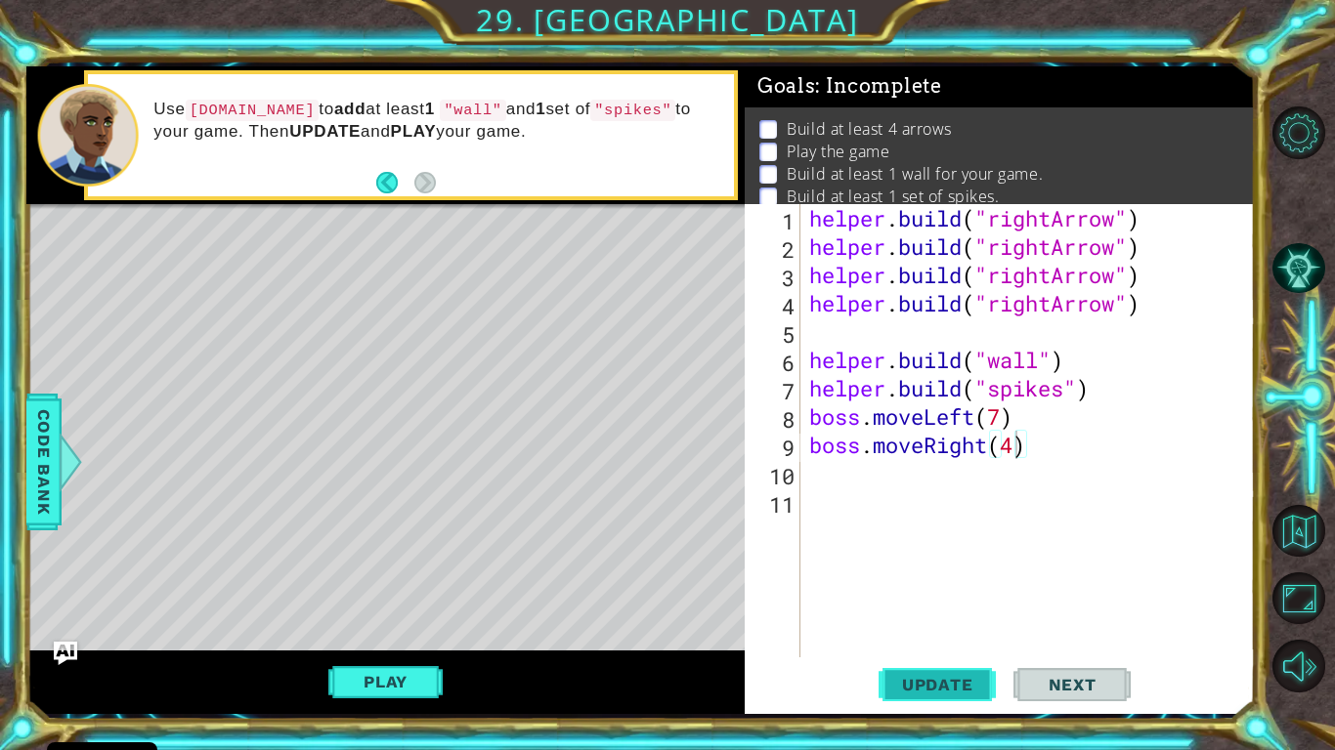
click at [958, 617] on span "Update" at bounding box center [937, 685] width 110 height 20
click at [906, 617] on span "Update" at bounding box center [937, 685] width 110 height 20
click at [409, 617] on button "Play" at bounding box center [385, 681] width 114 height 37
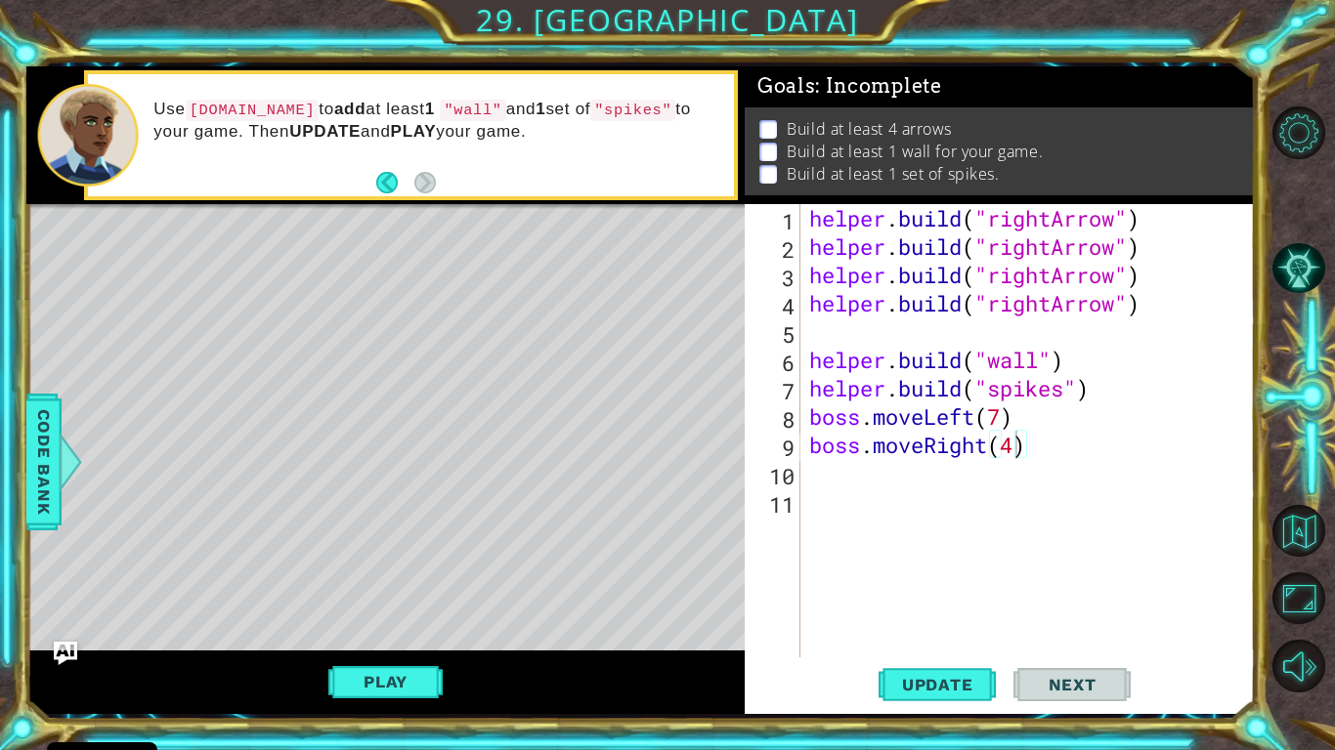
scroll to position [0, 0]
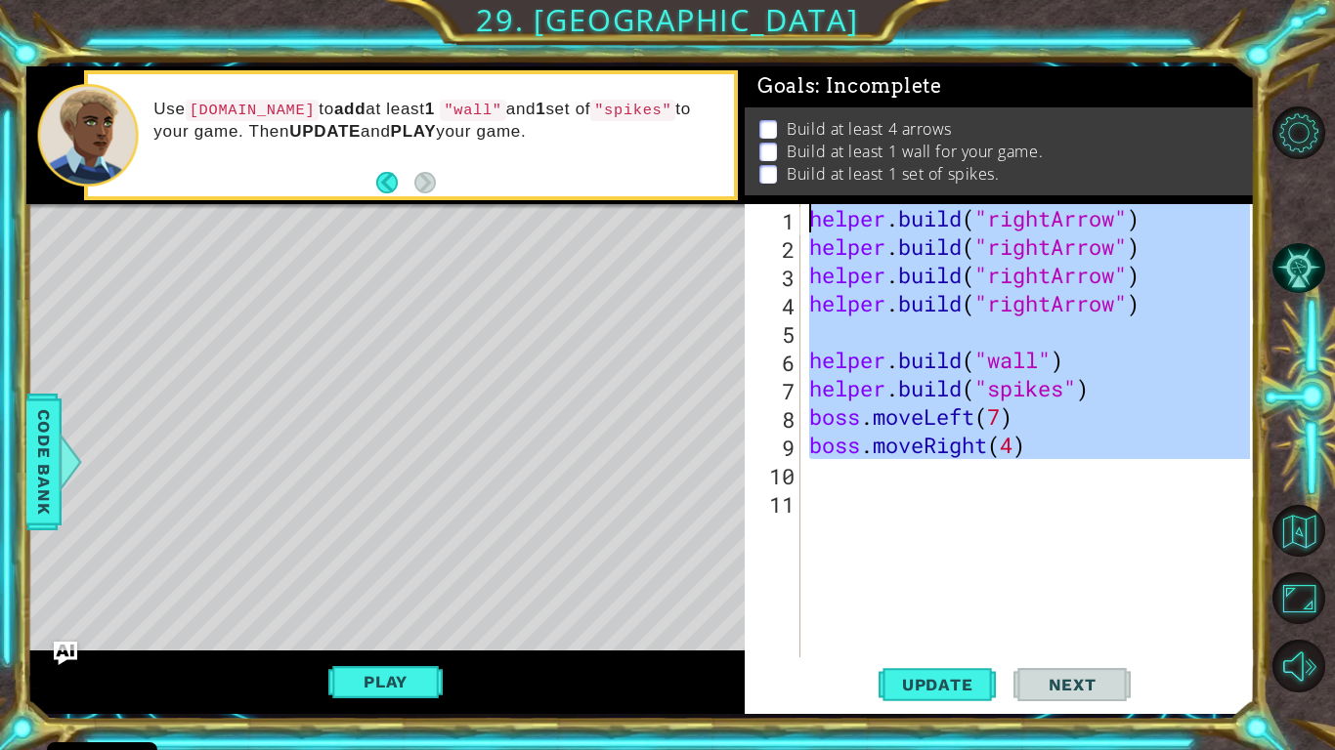
drag, startPoint x: 869, startPoint y: 351, endPoint x: 749, endPoint y: 115, distance: 263.9
click at [749, 115] on div "Goals : Incomplete Build at least 4 arrows Build at least 1 wall for your game.…" at bounding box center [1000, 390] width 510 height 648
type textarea "helper.build("rightArrow") helper.build("rightArrow")"
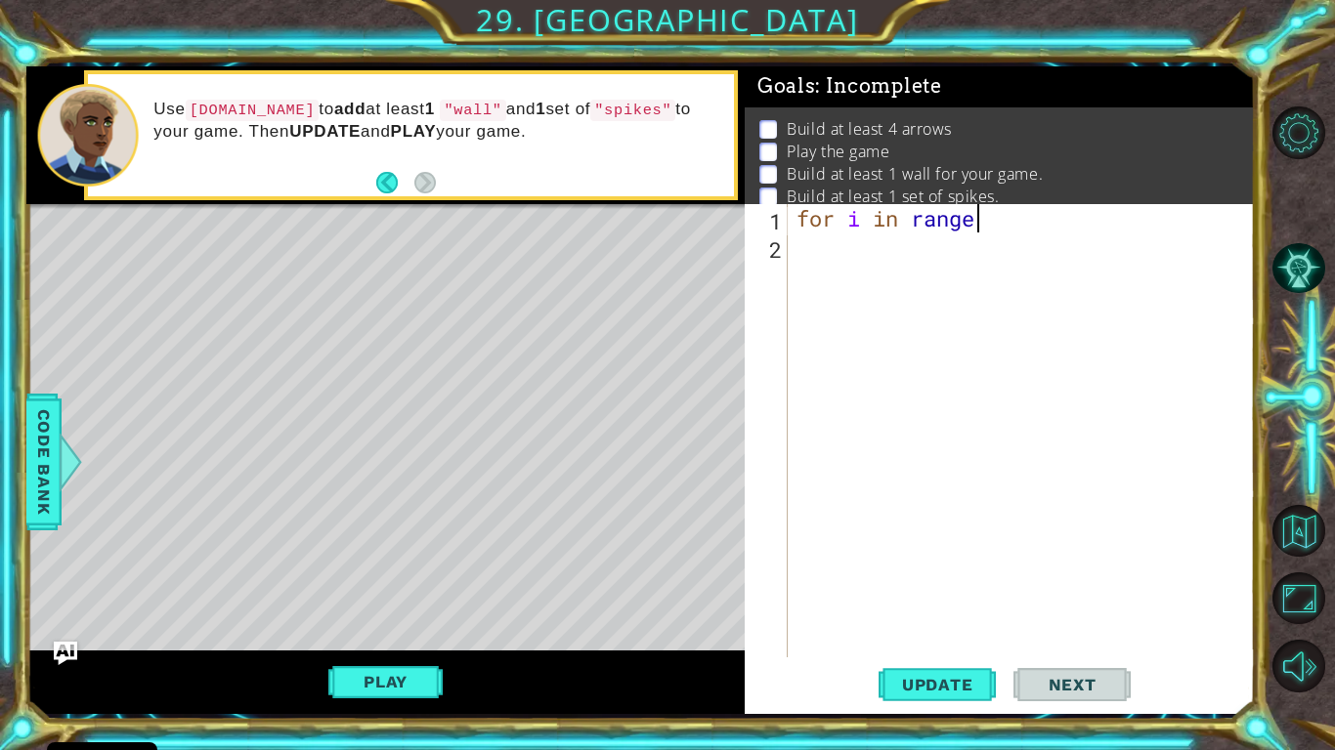
scroll to position [0, 8]
click at [976, 211] on div "for i in range (" at bounding box center [1025, 459] width 467 height 510
click at [997, 215] on div "for i in range (" at bounding box center [1025, 459] width 467 height 510
type textarea "for i in range(3):"
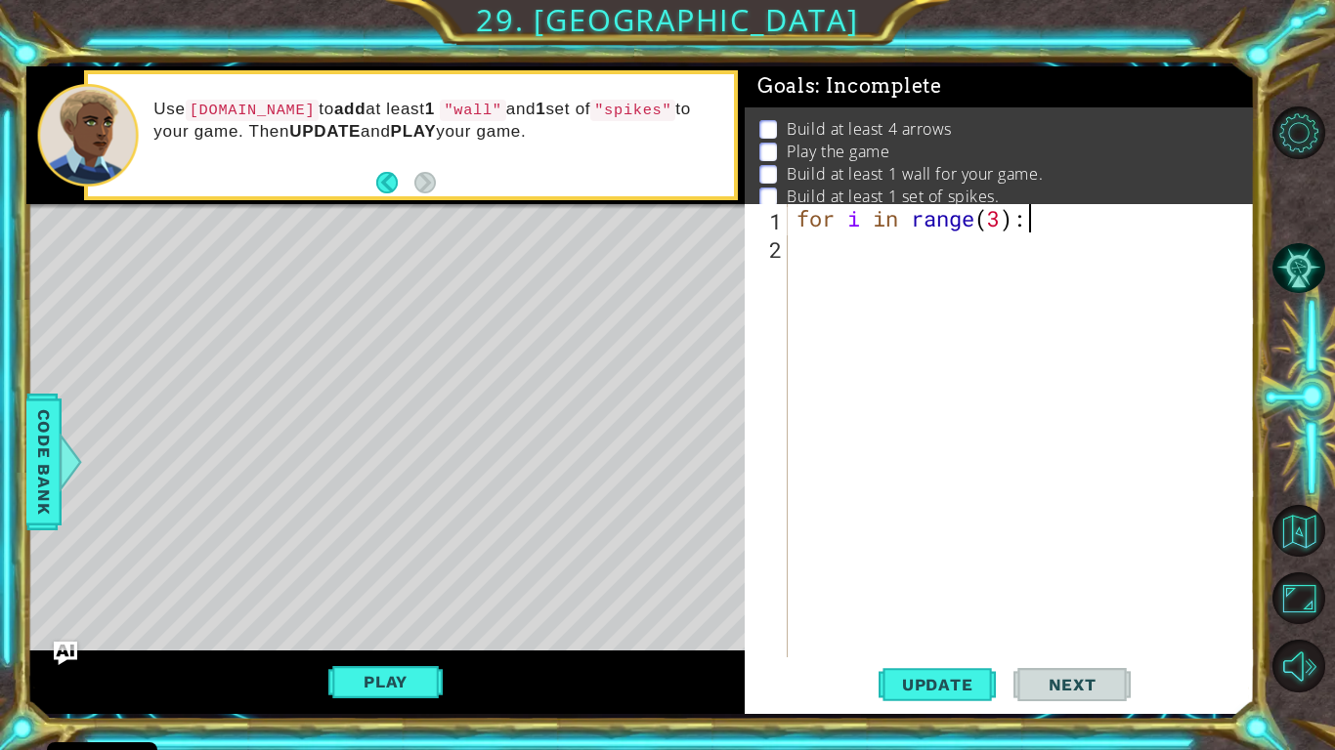
scroll to position [0, 1]
type textarea "n"
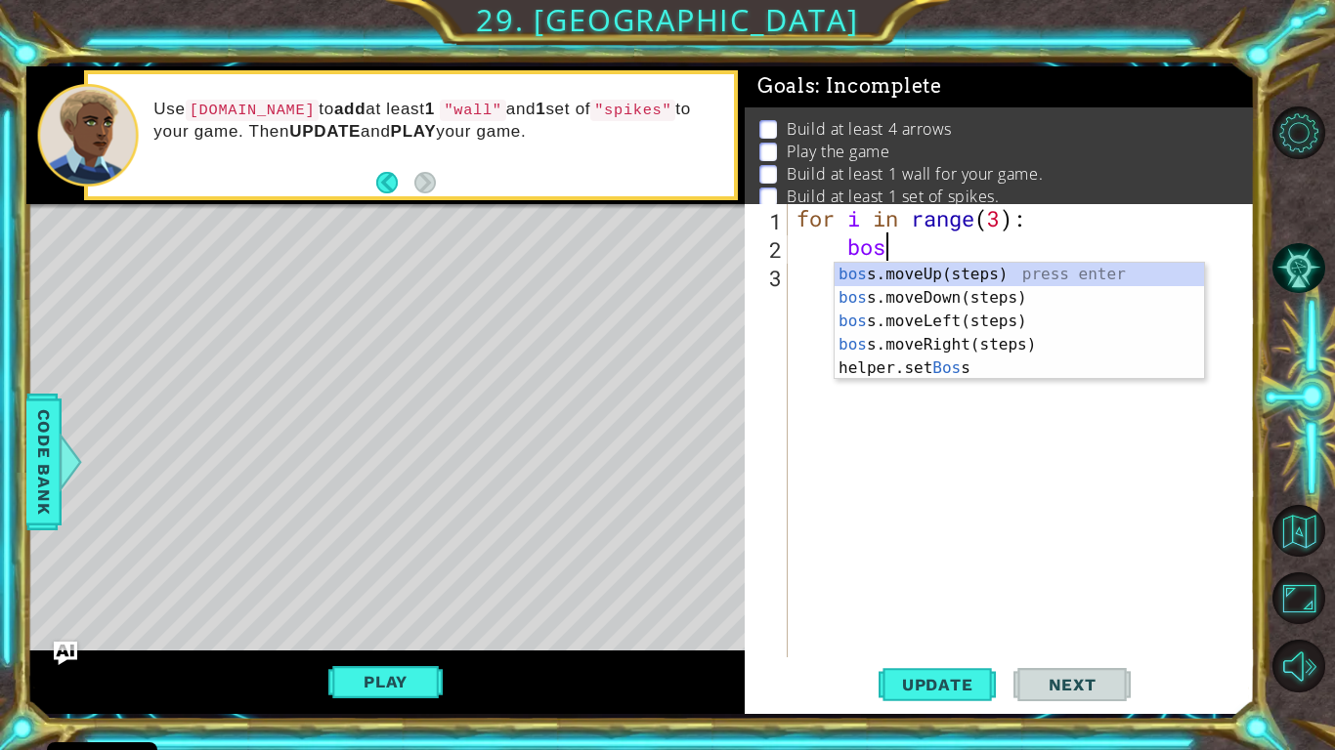
scroll to position [0, 3]
type textarea "boss"
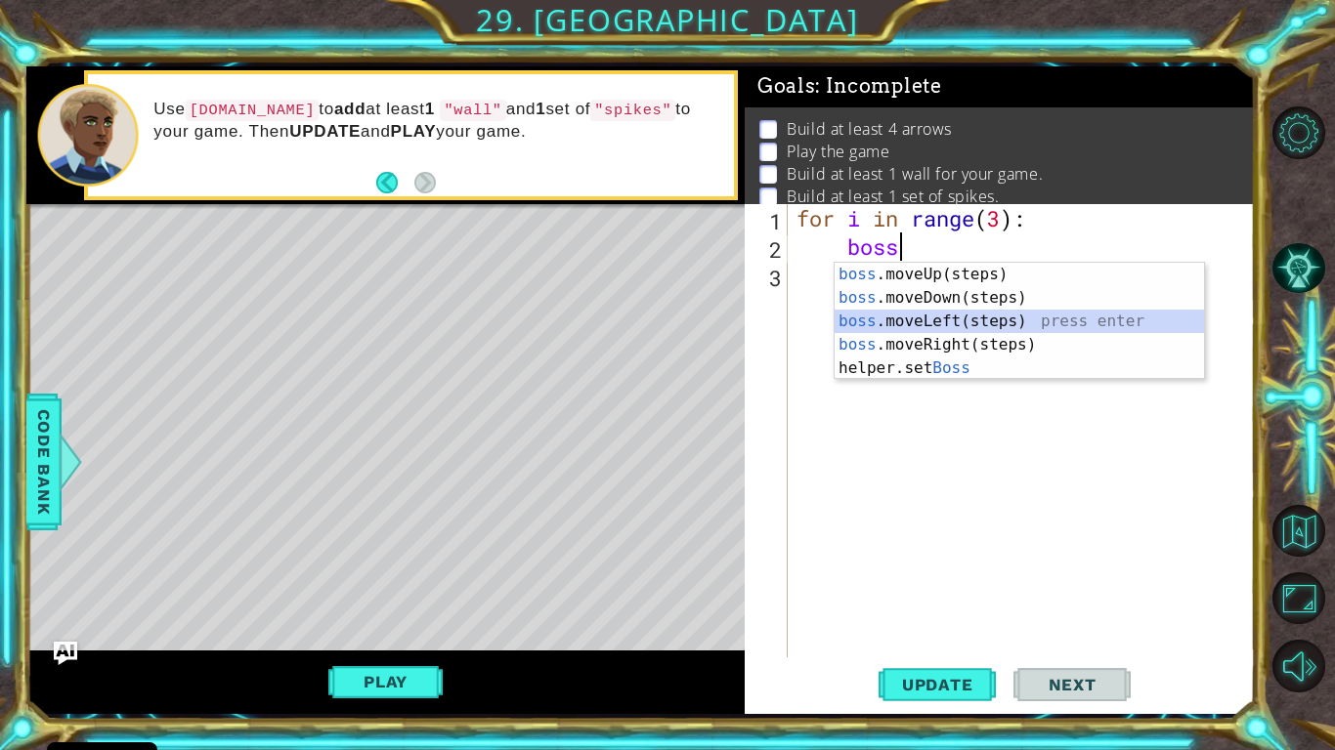
click at [929, 318] on div "boss .moveUp(steps) press enter boss .moveDown(steps) press enter boss .moveLef…" at bounding box center [1018, 345] width 369 height 164
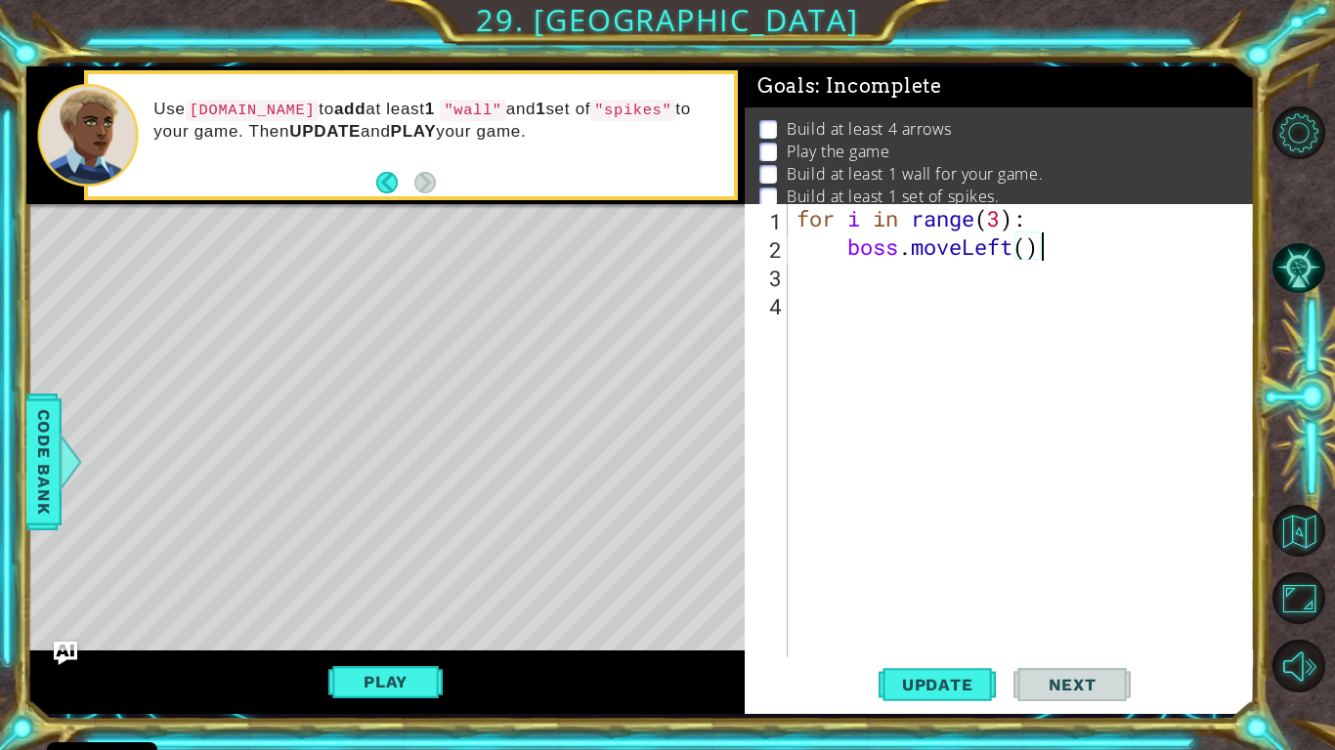
click at [1042, 248] on div "for i in range ( 3 ) : boss . moveLeft ( )" at bounding box center [1025, 459] width 467 height 510
click at [1032, 248] on div "for i in range ( 3 ) : boss . moveLeft ( )" at bounding box center [1025, 459] width 467 height 510
type textarea "boss.moveLeft(3)"
click at [981, 270] on div "for i in range ( 3 ) : boss . moveLeft ( 3 )" at bounding box center [1025, 459] width 467 height 510
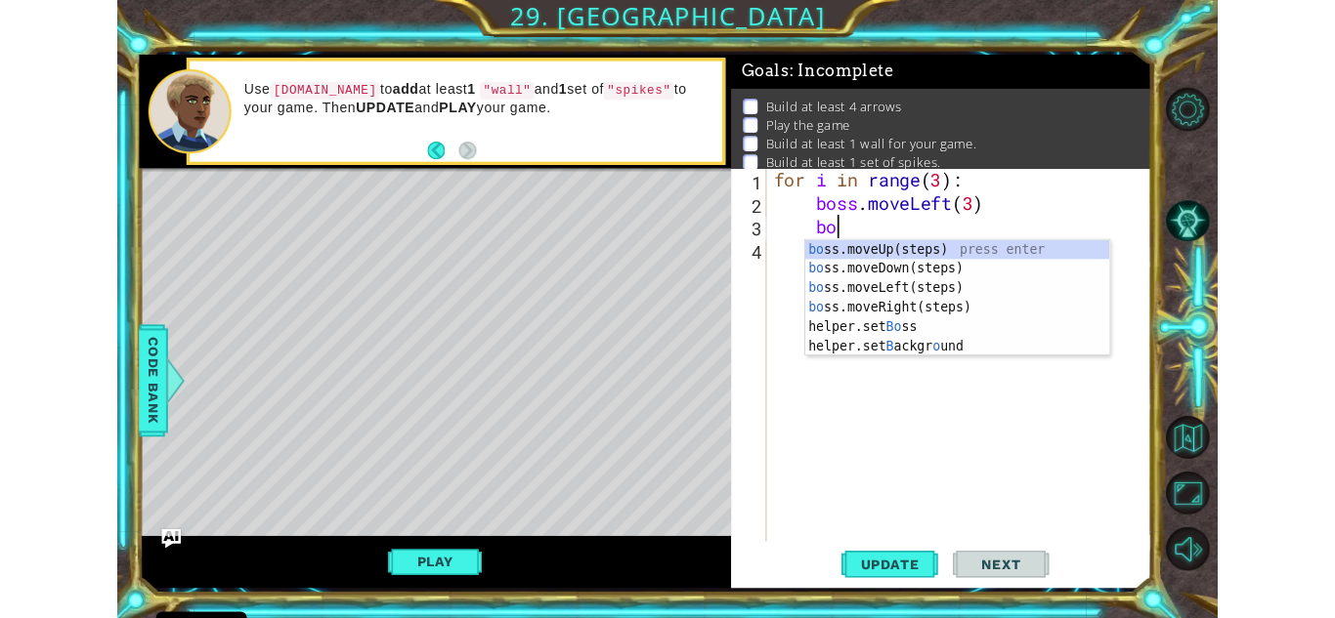
scroll to position [0, 3]
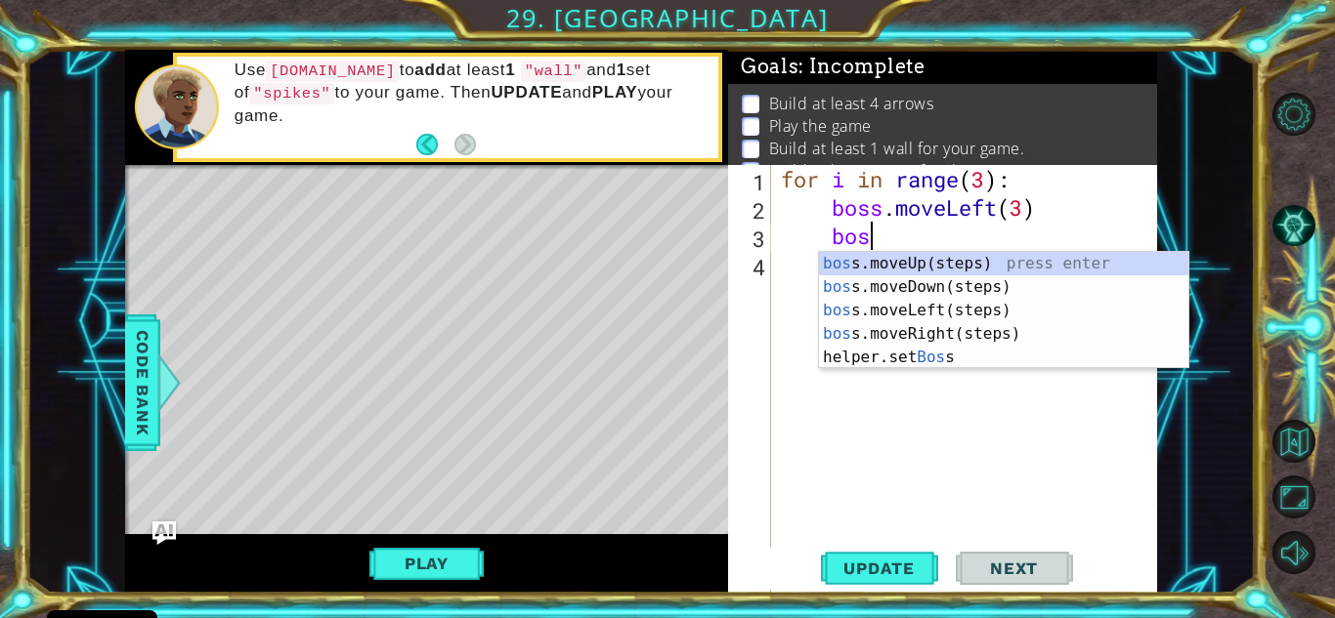
type textarea "b"
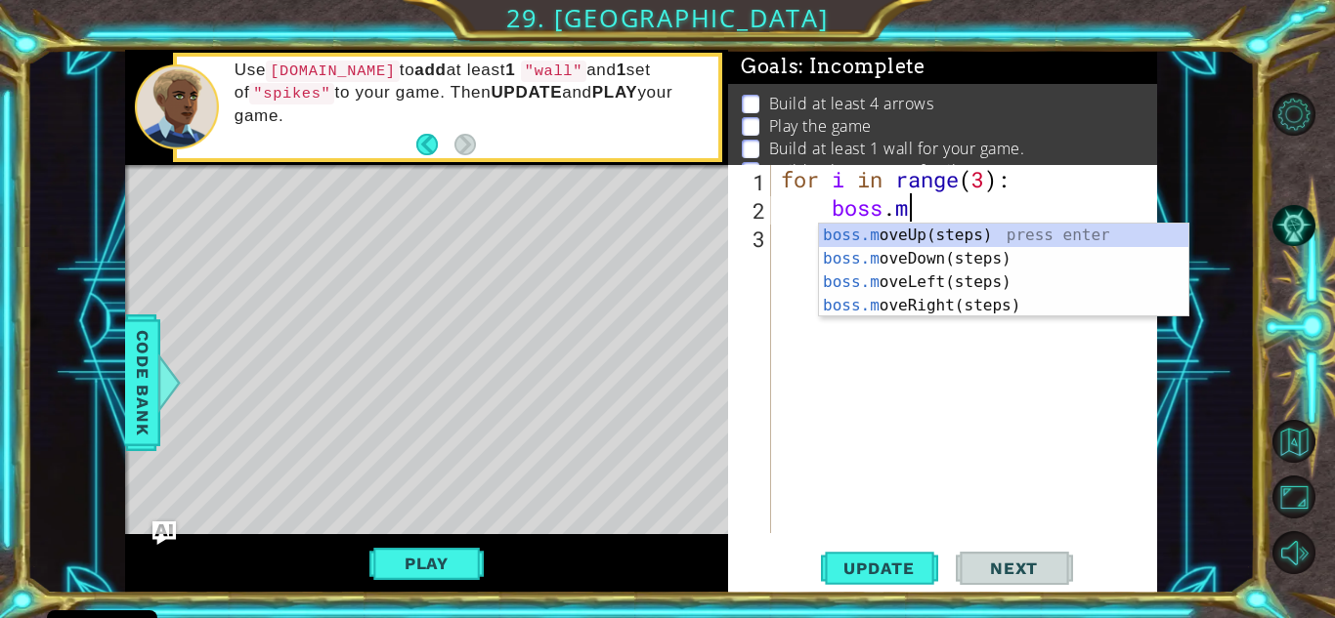
type textarea "b"
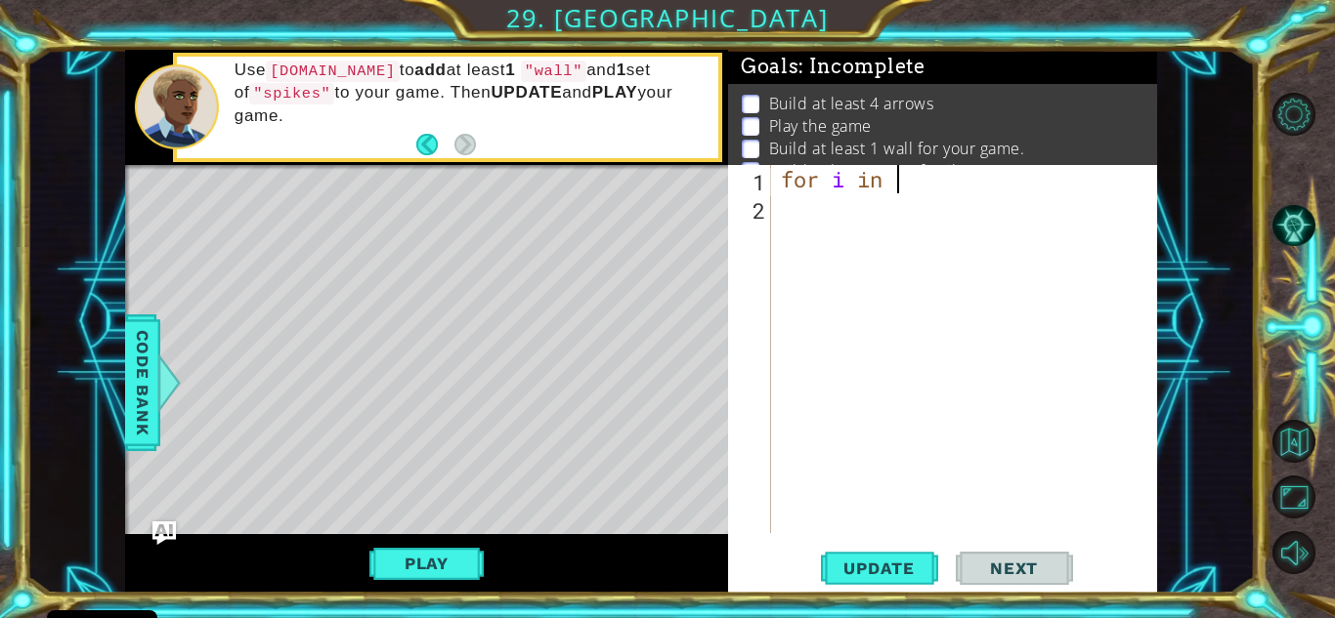
type textarea "f"
paste textarea "[DOMAIN_NAME]("spikes")"
type textarea "[DOMAIN_NAME]("spikes")"
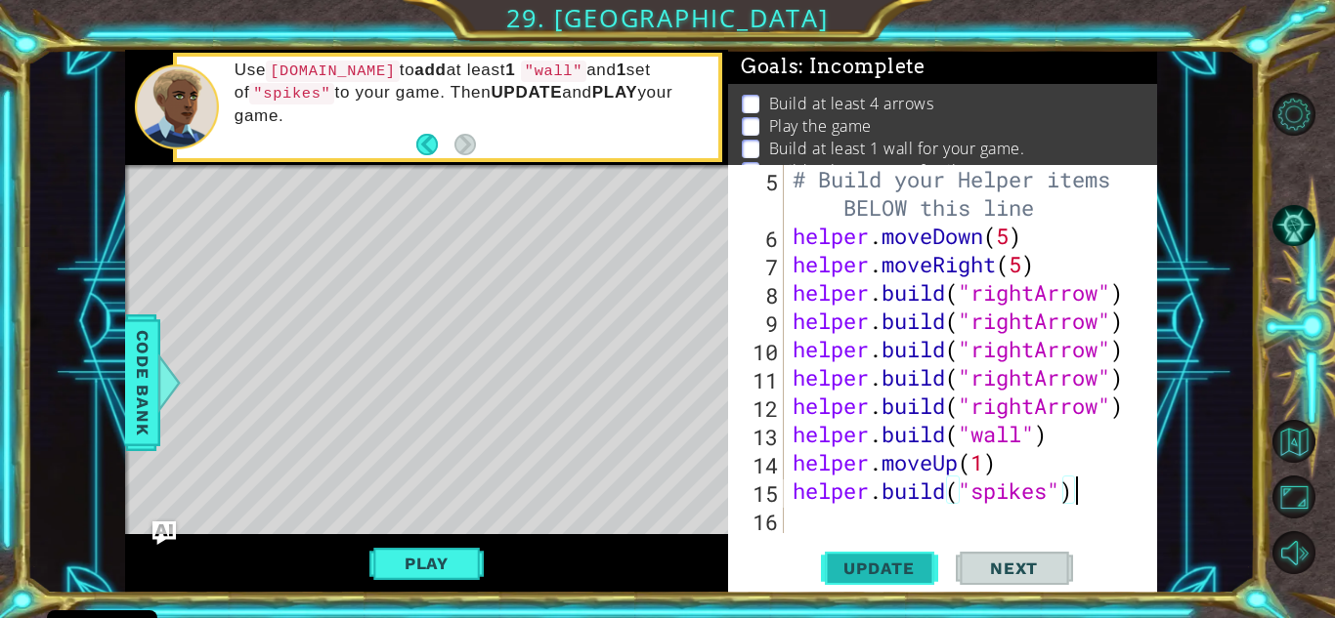
click at [885, 553] on button "Update" at bounding box center [879, 568] width 117 height 43
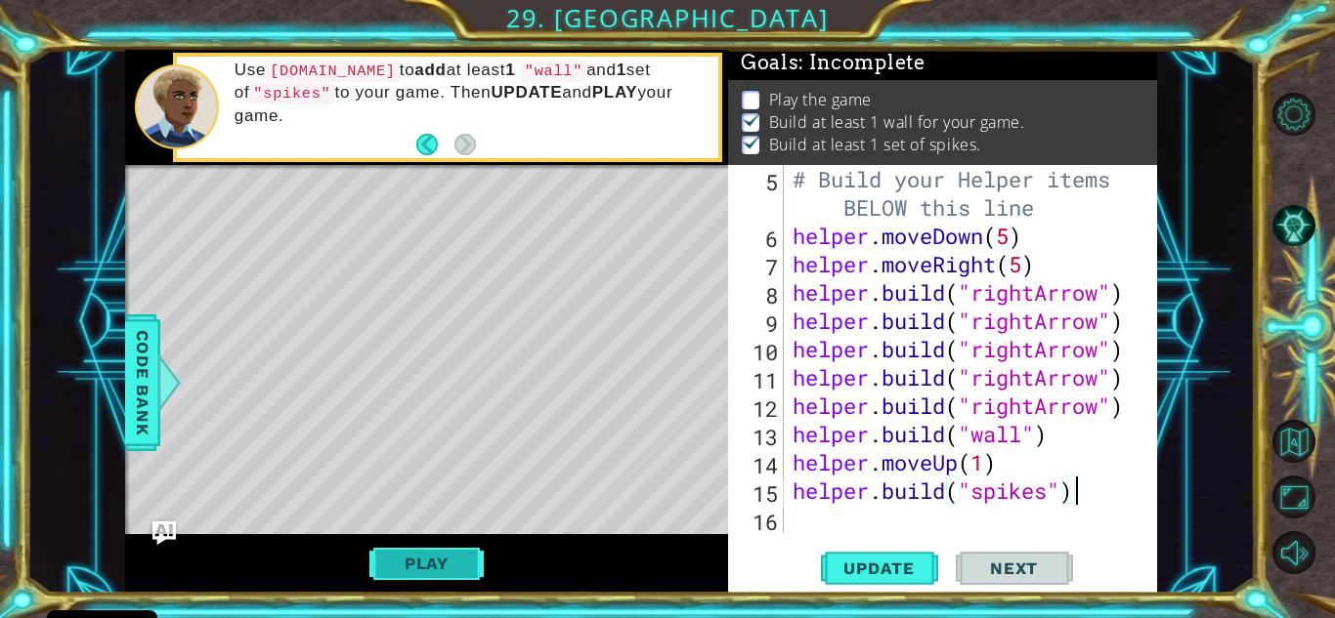
scroll to position [26, 0]
click at [469, 571] on button "Play" at bounding box center [426, 563] width 114 height 37
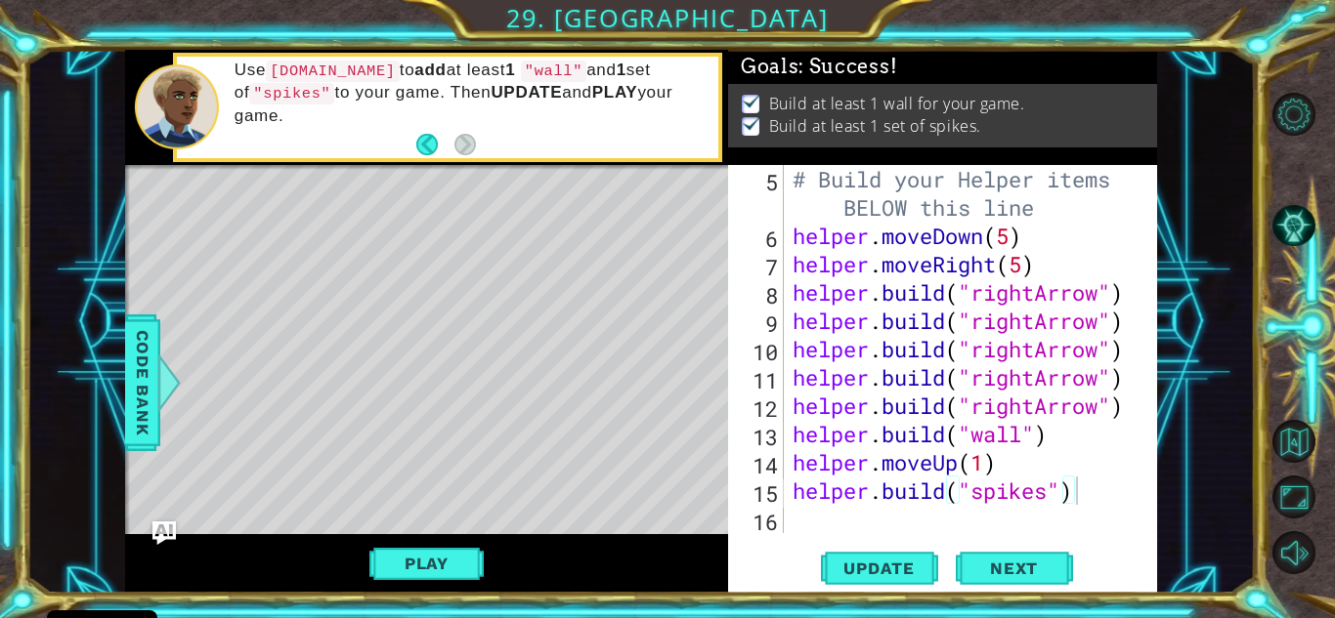
scroll to position [7, 0]
click at [1017, 563] on span "Next" at bounding box center [1013, 570] width 87 height 20
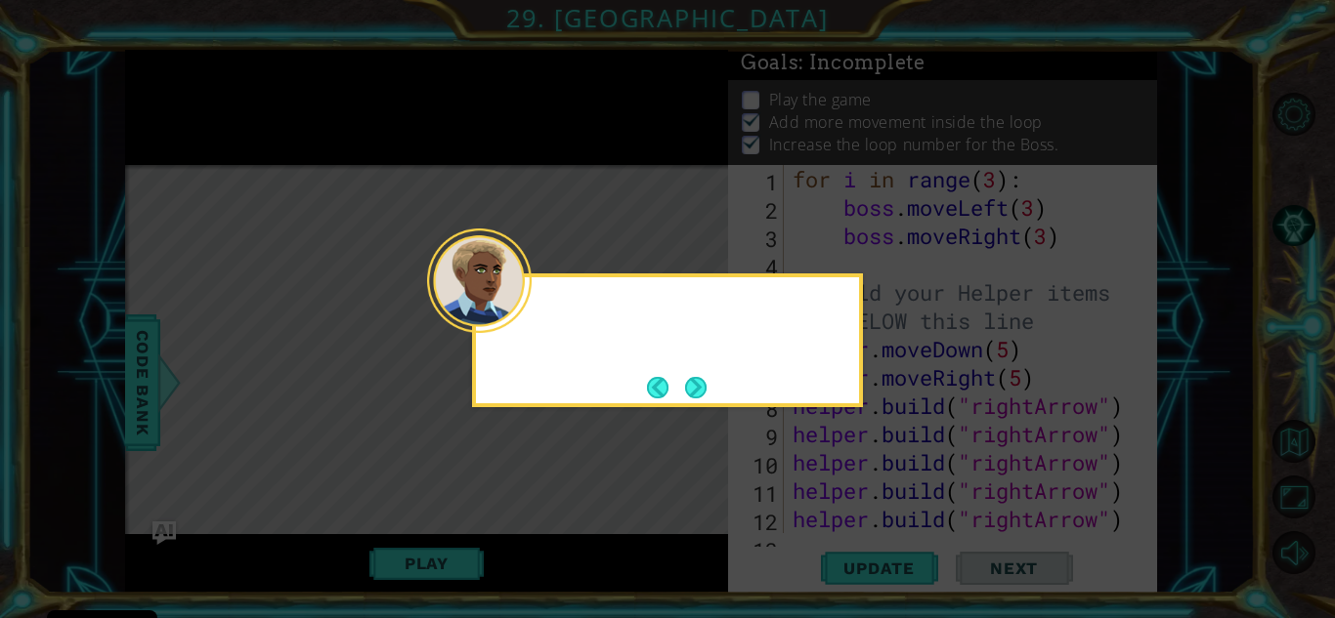
scroll to position [29, 0]
click at [692, 383] on button "Next" at bounding box center [695, 387] width 21 height 21
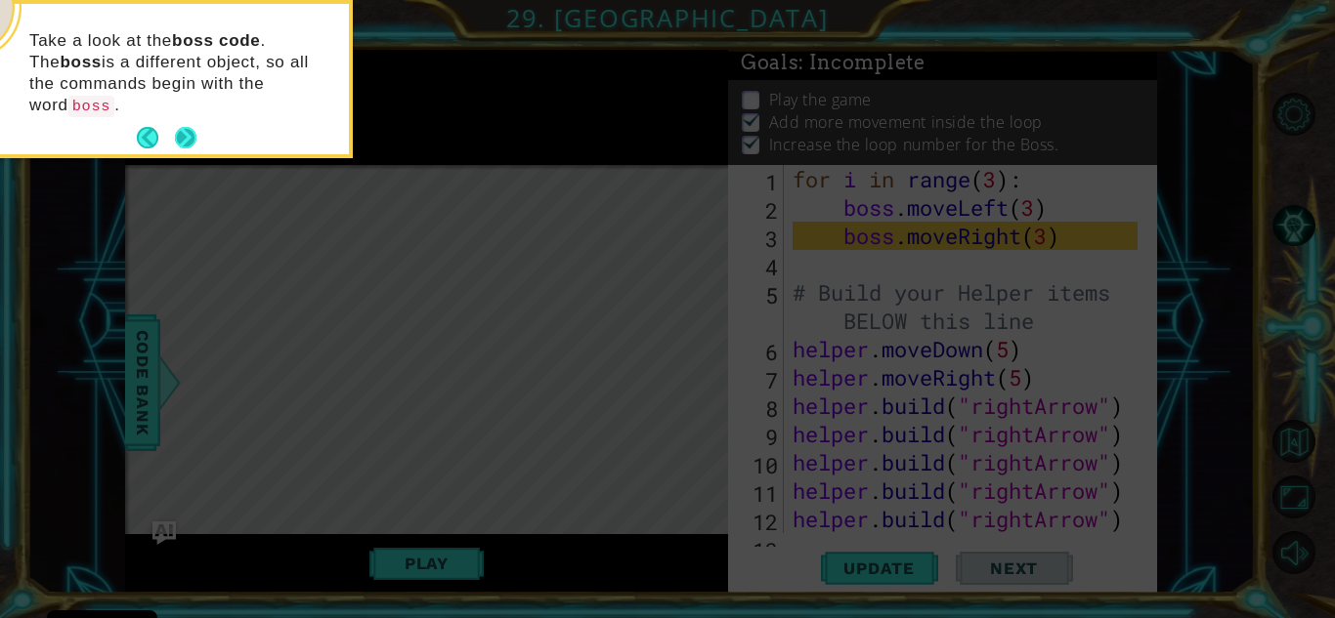
click at [186, 127] on button "Next" at bounding box center [185, 137] width 21 height 21
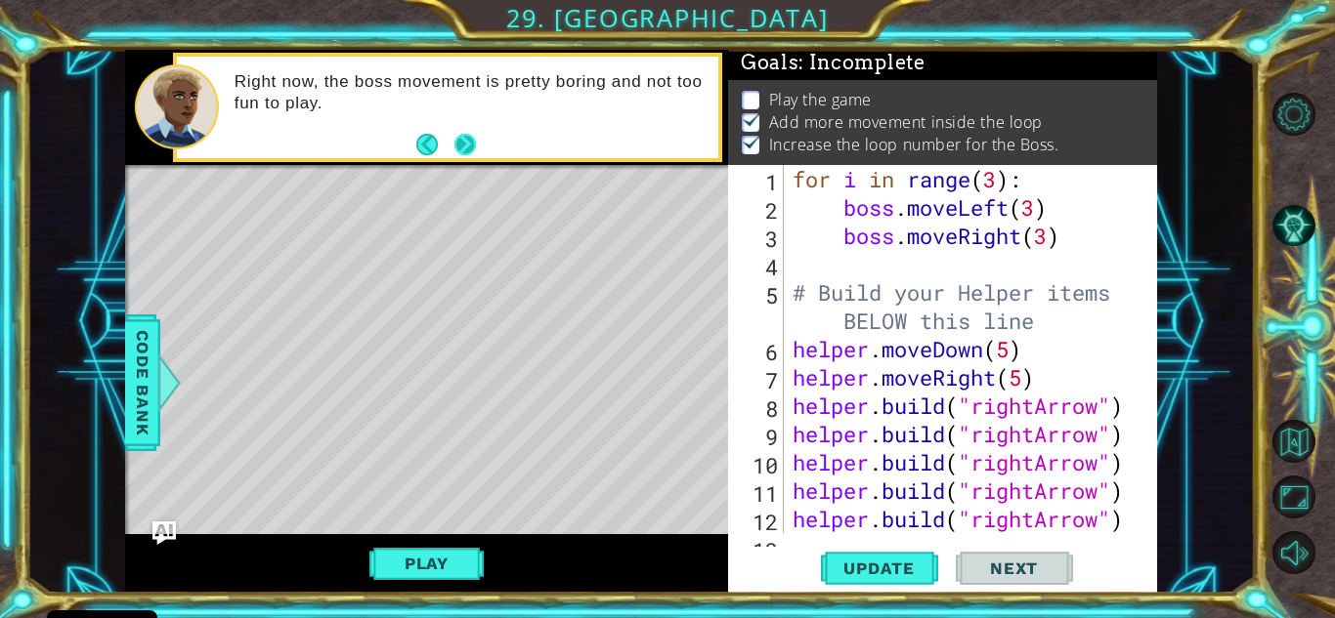
click at [462, 150] on button "Next" at bounding box center [464, 144] width 23 height 23
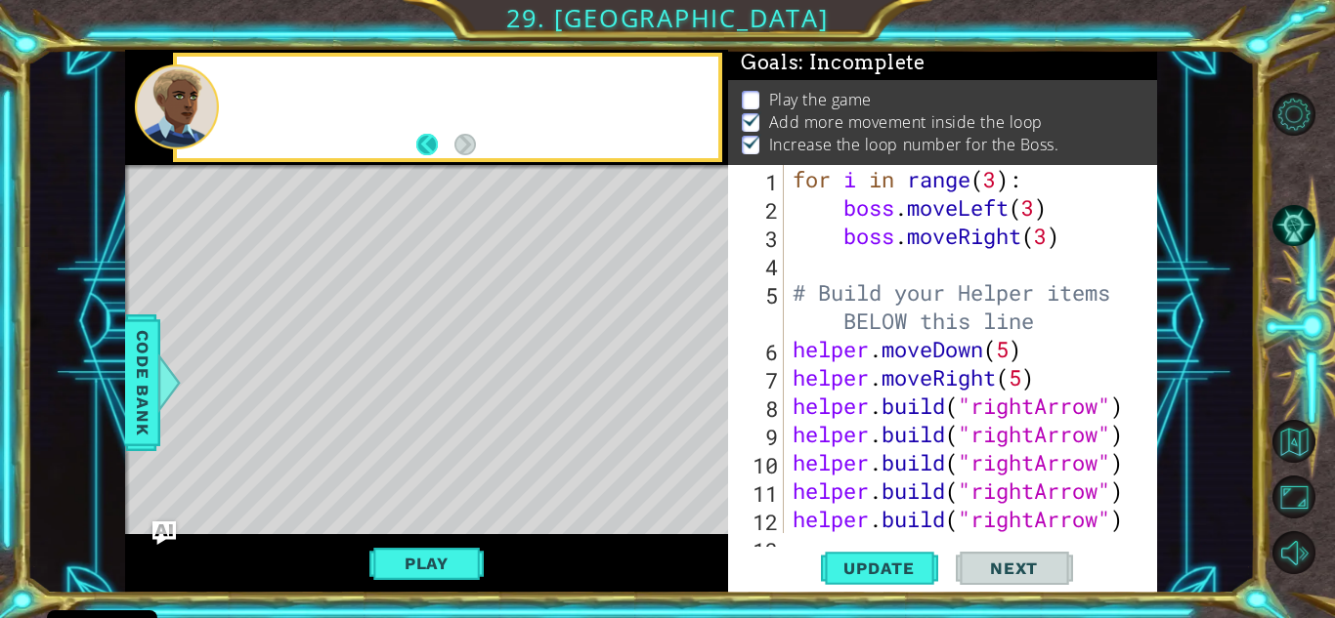
click at [449, 141] on button "Back" at bounding box center [435, 144] width 38 height 21
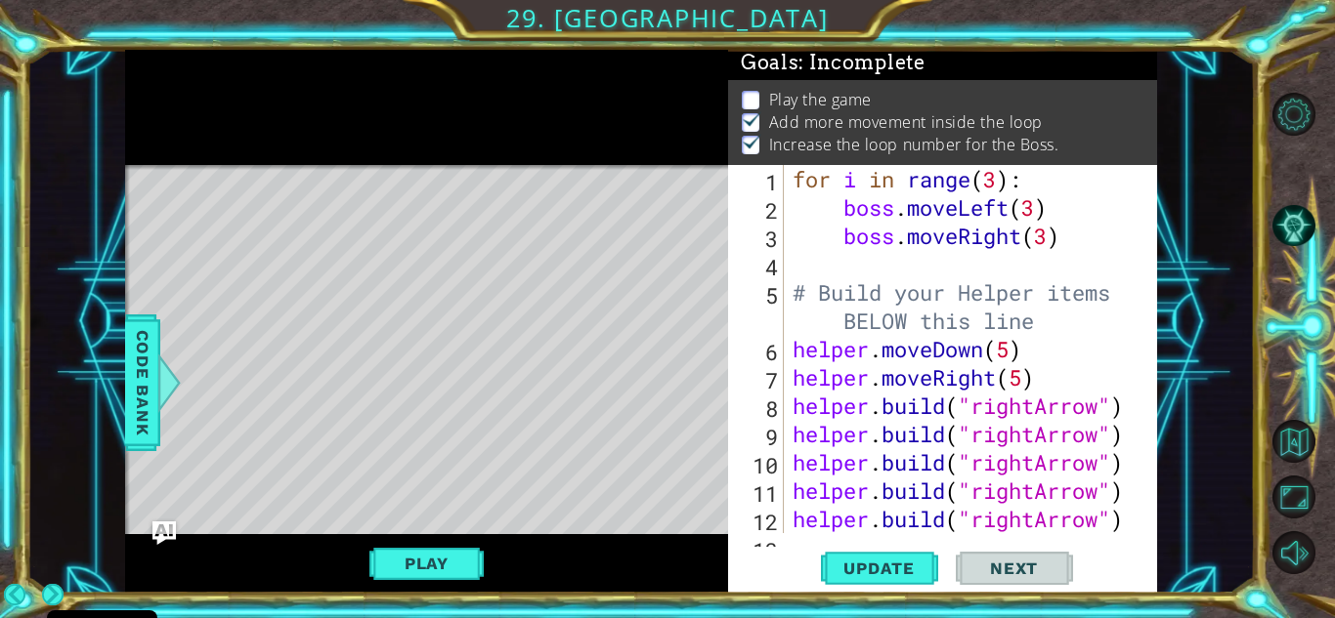
click at [457, 143] on div at bounding box center [426, 108] width 603 height 116
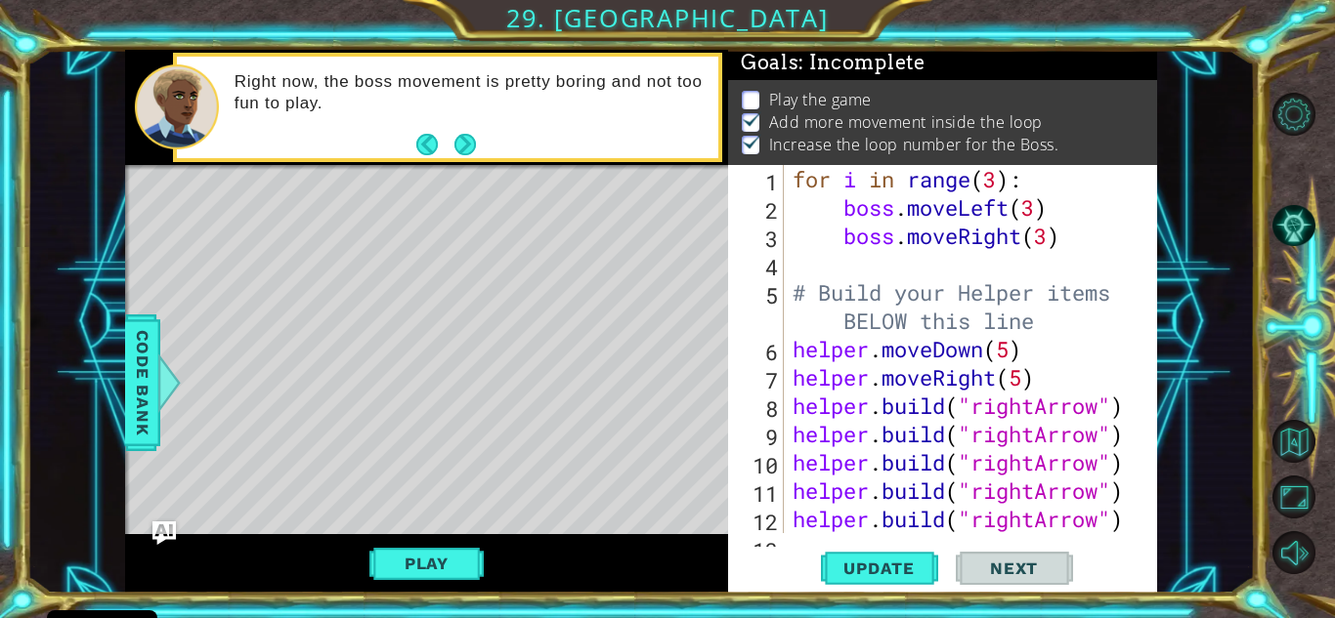
click at [458, 534] on div "Play" at bounding box center [426, 564] width 603 height 60
click at [447, 562] on button "Play" at bounding box center [426, 563] width 114 height 37
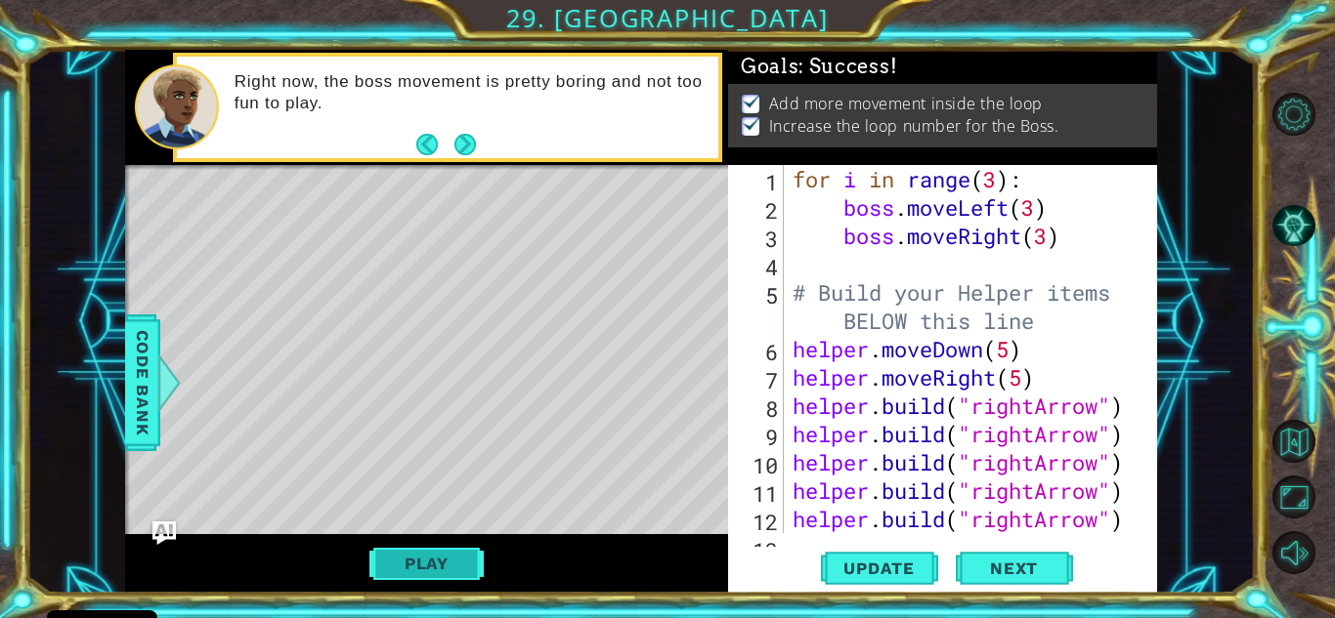
scroll to position [7, 0]
click at [1034, 573] on span "Next" at bounding box center [1013, 571] width 87 height 20
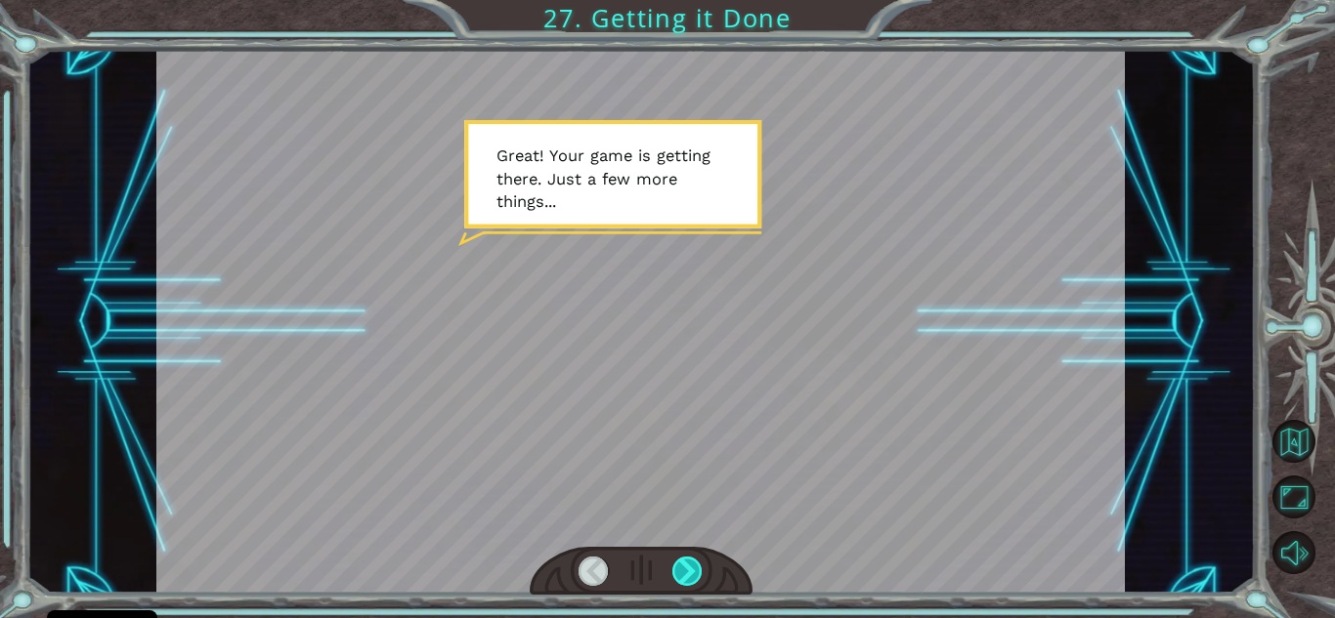
click at [683, 573] on div at bounding box center [687, 571] width 30 height 29
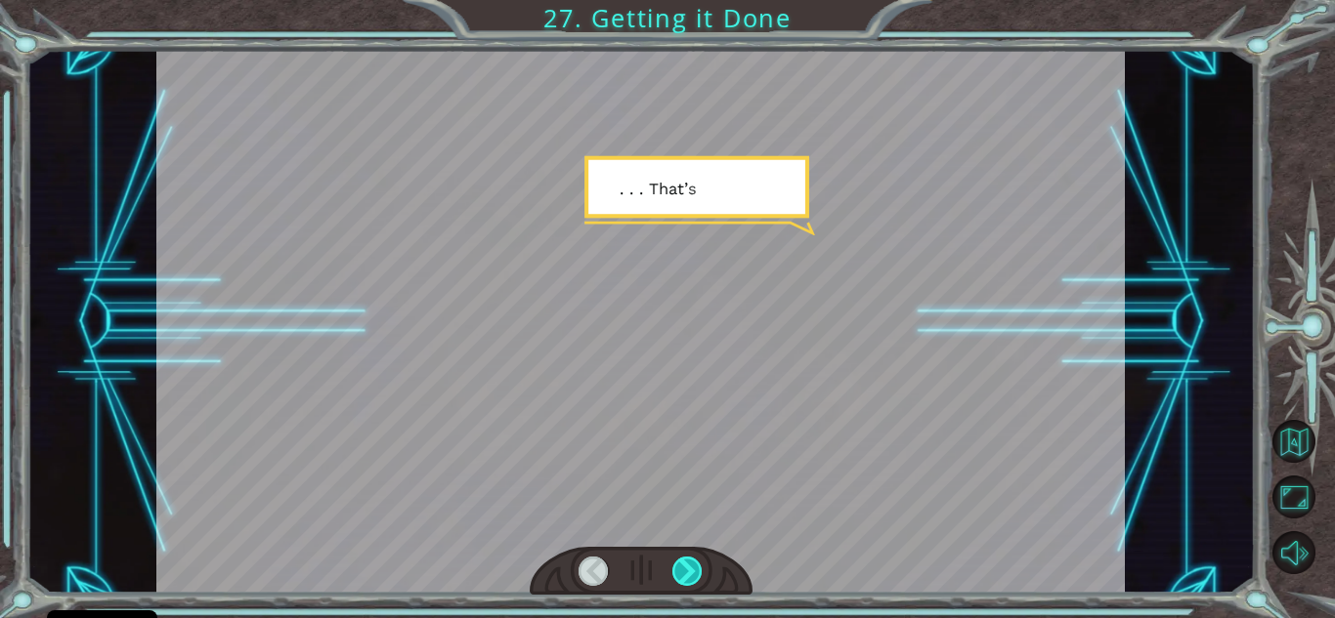
click at [683, 573] on div at bounding box center [687, 571] width 30 height 29
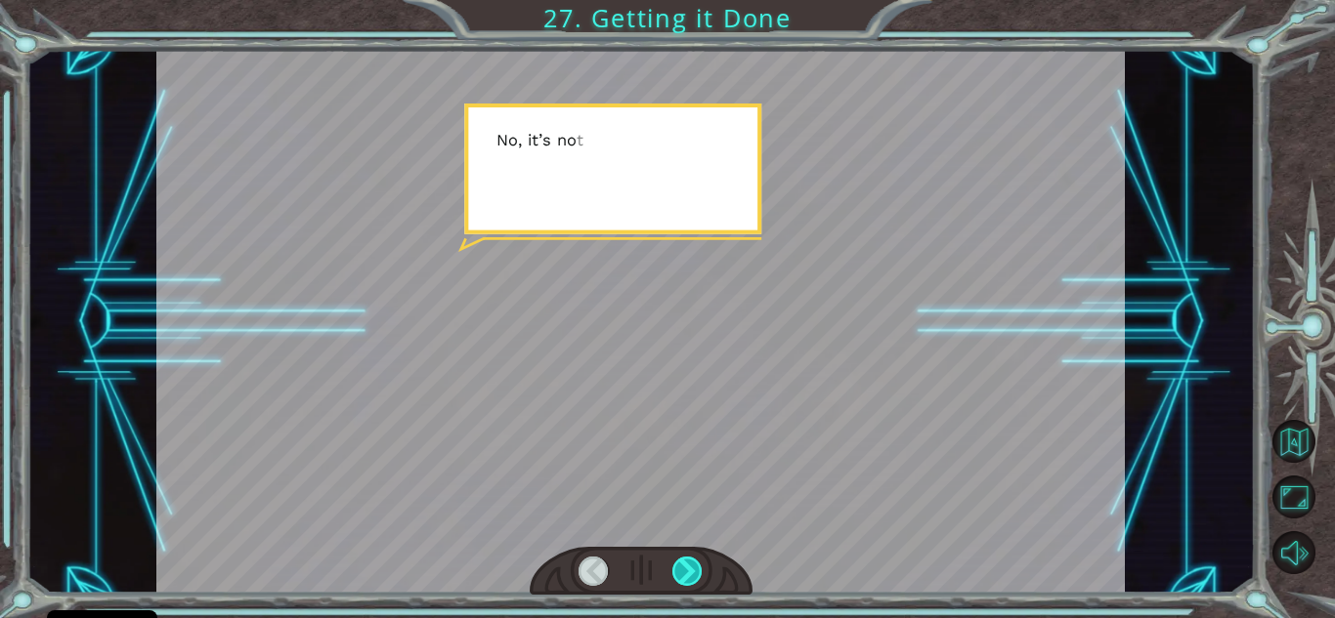
click at [683, 573] on div at bounding box center [687, 571] width 30 height 29
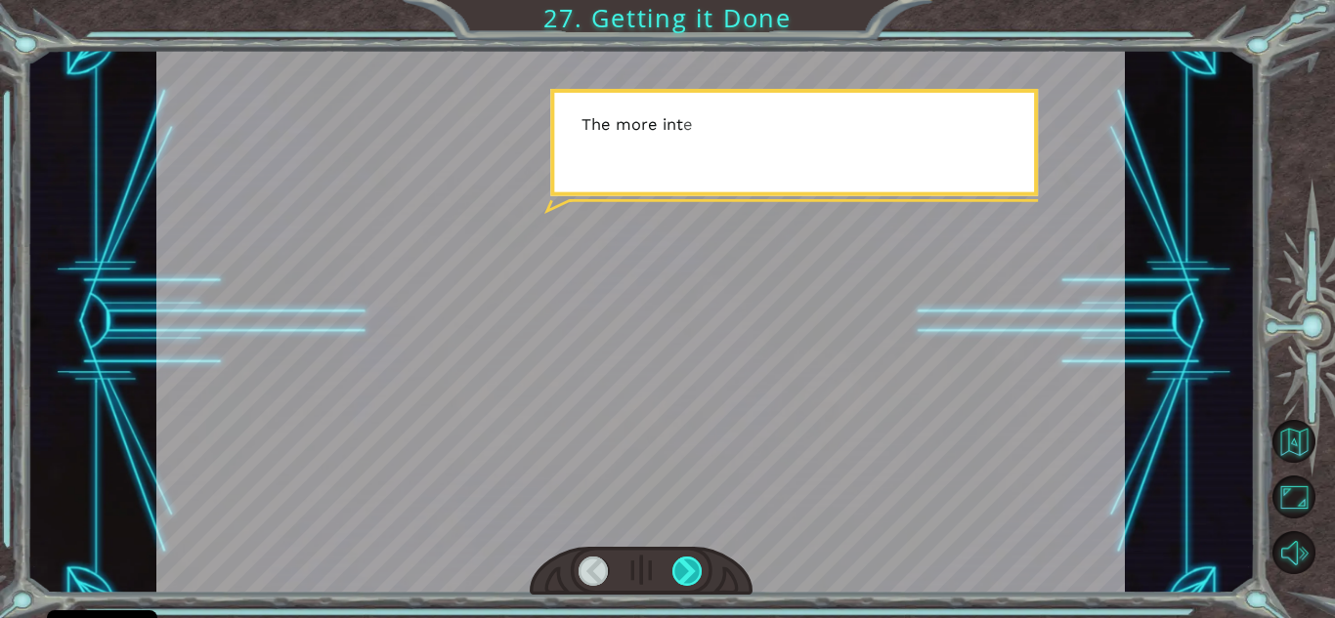
click at [683, 573] on div at bounding box center [687, 571] width 30 height 29
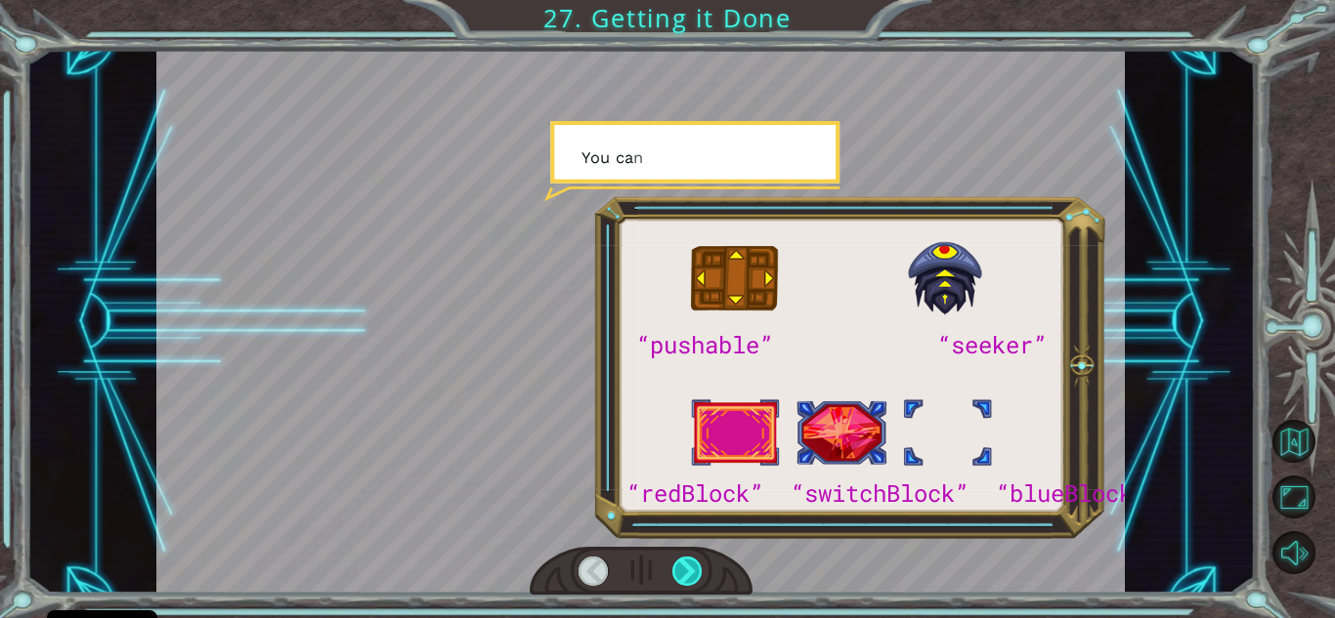
click at [683, 573] on div at bounding box center [687, 571] width 30 height 29
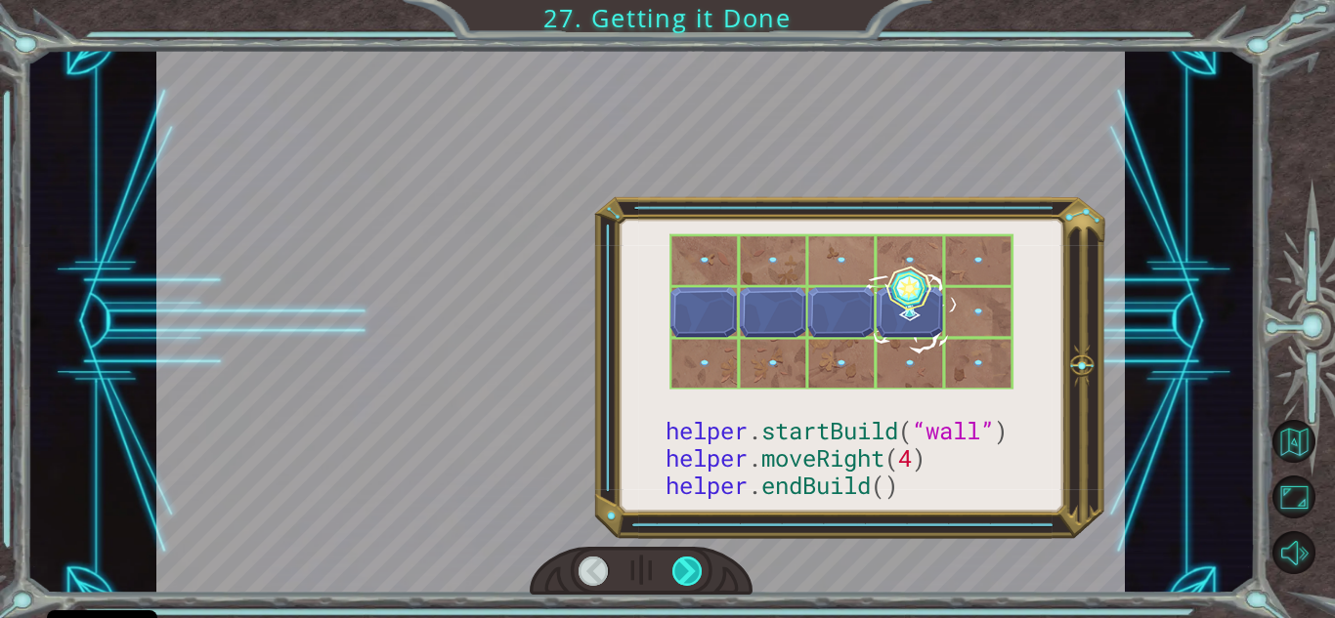
click at [683, 573] on div at bounding box center [687, 571] width 30 height 29
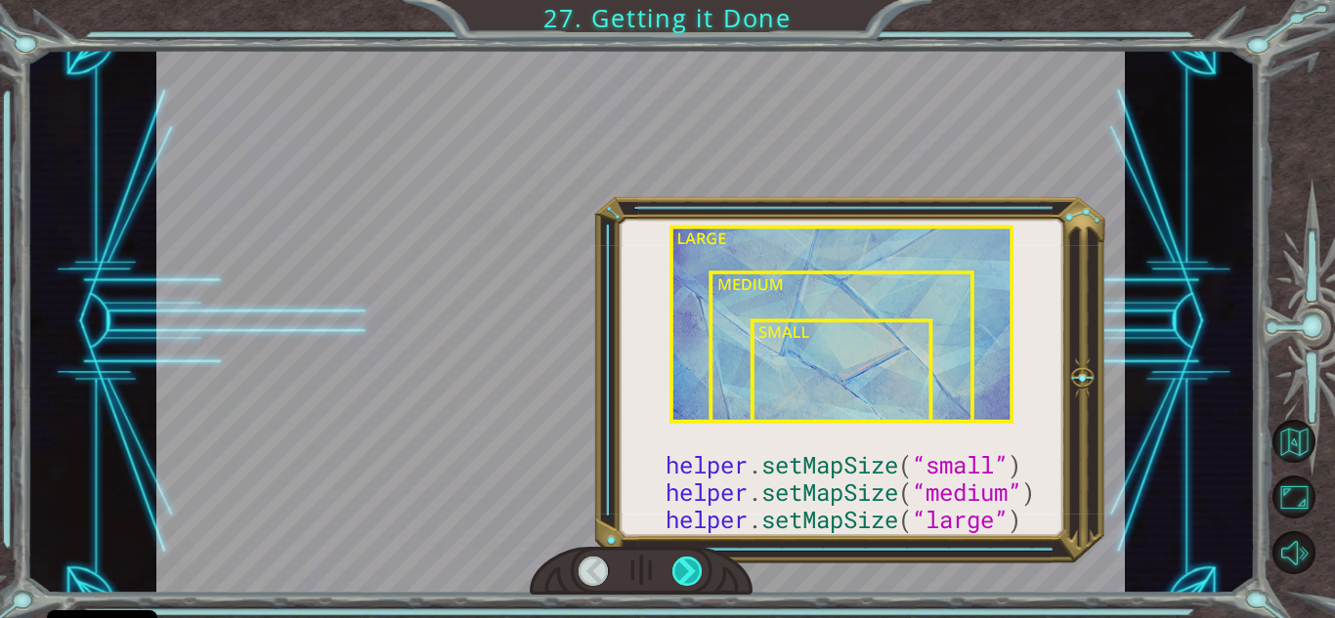
click at [683, 573] on div at bounding box center [687, 571] width 30 height 29
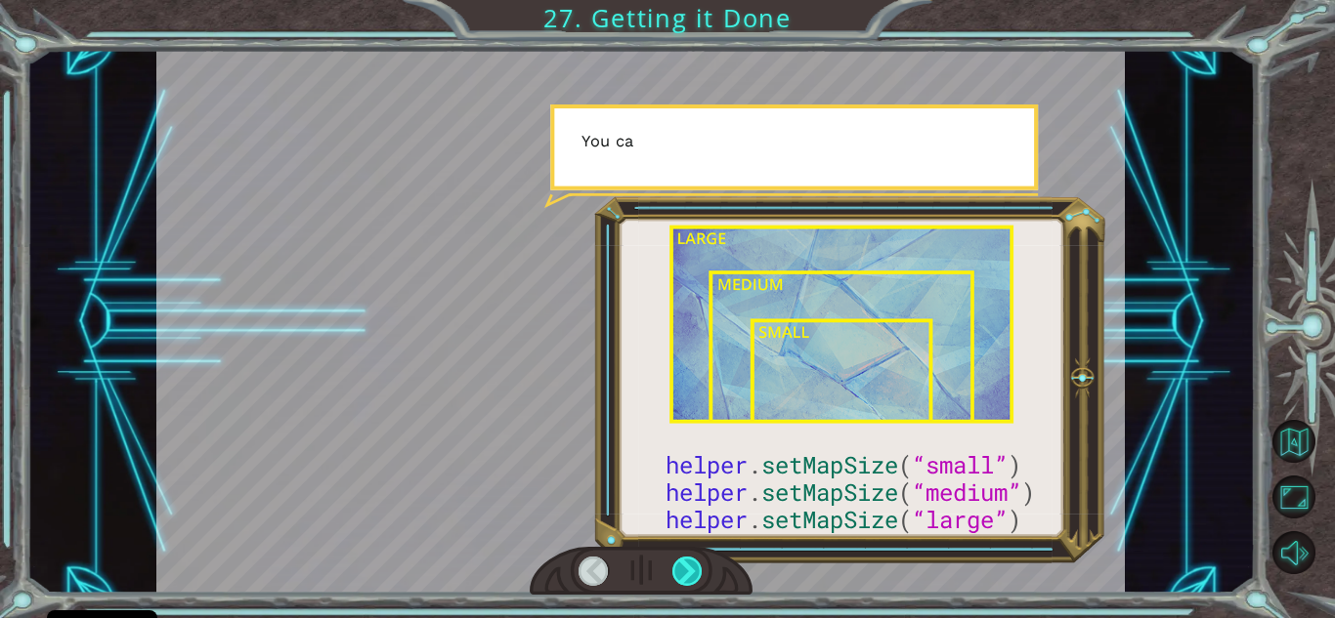
click at [683, 573] on div at bounding box center [687, 571] width 30 height 29
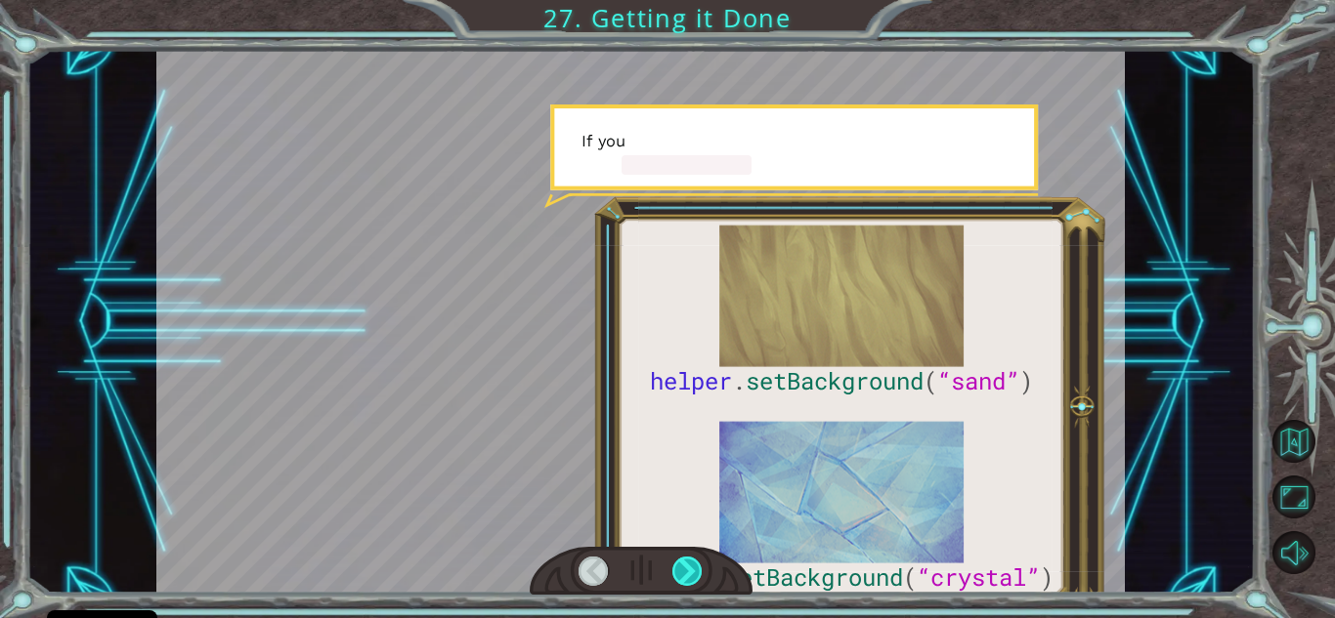
click at [683, 573] on div at bounding box center [687, 571] width 30 height 29
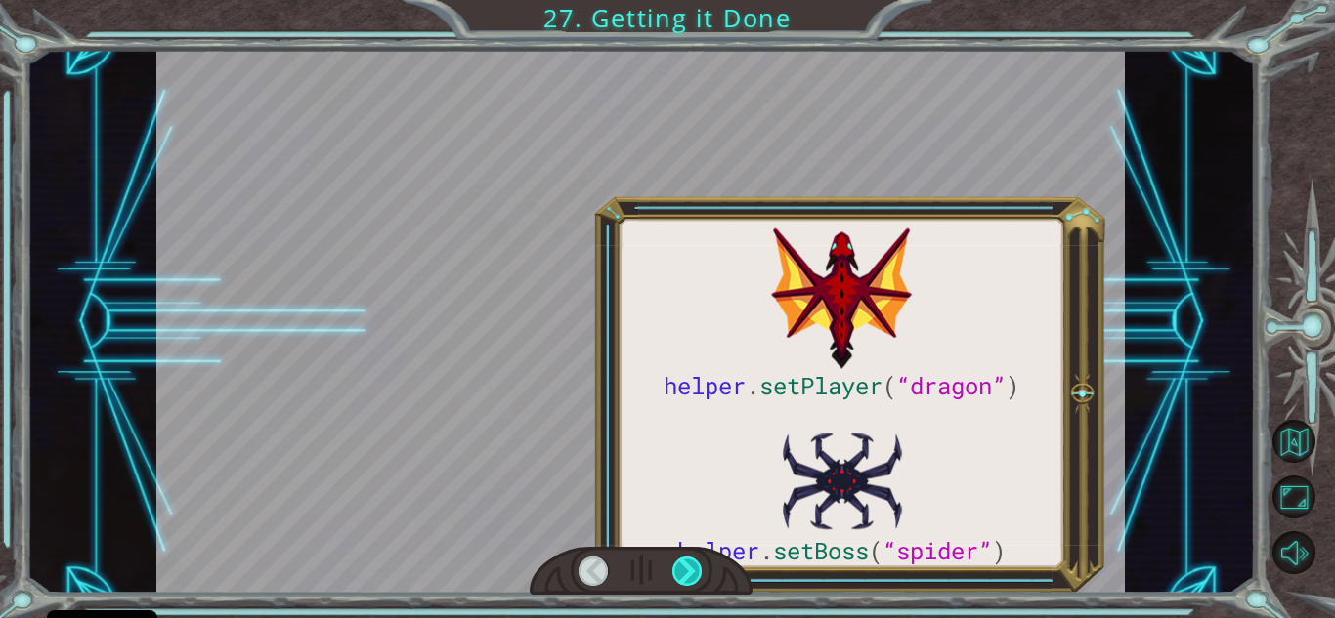
click at [683, 573] on div at bounding box center [687, 571] width 30 height 29
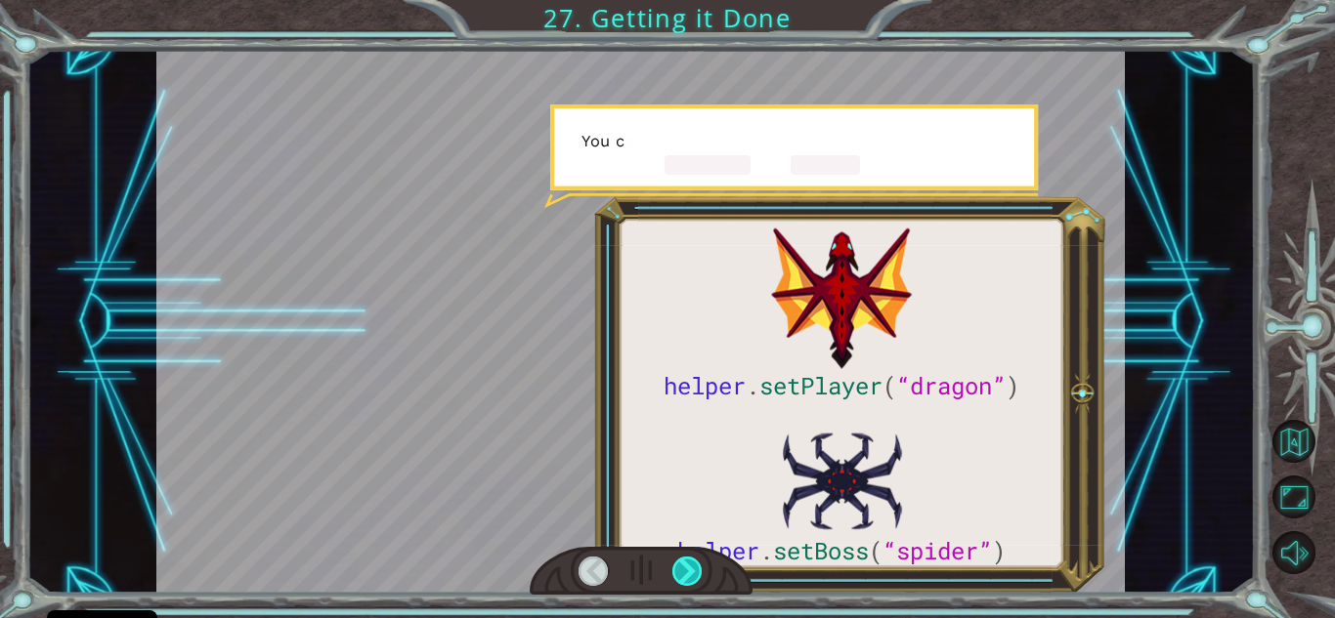
click at [683, 573] on div at bounding box center [687, 571] width 30 height 29
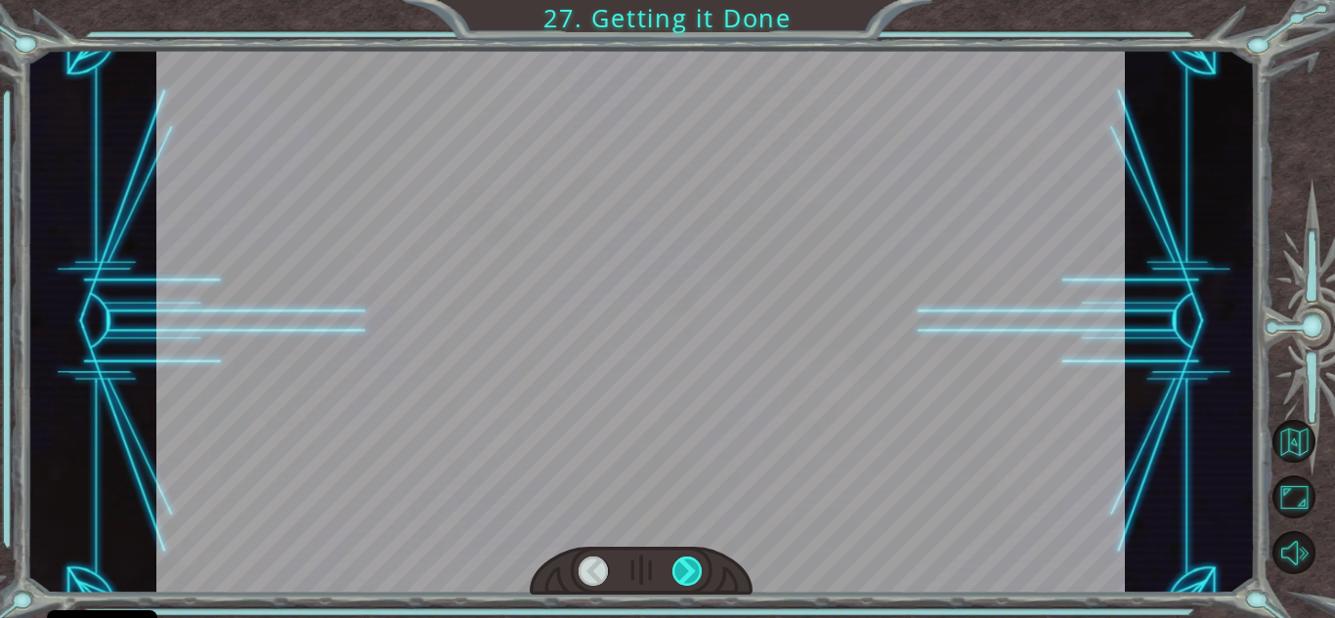
click at [683, 573] on div at bounding box center [687, 571] width 30 height 29
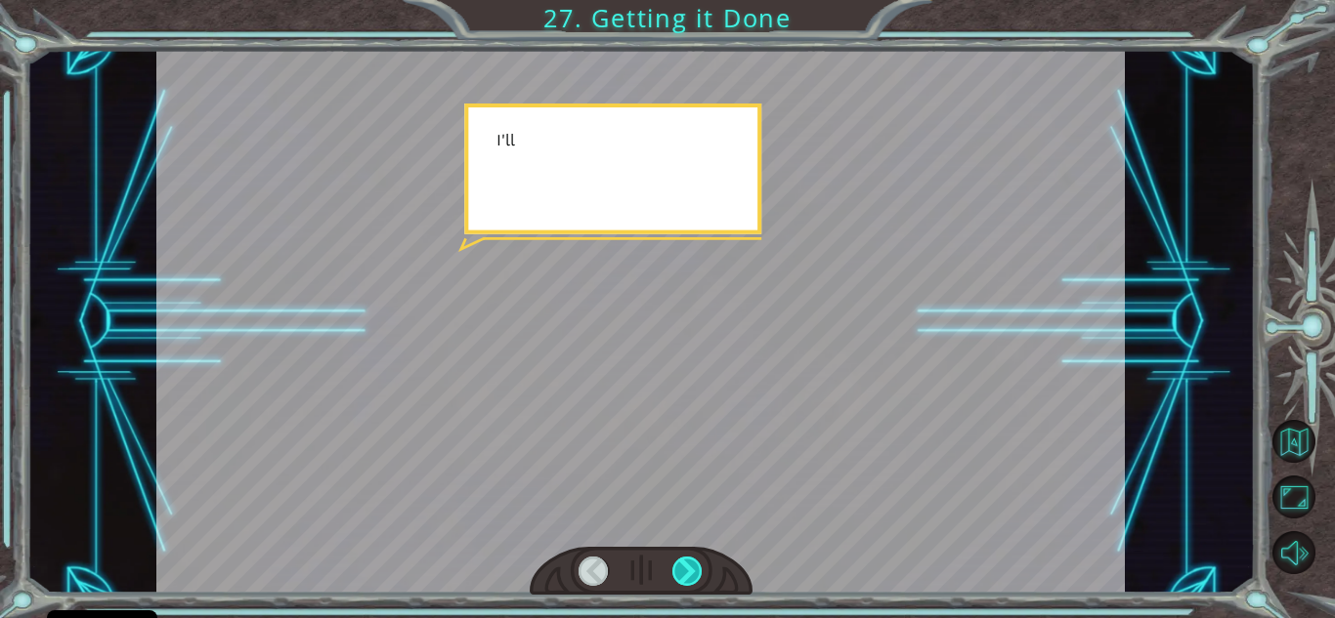
click at [683, 573] on div at bounding box center [687, 571] width 30 height 29
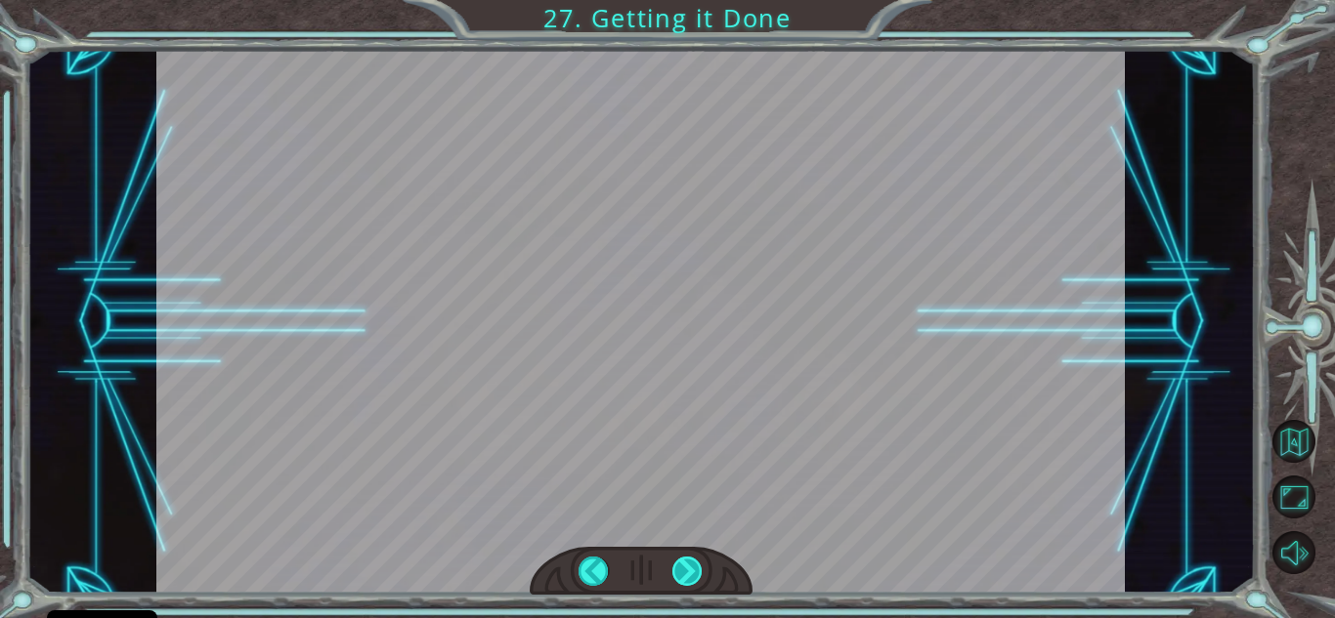
click at [683, 0] on div "helper . setPlayer ( “dragon” ) helper . setBoss ( “spider” ) G r e a t ! Y o u…" at bounding box center [667, 0] width 1335 height 0
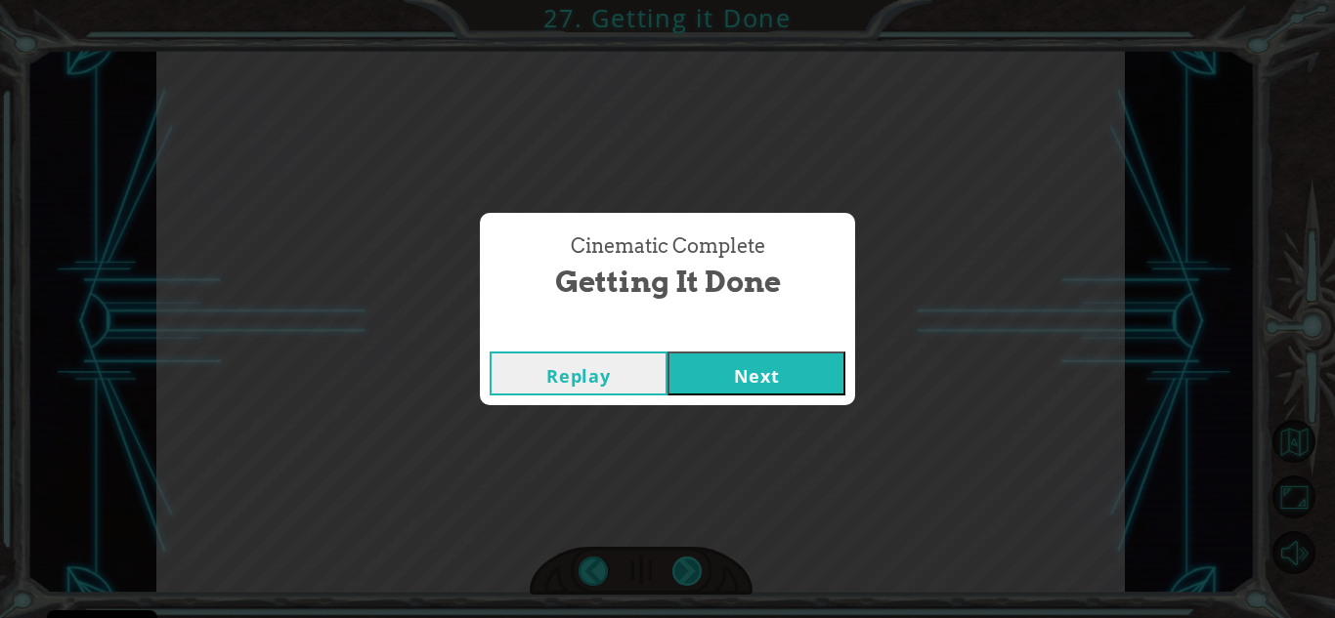
click at [683, 573] on div "Cinematic Complete Getting it Done Replay Next" at bounding box center [667, 309] width 1335 height 618
click at [758, 376] on button "Next" at bounding box center [756, 374] width 178 height 44
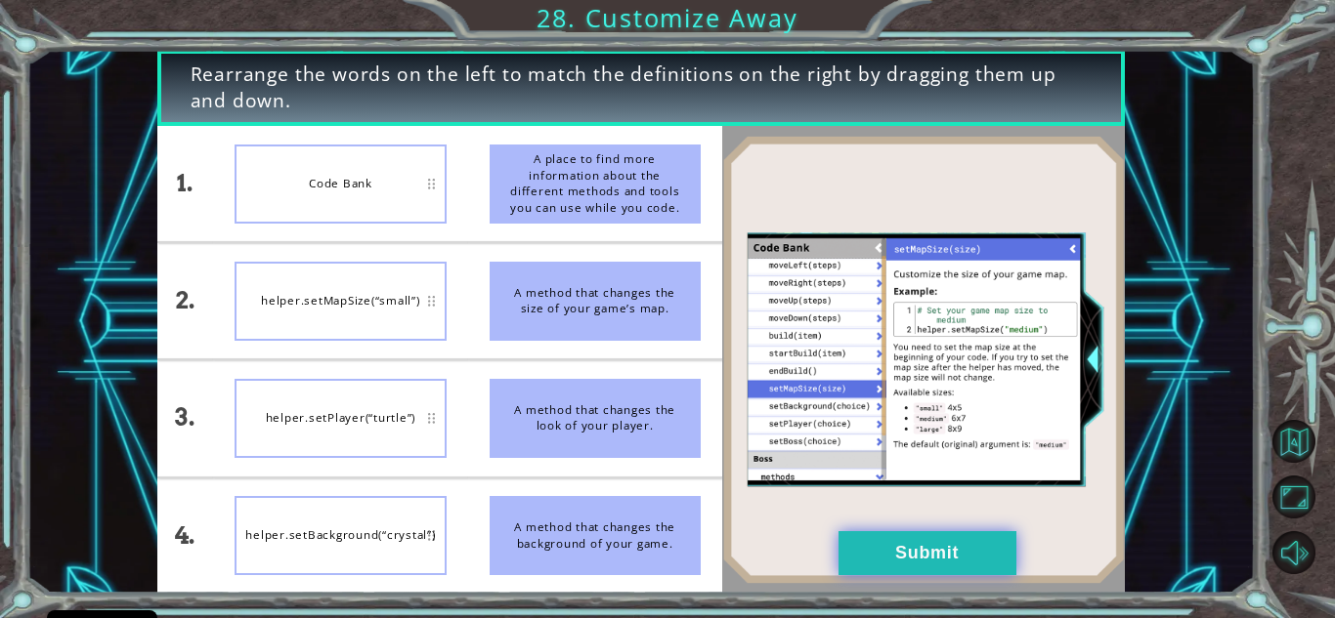
click at [939, 534] on button "Submit" at bounding box center [927, 554] width 178 height 44
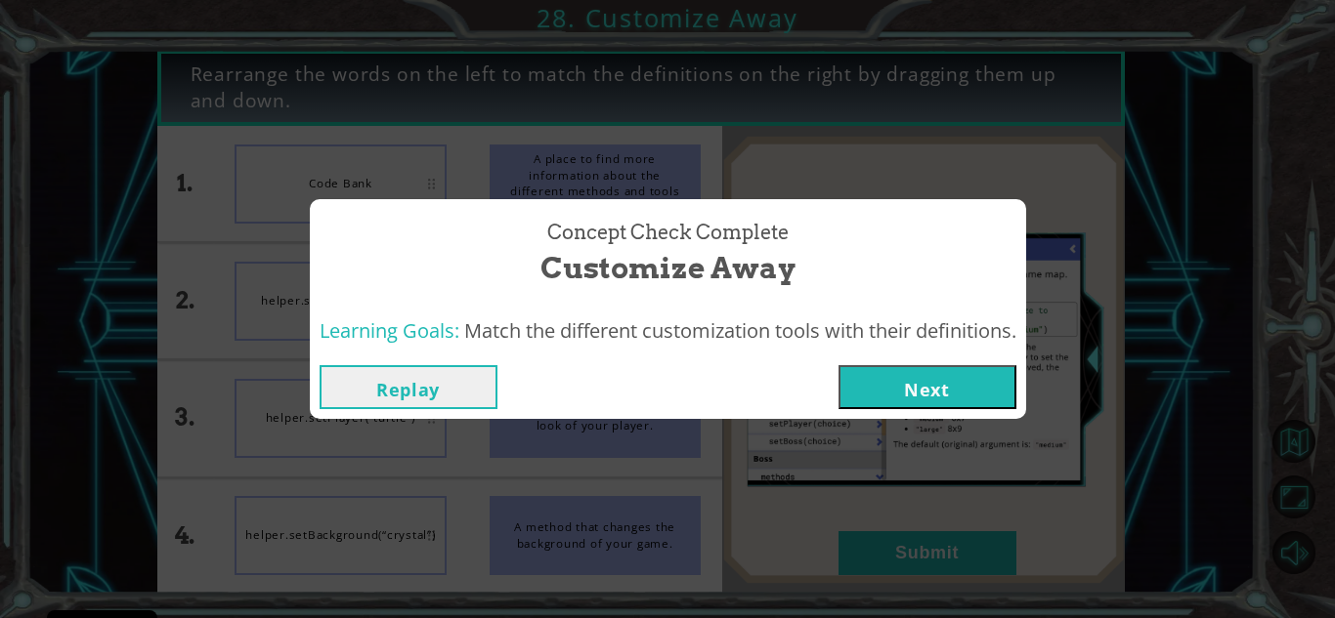
click at [904, 398] on button "Next" at bounding box center [927, 387] width 178 height 44
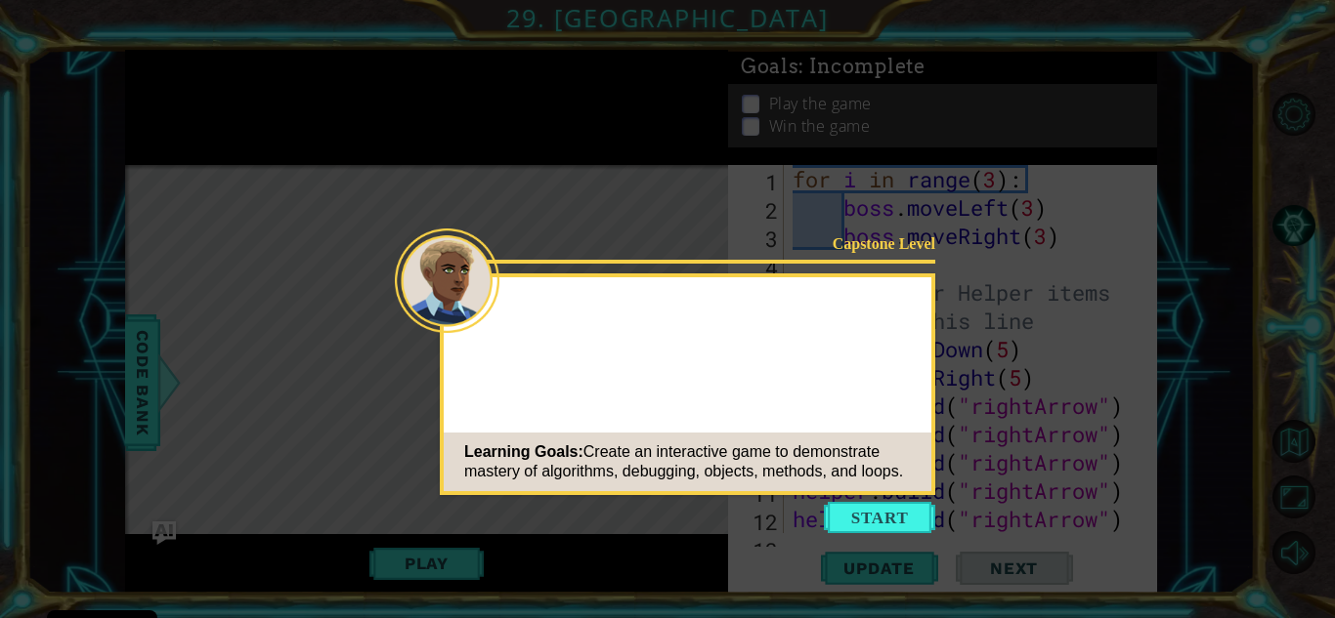
click at [880, 513] on button "Start" at bounding box center [879, 517] width 111 height 31
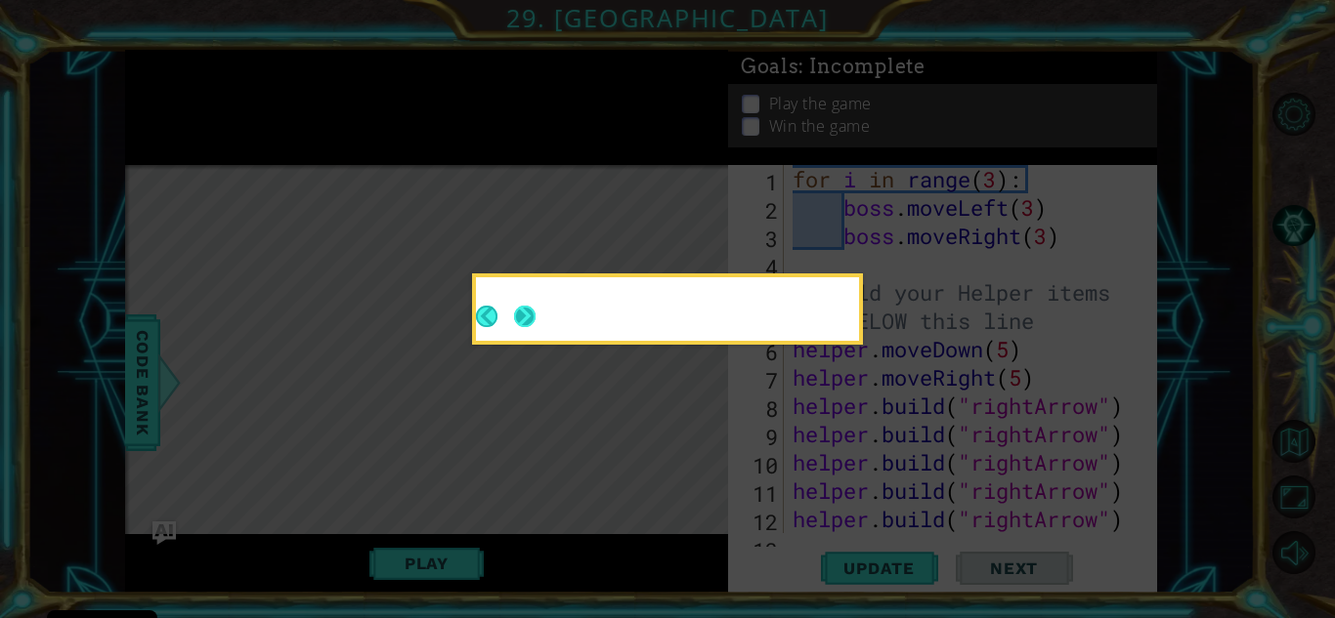
click at [534, 323] on button "Next" at bounding box center [525, 317] width 30 height 30
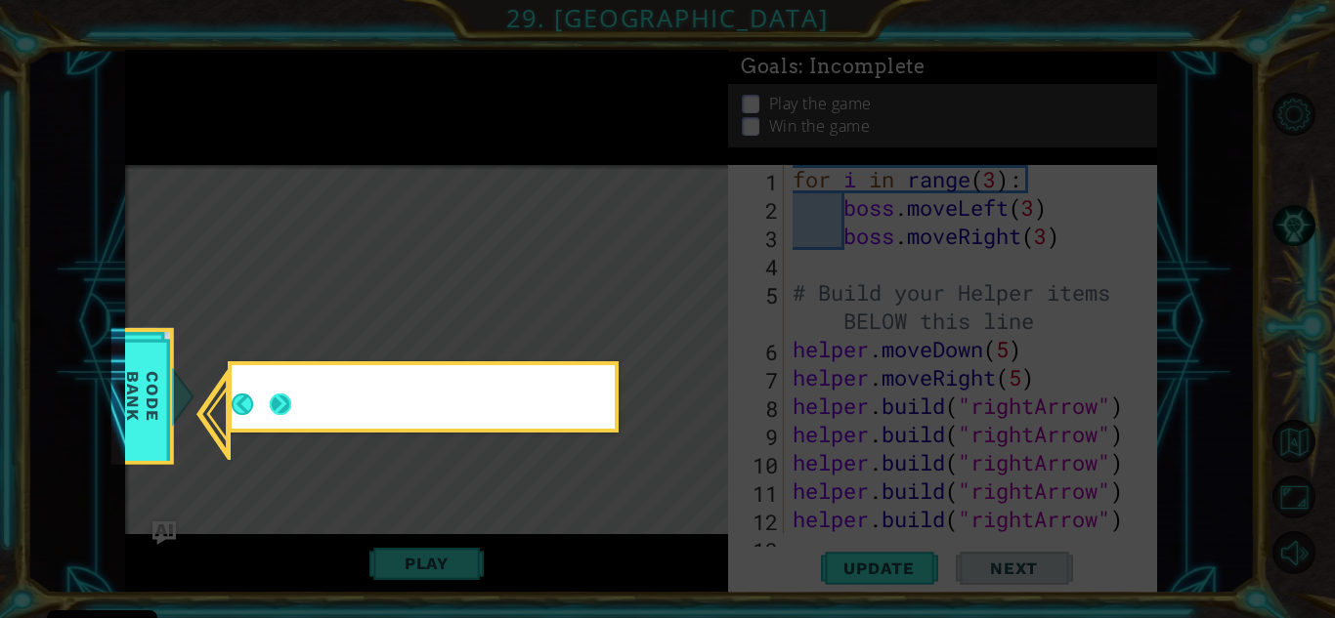
click at [277, 400] on button "Next" at bounding box center [280, 404] width 21 height 21
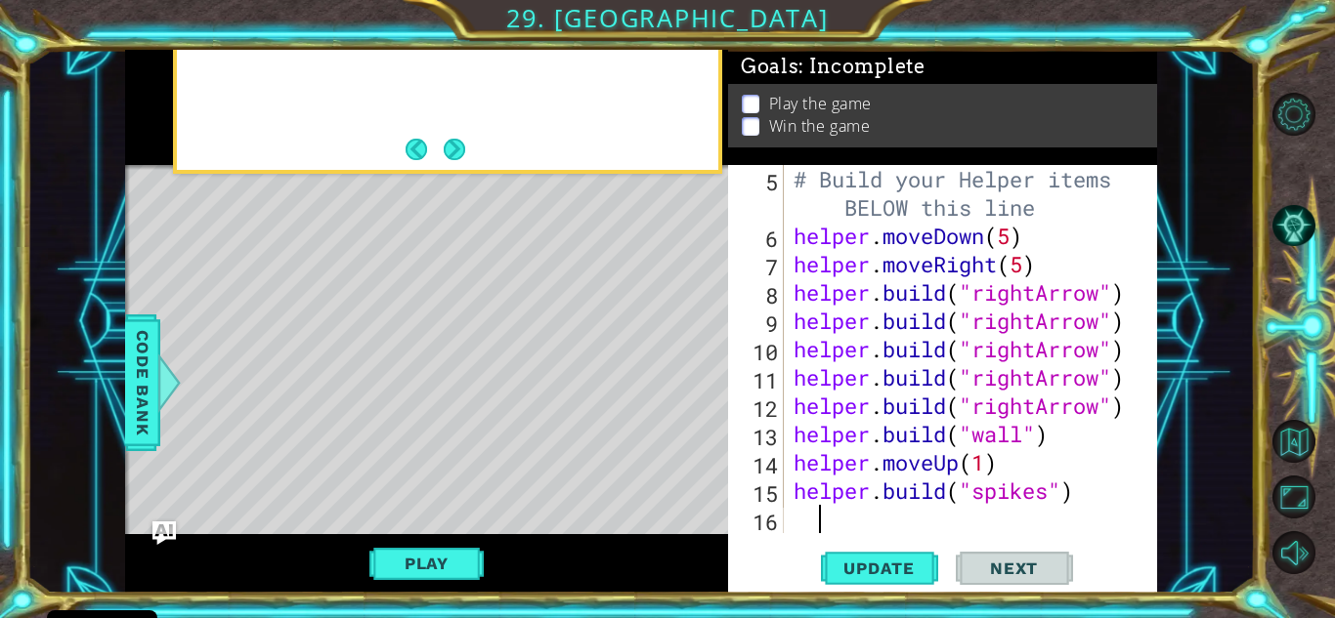
scroll to position [113, 0]
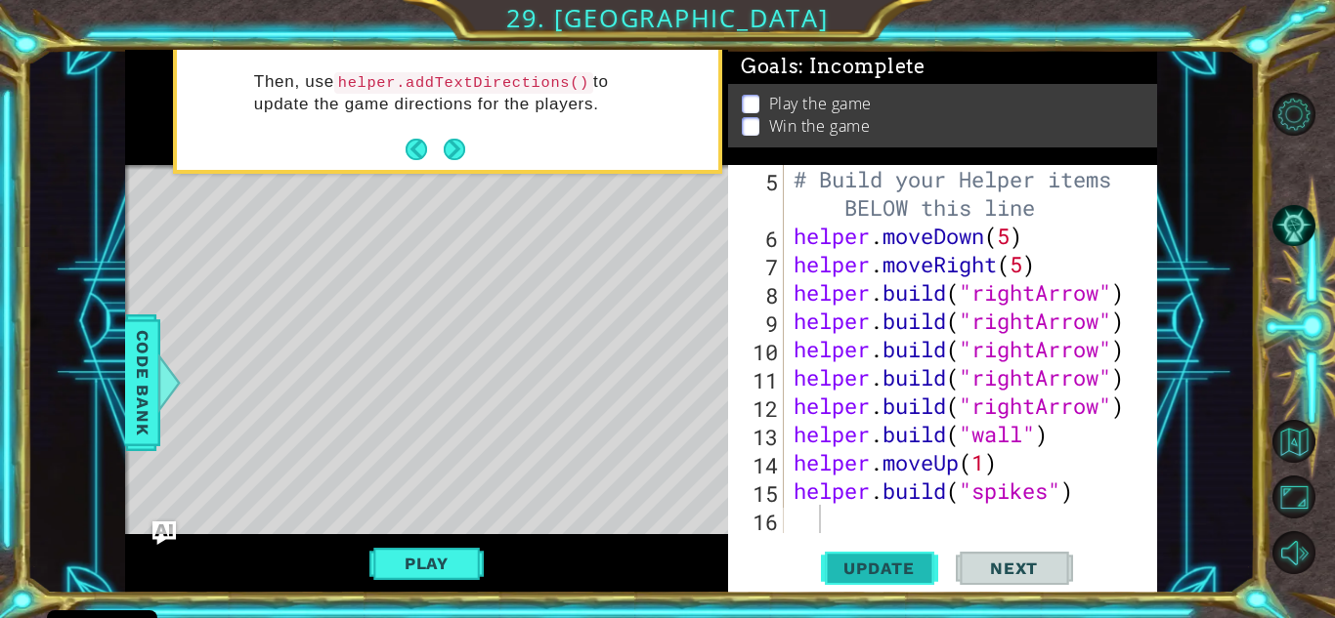
click at [826, 559] on span "Update" at bounding box center [879, 569] width 110 height 20
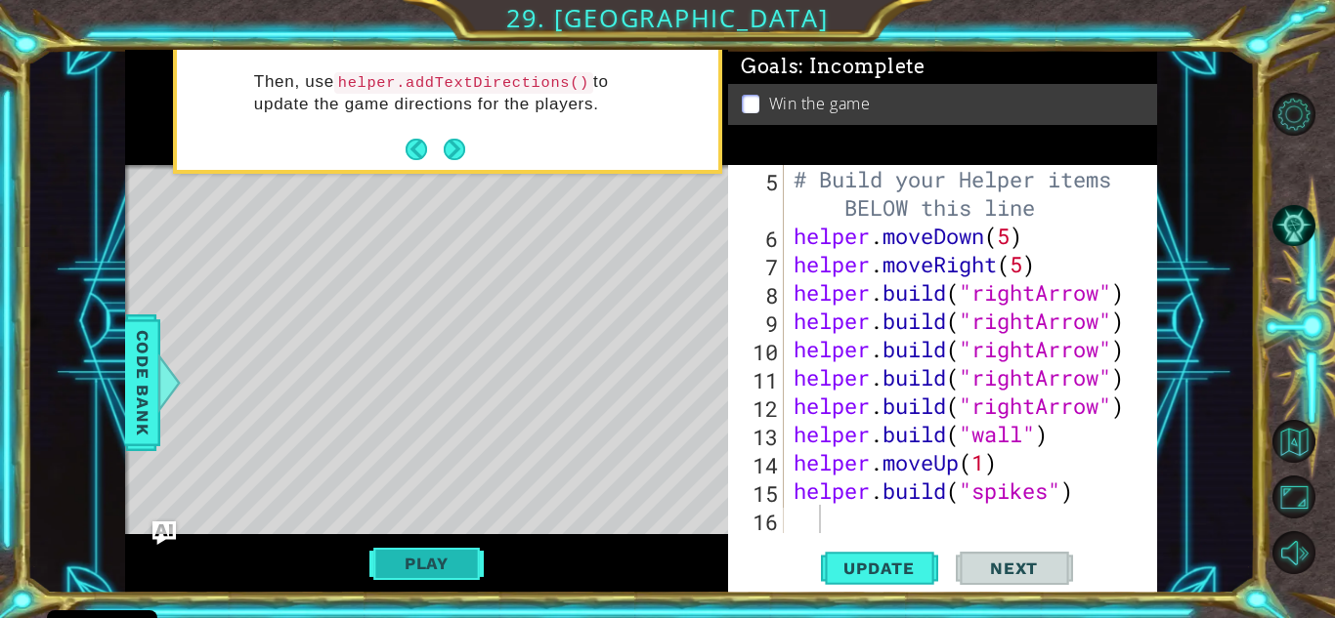
click at [369, 569] on button "Play" at bounding box center [426, 563] width 114 height 37
click at [972, 571] on span "Next" at bounding box center [1013, 572] width 87 height 20
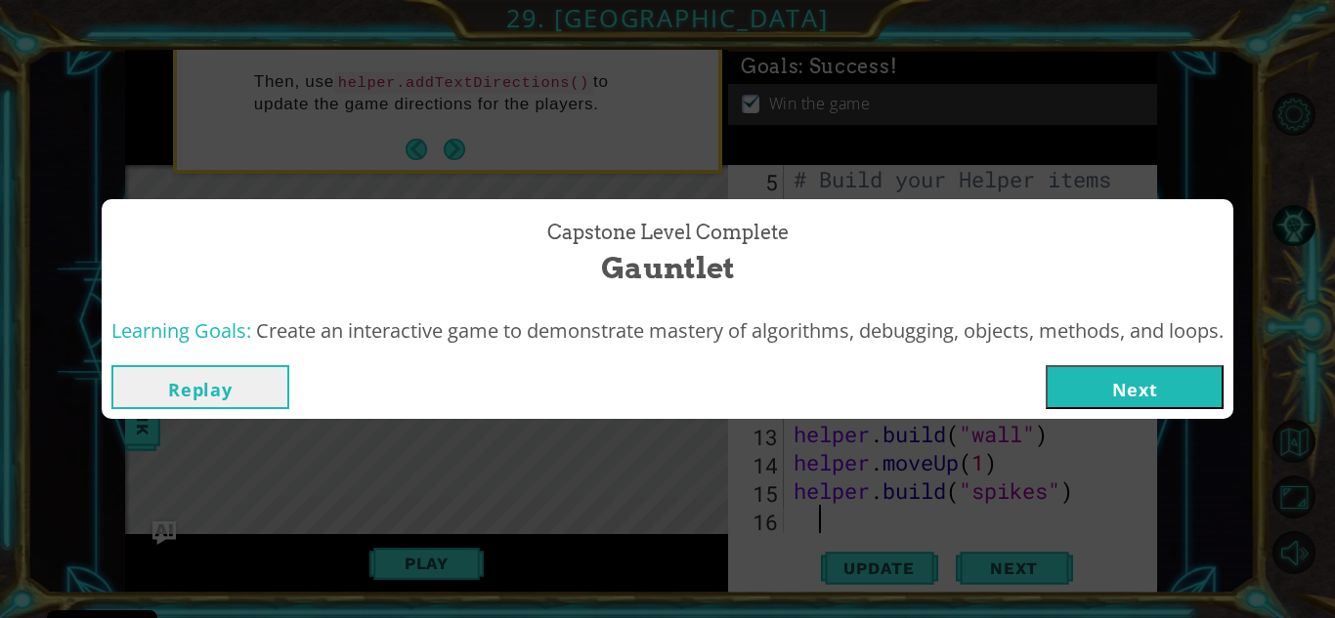
click at [1146, 394] on button "Next" at bounding box center [1134, 387] width 178 height 44
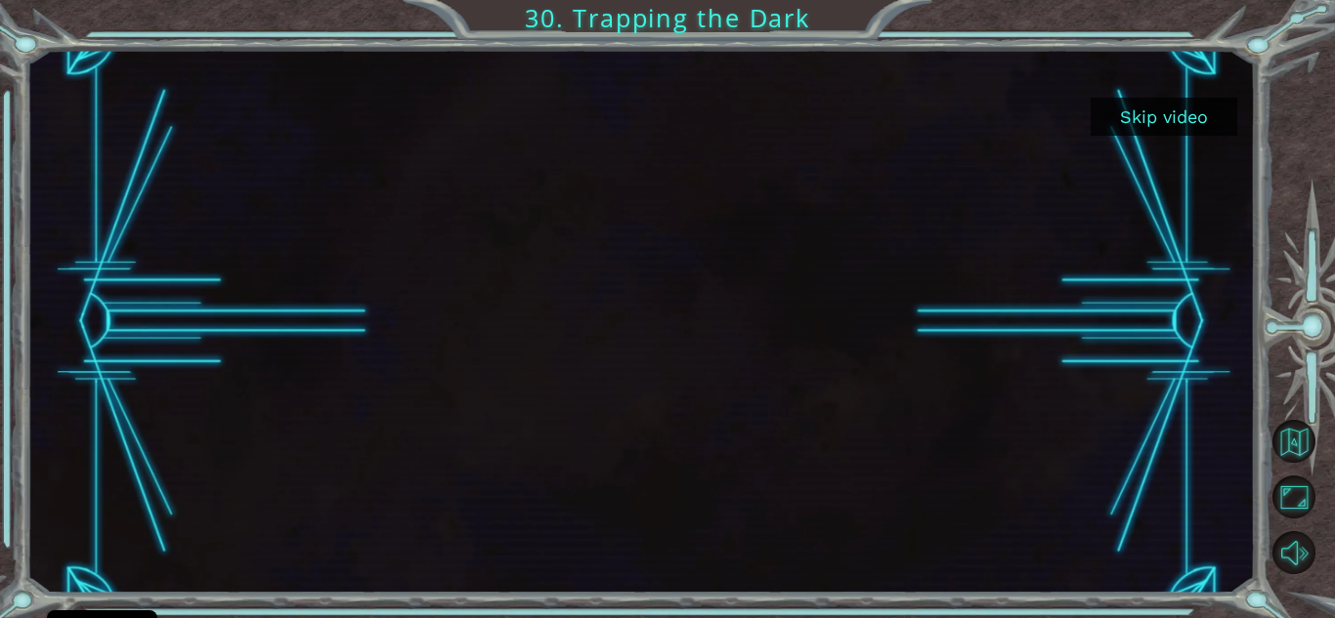
click at [1162, 119] on button "Skip video" at bounding box center [1163, 117] width 147 height 38
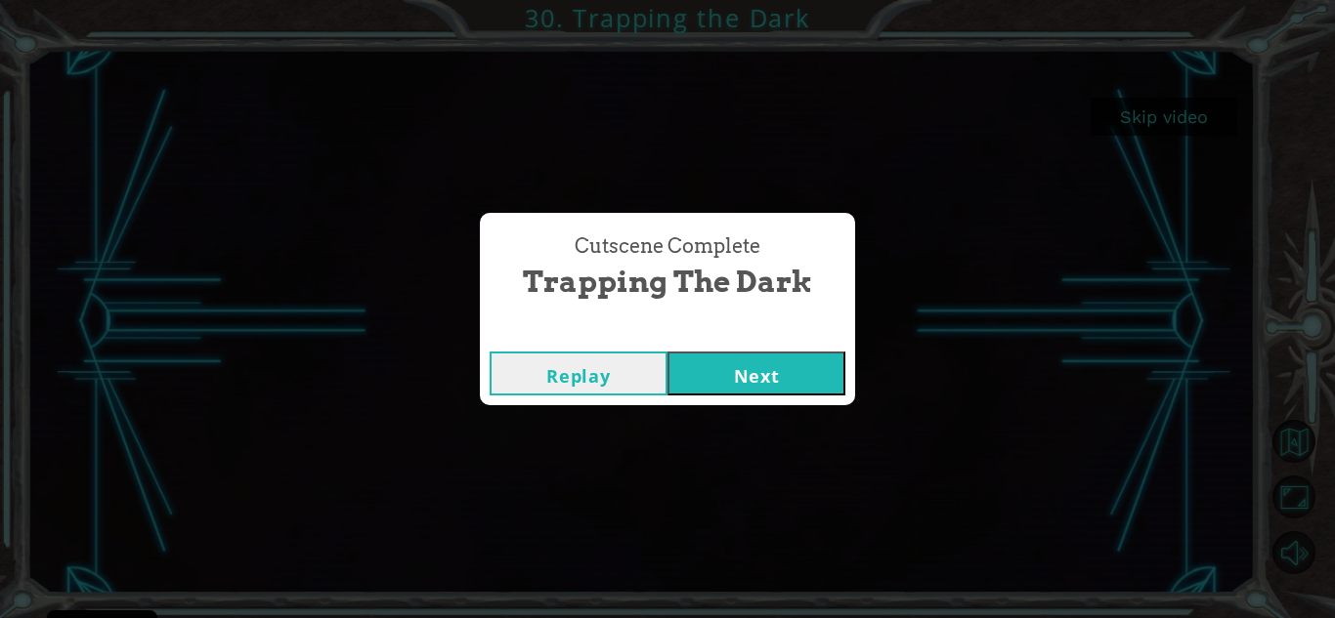
click at [753, 369] on button "Next" at bounding box center [756, 374] width 178 height 44
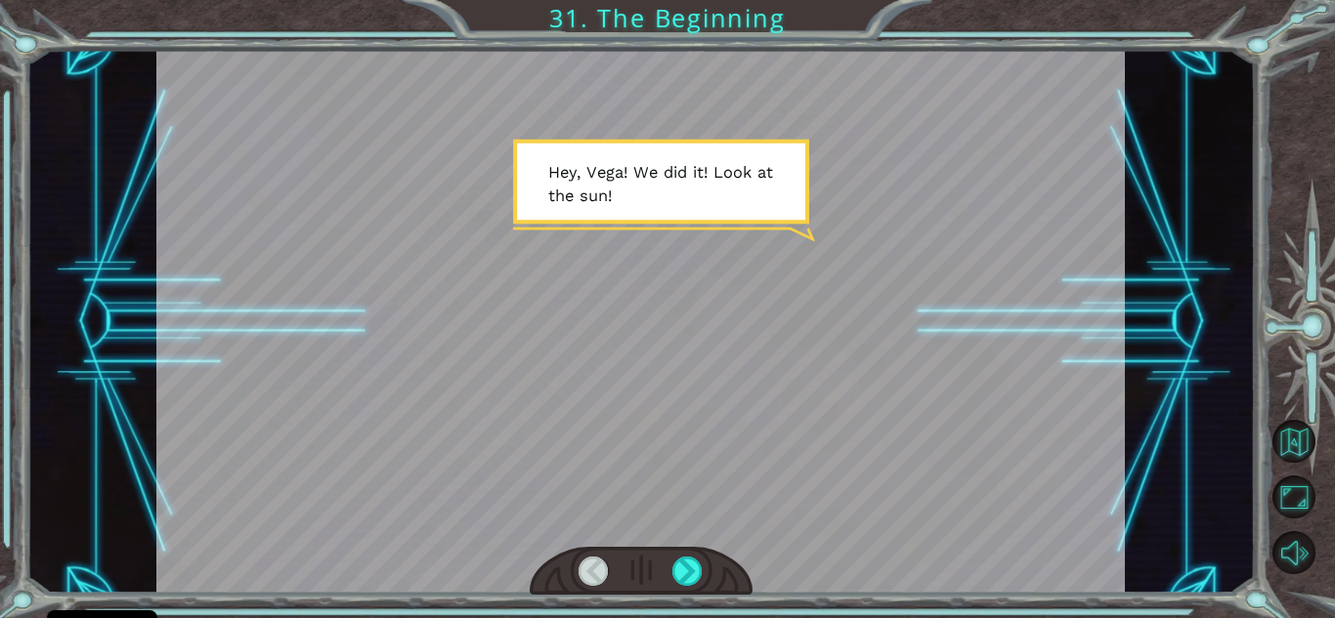
click at [680, 554] on div at bounding box center [641, 571] width 223 height 49
click at [683, 566] on div at bounding box center [687, 571] width 30 height 29
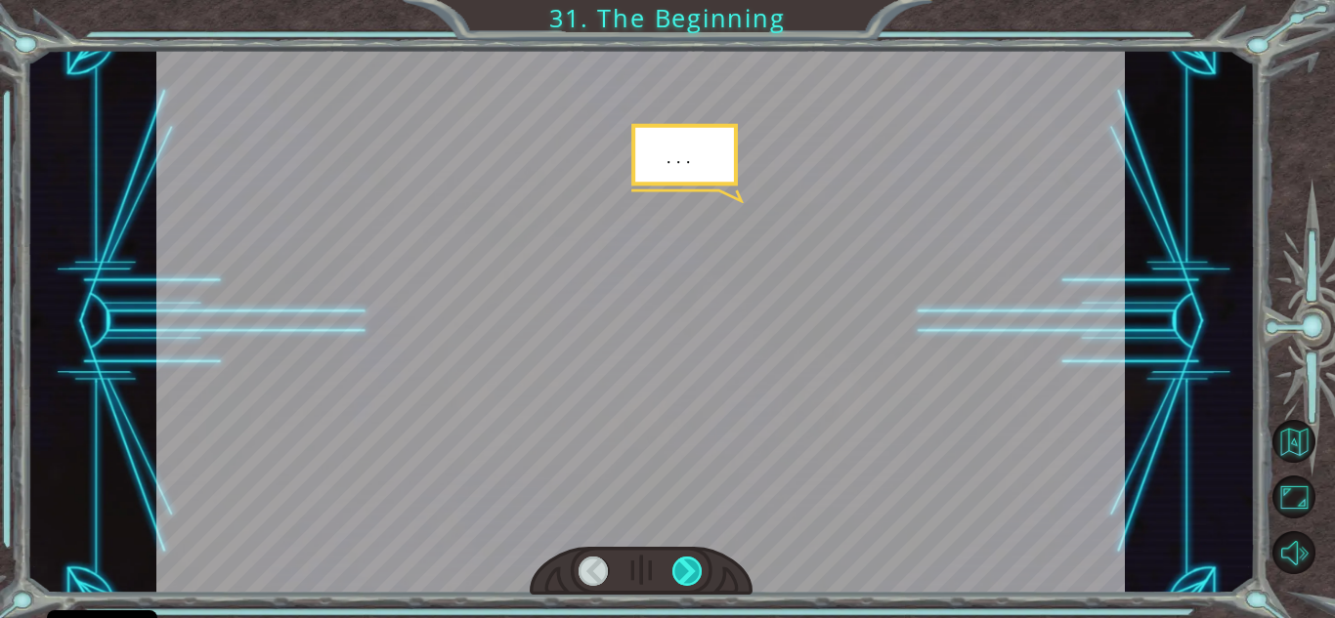
click at [683, 566] on div at bounding box center [687, 571] width 30 height 29
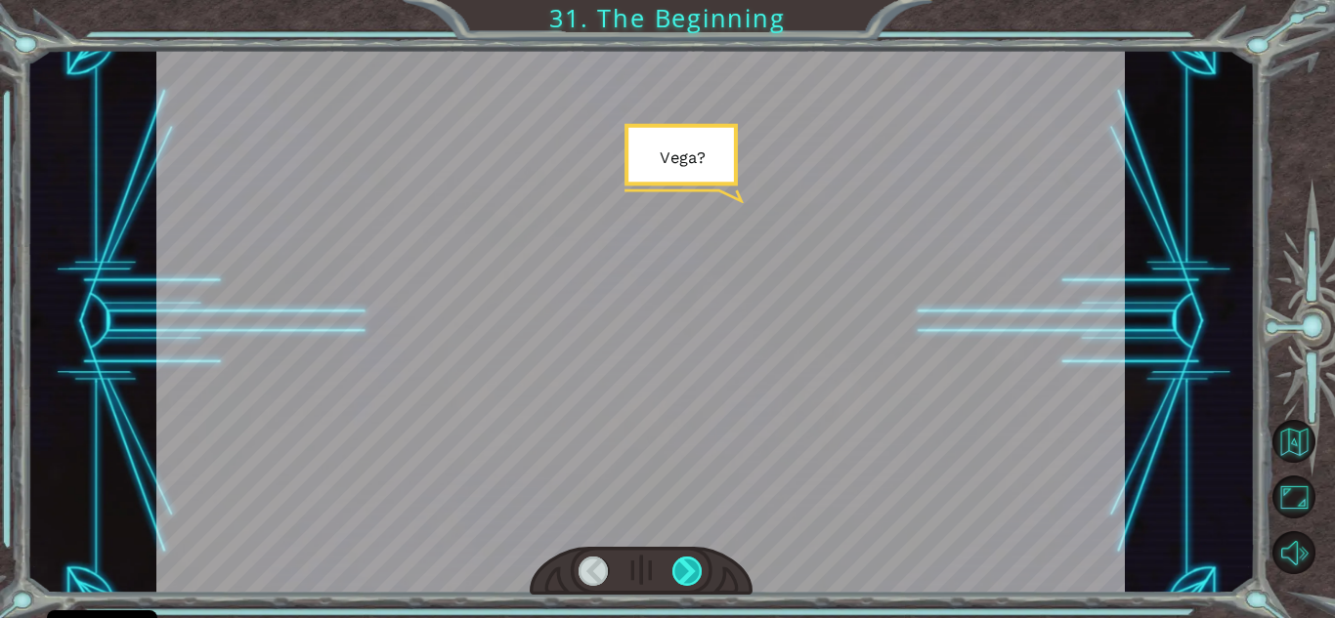
click at [683, 566] on div at bounding box center [687, 571] width 30 height 29
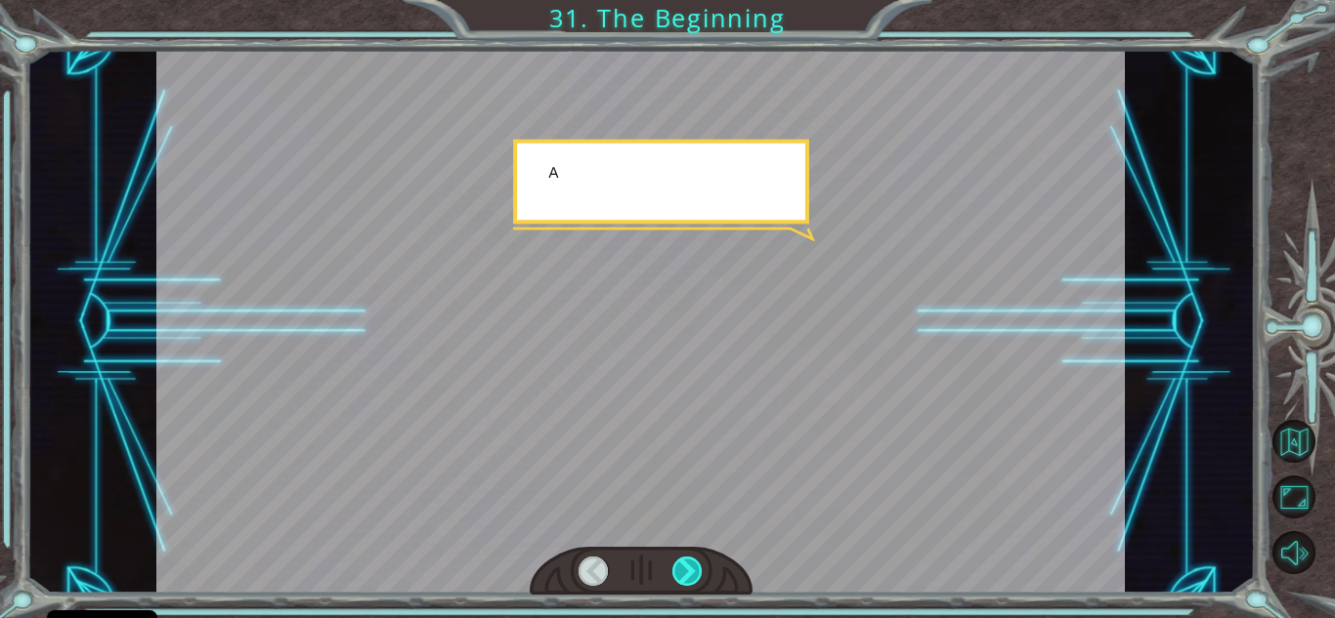
click at [683, 566] on div at bounding box center [687, 571] width 30 height 29
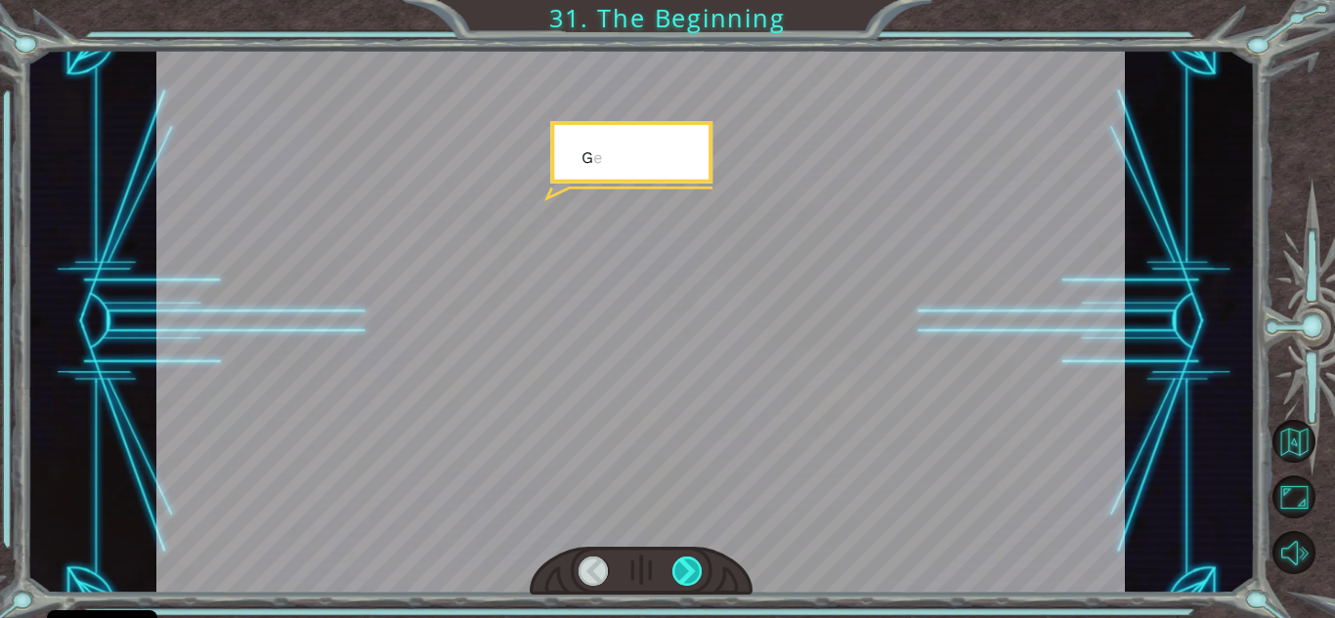
click at [683, 566] on div at bounding box center [687, 571] width 30 height 29
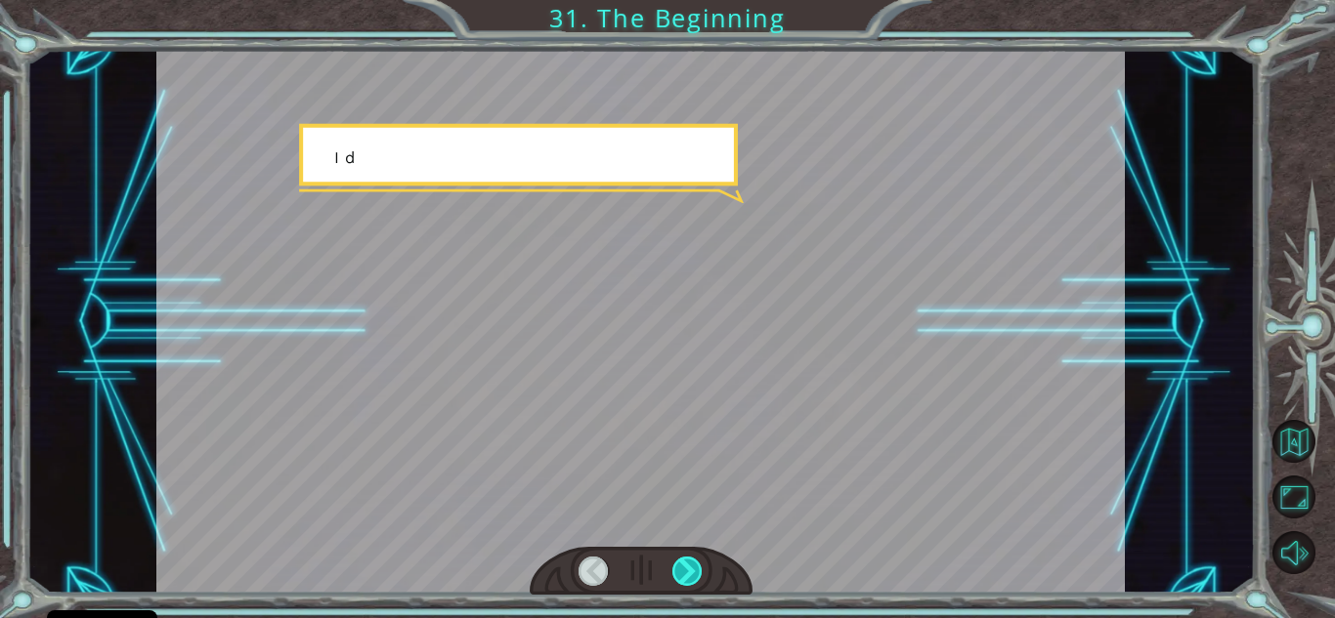
click at [683, 566] on div at bounding box center [687, 571] width 30 height 29
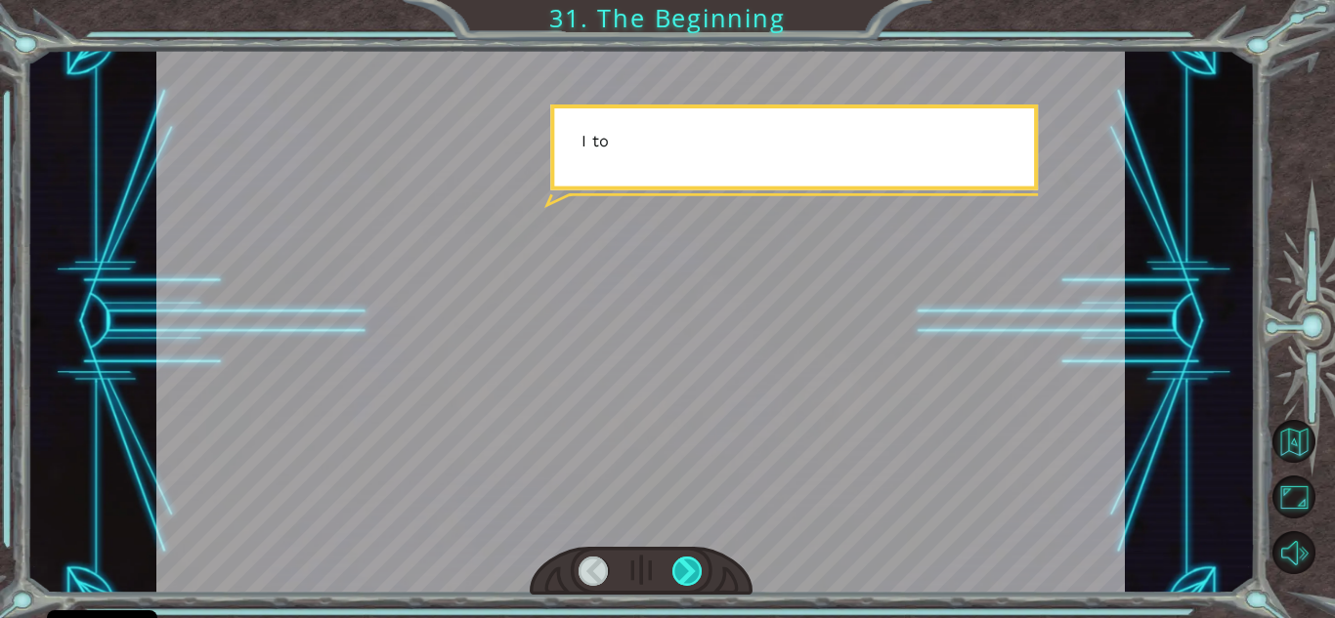
click at [683, 566] on div at bounding box center [687, 571] width 30 height 29
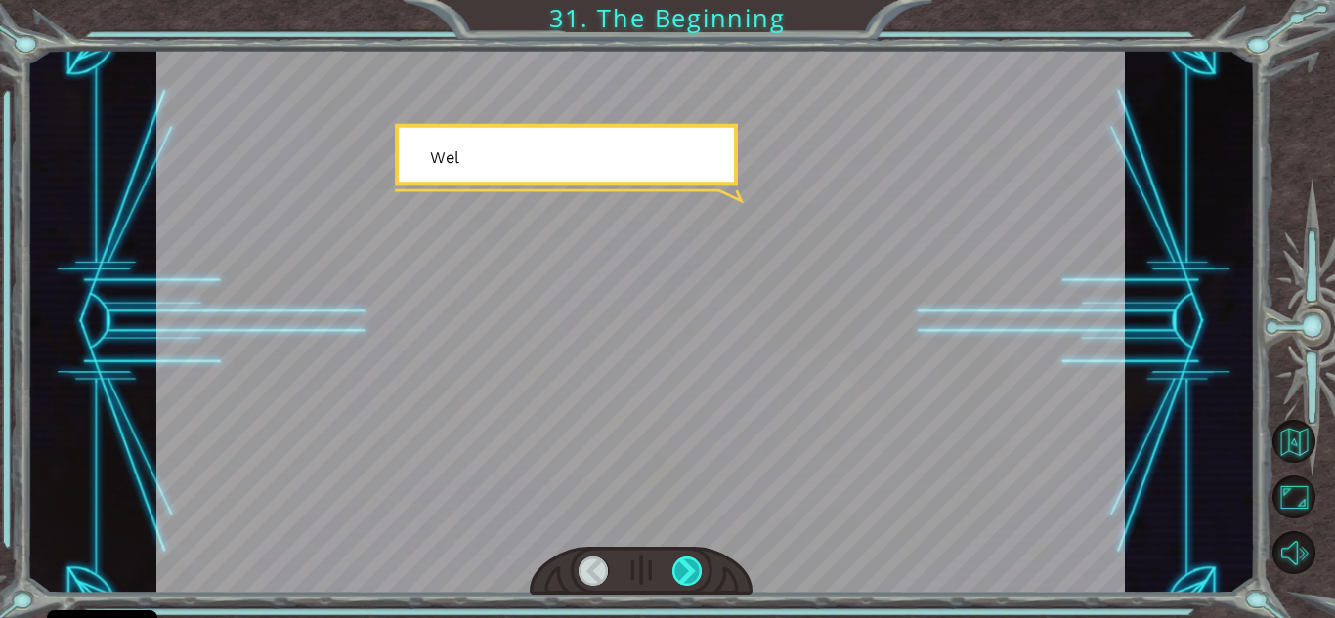
click at [683, 566] on div at bounding box center [687, 571] width 30 height 29
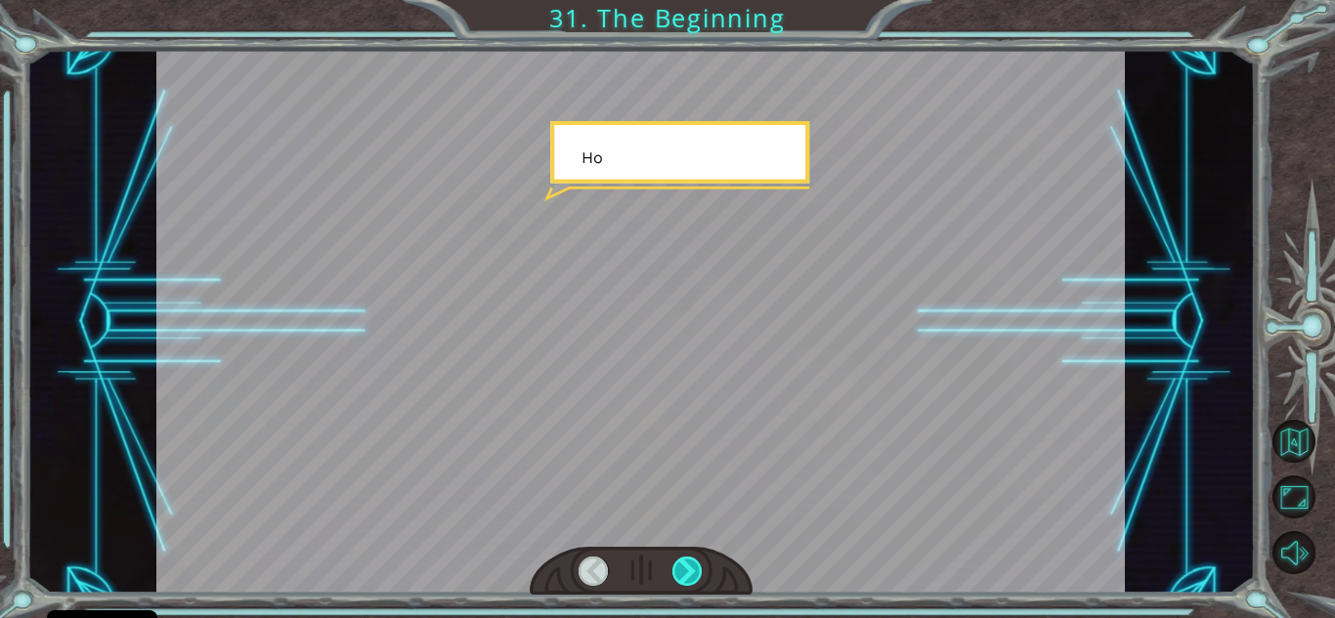
click at [683, 566] on div at bounding box center [687, 571] width 30 height 29
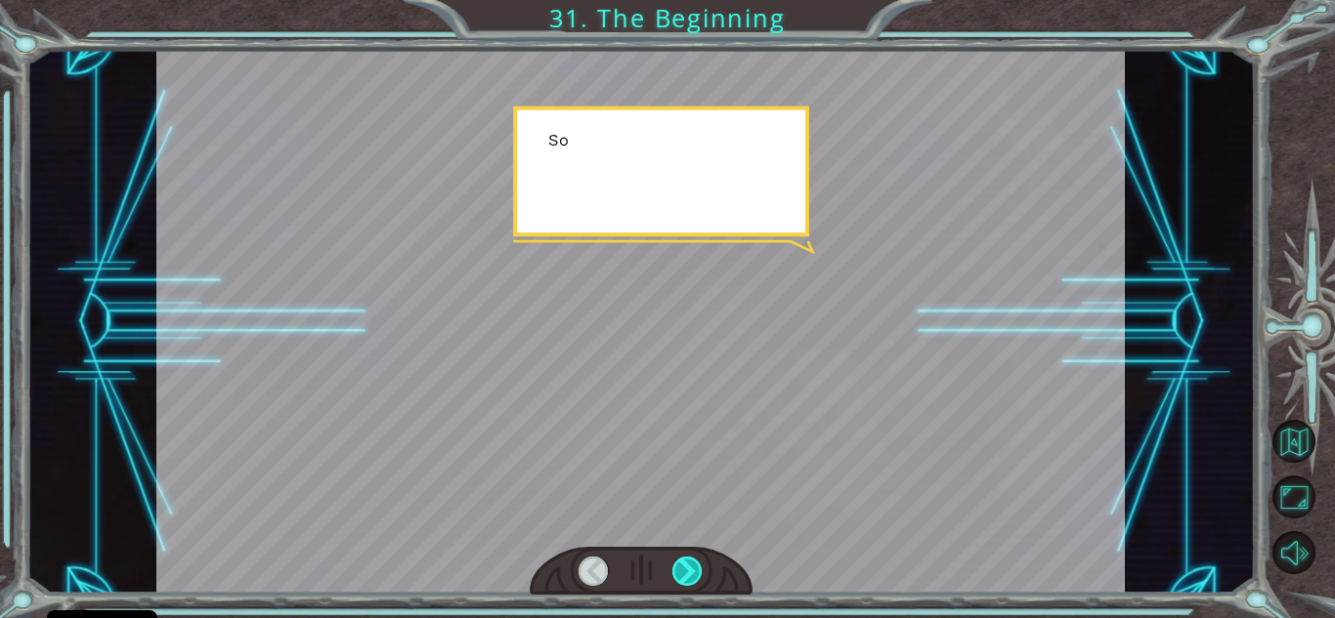
click at [683, 566] on div at bounding box center [687, 571] width 30 height 29
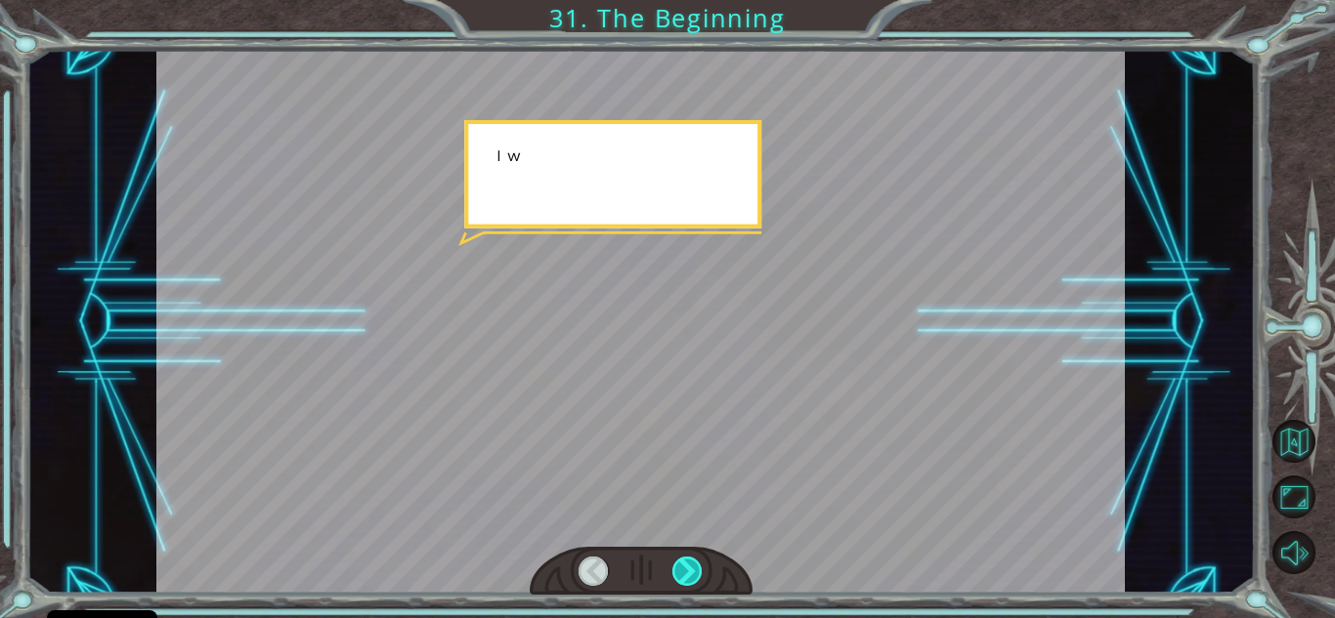
click at [683, 566] on div at bounding box center [687, 571] width 30 height 29
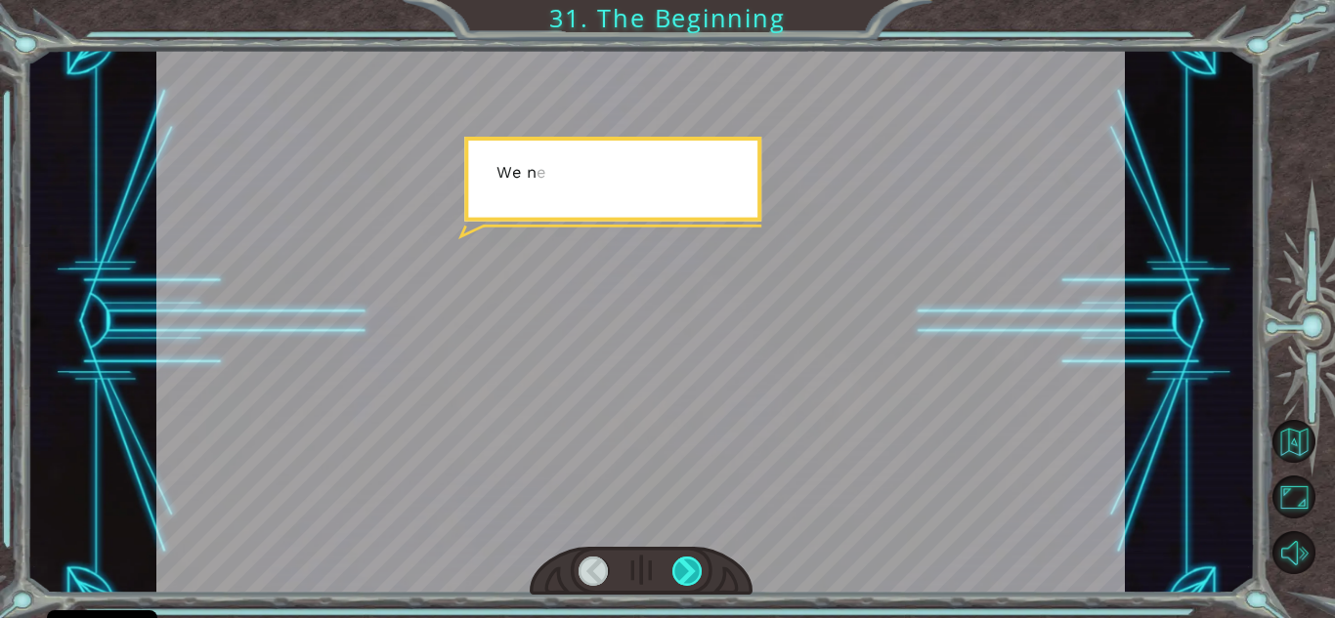
click at [683, 566] on div at bounding box center [687, 571] width 30 height 29
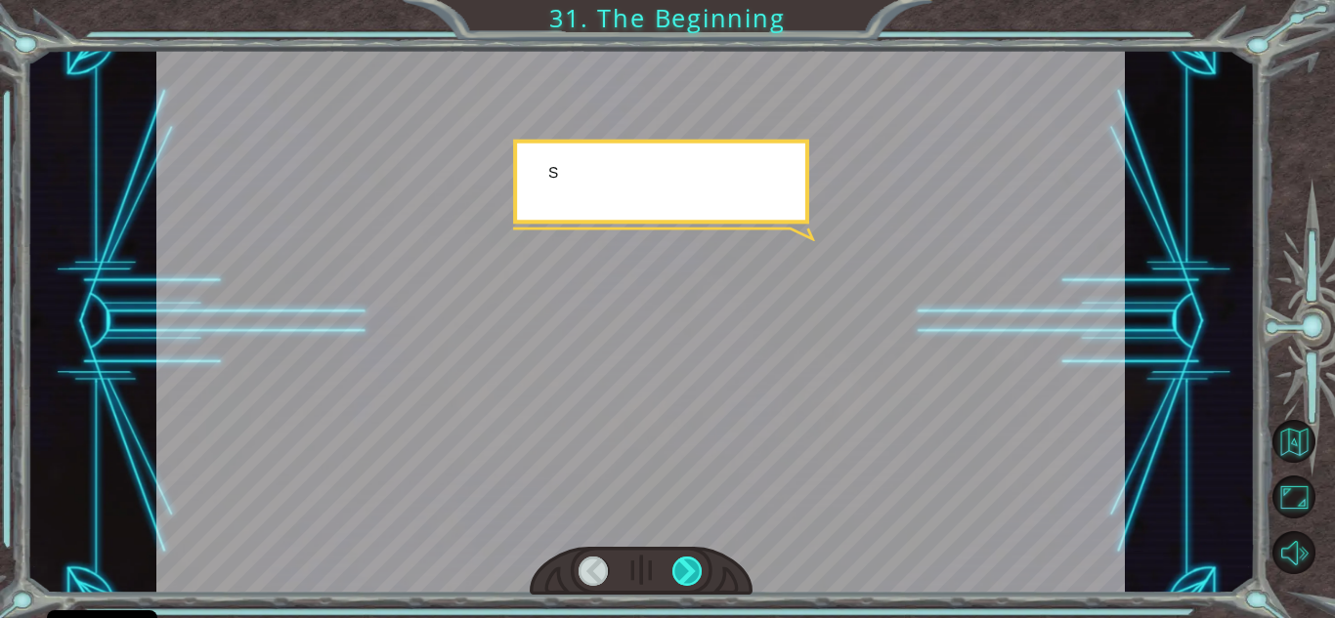
click at [683, 566] on div at bounding box center [687, 571] width 30 height 29
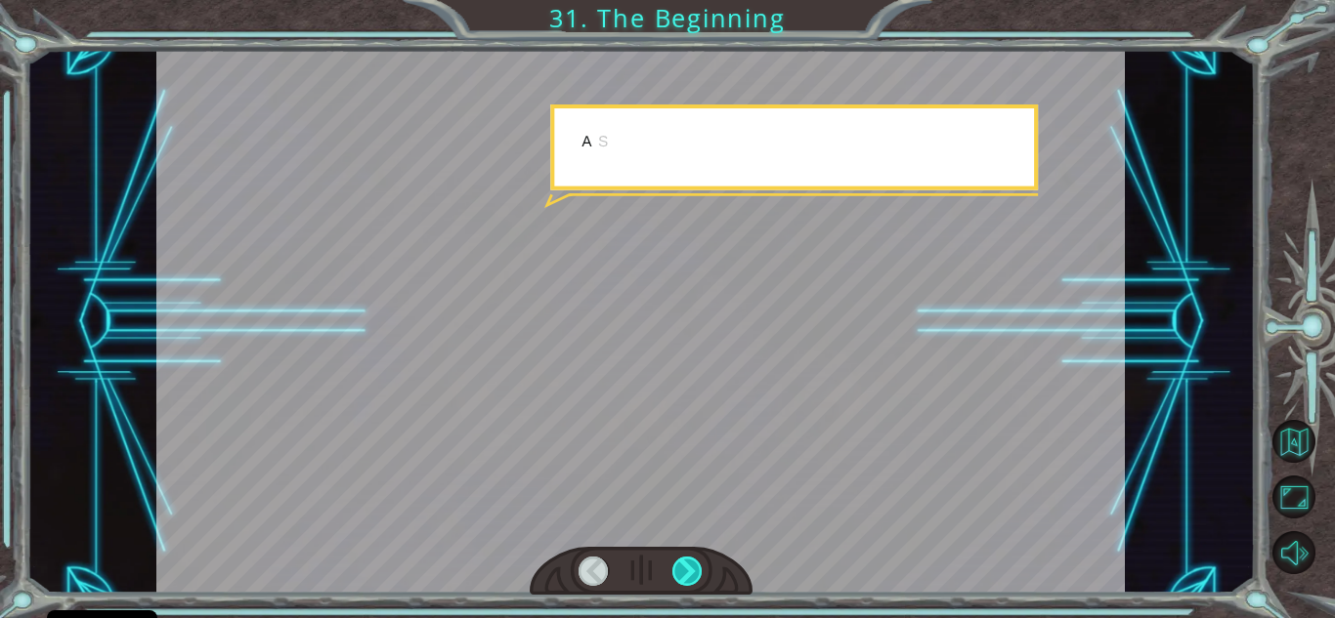
click at [683, 566] on div at bounding box center [687, 571] width 30 height 29
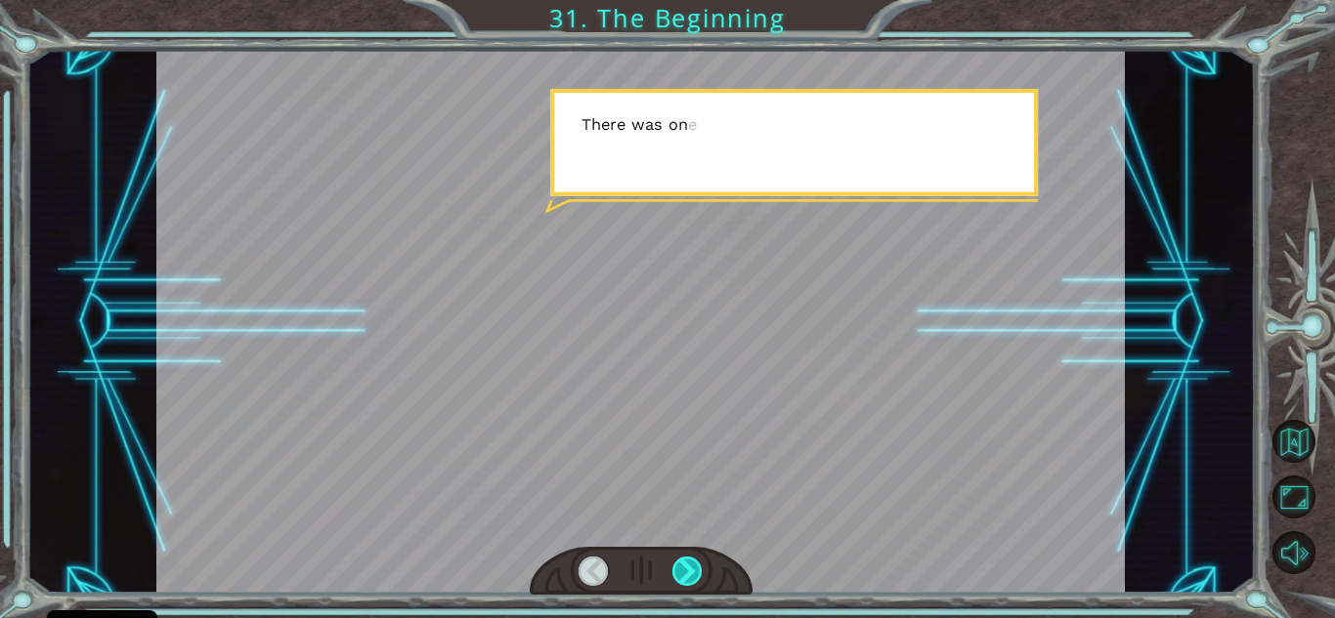
click at [683, 566] on div at bounding box center [687, 571] width 30 height 29
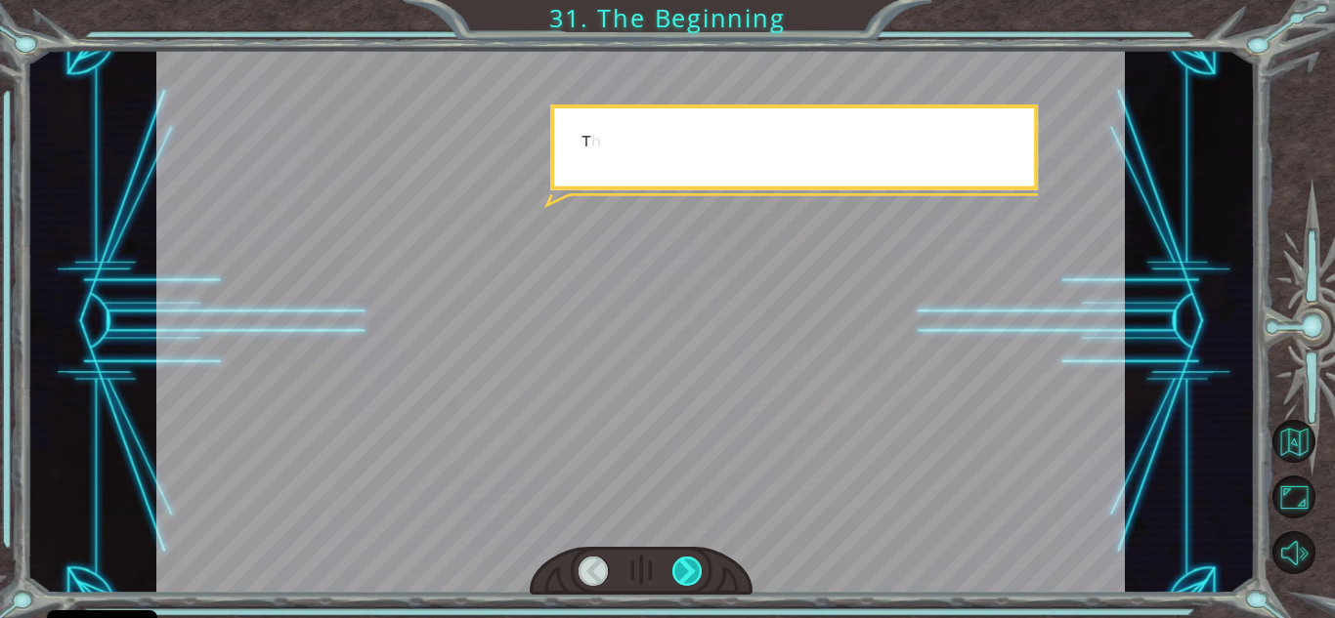
click at [683, 566] on div at bounding box center [687, 571] width 30 height 29
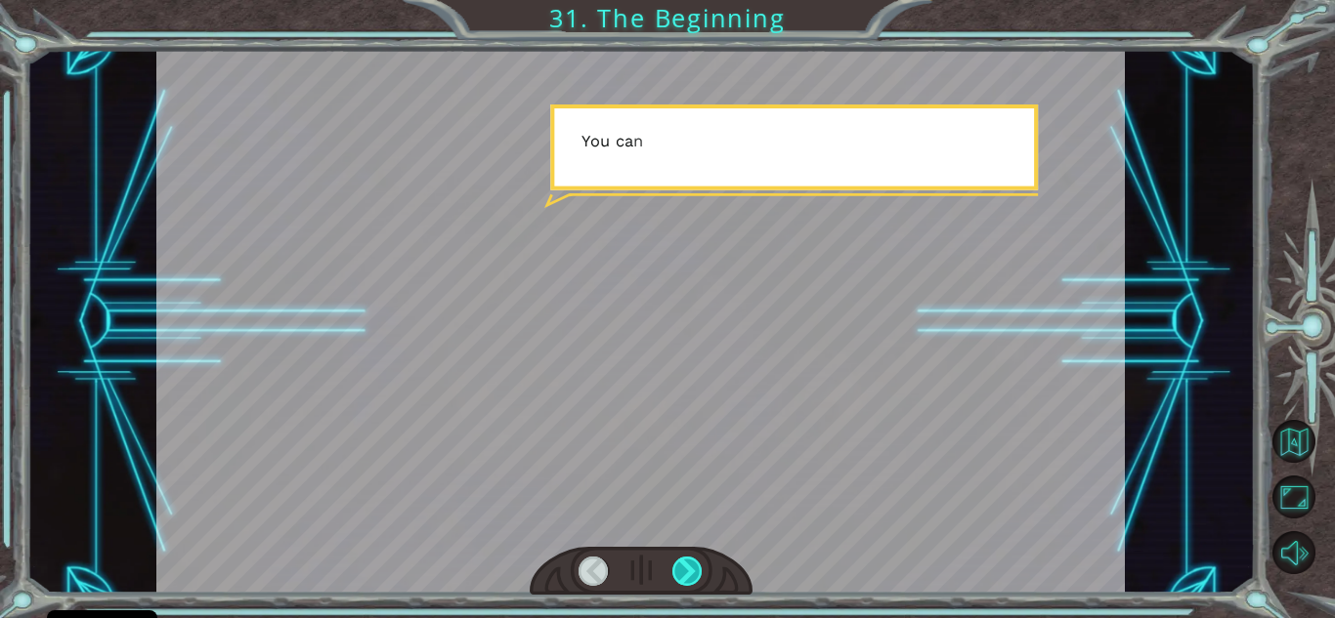
click at [683, 566] on div at bounding box center [687, 571] width 30 height 29
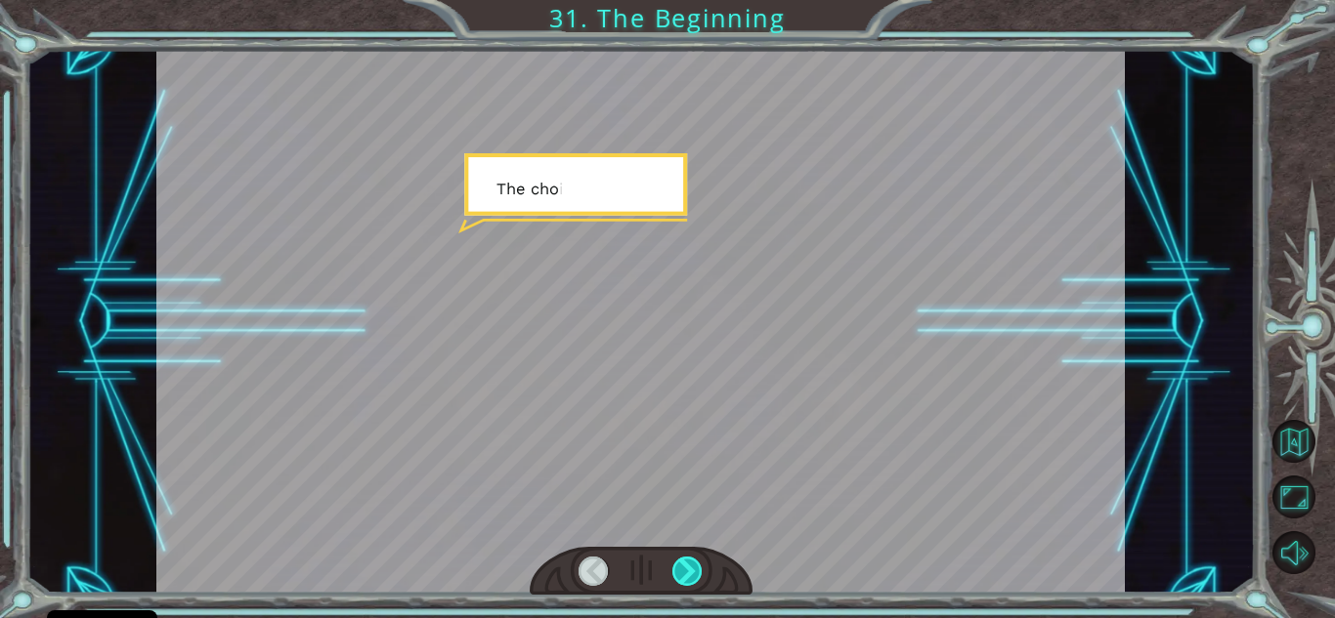
click at [683, 566] on div at bounding box center [687, 571] width 30 height 29
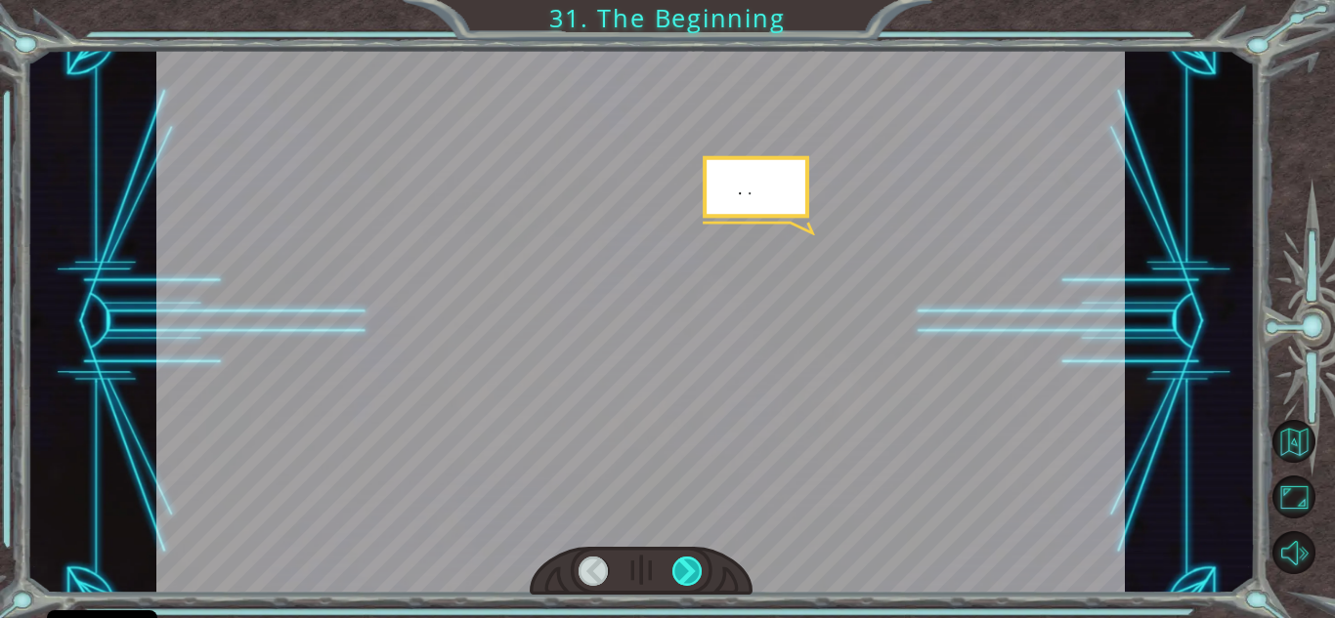
click at [683, 566] on div at bounding box center [687, 571] width 30 height 29
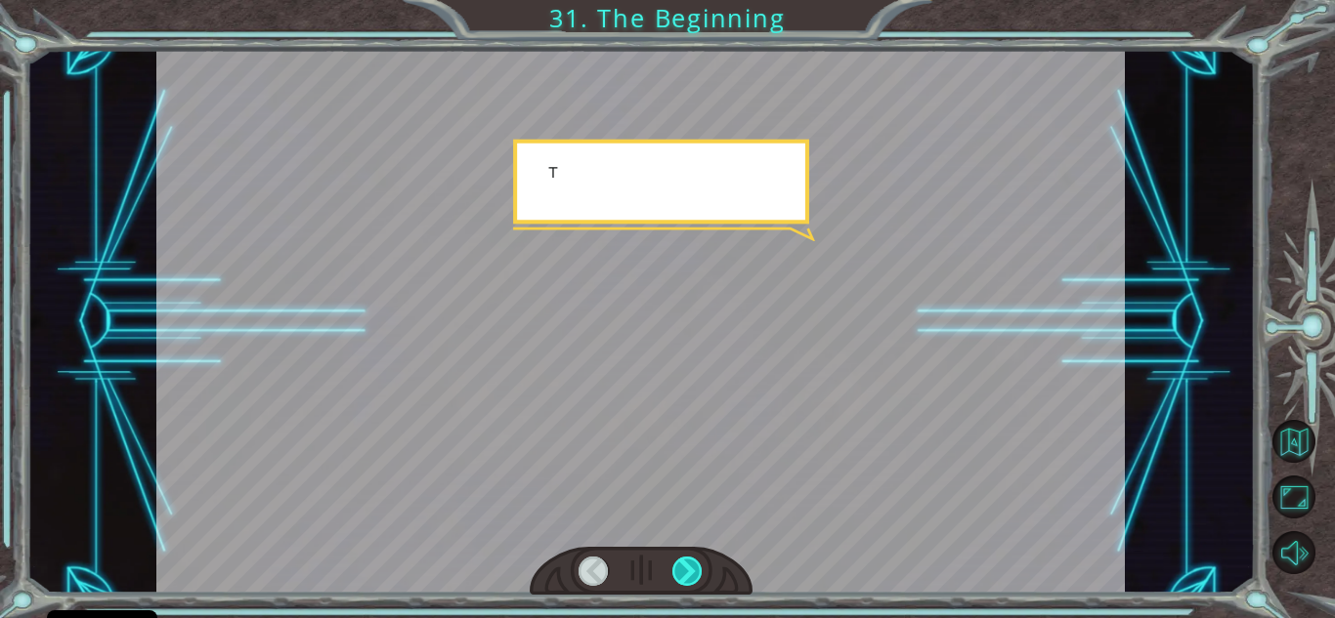
click at [683, 566] on div at bounding box center [687, 571] width 30 height 29
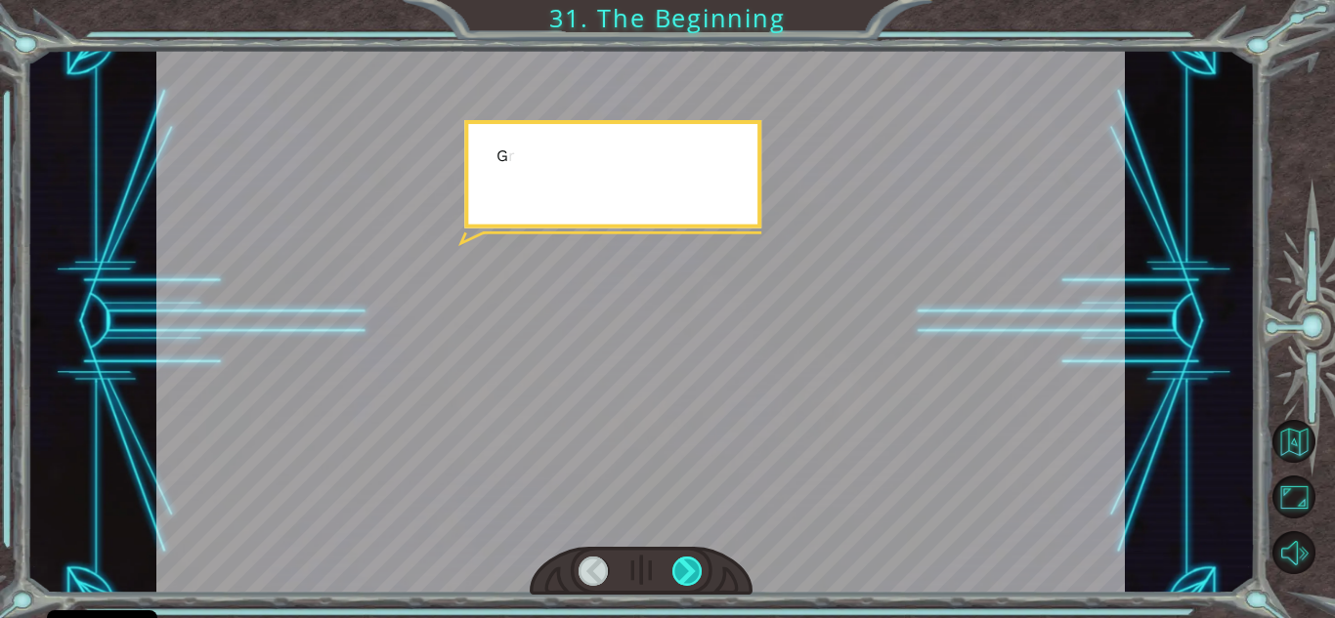
click at [683, 566] on div at bounding box center [687, 571] width 30 height 29
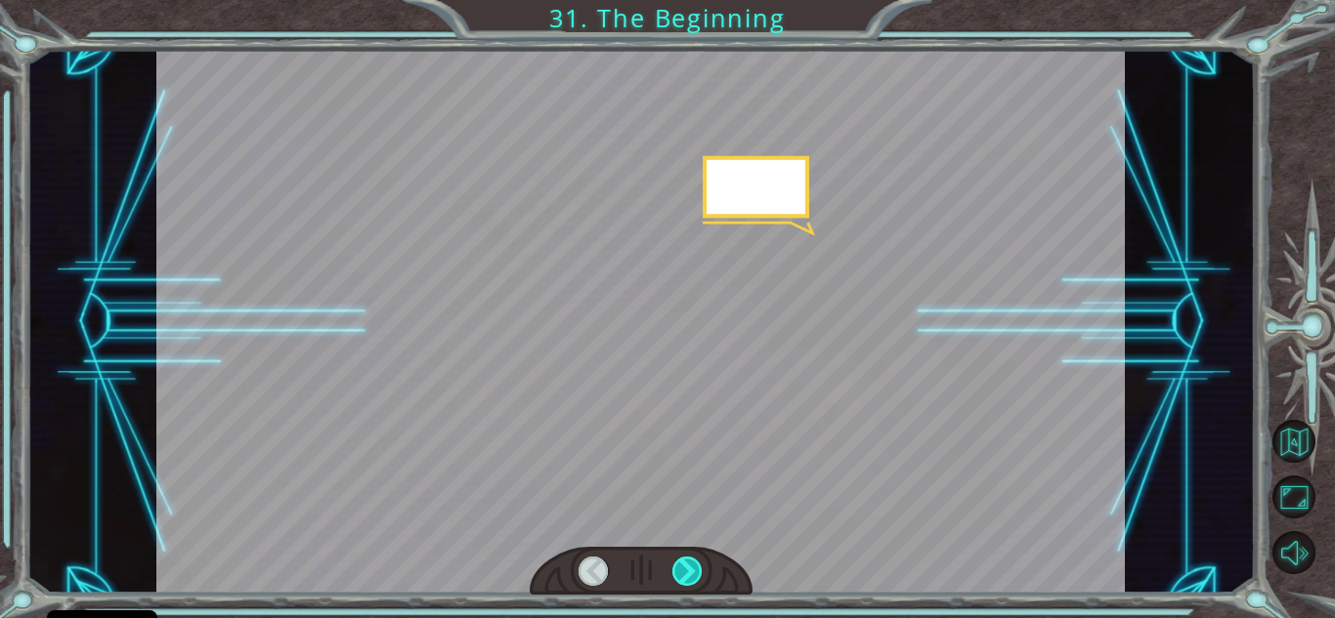
click at [683, 566] on div at bounding box center [687, 571] width 30 height 29
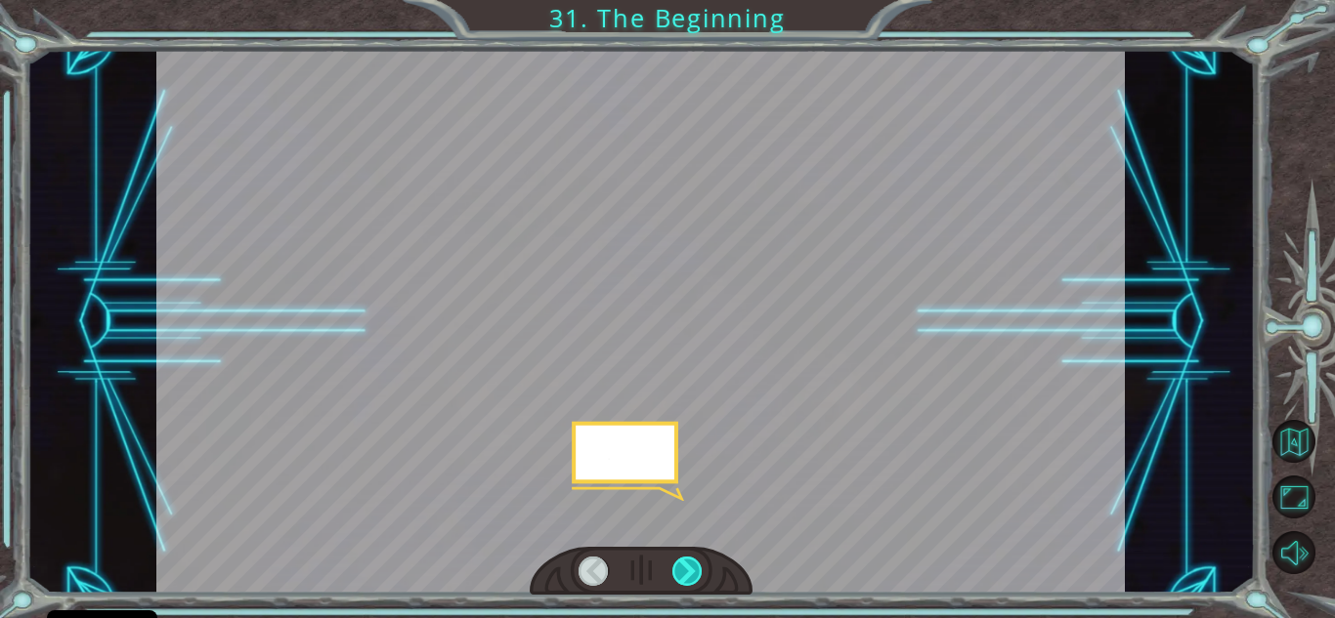
click at [683, 566] on div at bounding box center [687, 571] width 30 height 29
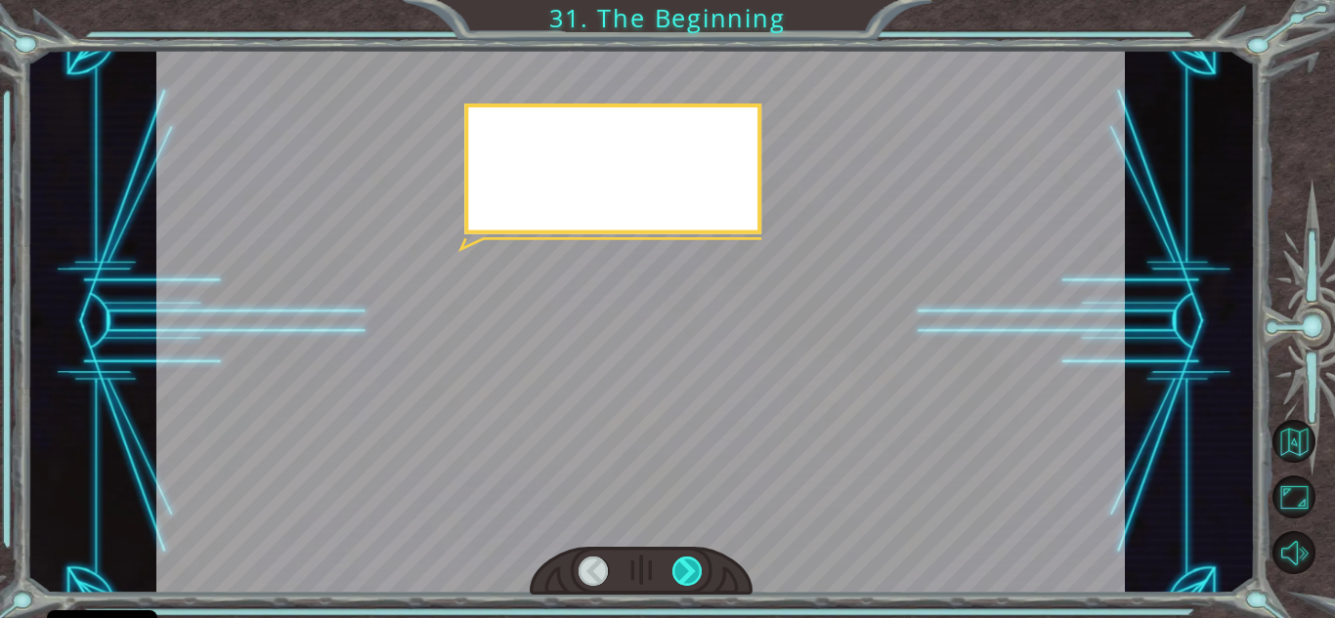
click at [683, 566] on div at bounding box center [687, 571] width 30 height 29
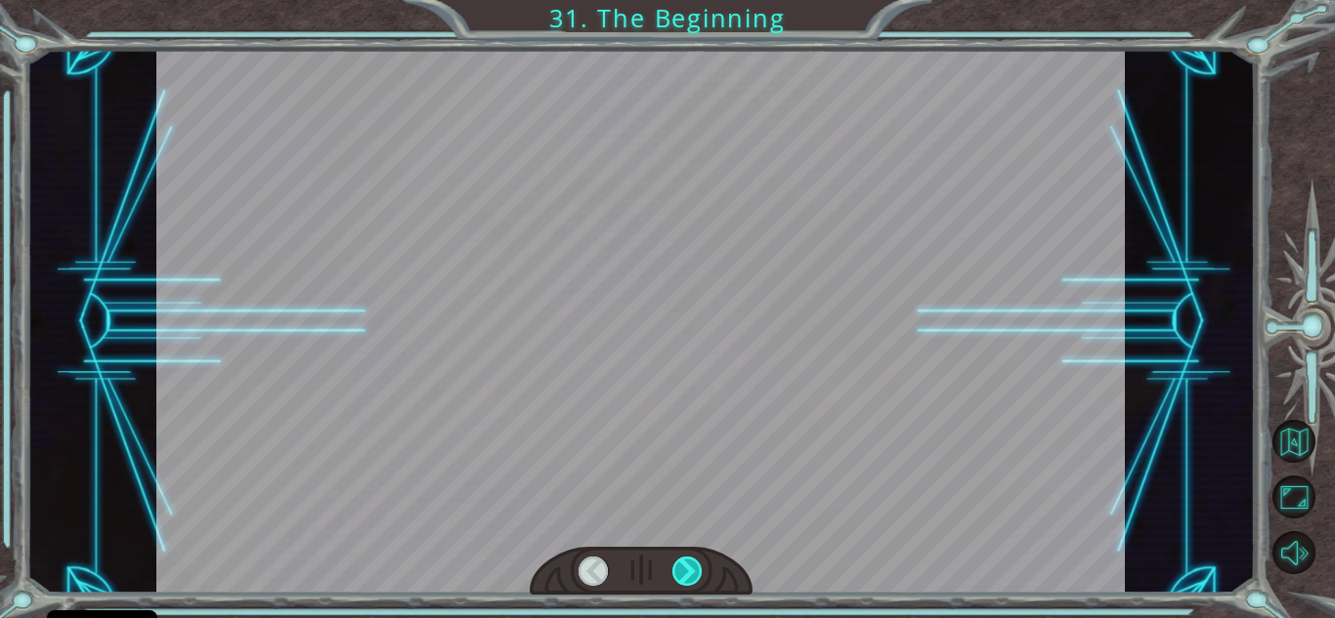
click at [683, 566] on div at bounding box center [687, 571] width 30 height 29
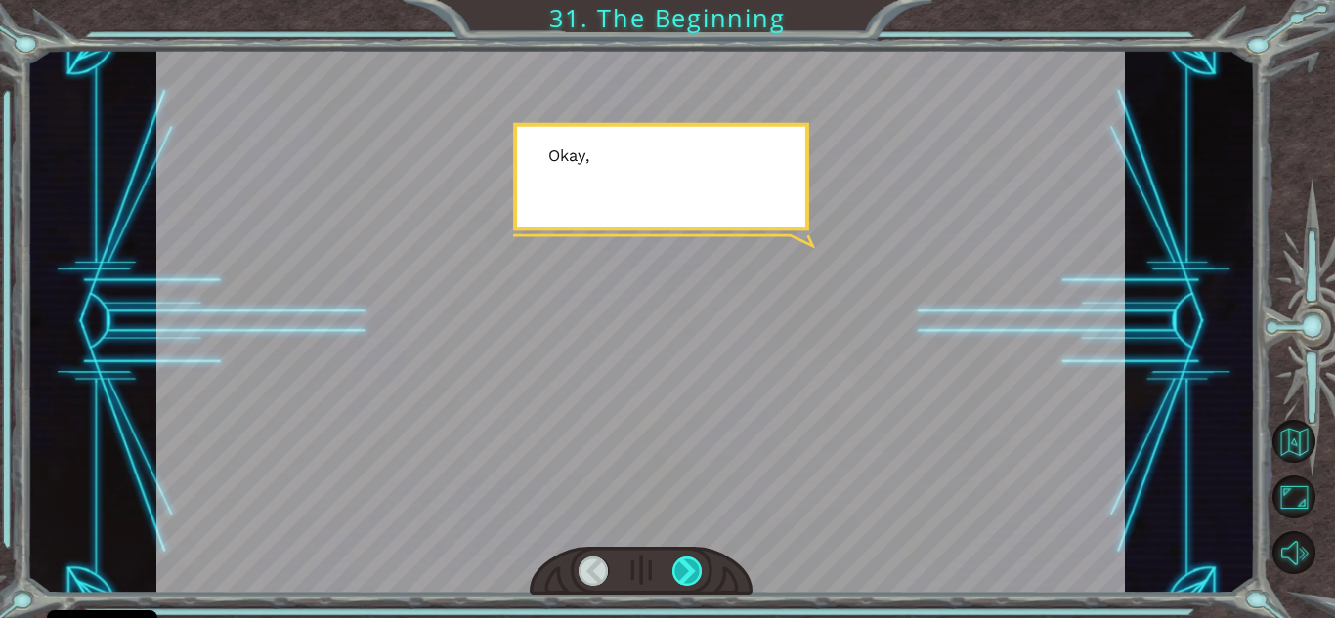
click at [683, 566] on div at bounding box center [687, 571] width 30 height 29
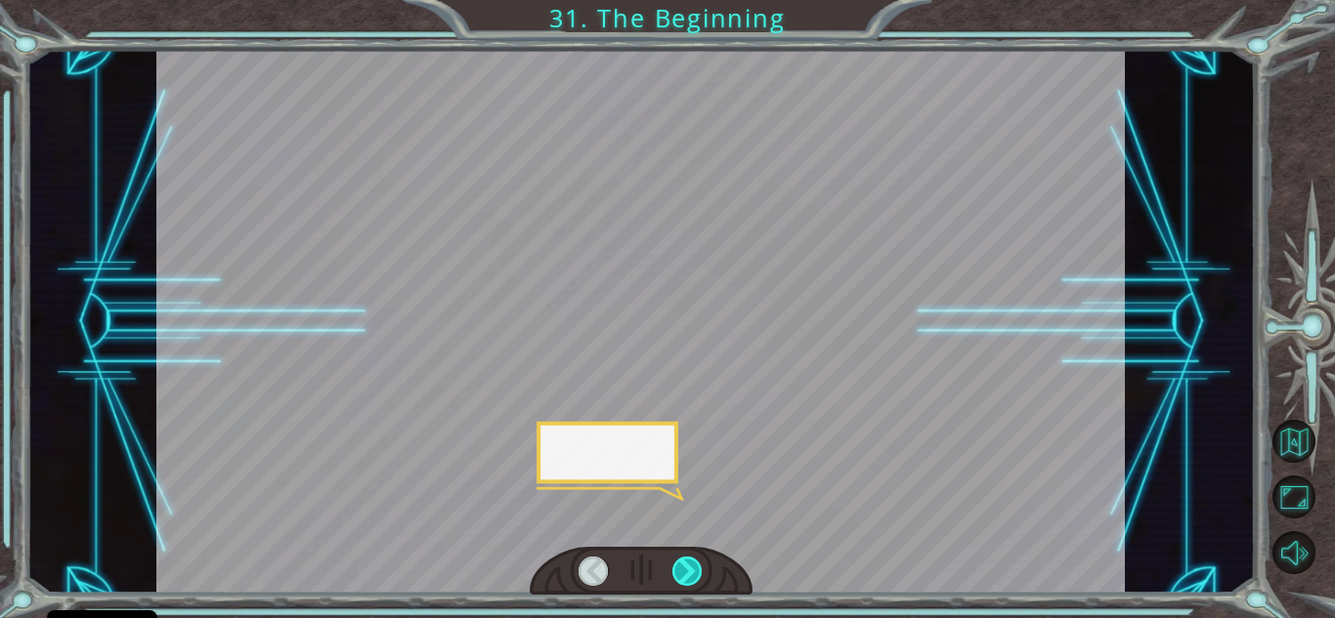
click at [683, 566] on div at bounding box center [687, 571] width 30 height 29
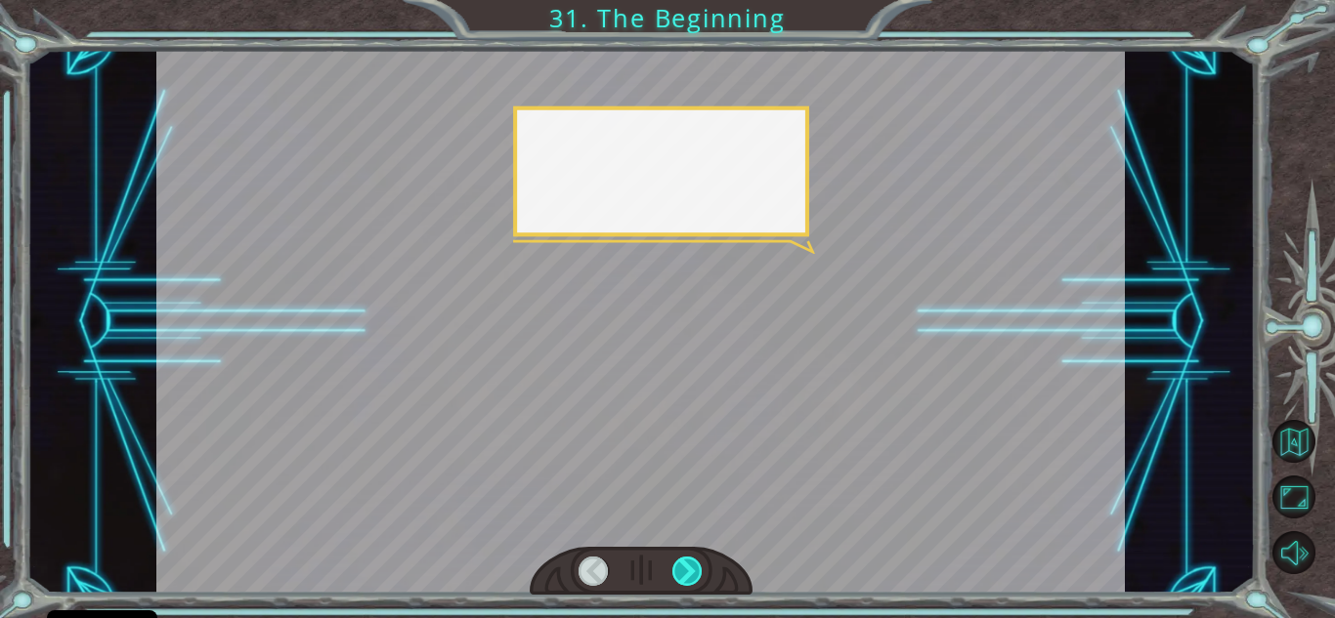
click at [683, 566] on div at bounding box center [687, 571] width 30 height 29
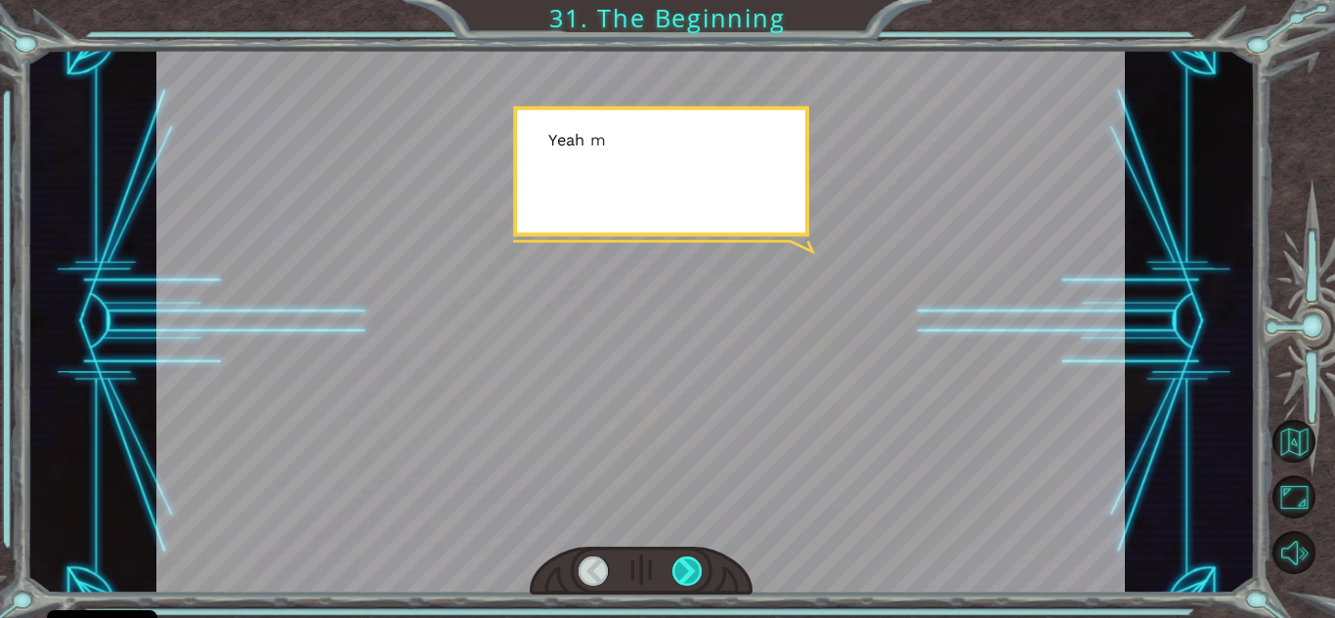
click at [683, 566] on div at bounding box center [687, 571] width 30 height 29
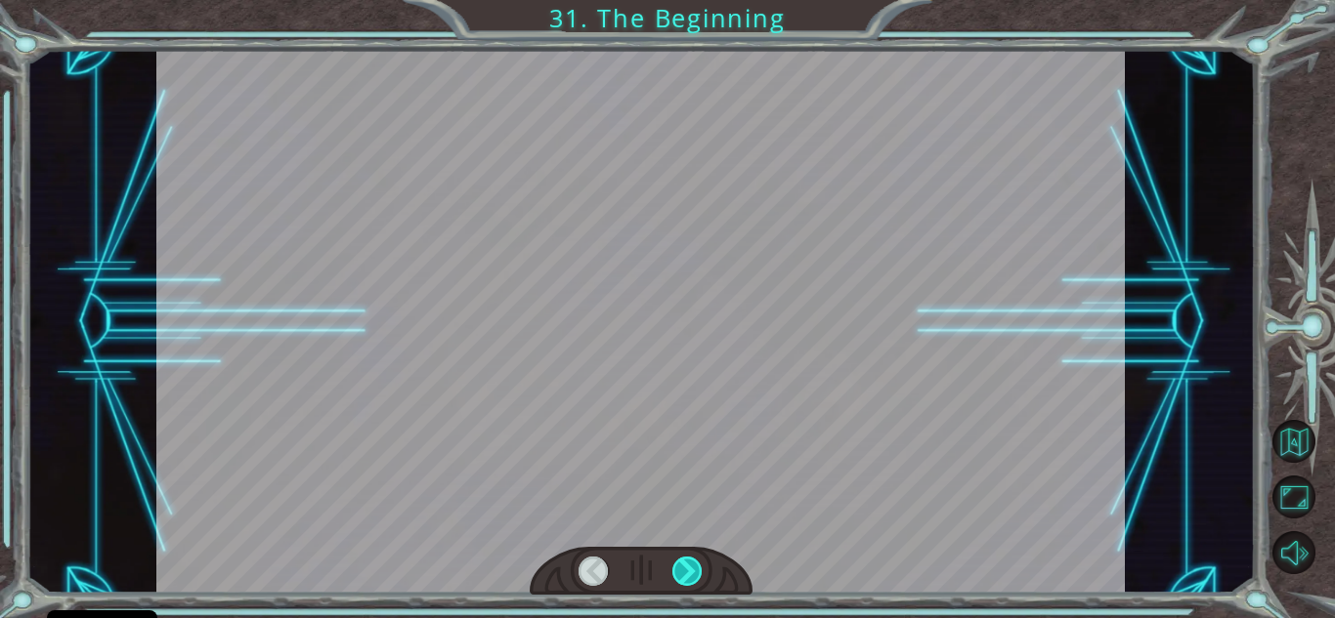
click at [683, 566] on div at bounding box center [687, 571] width 30 height 29
click at [683, 0] on div "Temporary Text H e y , V e g a ! W e d i d i t ! L o o k a t t h e s u n ! . . …" at bounding box center [667, 0] width 1335 height 0
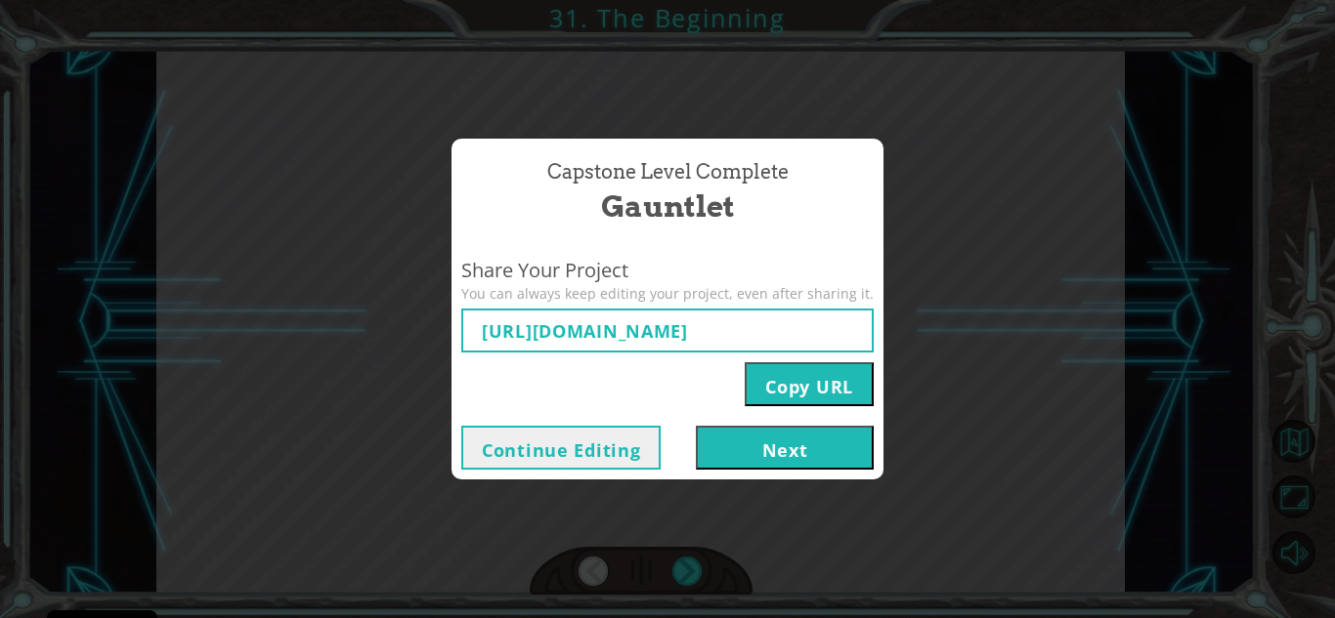
type input "https://www.ozaria.com/play/game-dev-level/1fhcapstoneb/68ecb3e4468d4afc0165a2d…"
